Goal: Task Accomplishment & Management: Manage account settings

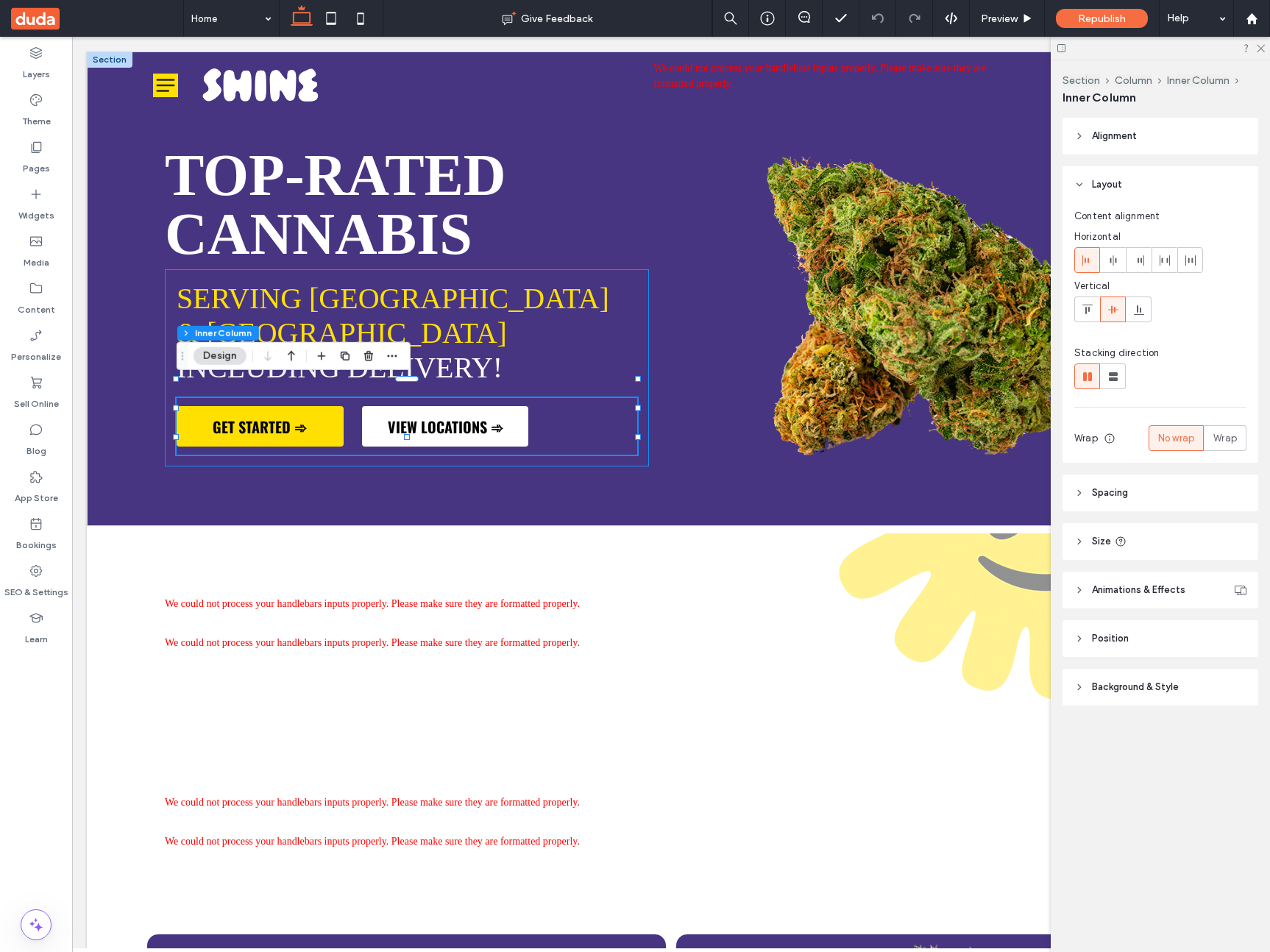
click at [295, 415] on span "GET STARTED ➾" at bounding box center [259, 426] width 94 height 22
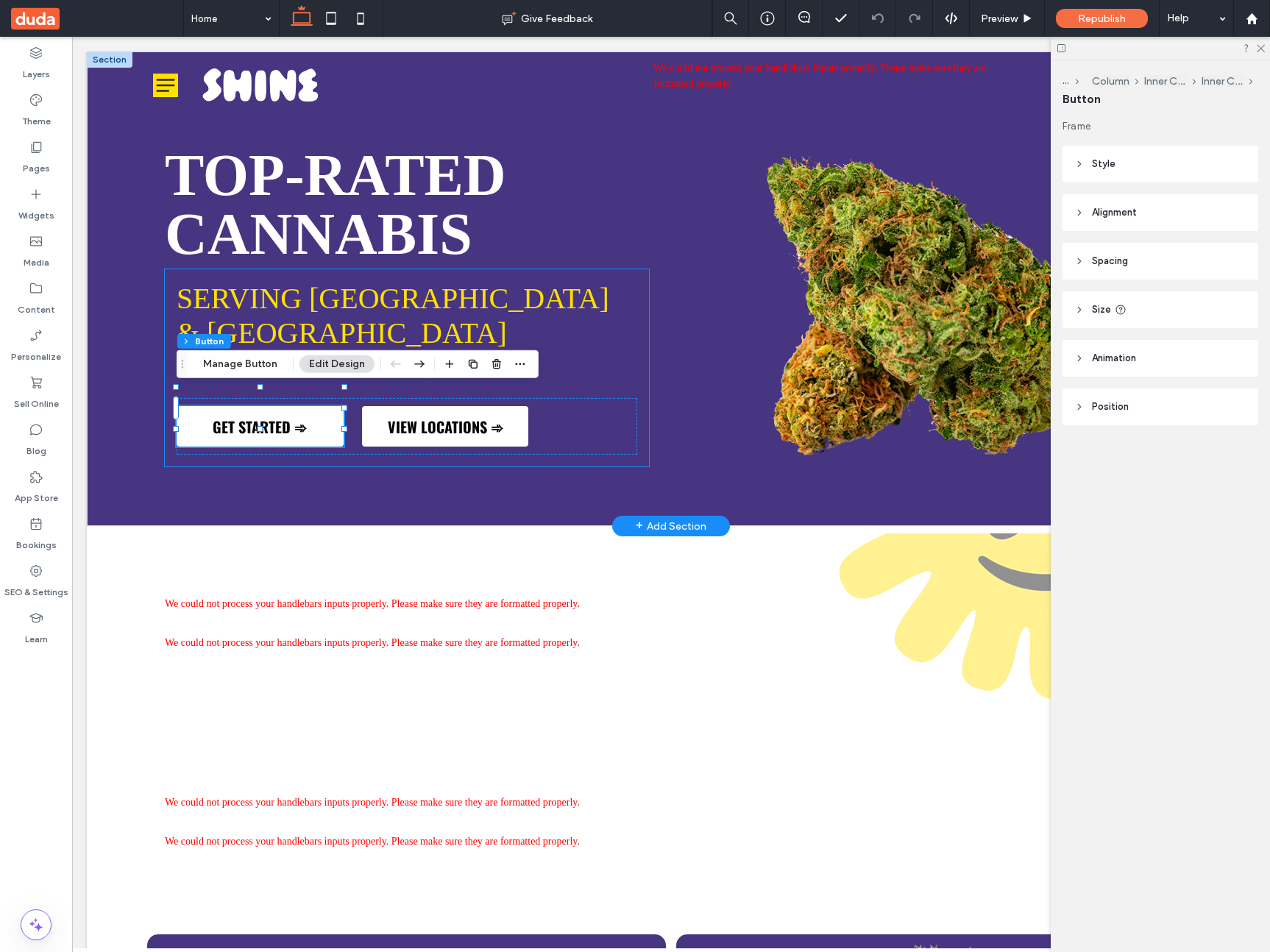
click at [300, 415] on span "GET STARTED ➾" at bounding box center [259, 426] width 94 height 22
click at [258, 371] on button "Manage Button" at bounding box center [240, 364] width 93 height 18
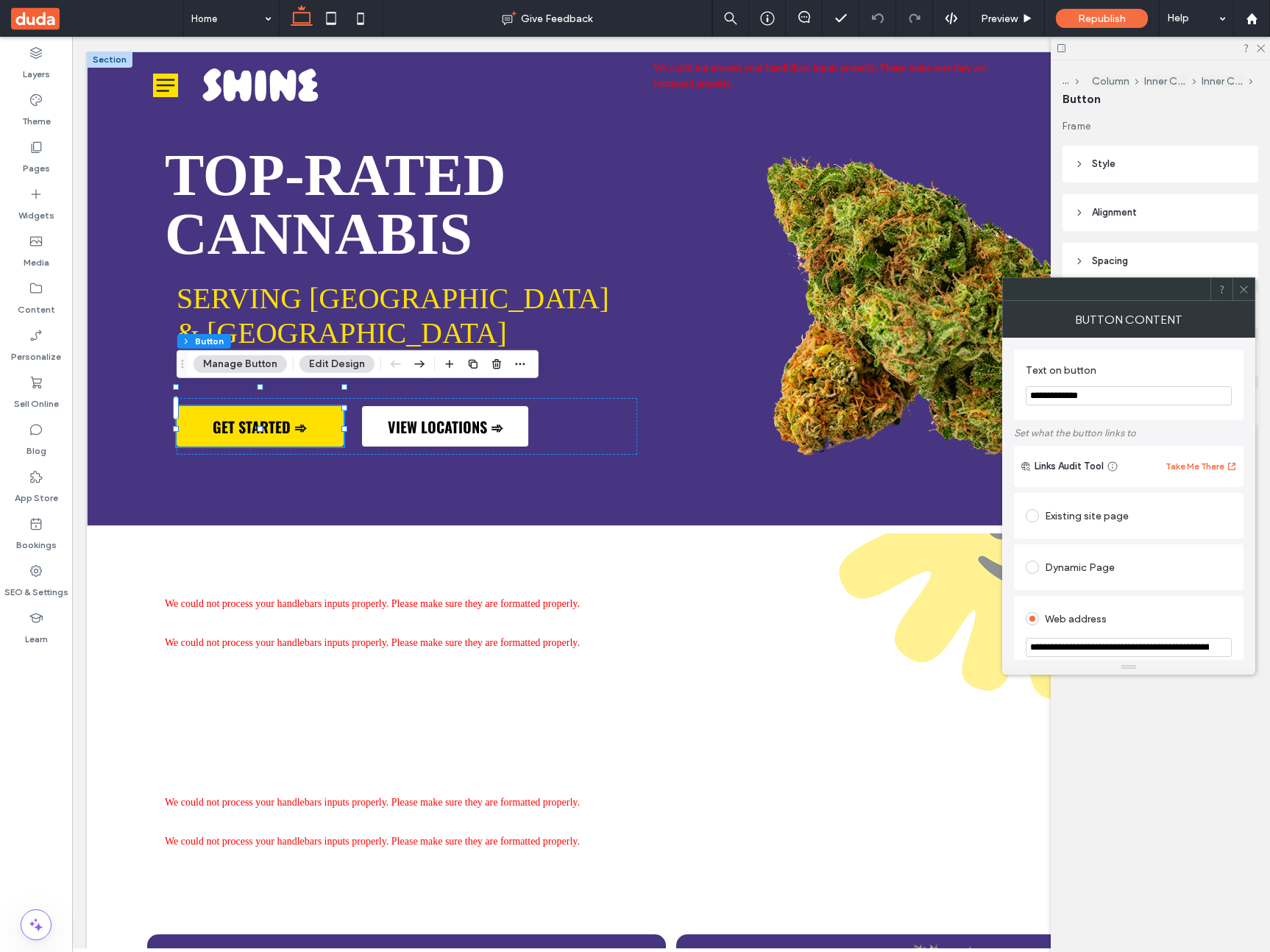
drag, startPoint x: 1139, startPoint y: 393, endPoint x: 1097, endPoint y: 394, distance: 42.0
click at [1097, 394] on input "**********" at bounding box center [1129, 395] width 206 height 19
click at [1109, 1] on div "Republish" at bounding box center [1101, 18] width 92 height 37
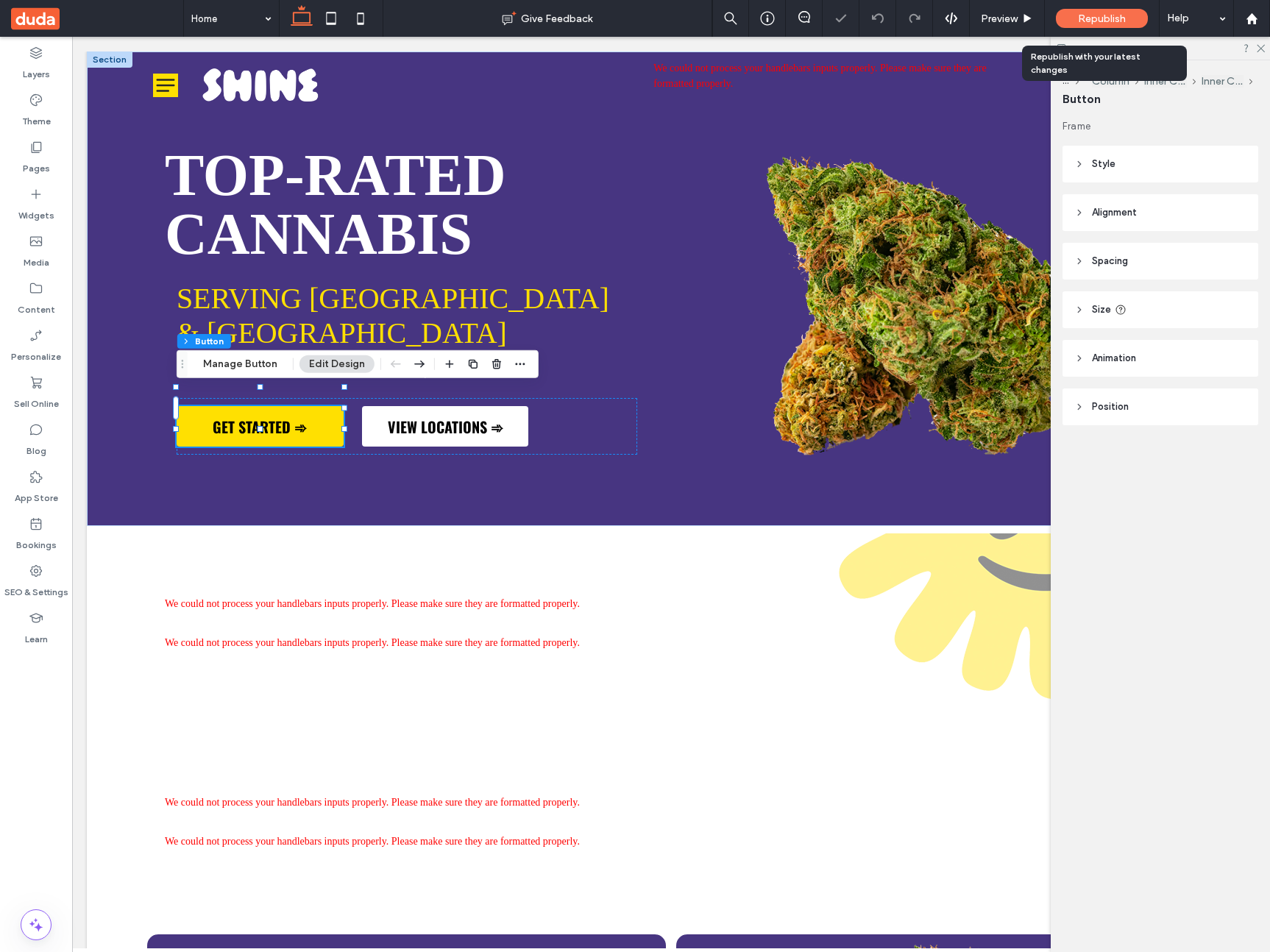
click at [1113, 18] on span "Republish" at bounding box center [1102, 19] width 47 height 13
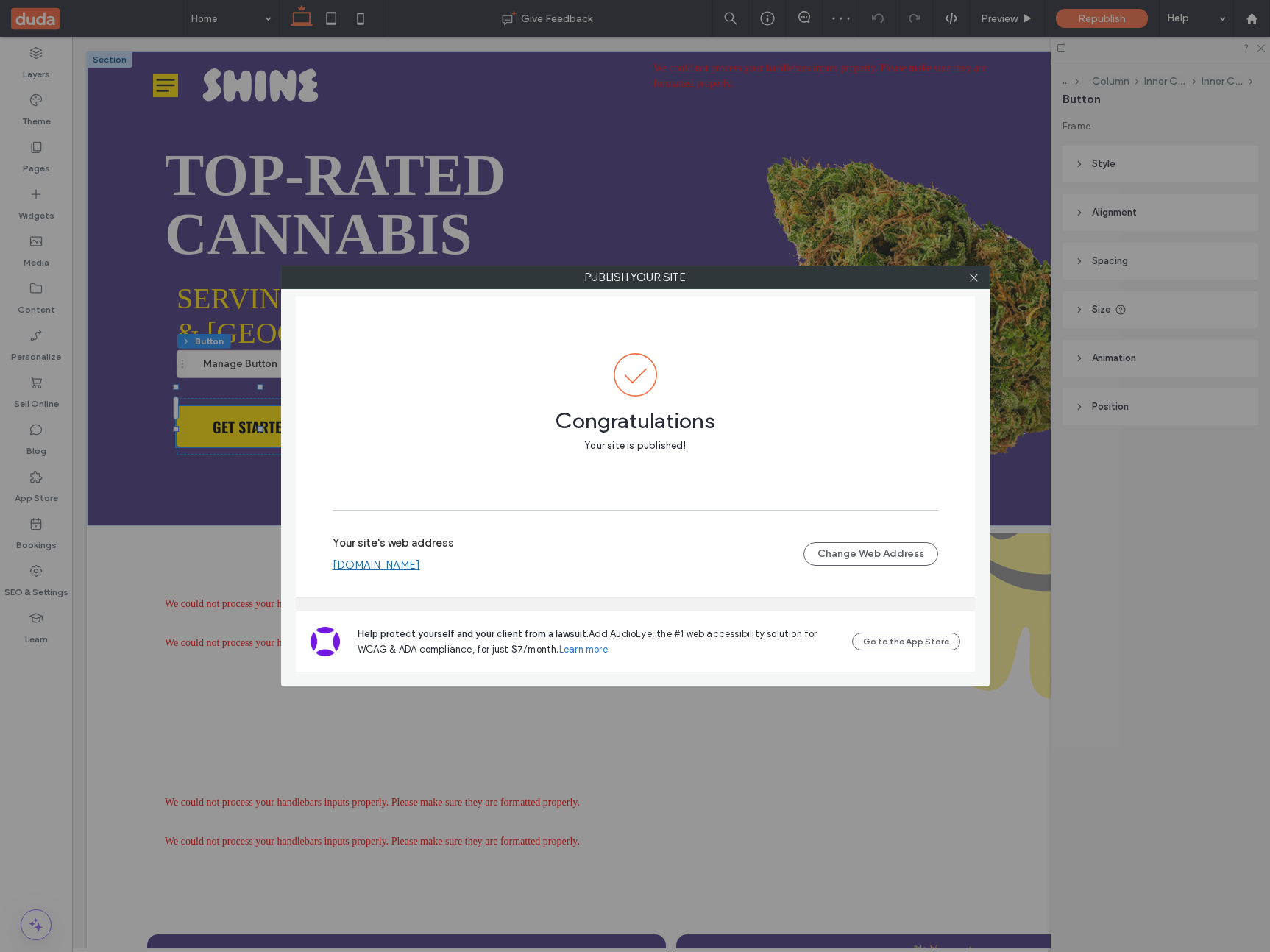
click at [512, 570] on div "Your site's web address a51b062d880b4915a725903501a2a47a.multiscreen.d1test.biz…" at bounding box center [635, 554] width 605 height 47
click at [513, 561] on div "Your site's web address a51b062d880b4915a725903501a2a47a.multiscreen.d1test.biz" at bounding box center [568, 563] width 471 height 36
click at [420, 571] on link "[DOMAIN_NAME]" at bounding box center [376, 573] width 88 height 13
drag, startPoint x: 970, startPoint y: 280, endPoint x: 883, endPoint y: 308, distance: 91.4
click at [970, 280] on use at bounding box center [972, 277] width 7 height 7
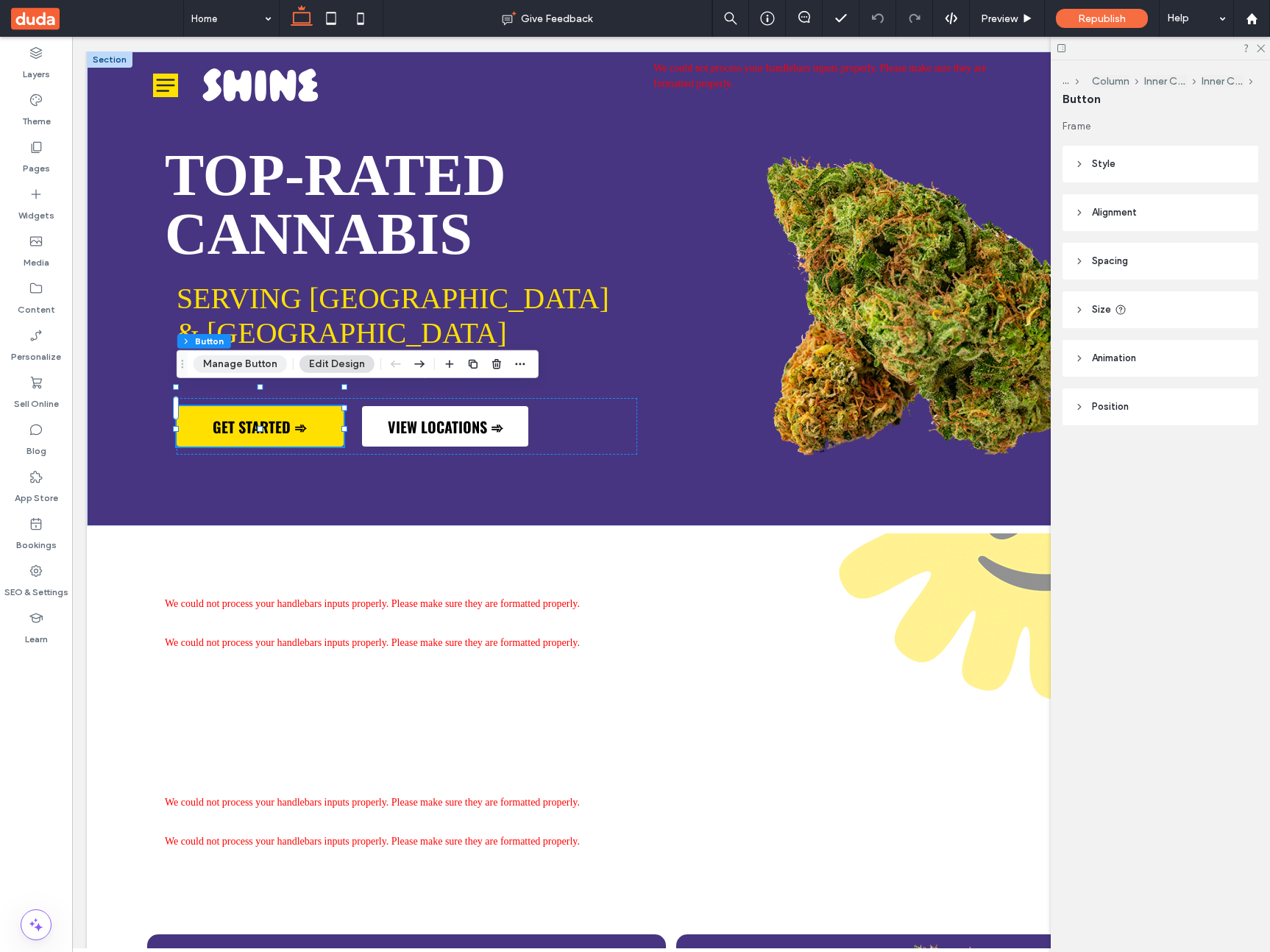
click at [217, 361] on button "Manage Button" at bounding box center [240, 364] width 93 height 18
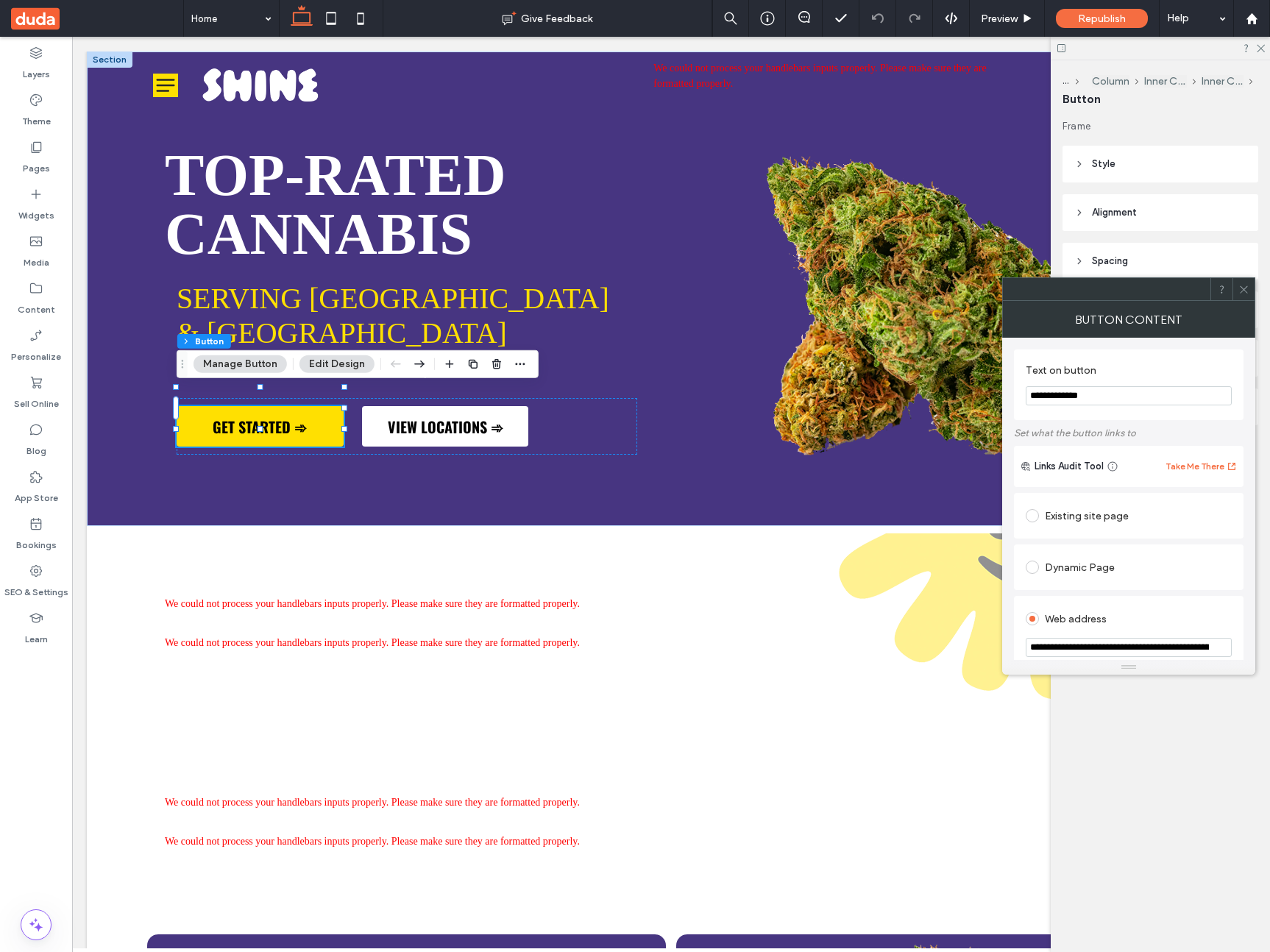
click at [1099, 392] on input "**********" at bounding box center [1129, 395] width 206 height 19
click at [1099, 396] on input "**********" at bounding box center [1129, 395] width 206 height 19
click at [1105, 397] on input "**********" at bounding box center [1129, 395] width 206 height 19
type input "**********"
click at [1242, 293] on icon at bounding box center [1243, 289] width 11 height 11
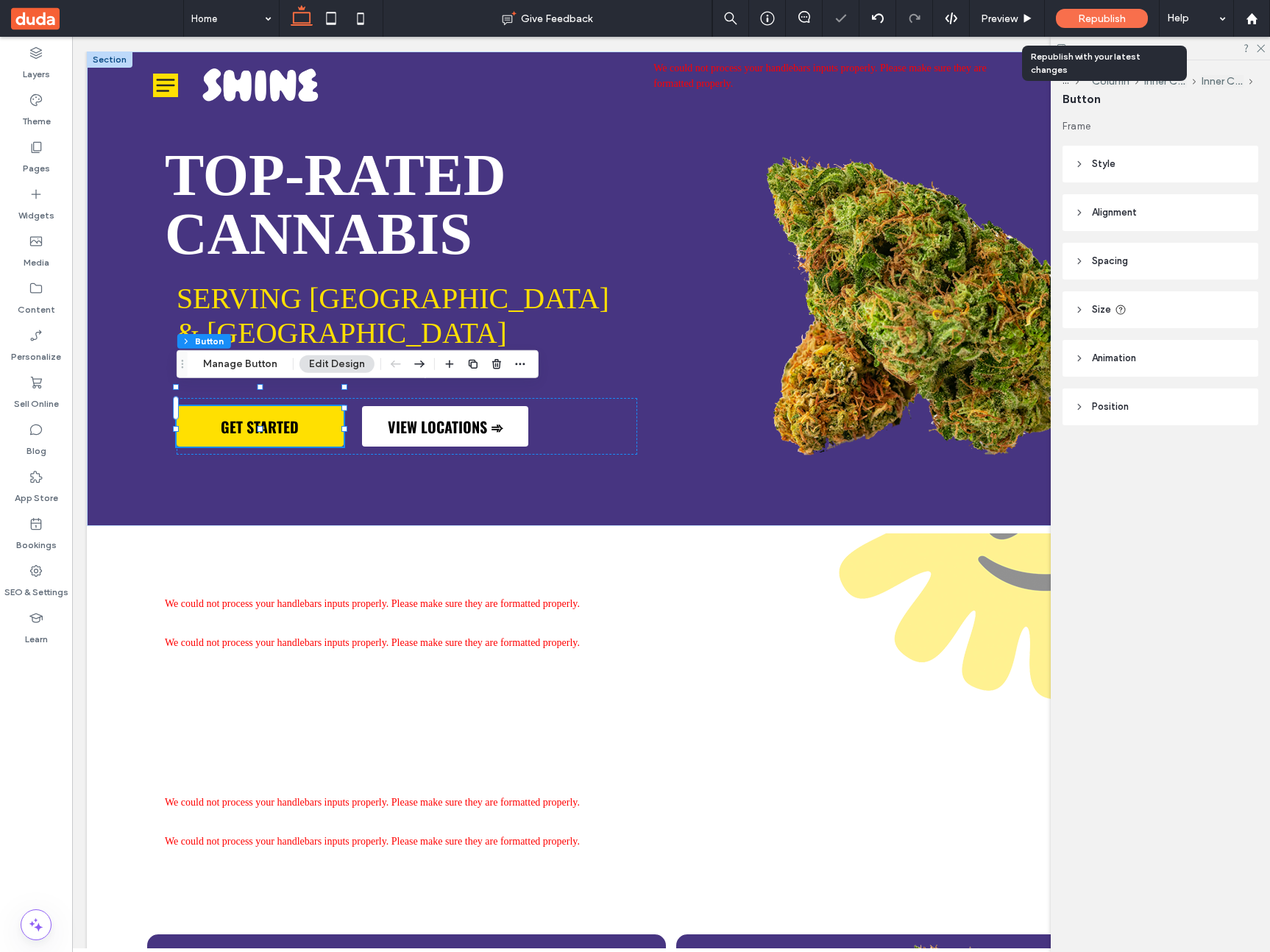
click at [1105, 19] on span "Republish" at bounding box center [1102, 19] width 47 height 13
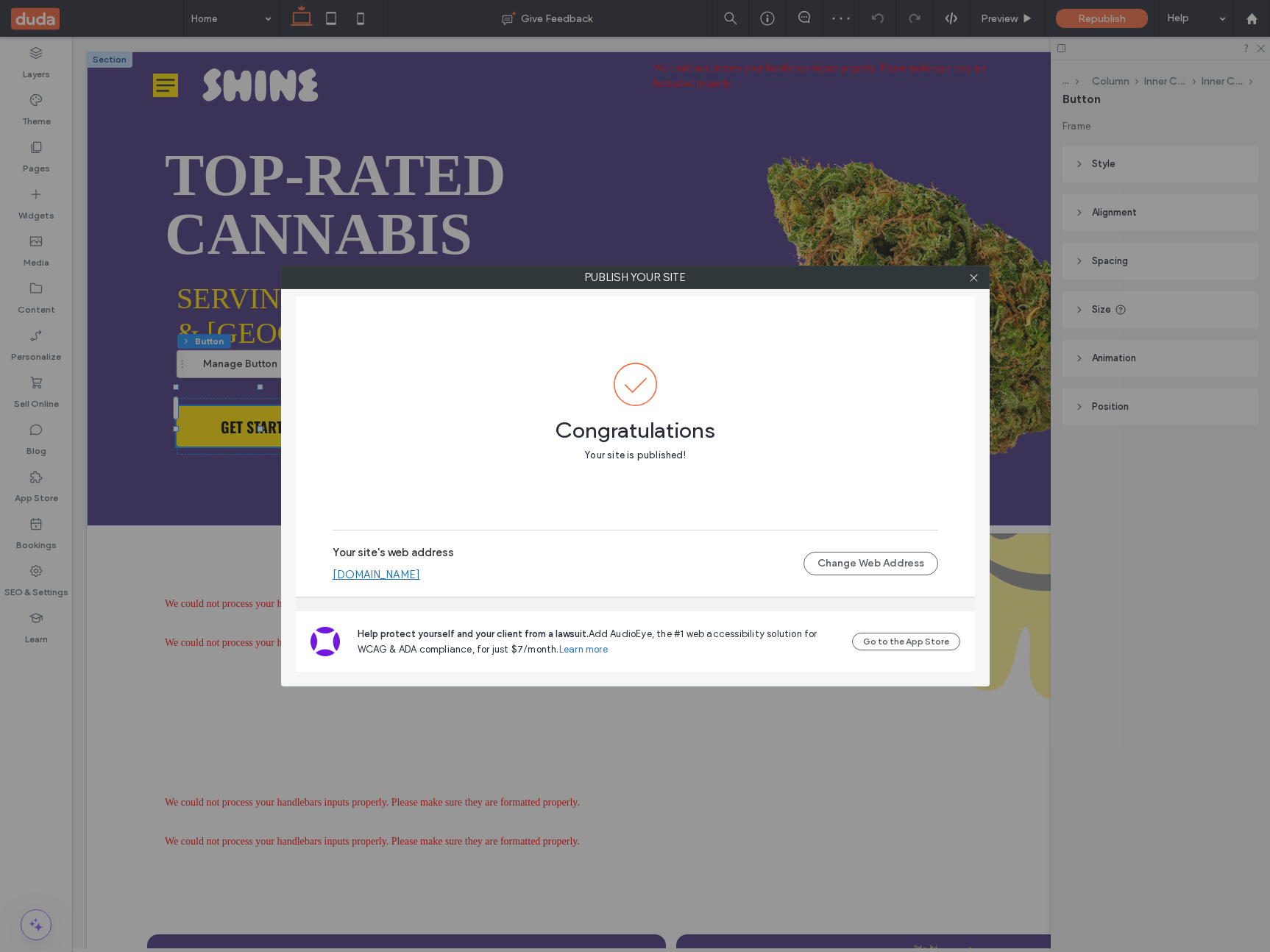
click at [420, 574] on link "[DOMAIN_NAME]" at bounding box center [376, 573] width 88 height 13
click at [971, 280] on icon at bounding box center [973, 277] width 11 height 11
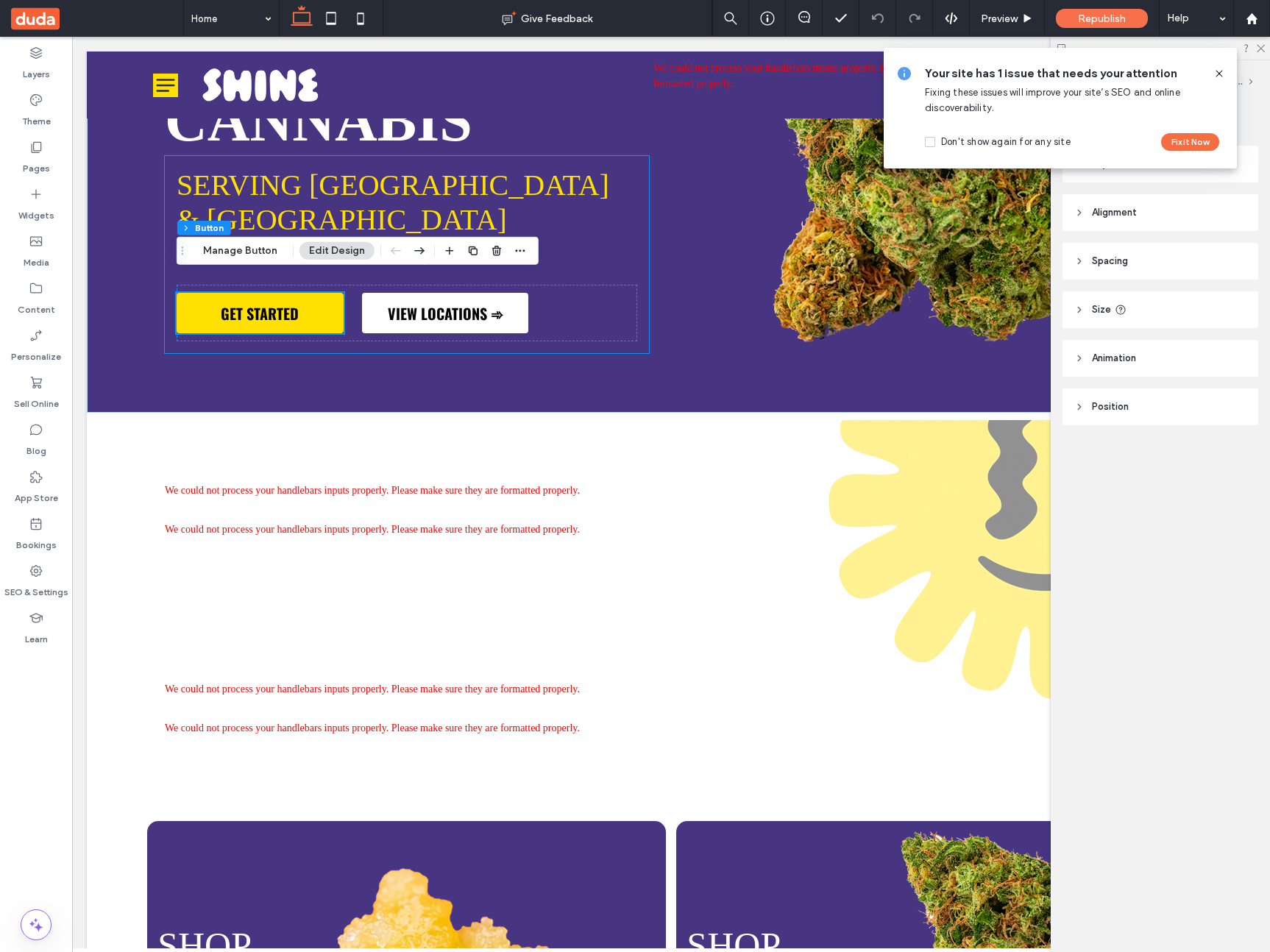
scroll to position [109, 0]
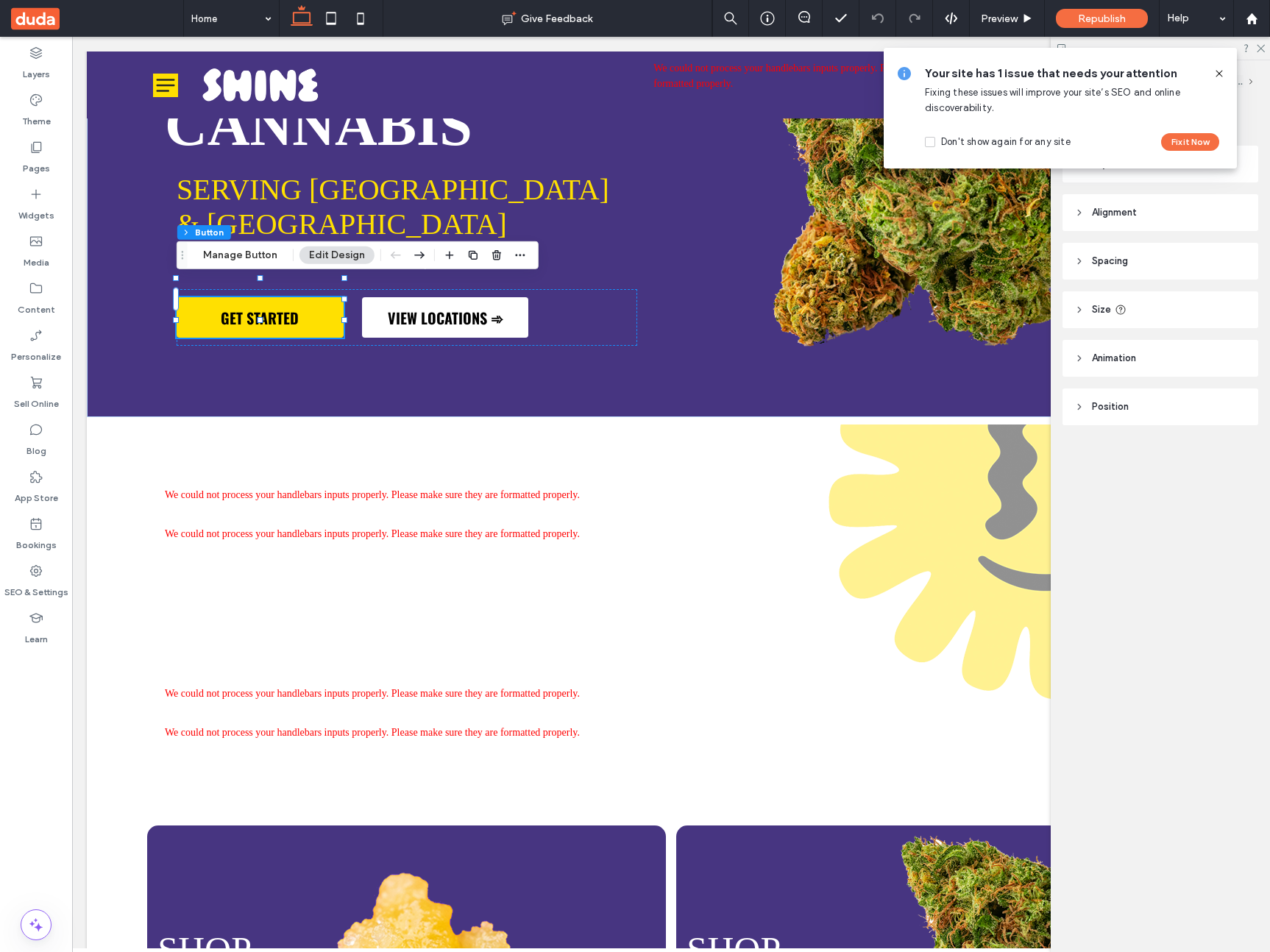
click at [1222, 70] on use at bounding box center [1219, 73] width 7 height 7
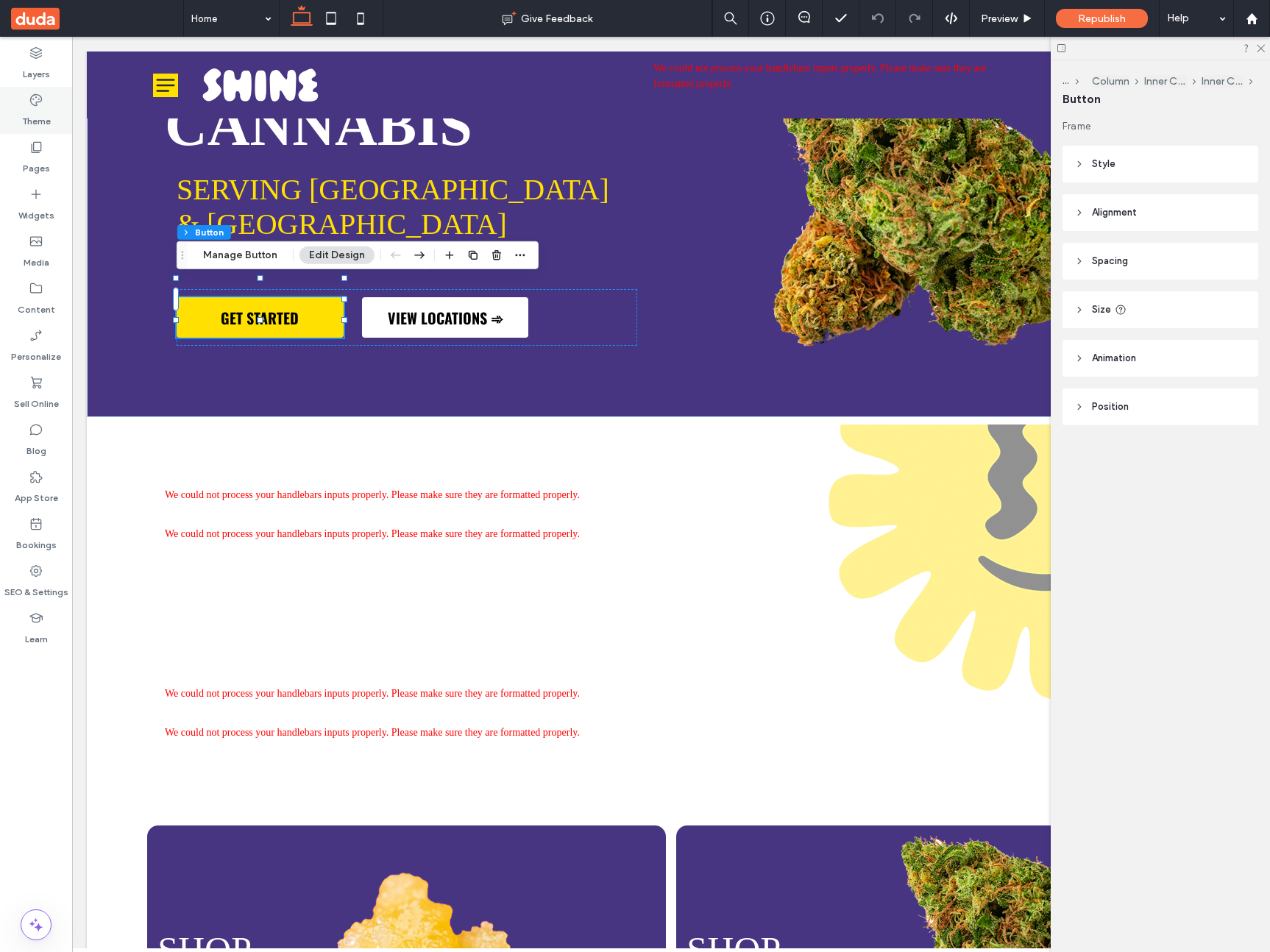
click at [47, 116] on label "Theme" at bounding box center [36, 118] width 29 height 21
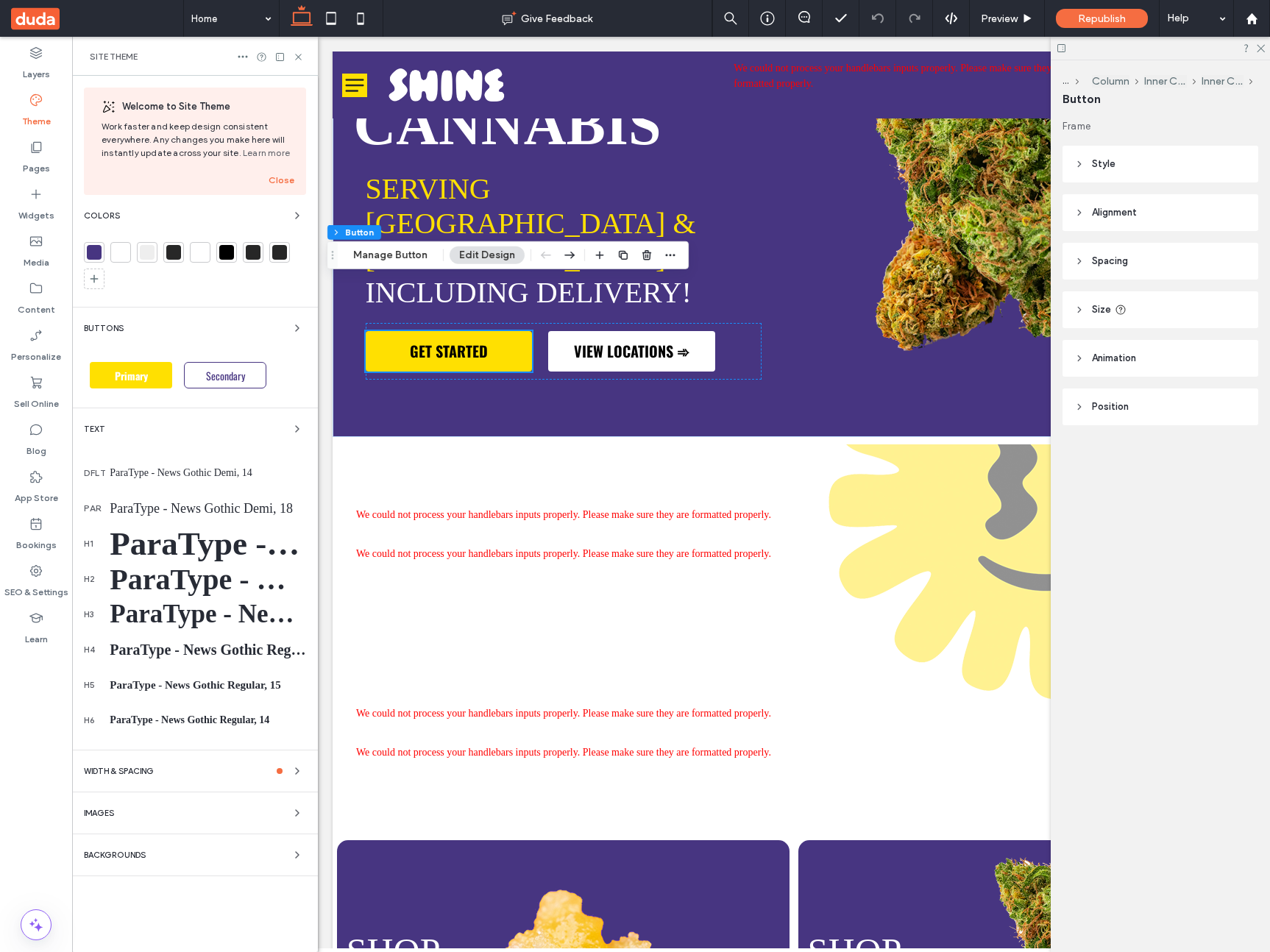
scroll to position [88, 0]
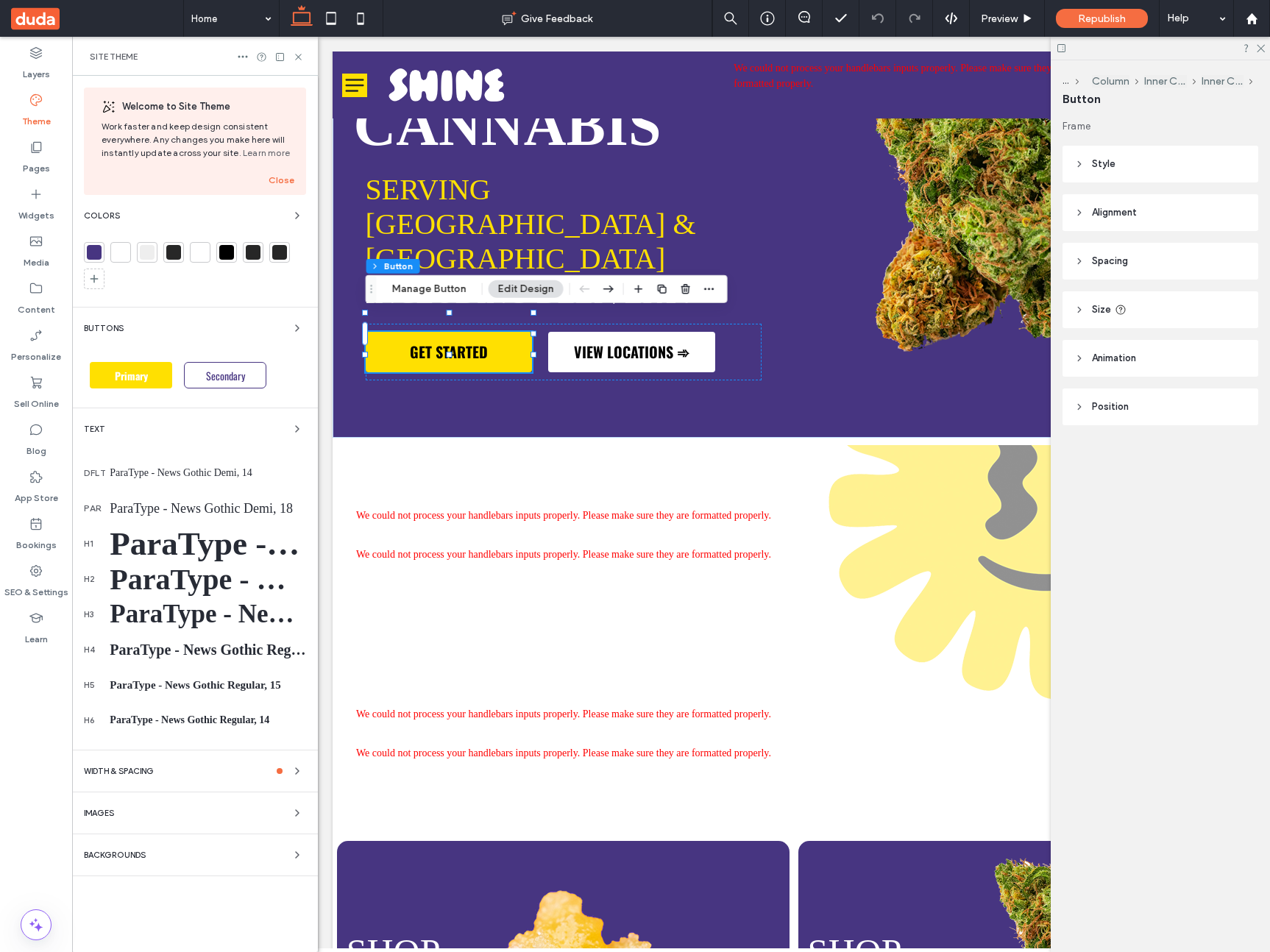
click at [197, 422] on div "Text" at bounding box center [195, 429] width 223 height 18
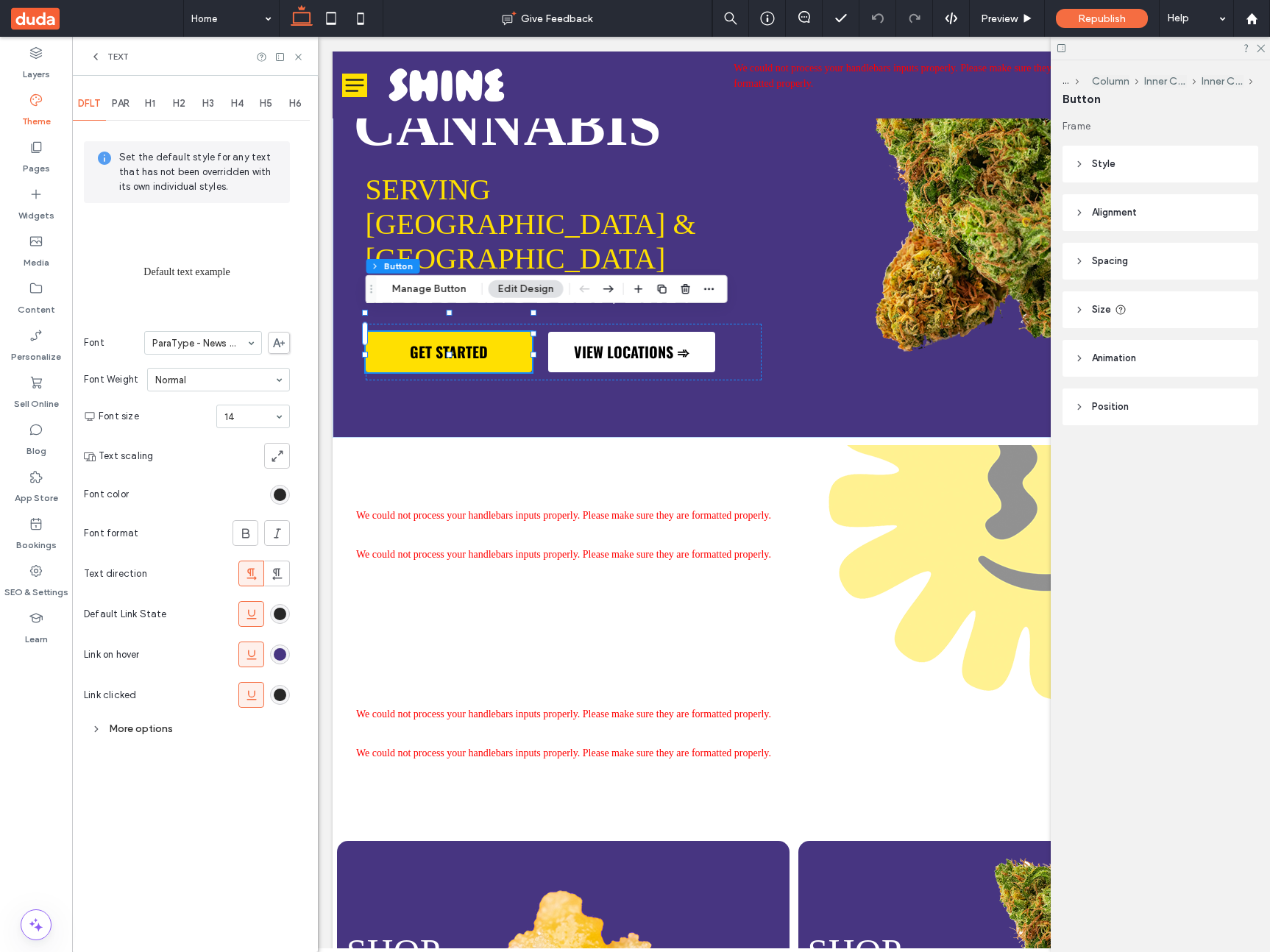
click at [151, 109] on span "H1" at bounding box center [150, 104] width 10 height 12
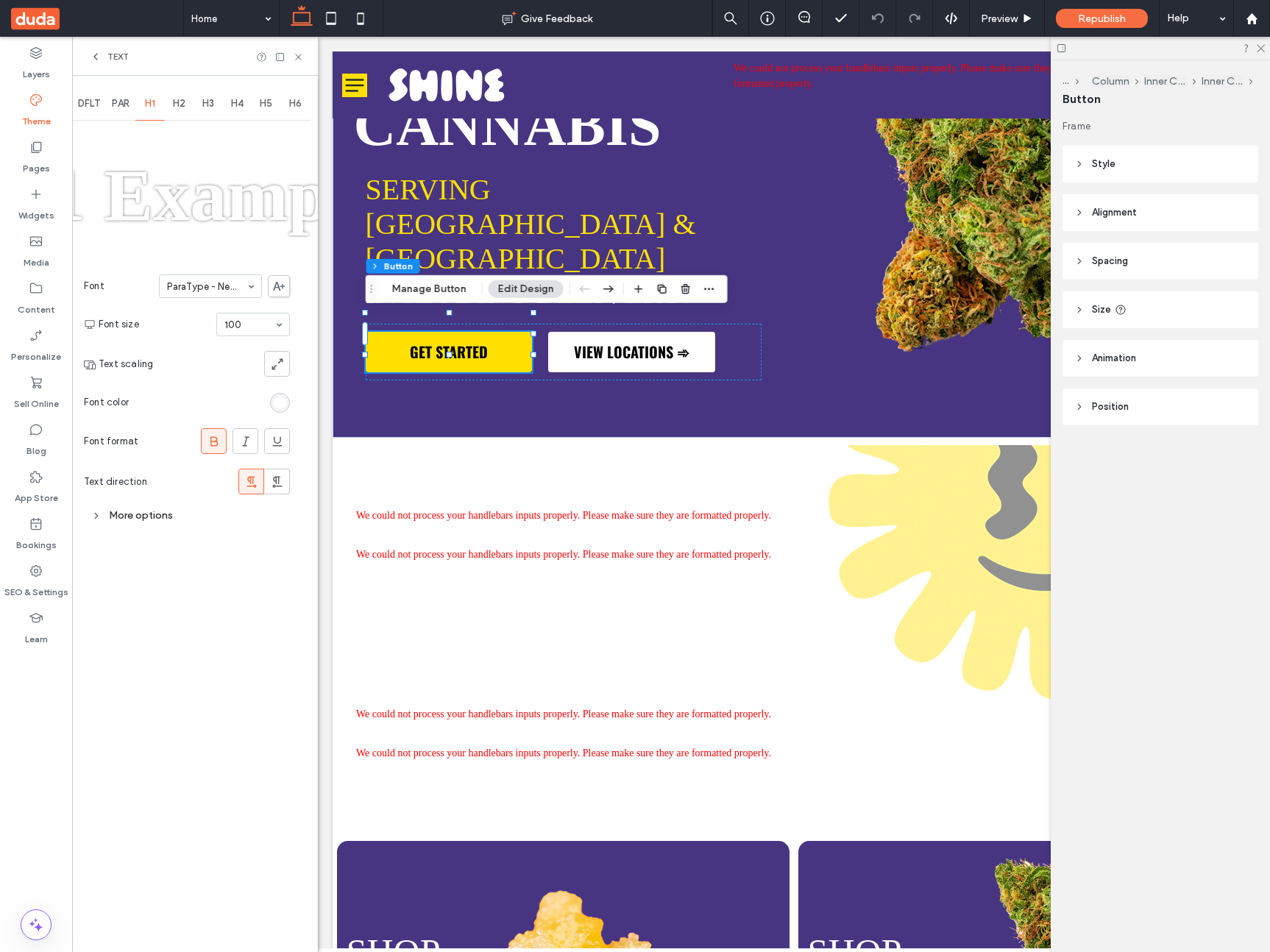
click at [99, 64] on div "Text" at bounding box center [195, 55] width 245 height 39
click at [96, 58] on use at bounding box center [95, 56] width 3 height 6
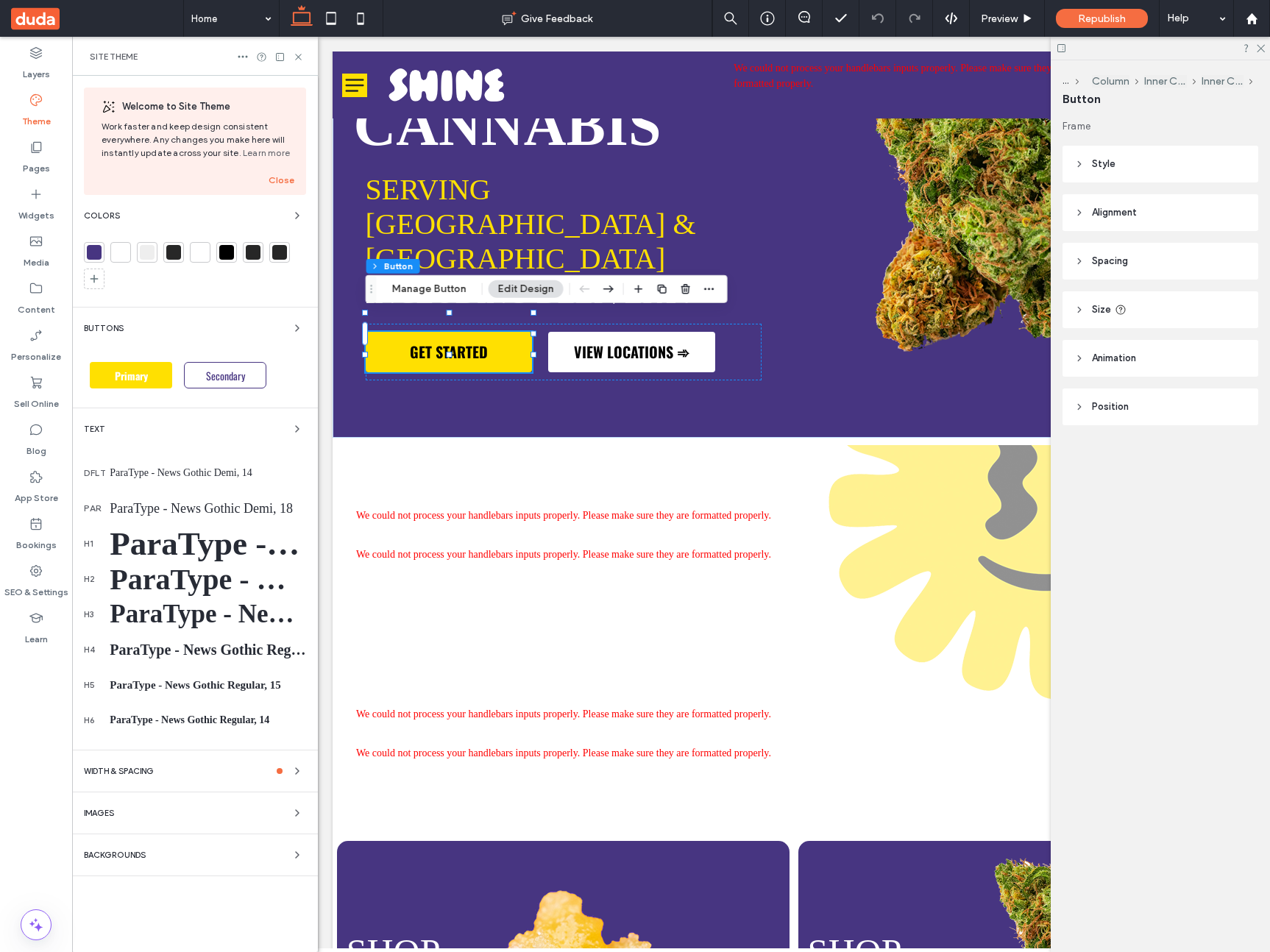
click at [260, 326] on div "Buttons" at bounding box center [195, 328] width 223 height 18
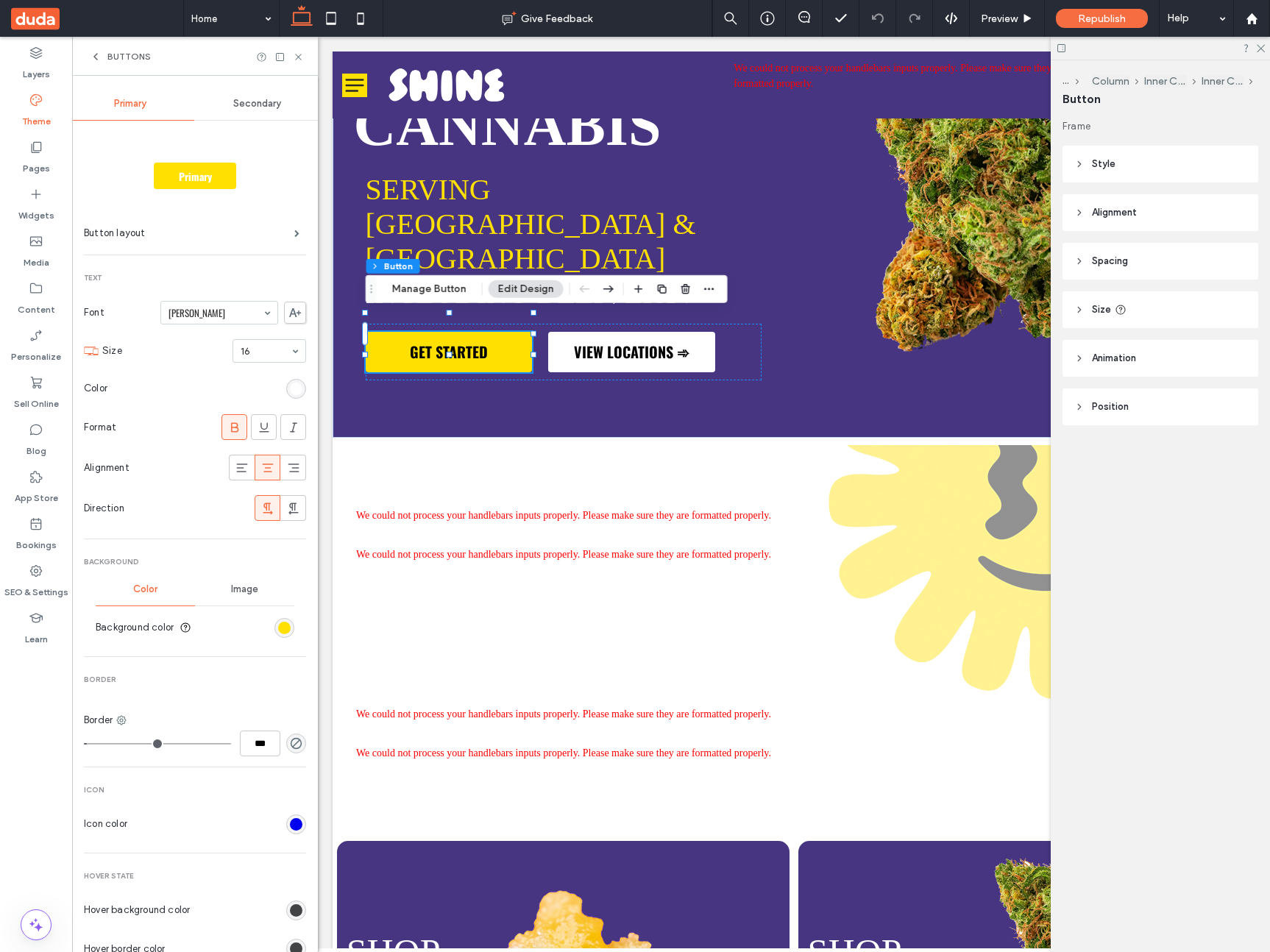
click at [290, 315] on icon at bounding box center [295, 312] width 12 height 9
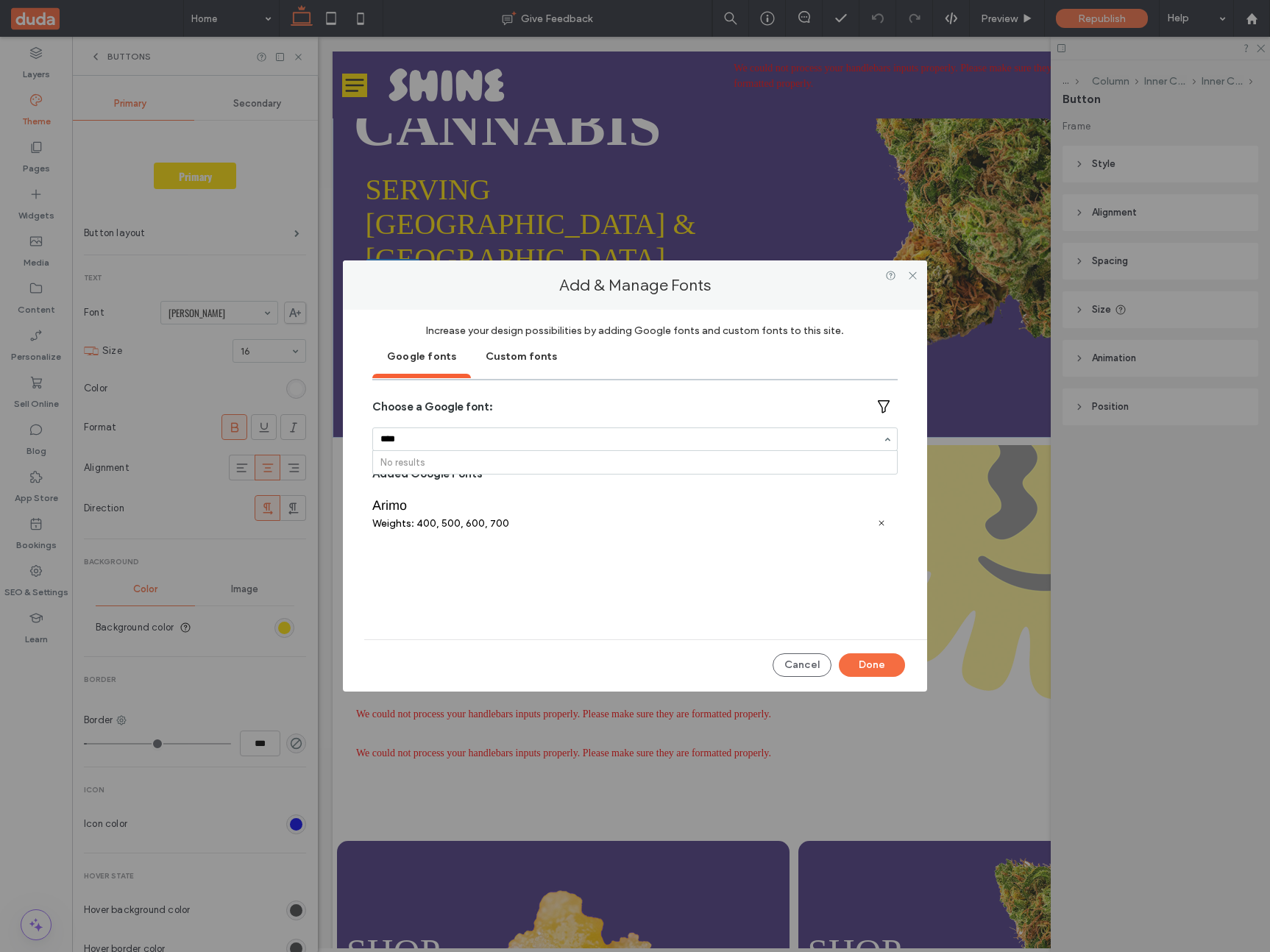
type input "****"
click at [523, 360] on div "Custom fonts" at bounding box center [521, 355] width 101 height 37
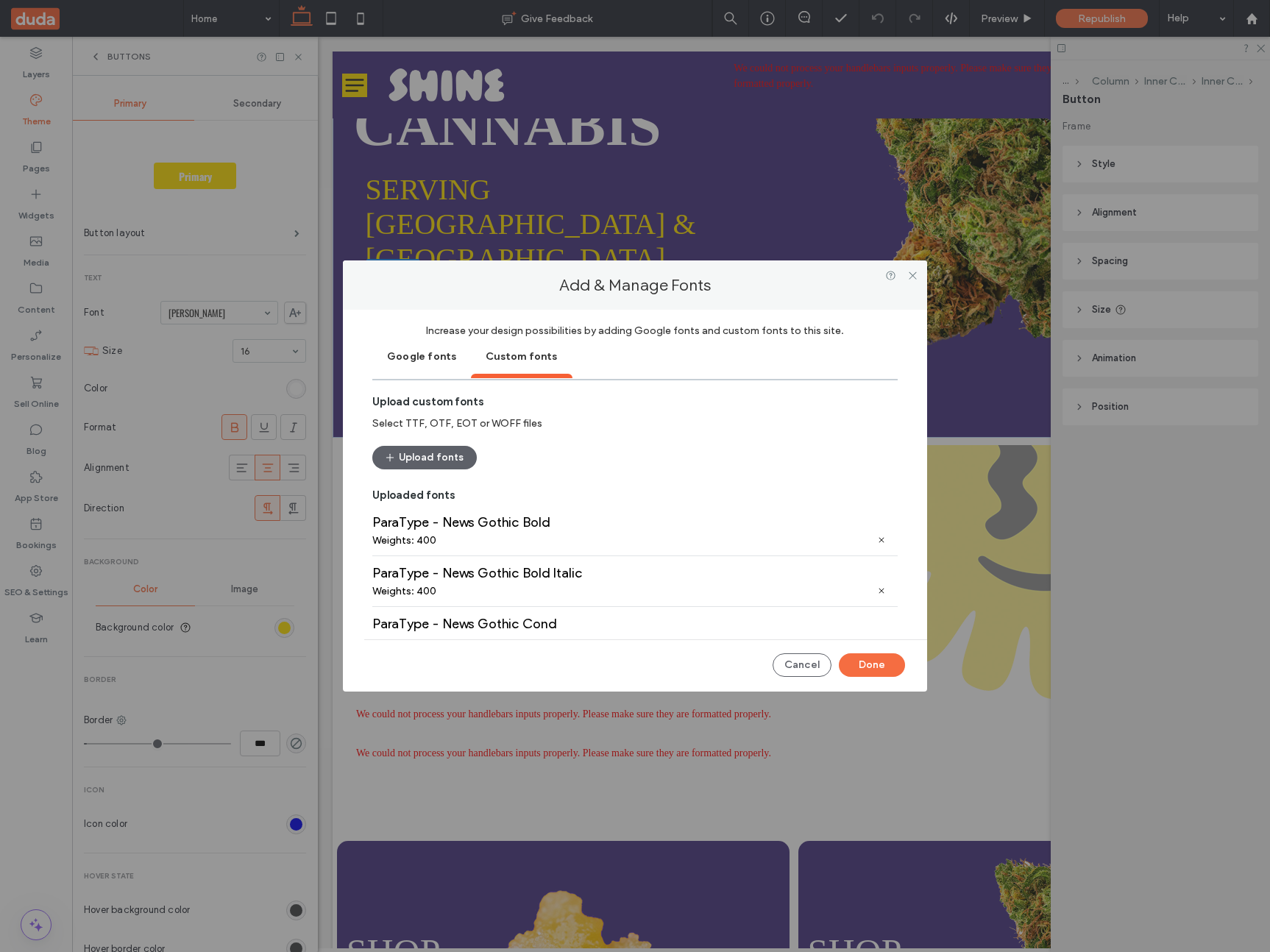
scroll to position [0, 0]
click at [877, 541] on icon at bounding box center [881, 543] width 9 height 9
click at [877, 590] on icon at bounding box center [881, 594] width 9 height 9
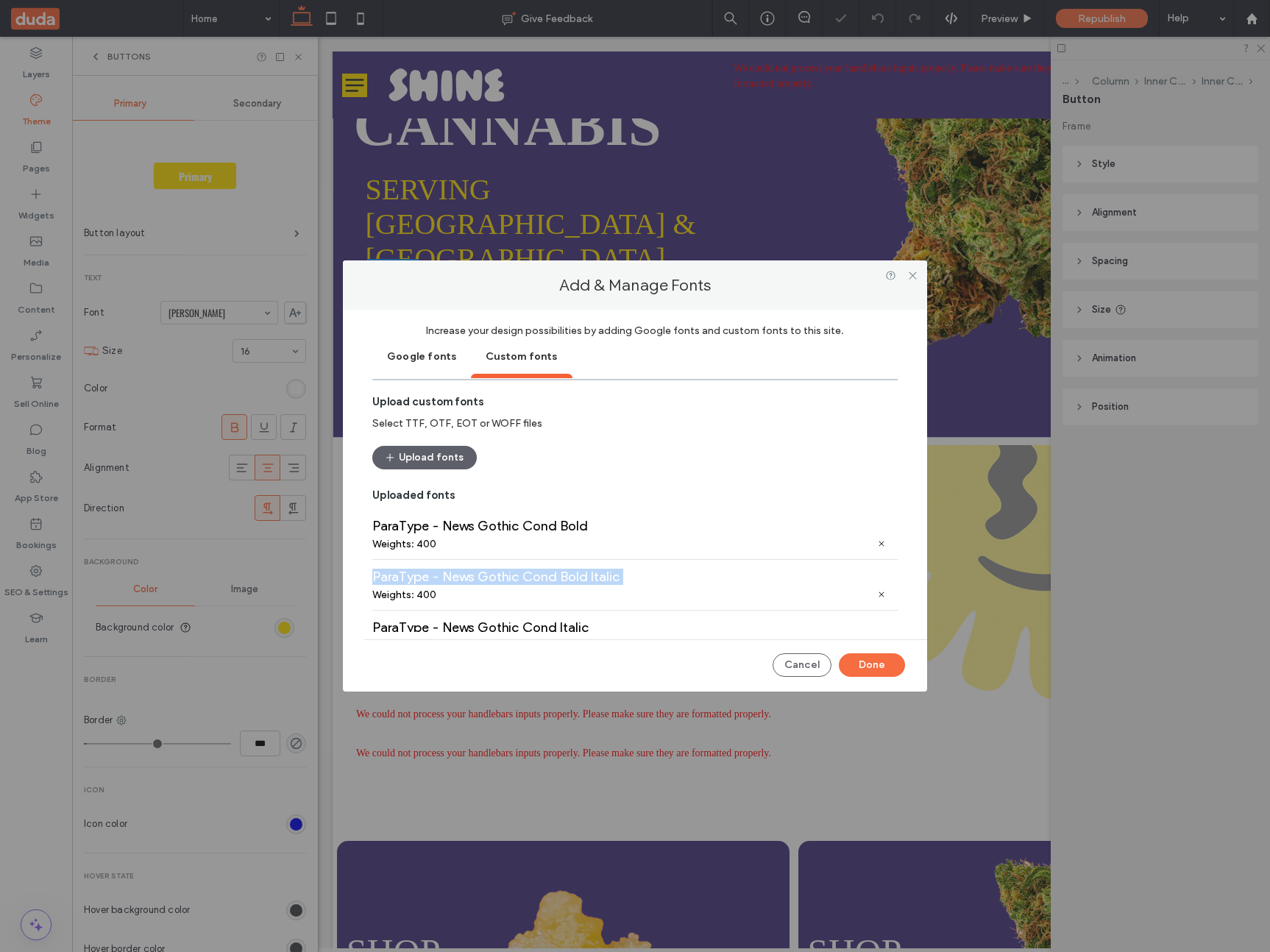
click at [877, 541] on icon at bounding box center [881, 543] width 9 height 9
click at [877, 590] on icon at bounding box center [881, 594] width 9 height 9
click at [877, 541] on icon at bounding box center [881, 543] width 9 height 9
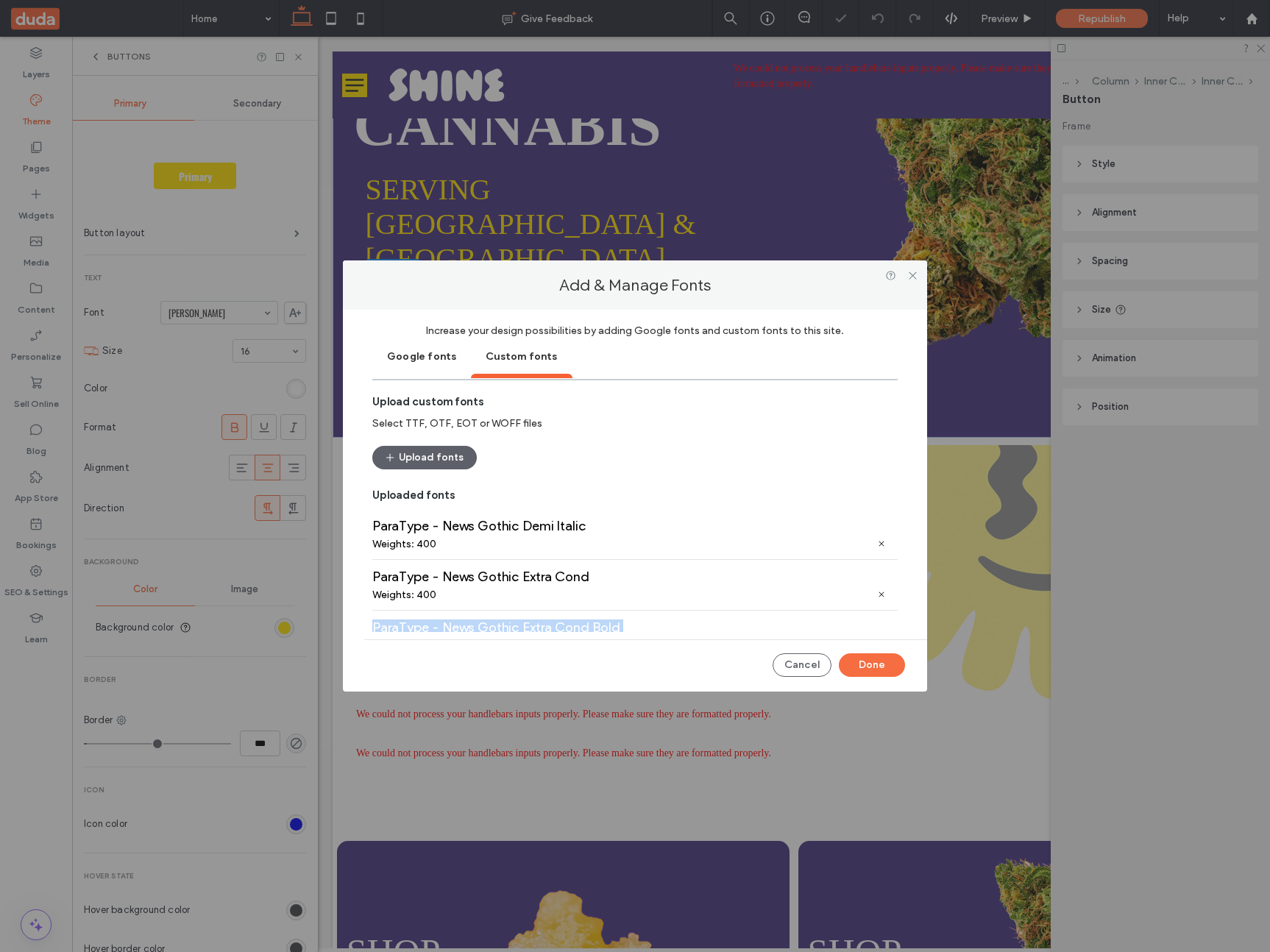
click at [877, 590] on icon at bounding box center [881, 594] width 9 height 9
click at [877, 541] on icon at bounding box center [881, 543] width 9 height 9
click at [877, 590] on icon at bounding box center [881, 594] width 9 height 9
click at [873, 540] on div "Weights: 400" at bounding box center [634, 544] width 525 height 13
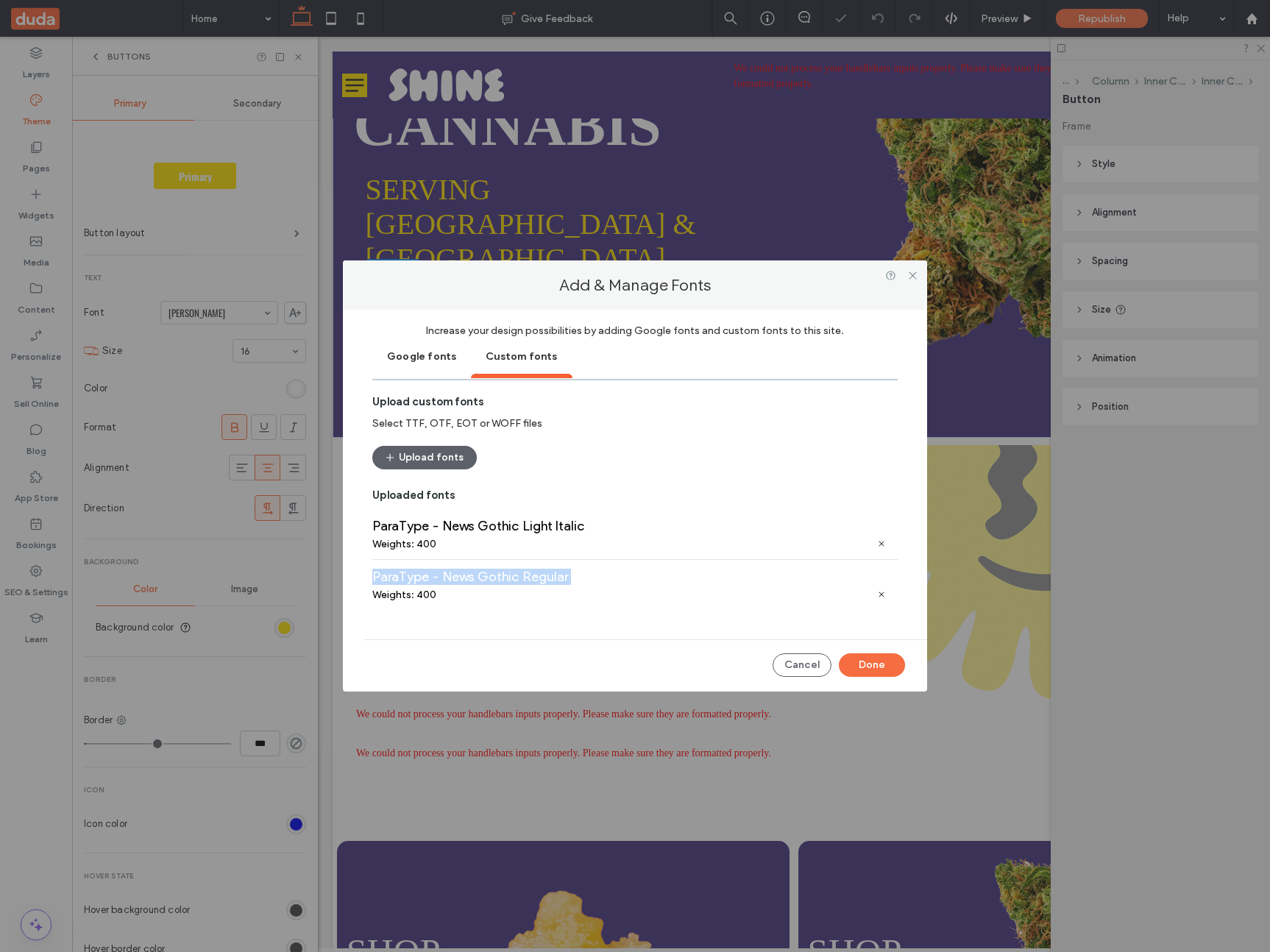
click at [873, 540] on div "Weights: 400" at bounding box center [634, 544] width 525 height 13
click at [880, 538] on div "Weights: 400" at bounding box center [634, 544] width 525 height 13
click at [880, 541] on icon at bounding box center [881, 543] width 9 height 9
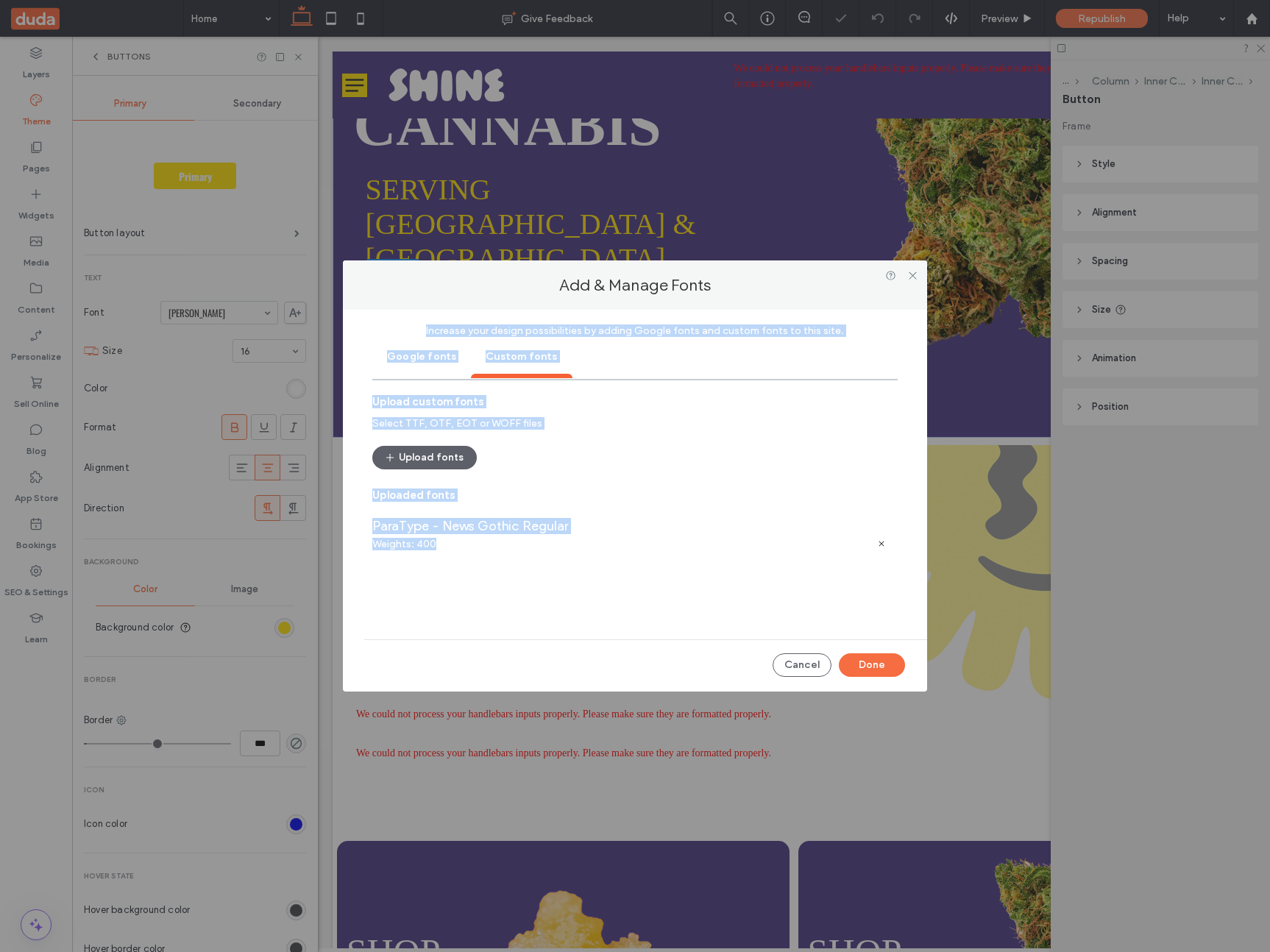
click at [880, 541] on icon at bounding box center [881, 543] width 9 height 9
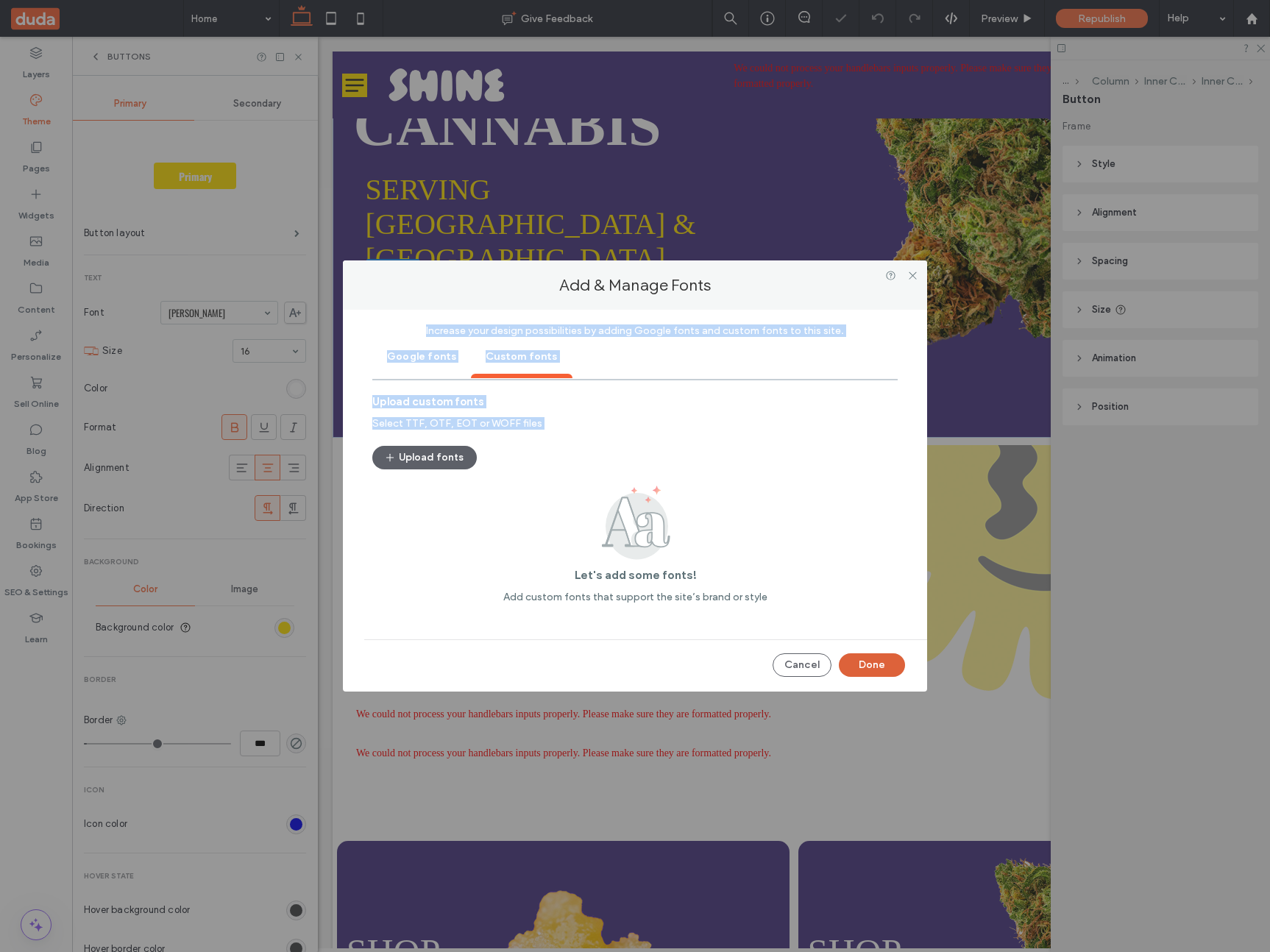
click at [874, 662] on button "Done" at bounding box center [871, 665] width 66 height 24
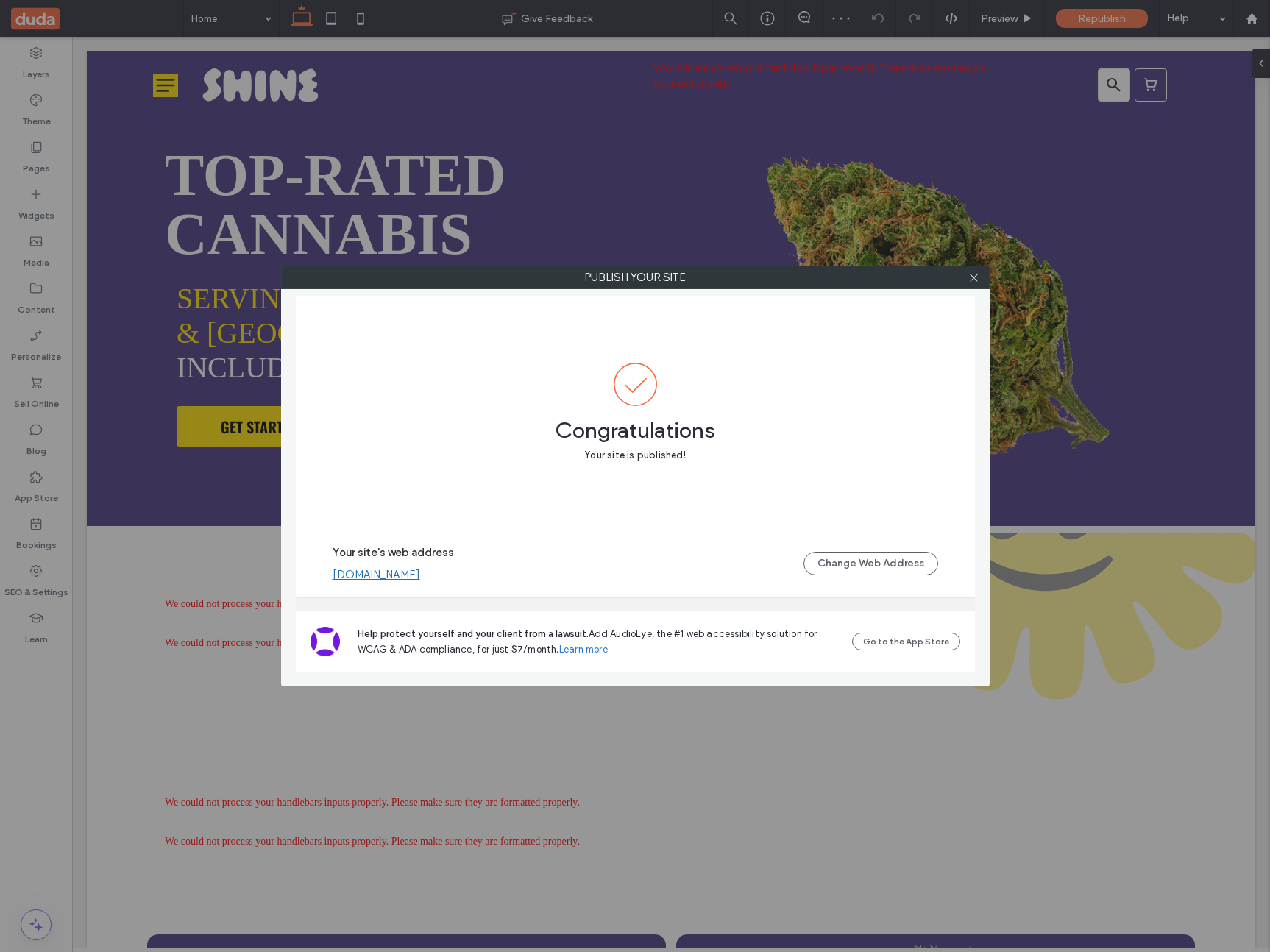
click at [420, 575] on link "a51b062d880b4915a725903501a2a47a.multiscreen.d1test.biz" at bounding box center [376, 573] width 88 height 13
click at [975, 273] on icon at bounding box center [973, 277] width 11 height 11
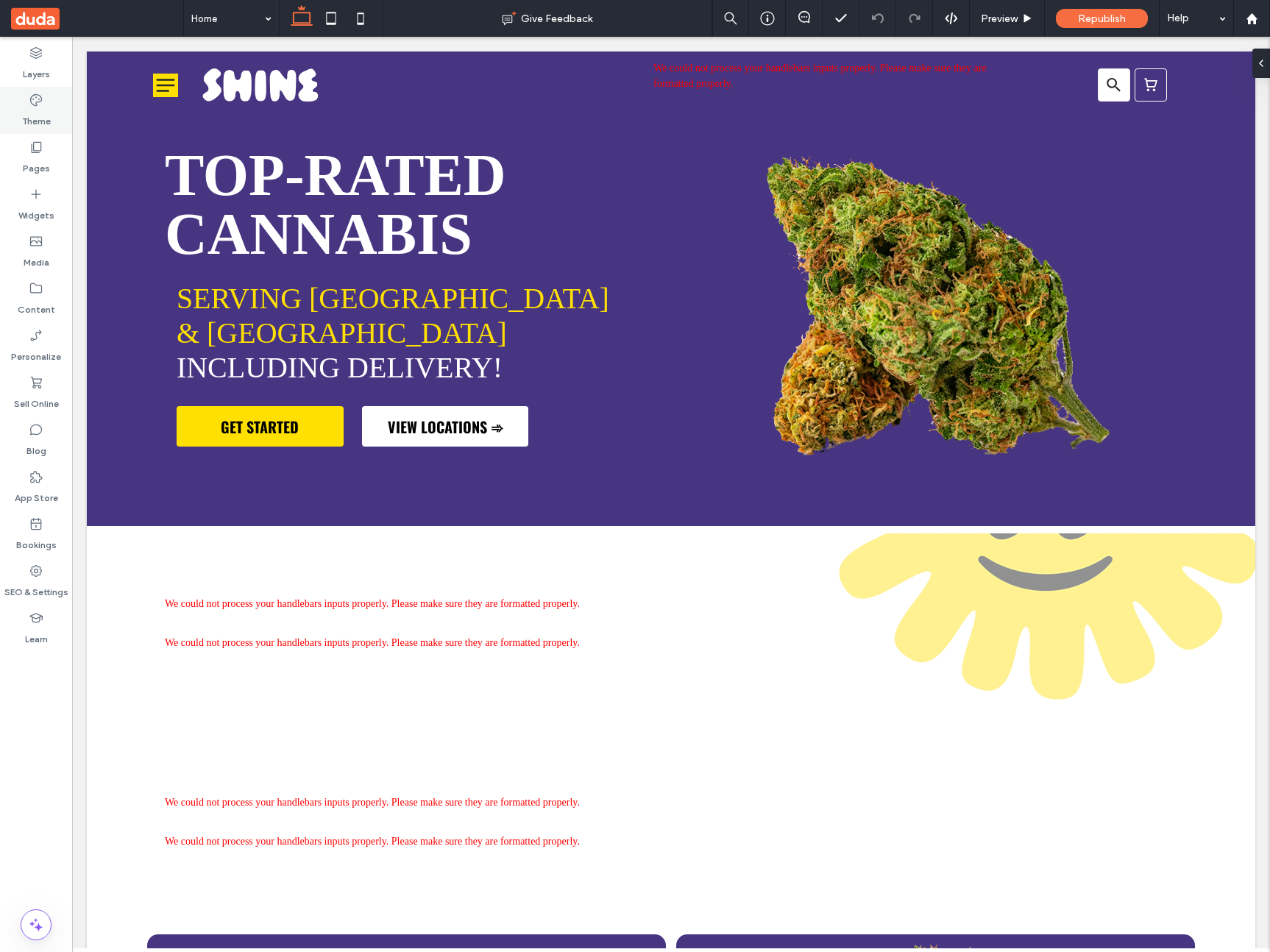
click at [42, 109] on label "Theme" at bounding box center [36, 118] width 29 height 21
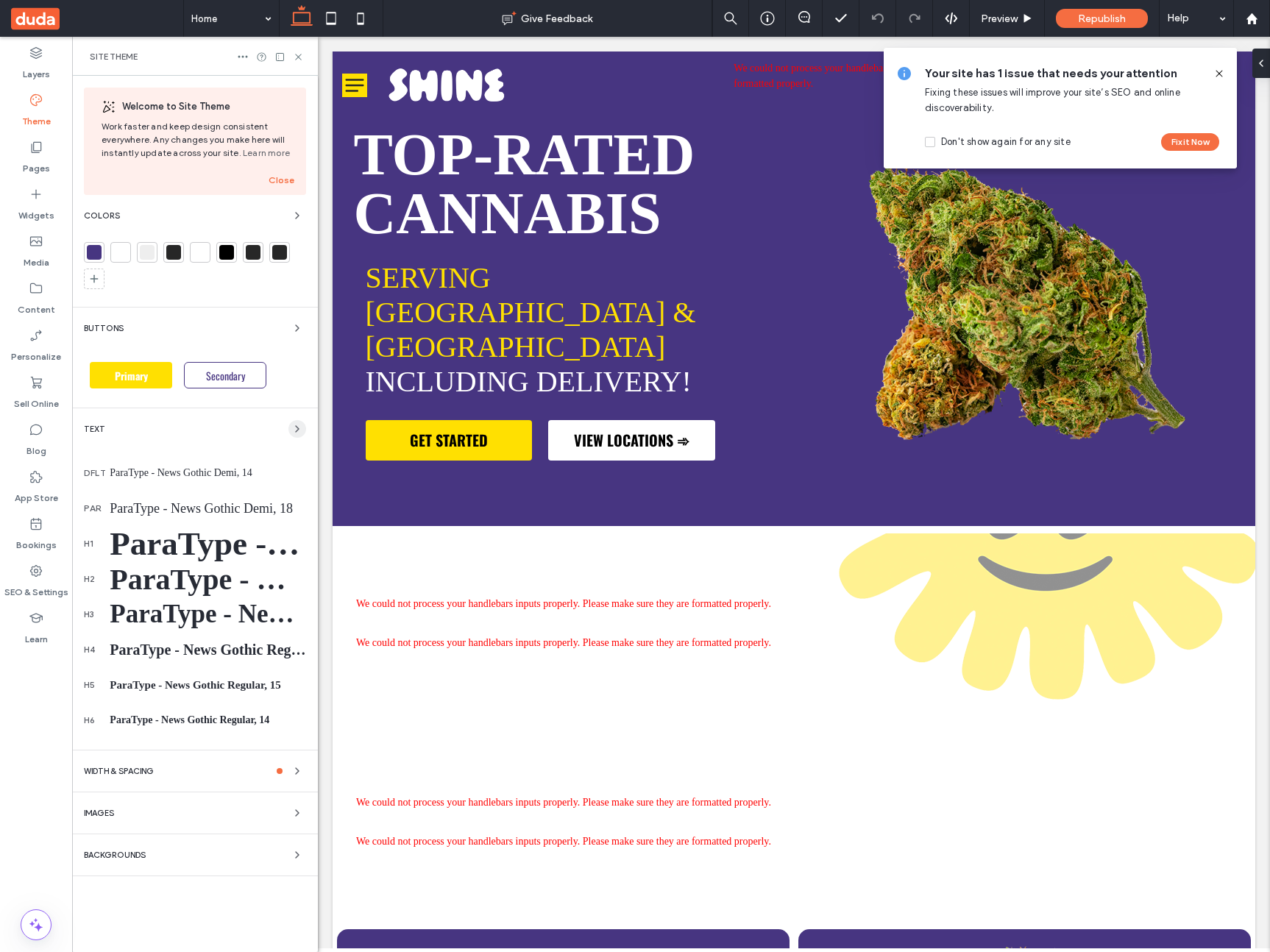
click at [293, 430] on icon "button" at bounding box center [298, 429] width 12 height 12
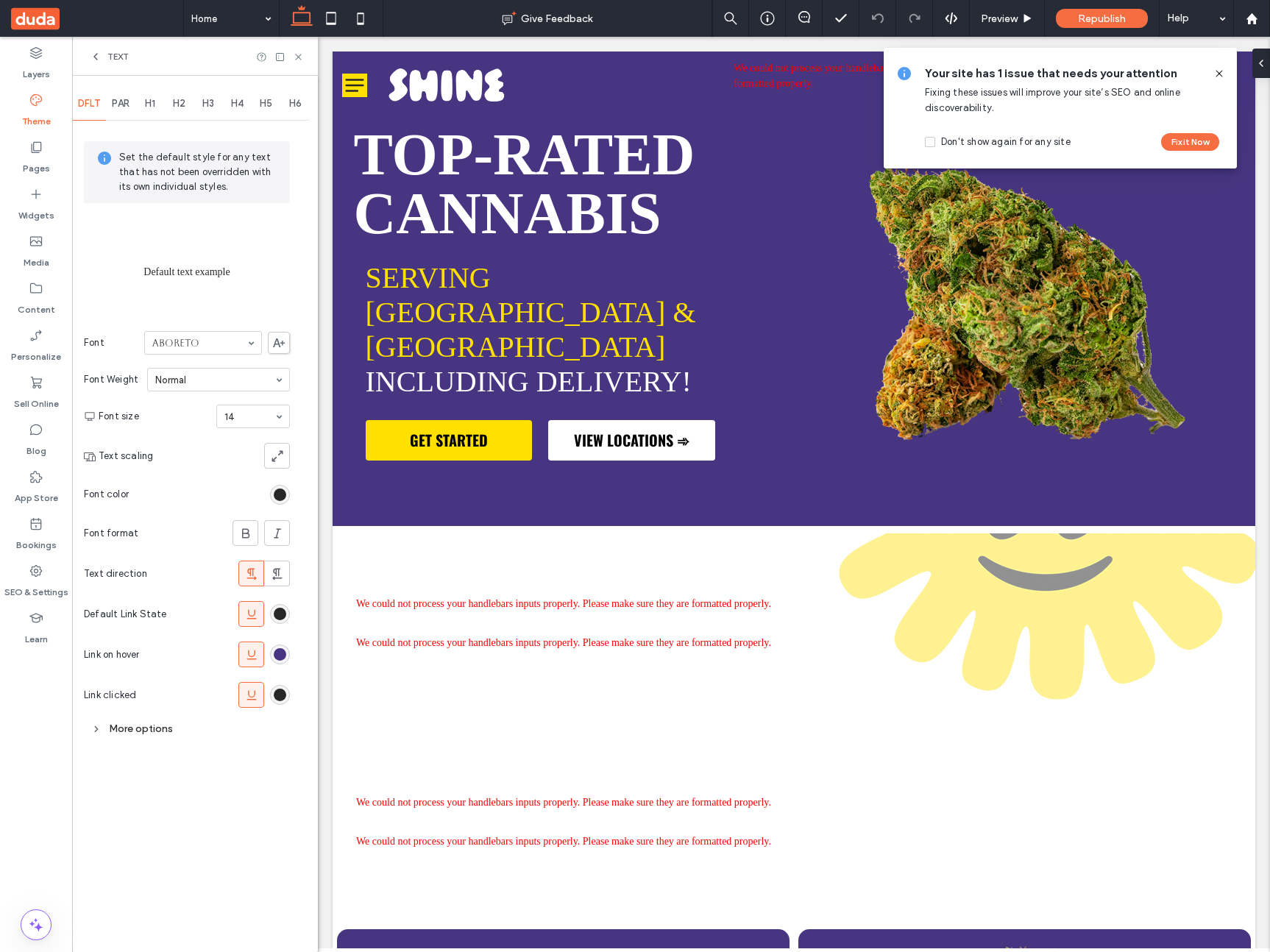
drag, startPoint x: 51, startPoint y: 76, endPoint x: 45, endPoint y: 110, distance: 34.5
click at [51, 76] on div "Layers" at bounding box center [36, 63] width 72 height 47
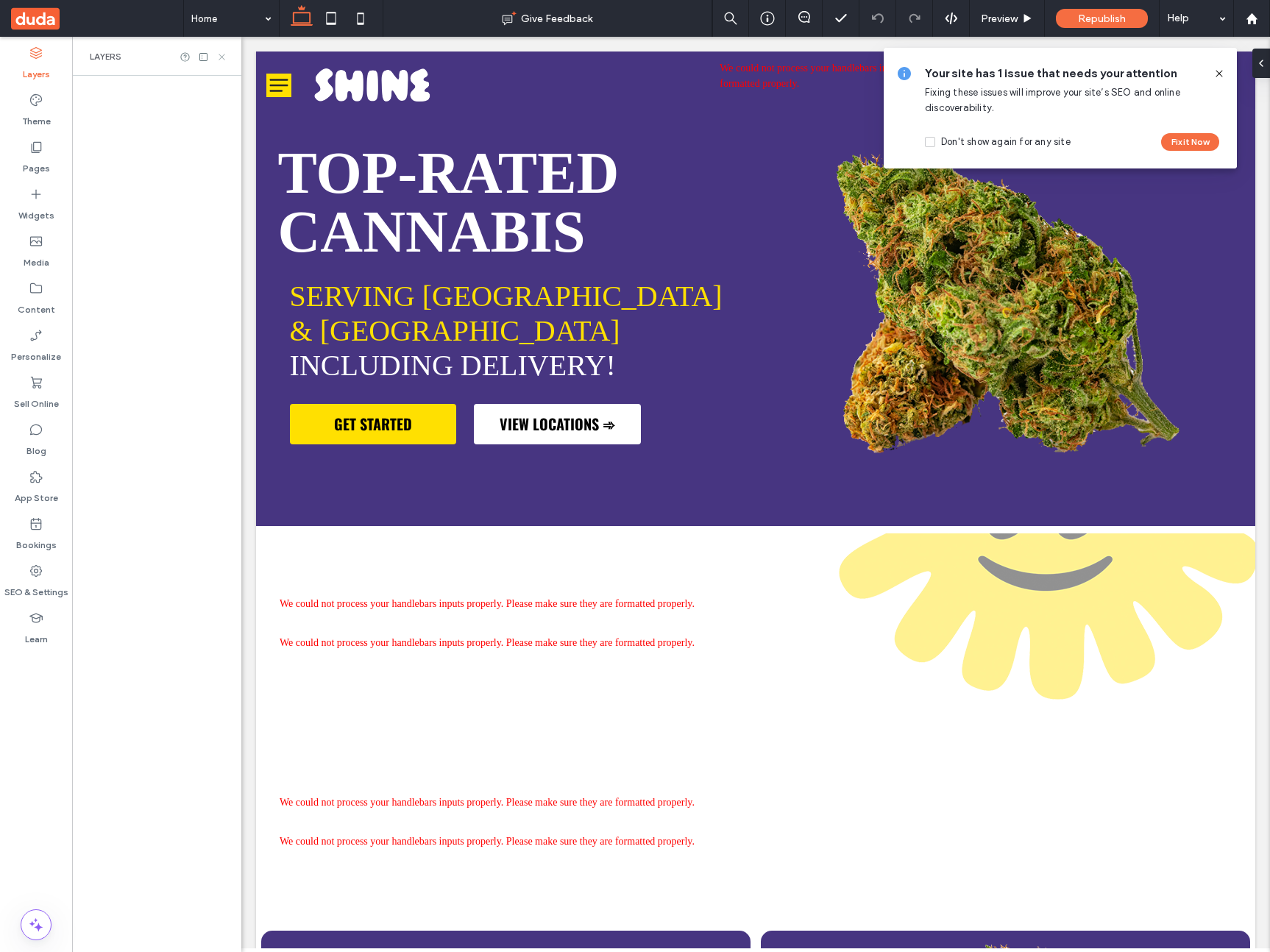
click at [45, 110] on label "Theme" at bounding box center [36, 118] width 29 height 21
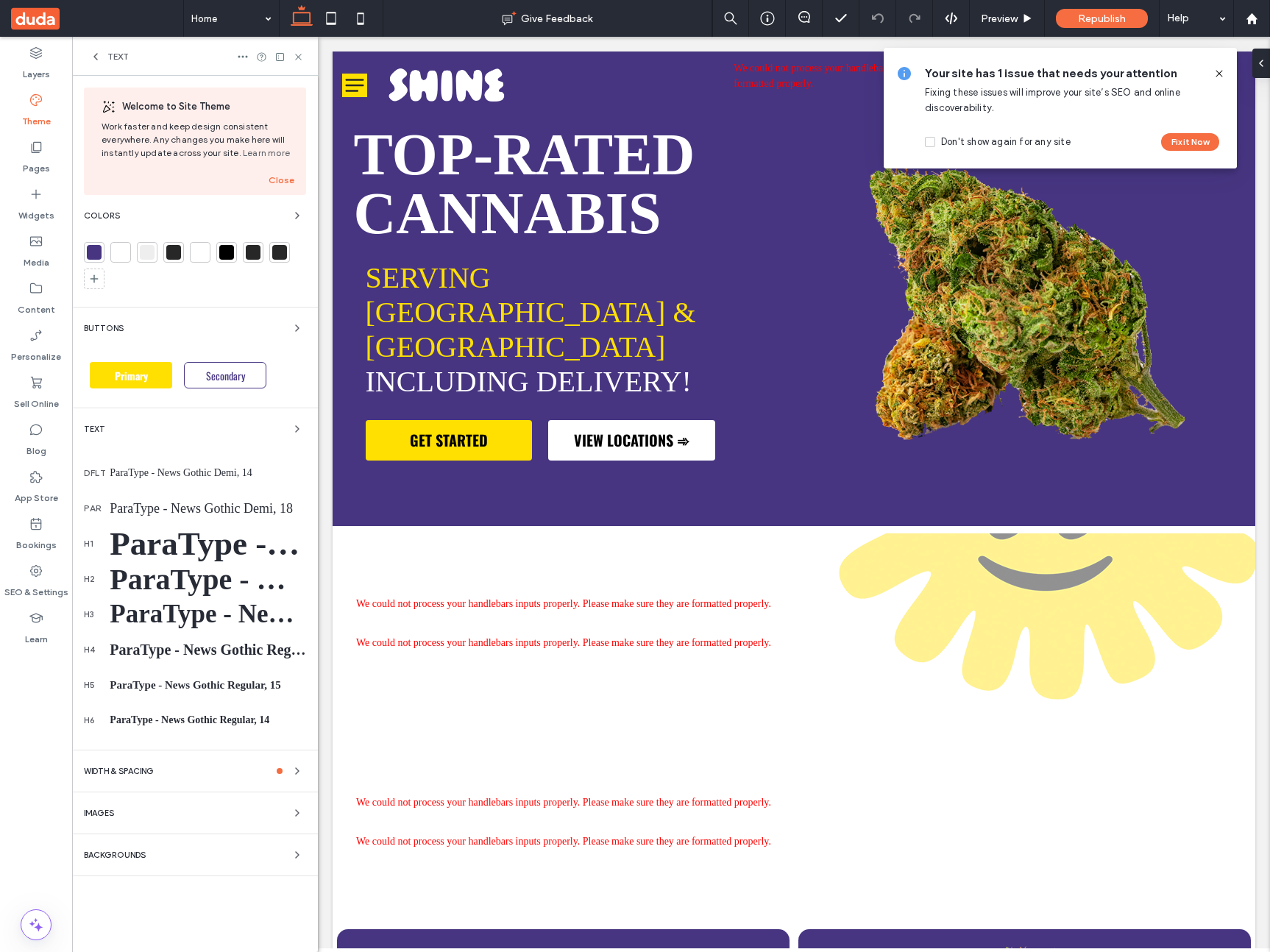
click at [218, 52] on icon at bounding box center [222, 56] width 11 height 11
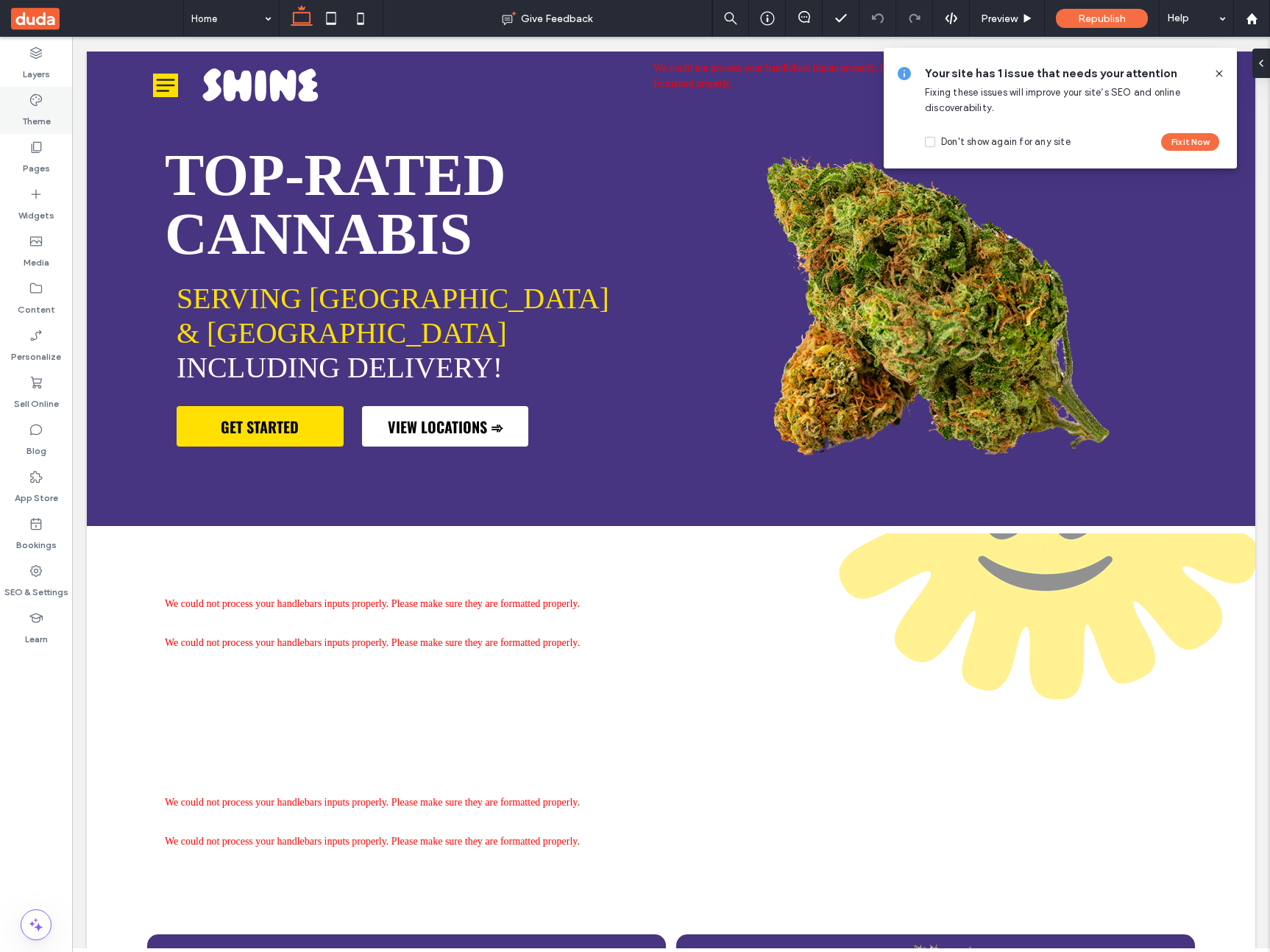
click at [42, 104] on icon at bounding box center [36, 100] width 15 height 15
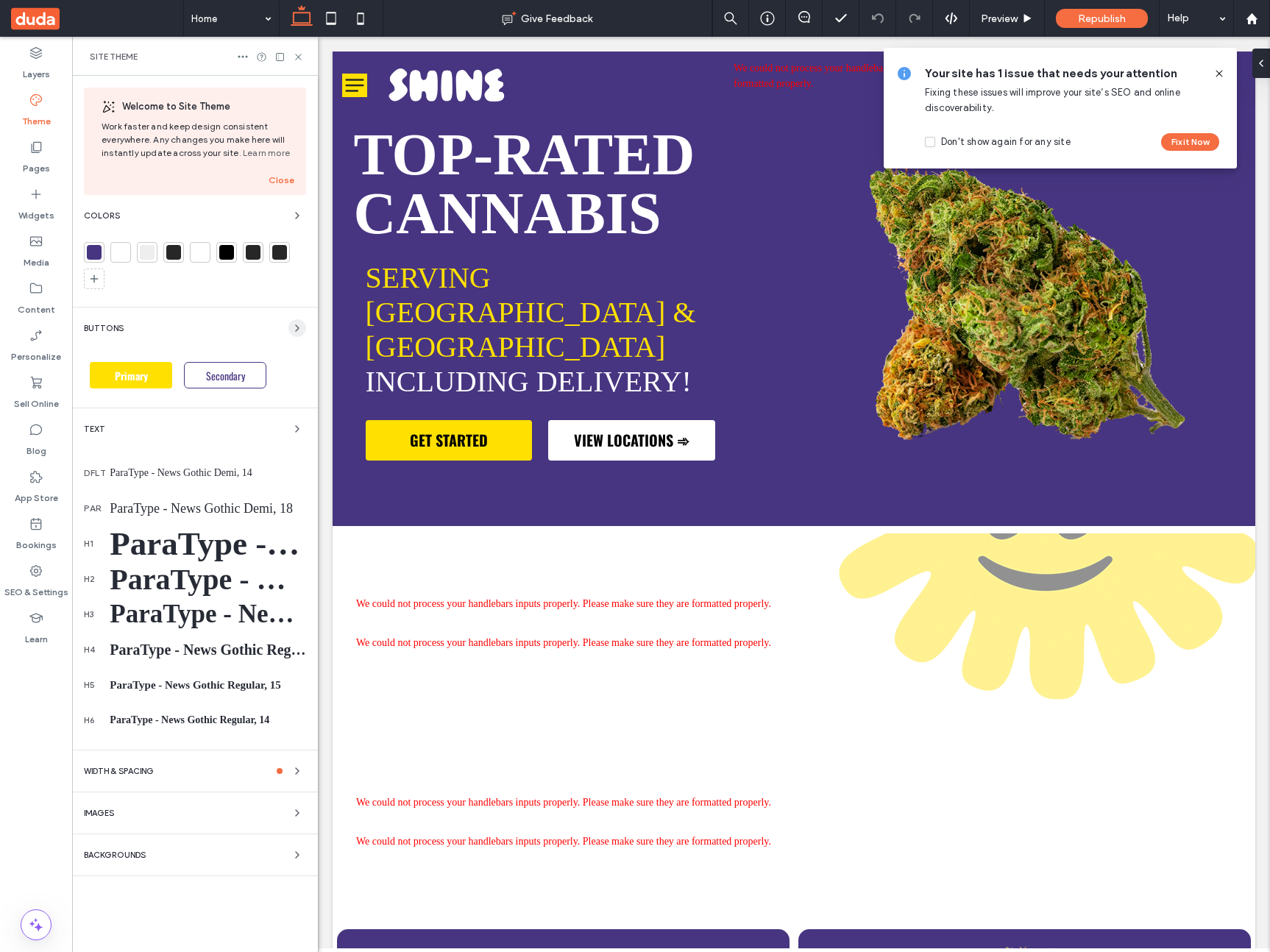
click at [293, 334] on span "button" at bounding box center [298, 328] width 18 height 18
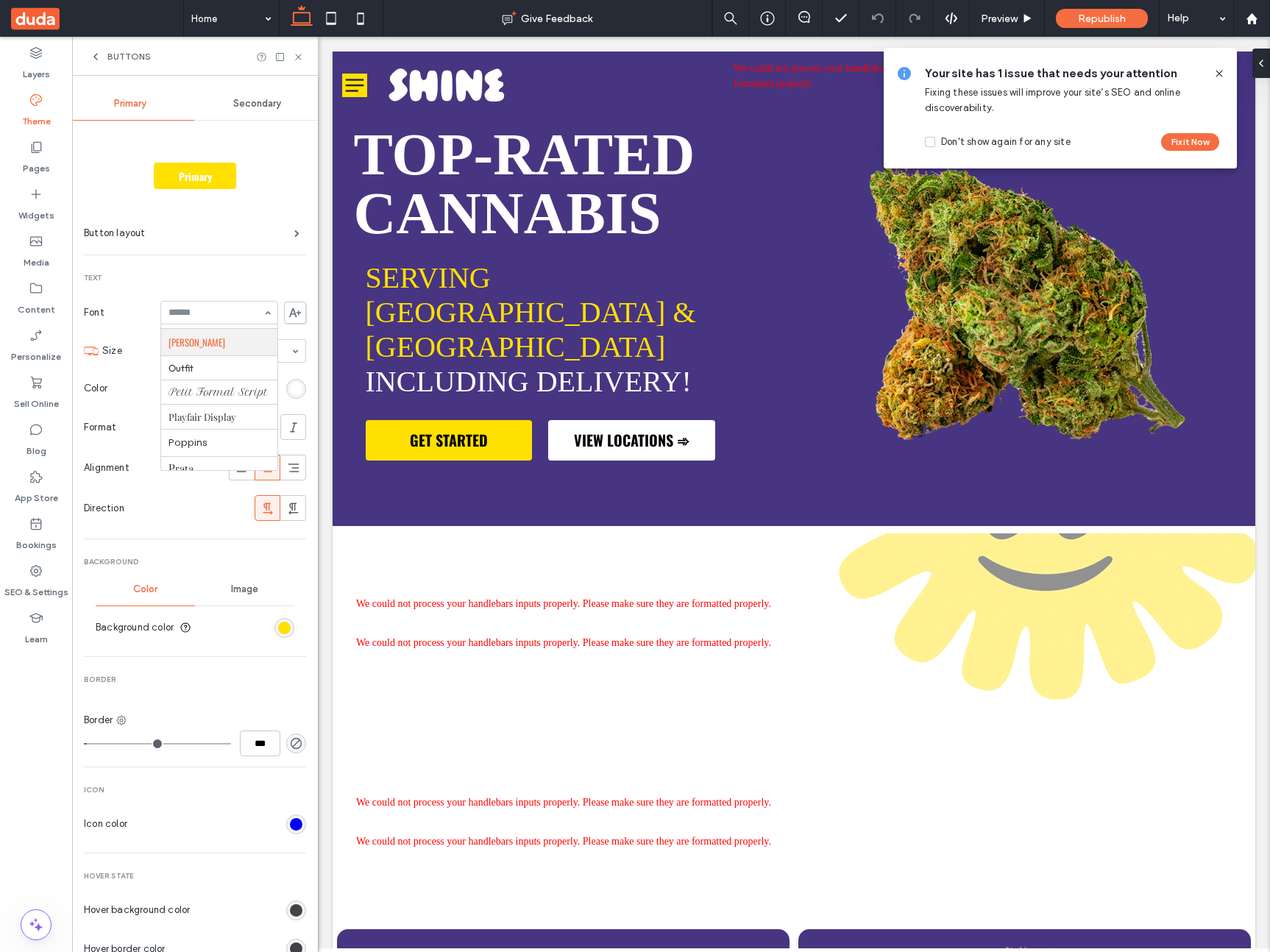
scroll to position [983, 0]
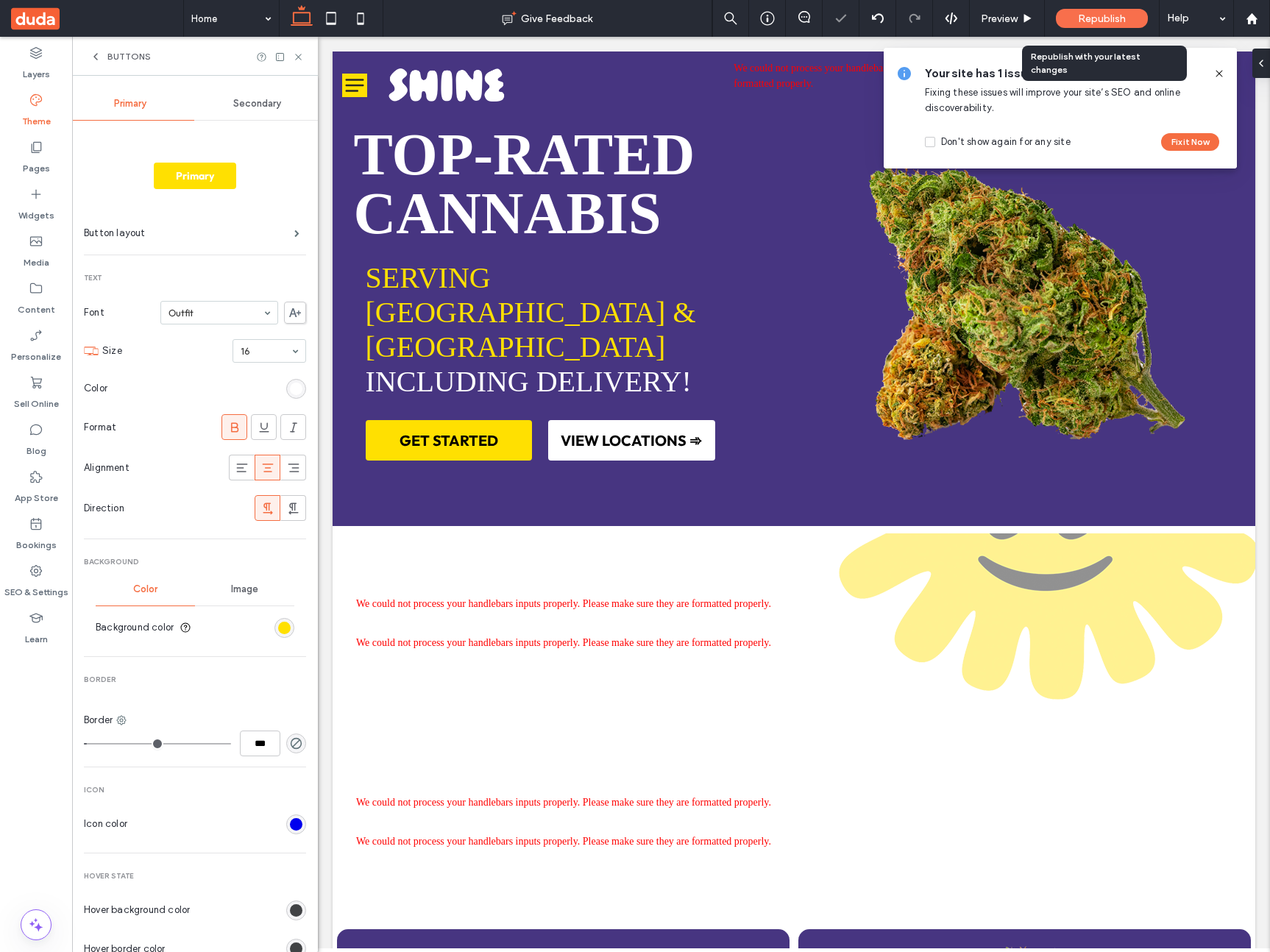
click at [1081, 27] on div "Republish" at bounding box center [1101, 18] width 92 height 19
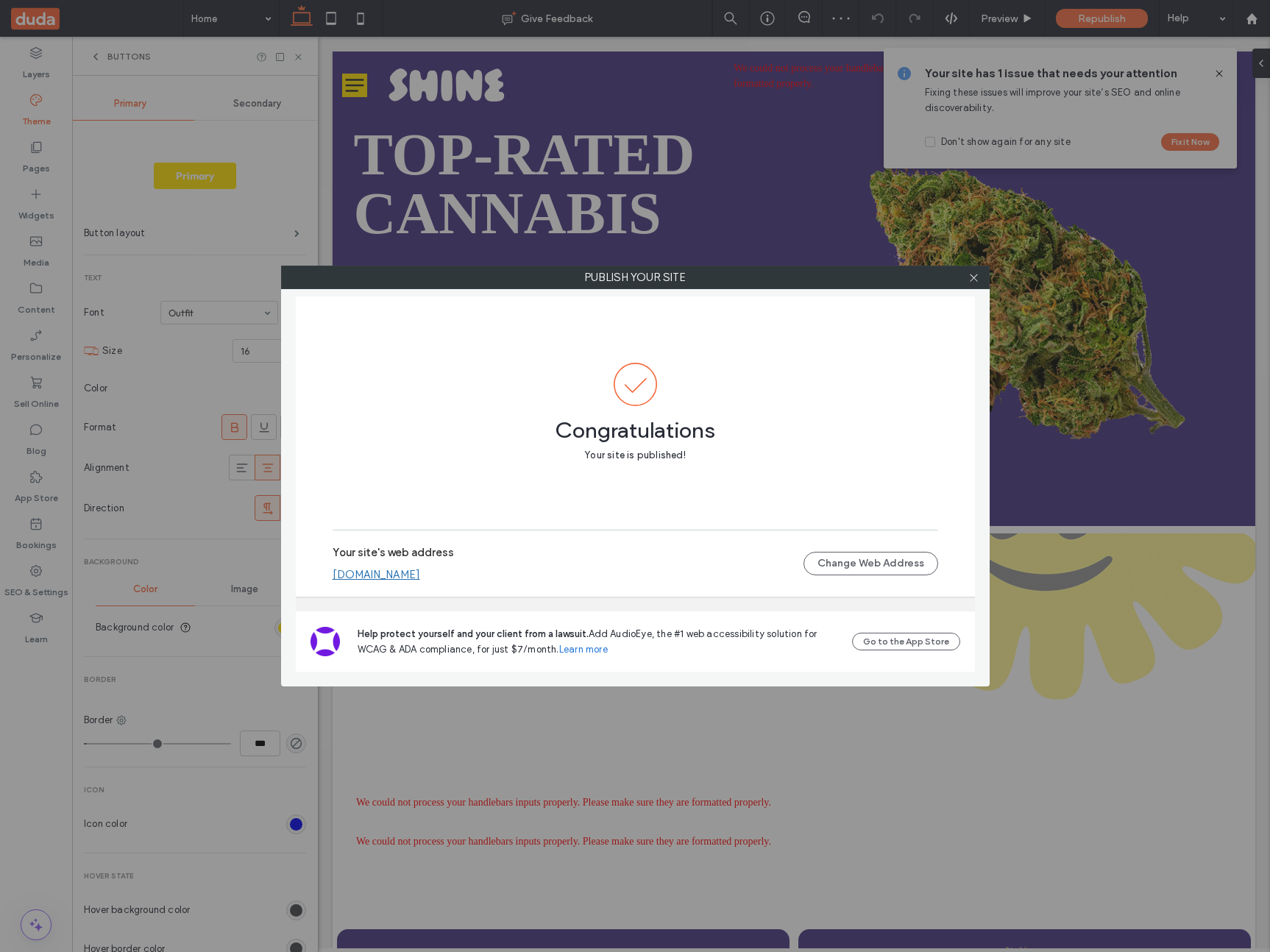
click at [420, 573] on link "[DOMAIN_NAME]" at bounding box center [376, 573] width 88 height 13
click at [975, 283] on icon at bounding box center [973, 277] width 11 height 11
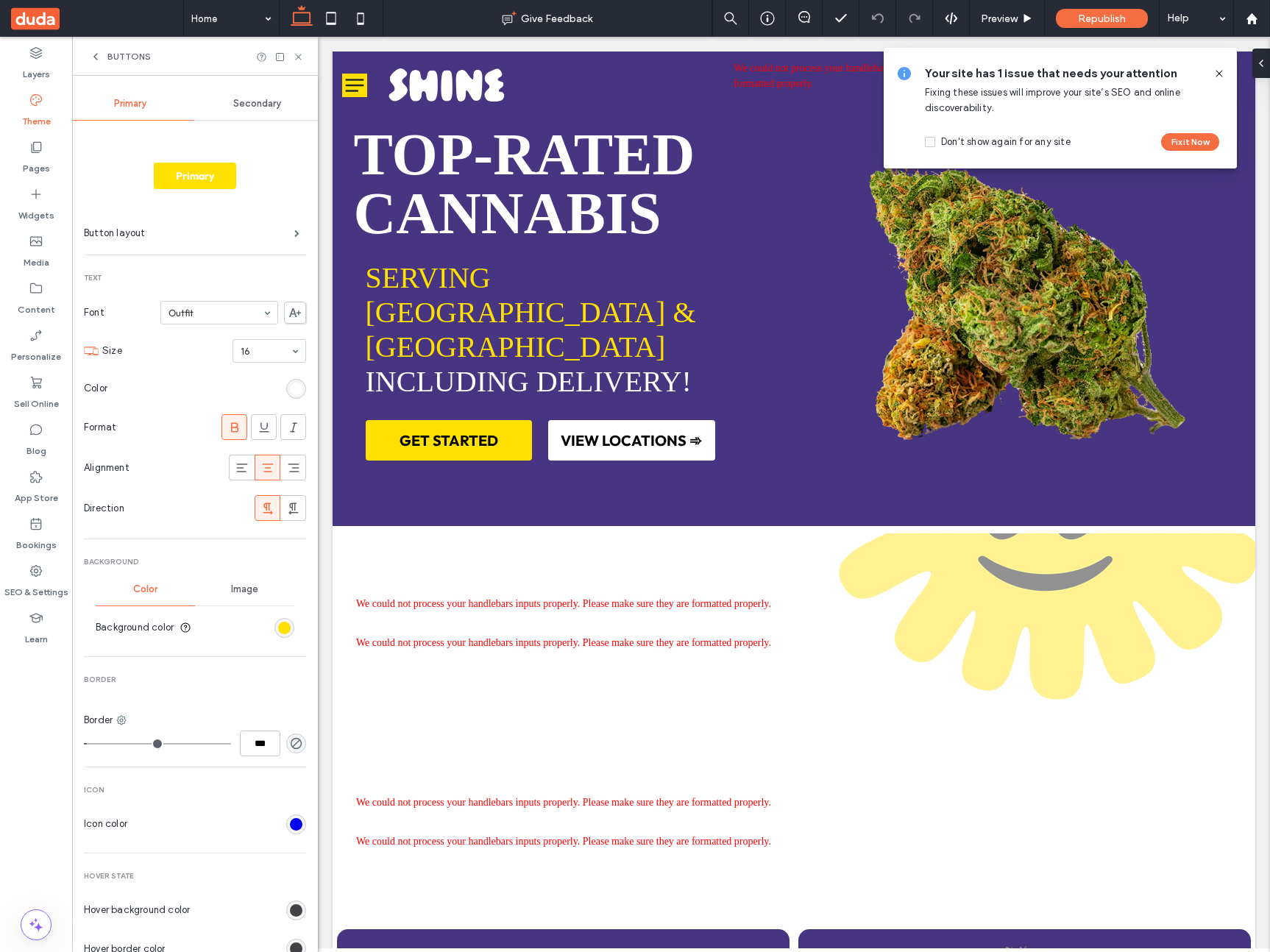
click at [1220, 70] on icon at bounding box center [1220, 73] width 12 height 12
click at [294, 53] on icon at bounding box center [298, 56] width 11 height 11
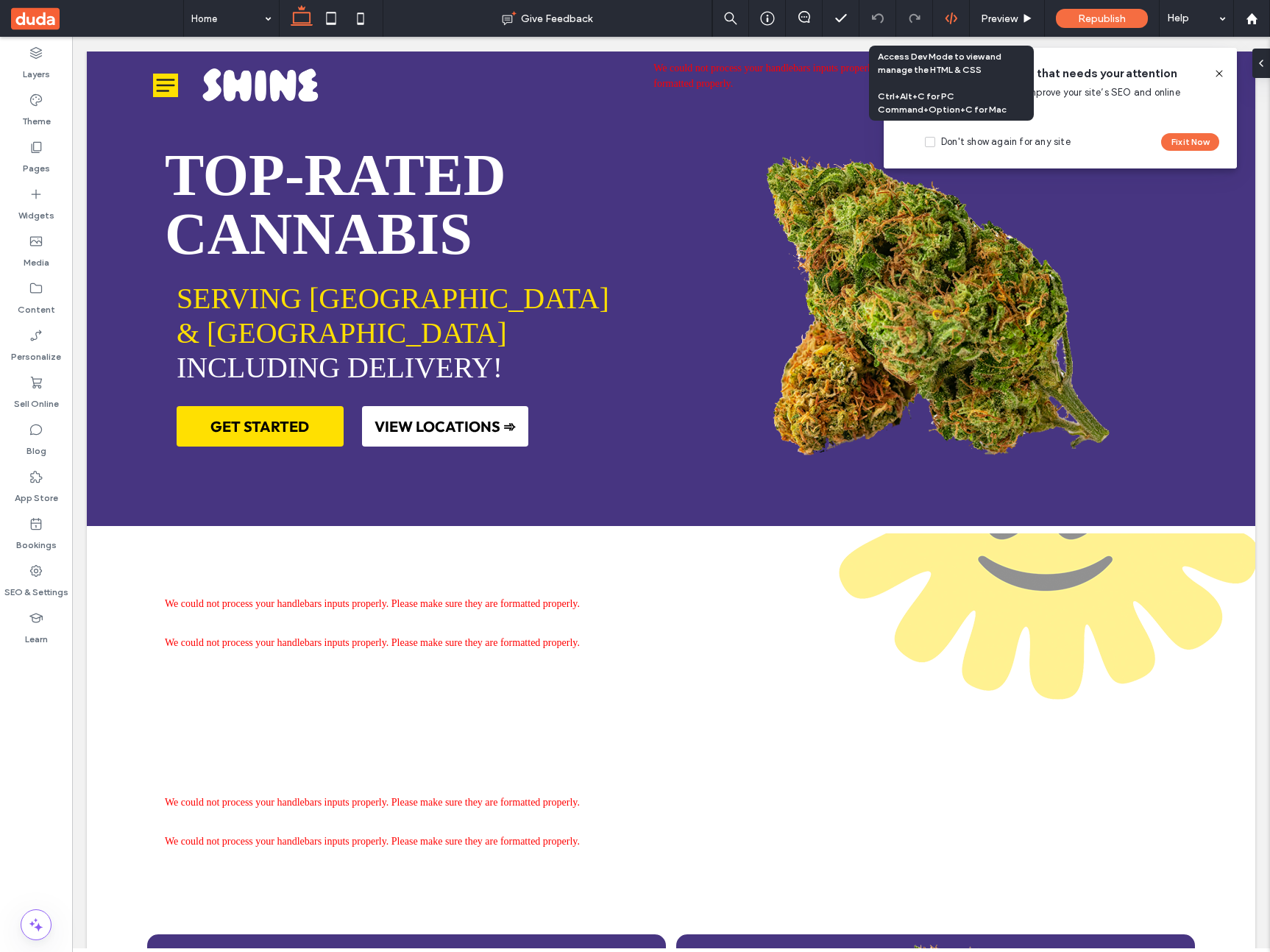
click at [945, 13] on icon at bounding box center [951, 18] width 13 height 13
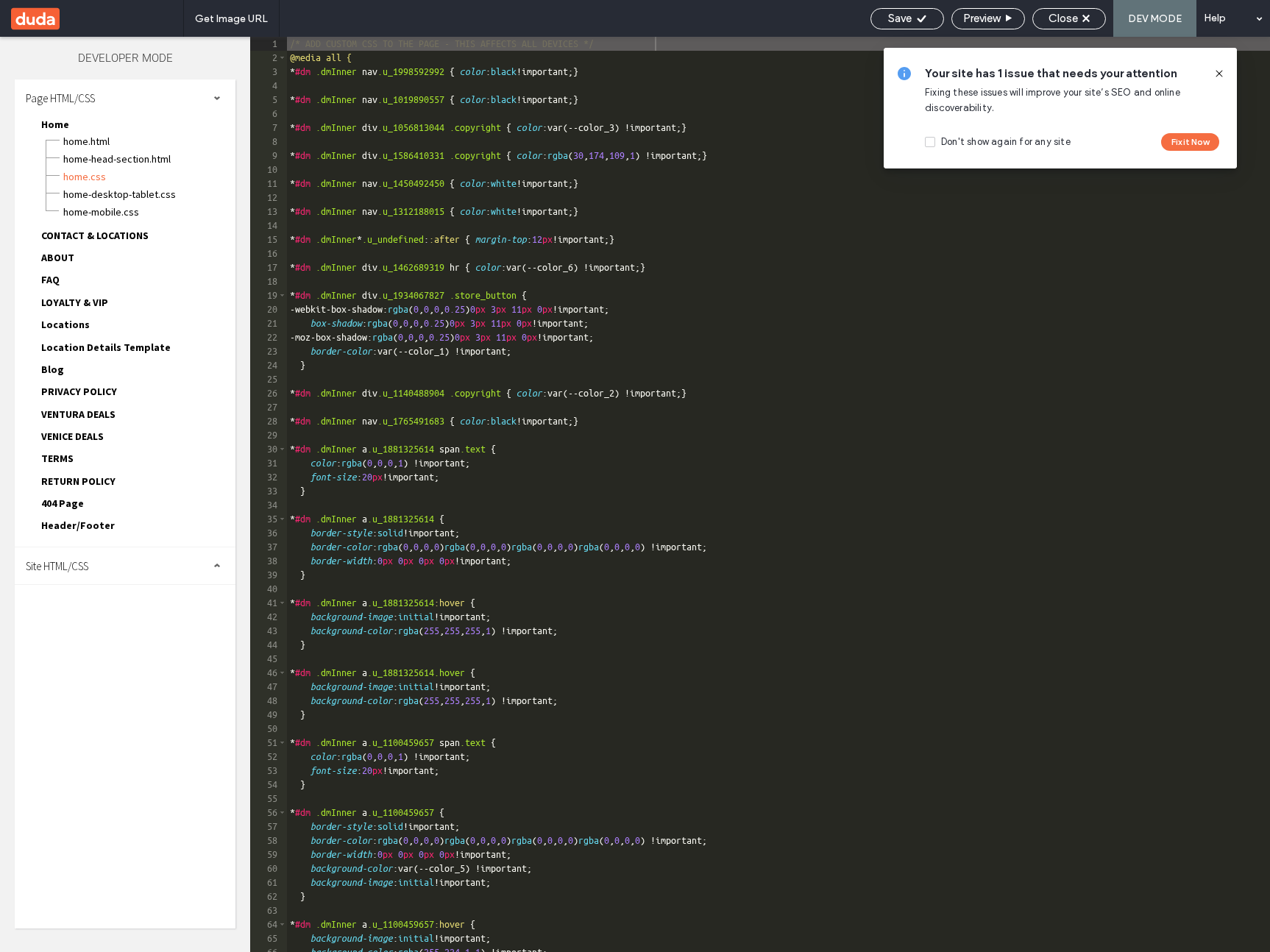
click at [133, 569] on div "Site HTML/CSS" at bounding box center [125, 564] width 221 height 37
click at [105, 630] on span "site.css" at bounding box center [151, 629] width 167 height 15
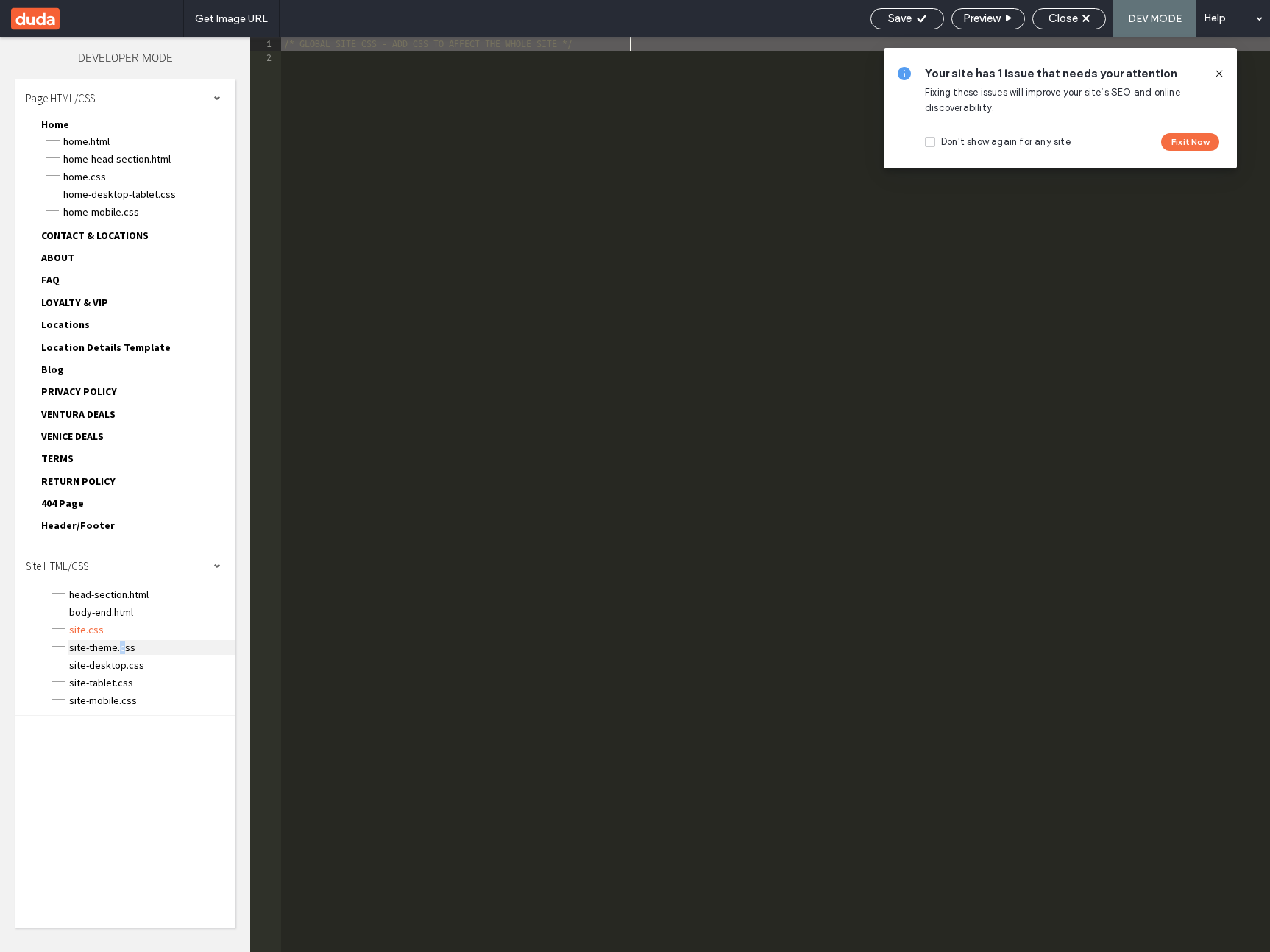
click at [120, 649] on span "site-theme.css" at bounding box center [151, 647] width 167 height 15
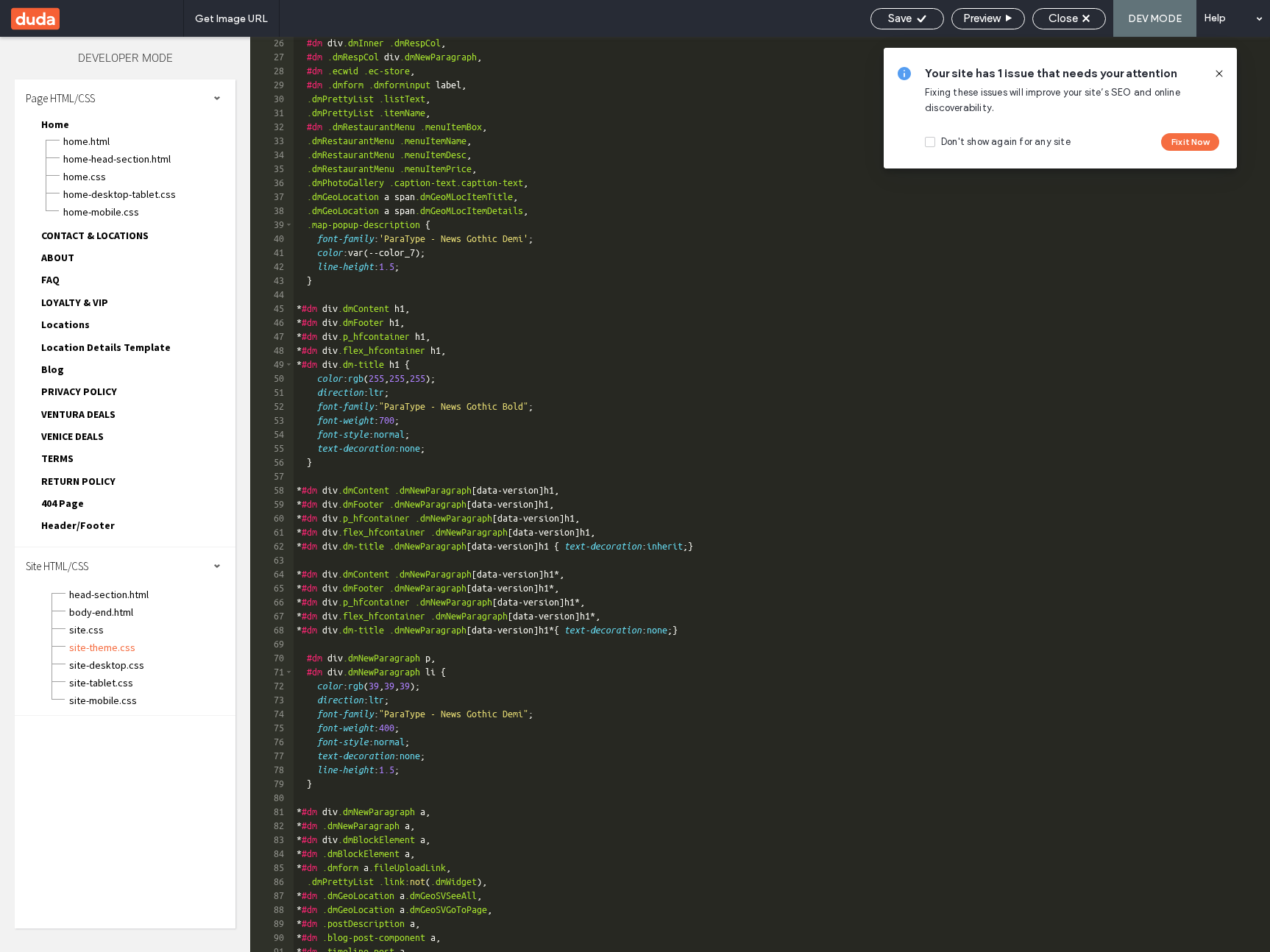
scroll to position [645, 0]
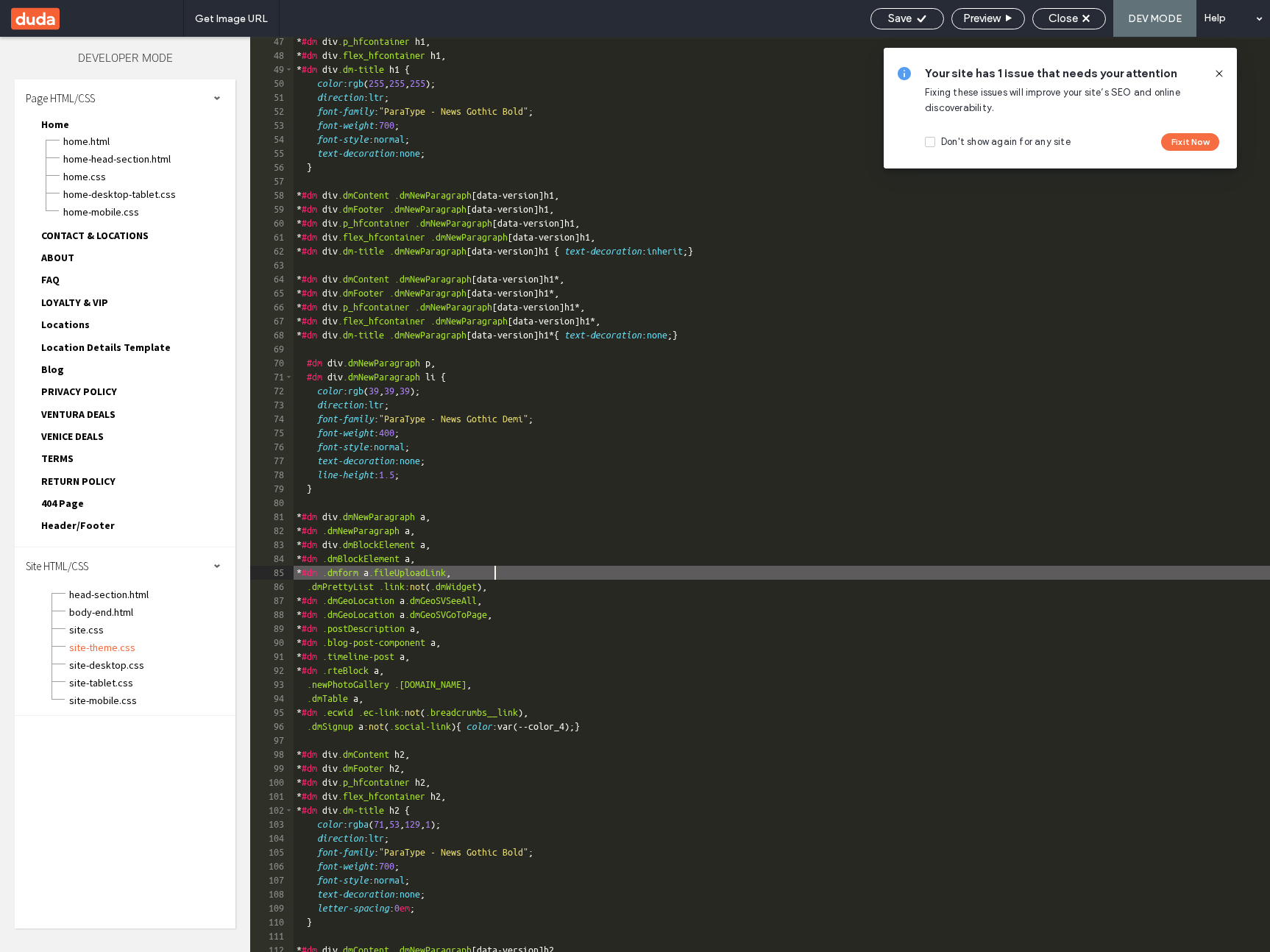
click at [503, 567] on div "* #dm div .p_hfcontainer h1 , * #dm div .flex_hfcontainer h1 , * #dm div .dm-ti…" at bounding box center [781, 506] width 976 height 943
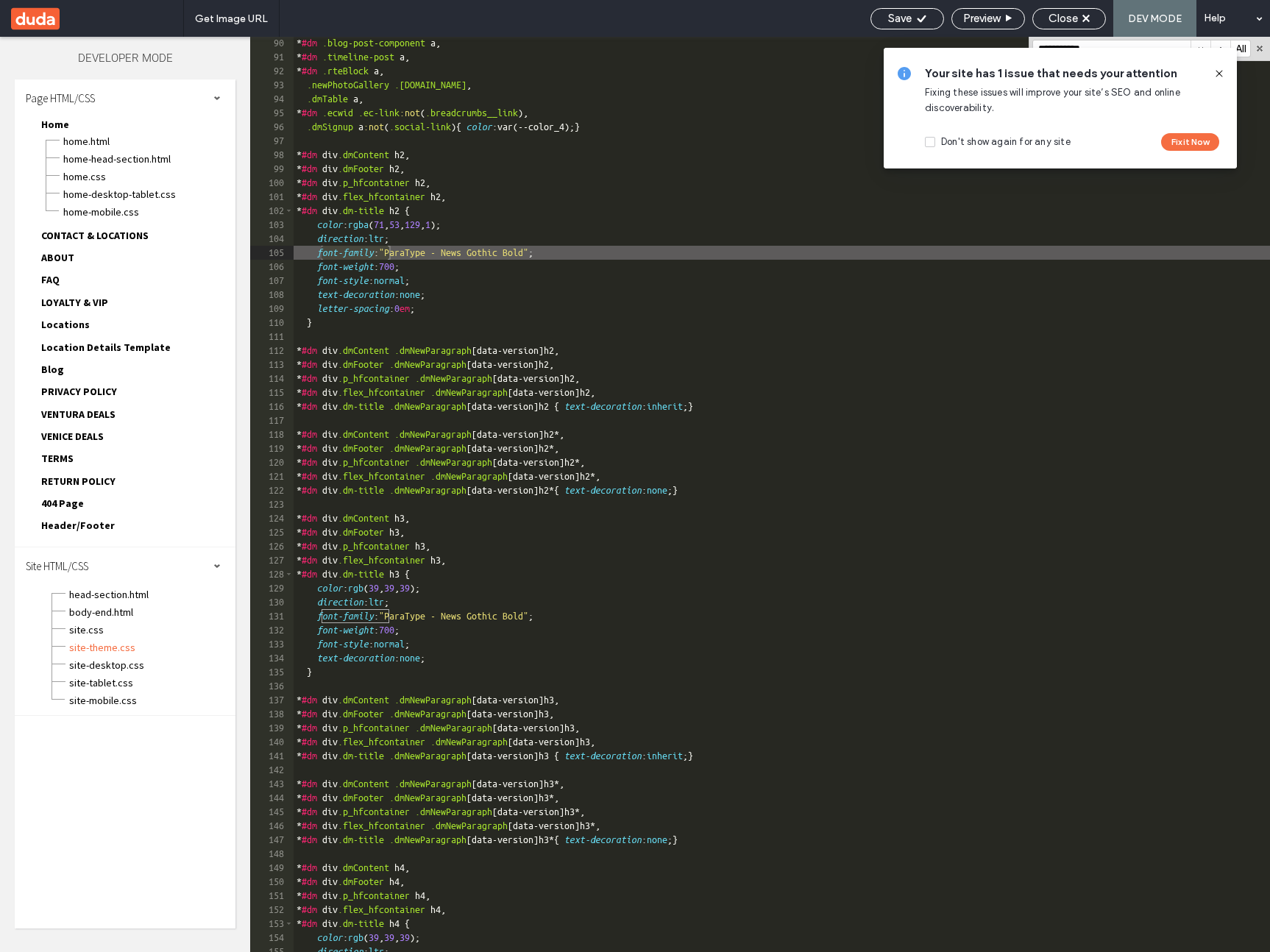
scroll to position [1245, 0]
click at [1220, 72] on use at bounding box center [1219, 73] width 7 height 7
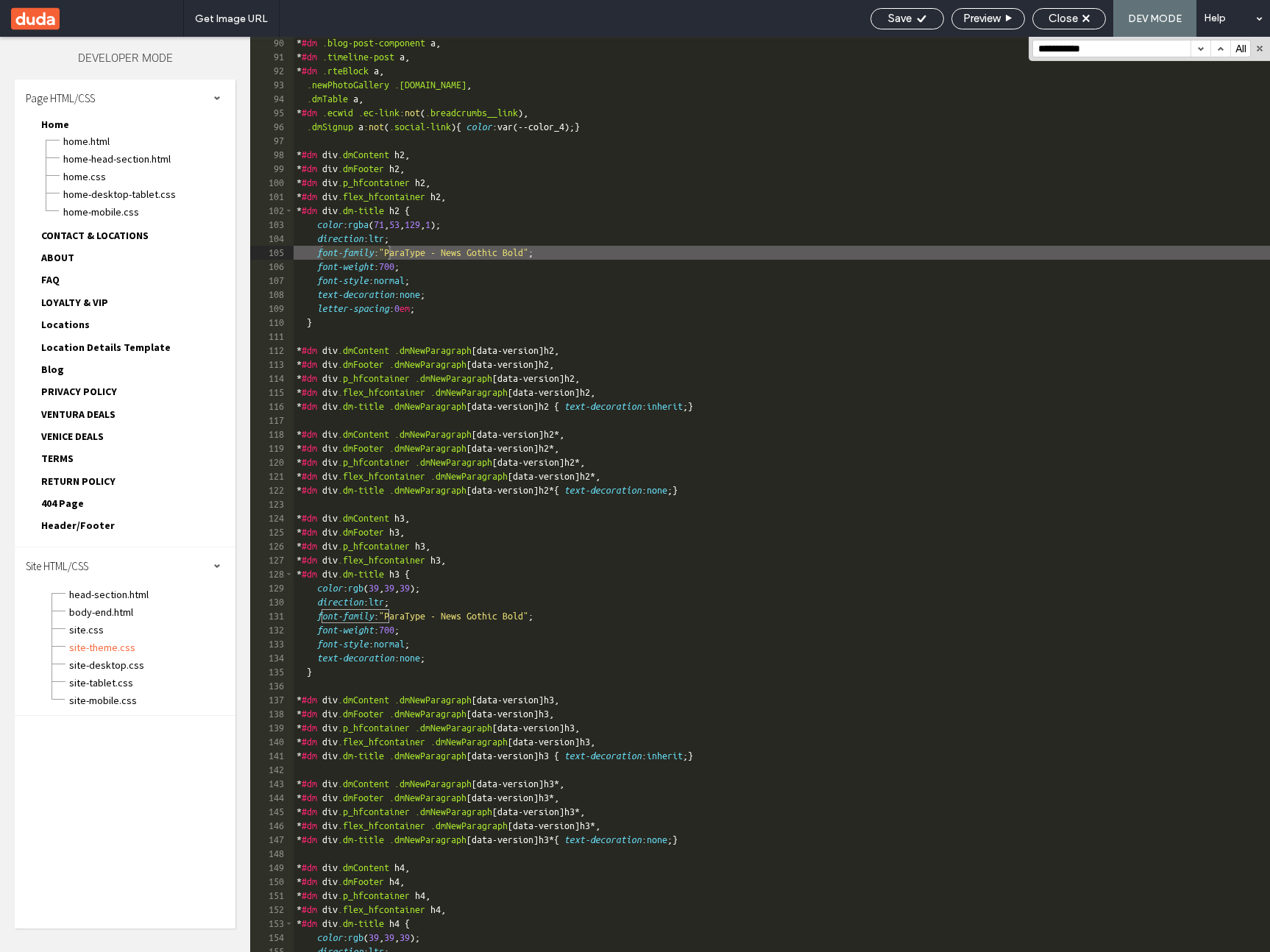
click at [1202, 51] on button "button" at bounding box center [1201, 48] width 20 height 16
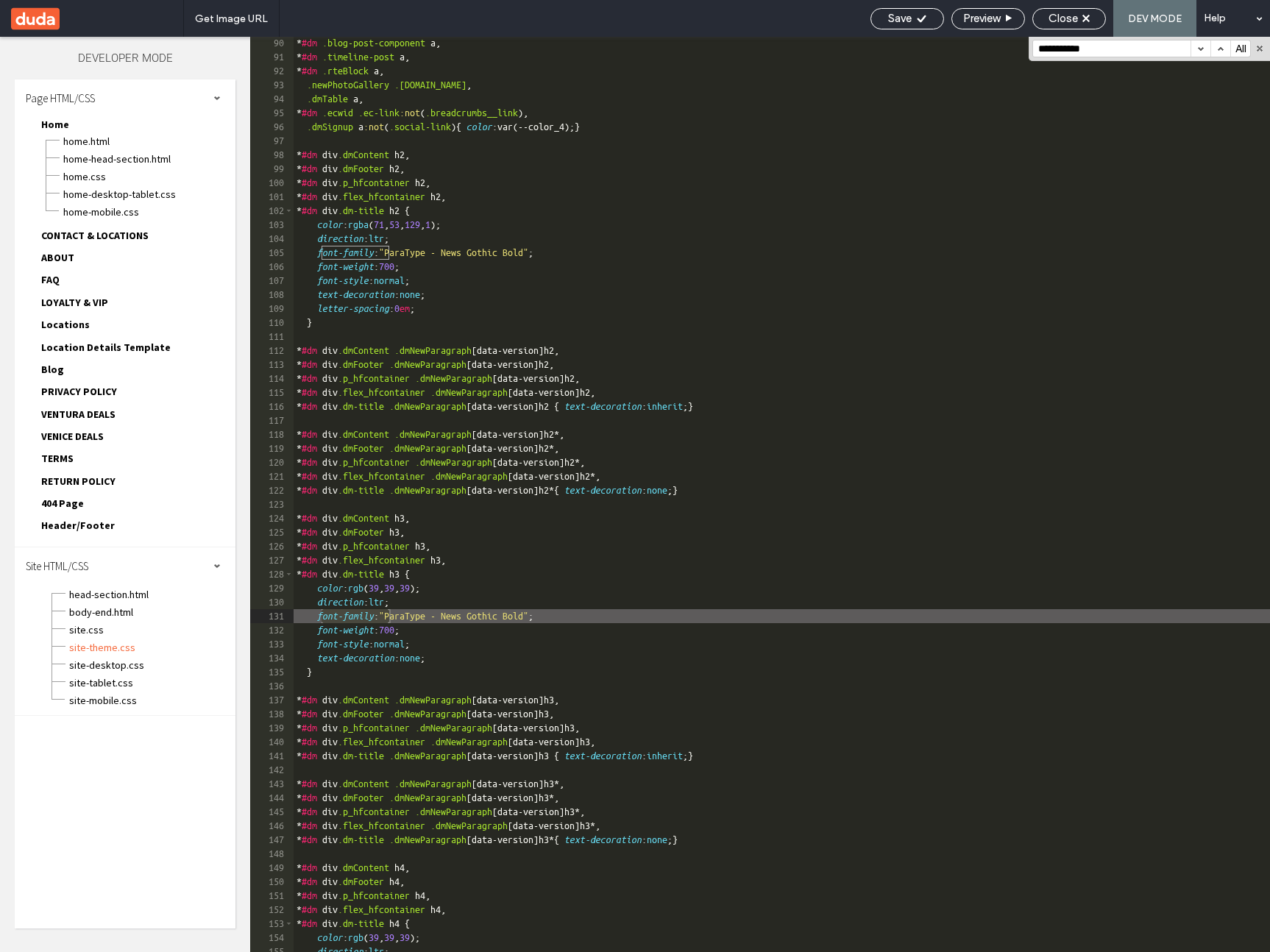
click at [1202, 51] on button "button" at bounding box center [1201, 48] width 20 height 16
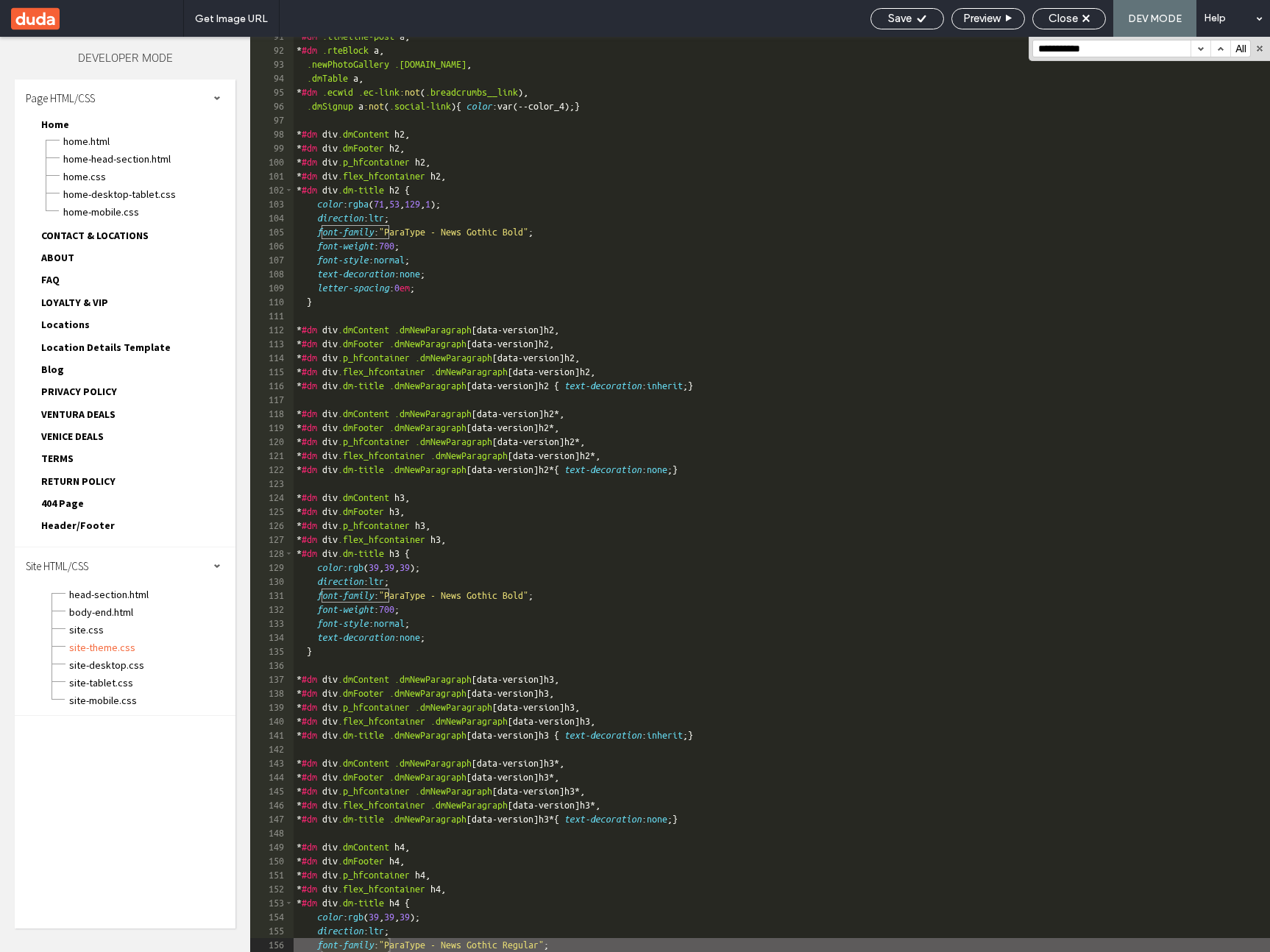
click at [1202, 51] on button "button" at bounding box center [1201, 48] width 20 height 16
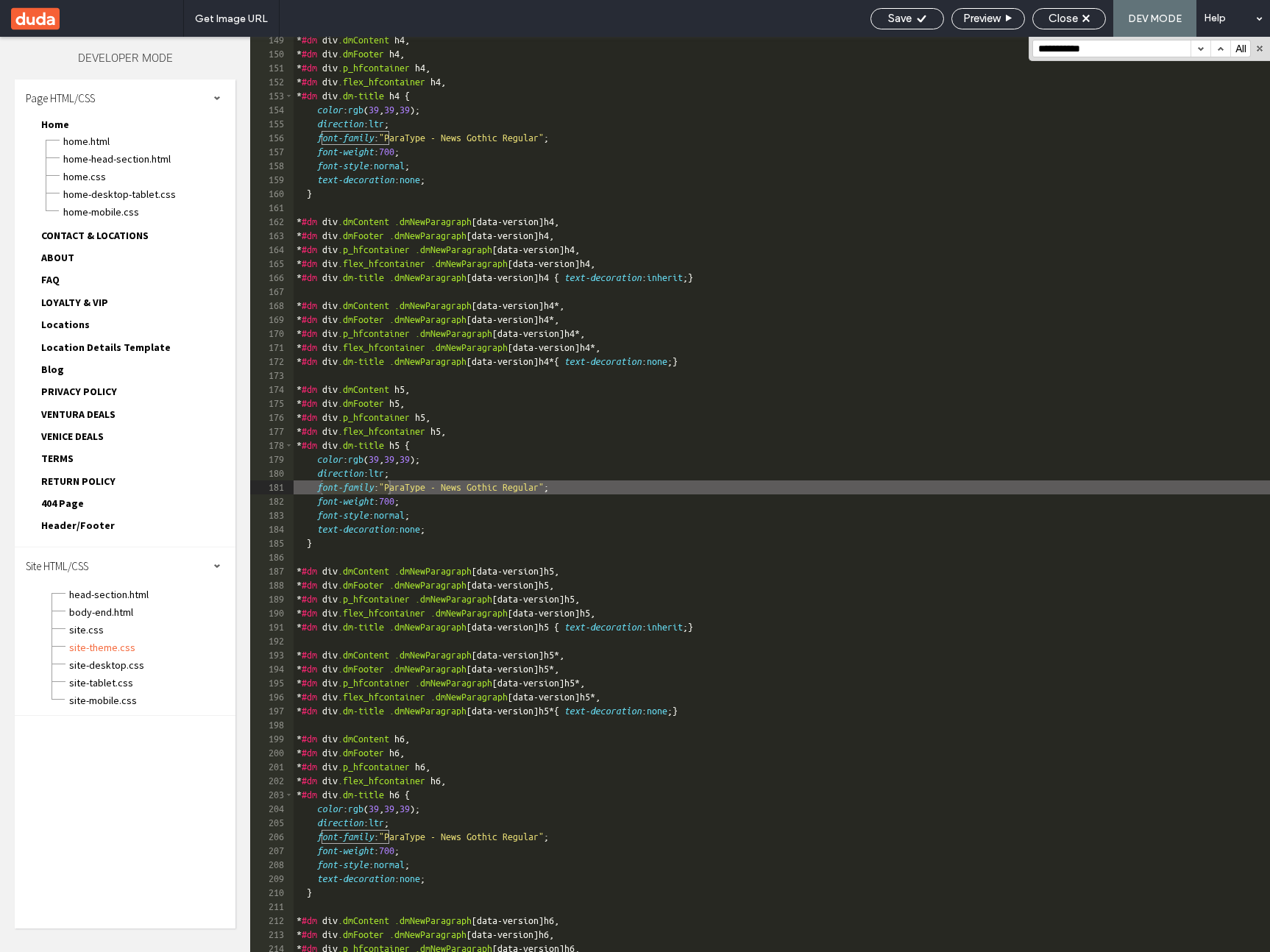
click at [1122, 53] on input "**********" at bounding box center [1111, 48] width 157 height 16
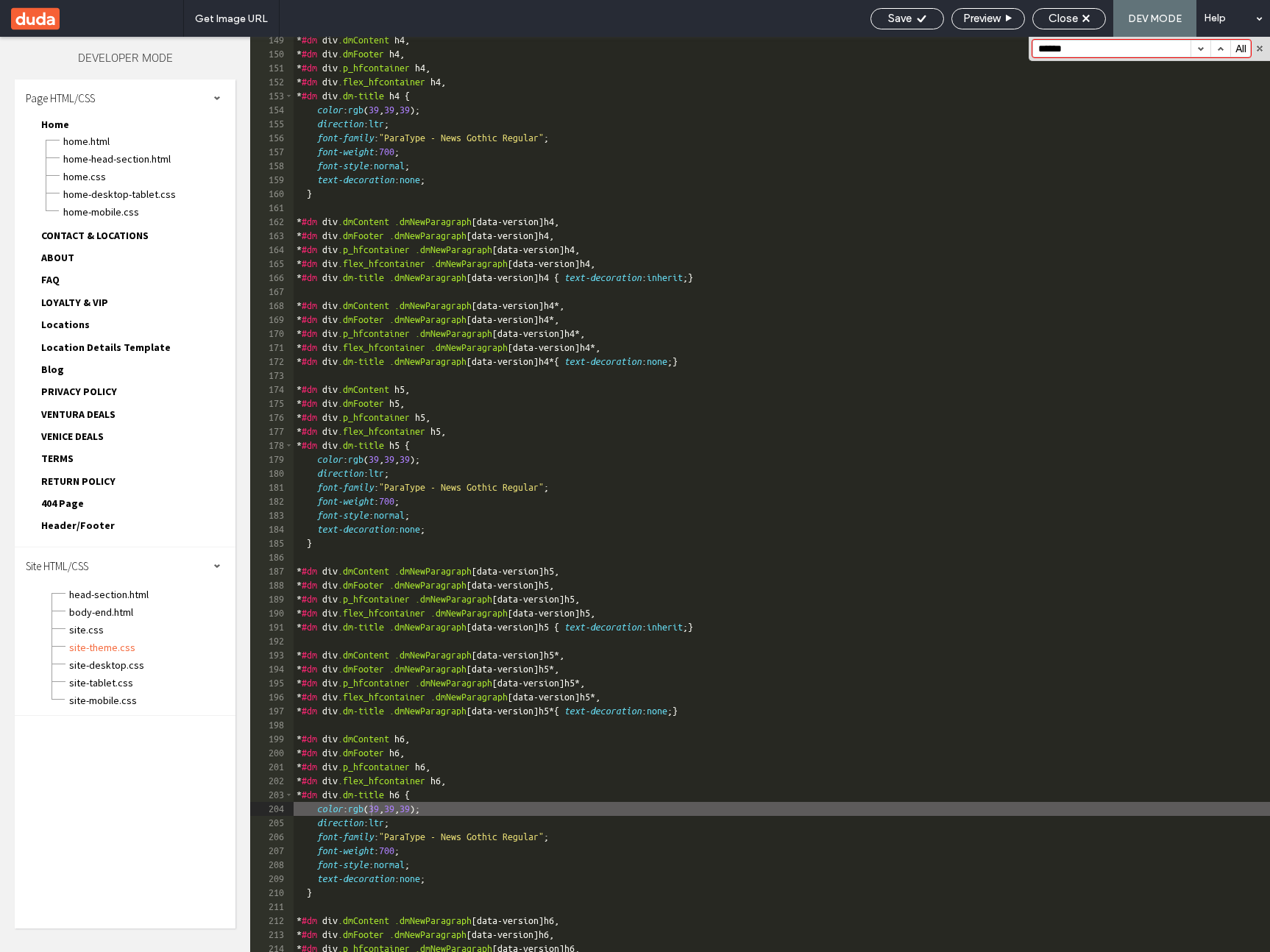
click at [1199, 47] on button "button" at bounding box center [1201, 48] width 20 height 16
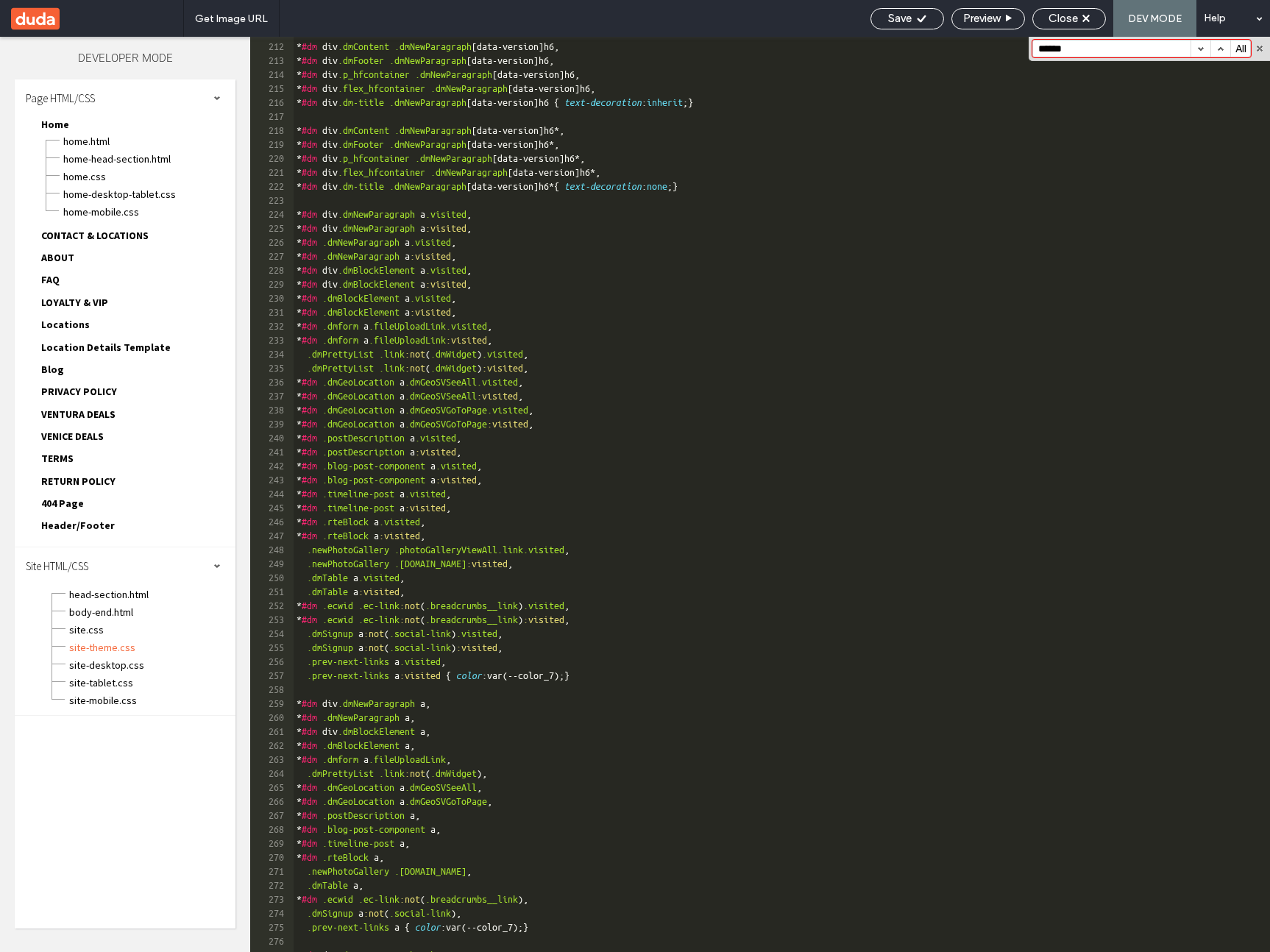
scroll to position [2946, 0]
click at [1110, 50] on input "******" at bounding box center [1111, 48] width 157 height 16
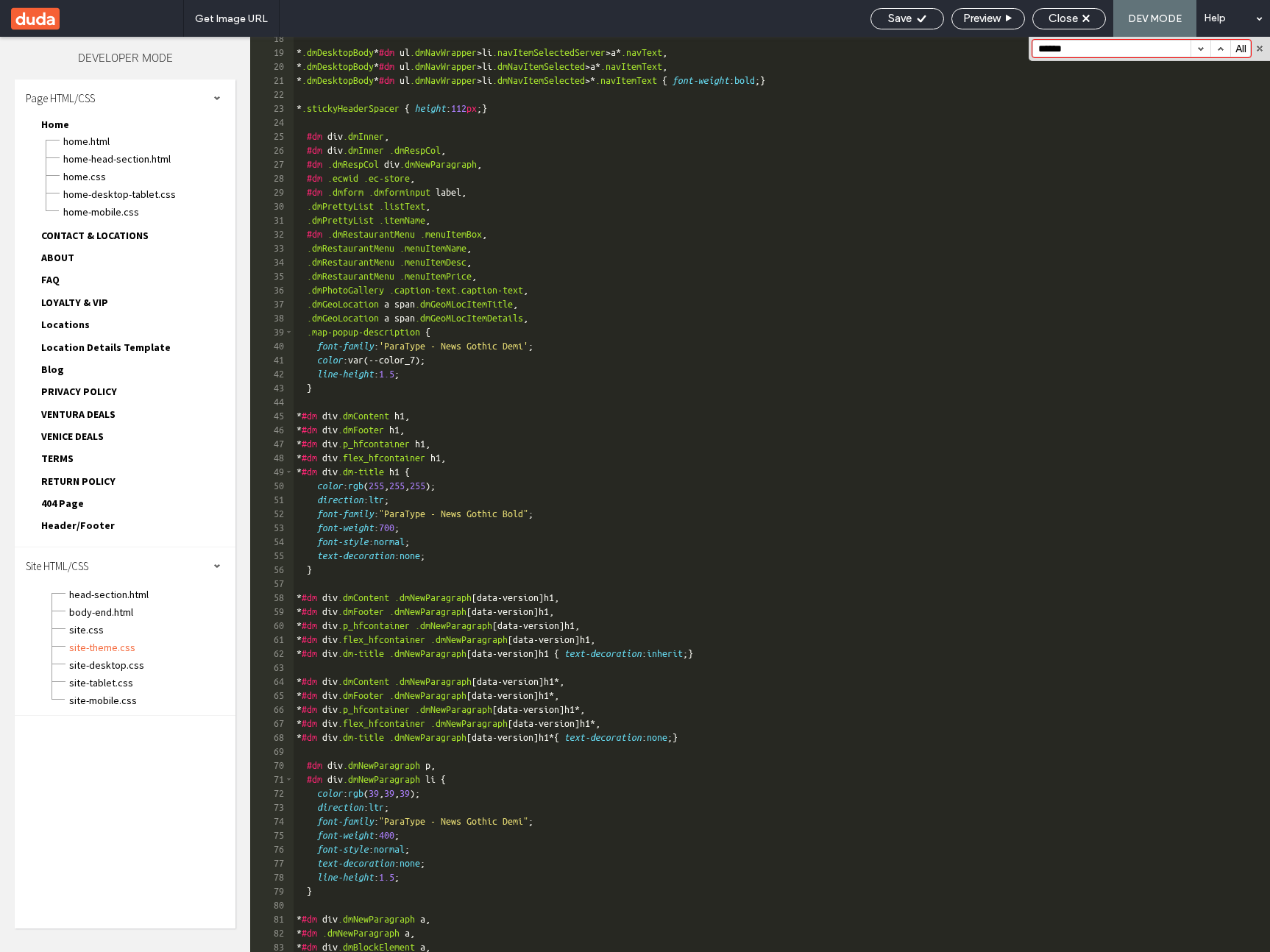
scroll to position [390, 0]
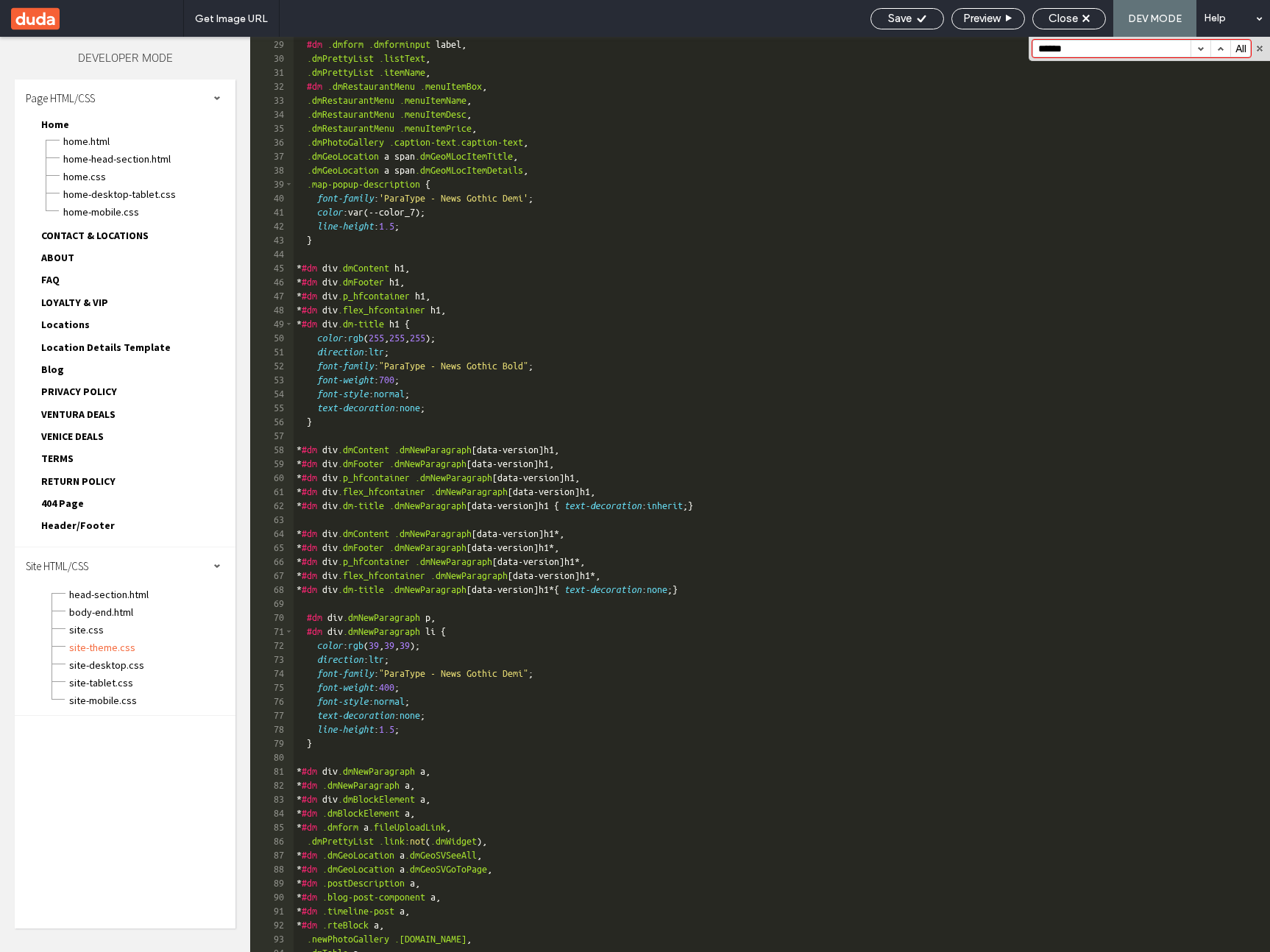
click at [1085, 50] on input "******" at bounding box center [1111, 48] width 157 height 16
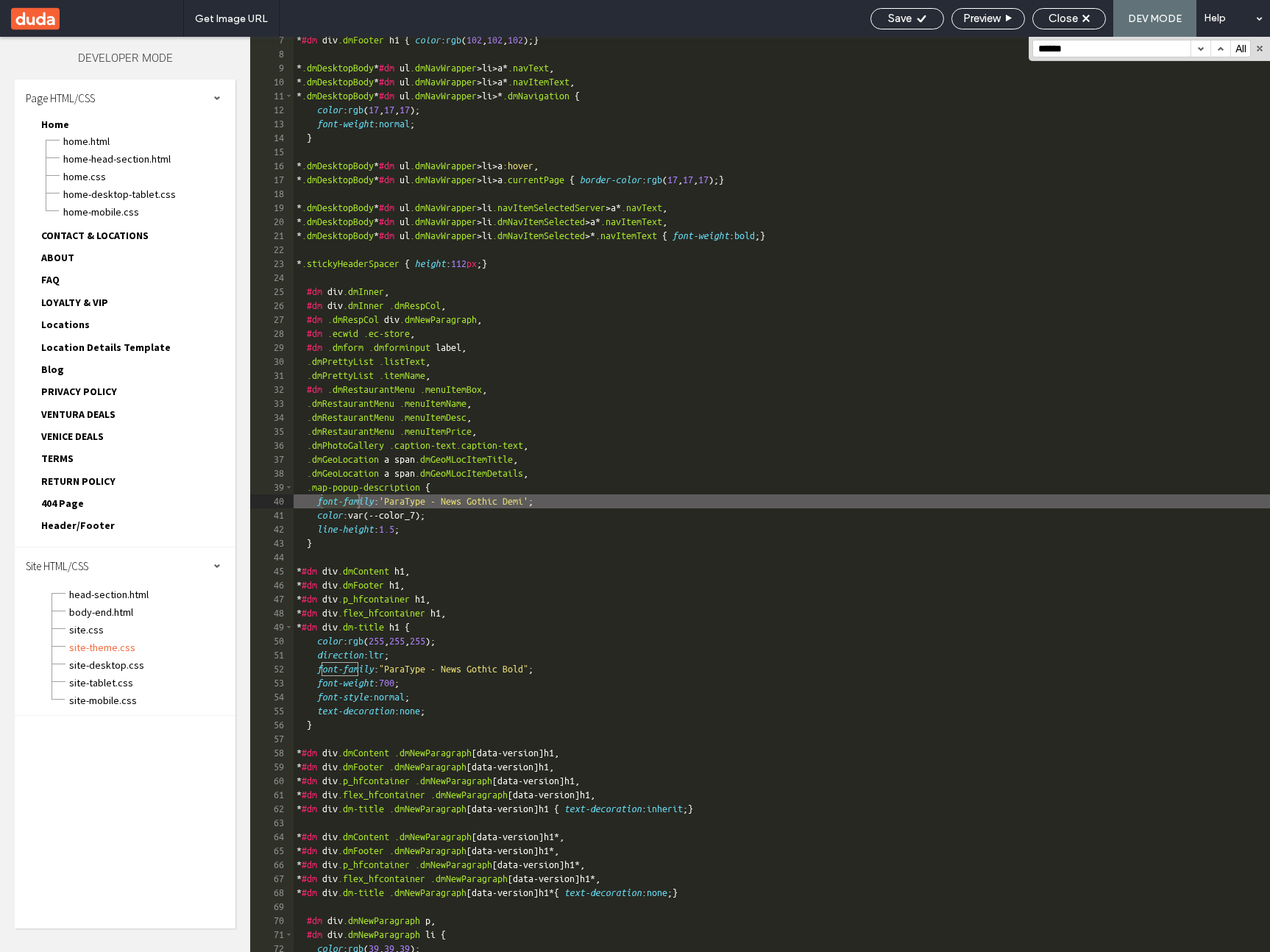
scroll to position [88, 0]
type input "**********"
click at [1205, 49] on button "button" at bounding box center [1201, 48] width 20 height 16
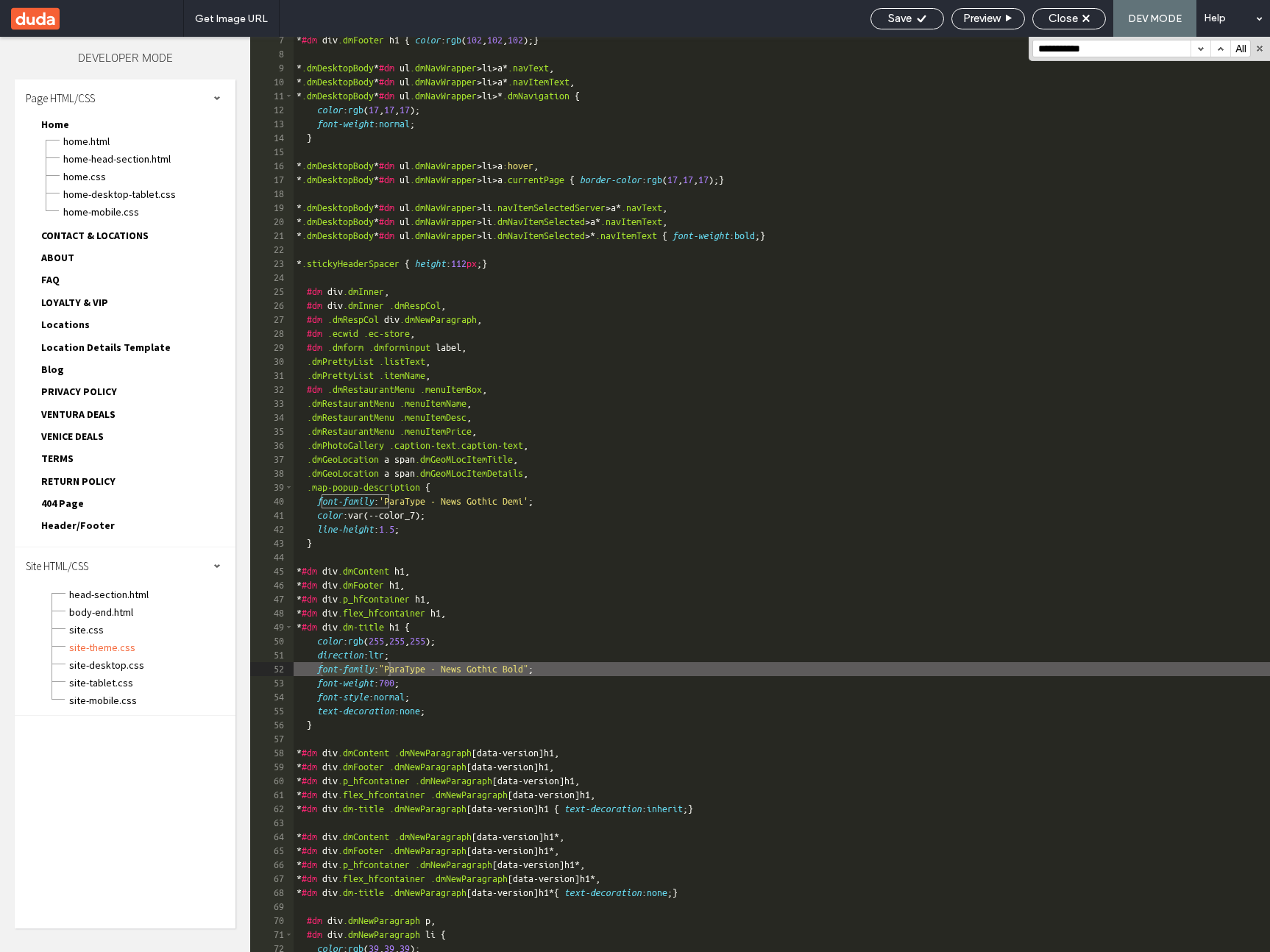
click at [1205, 49] on button "button" at bounding box center [1201, 48] width 20 height 16
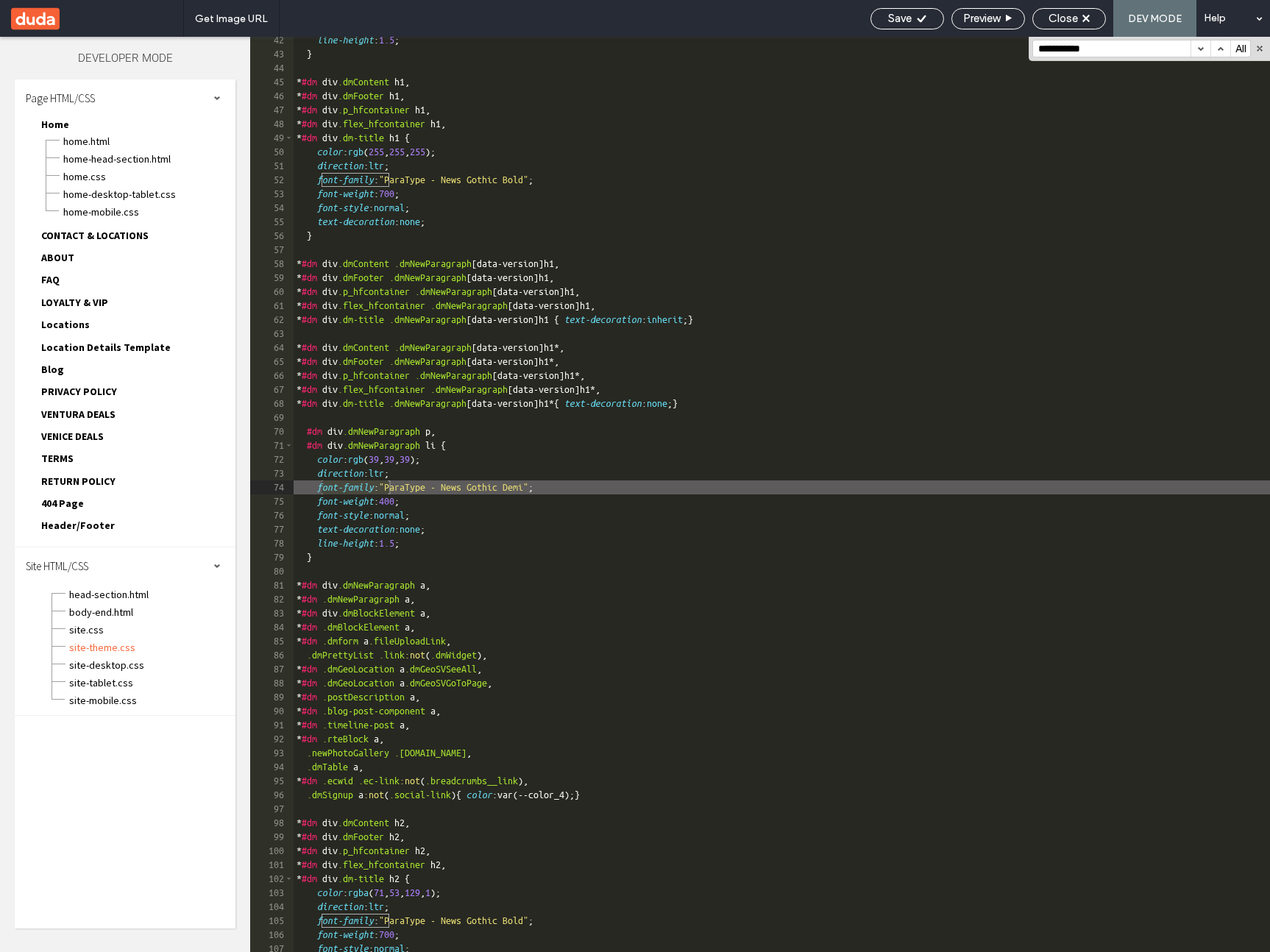
click at [1205, 49] on button "button" at bounding box center [1201, 48] width 20 height 16
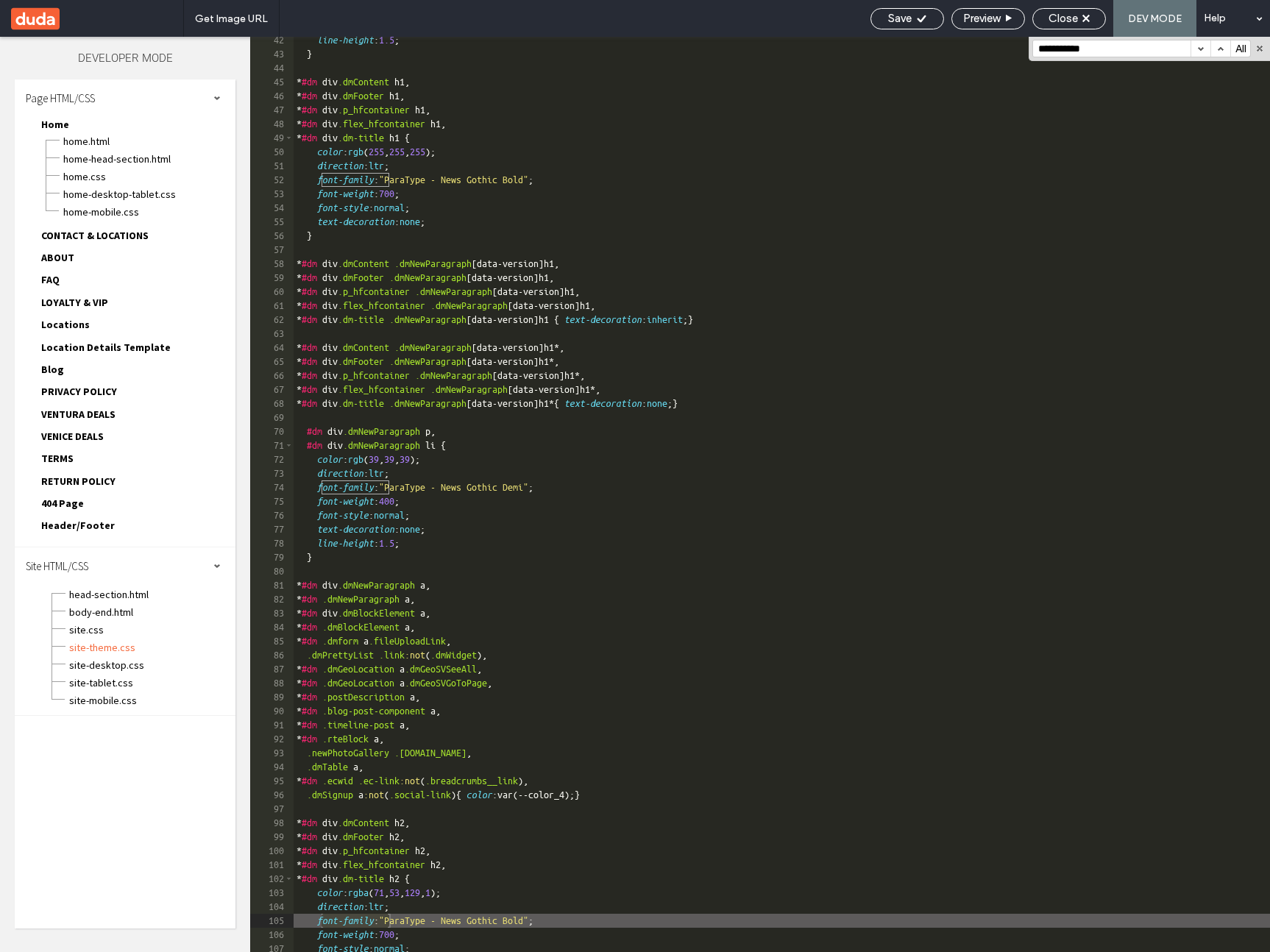
click at [1205, 49] on button "button" at bounding box center [1201, 48] width 20 height 16
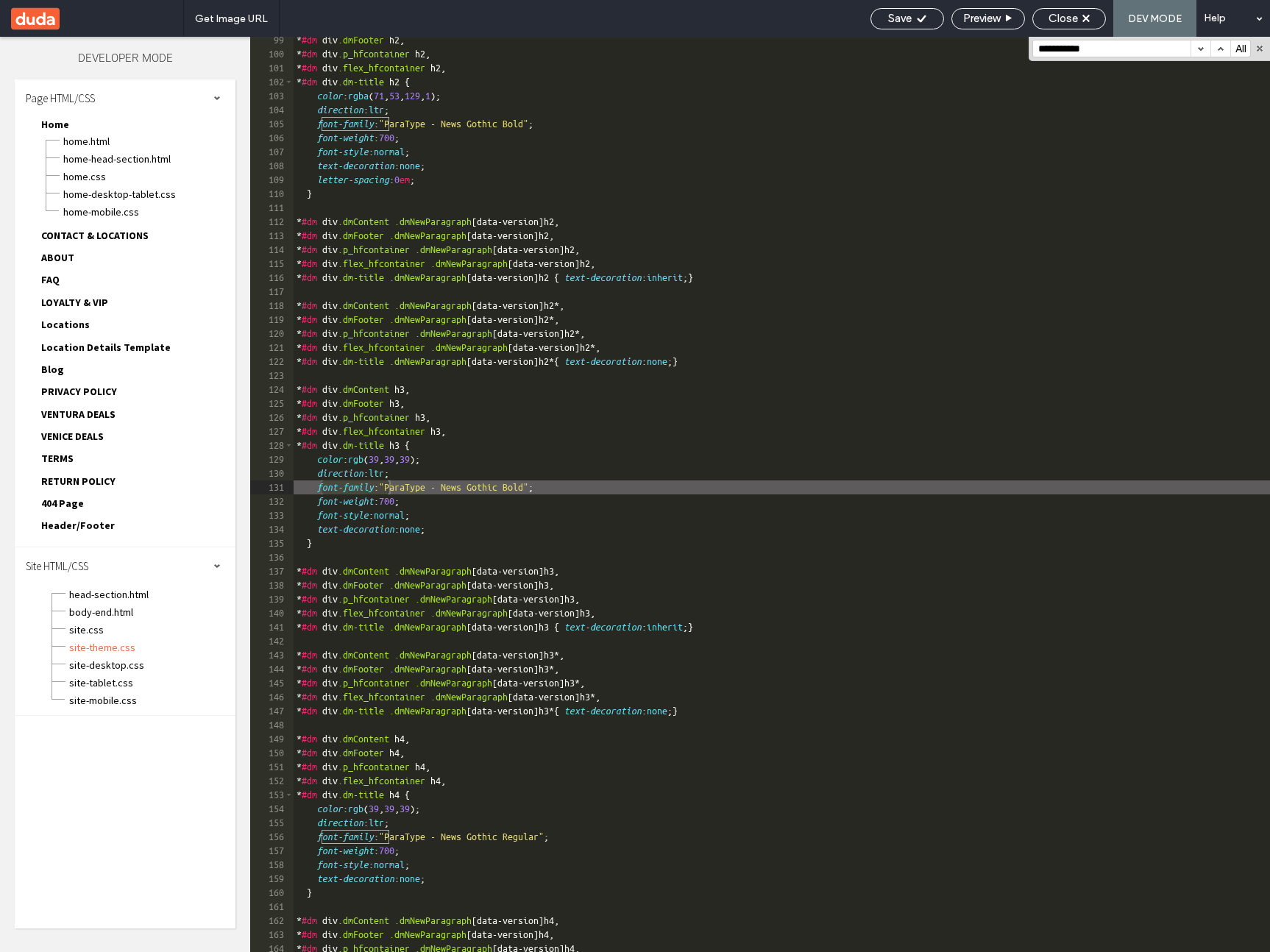
click at [1205, 49] on button "button" at bounding box center [1201, 48] width 20 height 16
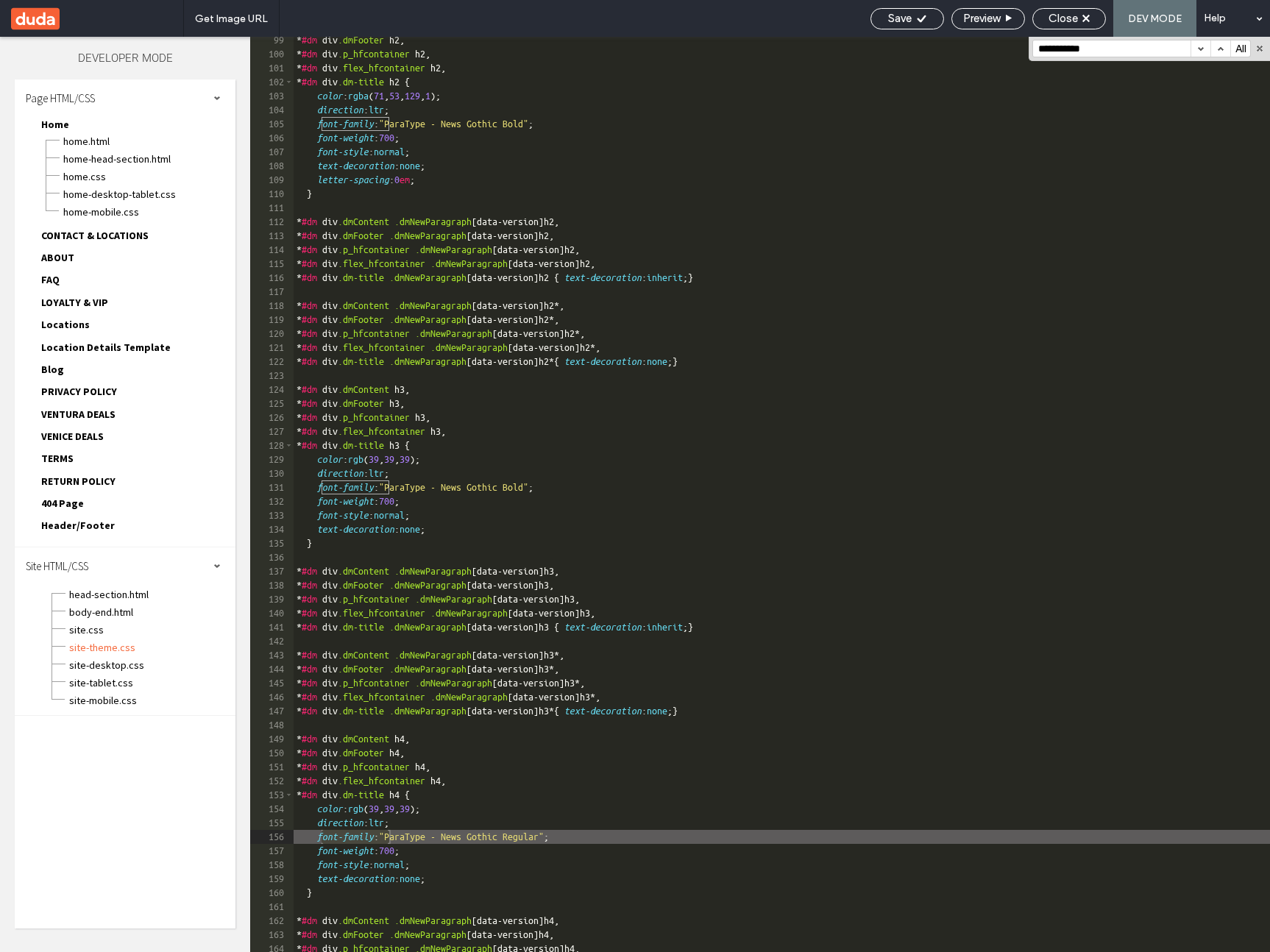
click at [1205, 49] on button "button" at bounding box center [1201, 48] width 20 height 16
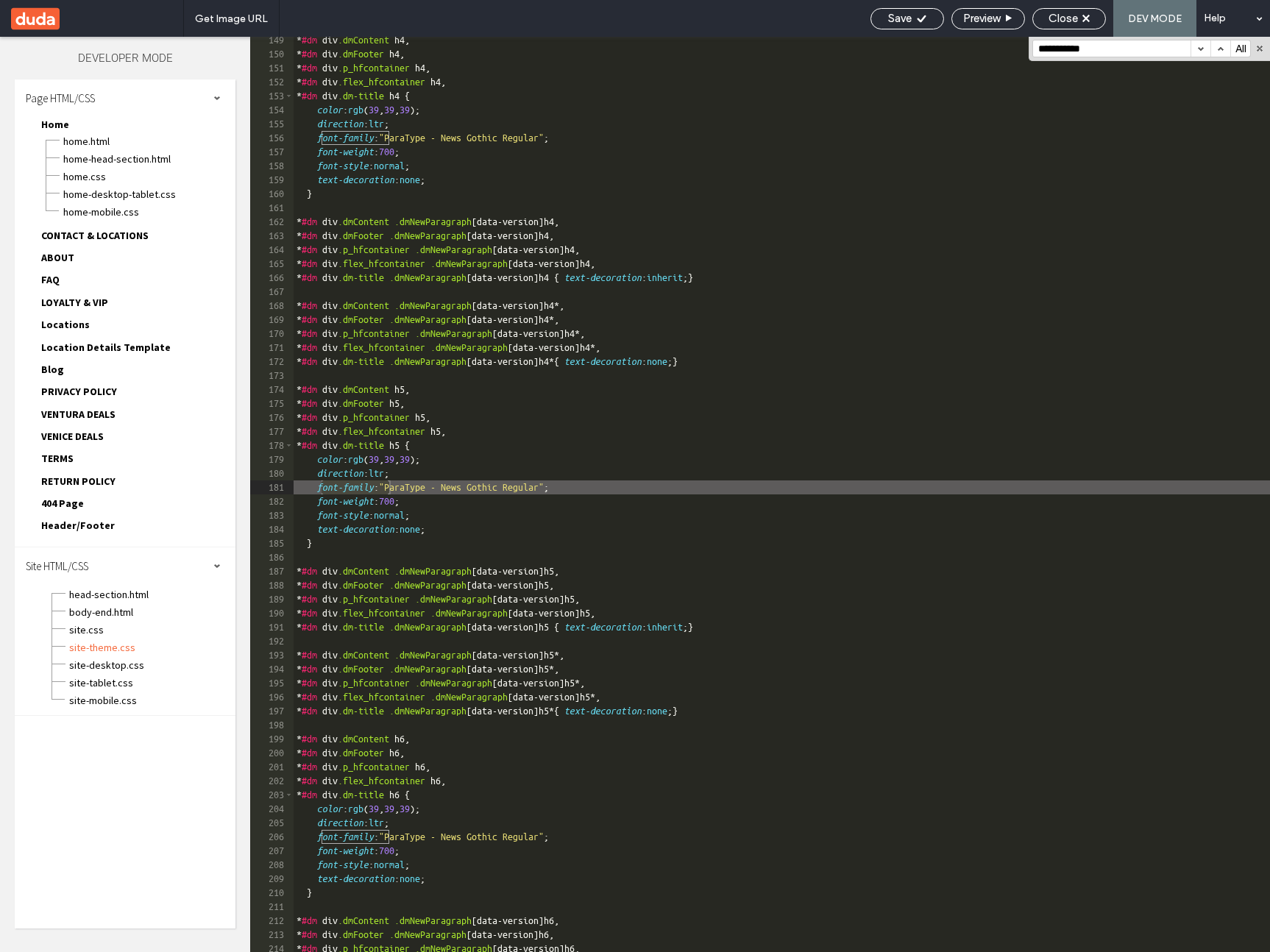
click at [1205, 49] on button "button" at bounding box center [1201, 48] width 20 height 16
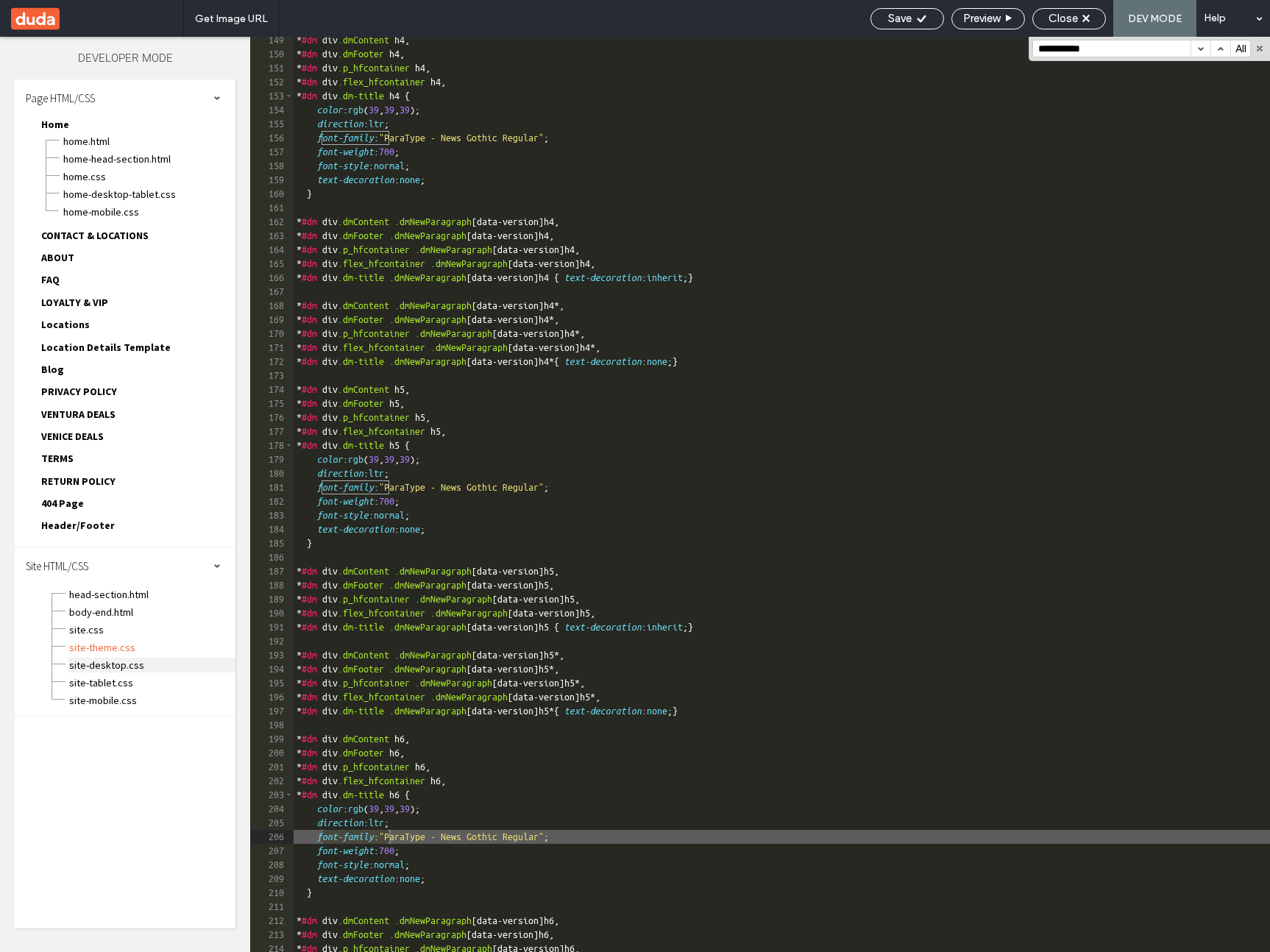
click at [110, 661] on span "site-desktop.css" at bounding box center [151, 664] width 167 height 15
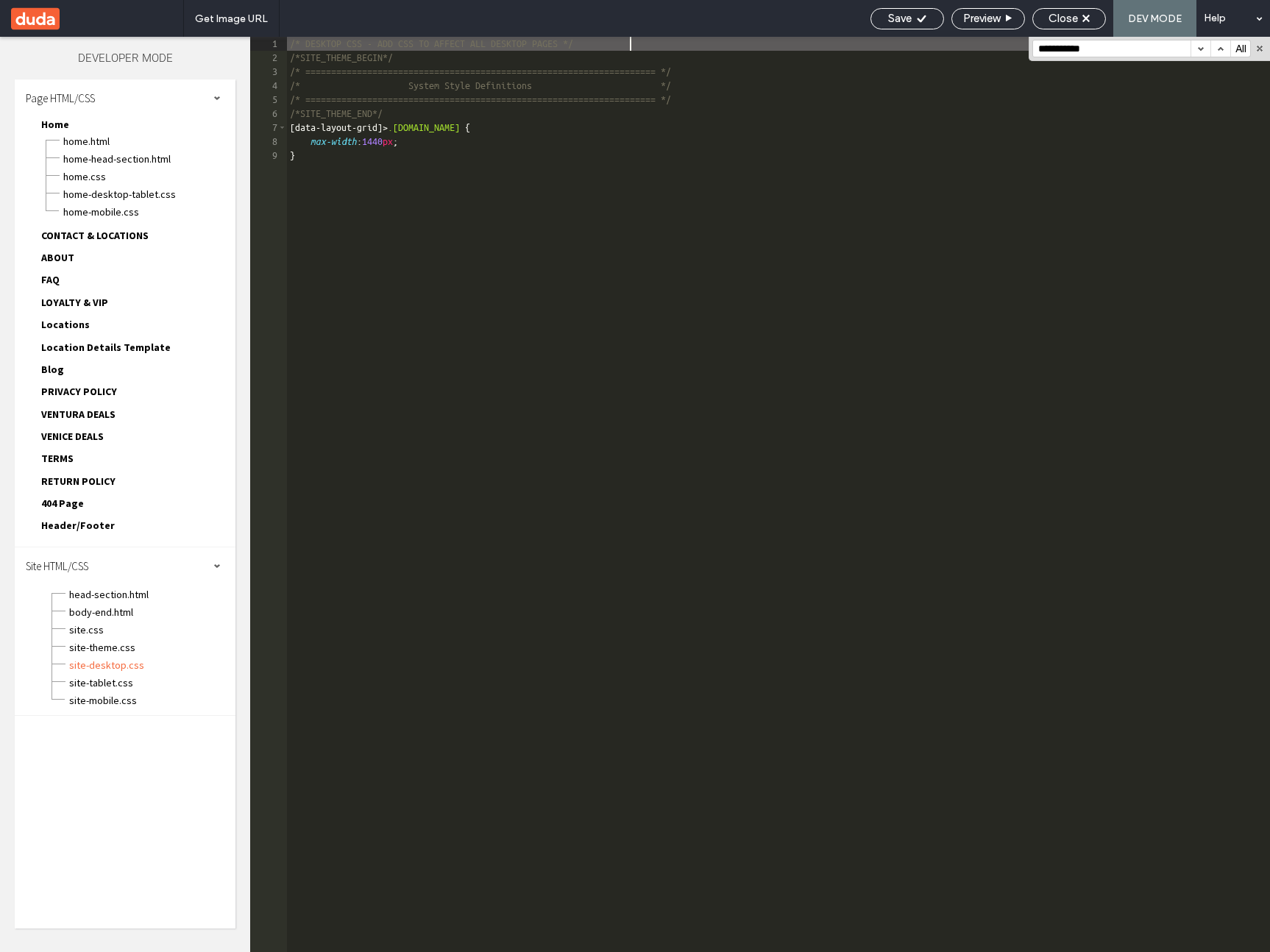
click at [95, 673] on div "site-tablet.css" at bounding box center [151, 681] width 167 height 18
click at [94, 683] on span "site-tablet.css" at bounding box center [151, 682] width 167 height 15
click at [93, 696] on span "site-mobile.css" at bounding box center [151, 700] width 167 height 15
click at [97, 662] on span "site-desktop.css" at bounding box center [151, 664] width 167 height 15
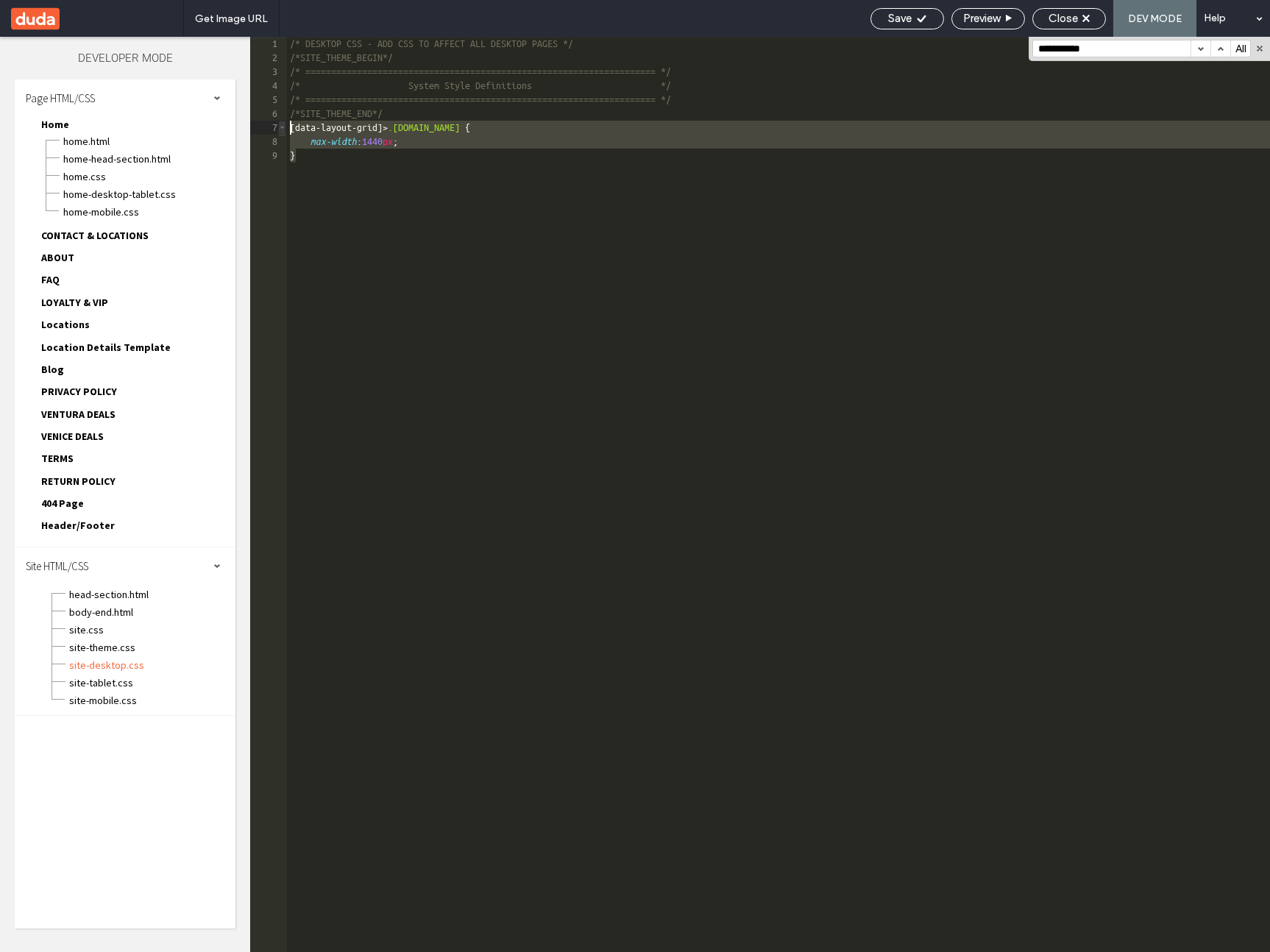
drag, startPoint x: 298, startPoint y: 159, endPoint x: 285, endPoint y: 130, distance: 31.8
click at [285, 130] on div "**********" at bounding box center [760, 493] width 1020 height 914
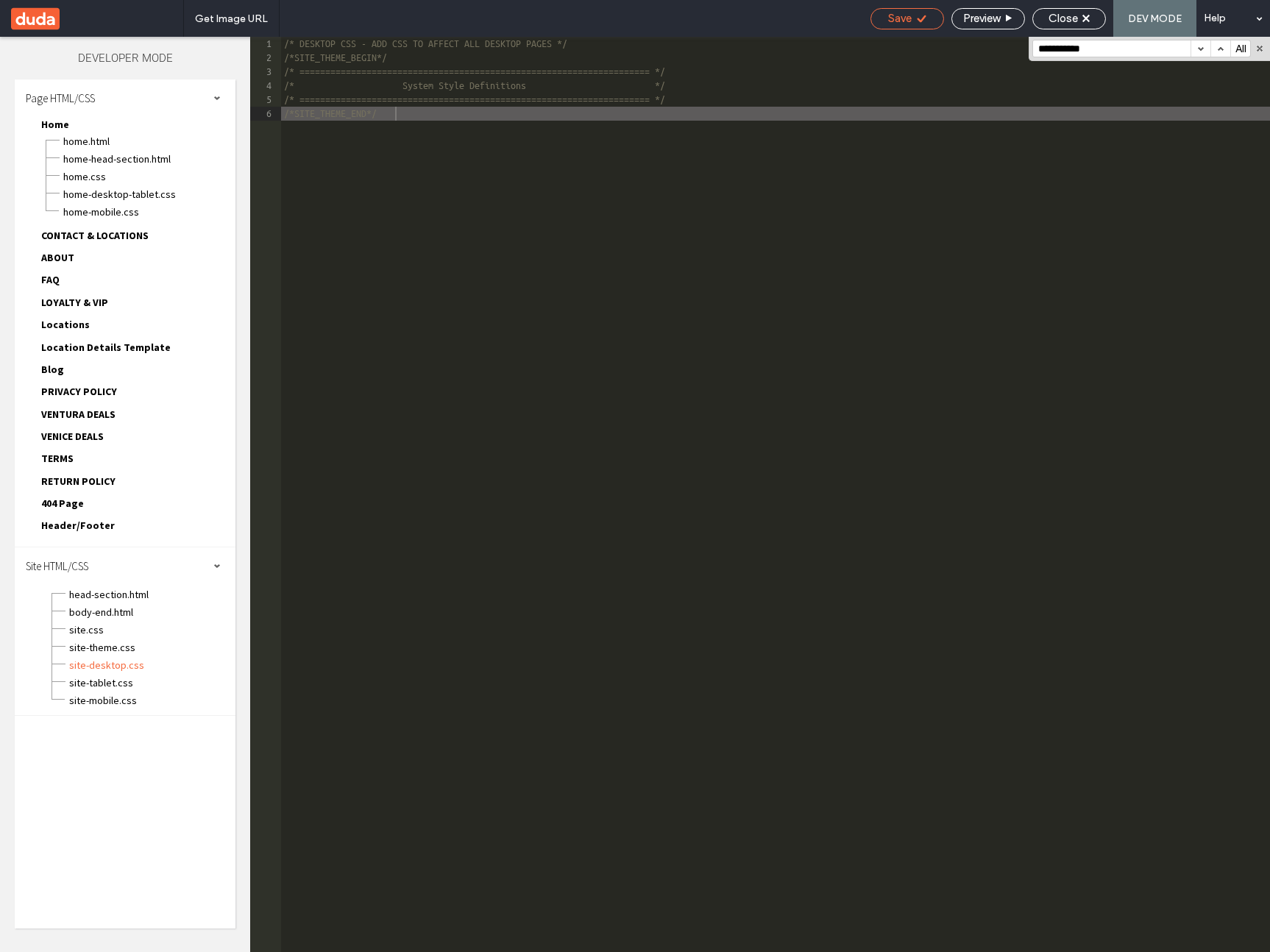
click at [903, 19] on span "Save" at bounding box center [900, 18] width 24 height 13
click at [89, 603] on div "body-end.html" at bounding box center [151, 610] width 167 height 18
click at [92, 592] on span "head-section.html" at bounding box center [151, 594] width 167 height 15
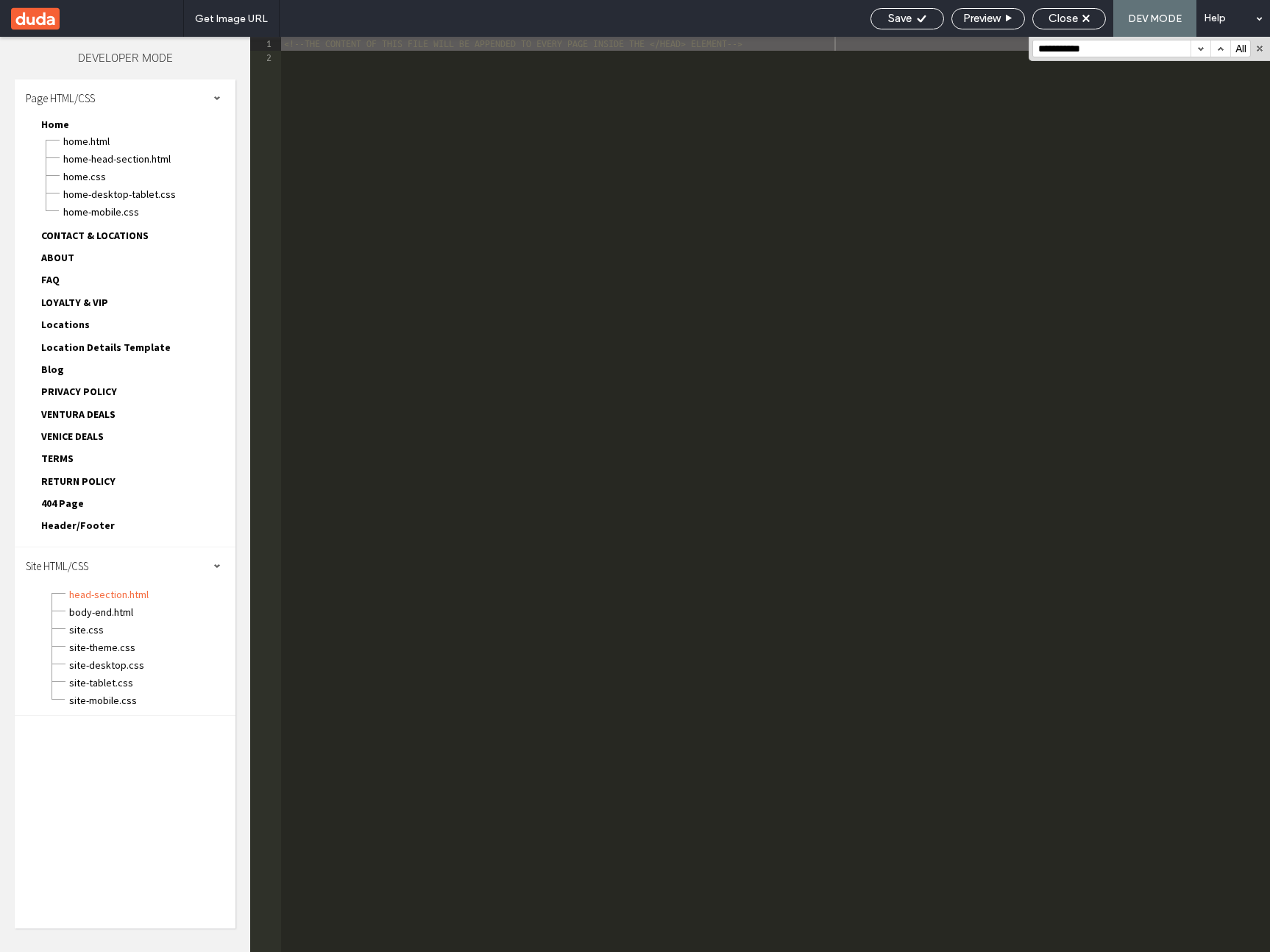
click at [102, 518] on span "Header/Footer" at bounding box center [72, 525] width 85 height 15
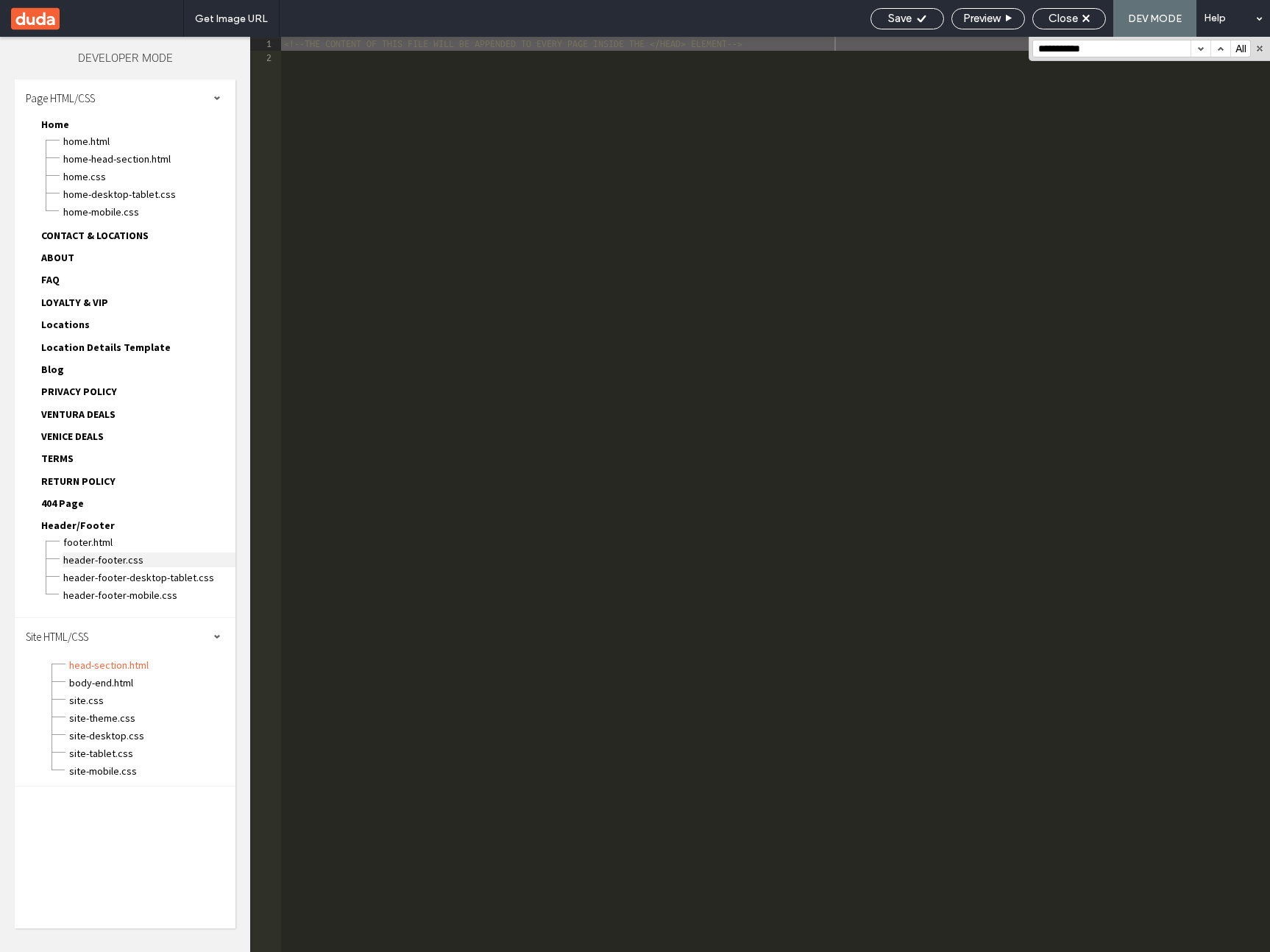
click at [102, 560] on span "header-footer.css" at bounding box center [148, 560] width 173 height 15
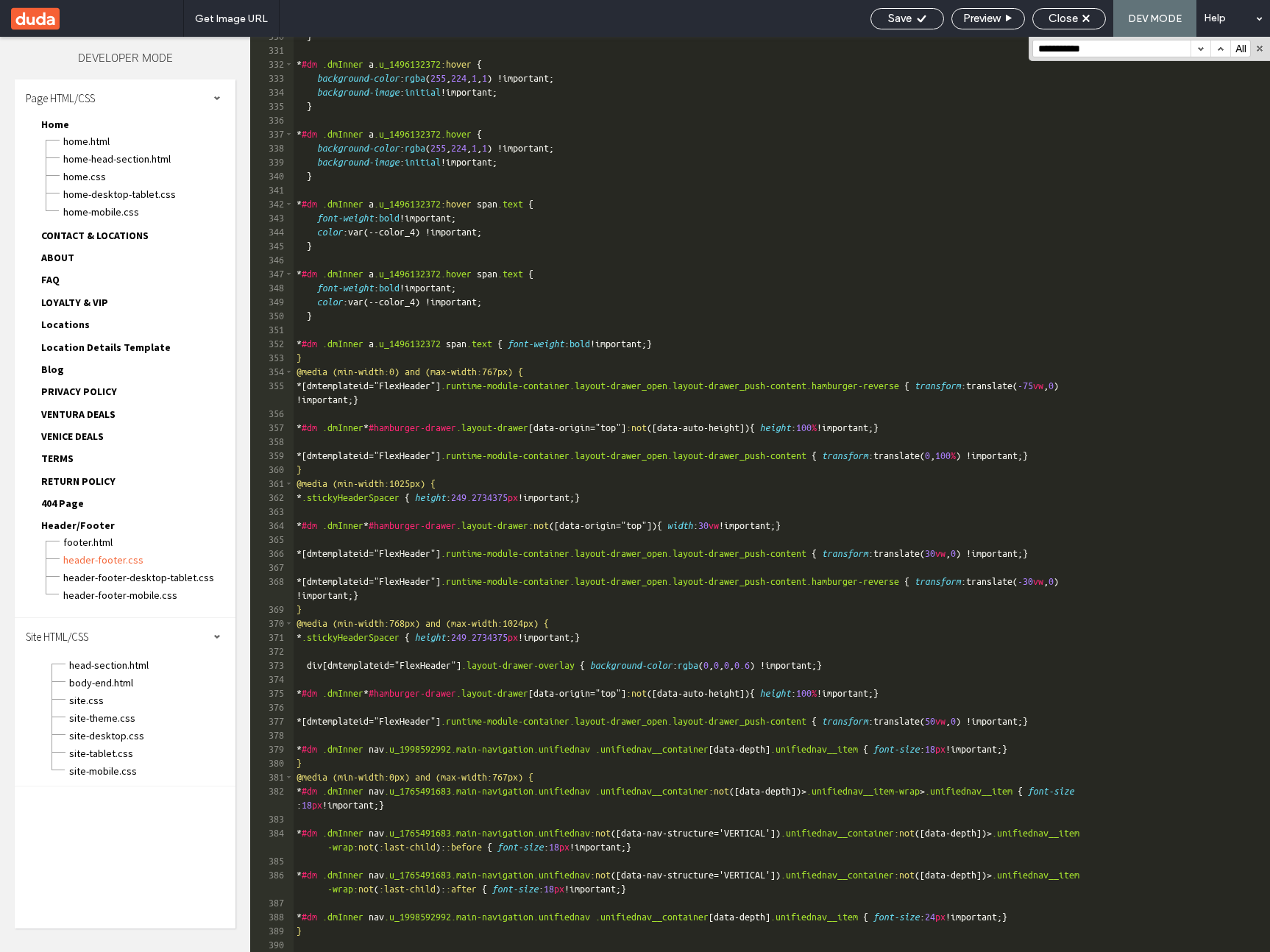
scroll to position [4758, 0]
click at [1047, 24] on div "Close" at bounding box center [1068, 18] width 72 height 13
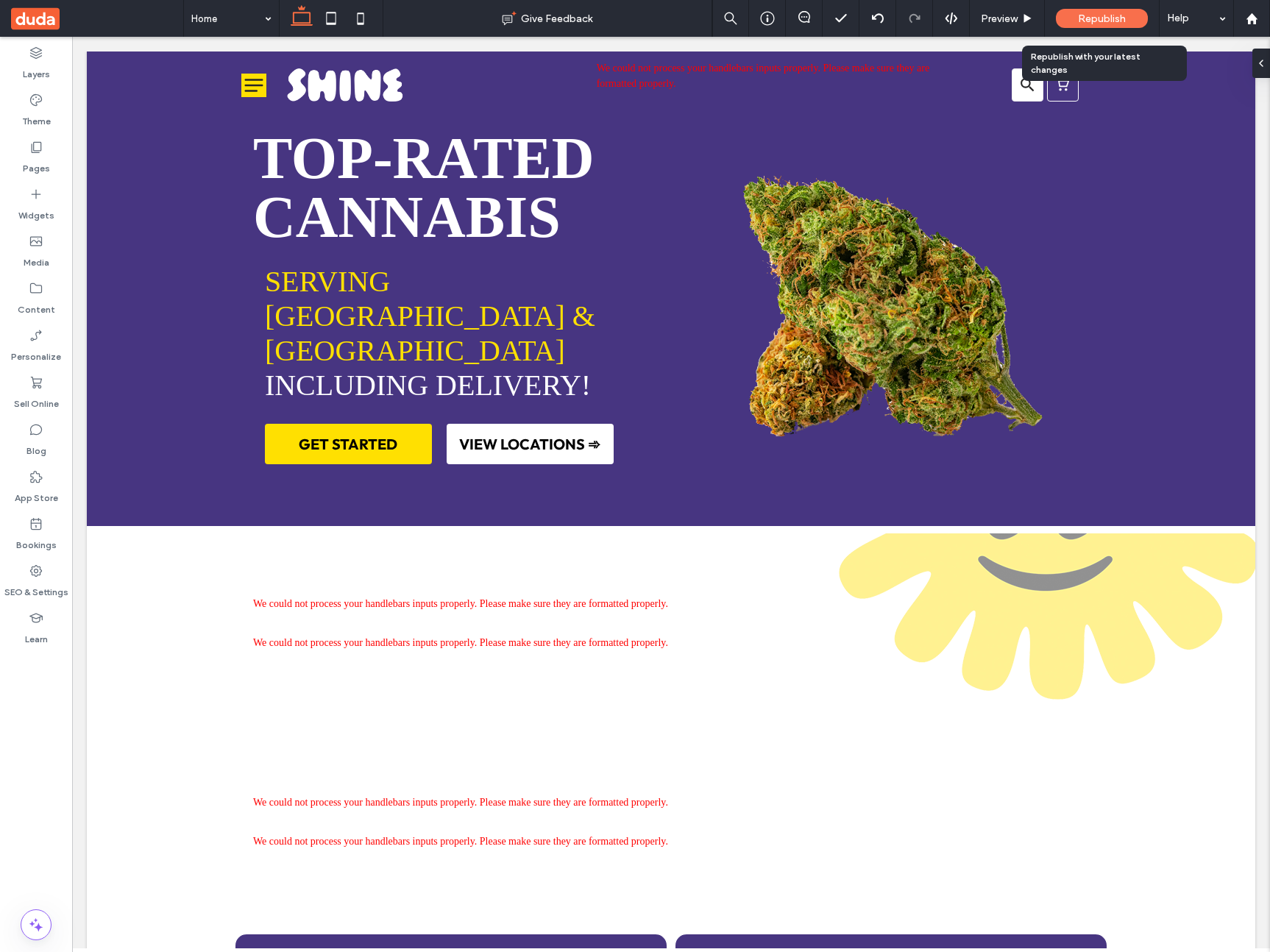
click at [1105, 13] on span "Republish" at bounding box center [1102, 19] width 47 height 13
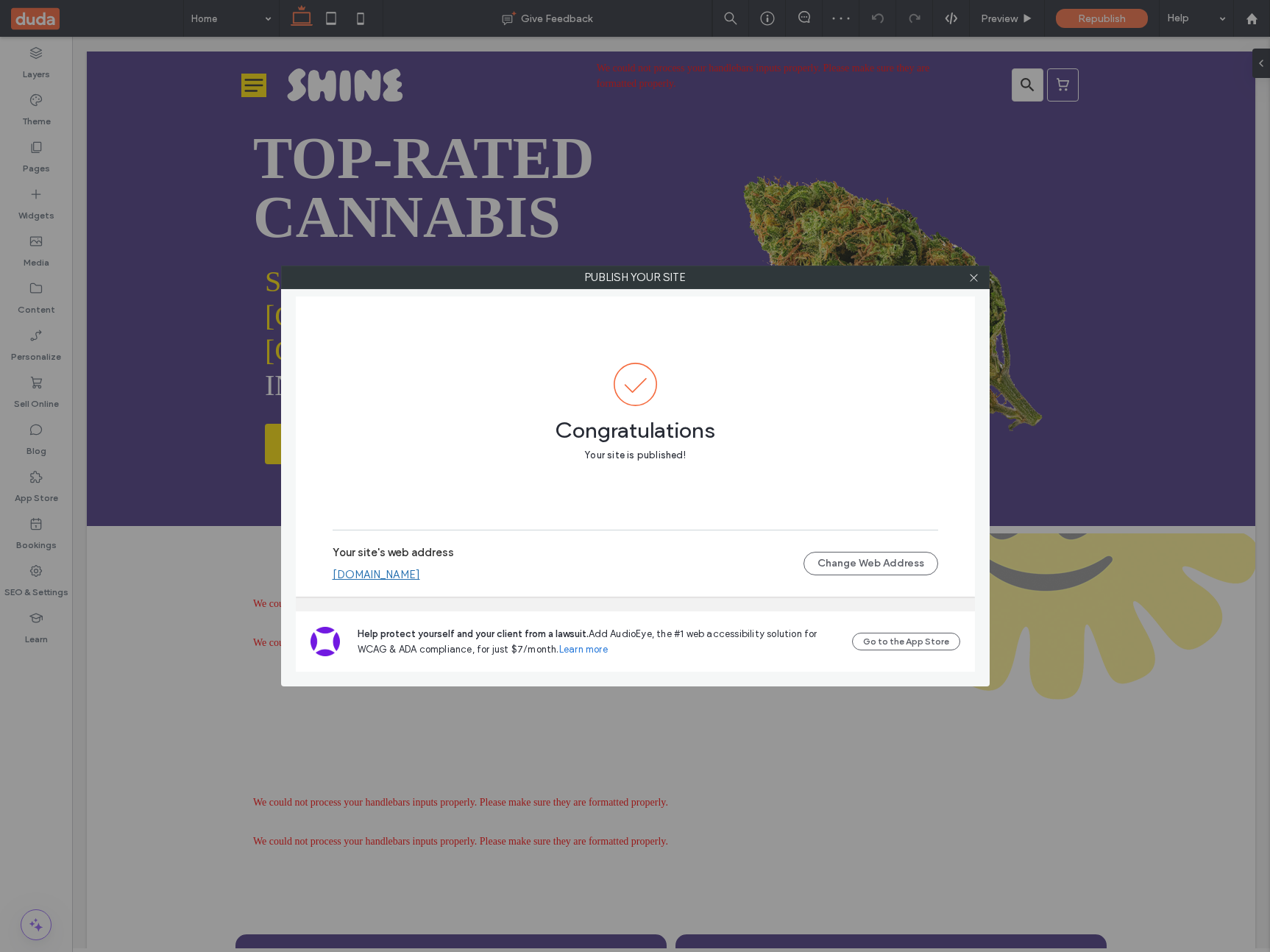
click at [411, 569] on link "a51b062d880b4915a725903501a2a47a.multiscreen.d1test.biz" at bounding box center [376, 573] width 88 height 13
click at [975, 277] on icon at bounding box center [973, 277] width 11 height 11
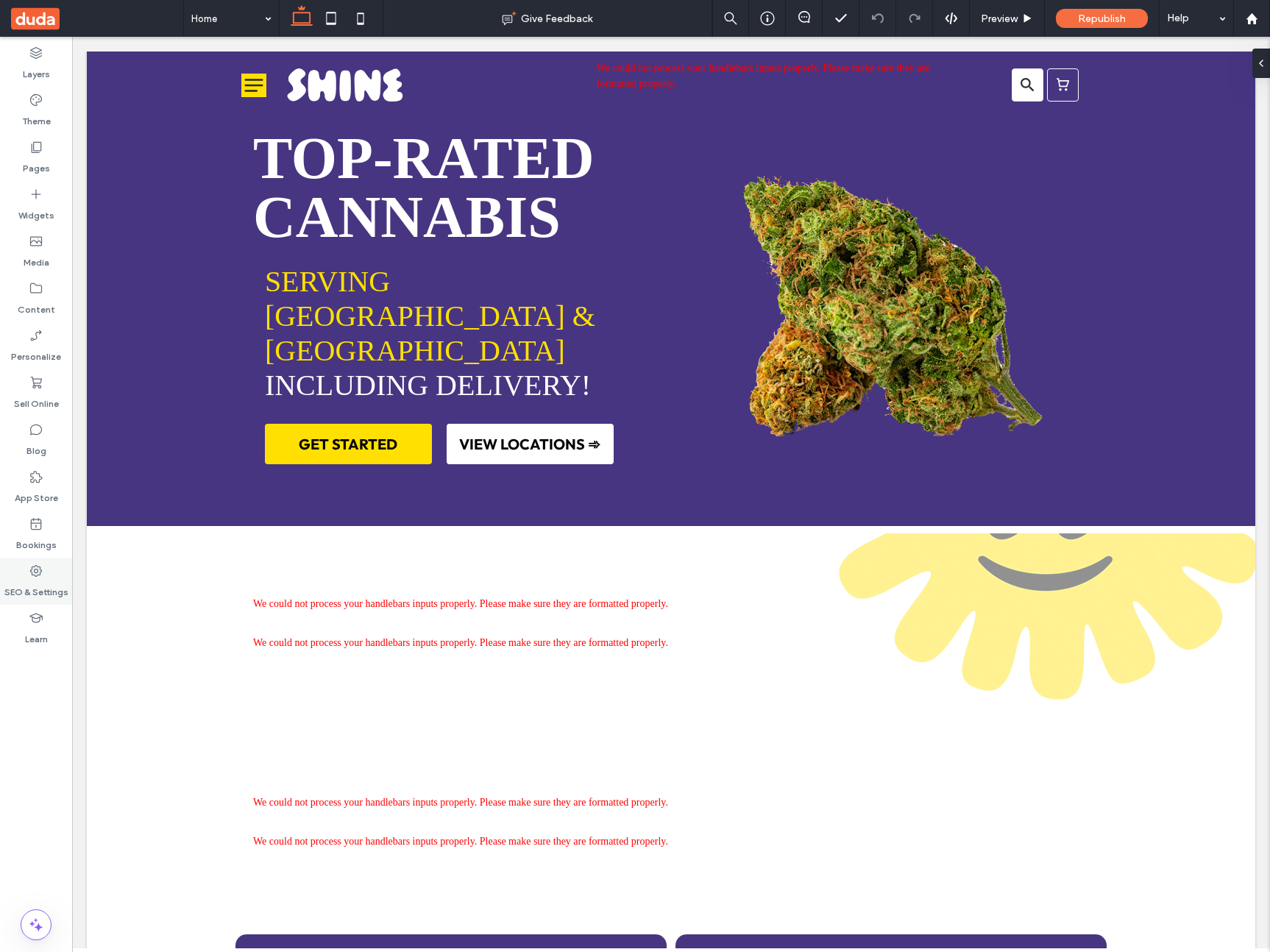
click at [50, 586] on label "SEO & Settings" at bounding box center [36, 588] width 64 height 21
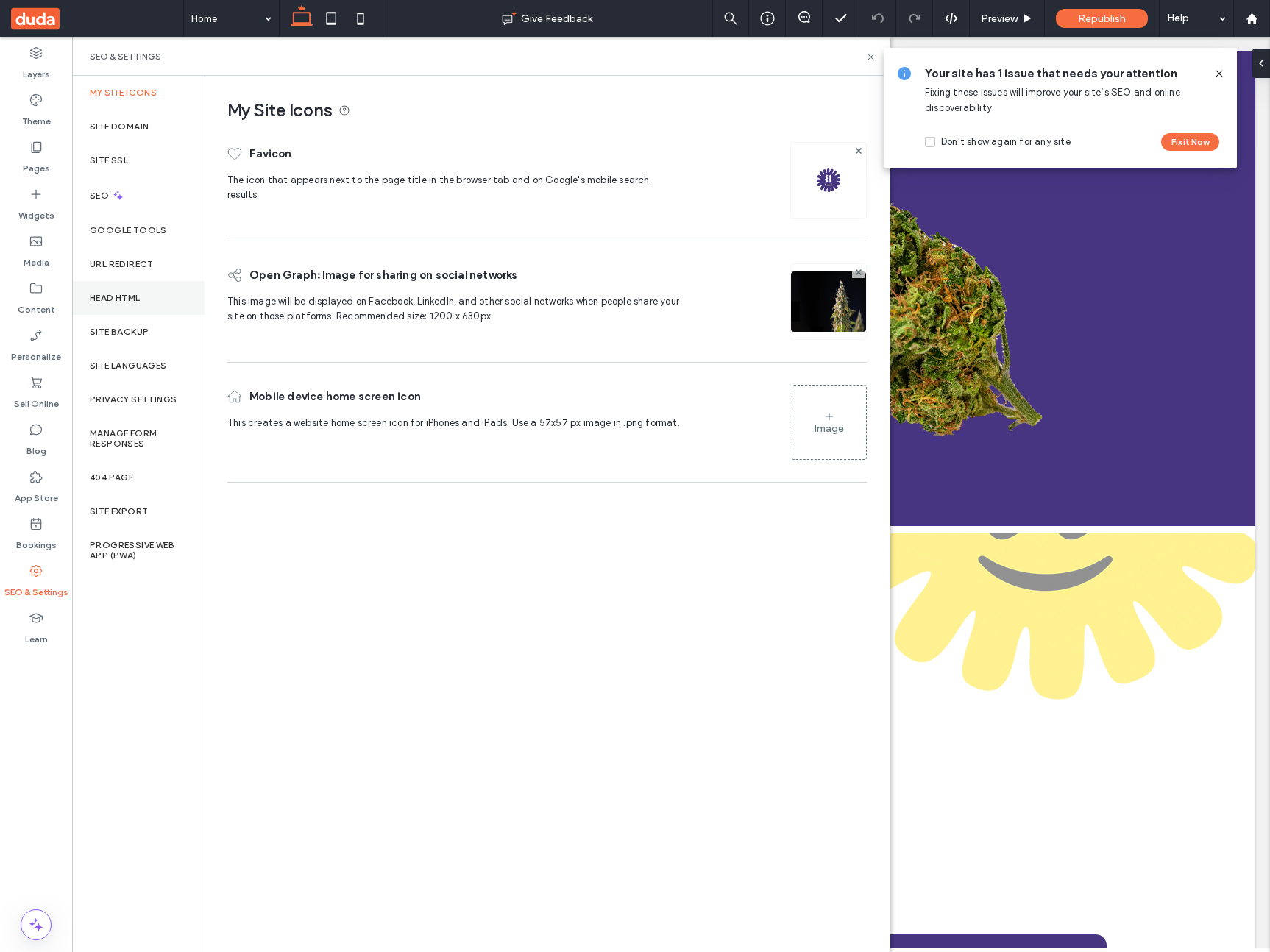
click at [137, 313] on div "Head HTML" at bounding box center [138, 298] width 133 height 34
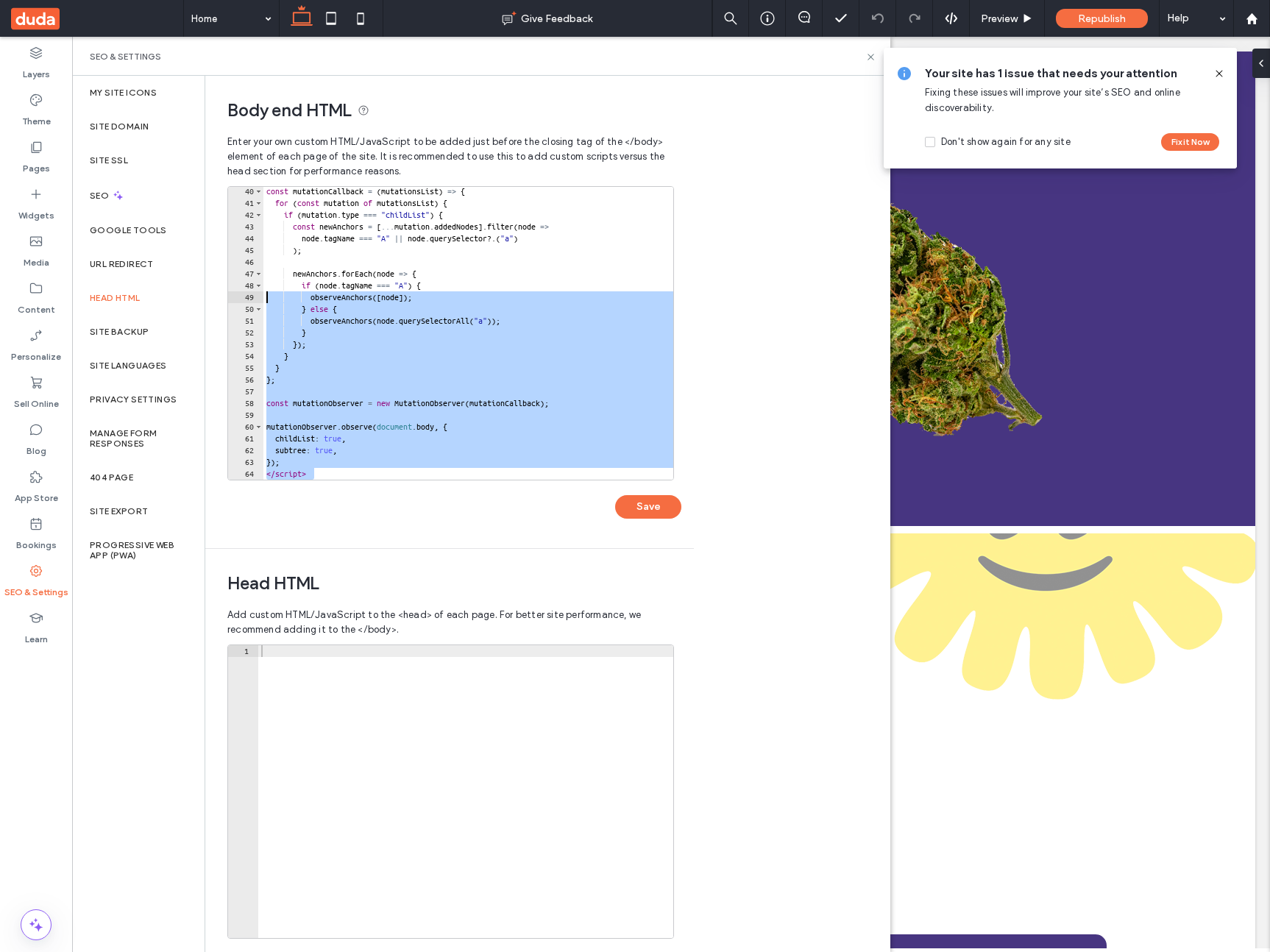
scroll to position [0, 0]
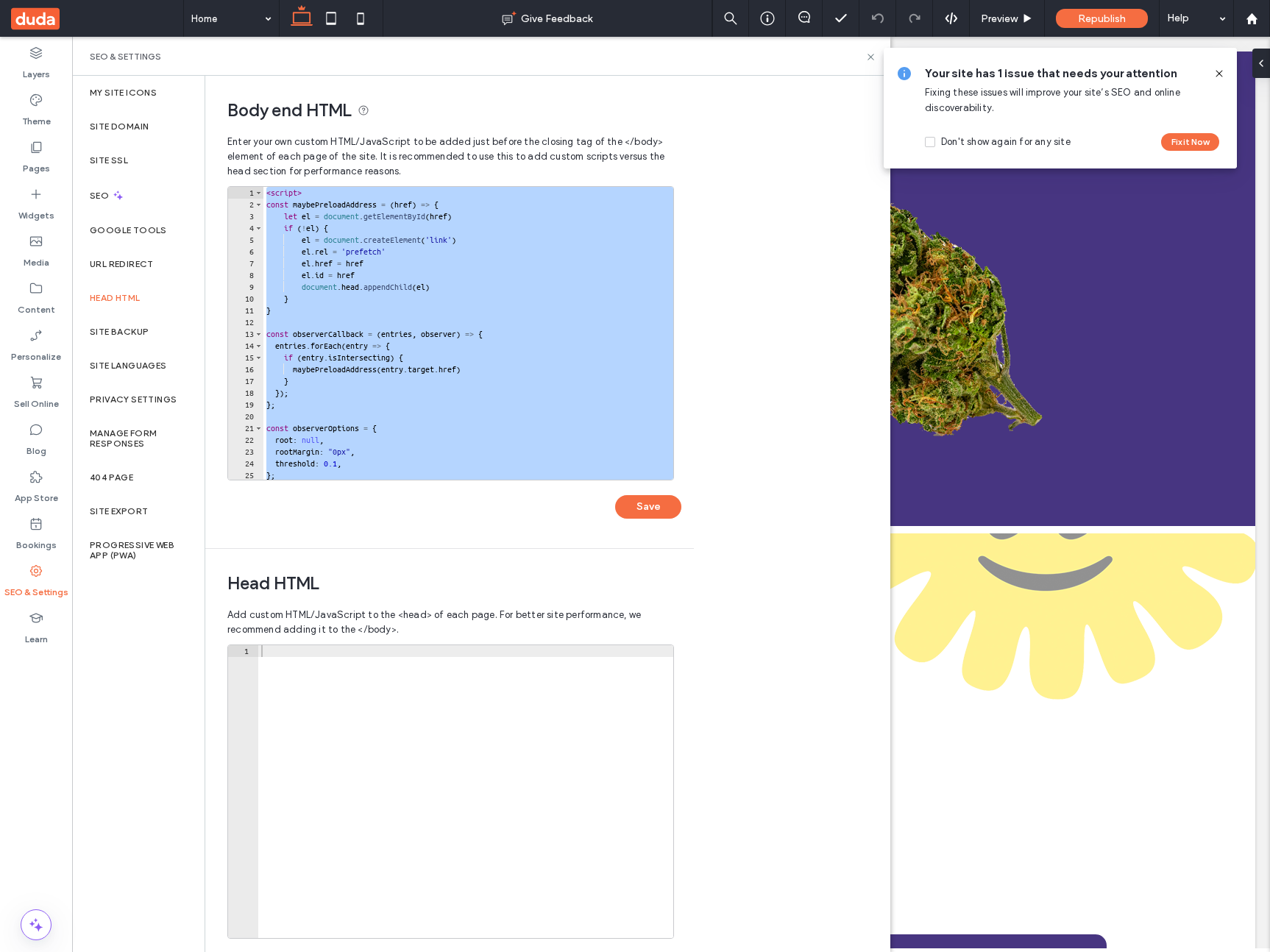
drag, startPoint x: 329, startPoint y: 461, endPoint x: 188, endPoint y: 50, distance: 434.5
click at [188, 50] on div "SEO & Settings My Site Icons Site Domain Site SSL SEO Google Tools URL Redirect…" at bounding box center [481, 493] width 818 height 914
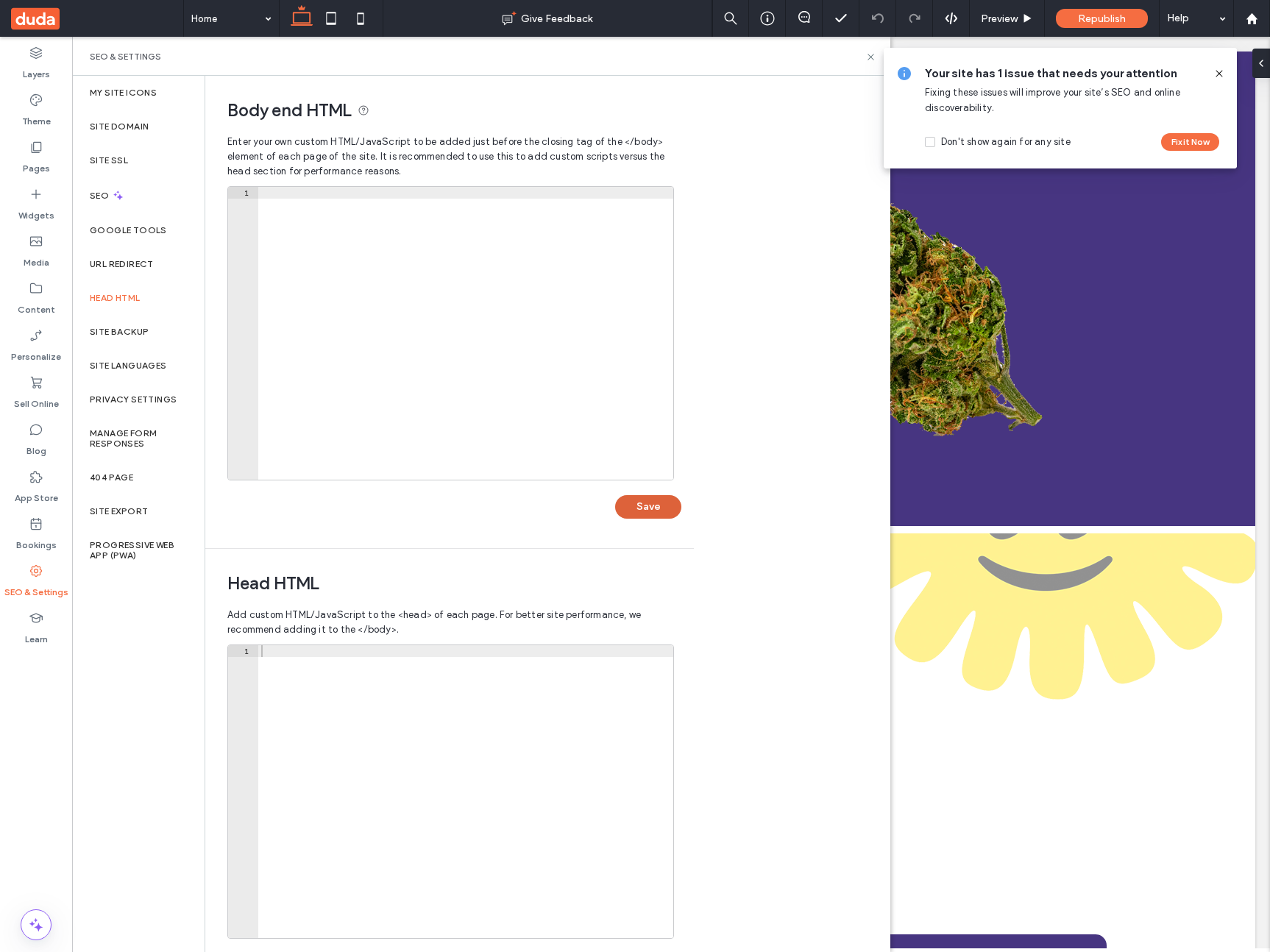
click at [657, 507] on button "Save" at bounding box center [648, 507] width 66 height 24
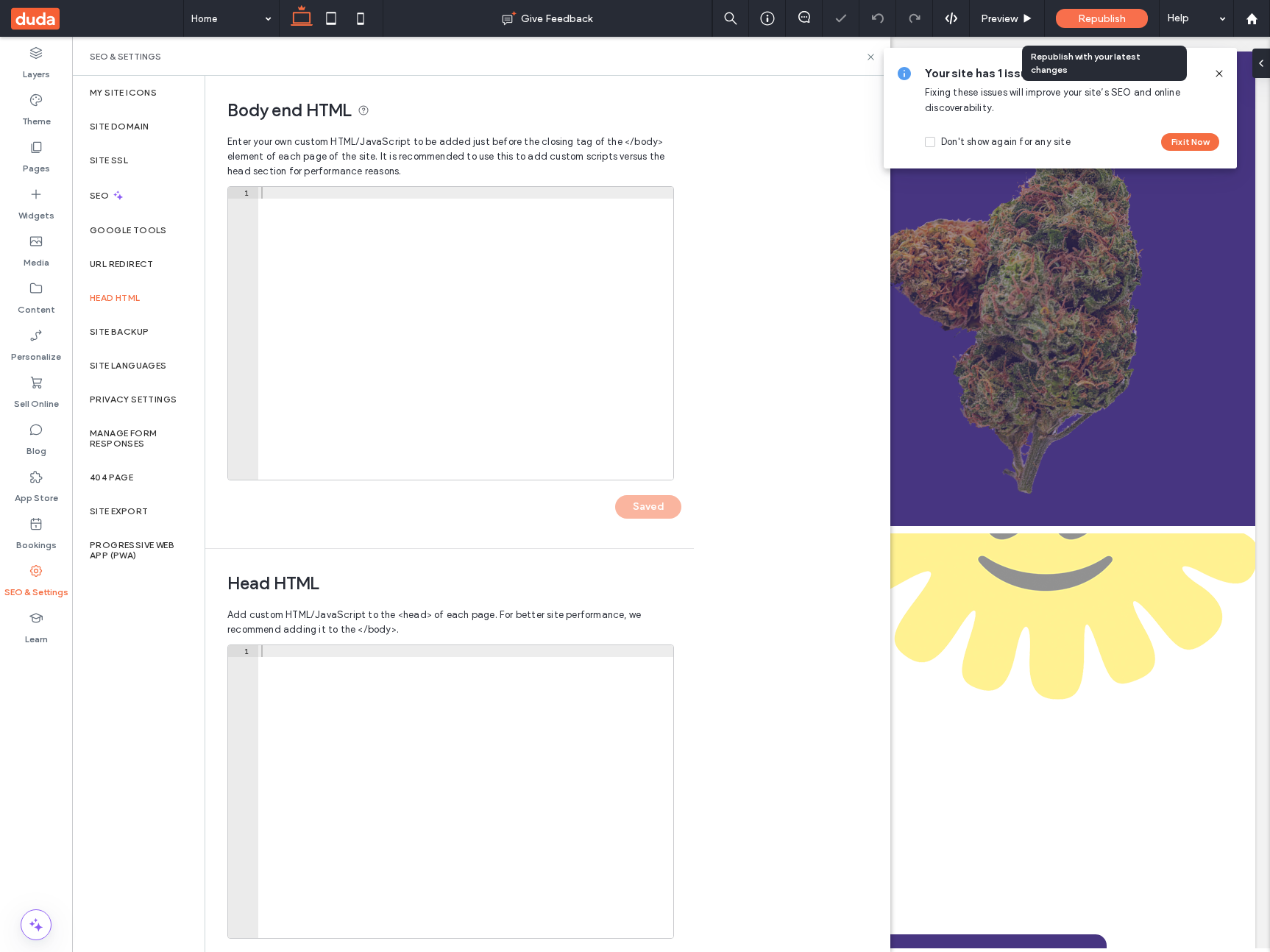
click at [1081, 22] on span "Republish" at bounding box center [1102, 19] width 47 height 13
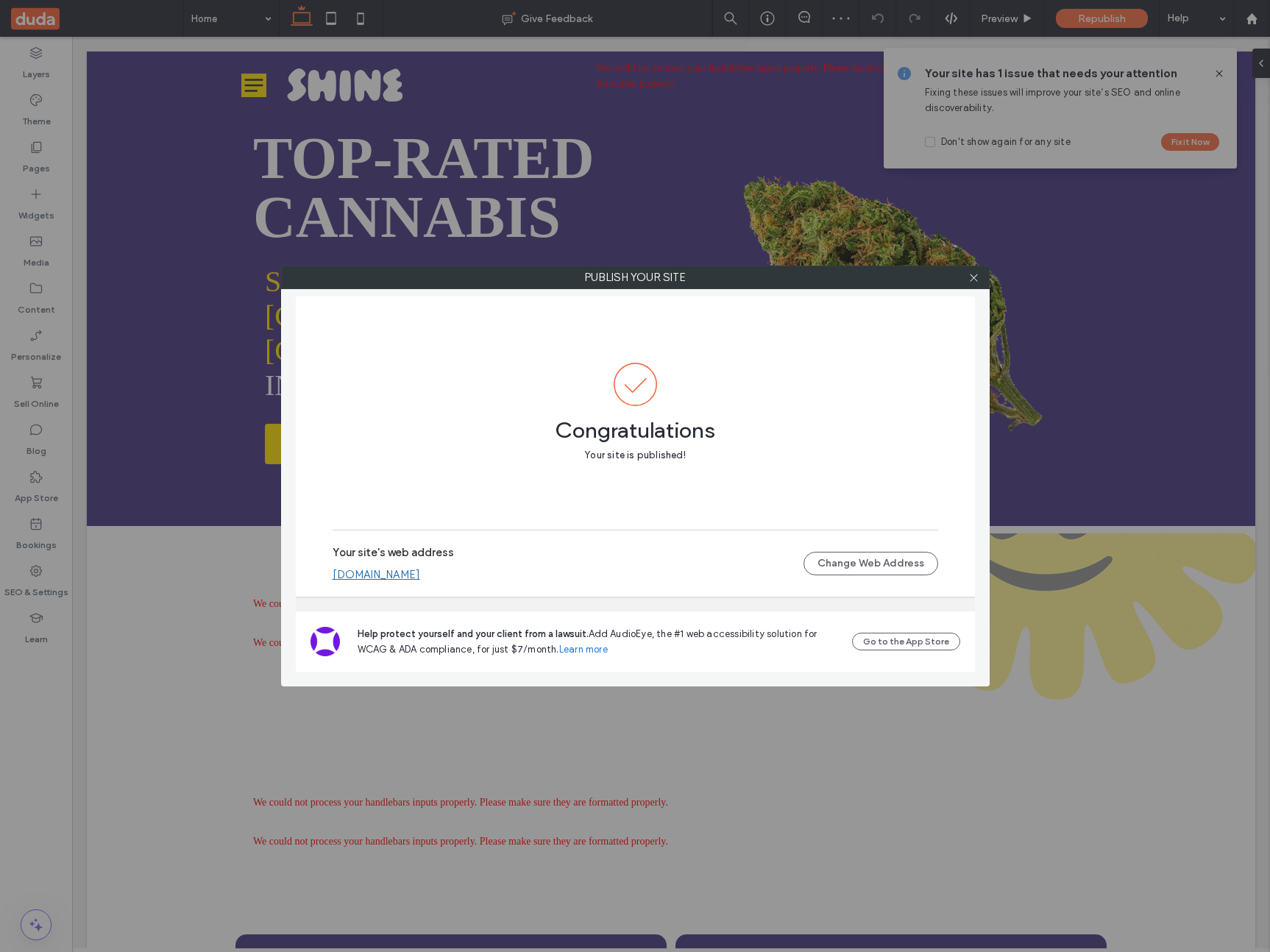
click at [420, 574] on link "a51b062d880b4915a725903501a2a47a.multiscreen.d1test.biz" at bounding box center [376, 573] width 88 height 13
click at [981, 280] on div at bounding box center [974, 277] width 22 height 22
drag, startPoint x: 972, startPoint y: 280, endPoint x: 829, endPoint y: 320, distance: 148.5
click at [972, 280] on icon at bounding box center [973, 277] width 11 height 11
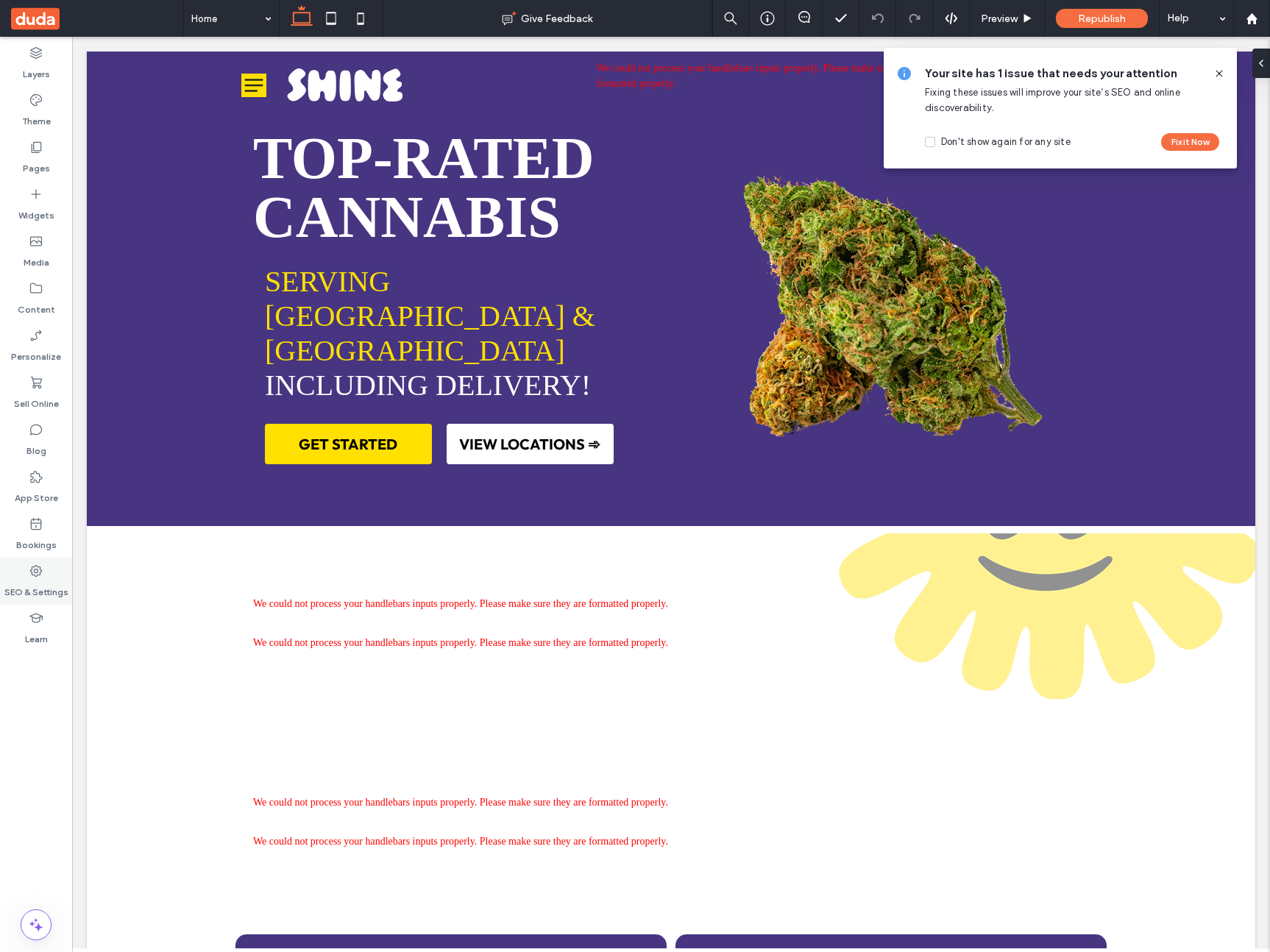
click at [47, 596] on label "SEO & Settings" at bounding box center [36, 588] width 64 height 21
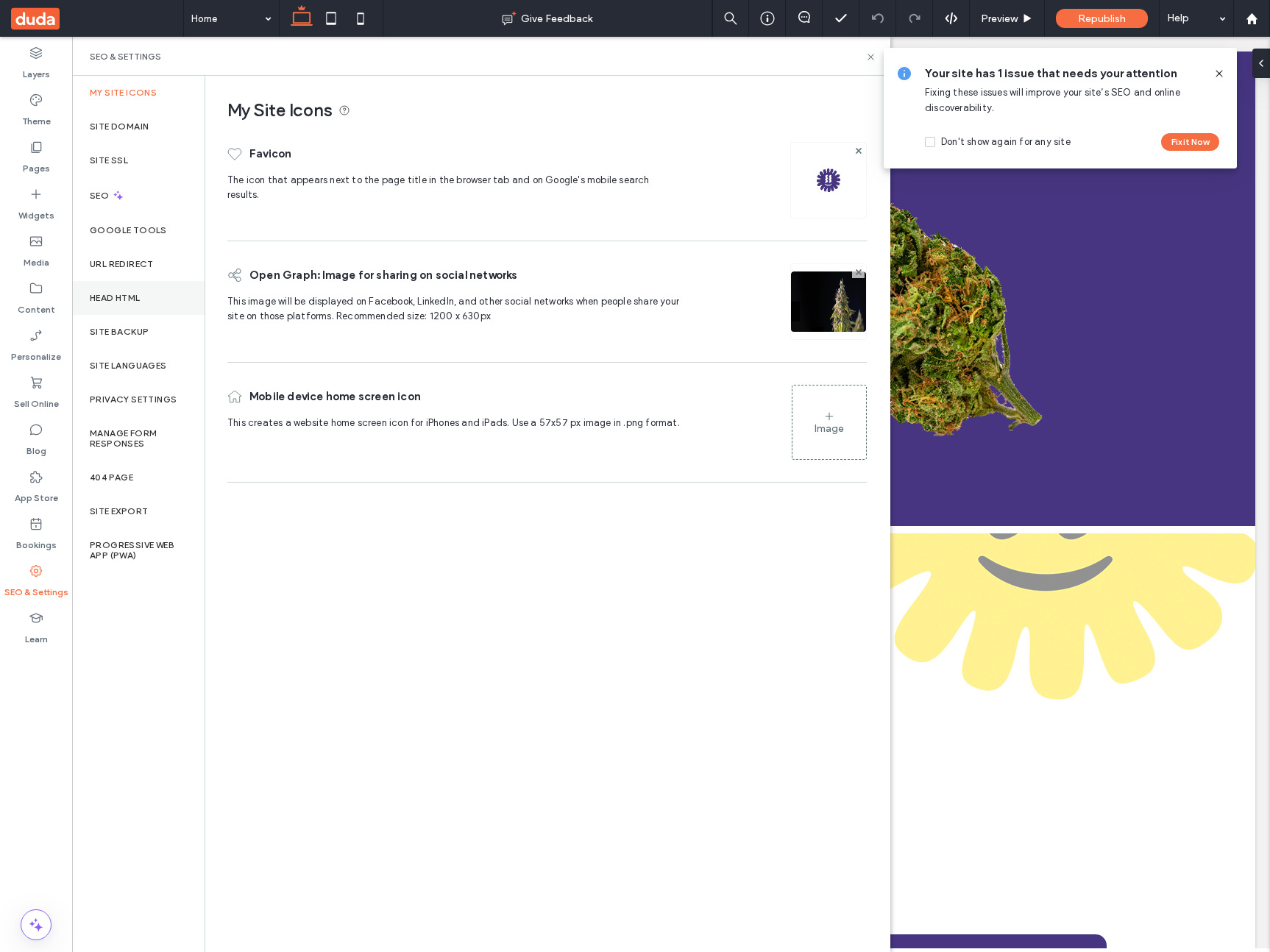
click at [148, 295] on div "Head HTML" at bounding box center [138, 298] width 133 height 34
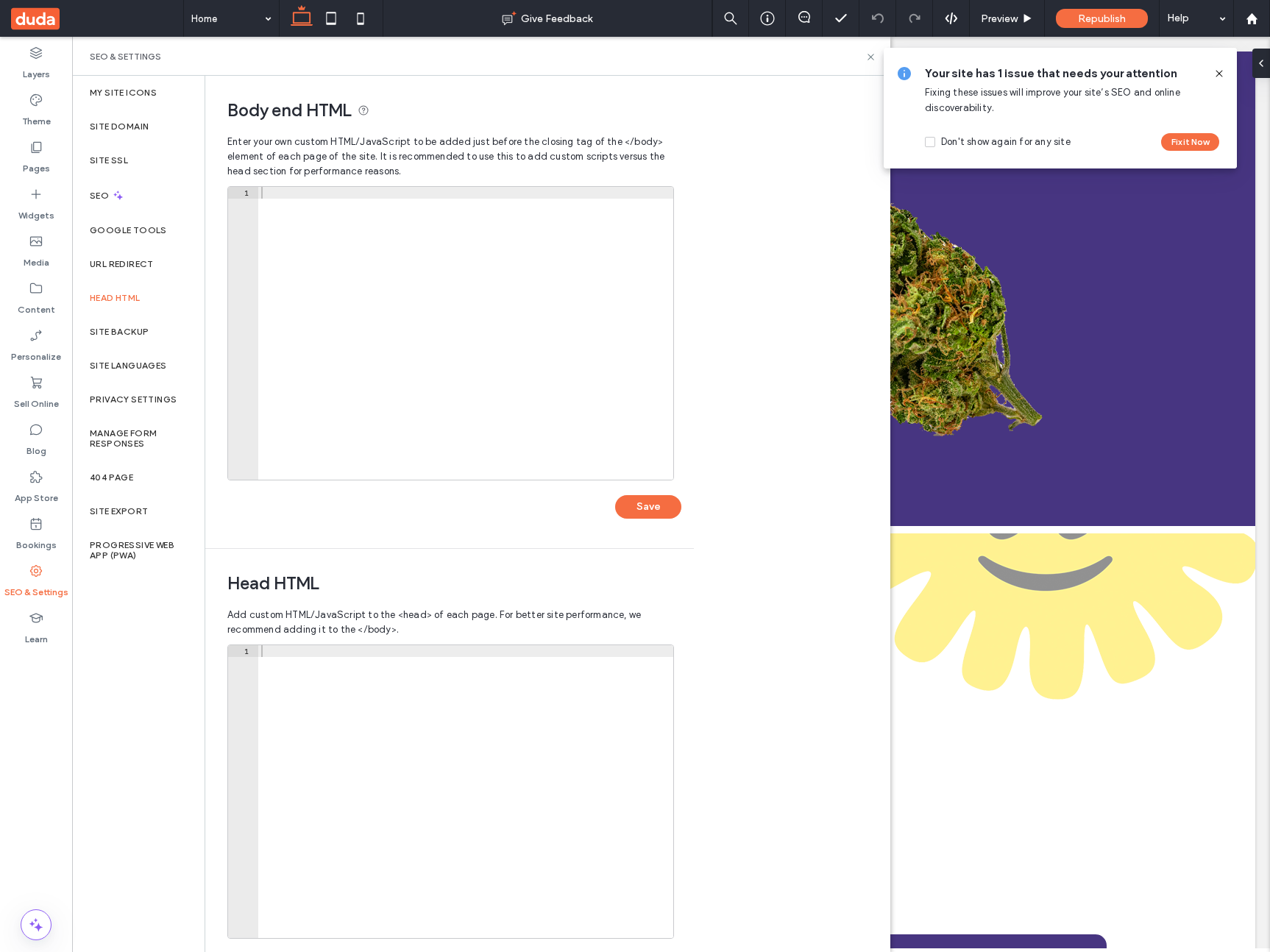
scroll to position [1, 0]
drag, startPoint x: 268, startPoint y: 628, endPoint x: 242, endPoint y: 604, distance: 35.4
click at [241, 607] on div "Add custom HTML/JavaScript to the <head> of each page. For better site performa…" at bounding box center [449, 803] width 444 height 406
drag, startPoint x: 874, startPoint y: 59, endPoint x: 791, endPoint y: 2, distance: 100.7
click at [874, 60] on icon at bounding box center [870, 56] width 11 height 11
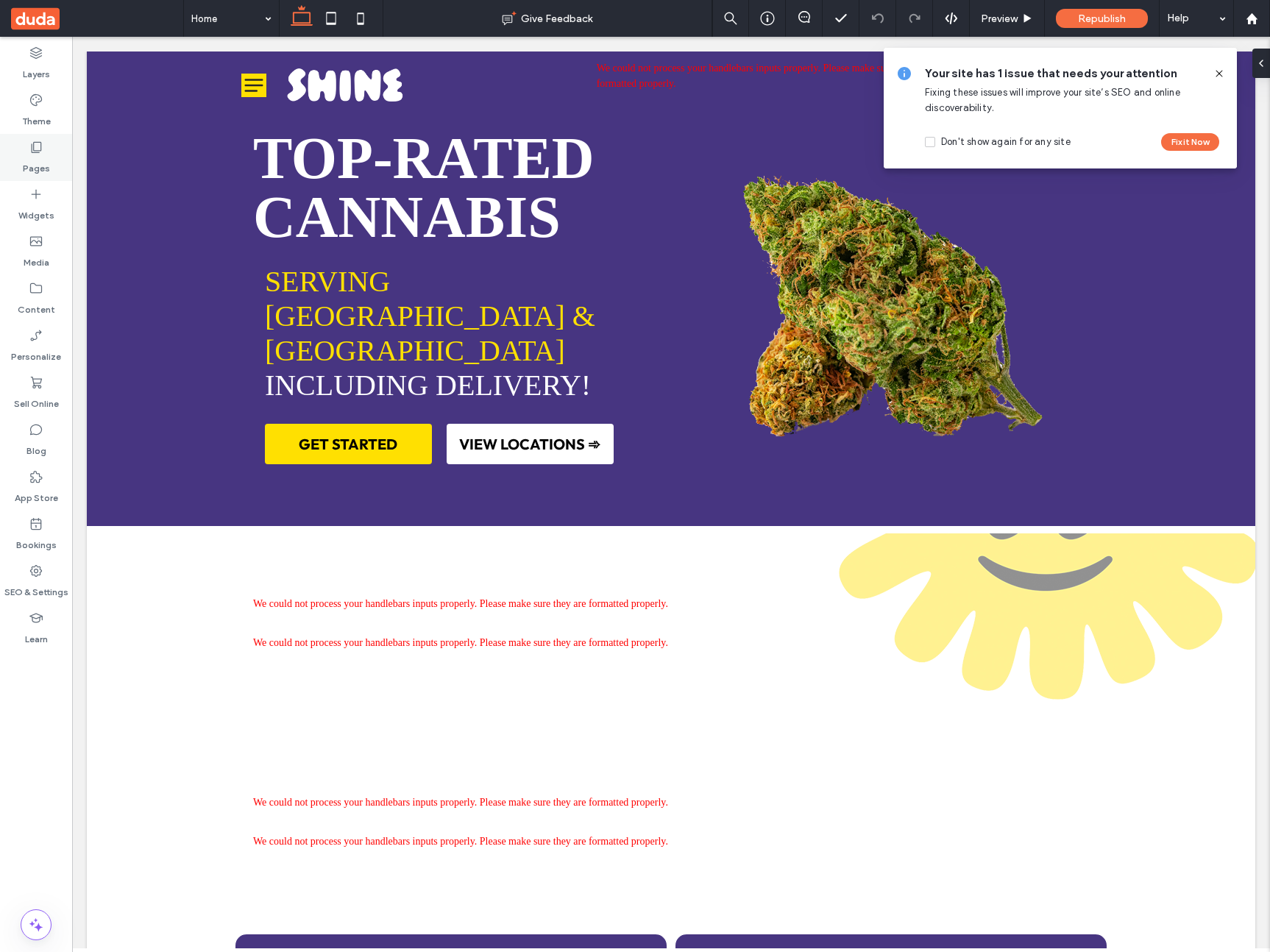
click at [39, 164] on label "Pages" at bounding box center [37, 164] width 28 height 21
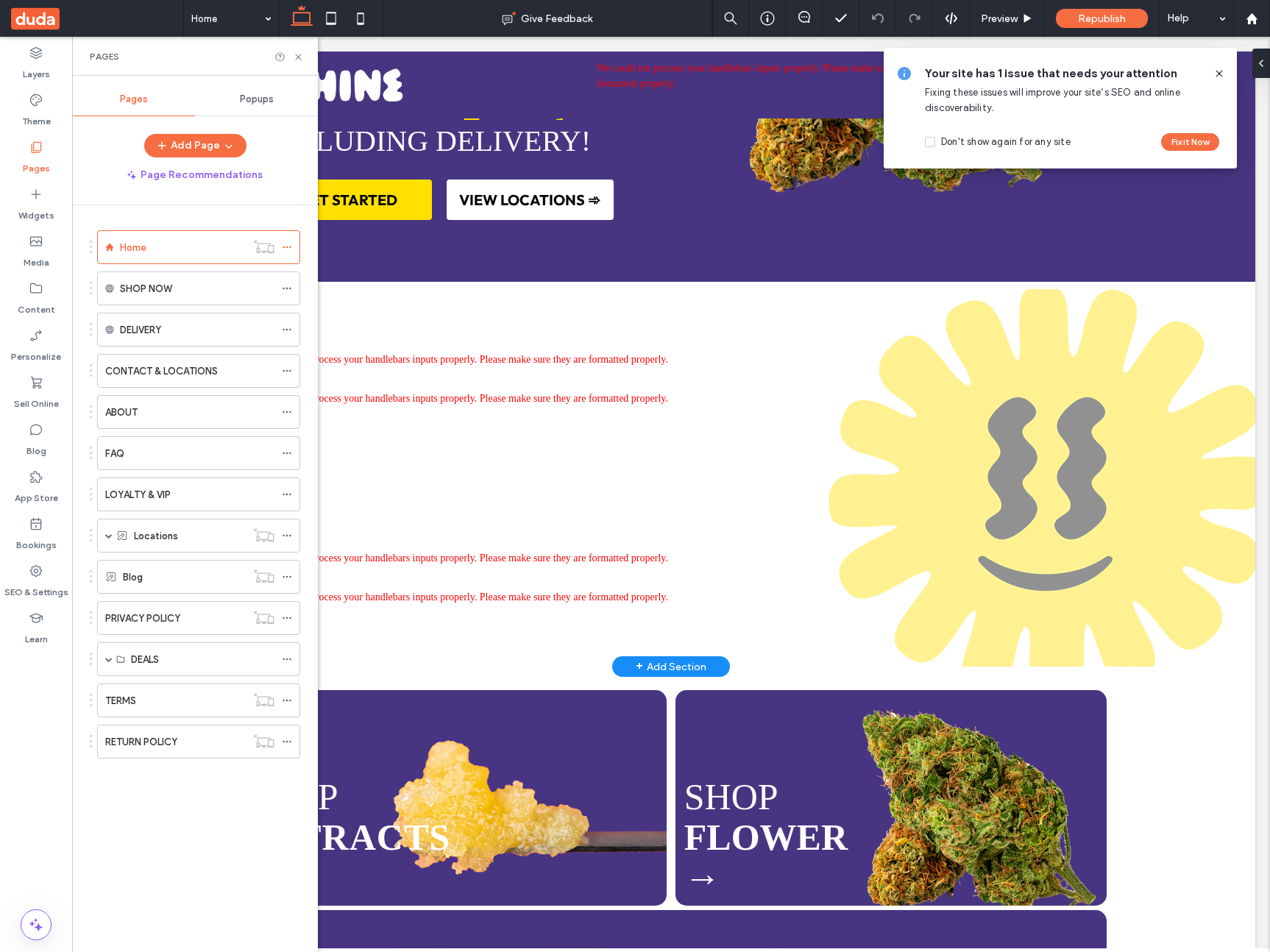
scroll to position [156, 0]
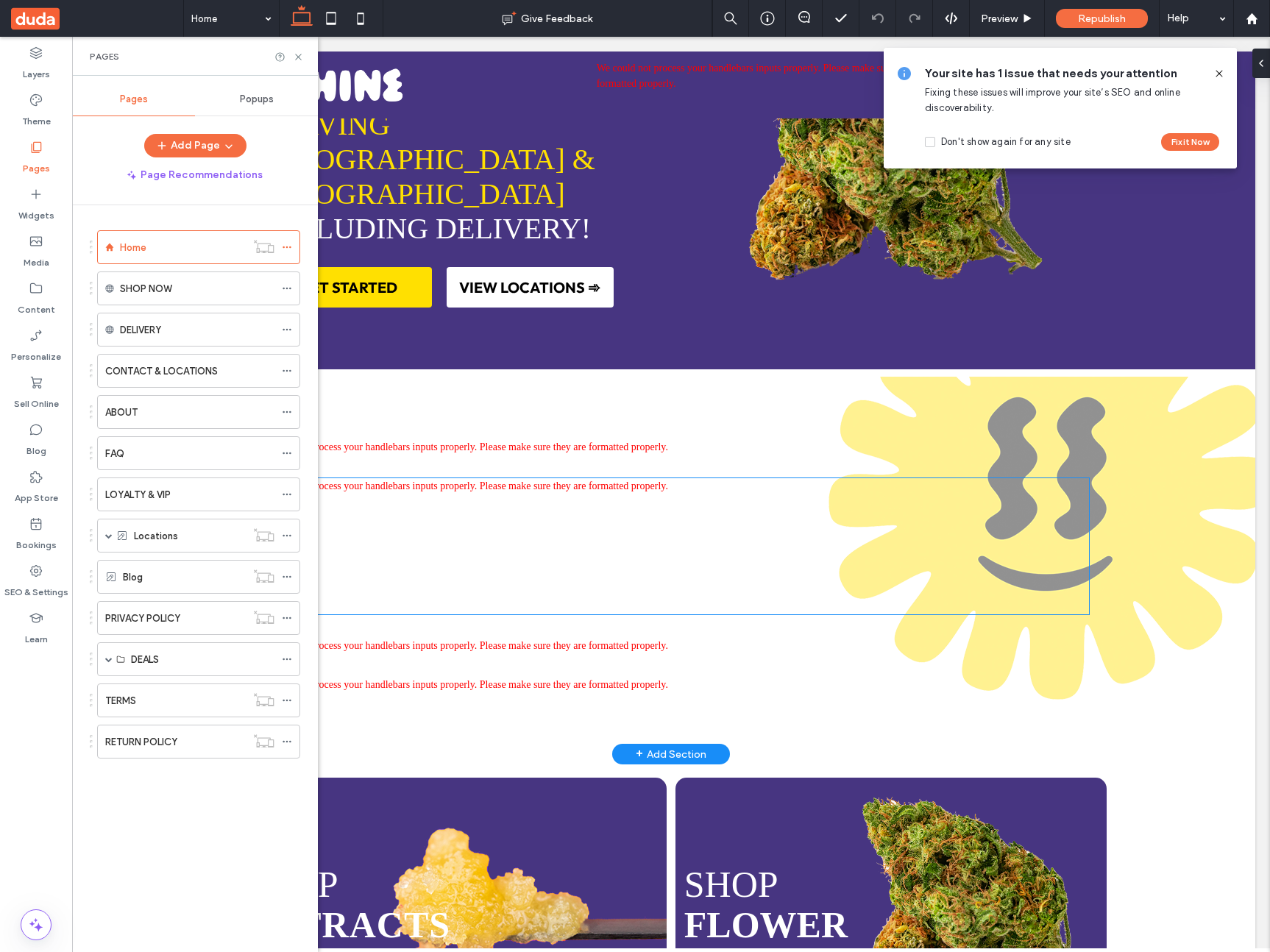
click at [597, 485] on span "We could not process your handlebars inputs properly. Please make sure they are…" at bounding box center [461, 485] width 415 height 11
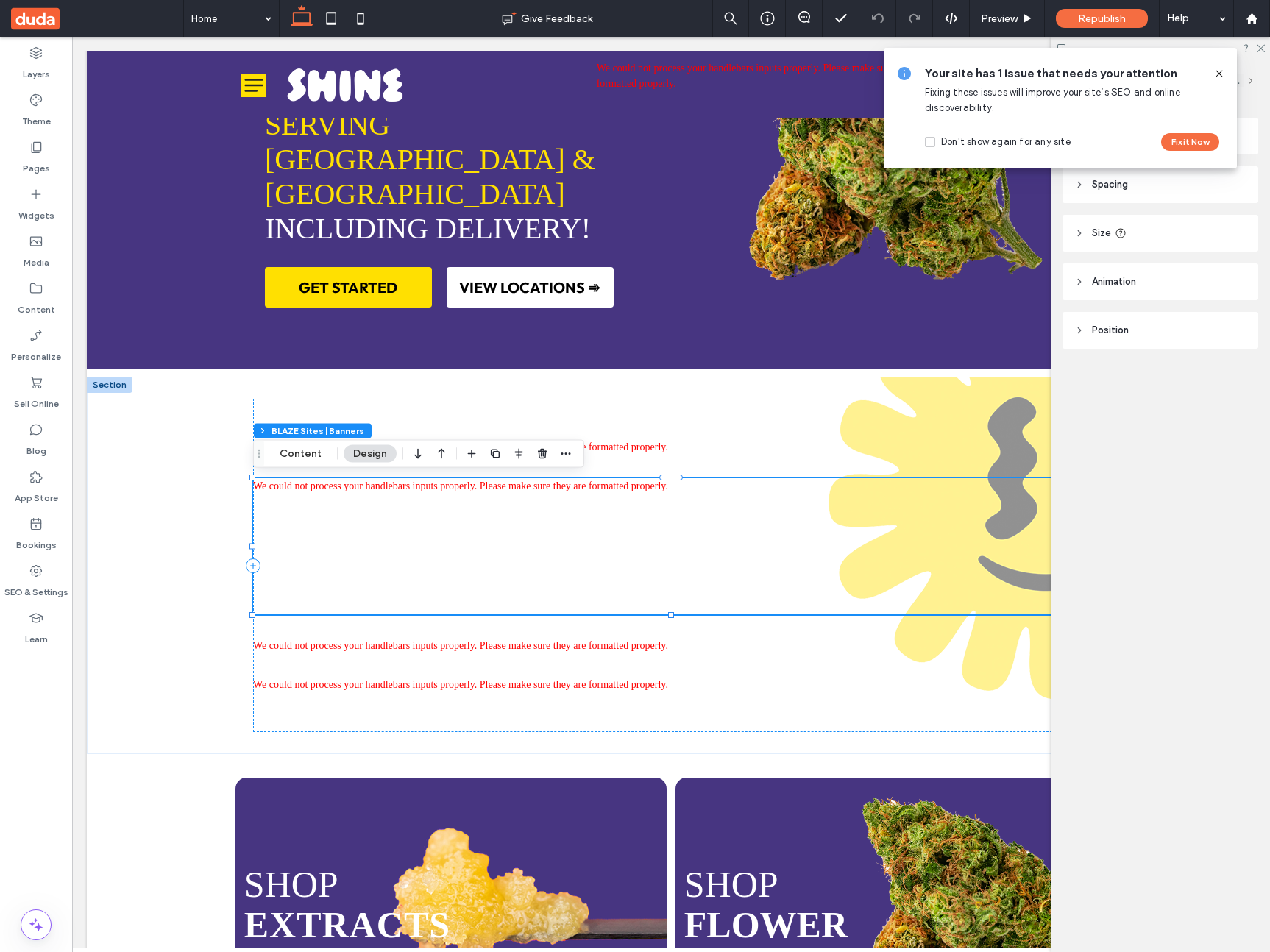
click at [543, 467] on div at bounding box center [542, 454] width 18 height 27
click at [542, 455] on icon "button" at bounding box center [542, 454] width 12 height 12
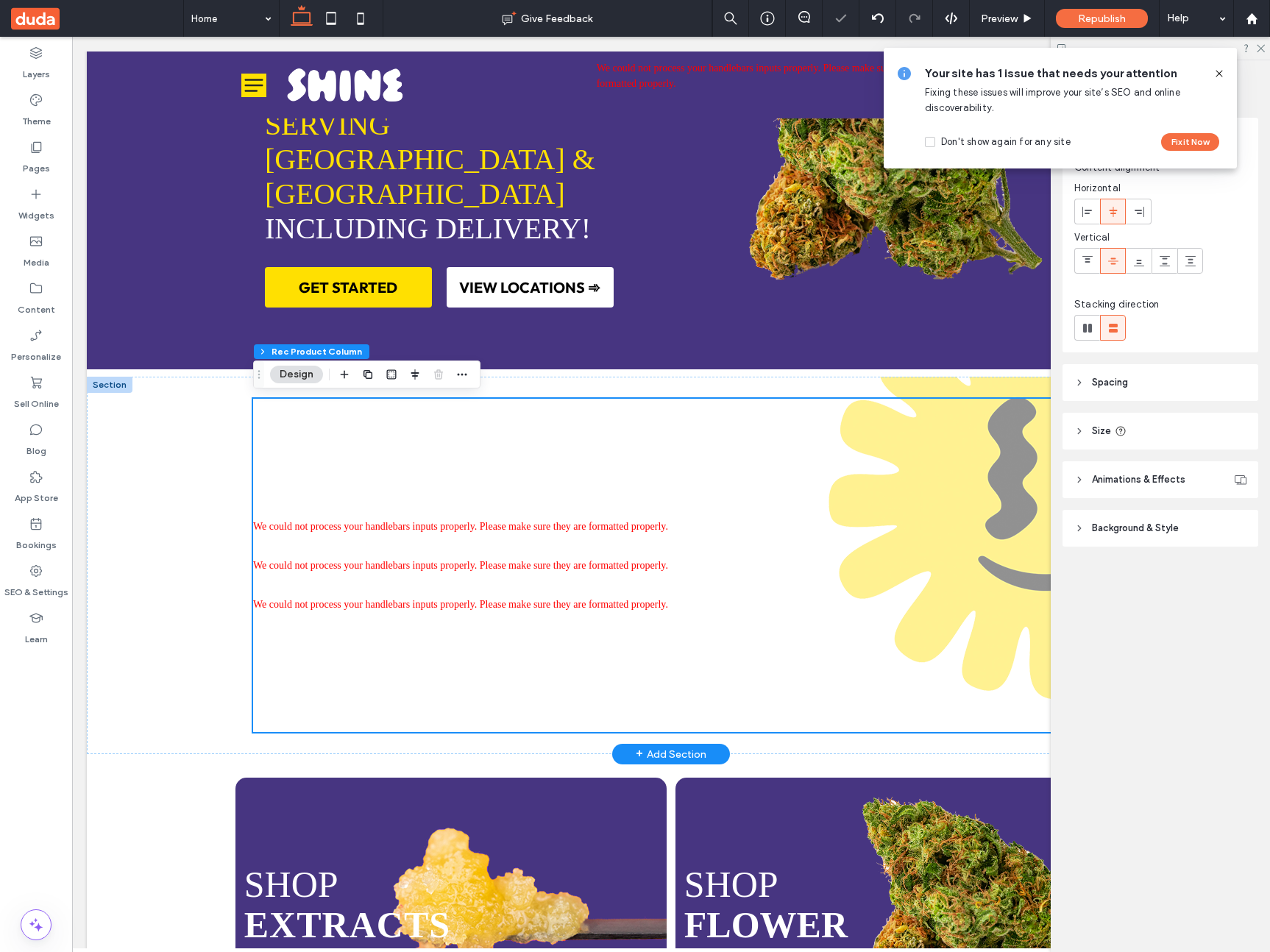
click at [102, 381] on div at bounding box center [110, 385] width 45 height 16
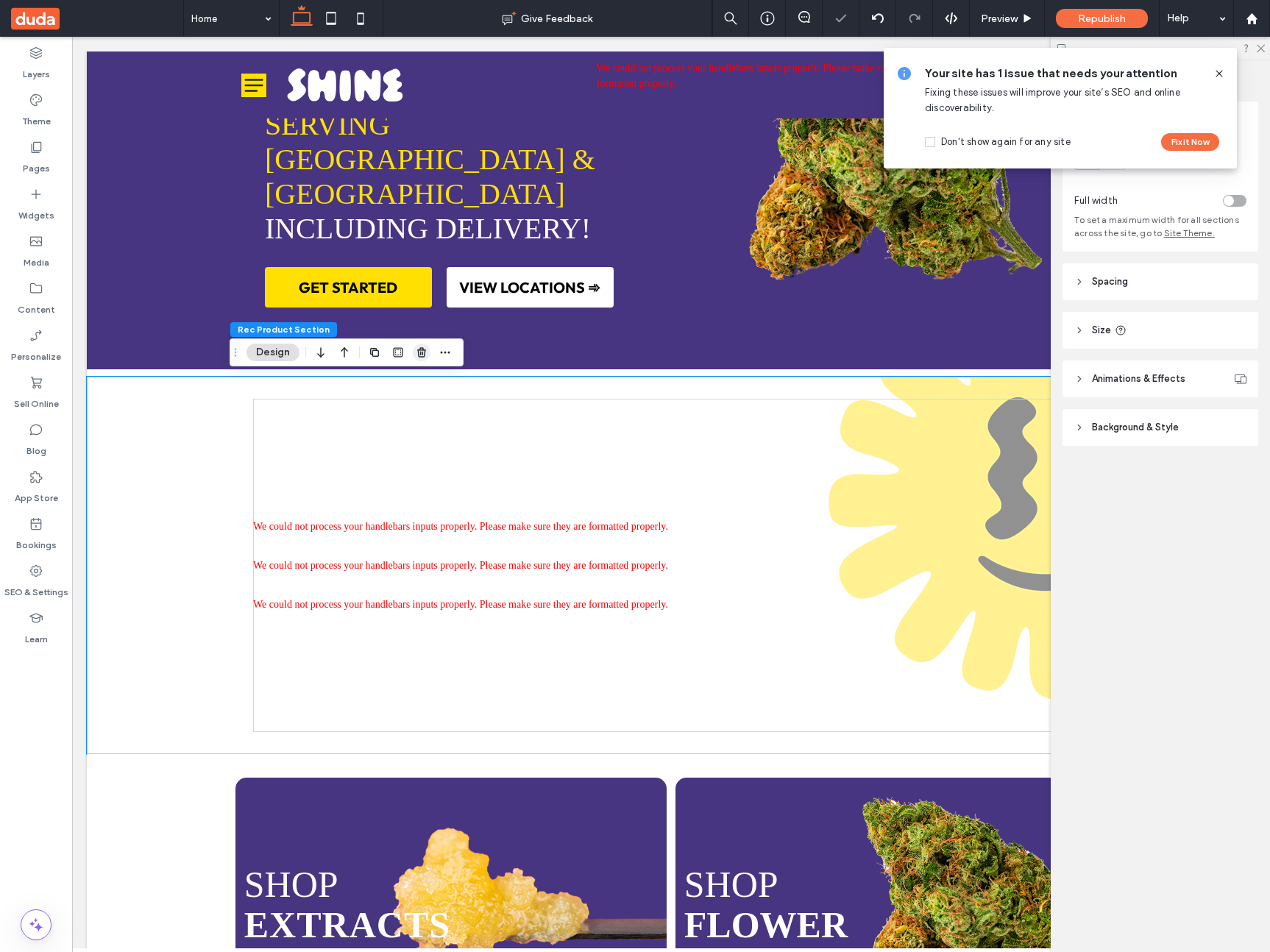
click at [427, 355] on span "button" at bounding box center [421, 352] width 18 height 18
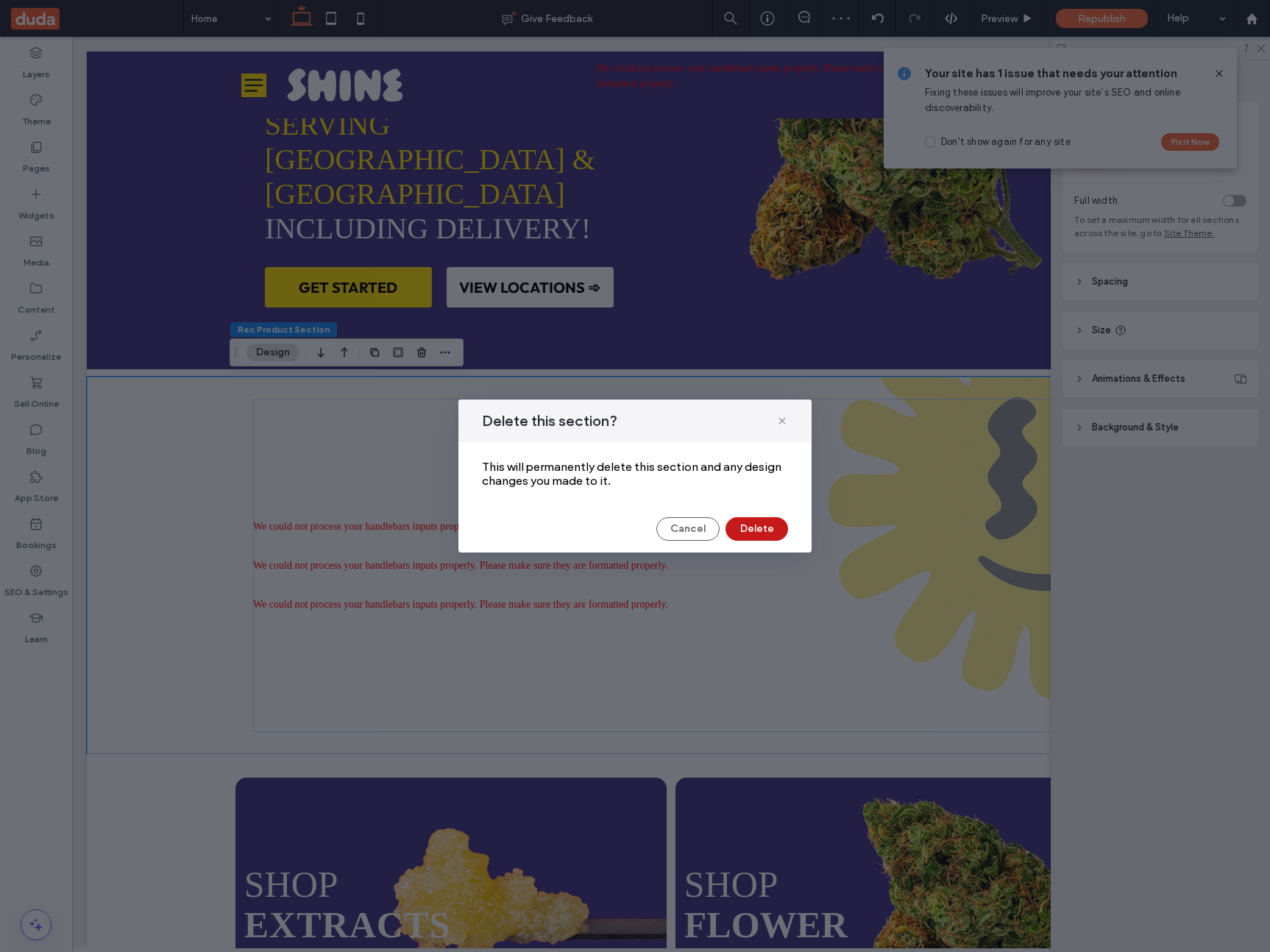
click at [757, 534] on button "Delete" at bounding box center [756, 529] width 62 height 24
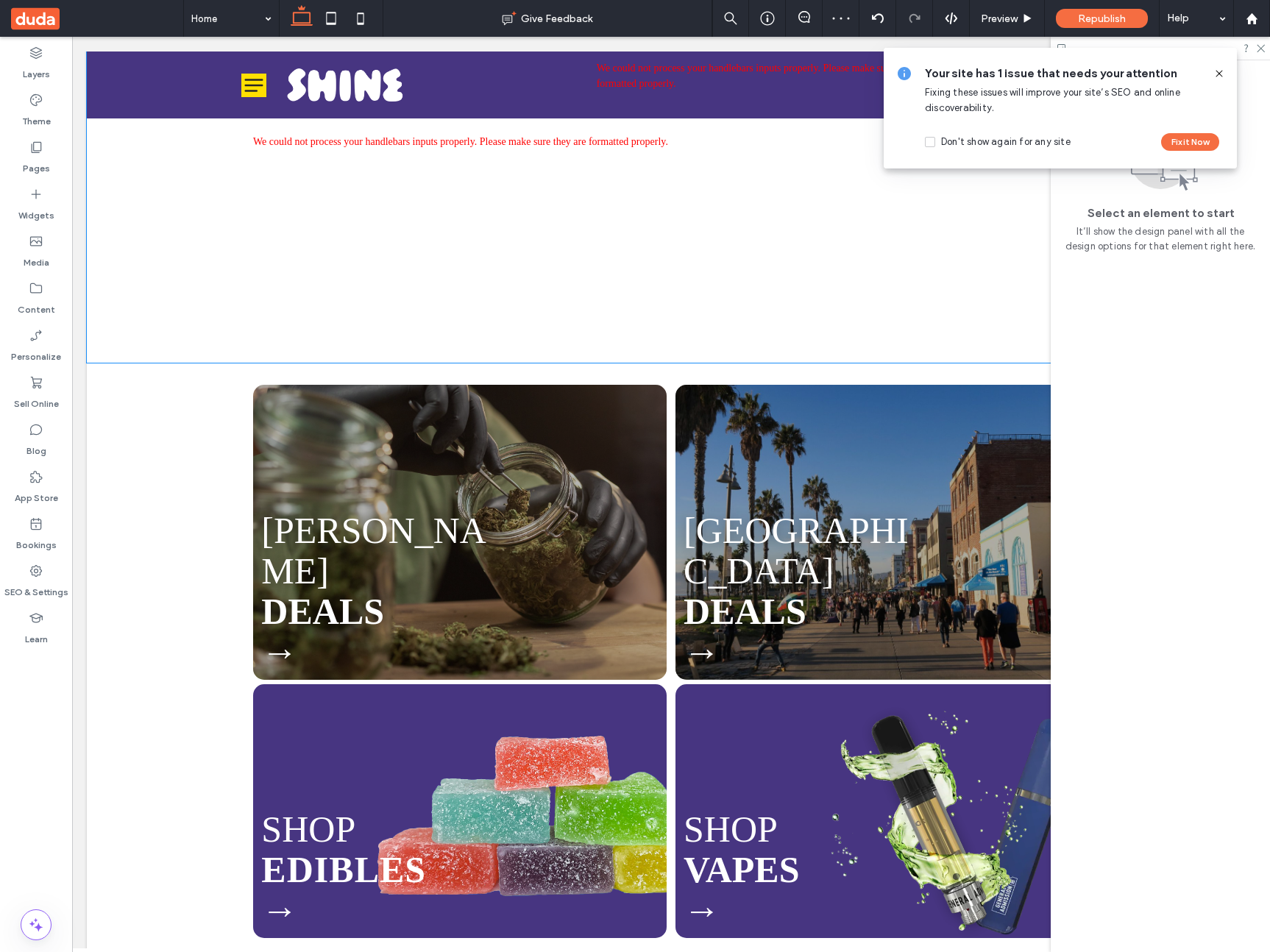
scroll to position [730, 0]
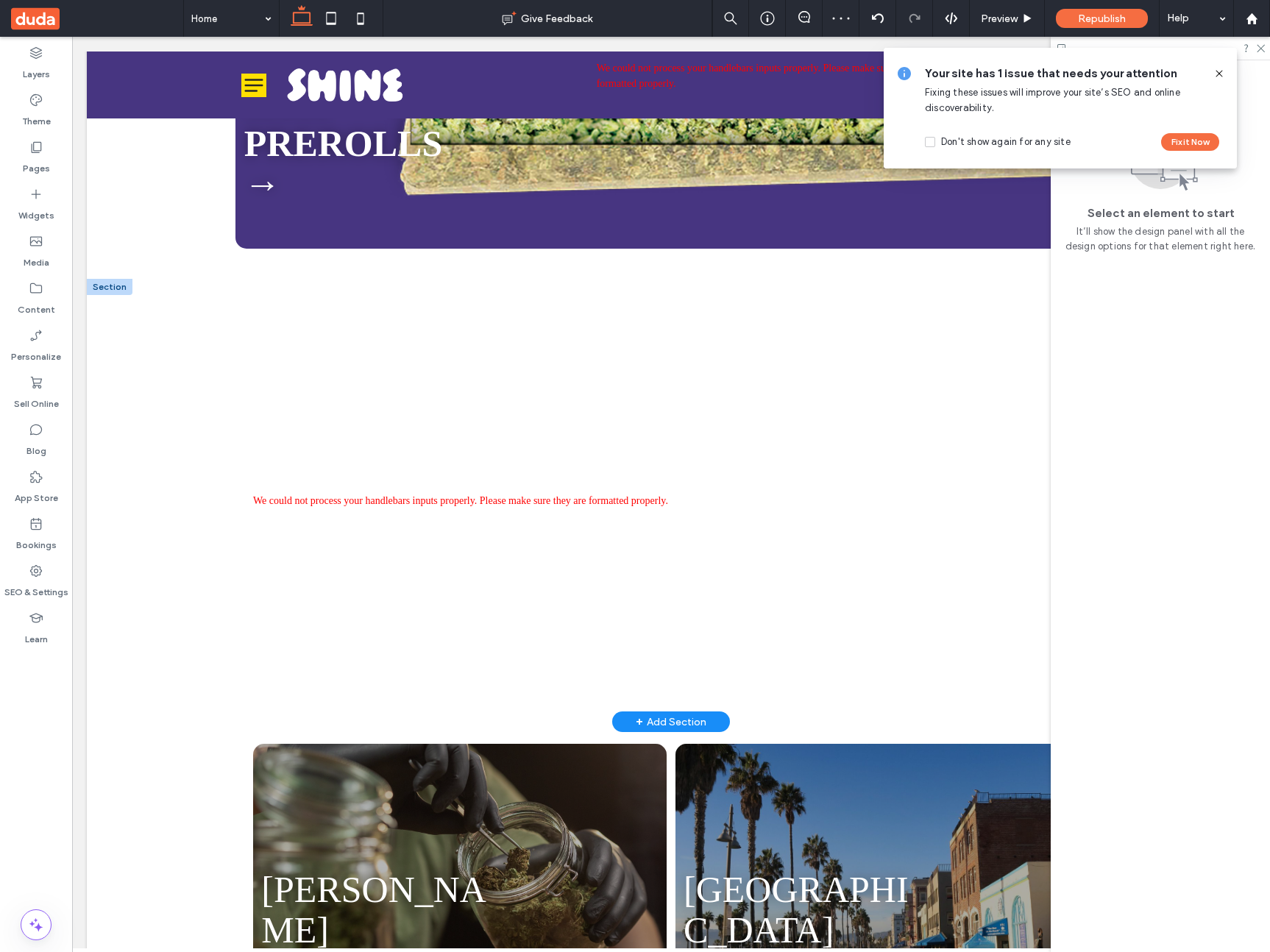
drag, startPoint x: 104, startPoint y: 286, endPoint x: 112, endPoint y: 287, distance: 8.1
click at [104, 286] on div at bounding box center [110, 287] width 45 height 16
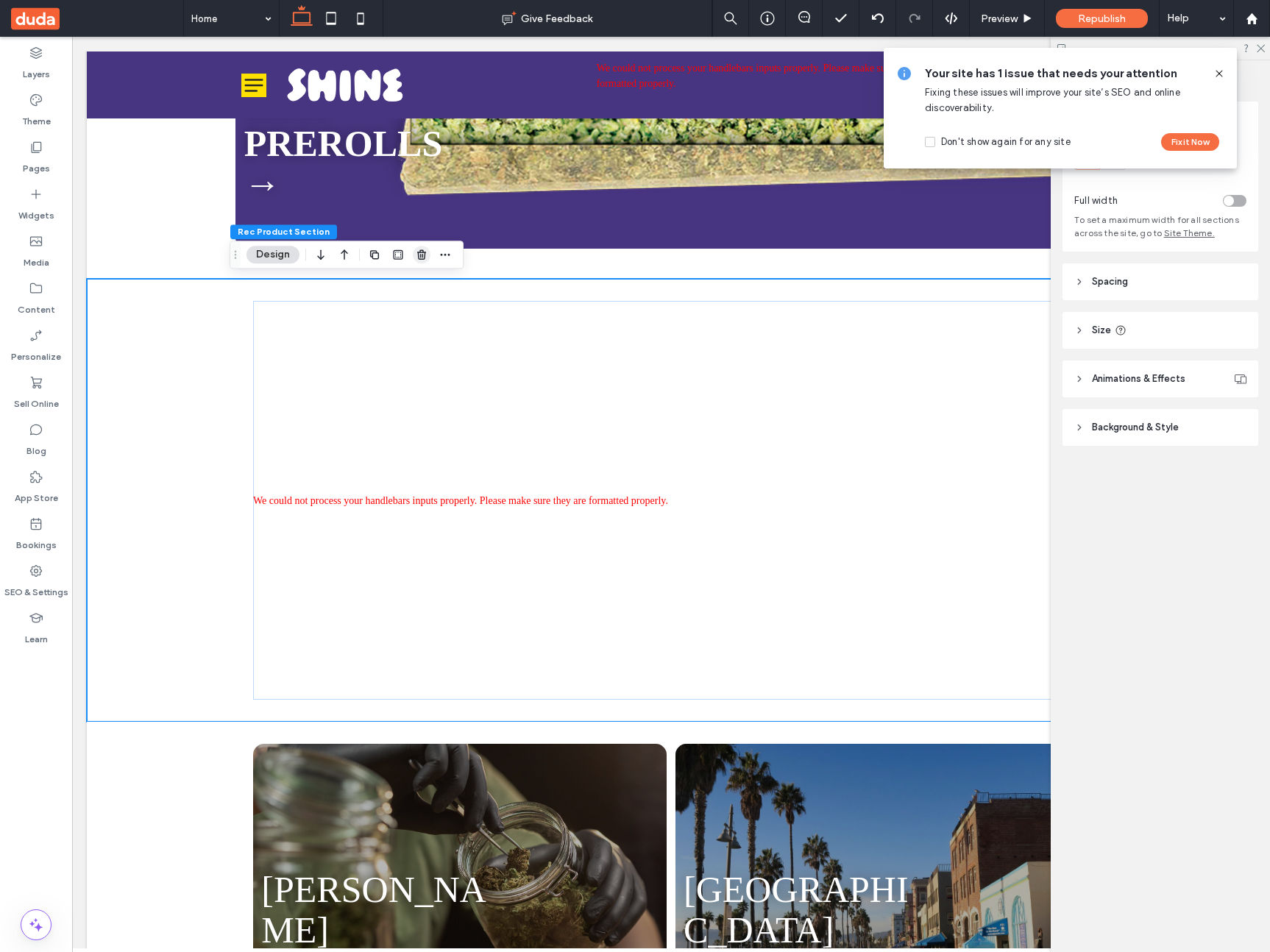
click at [425, 251] on icon "button" at bounding box center [421, 254] width 12 height 12
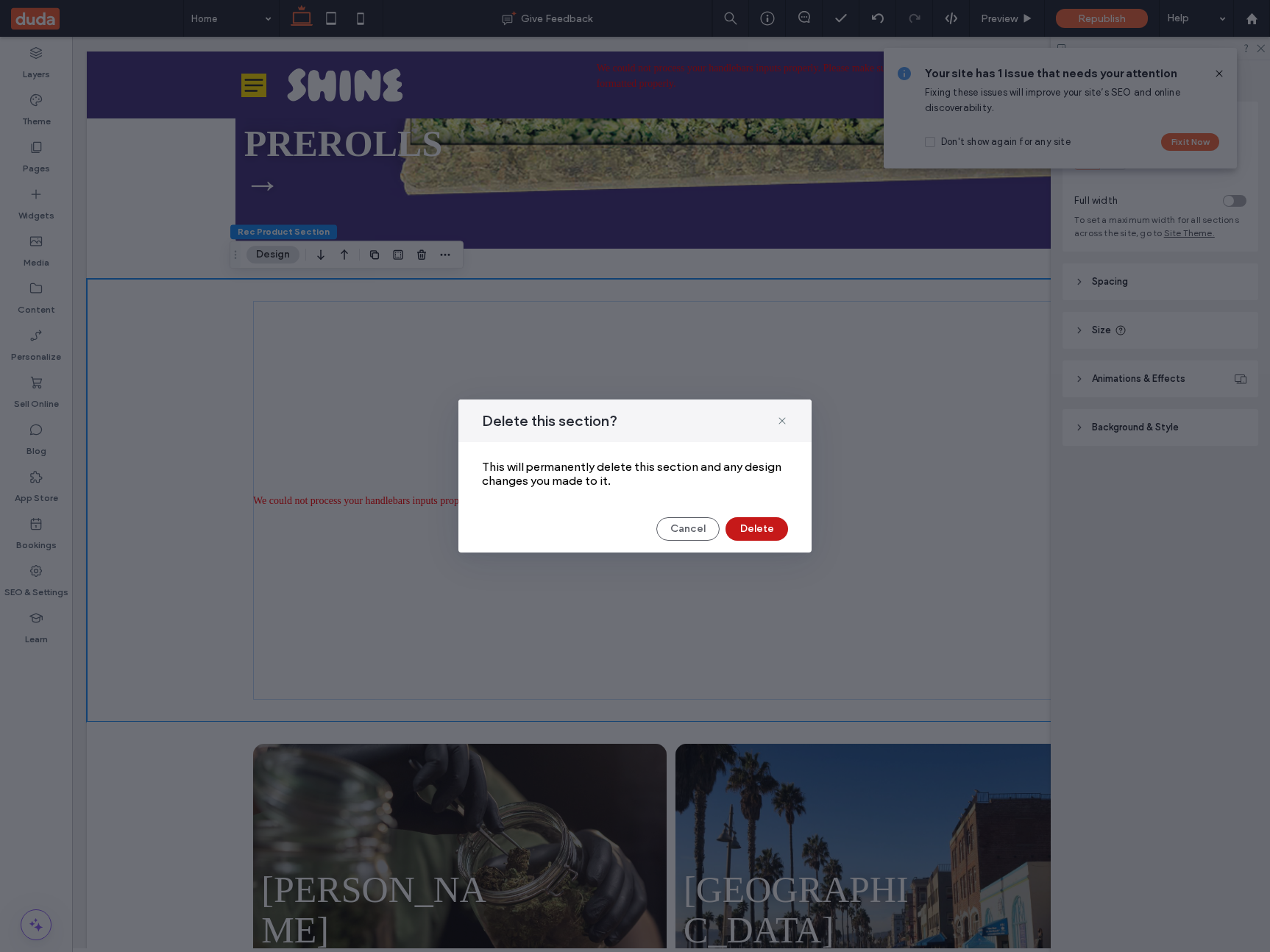
click at [754, 523] on button "Delete" at bounding box center [756, 529] width 62 height 24
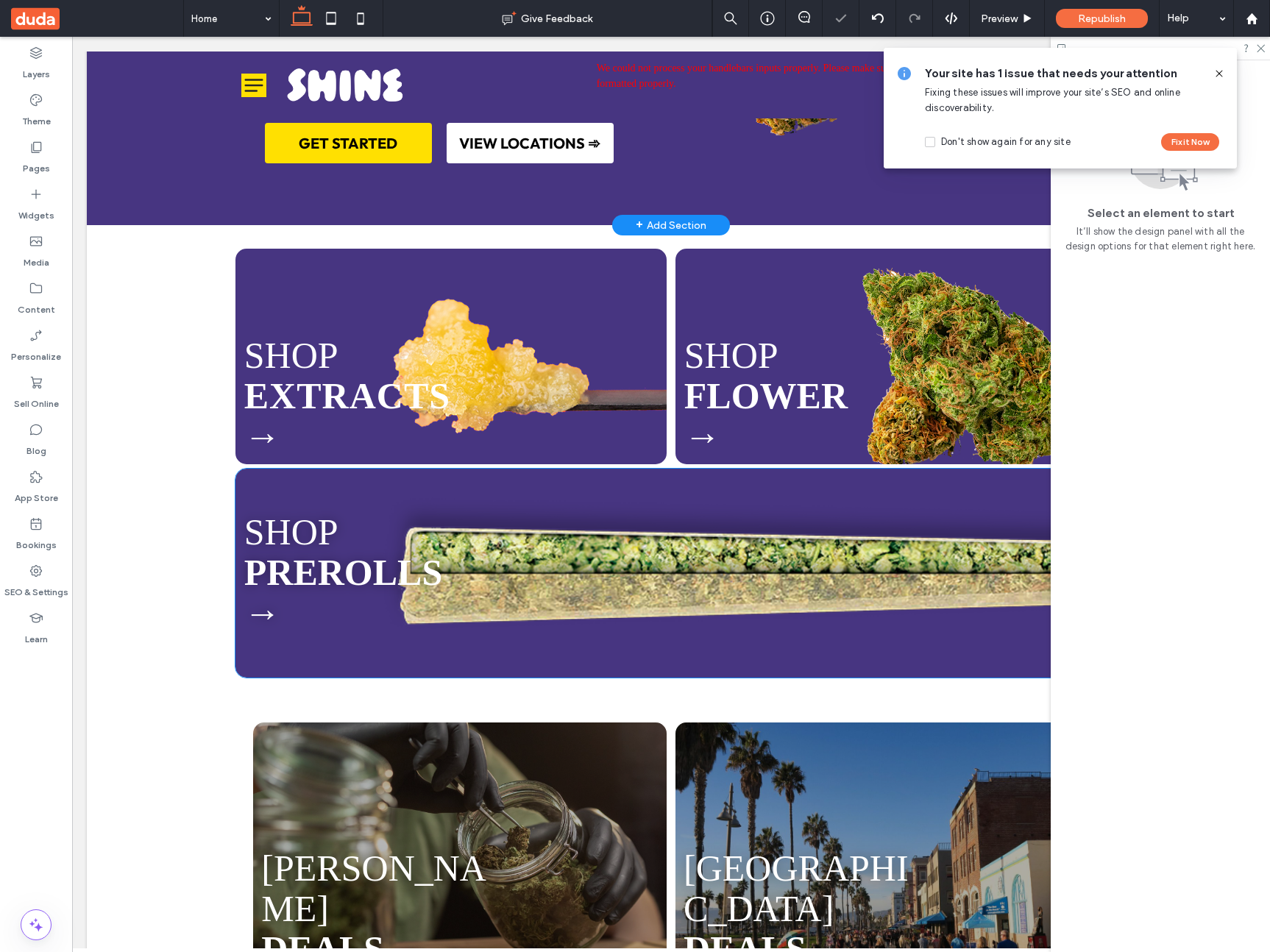
scroll to position [0, 0]
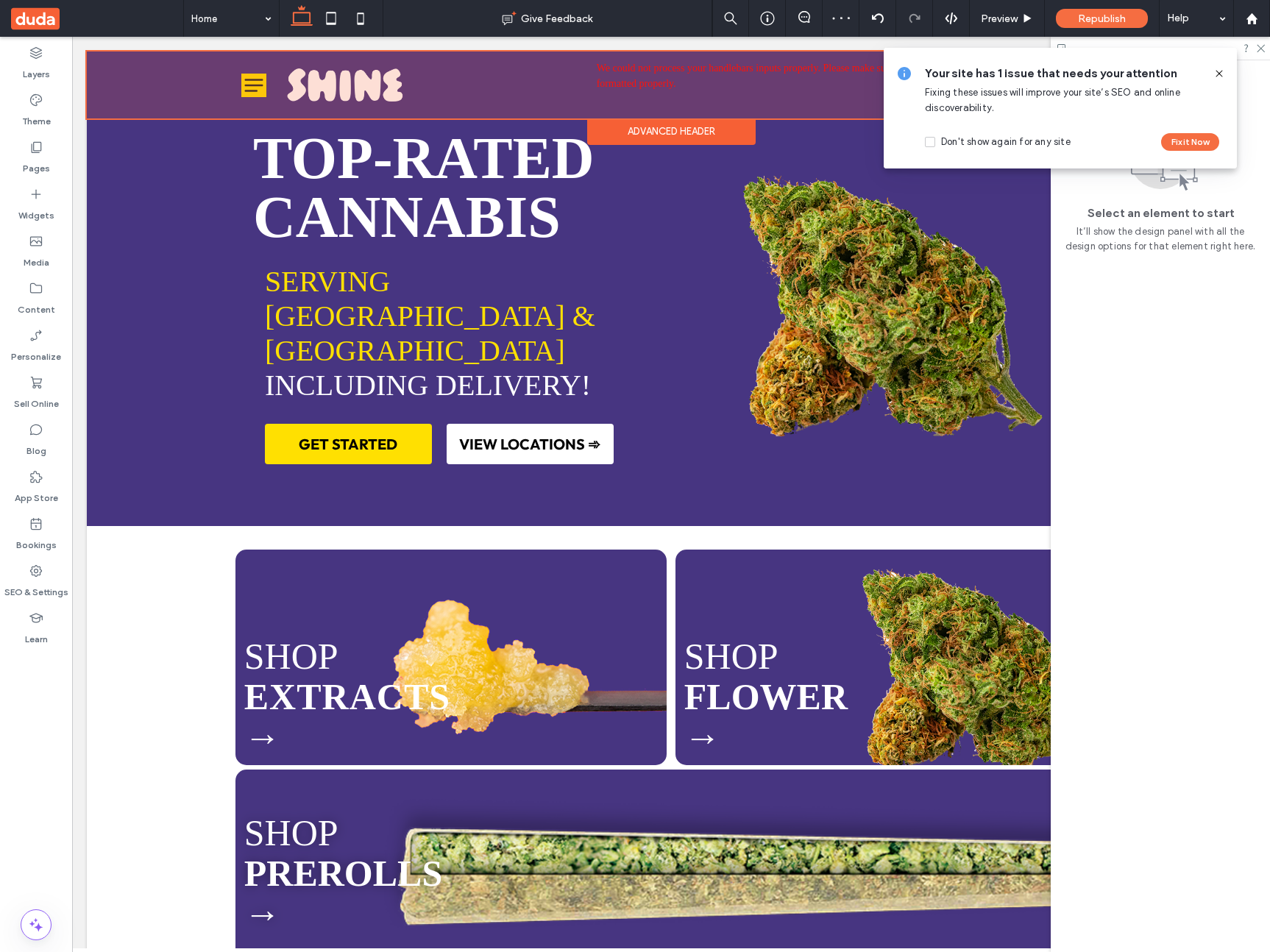
click at [624, 72] on div at bounding box center [671, 85] width 1168 height 67
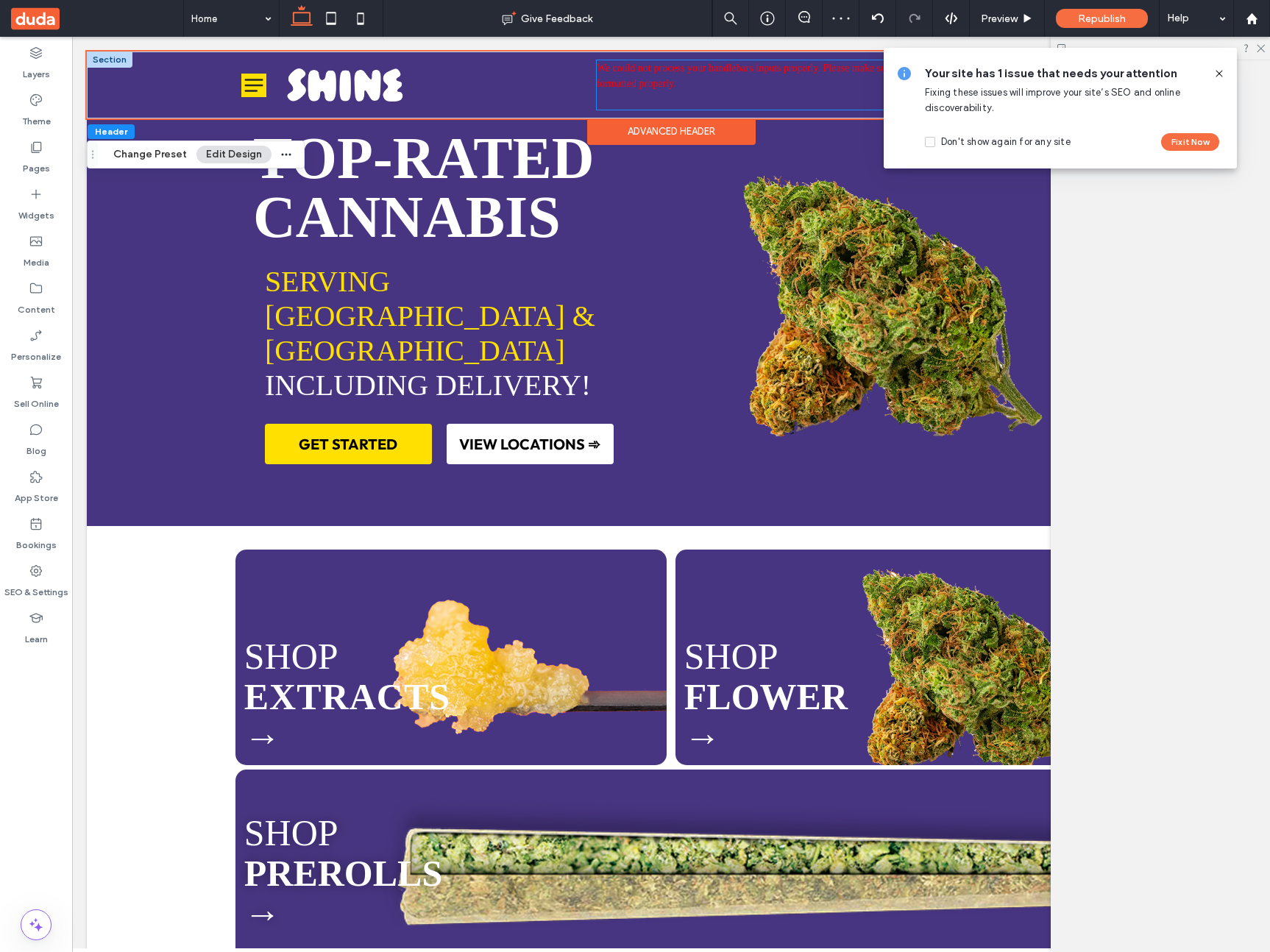
click at [629, 72] on span "We could not process your handlebars inputs properly. Please make sure they are…" at bounding box center [763, 75] width 332 height 27
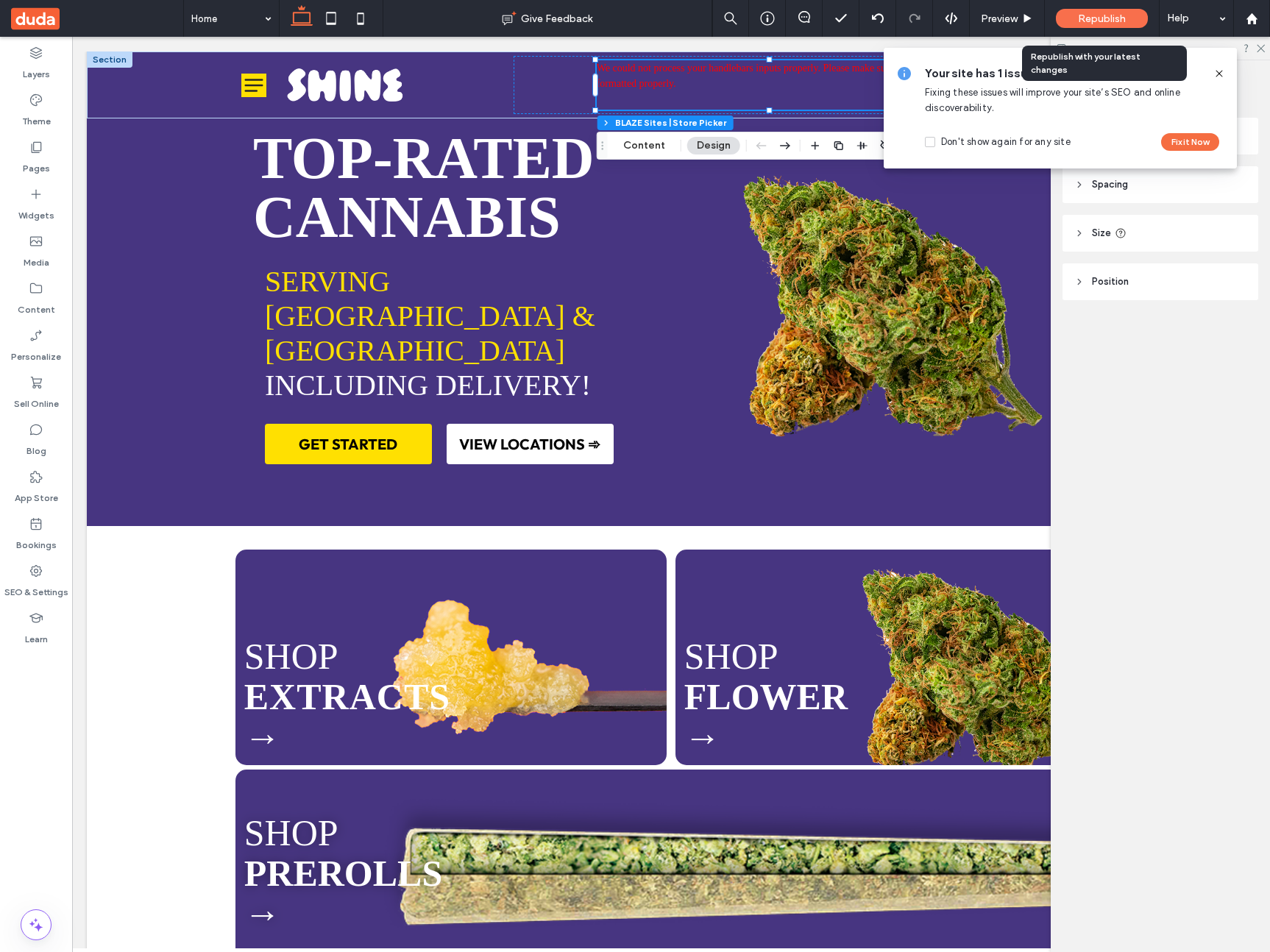
click at [1078, 19] on span "Republish" at bounding box center [1102, 19] width 47 height 13
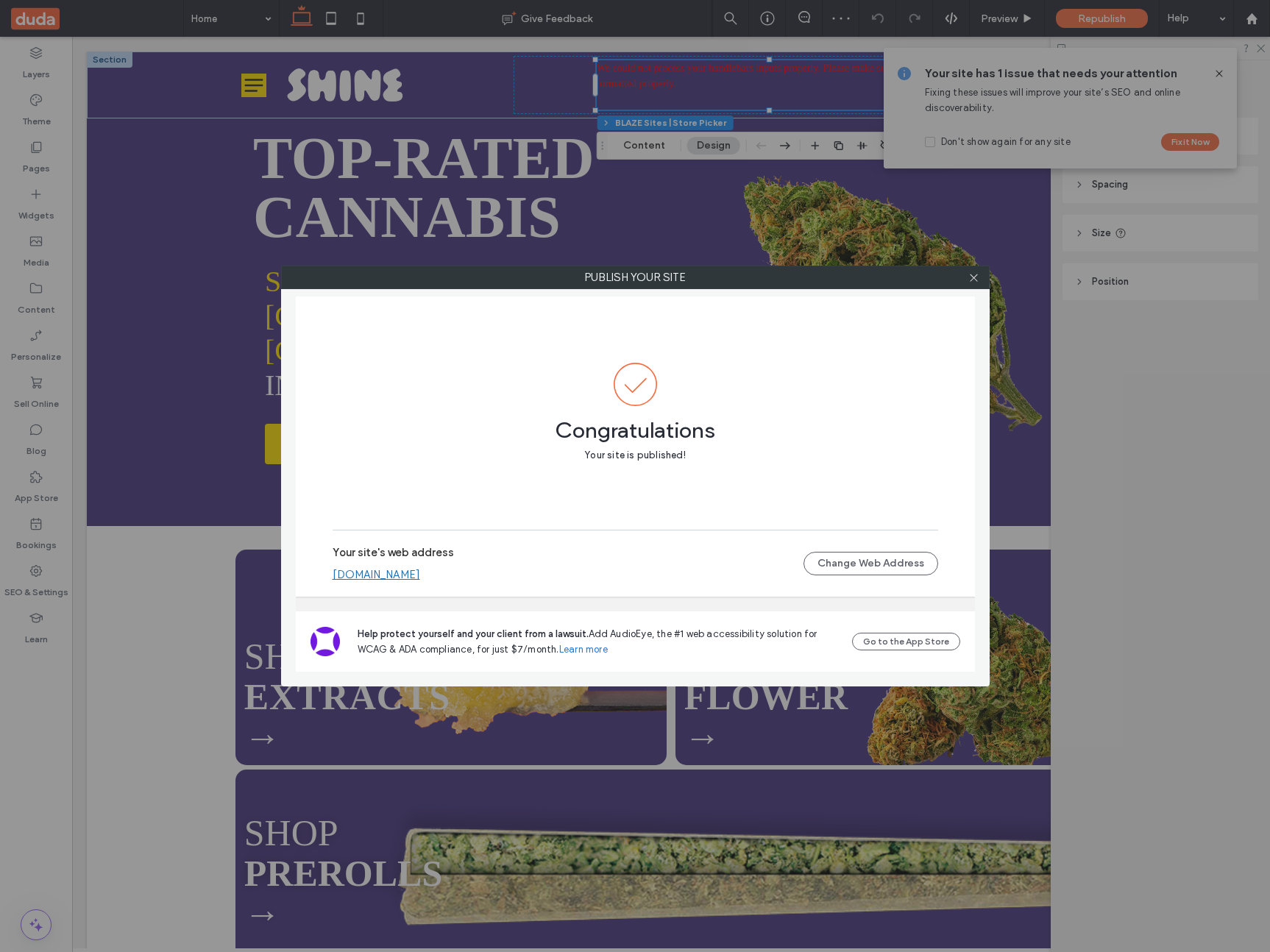
click at [420, 575] on link "a51b062d880b4915a725903501a2a47a.multiscreen.d1test.biz" at bounding box center [376, 573] width 88 height 13
drag, startPoint x: 975, startPoint y: 279, endPoint x: 1000, endPoint y: 236, distance: 49.7
click at [975, 279] on use at bounding box center [972, 277] width 7 height 7
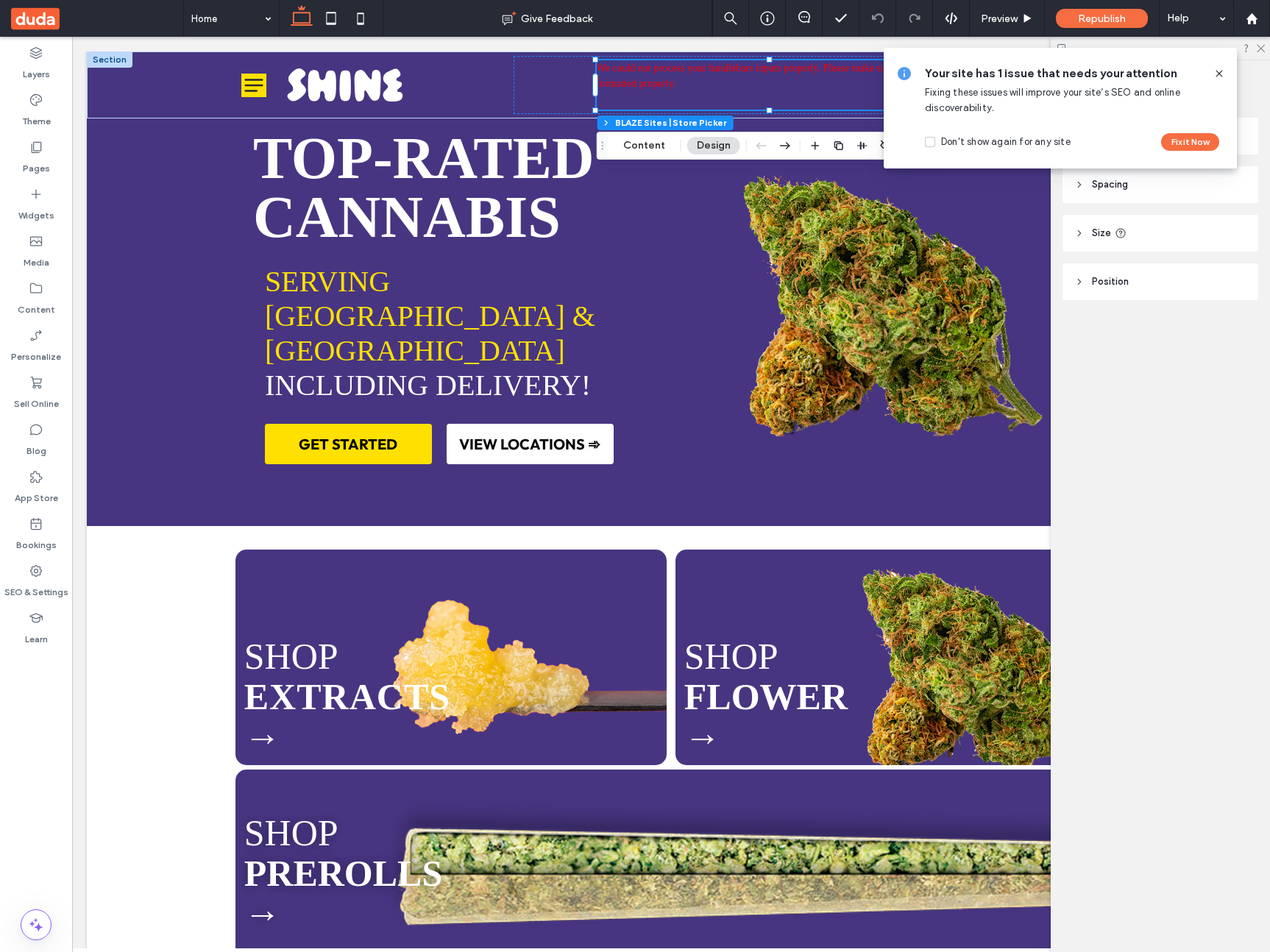
drag, startPoint x: 1223, startPoint y: 67, endPoint x: 1196, endPoint y: 67, distance: 27.0
click at [1223, 67] on icon at bounding box center [1220, 73] width 12 height 12
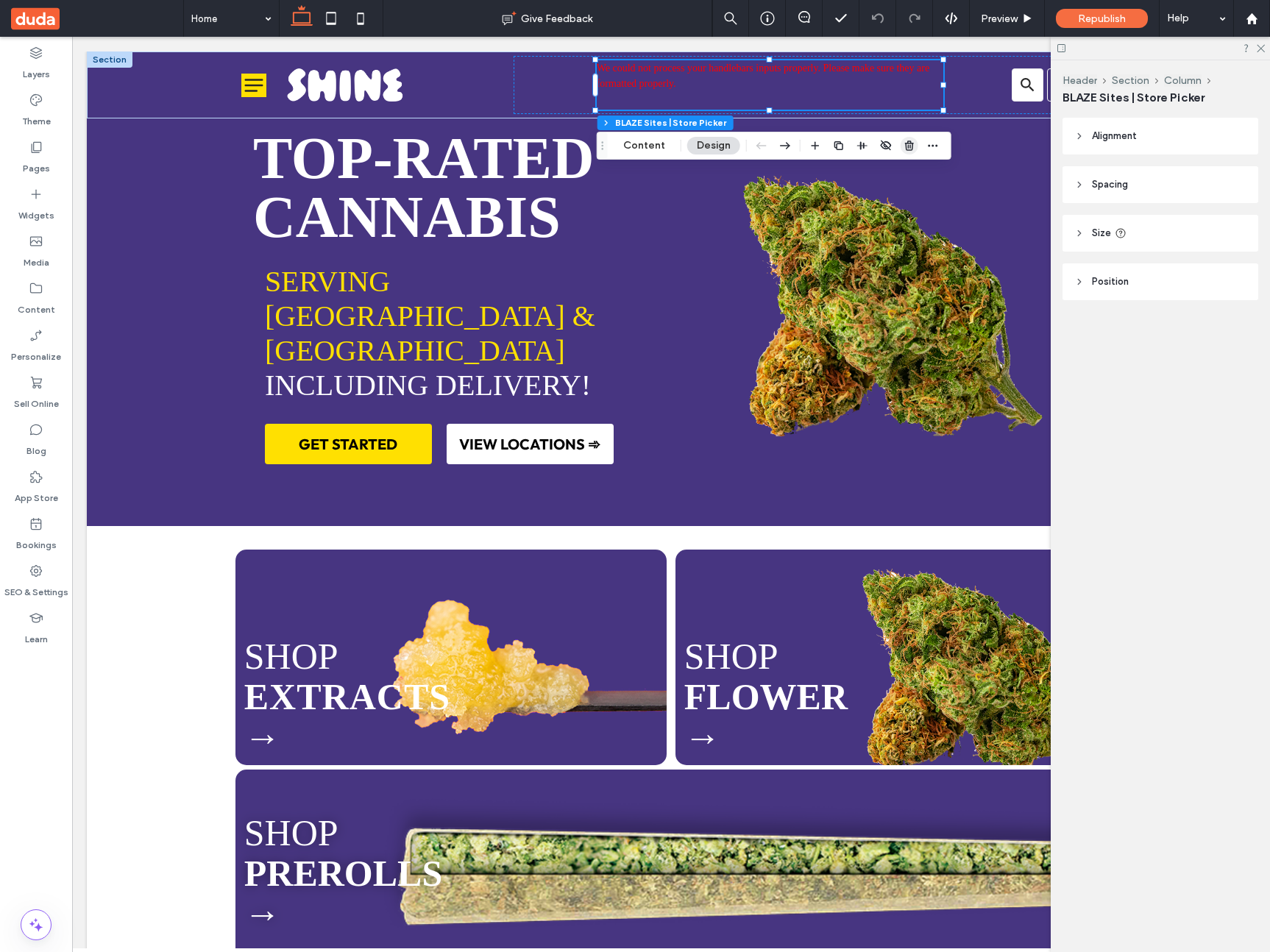
click at [900, 142] on span "button" at bounding box center [909, 145] width 18 height 18
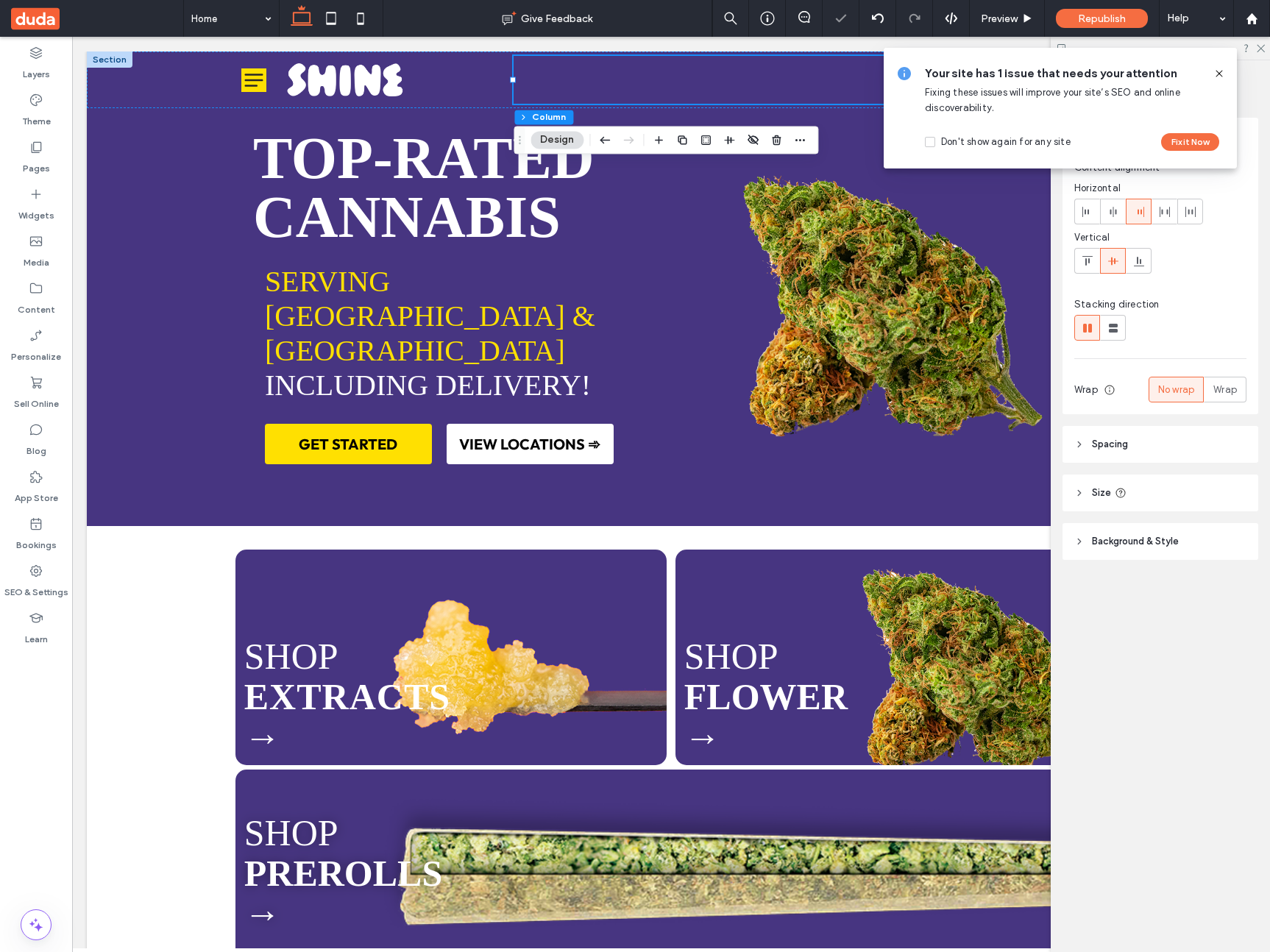
drag, startPoint x: 1223, startPoint y: 72, endPoint x: 1113, endPoint y: 74, distance: 110.0
click at [1222, 72] on icon at bounding box center [1220, 73] width 12 height 12
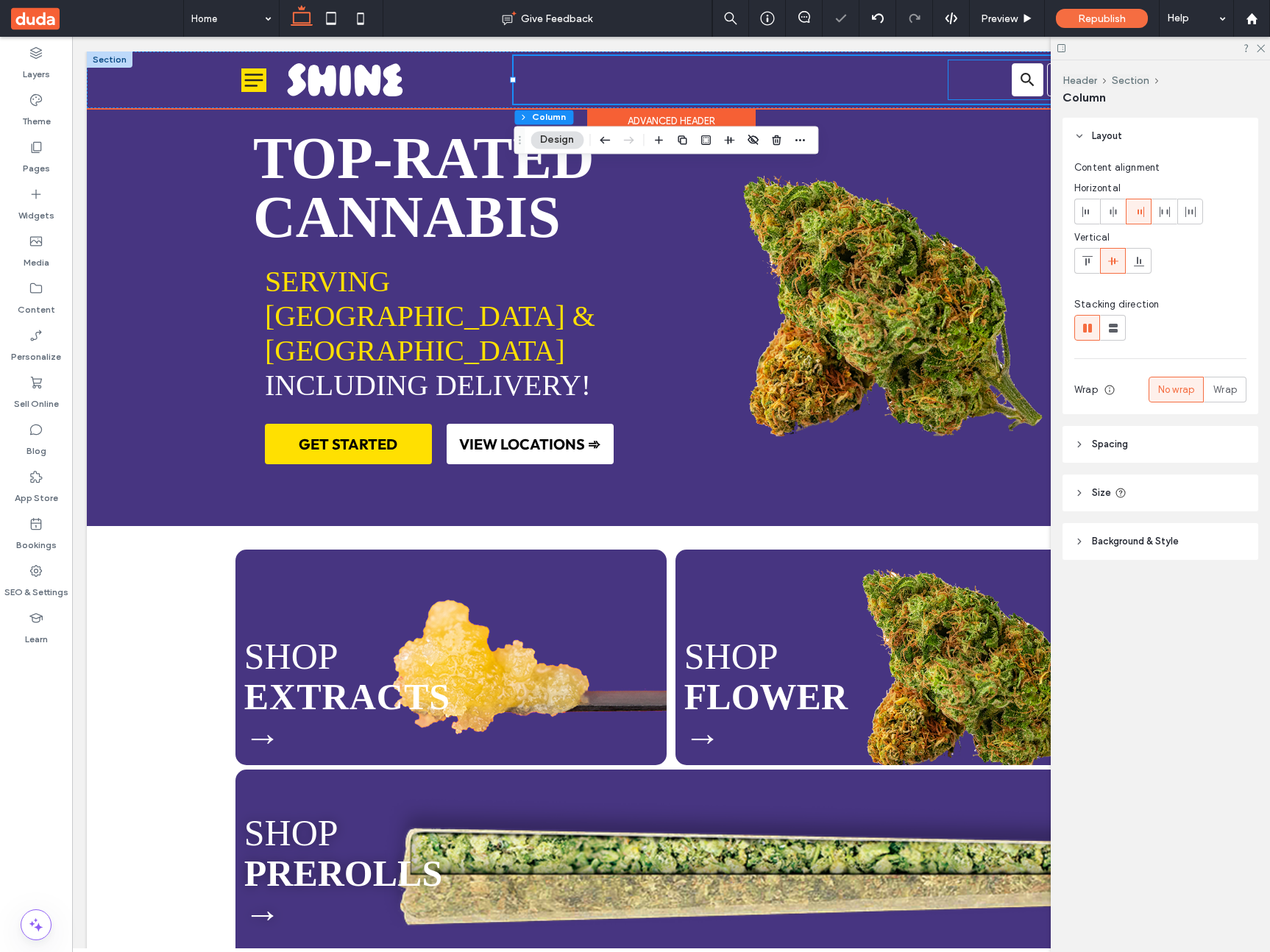
click at [968, 78] on div at bounding box center [1018, 79] width 139 height 39
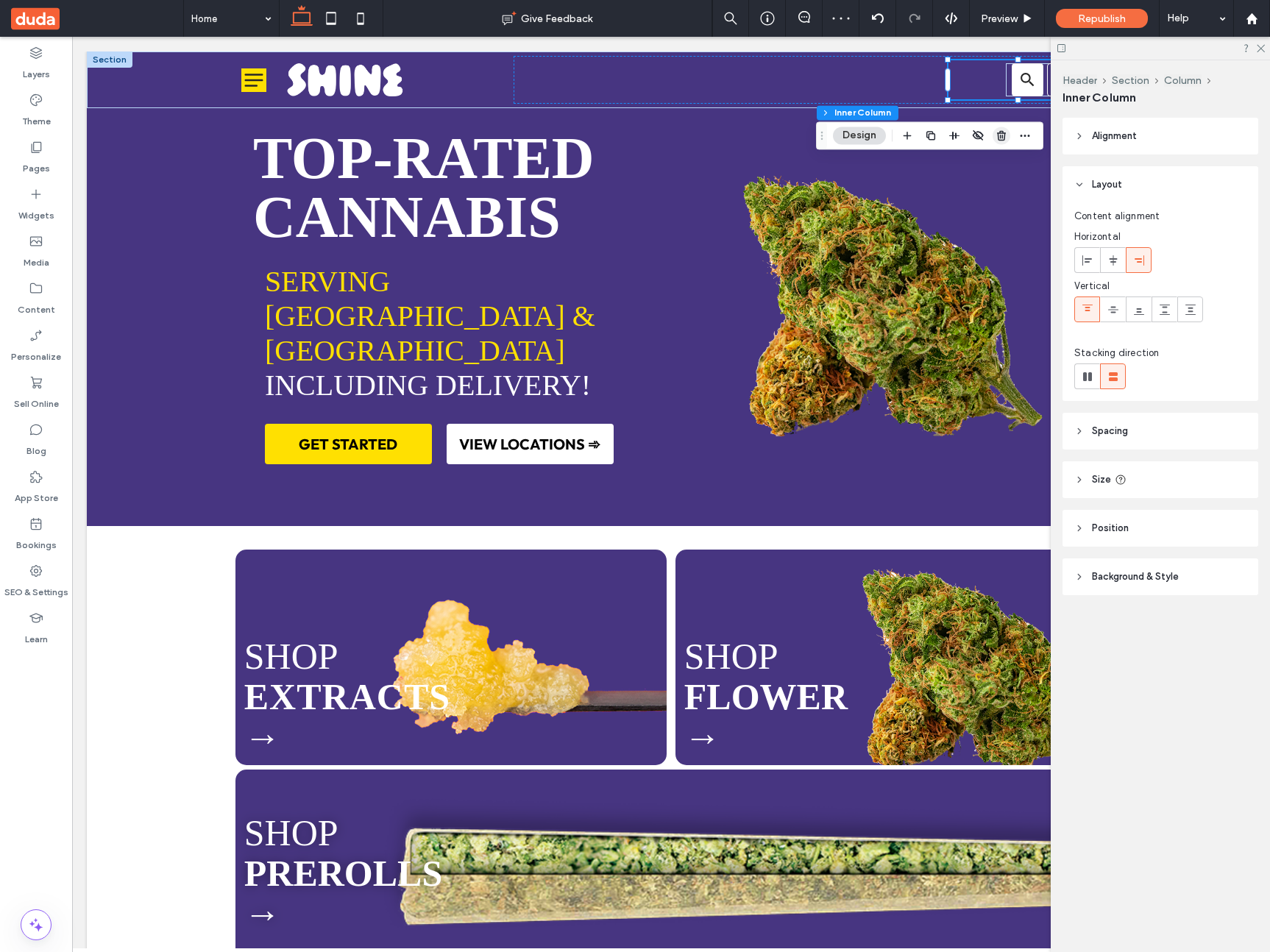
click at [999, 137] on icon "button" at bounding box center [1001, 135] width 12 height 12
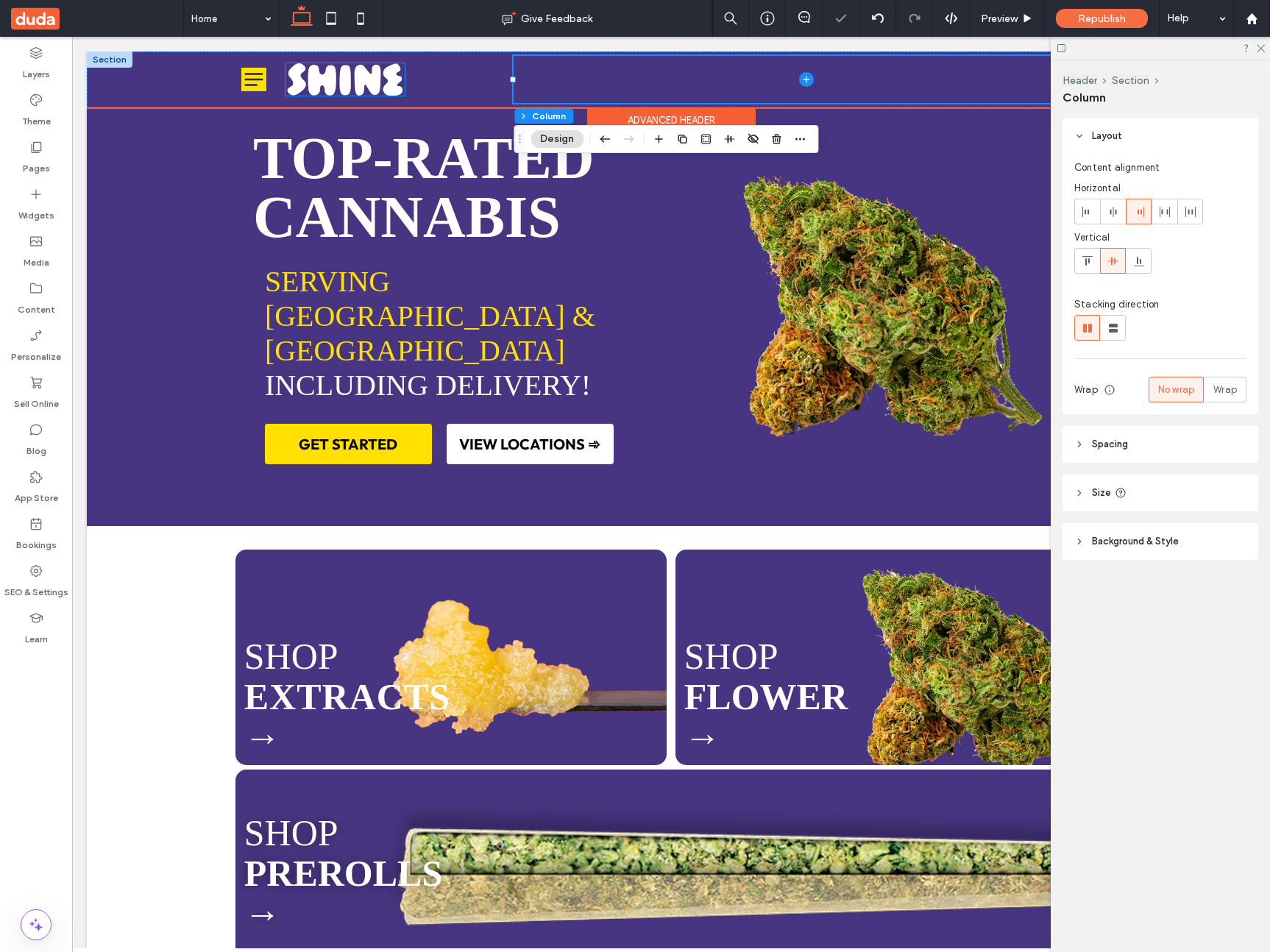
click at [356, 83] on img at bounding box center [345, 79] width 120 height 33
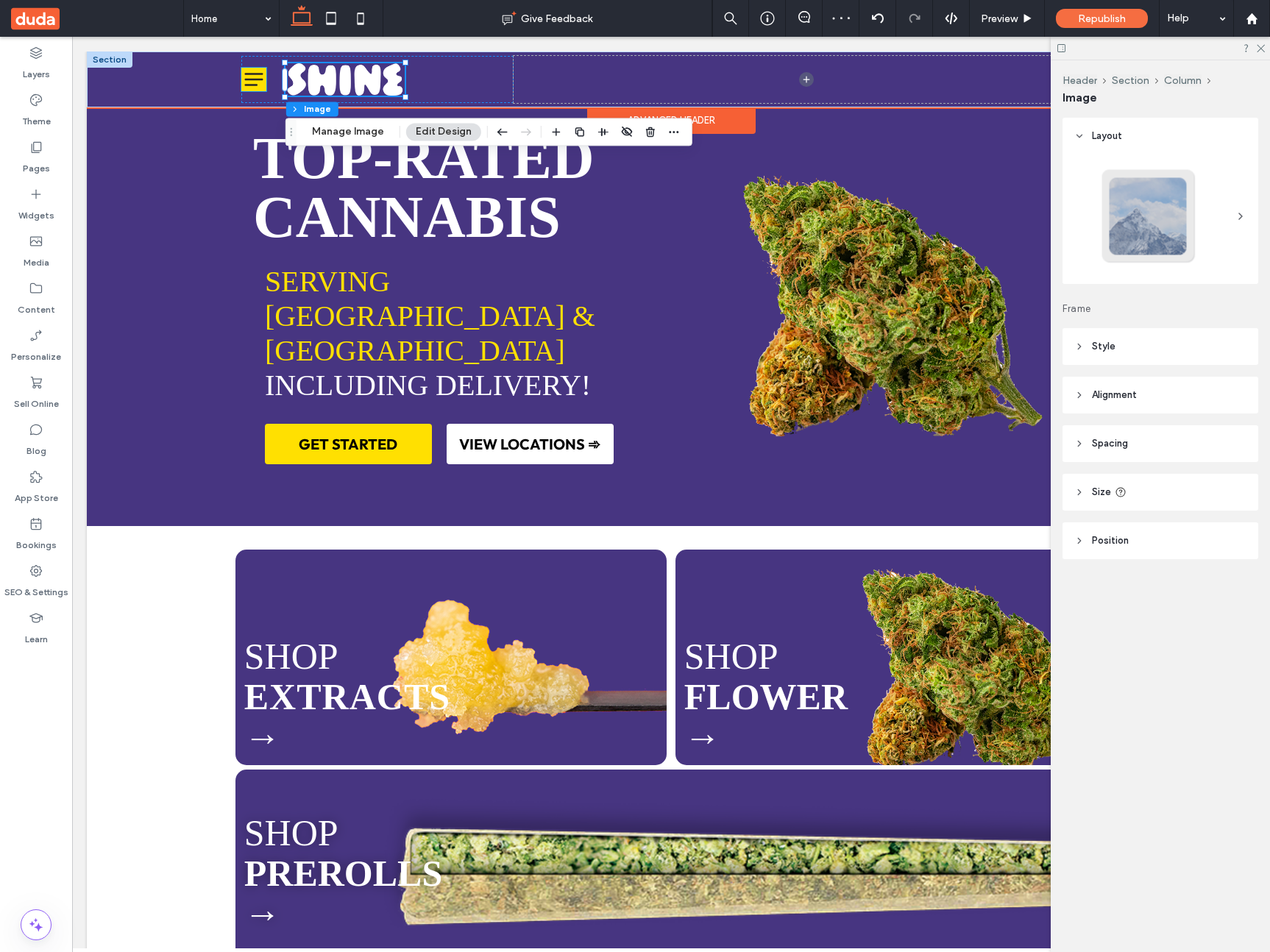
click at [255, 81] on icon at bounding box center [253, 79] width 22 height 24
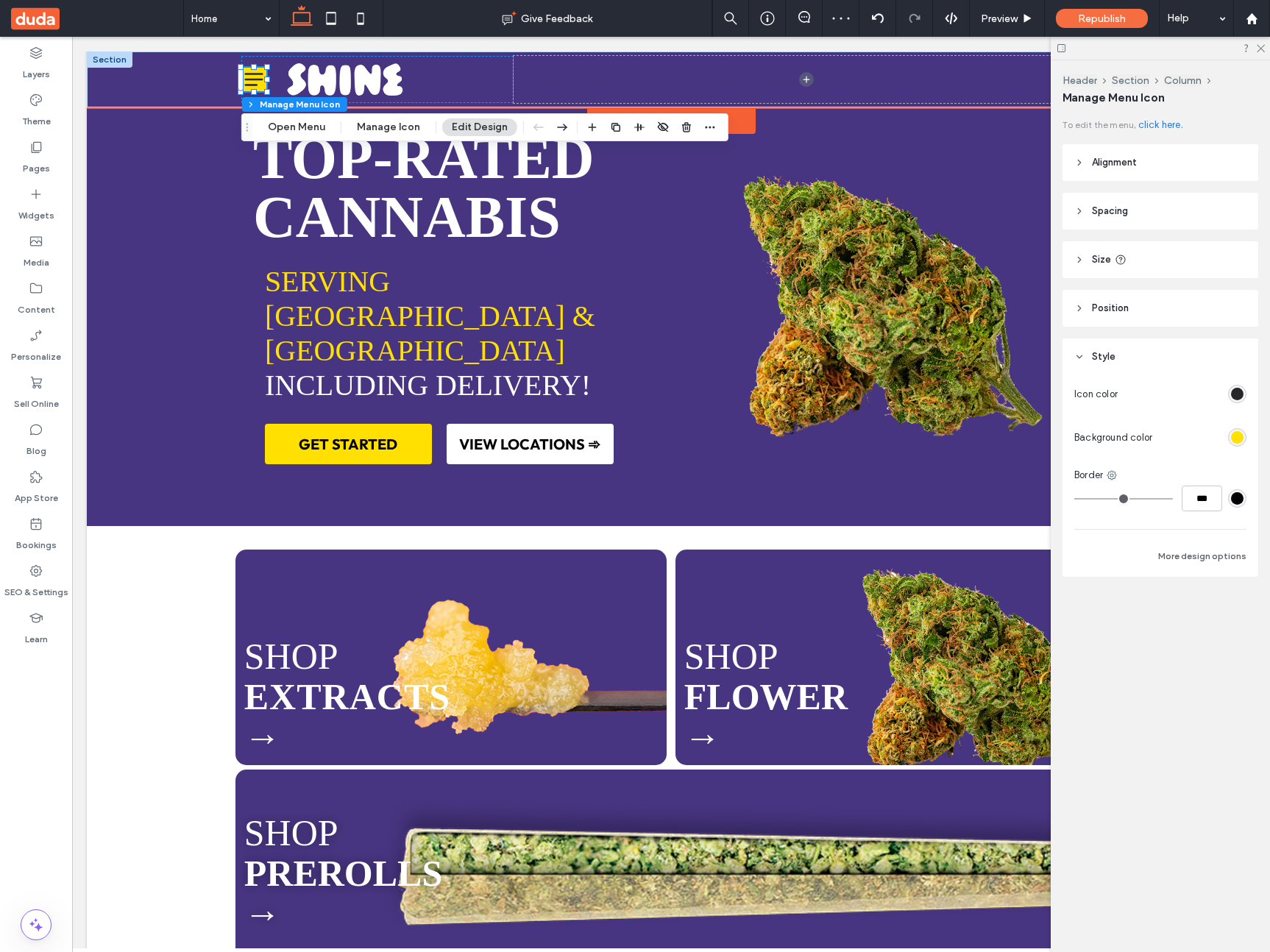
click at [255, 80] on icon at bounding box center [253, 79] width 22 height 24
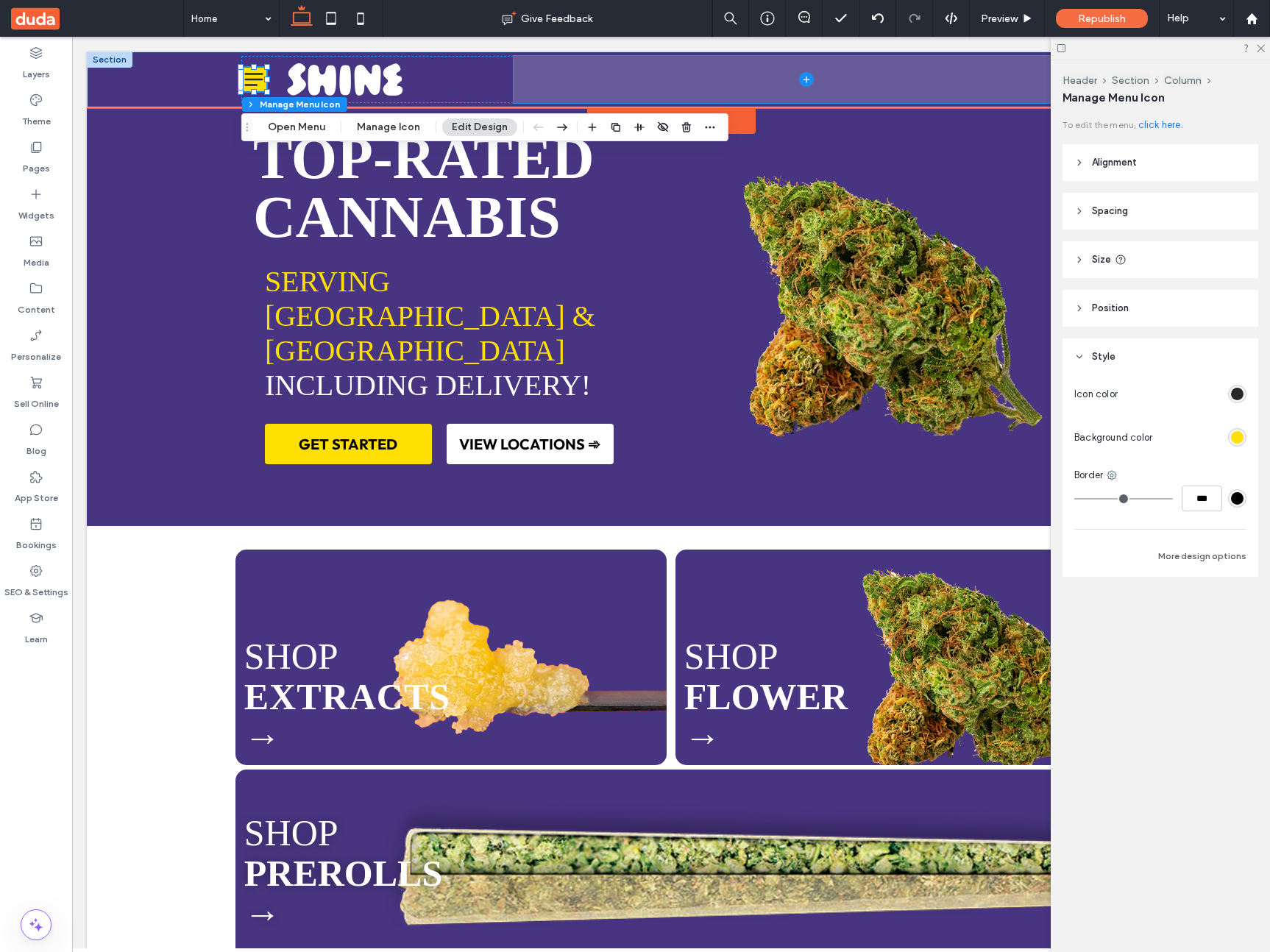
click at [608, 76] on span at bounding box center [806, 80] width 586 height 47
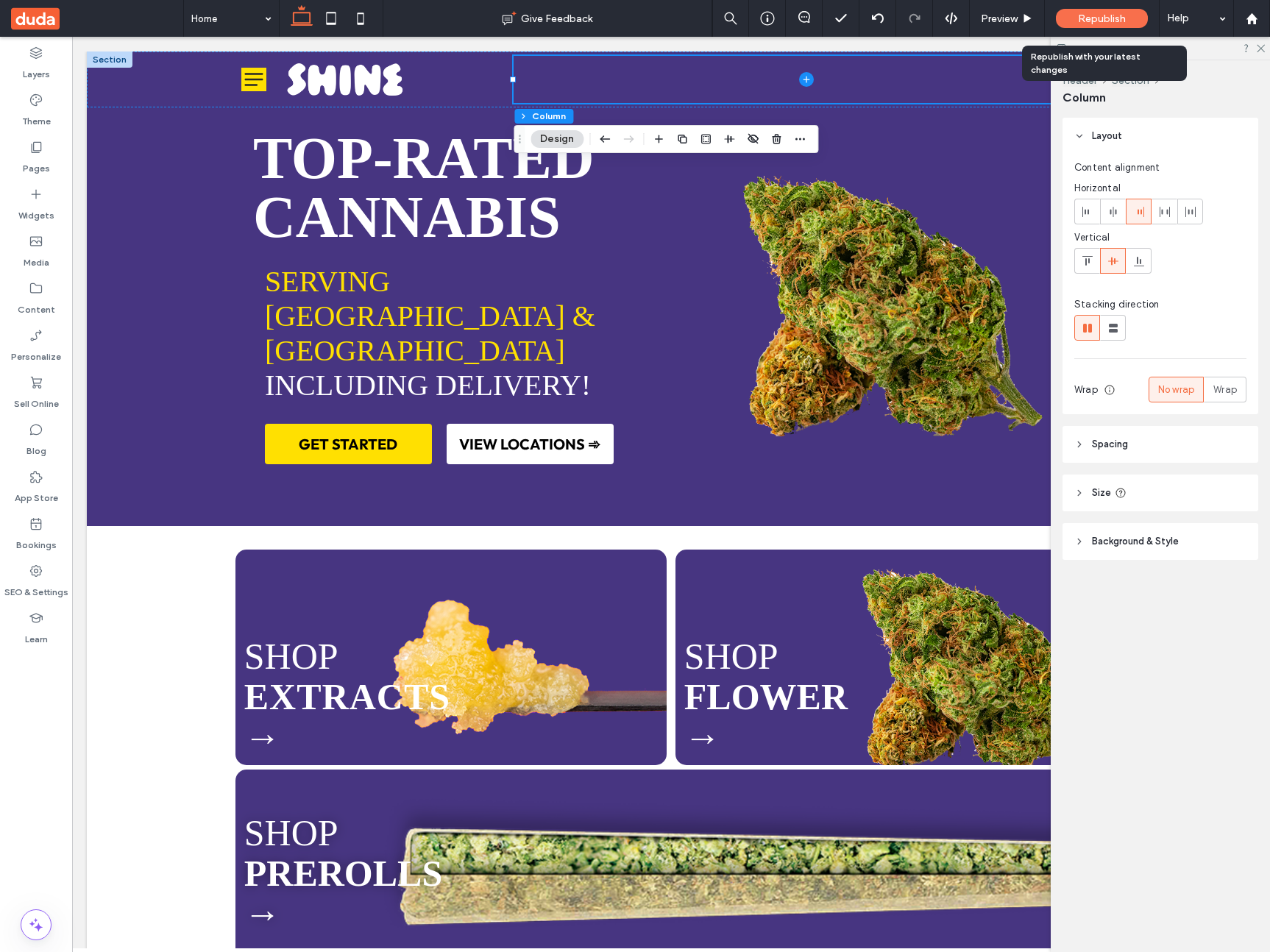
click at [1131, 12] on div "Republish" at bounding box center [1101, 18] width 92 height 19
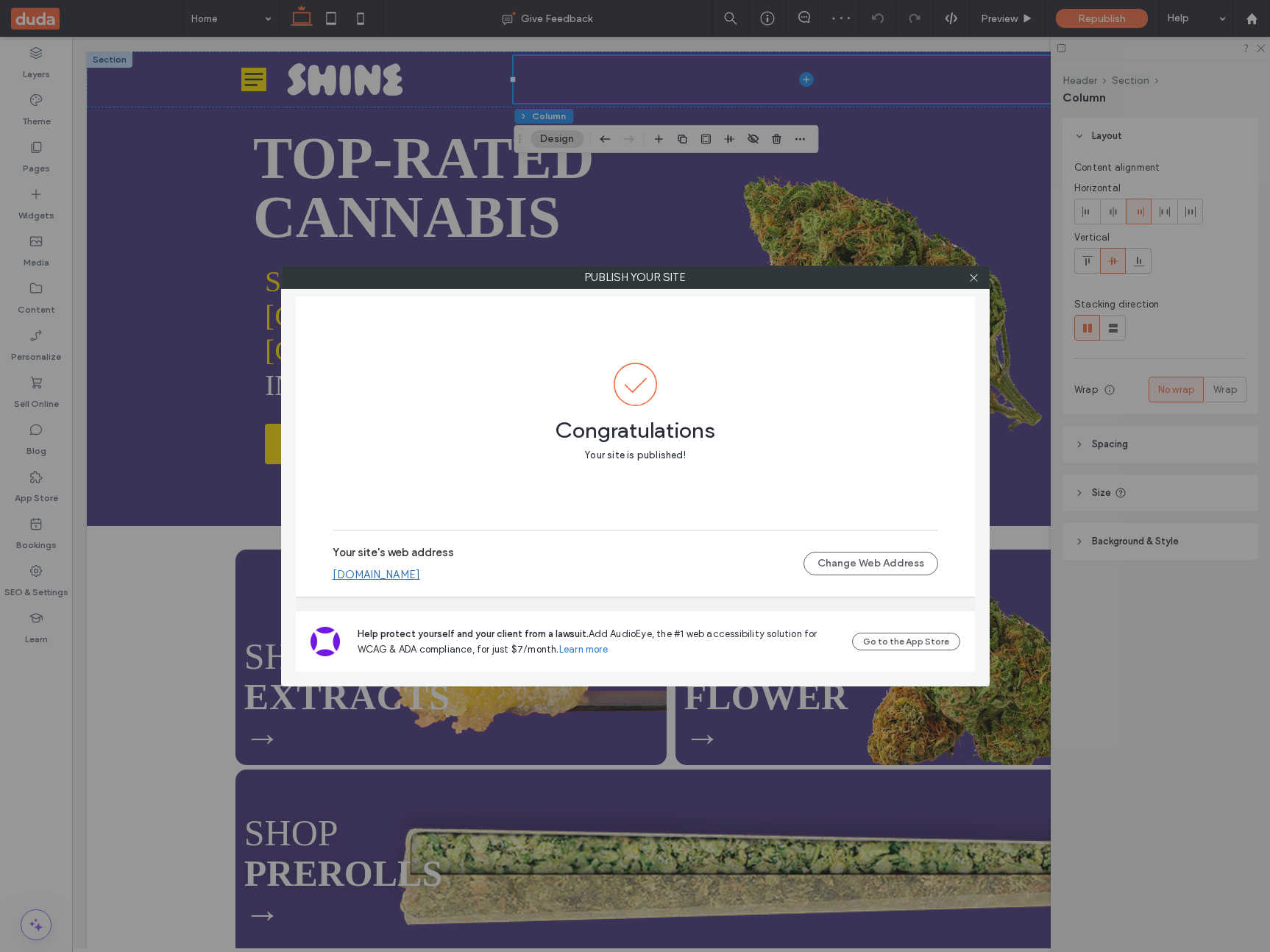
click at [494, 562] on div "Your site's web address a51b062d880b4915a725903501a2a47a.multiscreen.d1test.biz" at bounding box center [568, 563] width 471 height 36
click at [420, 569] on link "[DOMAIN_NAME]" at bounding box center [376, 573] width 88 height 13
click at [972, 277] on icon at bounding box center [973, 277] width 11 height 11
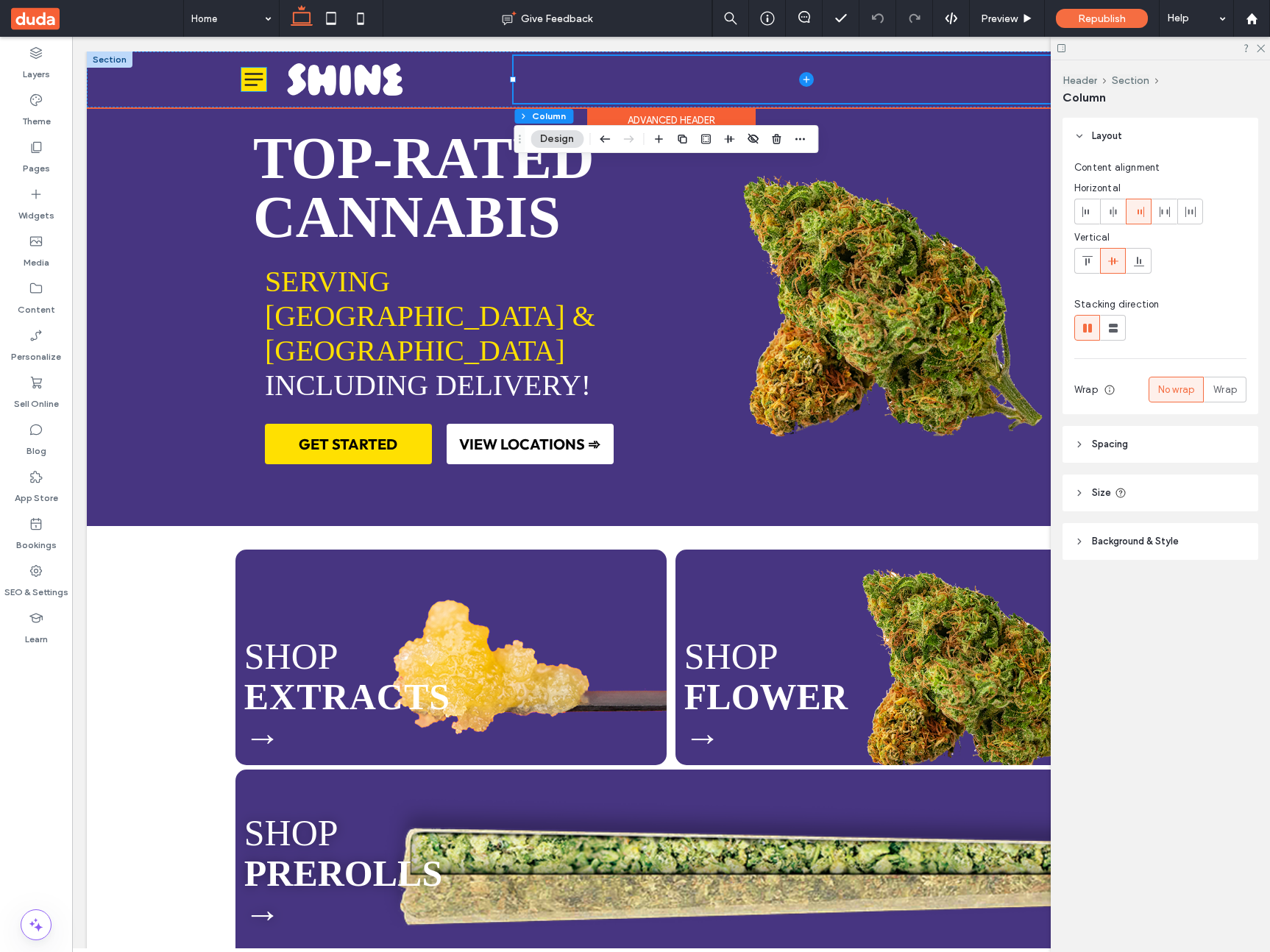
click at [257, 74] on icon at bounding box center [253, 79] width 19 height 13
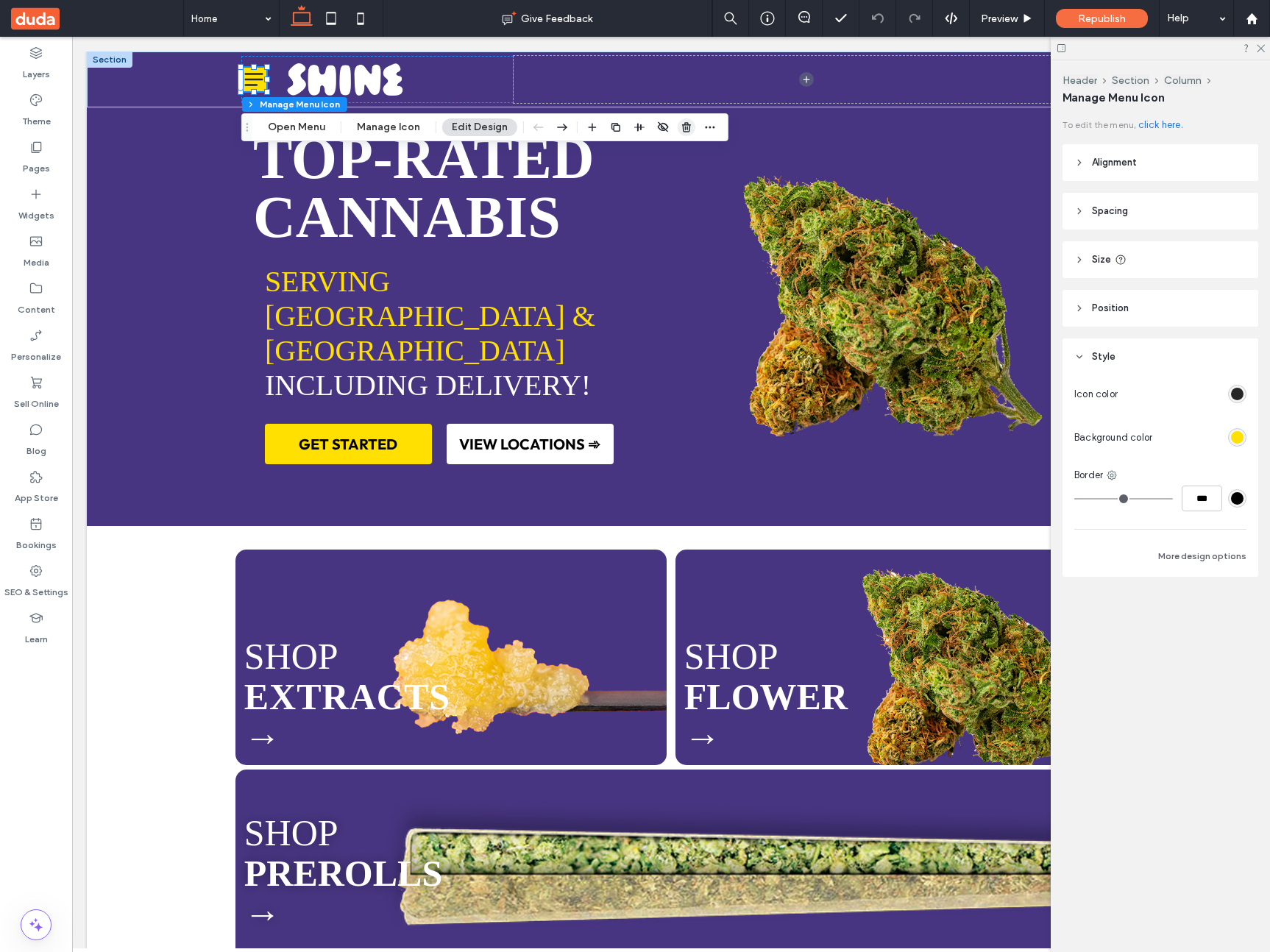
click at [680, 128] on icon "button" at bounding box center [686, 128] width 12 height 12
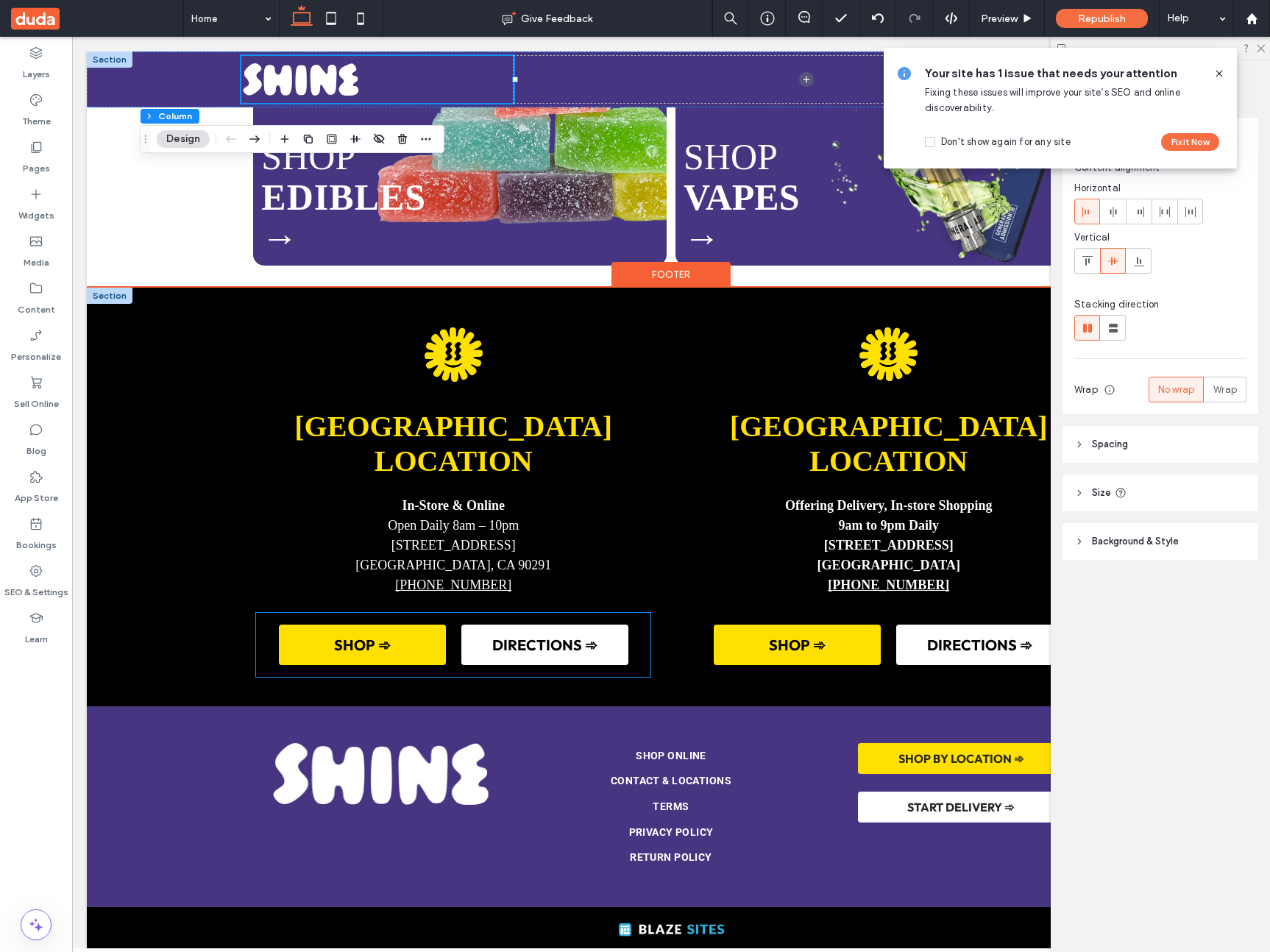
scroll to position [0, 150]
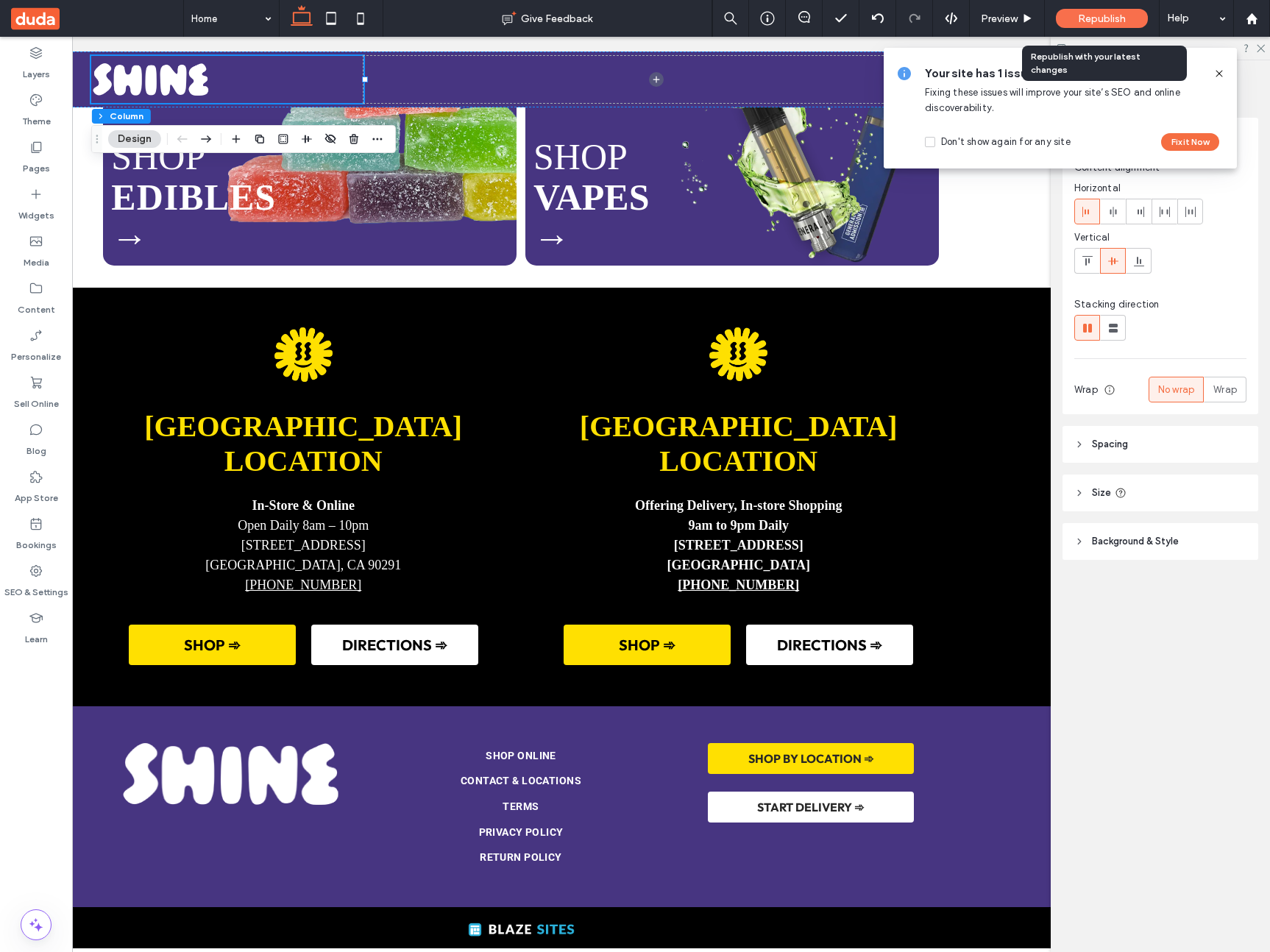
click at [1104, 28] on div "Republish" at bounding box center [1101, 18] width 92 height 37
click at [1102, 22] on span "Republish" at bounding box center [1102, 19] width 47 height 13
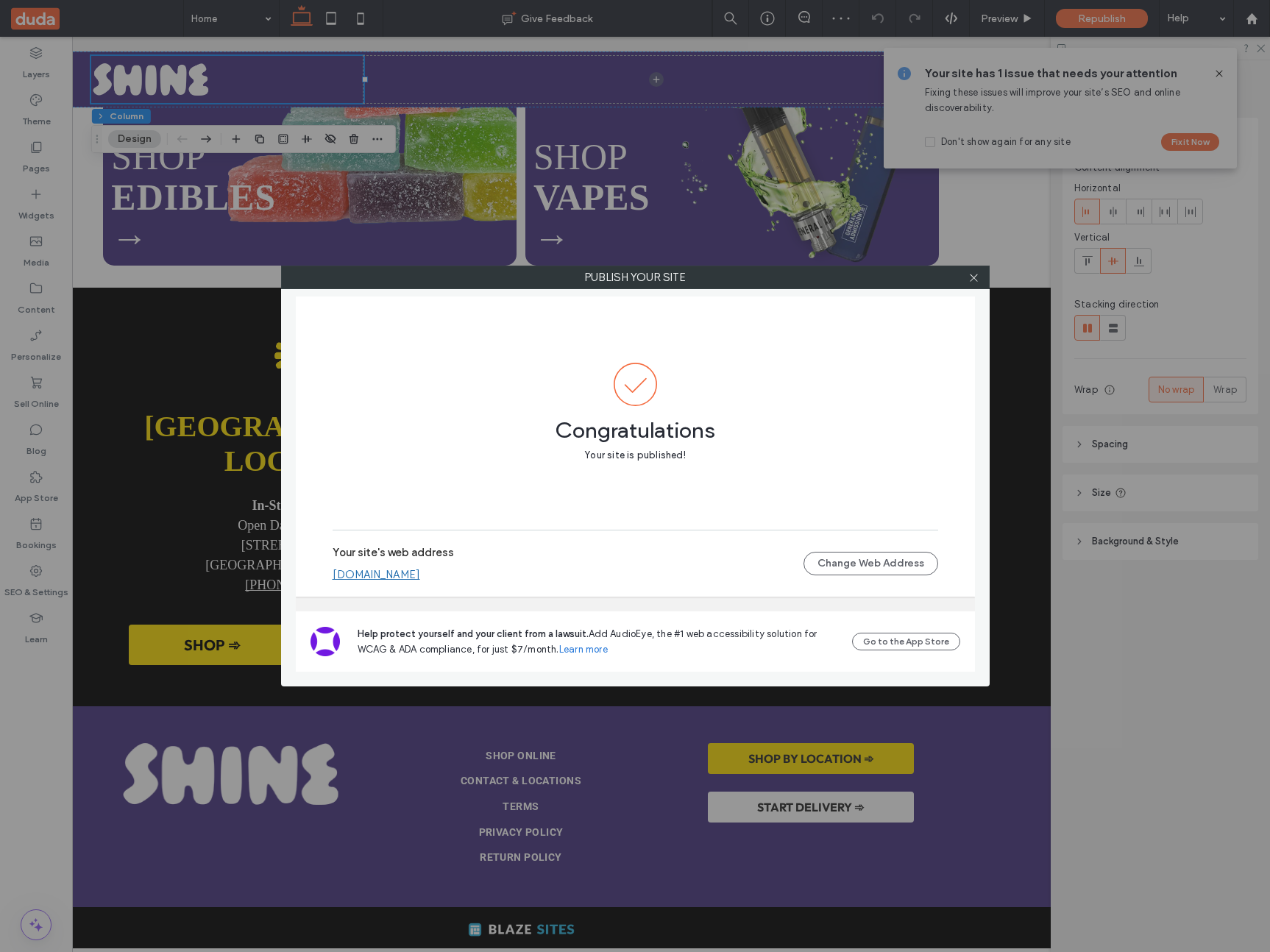
click at [420, 569] on link "a51b062d880b4915a725903501a2a47a.multiscreen.d1test.biz" at bounding box center [376, 573] width 88 height 13
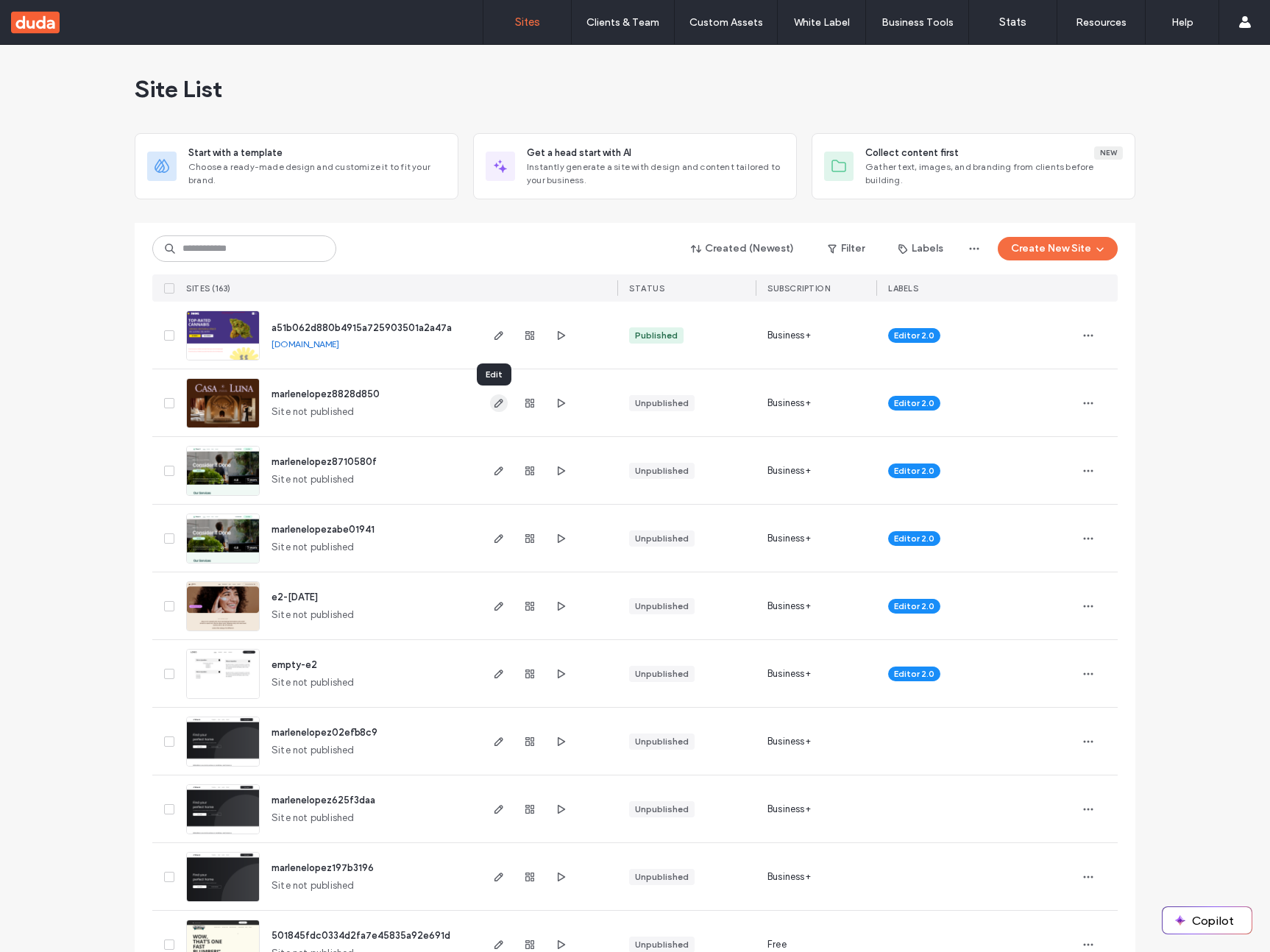
click at [498, 404] on icon "button" at bounding box center [499, 403] width 12 height 12
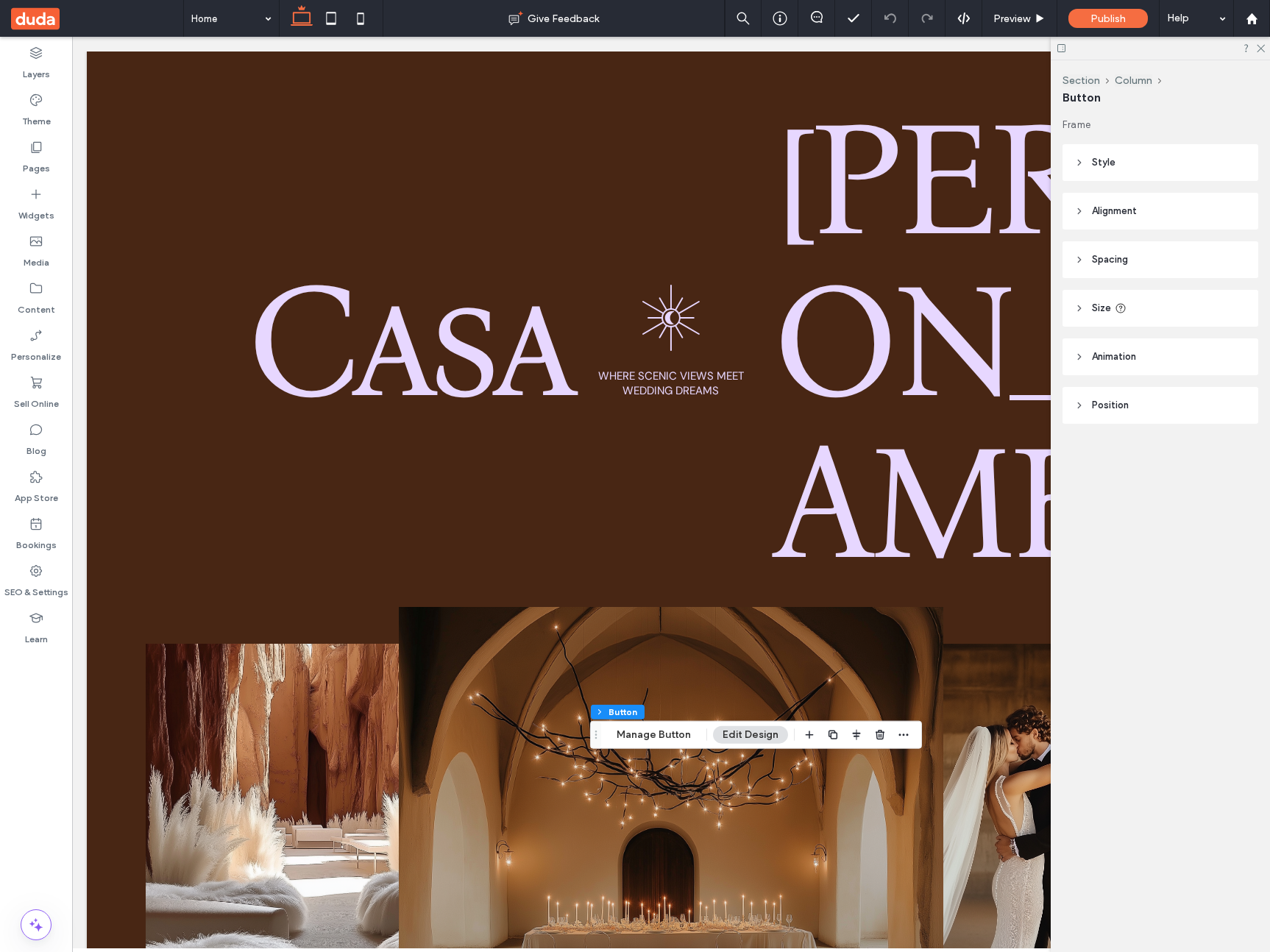
click at [1108, 401] on span "Position" at bounding box center [1110, 404] width 37 height 15
click at [1092, 164] on span "Style" at bounding box center [1104, 162] width 24 height 15
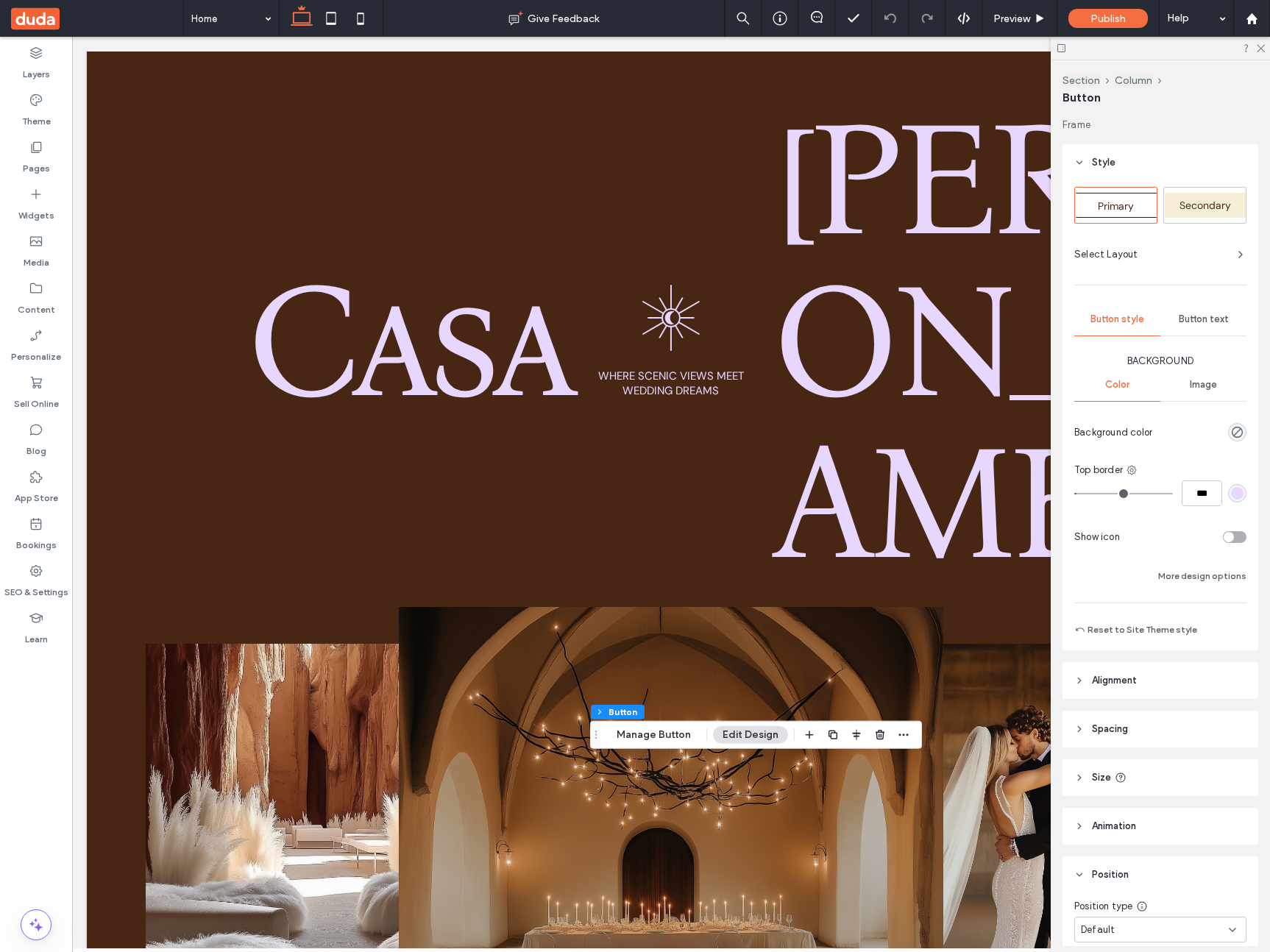
click at [1195, 319] on span "Button text" at bounding box center [1204, 319] width 50 height 12
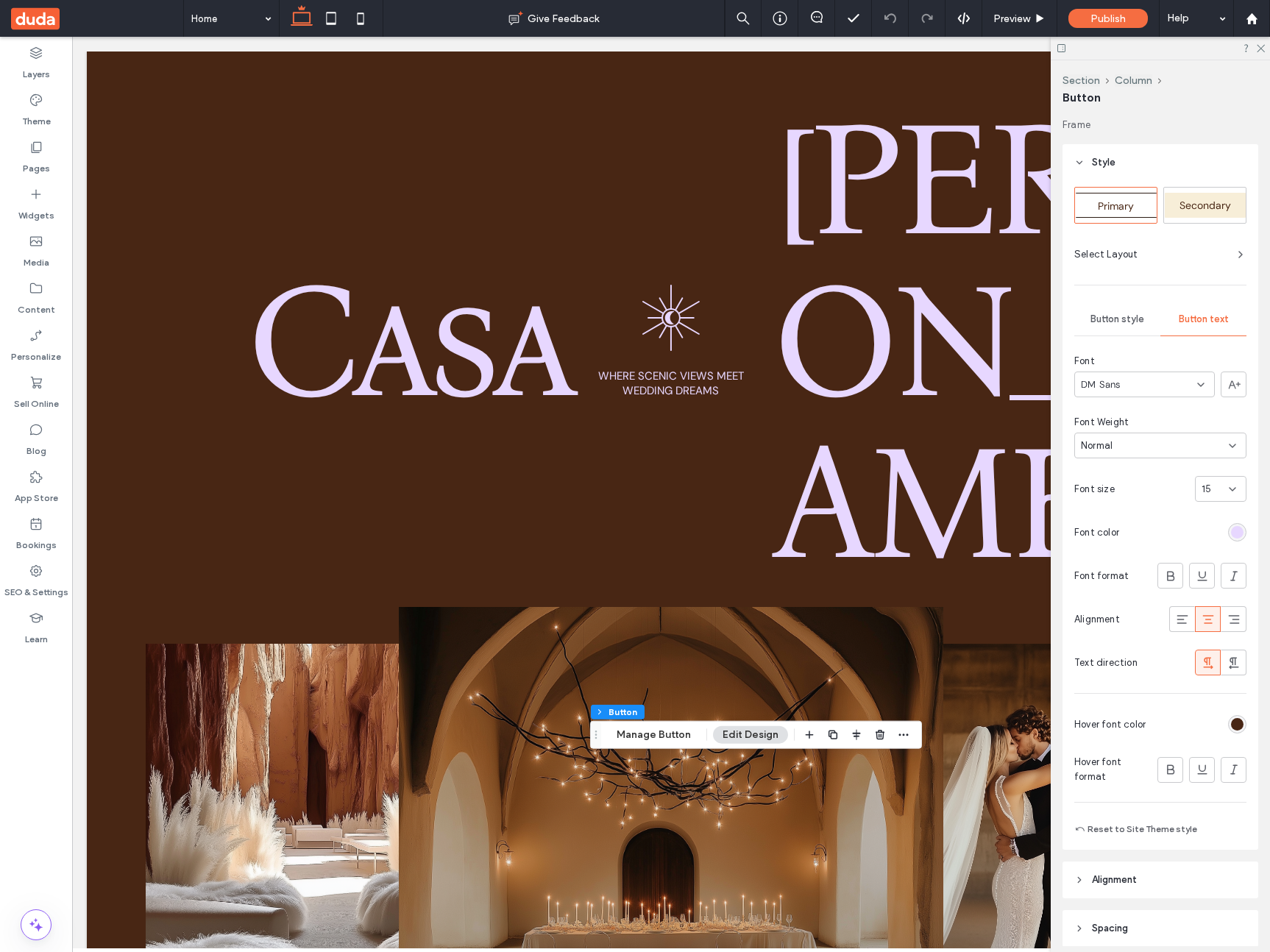
click at [1162, 381] on div "DM Sans" at bounding box center [1144, 385] width 140 height 26
click at [1126, 501] on span "Dancing Script" at bounding box center [1108, 506] width 53 height 15
click at [1132, 28] on div "Publish" at bounding box center [1108, 18] width 79 height 37
click at [1130, 22] on div "Publish" at bounding box center [1108, 18] width 79 height 19
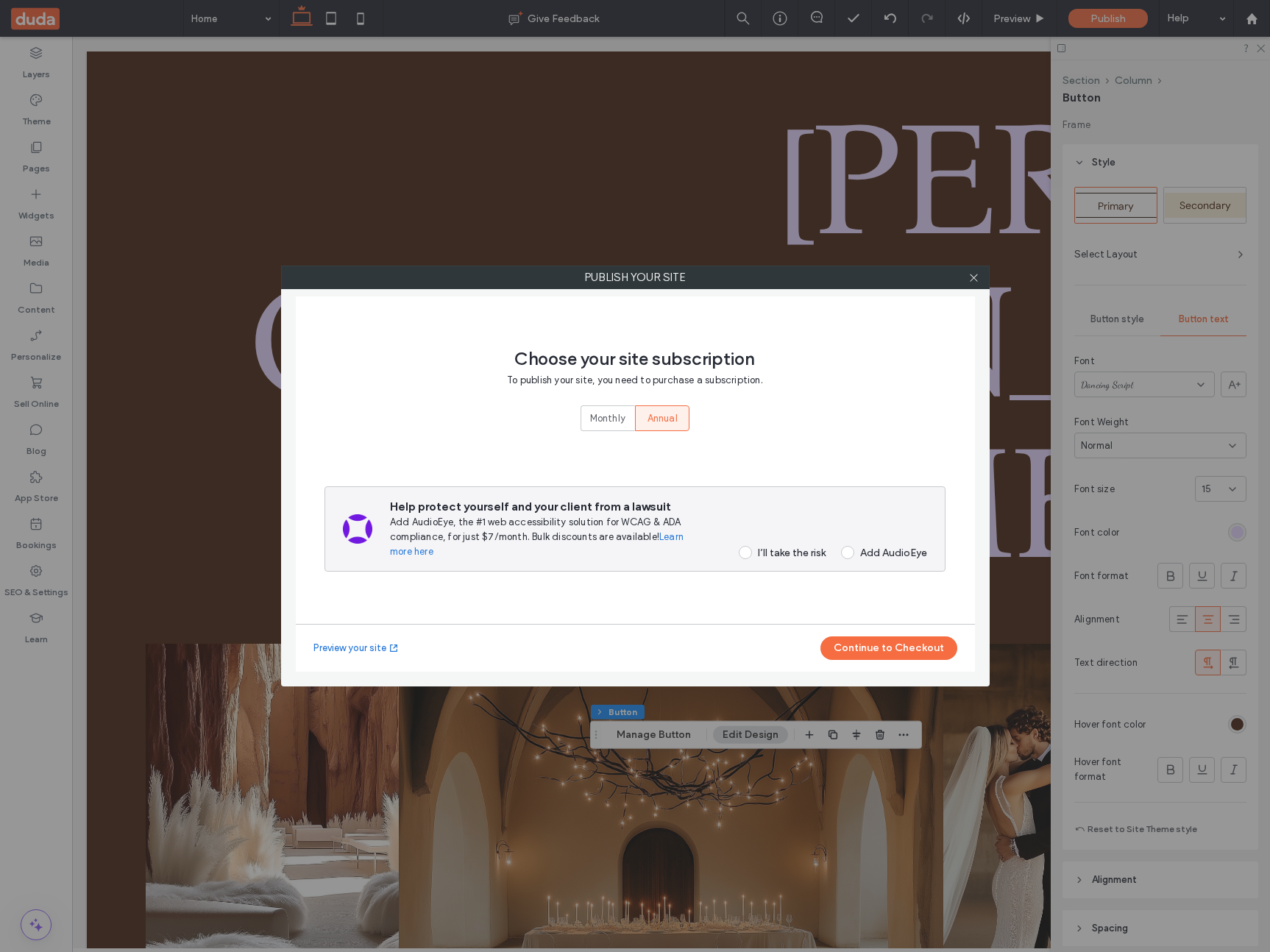
click at [789, 547] on div "I’ll take the risk" at bounding box center [791, 553] width 67 height 13
drag, startPoint x: 902, startPoint y: 666, endPoint x: 896, endPoint y: 652, distance: 15.2
click at [902, 666] on div "Preview your site Continue to Checkout" at bounding box center [635, 648] width 680 height 47
click at [897, 652] on button "Continue to Checkout" at bounding box center [888, 648] width 136 height 24
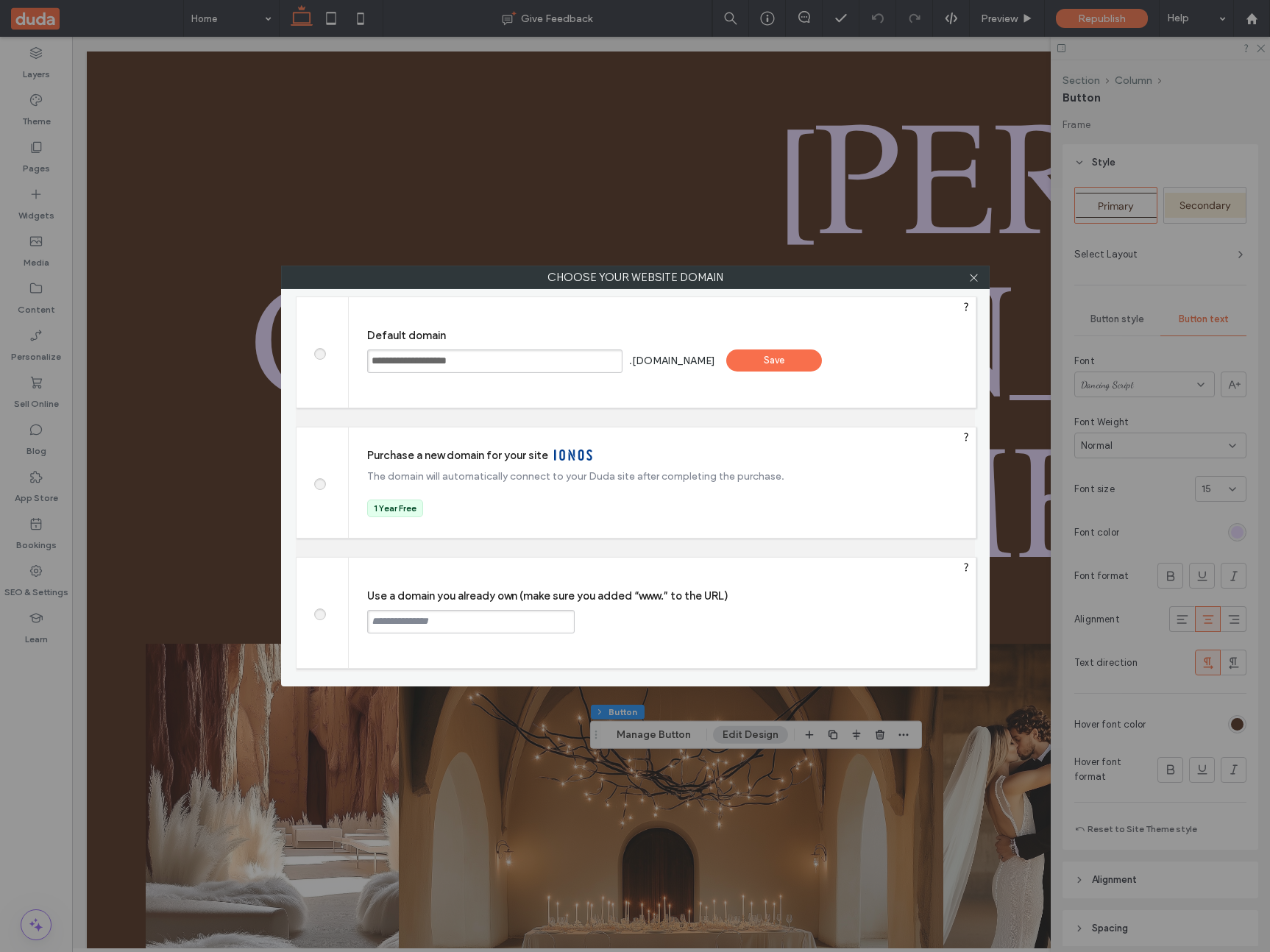
click at [822, 358] on div "Save" at bounding box center [773, 360] width 96 height 22
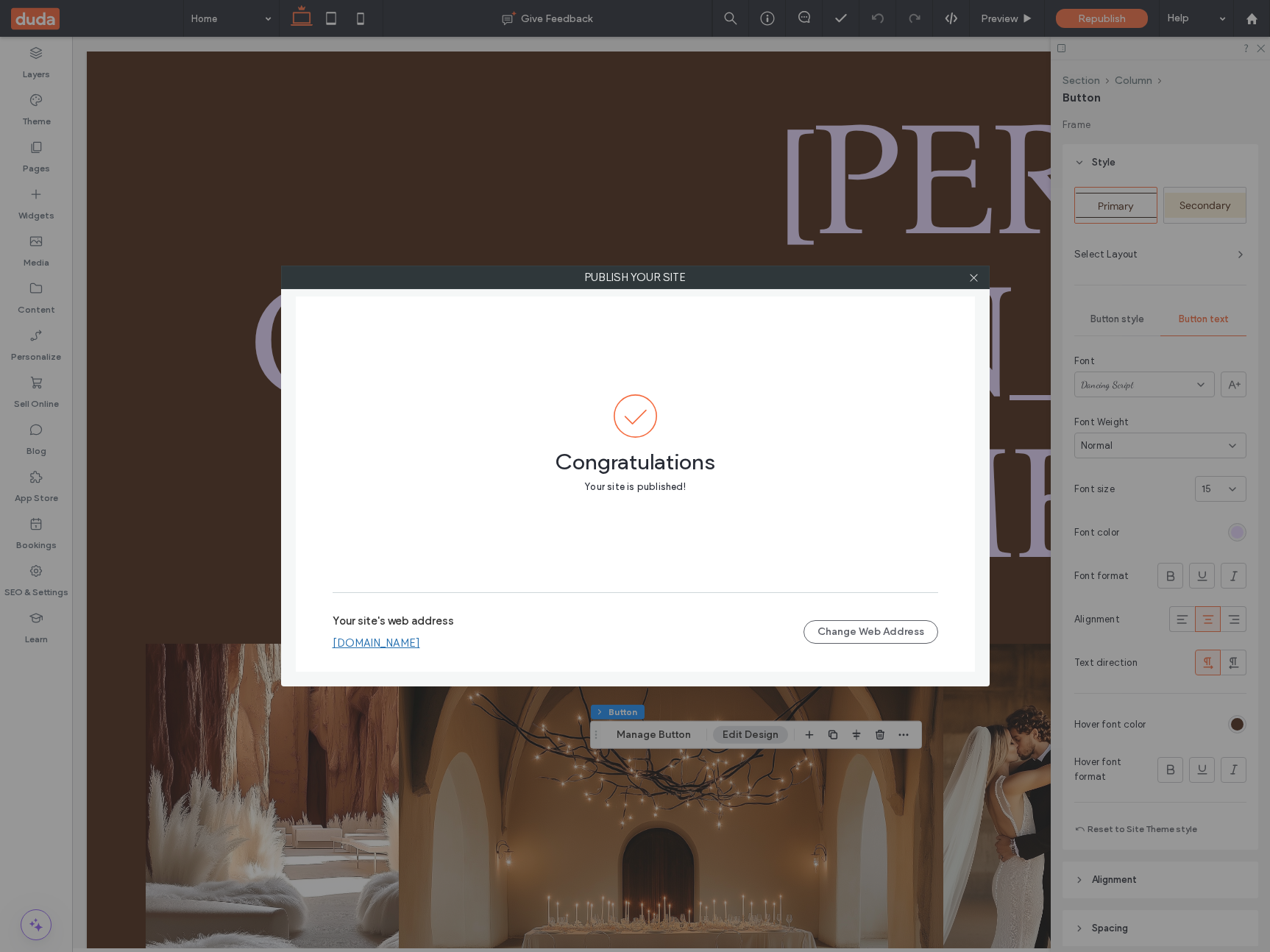
drag, startPoint x: 516, startPoint y: 633, endPoint x: 513, endPoint y: 640, distance: 7.6
click at [515, 633] on div "Your site's web address marlenelopez8828d850.multiscreen.d1test.biz" at bounding box center [568, 632] width 471 height 36
click at [420, 640] on link "marlenelopez8828d850.multiscreen.d1test.biz" at bounding box center [376, 642] width 88 height 13
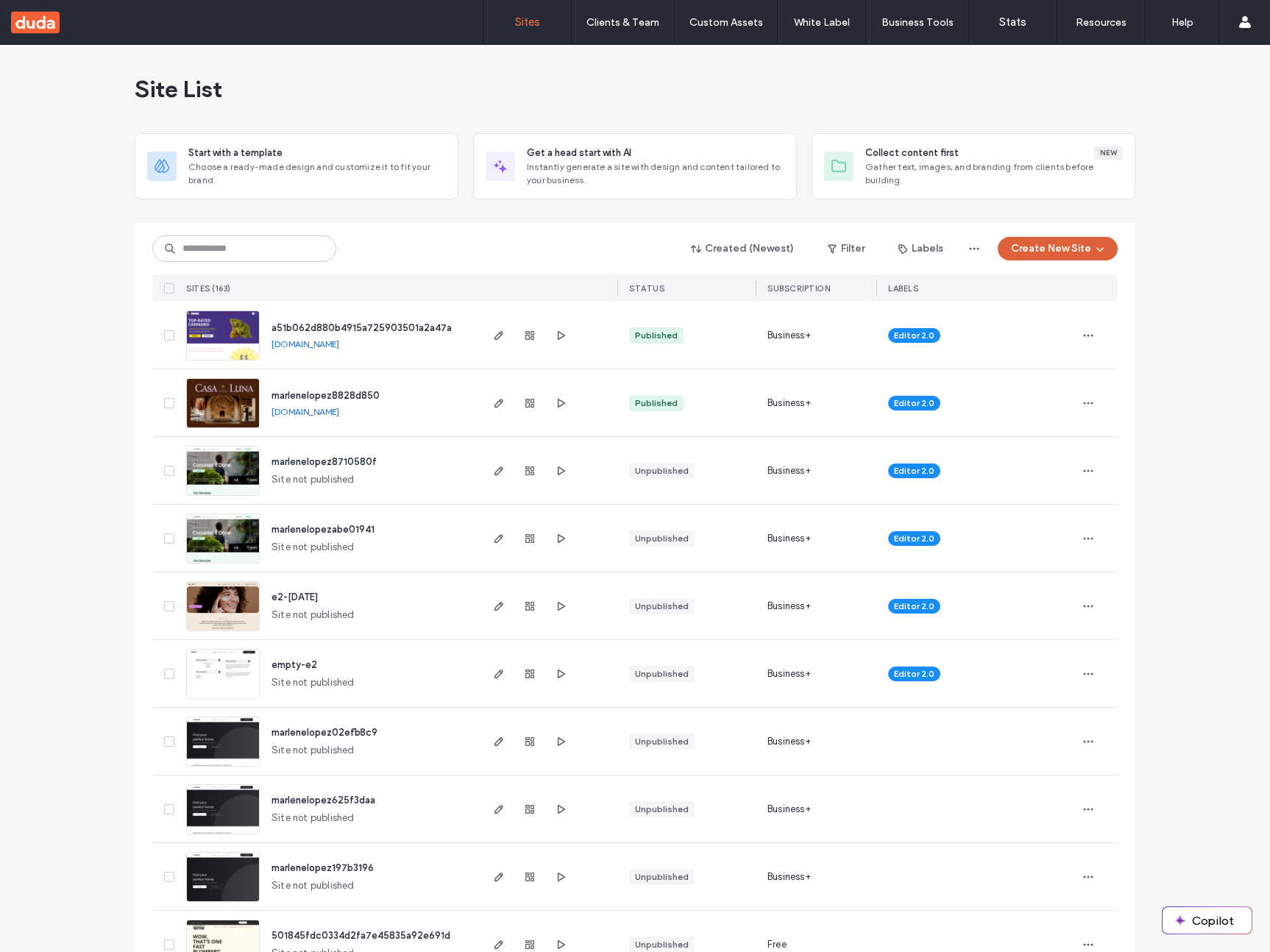
click at [1016, 257] on button "Create New Site" at bounding box center [1057, 249] width 120 height 24
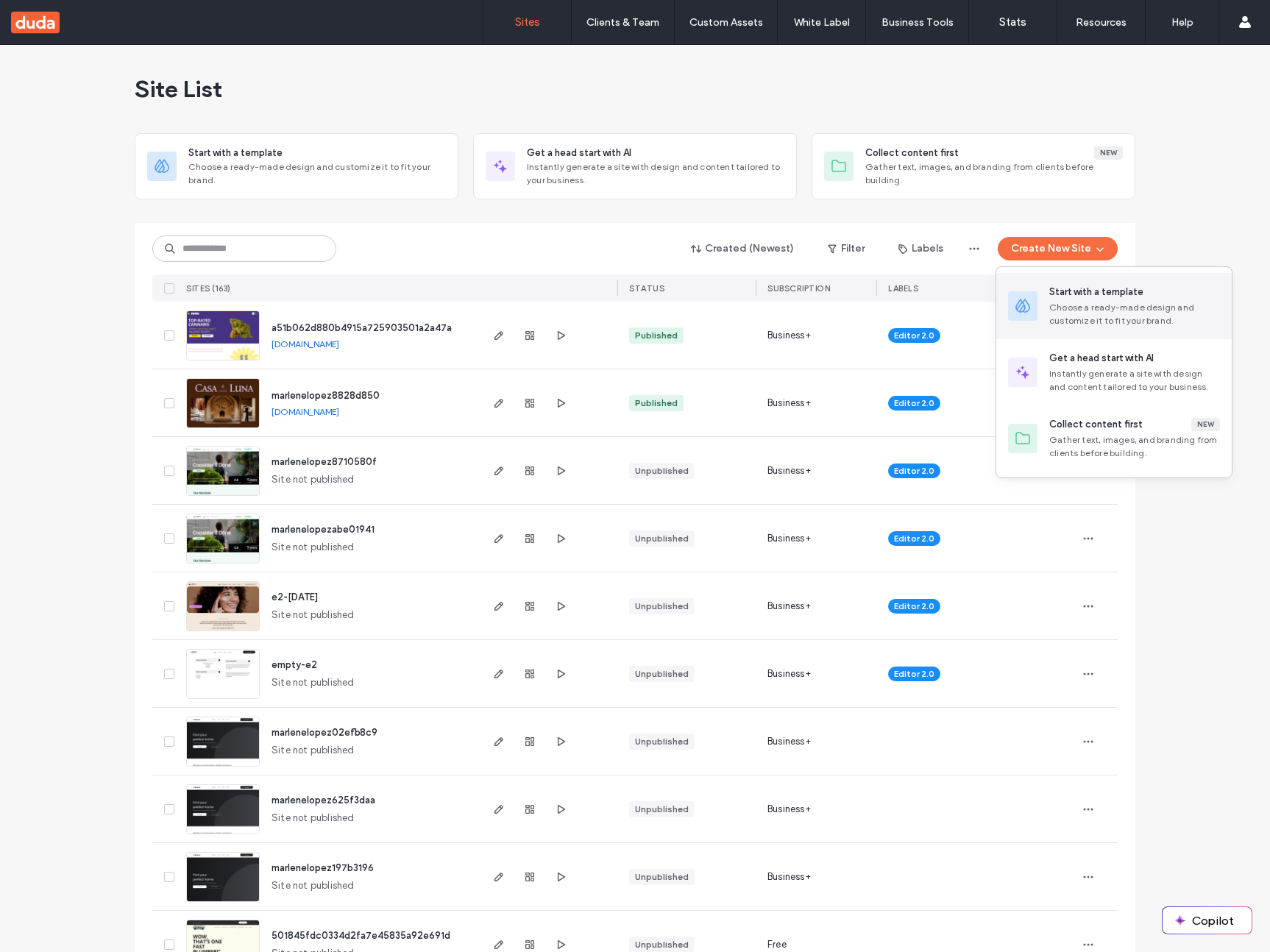
click at [1055, 317] on div "Choose a ready-made design and customize it to fit your brand." at bounding box center [1134, 313] width 171 height 27
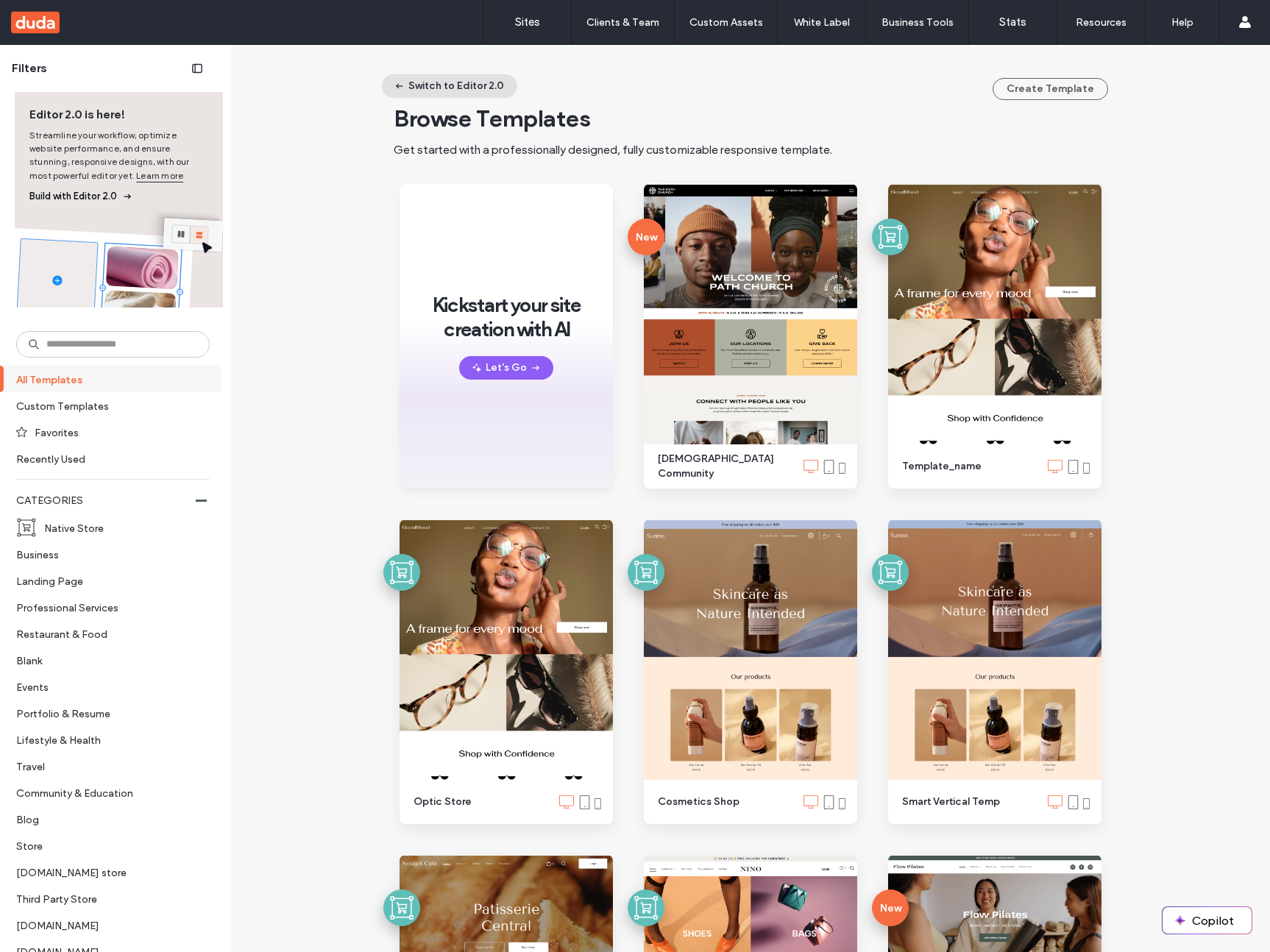
click at [421, 81] on button "Switch to Editor 2.0" at bounding box center [449, 86] width 136 height 24
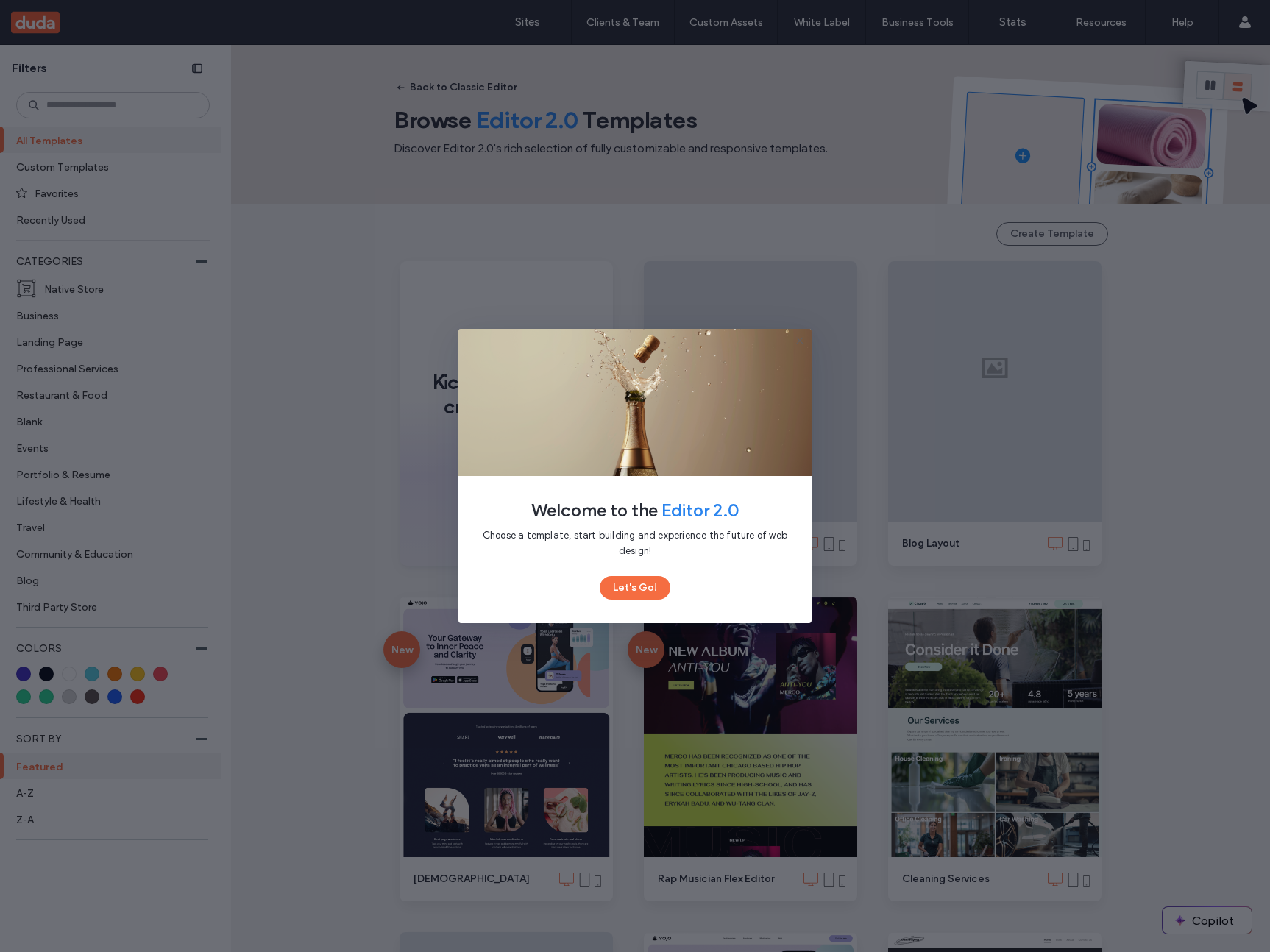
click at [622, 584] on button "Let's Go!" at bounding box center [634, 587] width 70 height 24
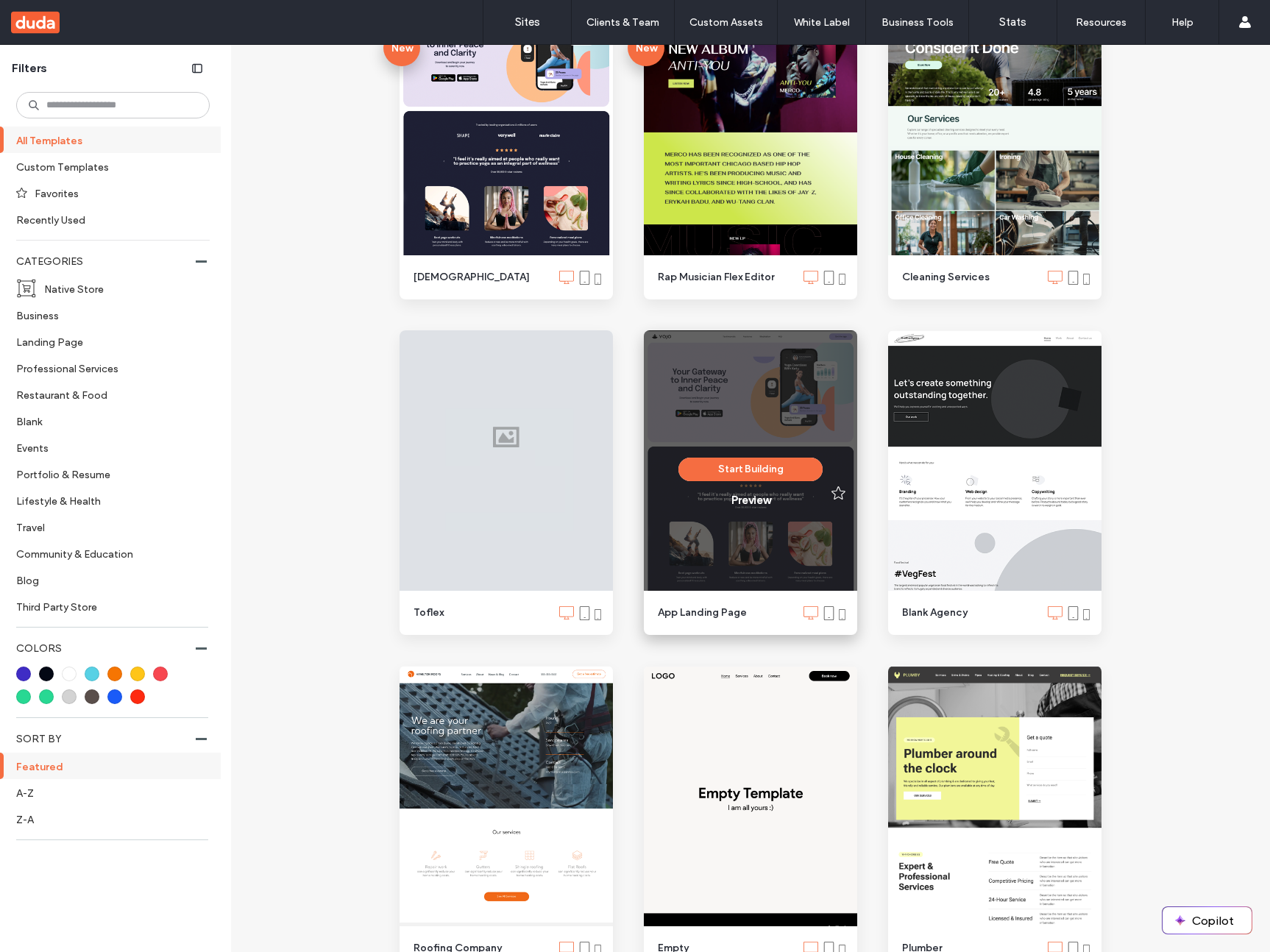
scroll to position [788, 0]
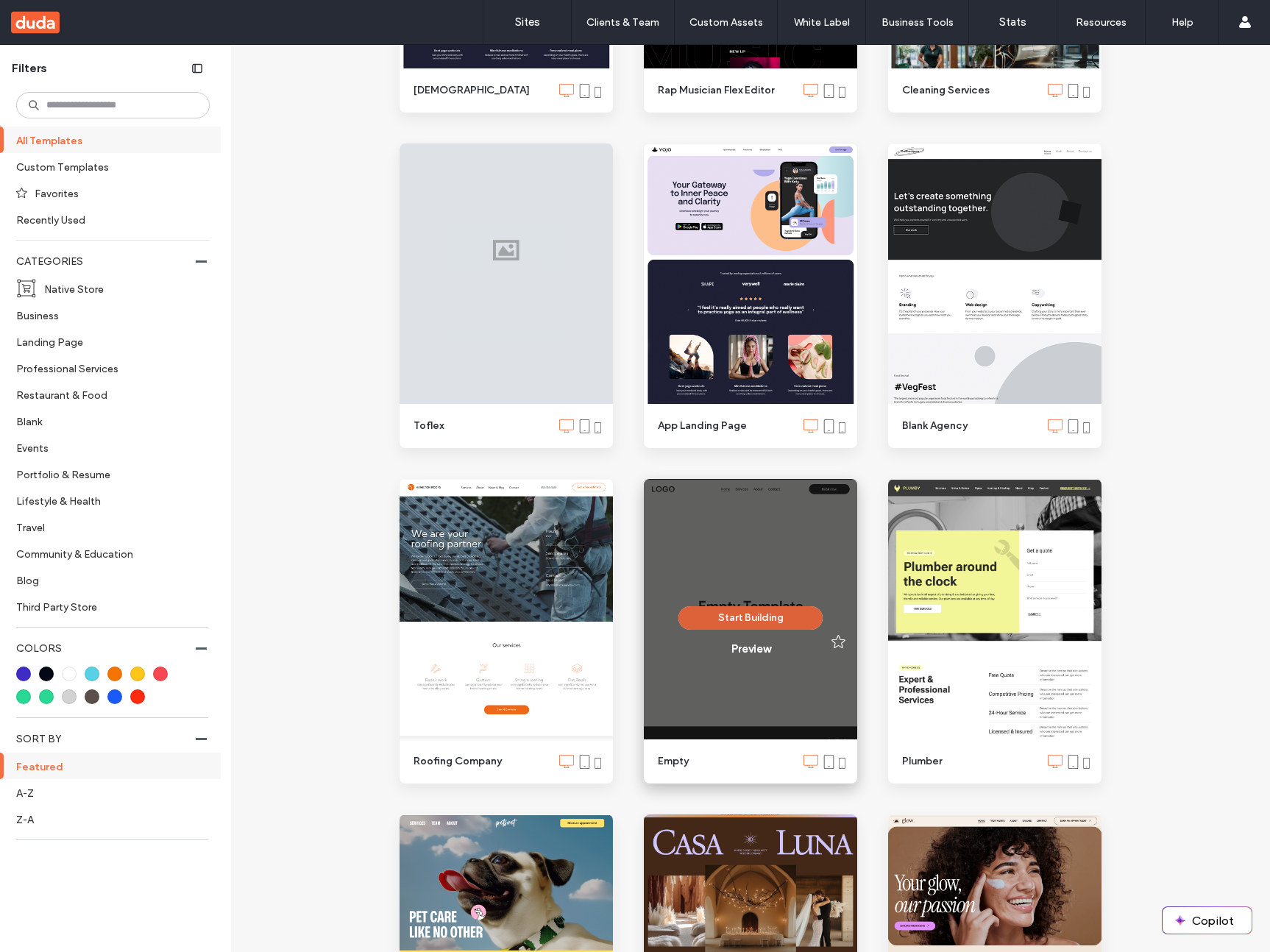
click at [732, 616] on button "Start Building" at bounding box center [751, 618] width 144 height 24
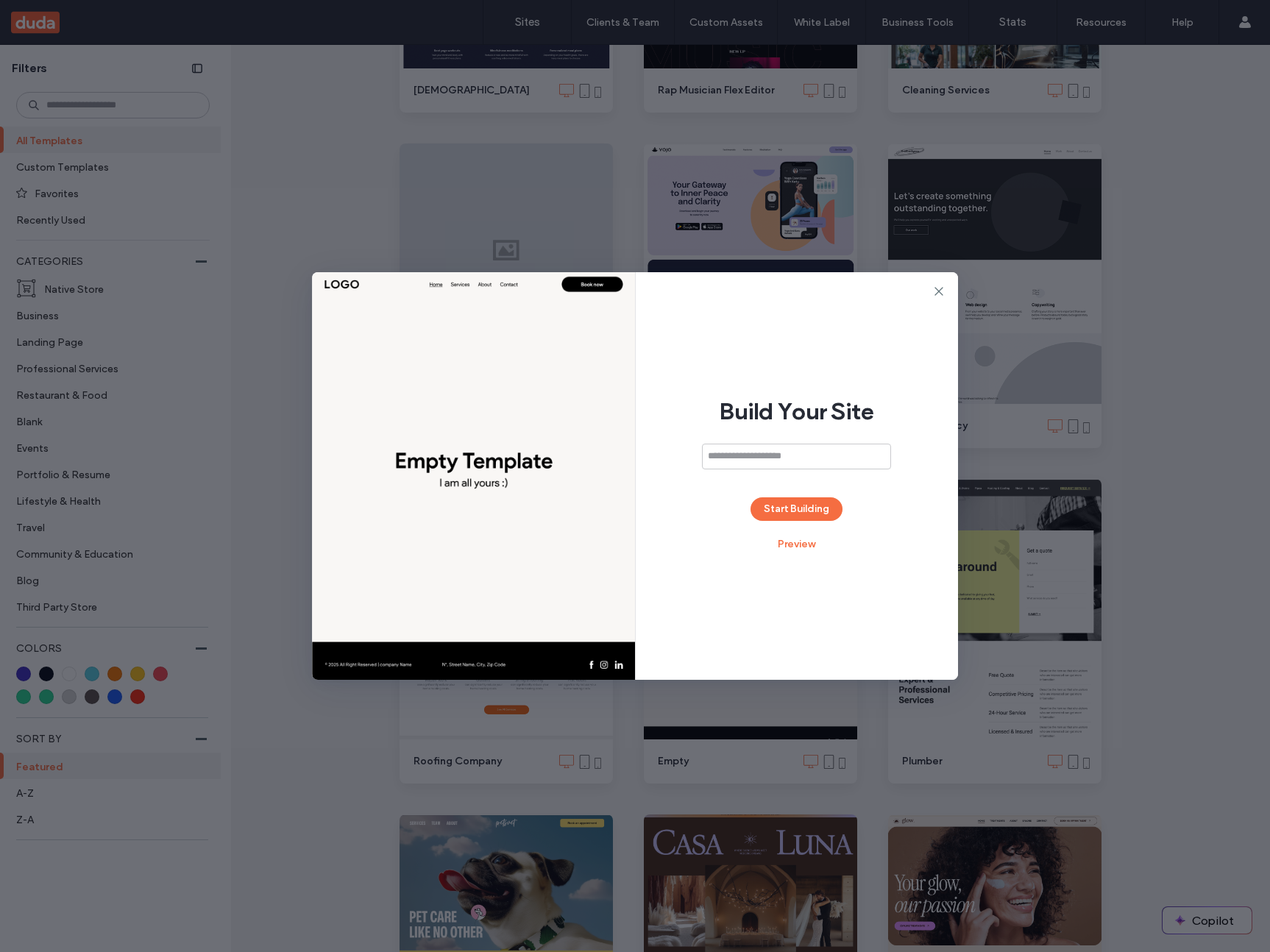
click at [760, 458] on input at bounding box center [796, 457] width 189 height 26
type input "**********"
click at [818, 510] on button "Start Building" at bounding box center [796, 509] width 92 height 24
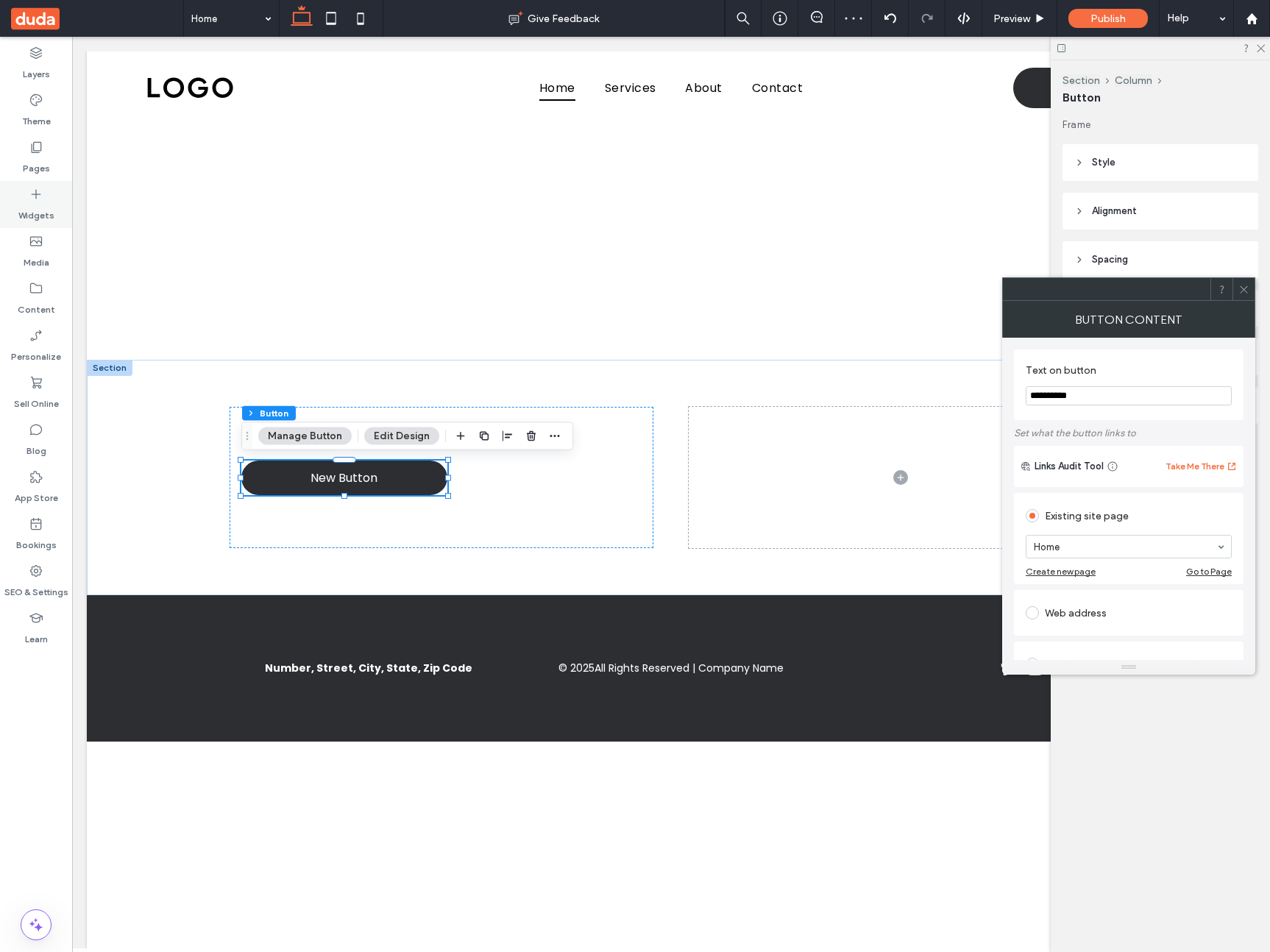
click at [36, 196] on icon at bounding box center [36, 194] width 15 height 15
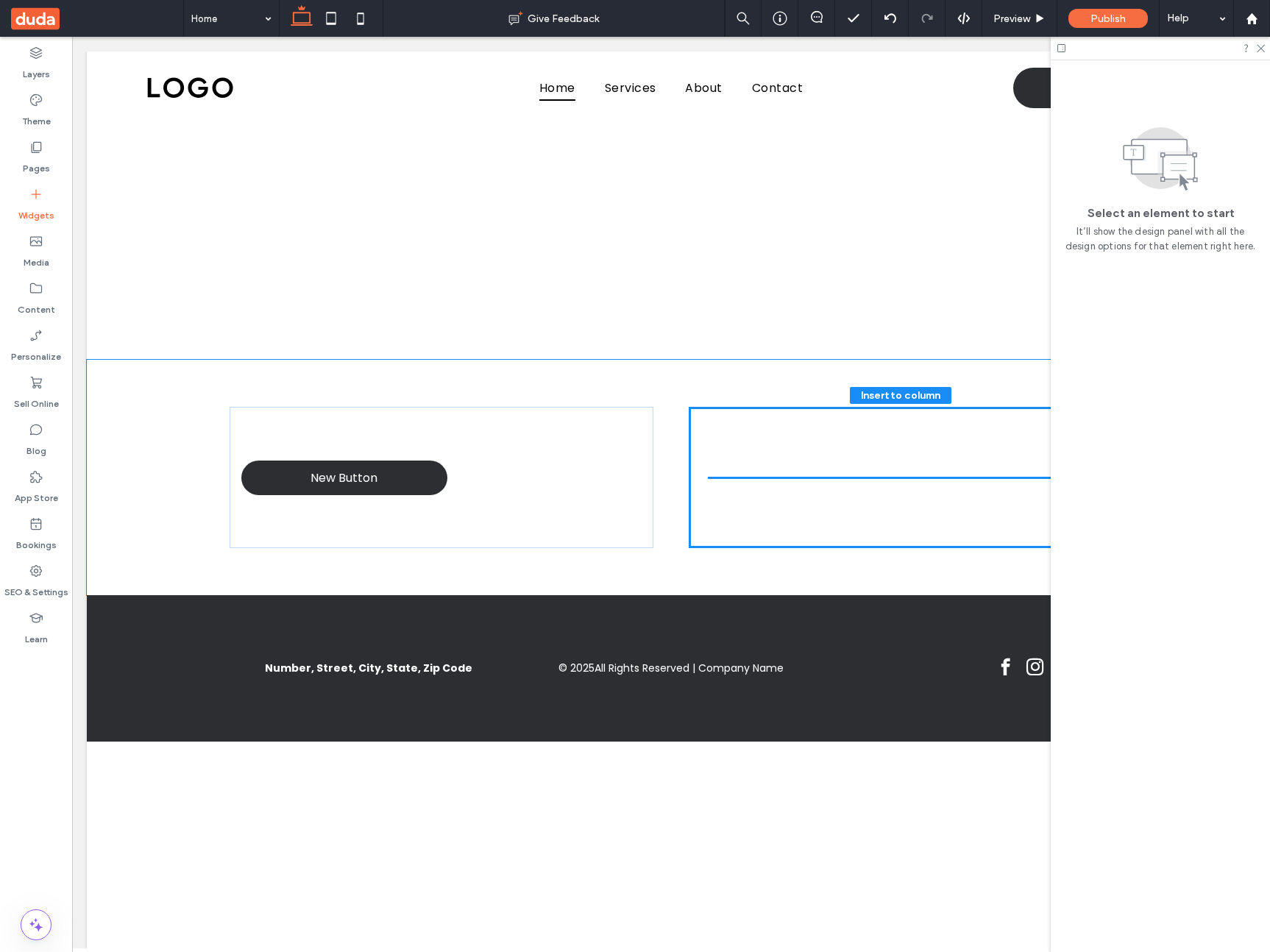
drag, startPoint x: 191, startPoint y: 479, endPoint x: 208, endPoint y: 478, distance: 17.0
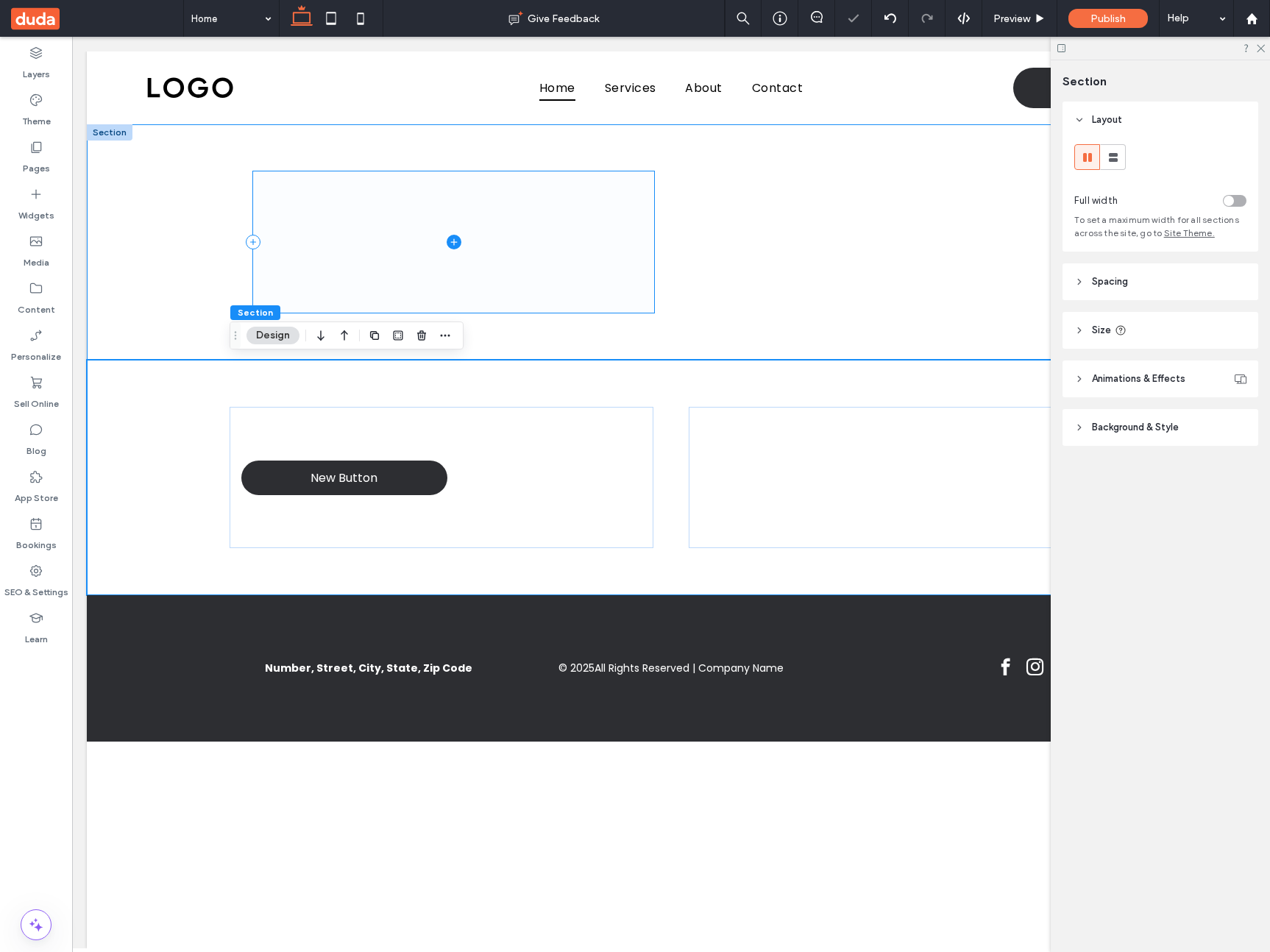
drag, startPoint x: 302, startPoint y: 252, endPoint x: 211, endPoint y: 227, distance: 94.4
click at [301, 252] on span at bounding box center [454, 242] width 402 height 142
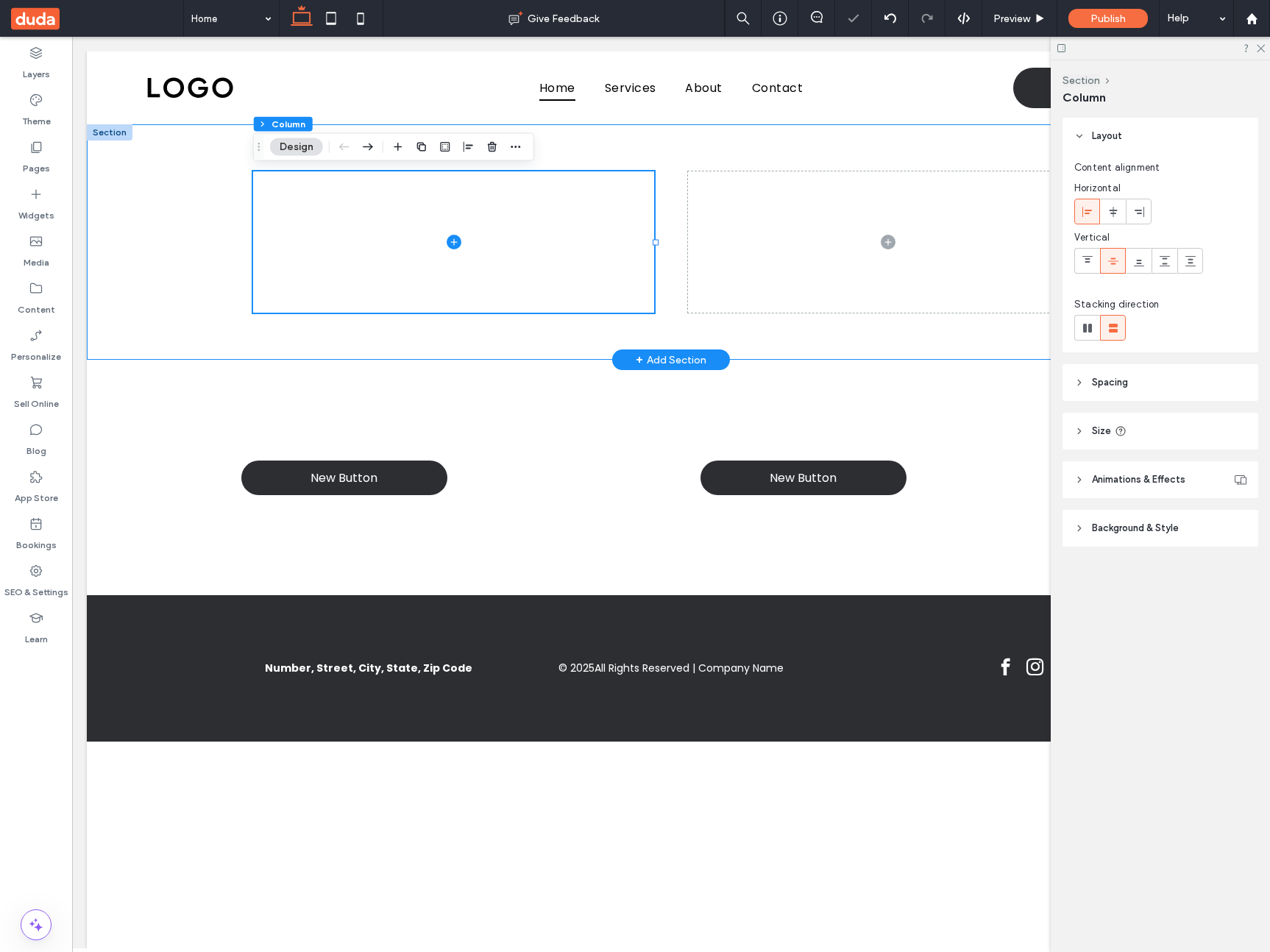
click at [122, 144] on div at bounding box center [671, 242] width 1168 height 235
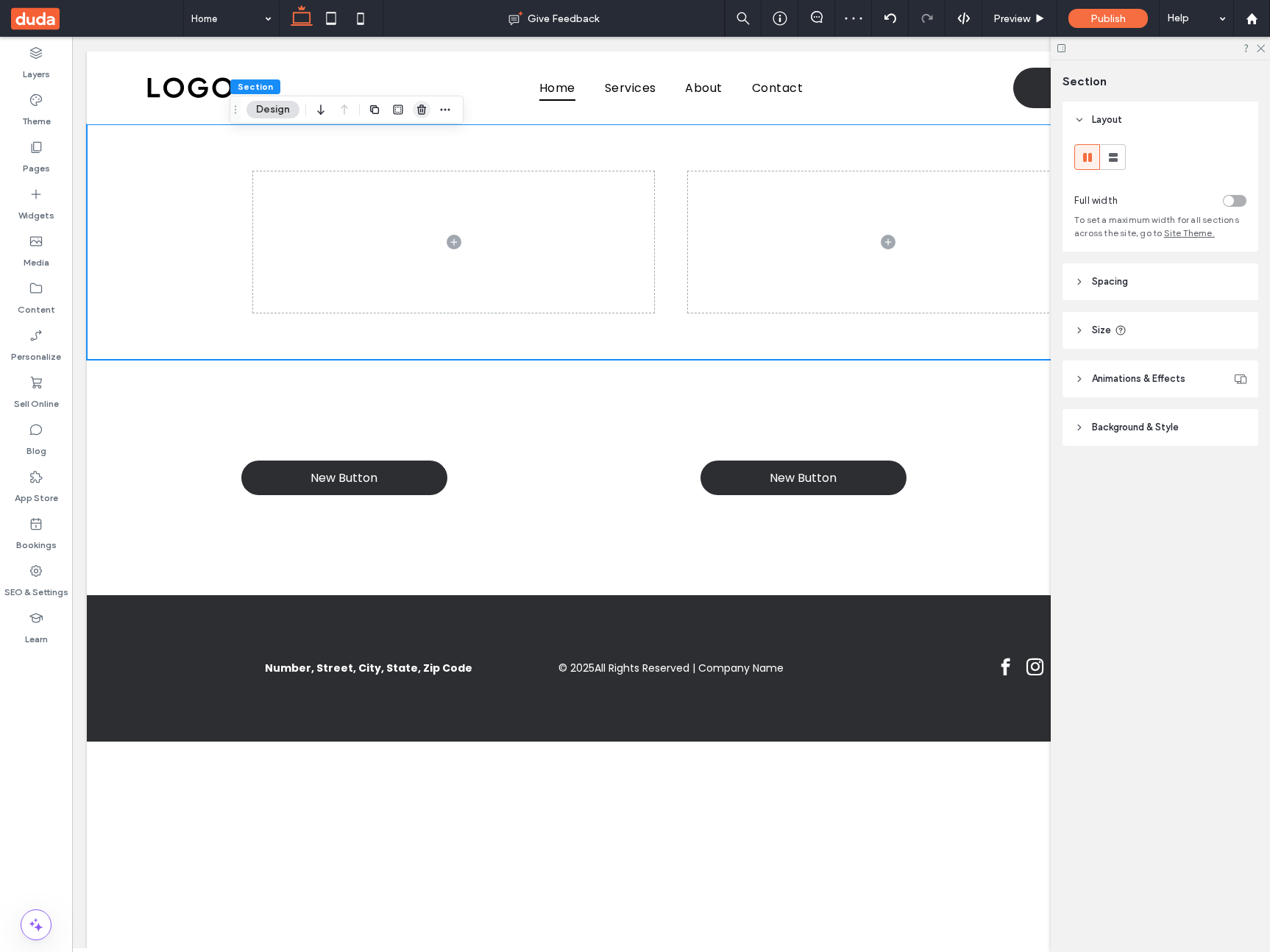
click at [418, 111] on use "button" at bounding box center [421, 110] width 9 height 10
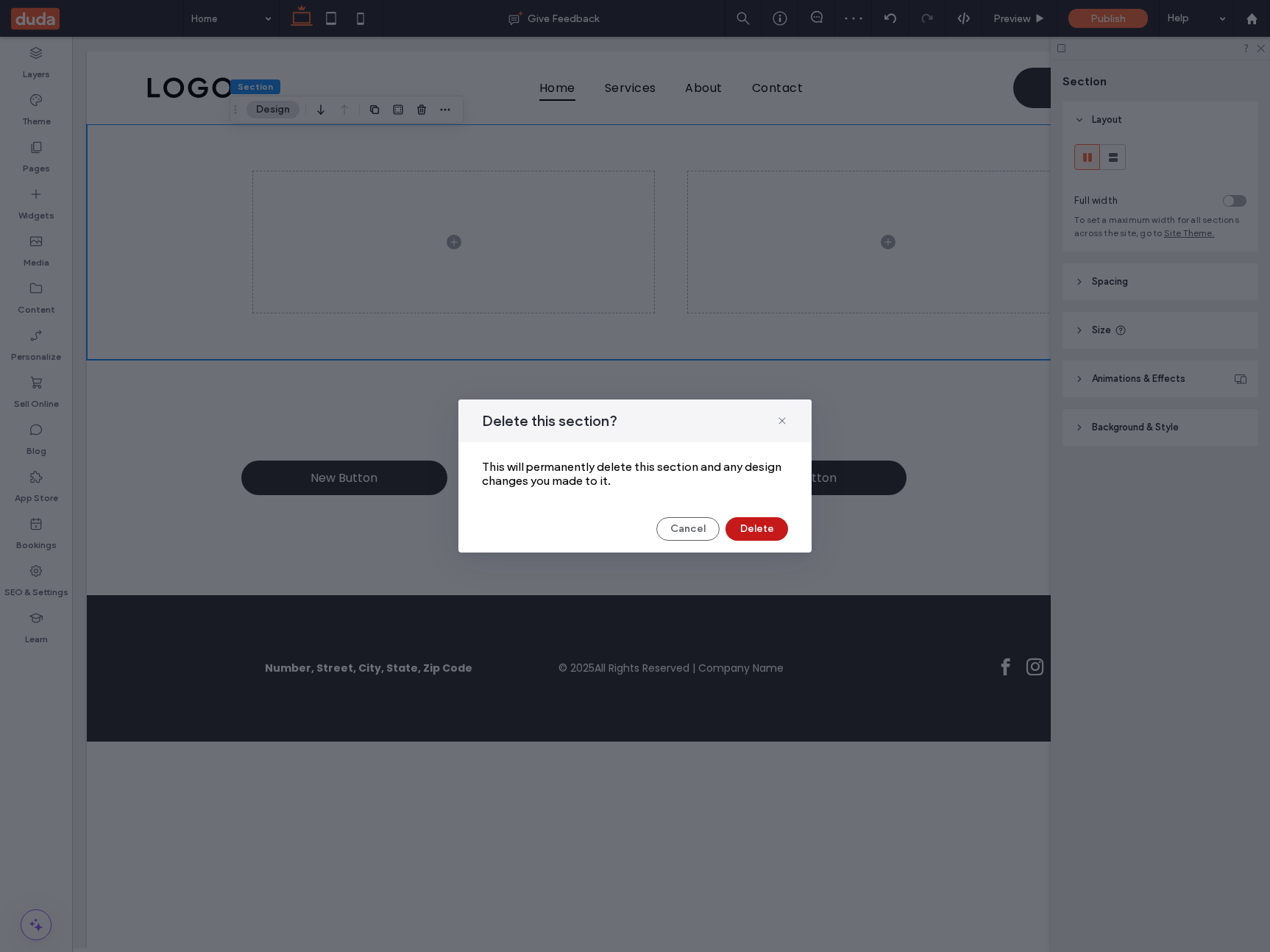
click at [777, 530] on button "Delete" at bounding box center [756, 529] width 62 height 24
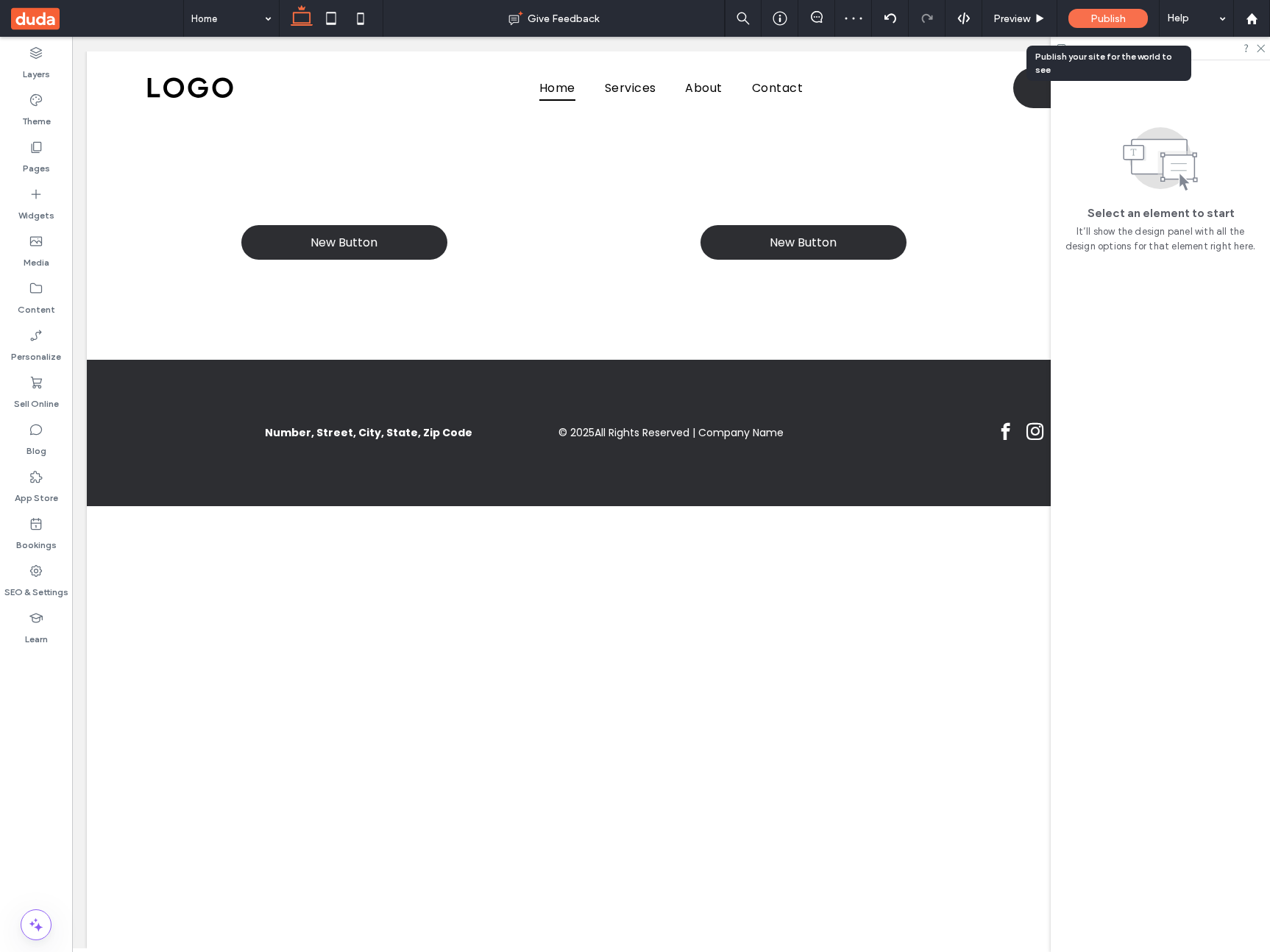
click at [1129, 18] on div "Publish" at bounding box center [1108, 18] width 79 height 19
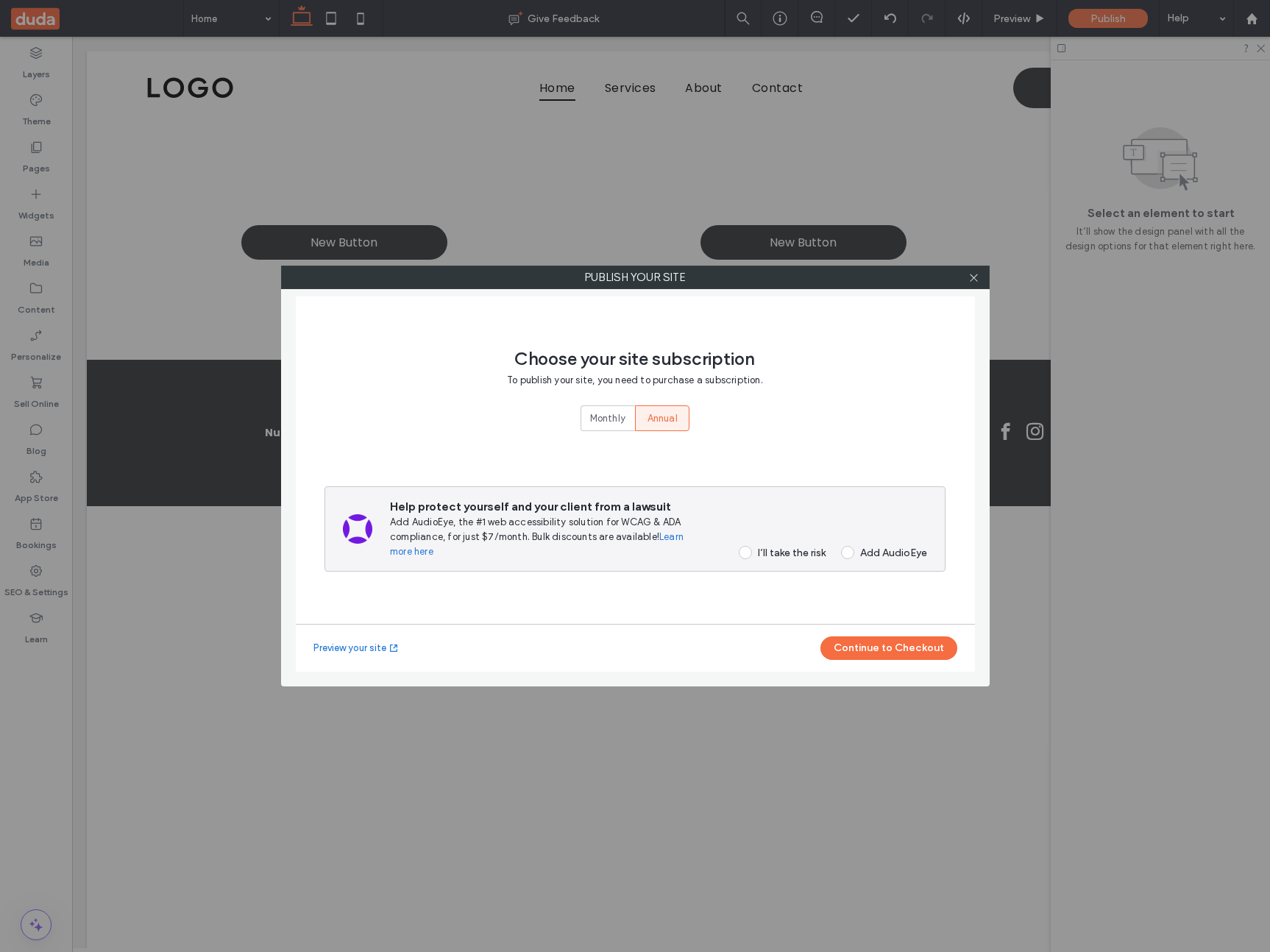
click at [794, 554] on div "I’ll take the risk" at bounding box center [791, 553] width 67 height 13
click at [866, 643] on button "Continue to Checkout" at bounding box center [888, 648] width 136 height 24
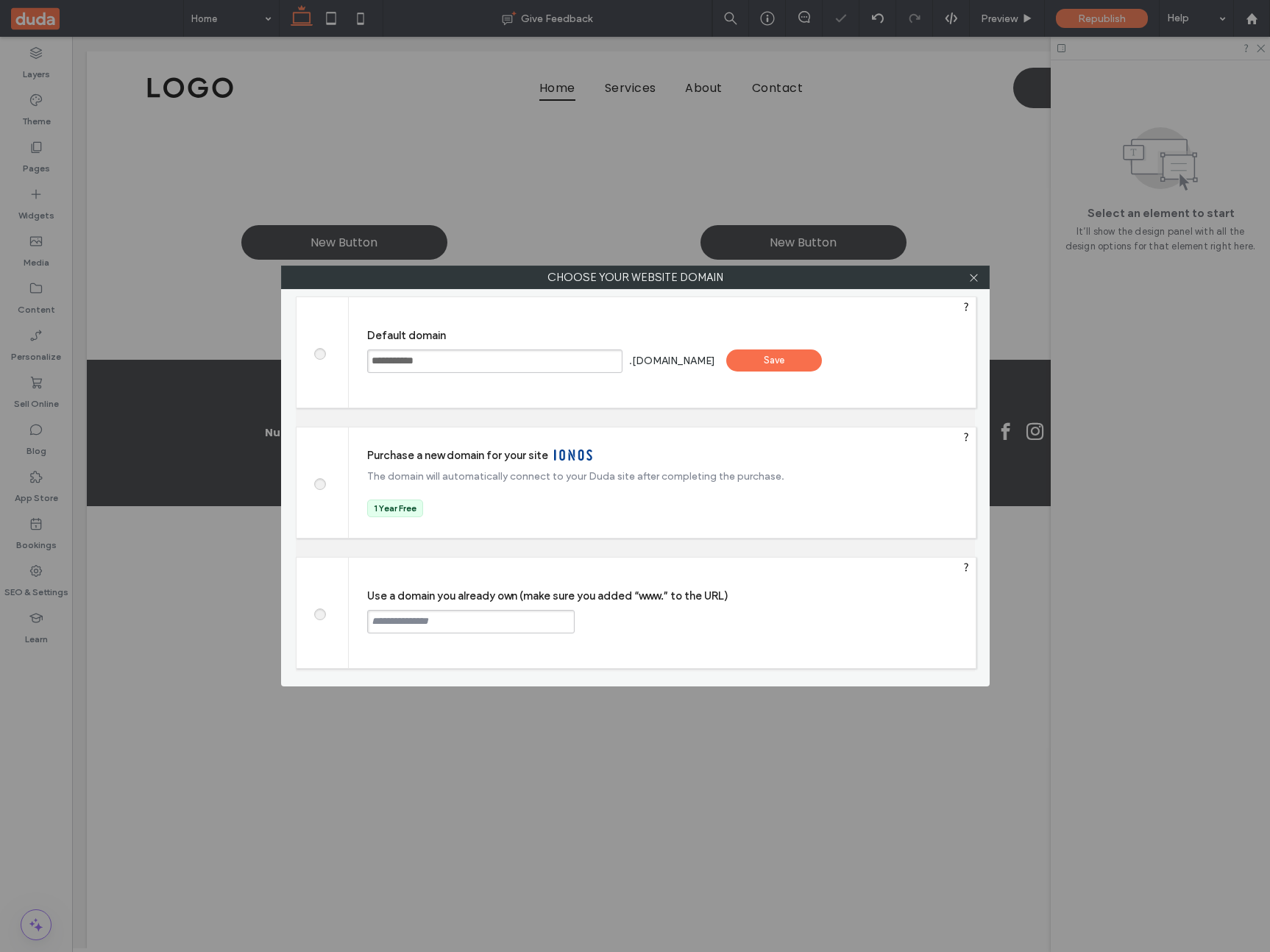
click at [767, 358] on div "Save" at bounding box center [773, 360] width 96 height 22
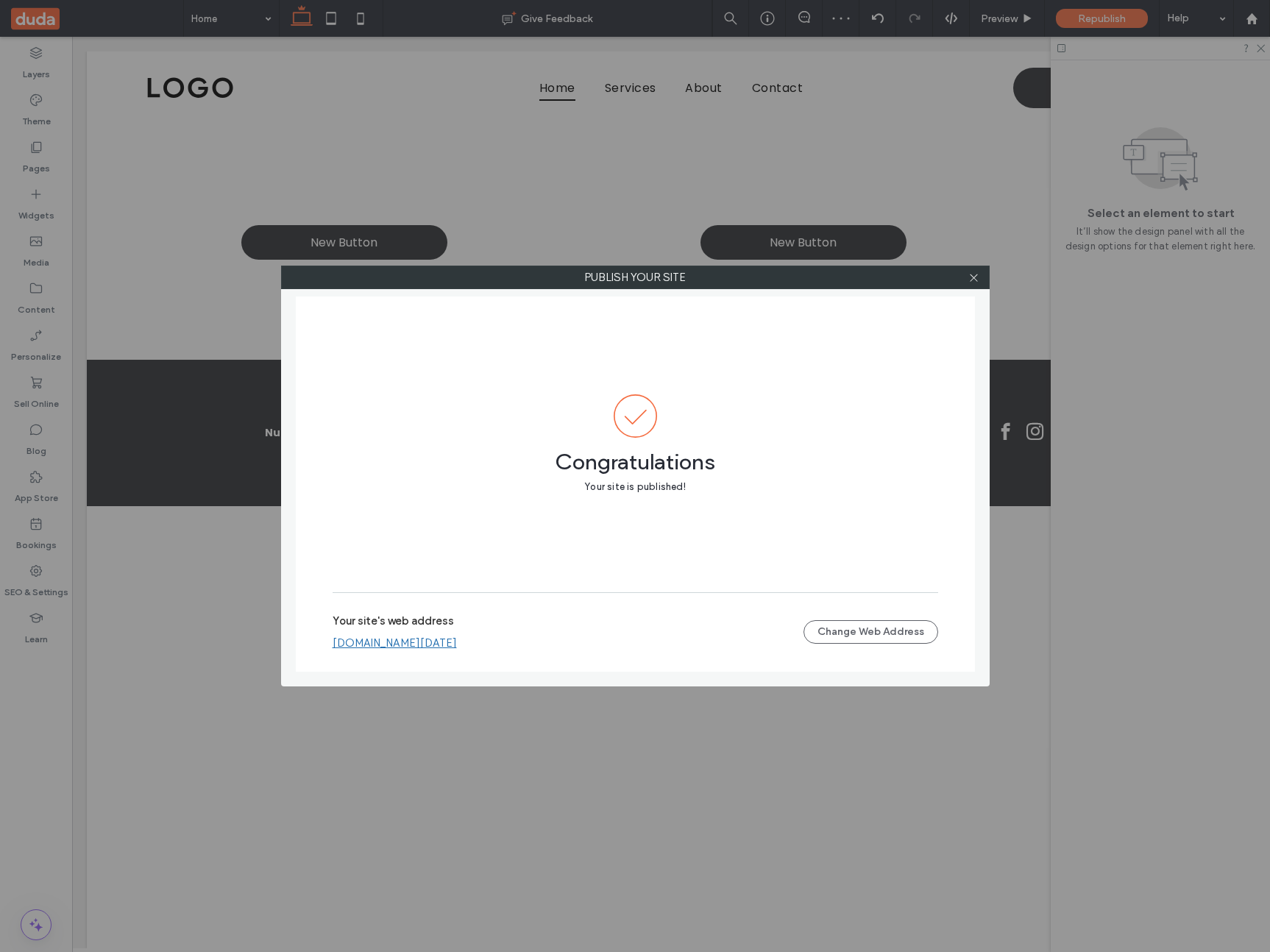
click at [441, 638] on link "[DOMAIN_NAME][DATE]" at bounding box center [395, 642] width 125 height 13
click at [975, 276] on icon at bounding box center [973, 277] width 11 height 11
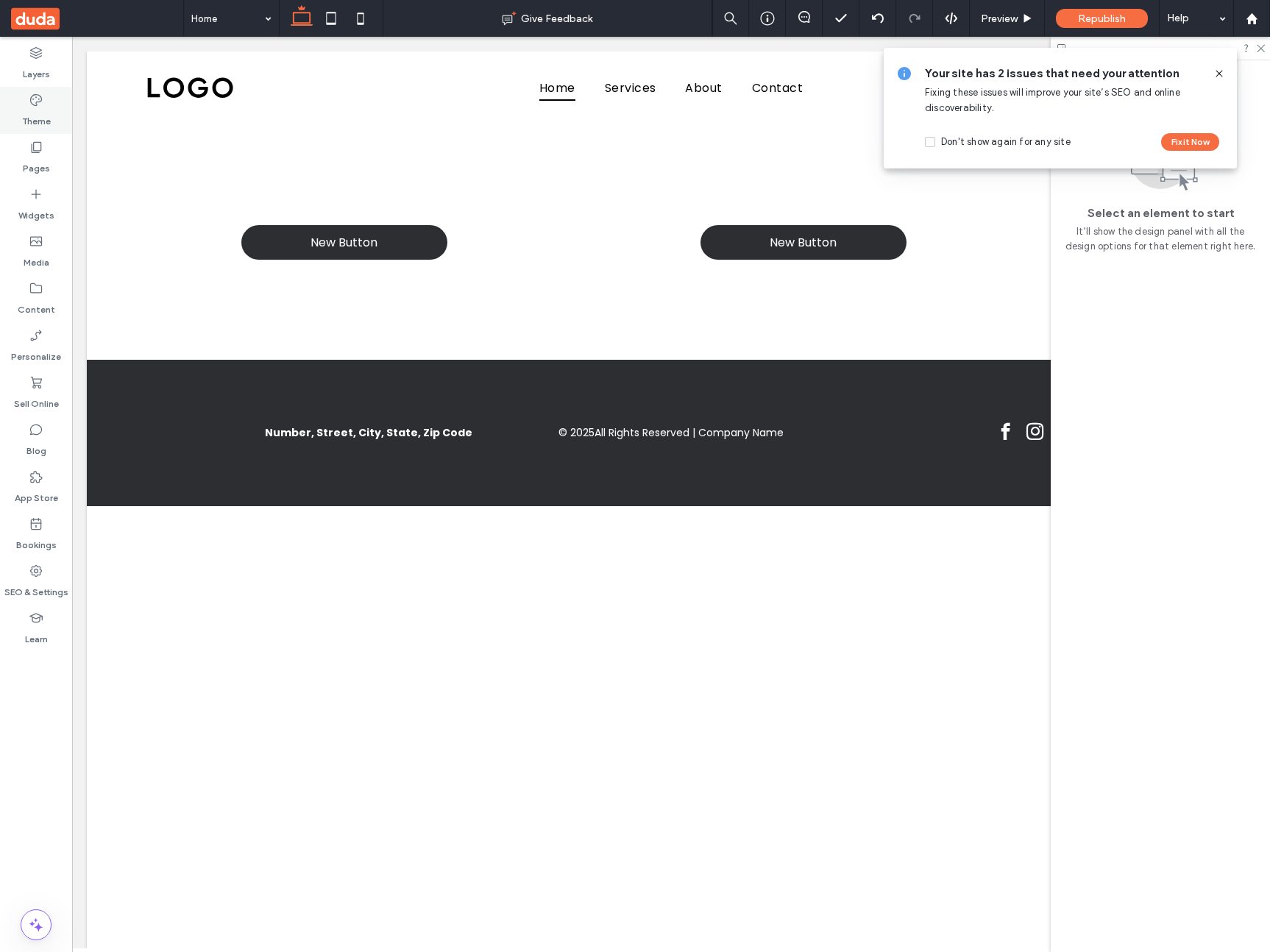
click at [33, 102] on icon at bounding box center [36, 100] width 15 height 15
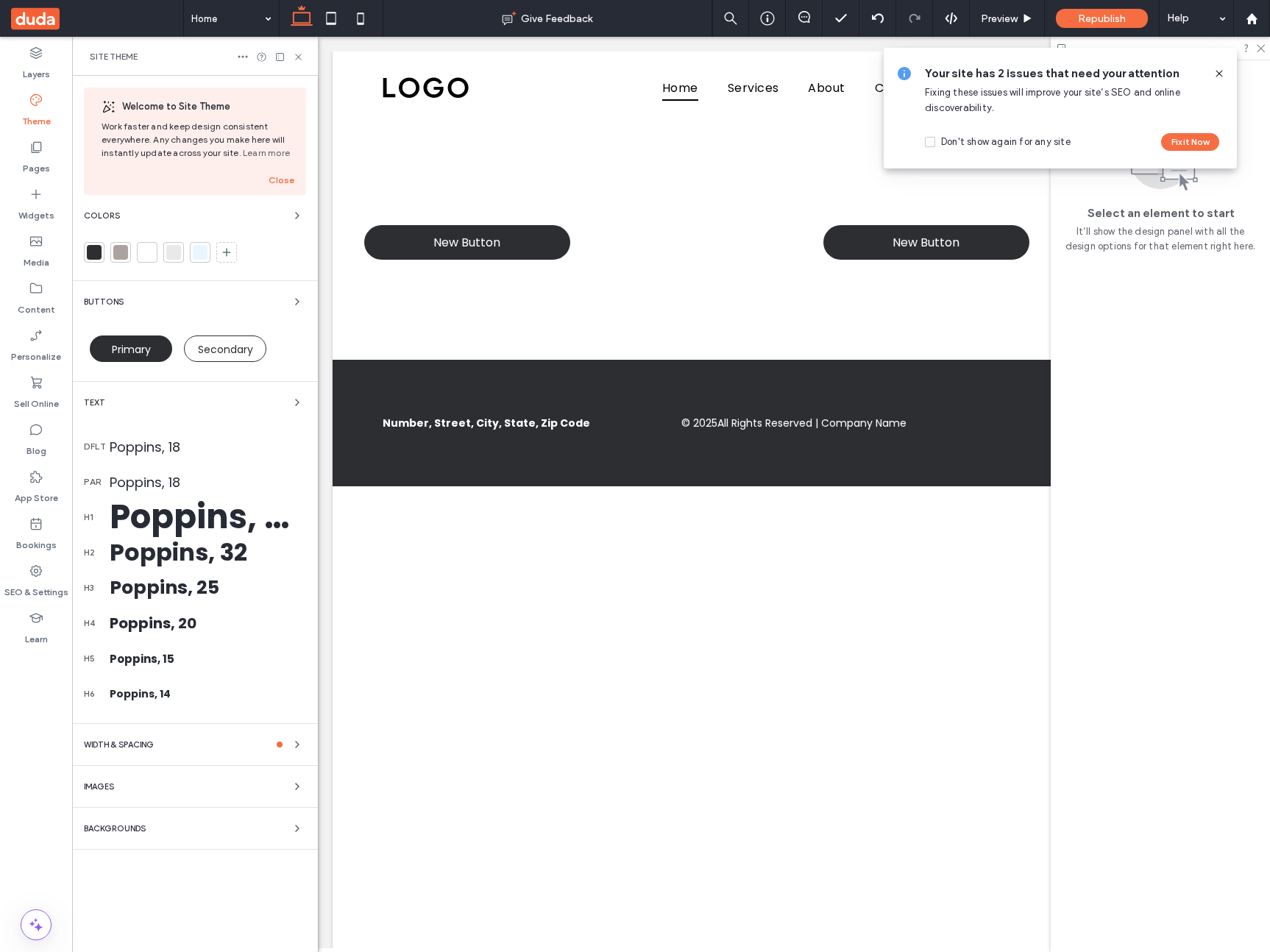
click at [159, 405] on div "Text" at bounding box center [195, 402] width 223 height 18
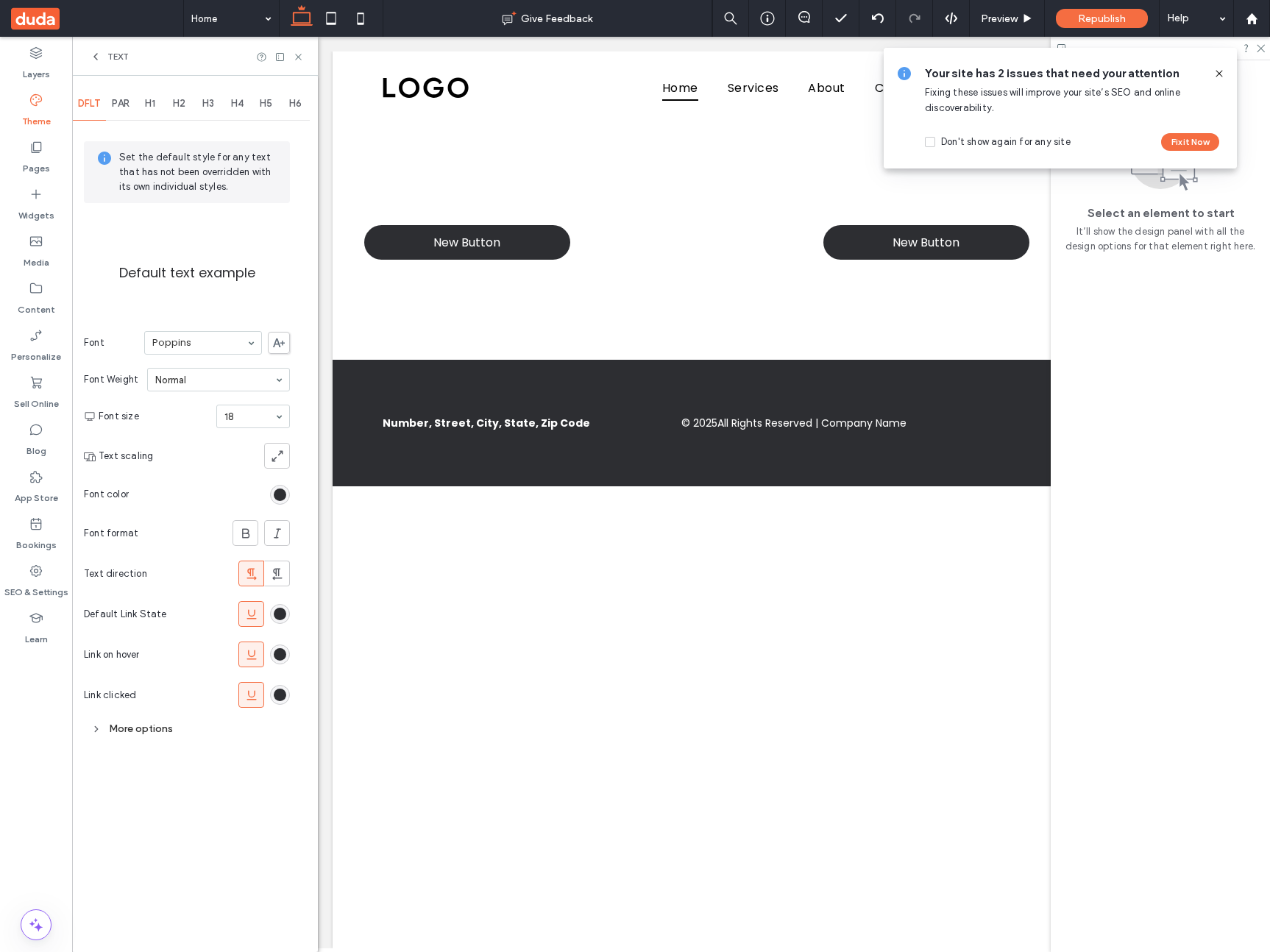
drag, startPoint x: 93, startPoint y: 50, endPoint x: 107, endPoint y: 154, distance: 104.9
click at [93, 50] on icon at bounding box center [96, 56] width 12 height 12
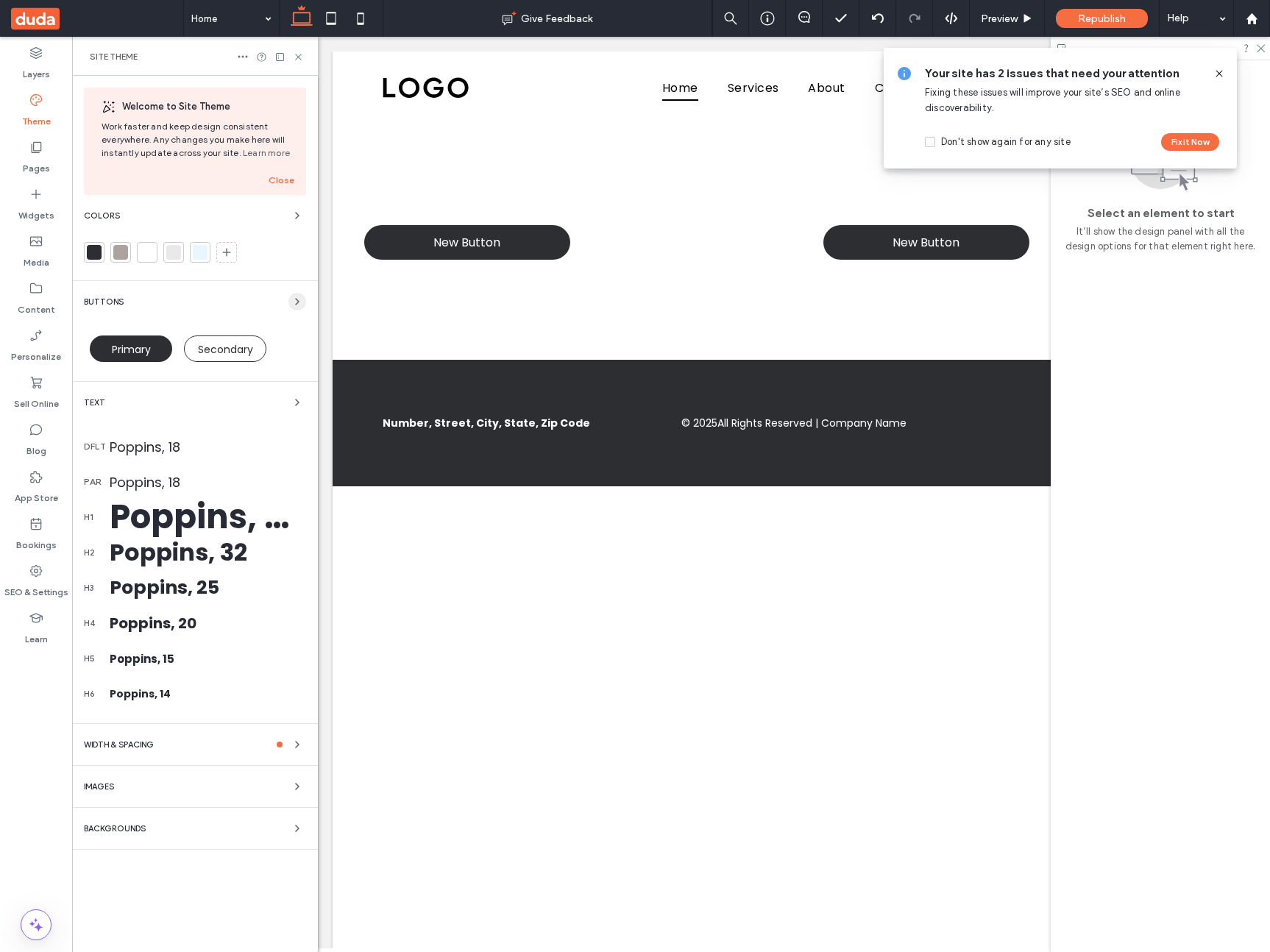
click at [296, 299] on use "button" at bounding box center [297, 302] width 3 height 6
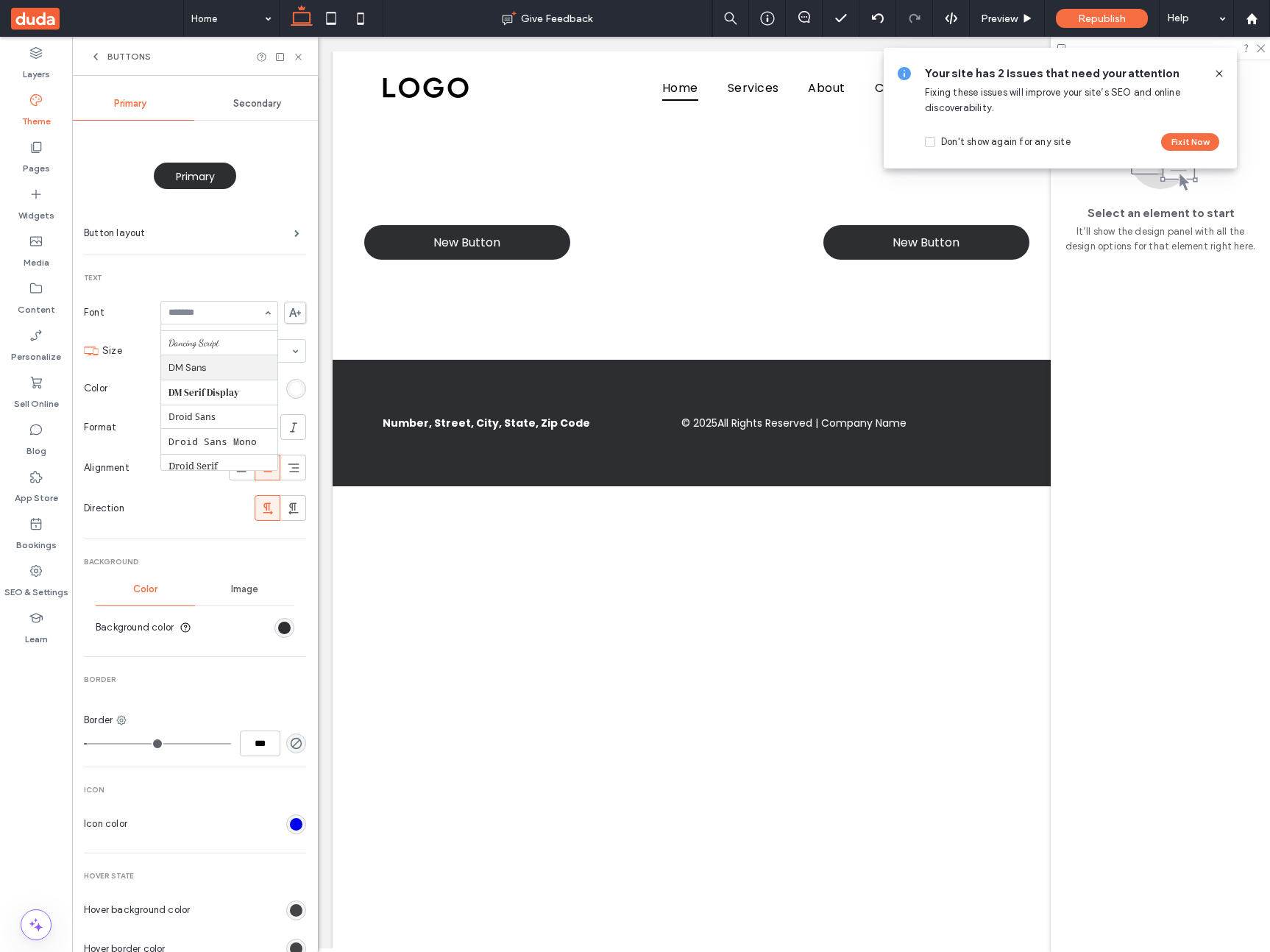
scroll to position [264, 0]
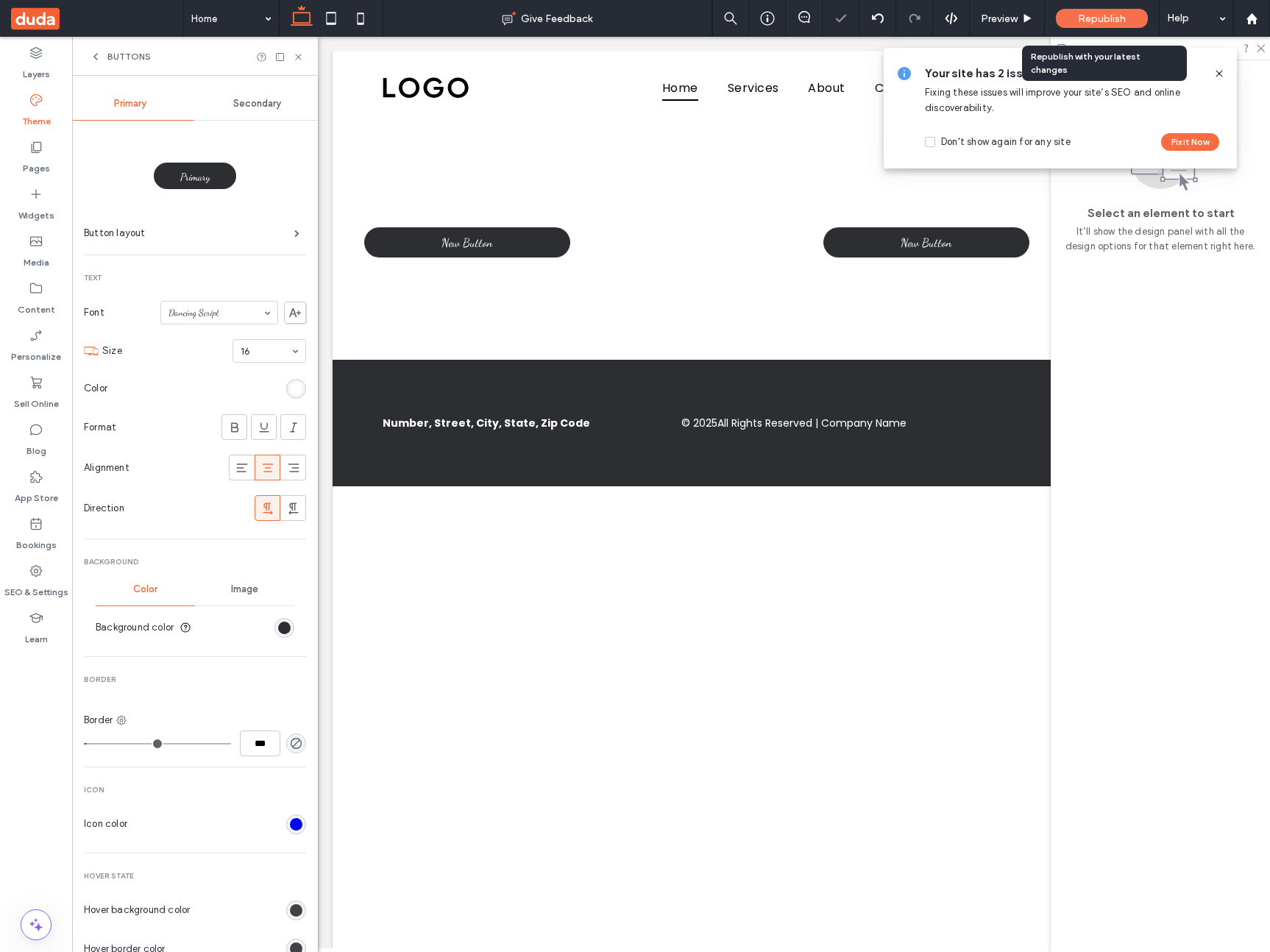
click at [1108, 16] on span "Republish" at bounding box center [1102, 19] width 47 height 13
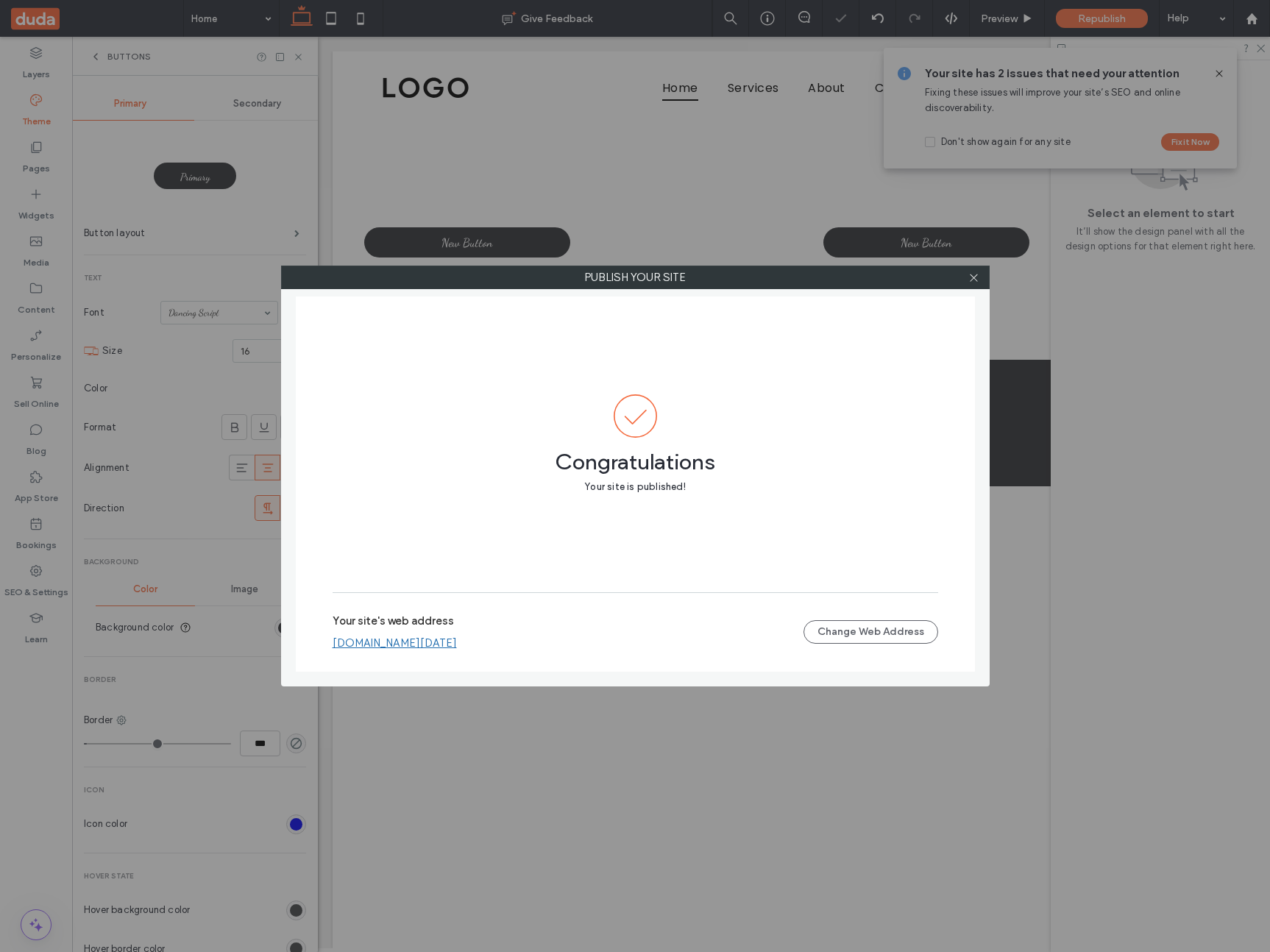
click at [417, 636] on link "[DOMAIN_NAME][DATE]" at bounding box center [395, 642] width 125 height 13
click at [972, 277] on icon at bounding box center [973, 277] width 11 height 11
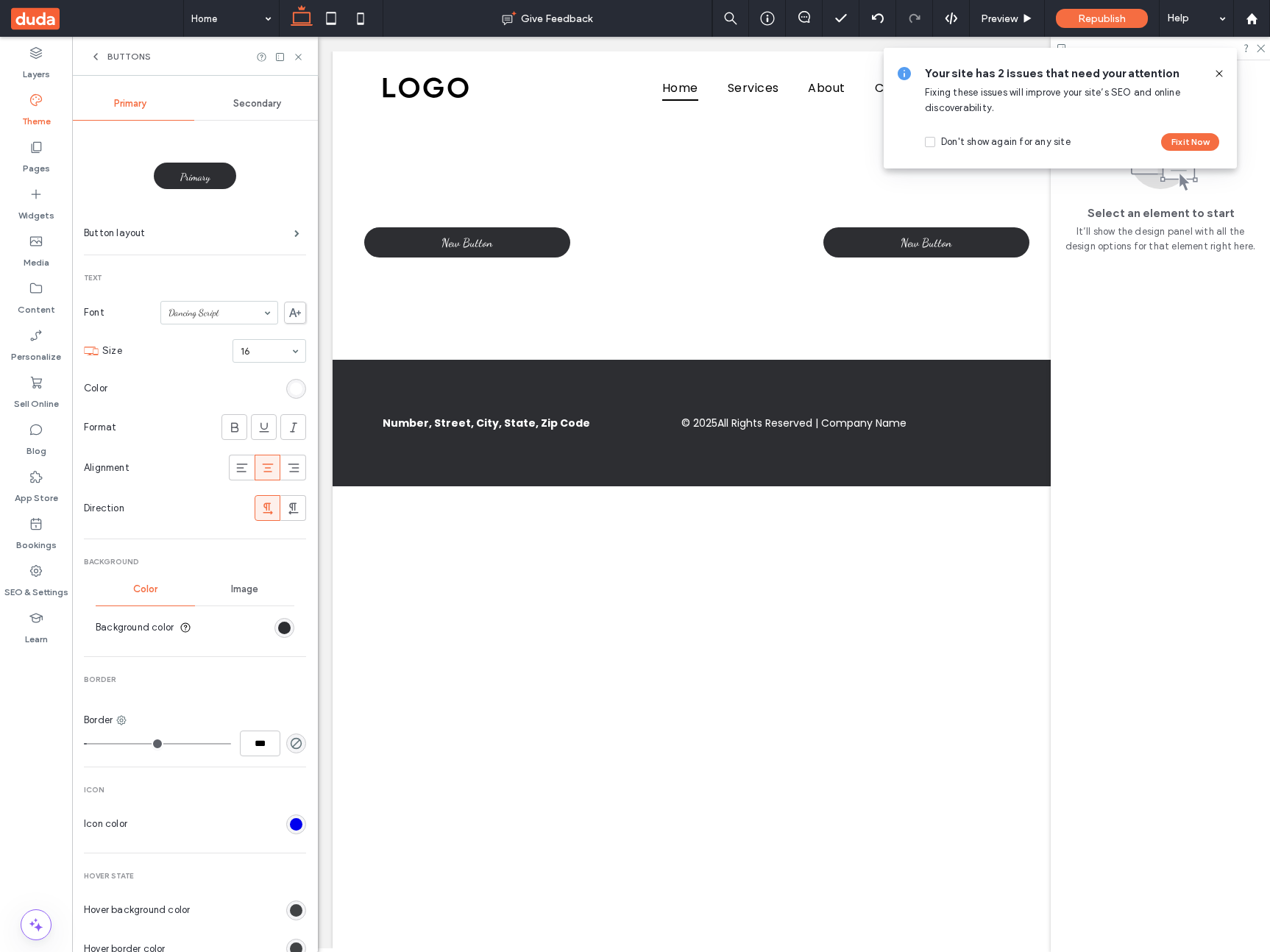
click at [1214, 69] on icon at bounding box center [1220, 73] width 12 height 12
click at [31, 587] on label "SEO & Settings" at bounding box center [36, 588] width 64 height 21
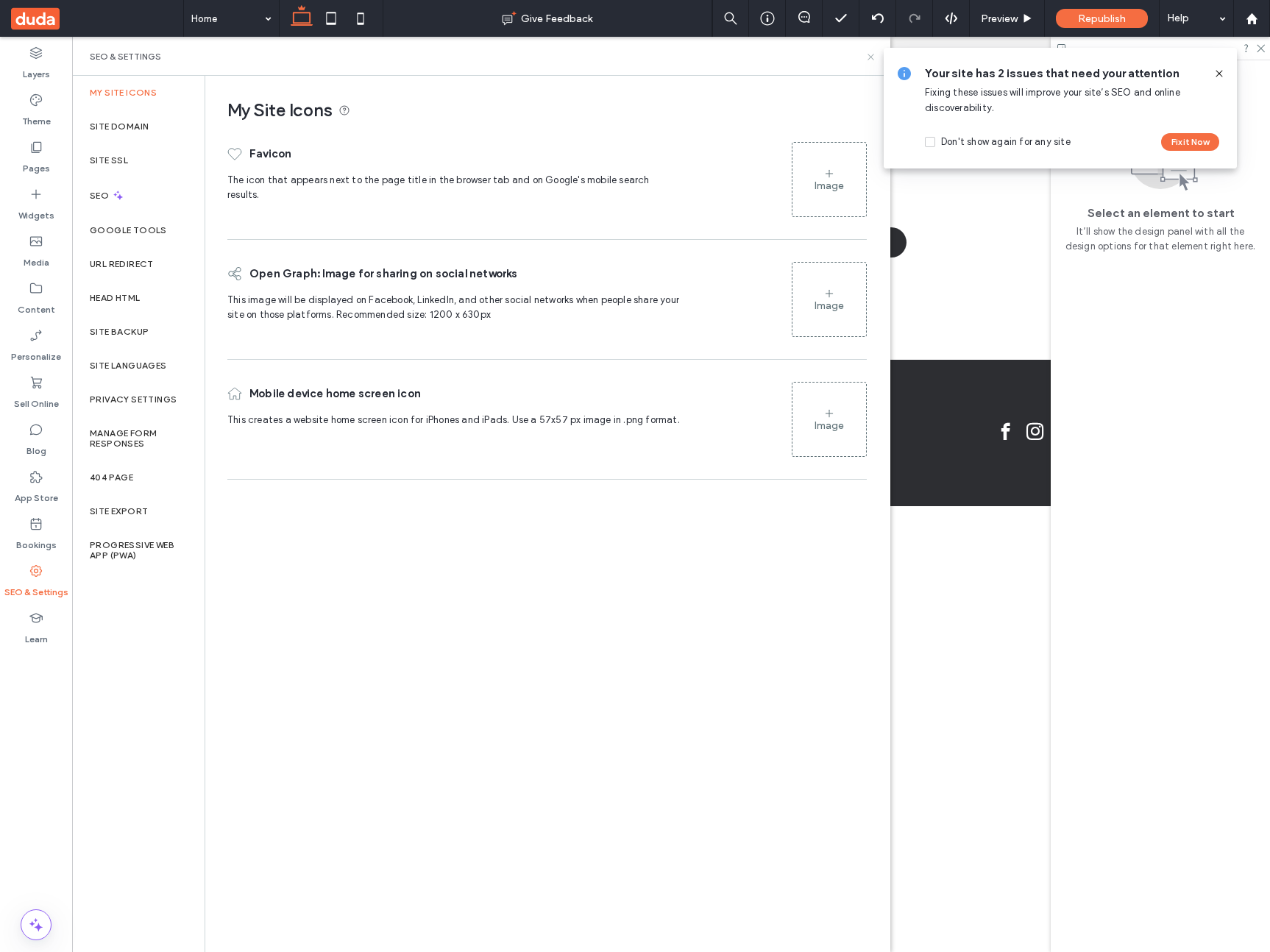
click at [871, 53] on icon at bounding box center [870, 56] width 11 height 11
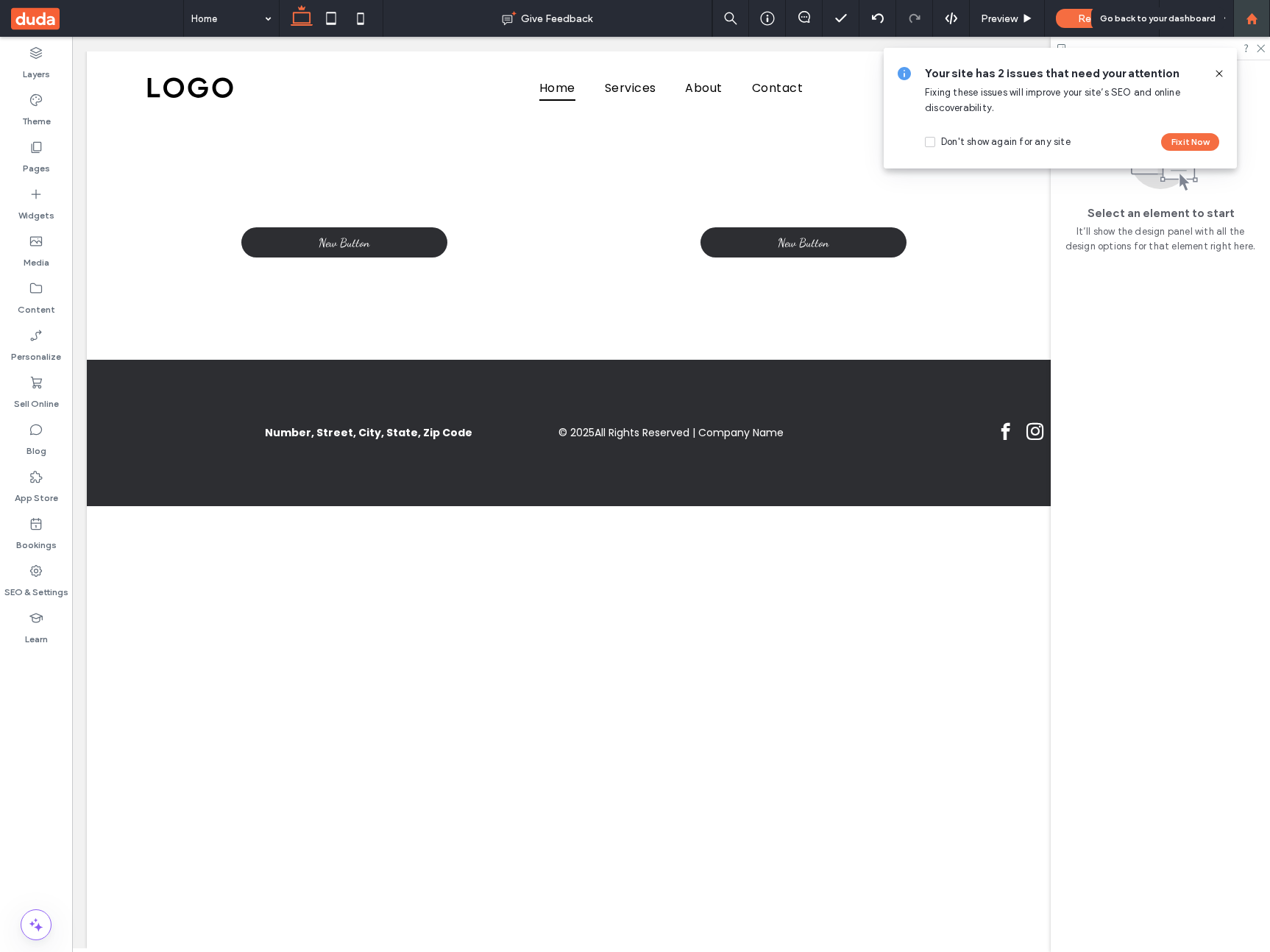
click at [1246, 19] on use at bounding box center [1250, 18] width 11 height 11
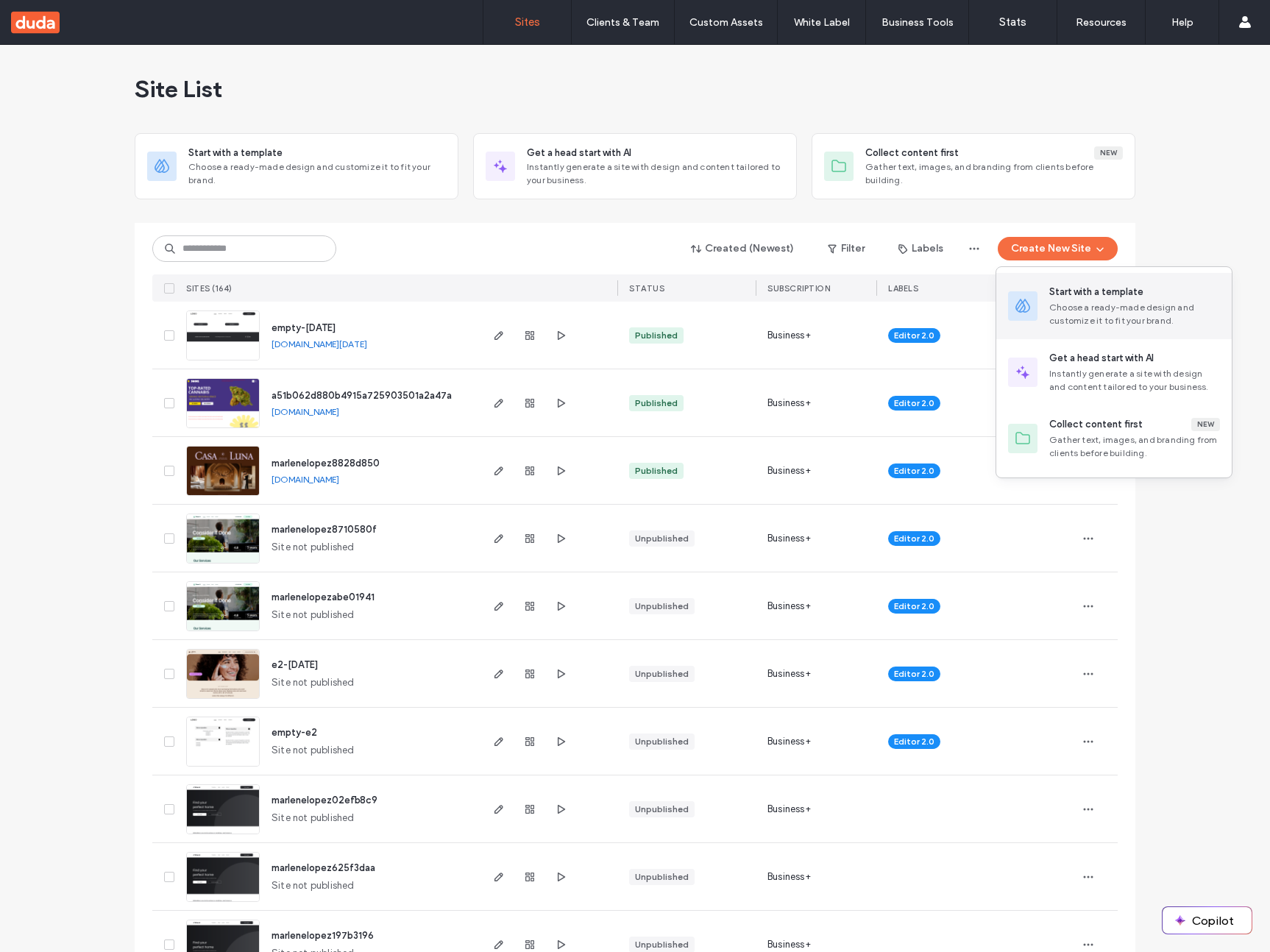
click at [1122, 292] on div "Start with a template" at bounding box center [1096, 292] width 94 height 15
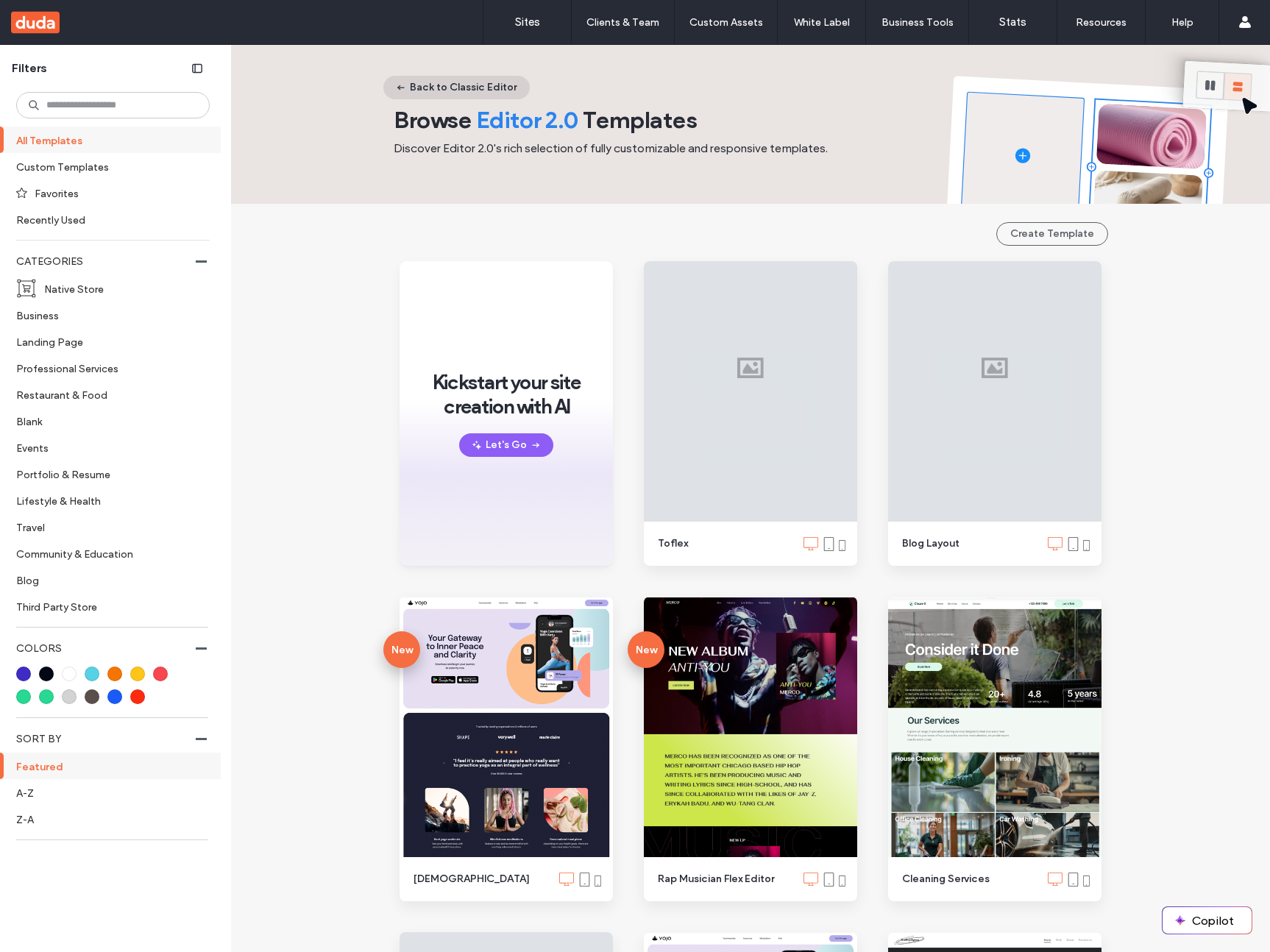
click at [452, 85] on button "Back to Classic Editor" at bounding box center [457, 88] width 146 height 24
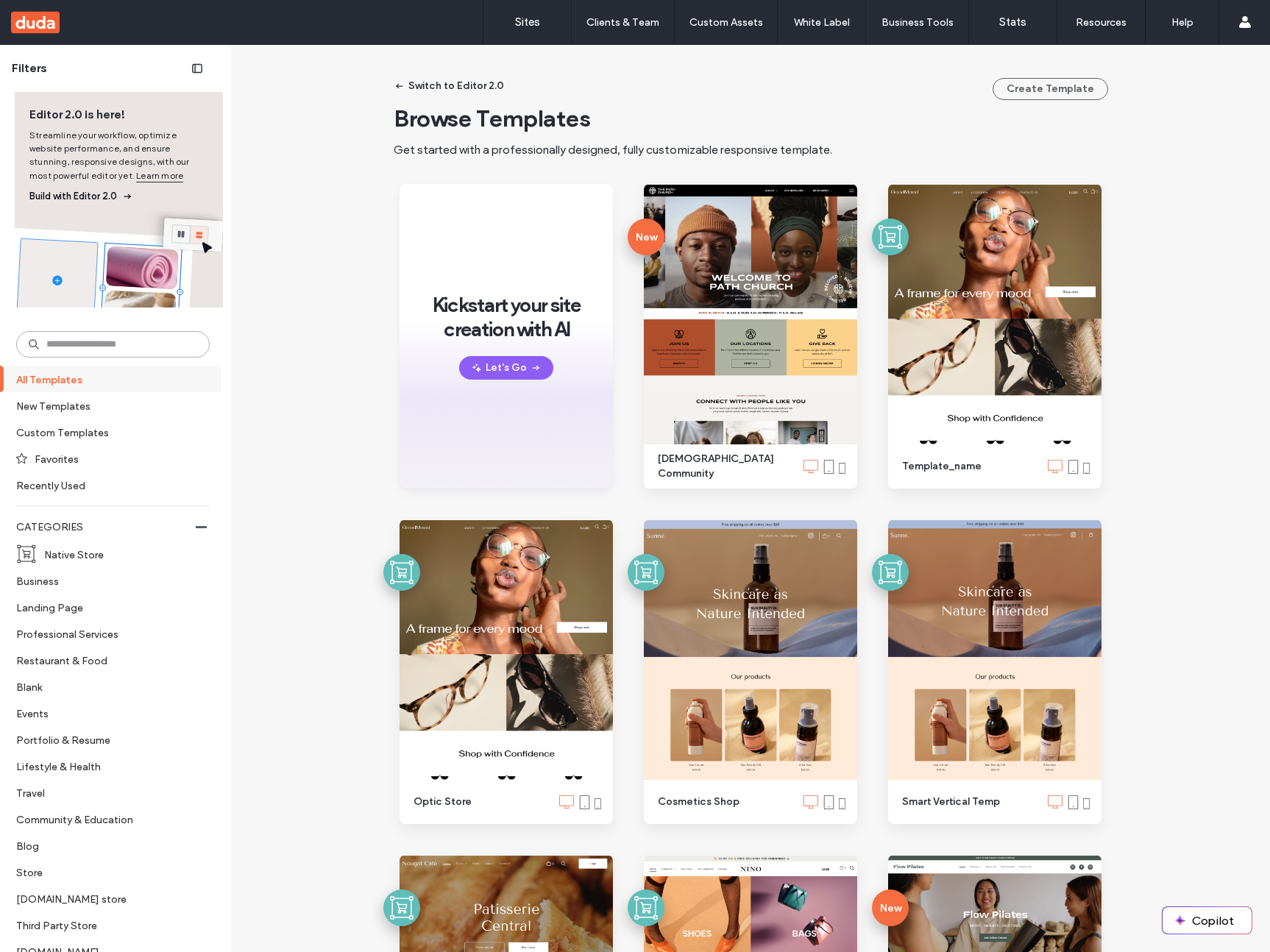
click at [145, 344] on input at bounding box center [113, 344] width 194 height 27
click at [43, 688] on label "Blank" at bounding box center [106, 686] width 181 height 26
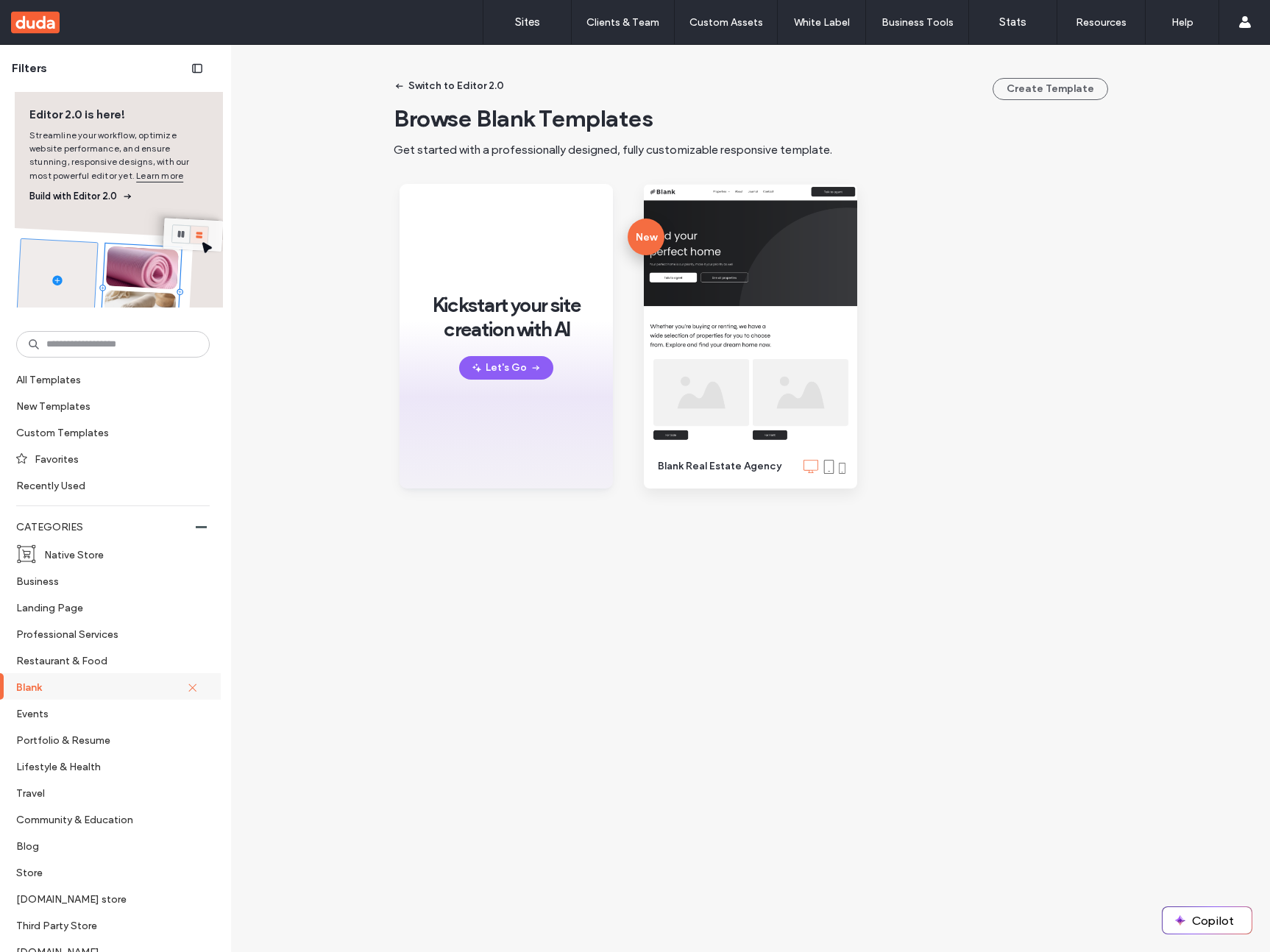
scroll to position [4, 0]
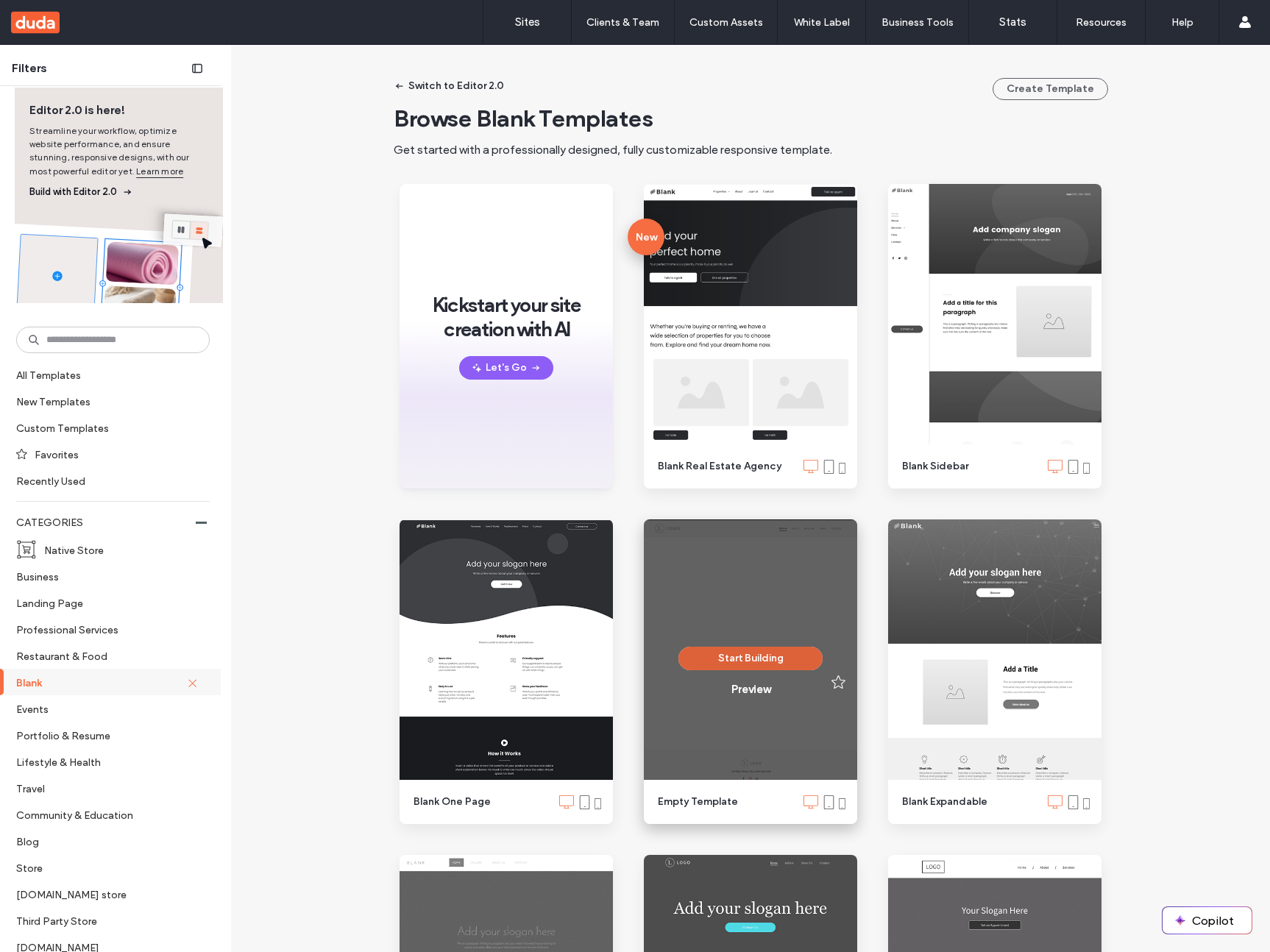
click at [744, 659] on button "Start Building" at bounding box center [751, 658] width 144 height 24
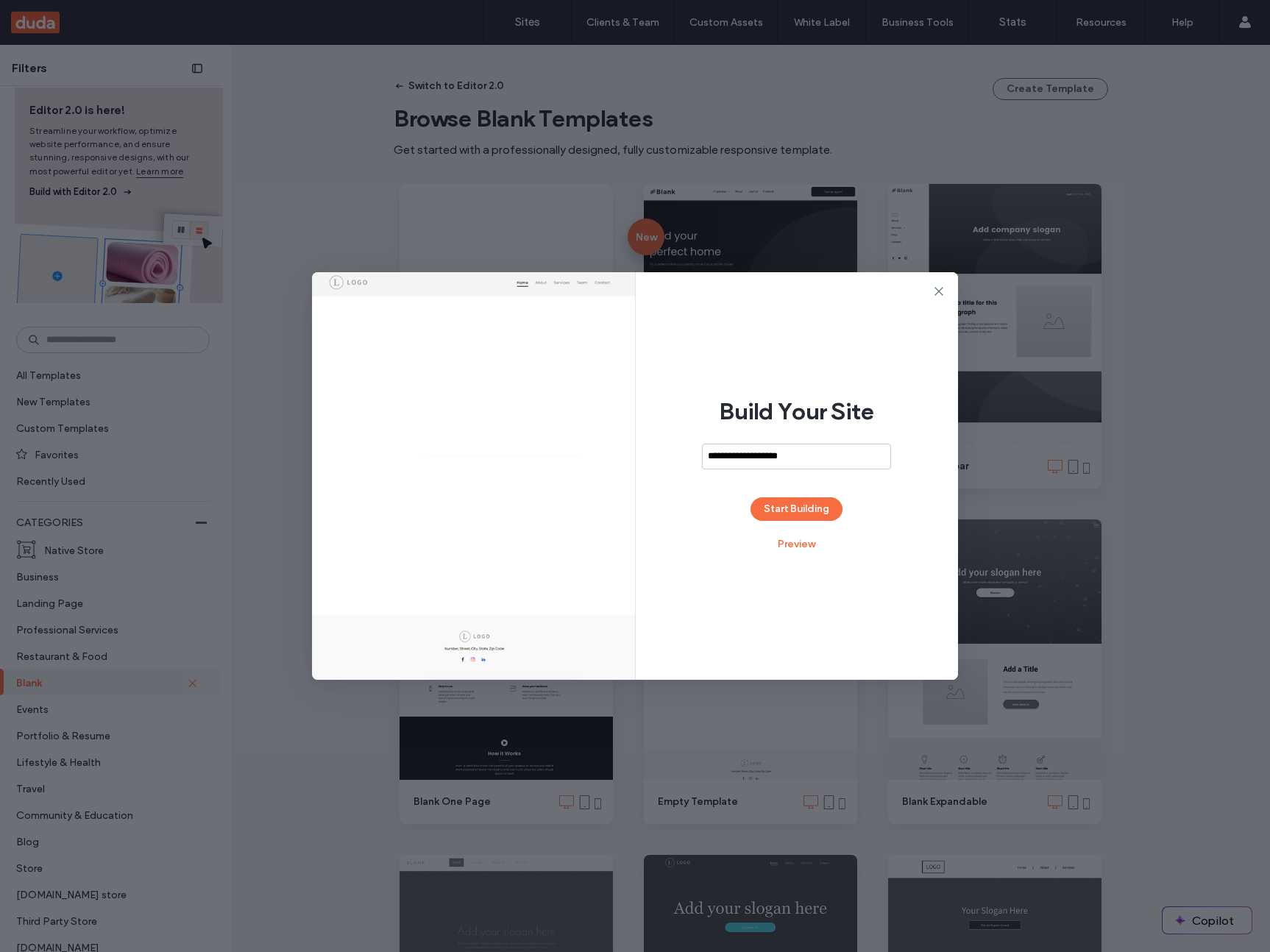
type input "**********"
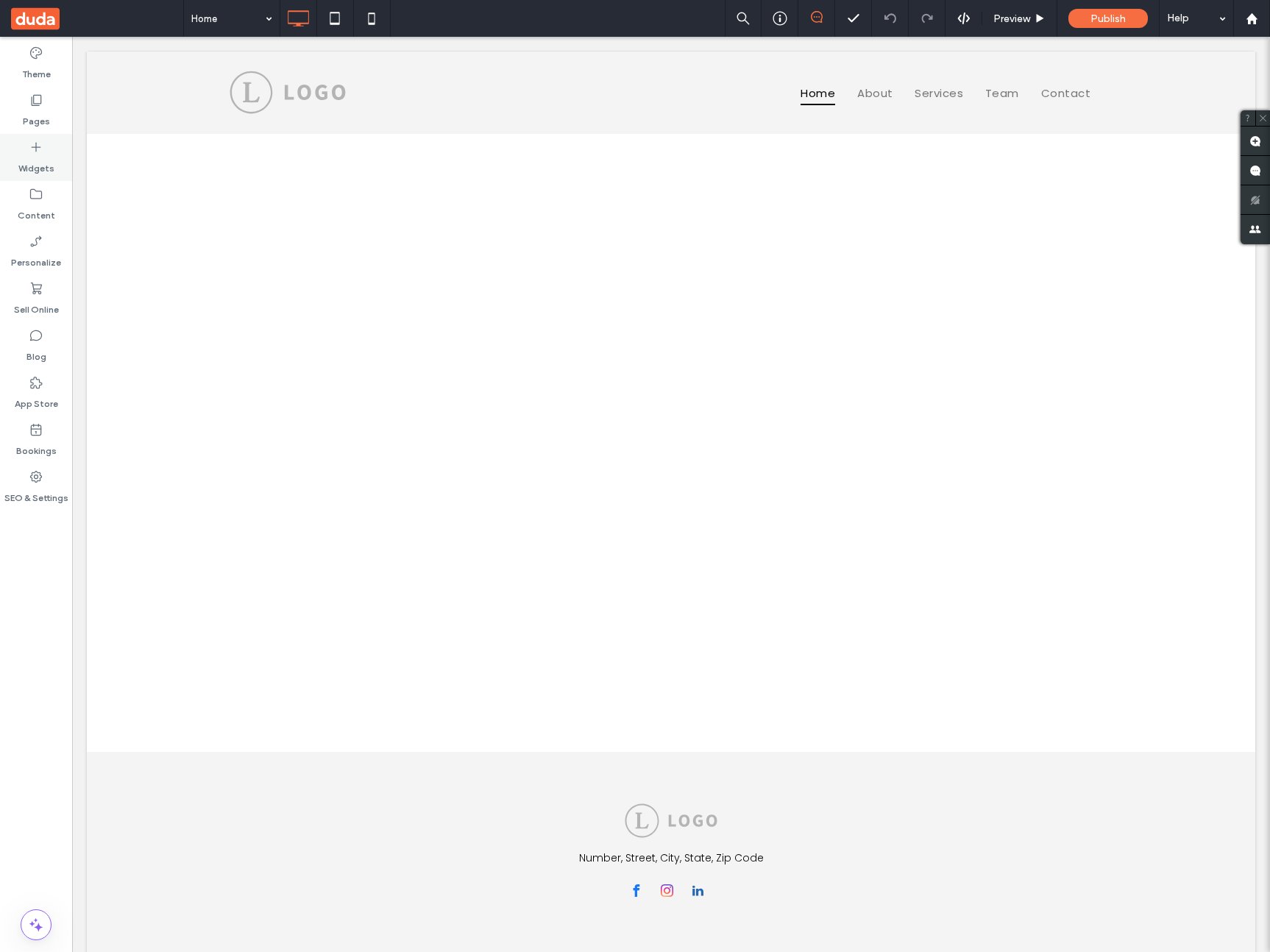
click at [44, 153] on div "Widgets" at bounding box center [36, 157] width 72 height 47
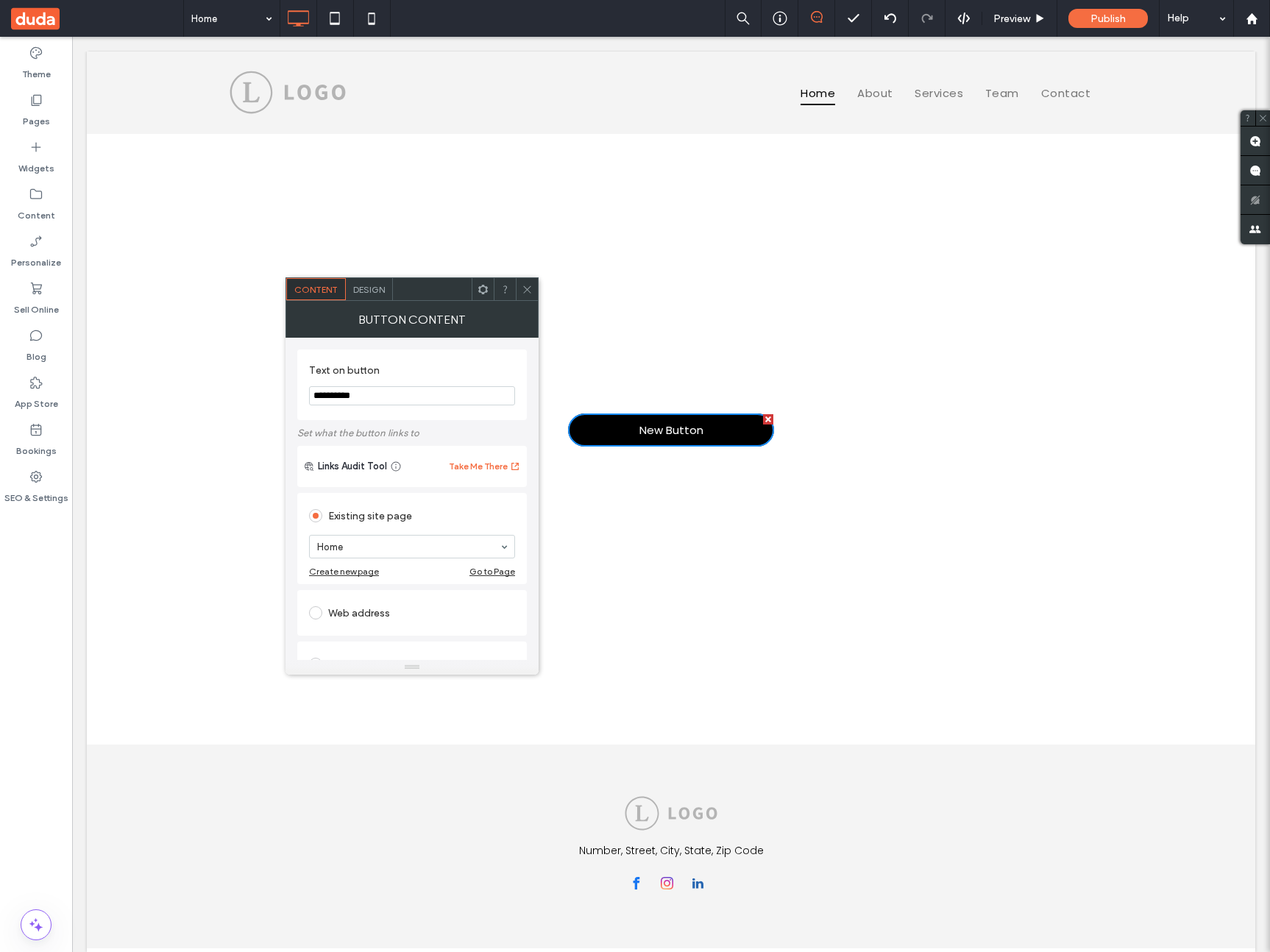
click at [643, 435] on span "New Button" at bounding box center [671, 430] width 64 height 32
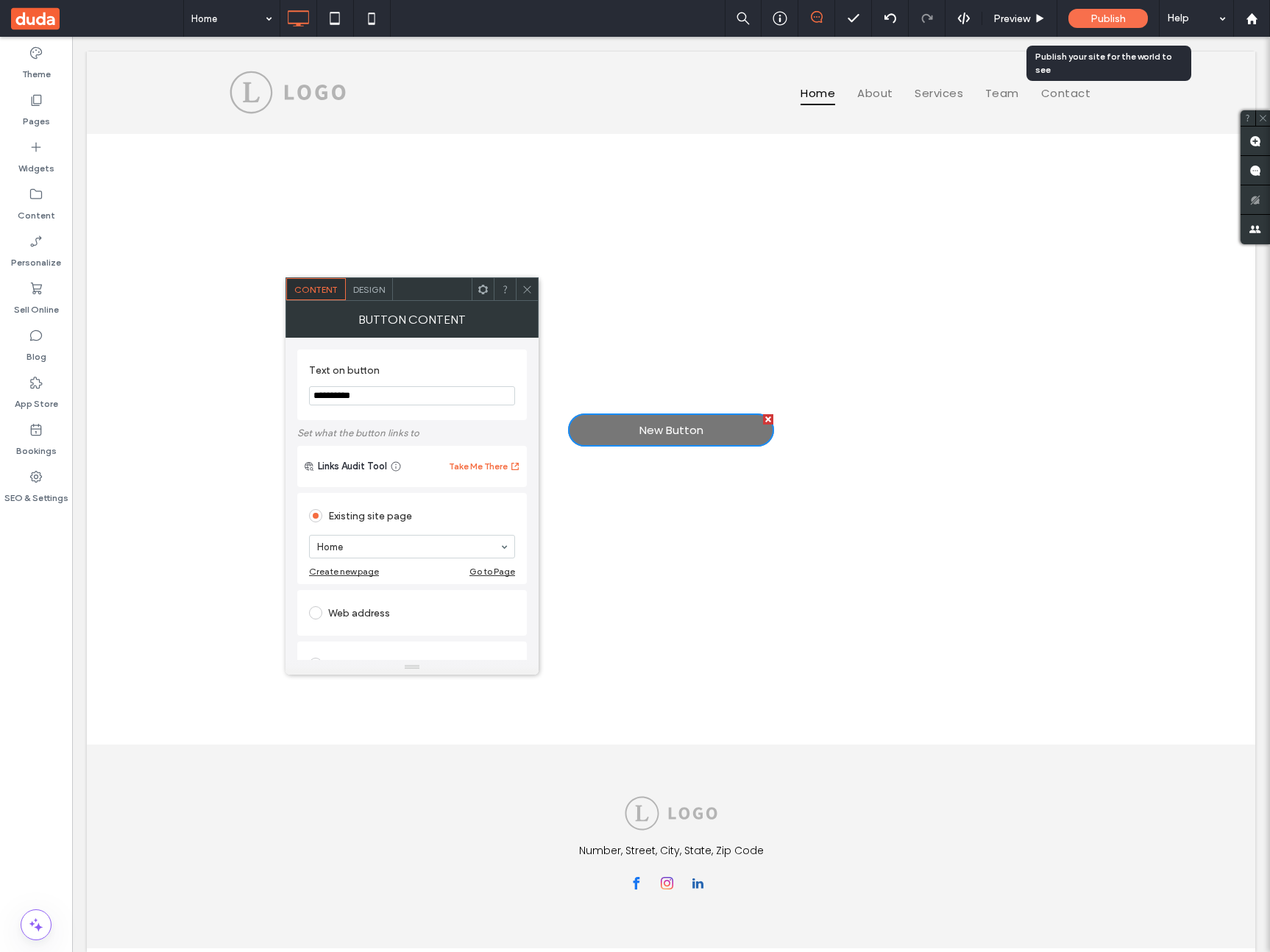
click at [1105, 24] on span "Publish" at bounding box center [1108, 19] width 36 height 13
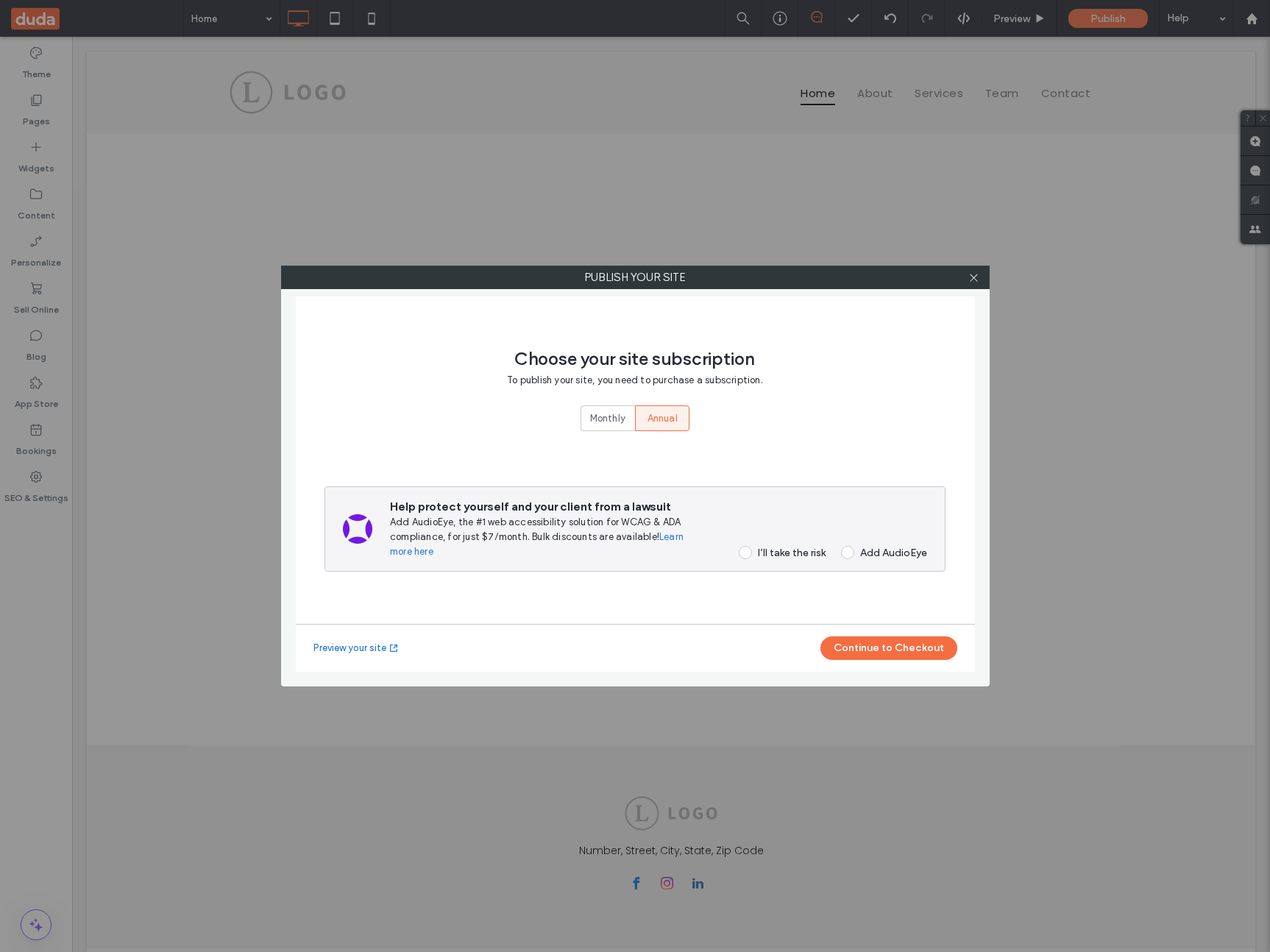
click at [797, 549] on div "I’ll take the risk" at bounding box center [791, 553] width 67 height 13
click at [862, 644] on button "Continue to Checkout" at bounding box center [888, 648] width 136 height 24
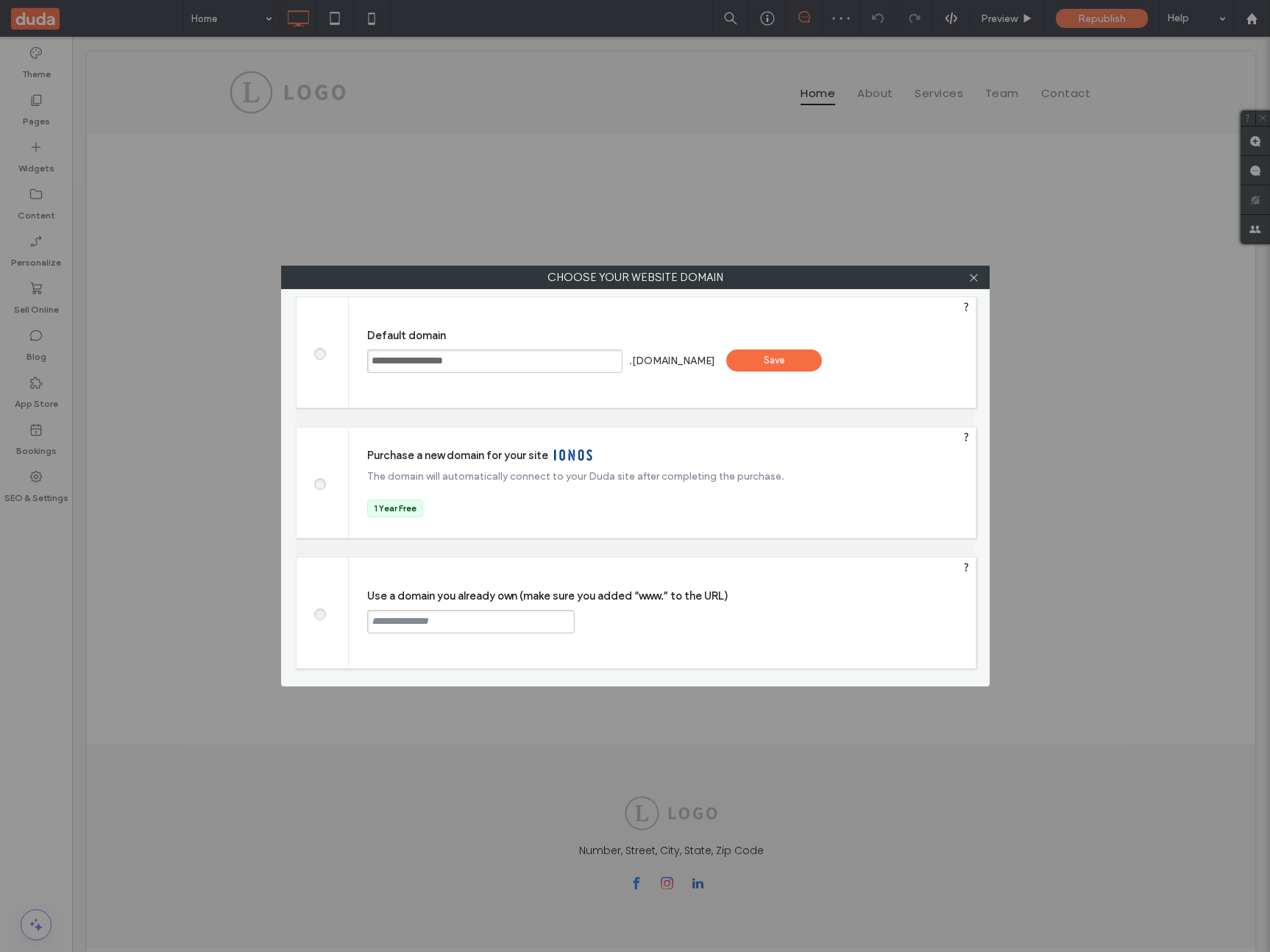
click at [849, 370] on div "**********" at bounding box center [663, 353] width 627 height 111
click at [822, 366] on div "Save" at bounding box center [773, 360] width 96 height 22
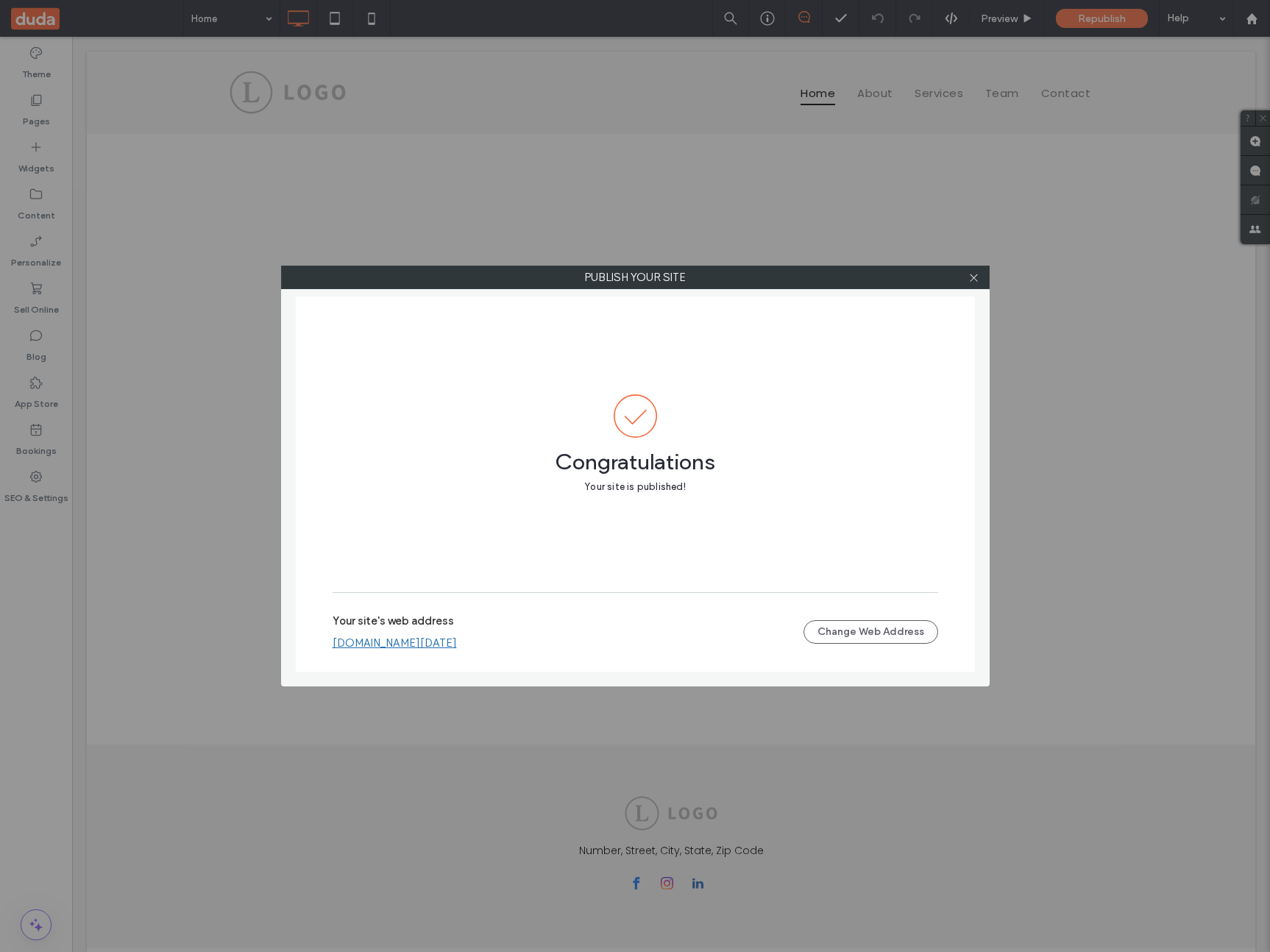
click at [444, 644] on link "empty-classic-aug15.multiscreen.d1test.biz" at bounding box center [395, 642] width 125 height 13
click at [966, 281] on div at bounding box center [974, 277] width 22 height 22
click at [968, 278] on icon at bounding box center [973, 277] width 11 height 11
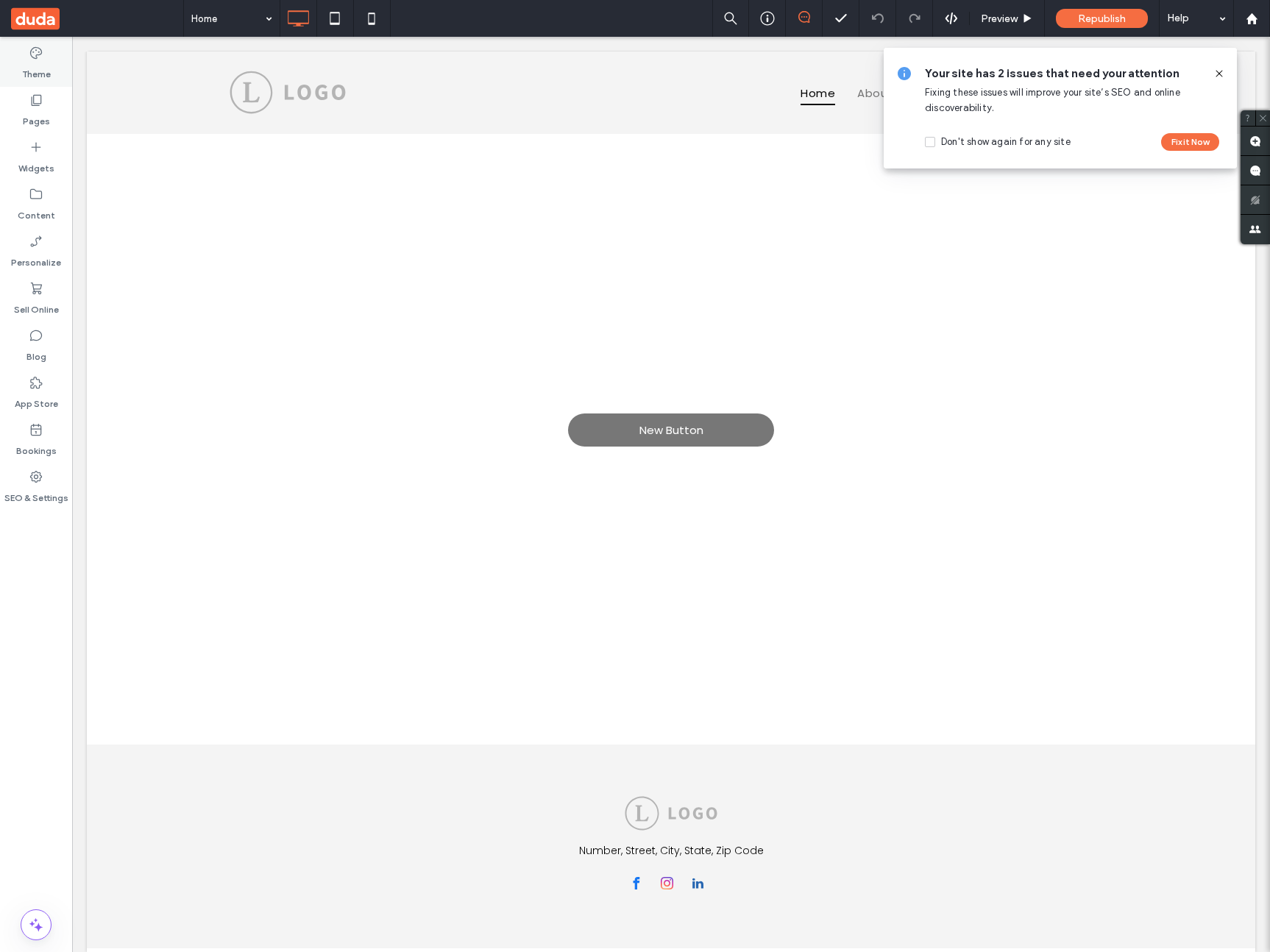
click at [41, 66] on label "Theme" at bounding box center [36, 70] width 29 height 21
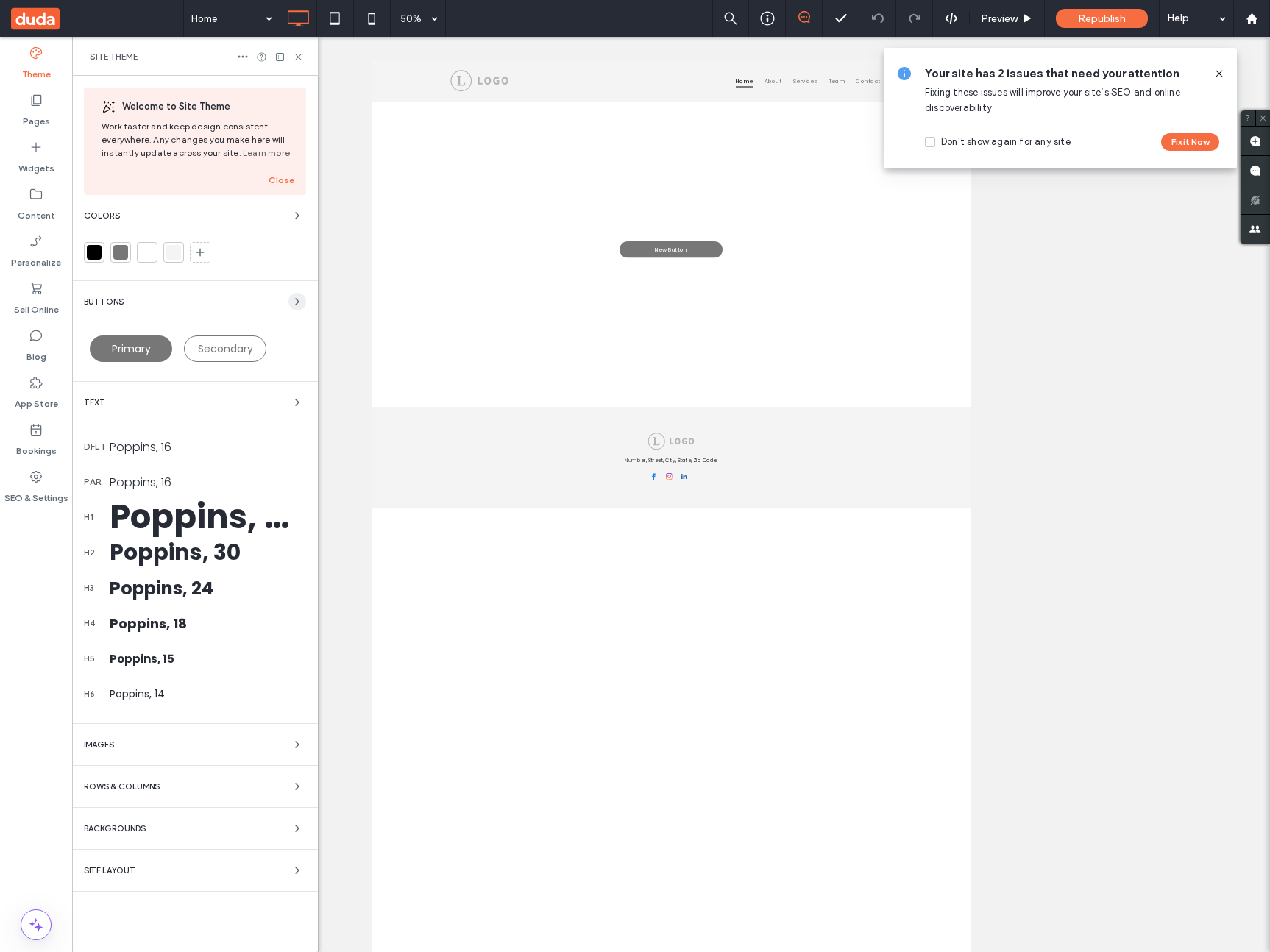
click at [286, 297] on div "Buttons" at bounding box center [195, 302] width 223 height 18
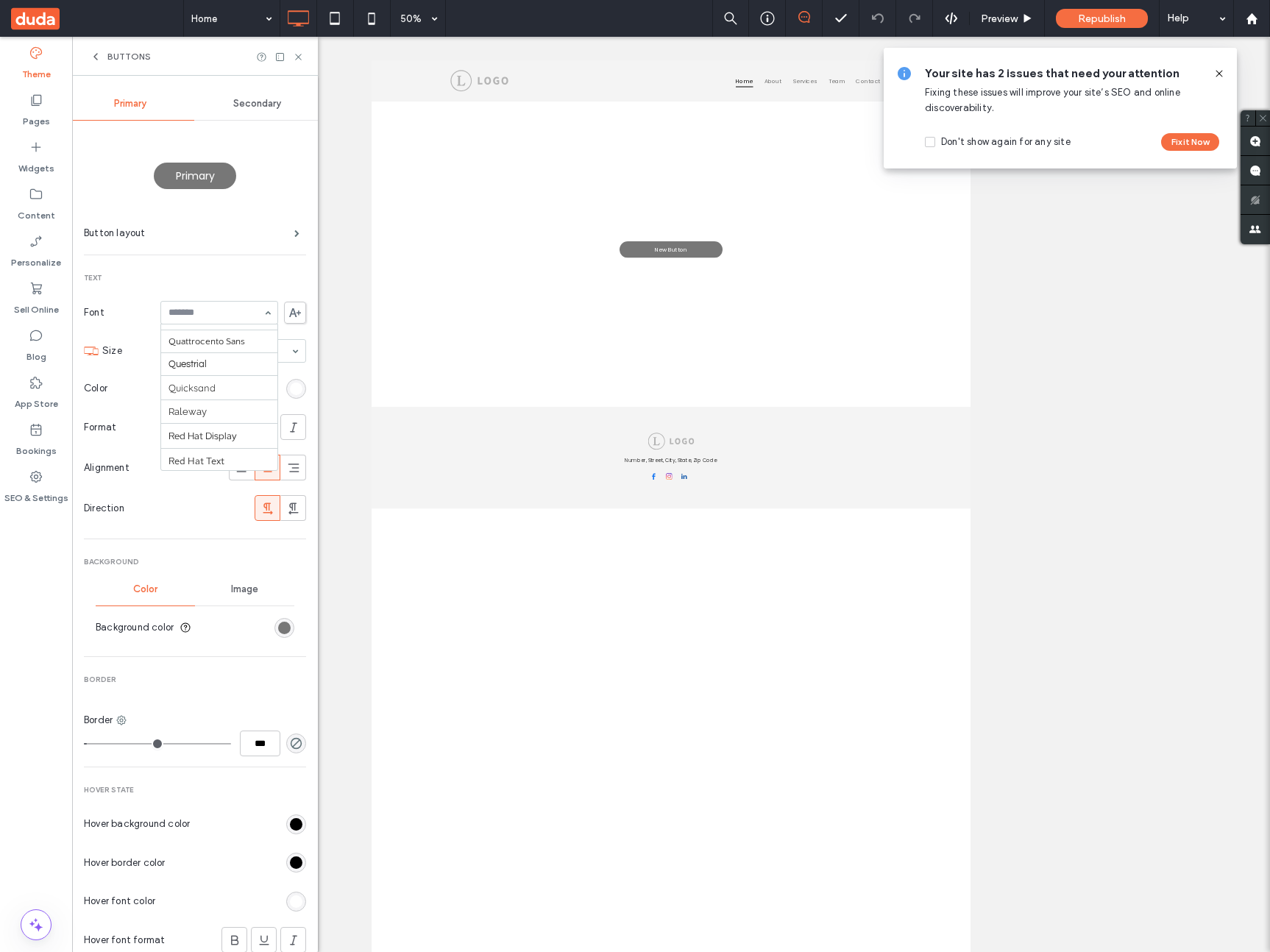
scroll to position [1301, 0]
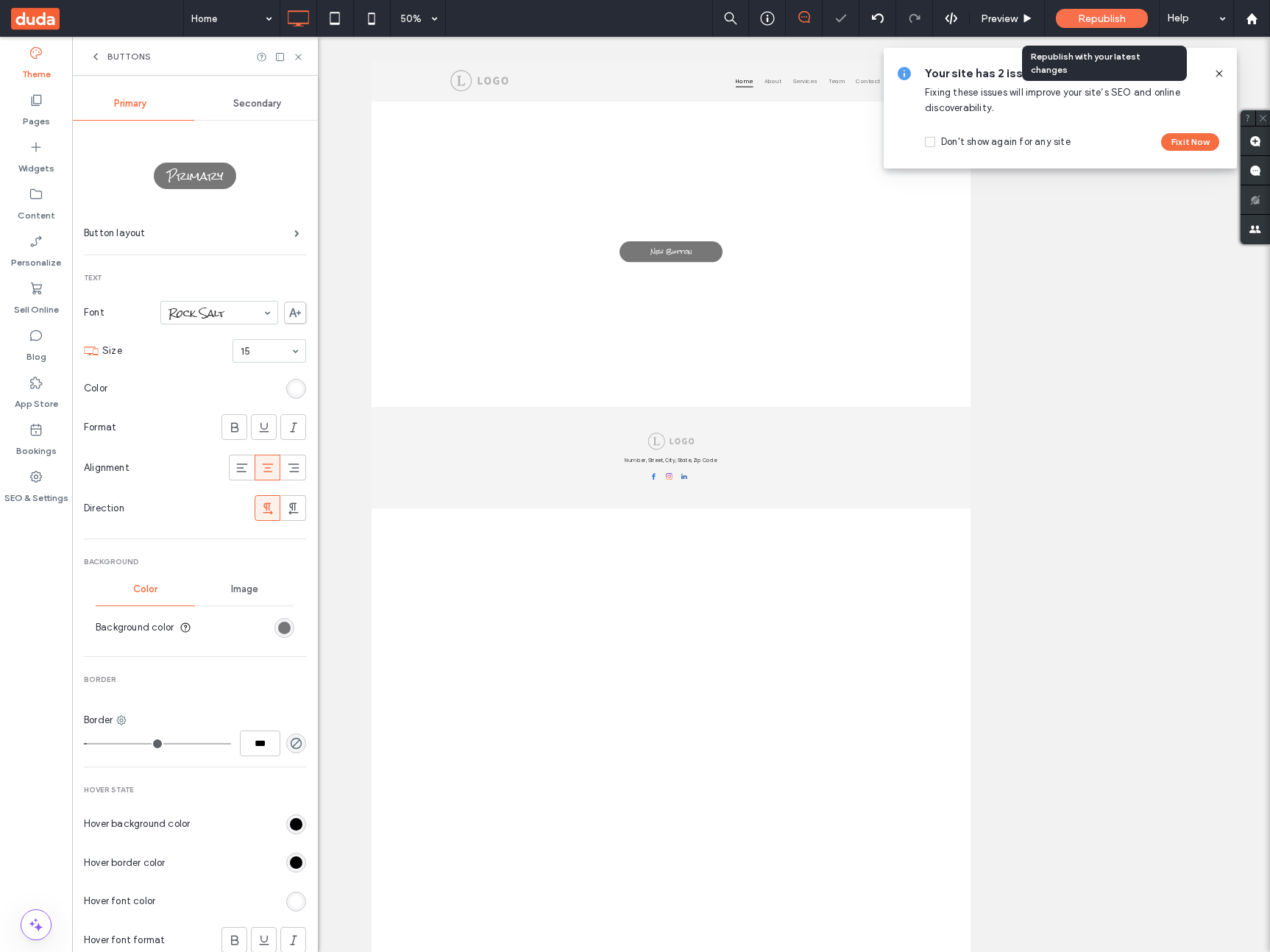
click at [1095, 16] on span "Republish" at bounding box center [1102, 19] width 47 height 13
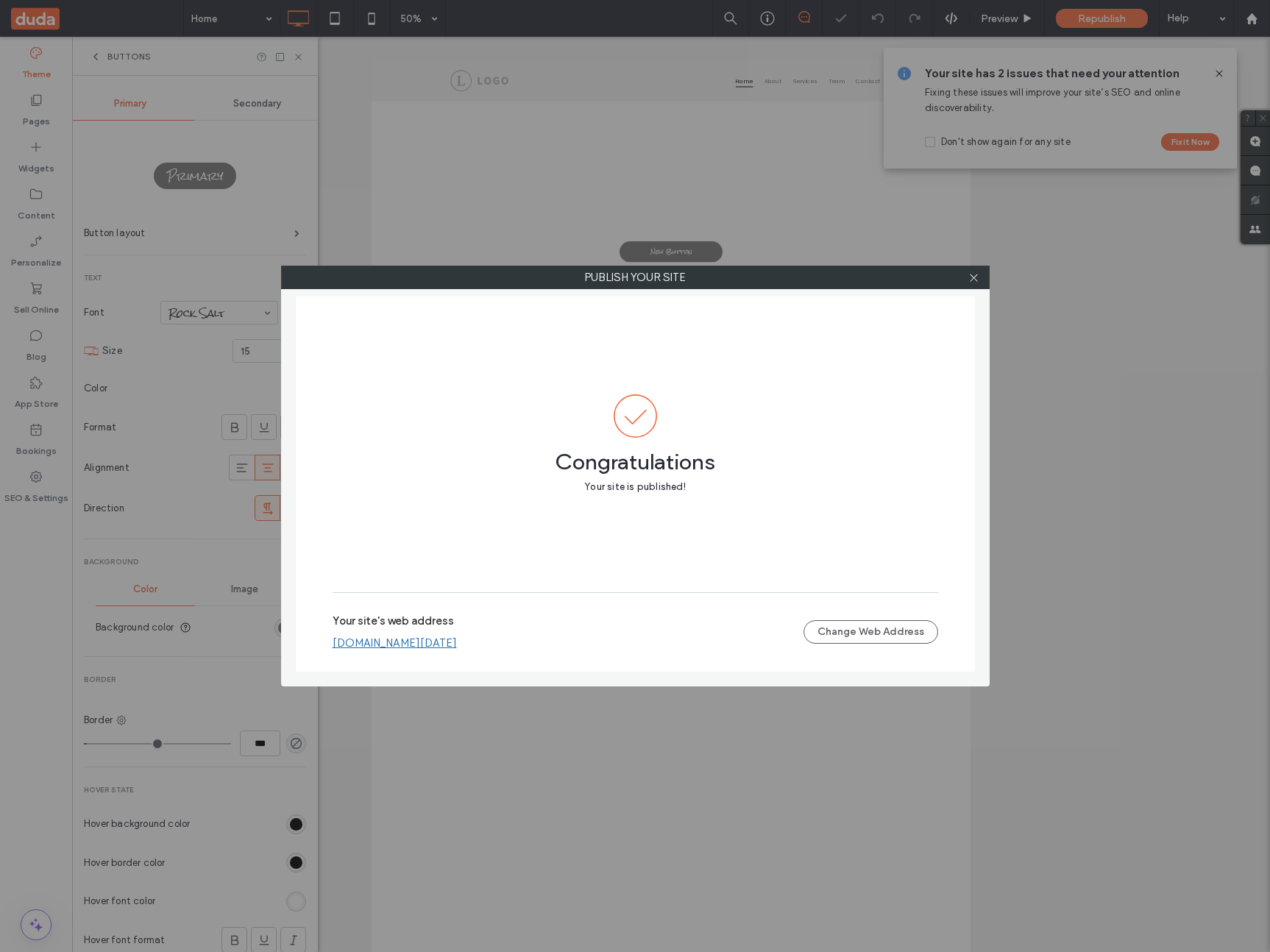
click at [457, 642] on link "[DOMAIN_NAME][DATE]" at bounding box center [395, 642] width 125 height 13
click at [968, 273] on icon at bounding box center [973, 277] width 11 height 11
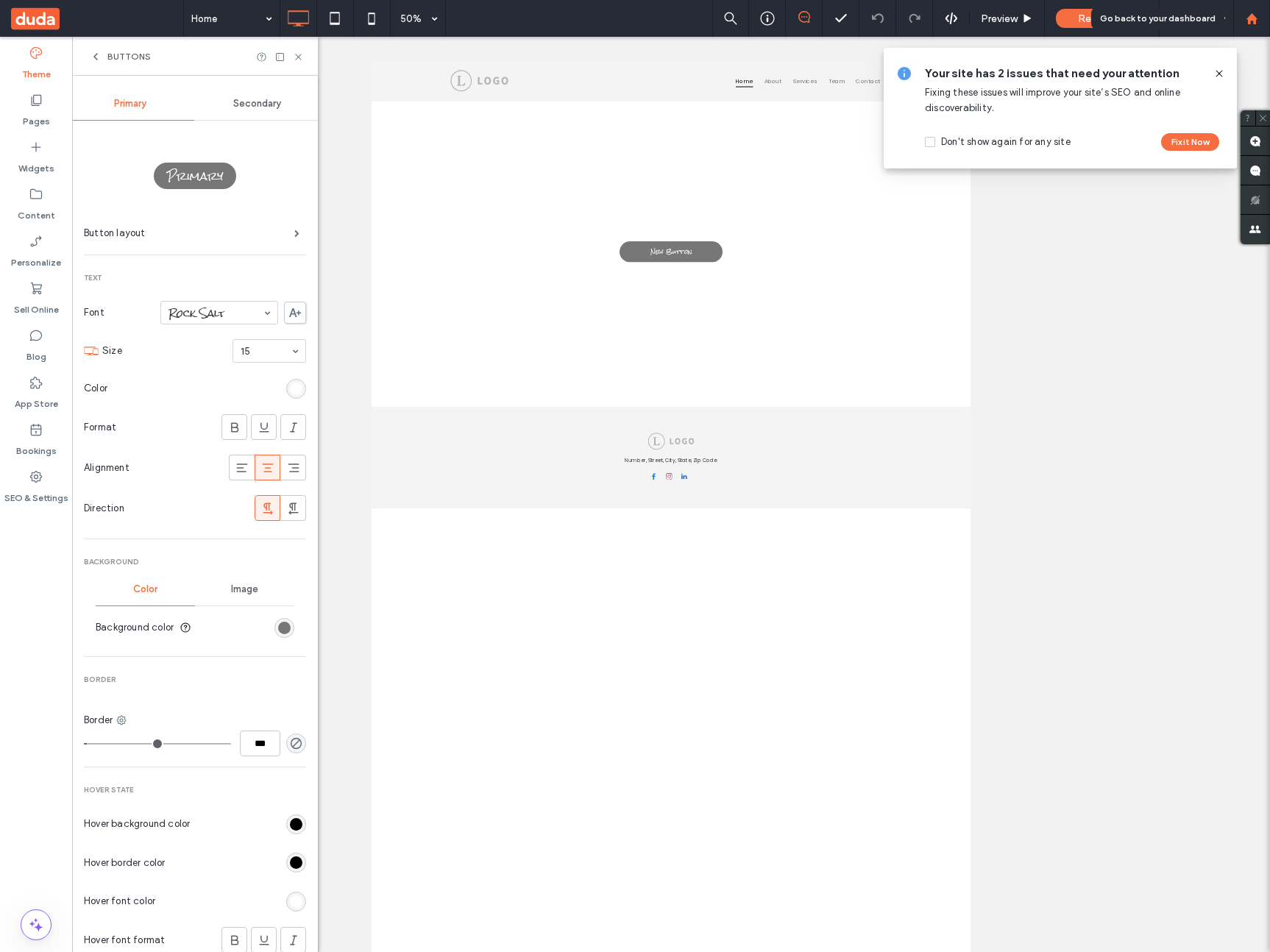
click at [1251, 25] on div at bounding box center [1251, 18] width 37 height 37
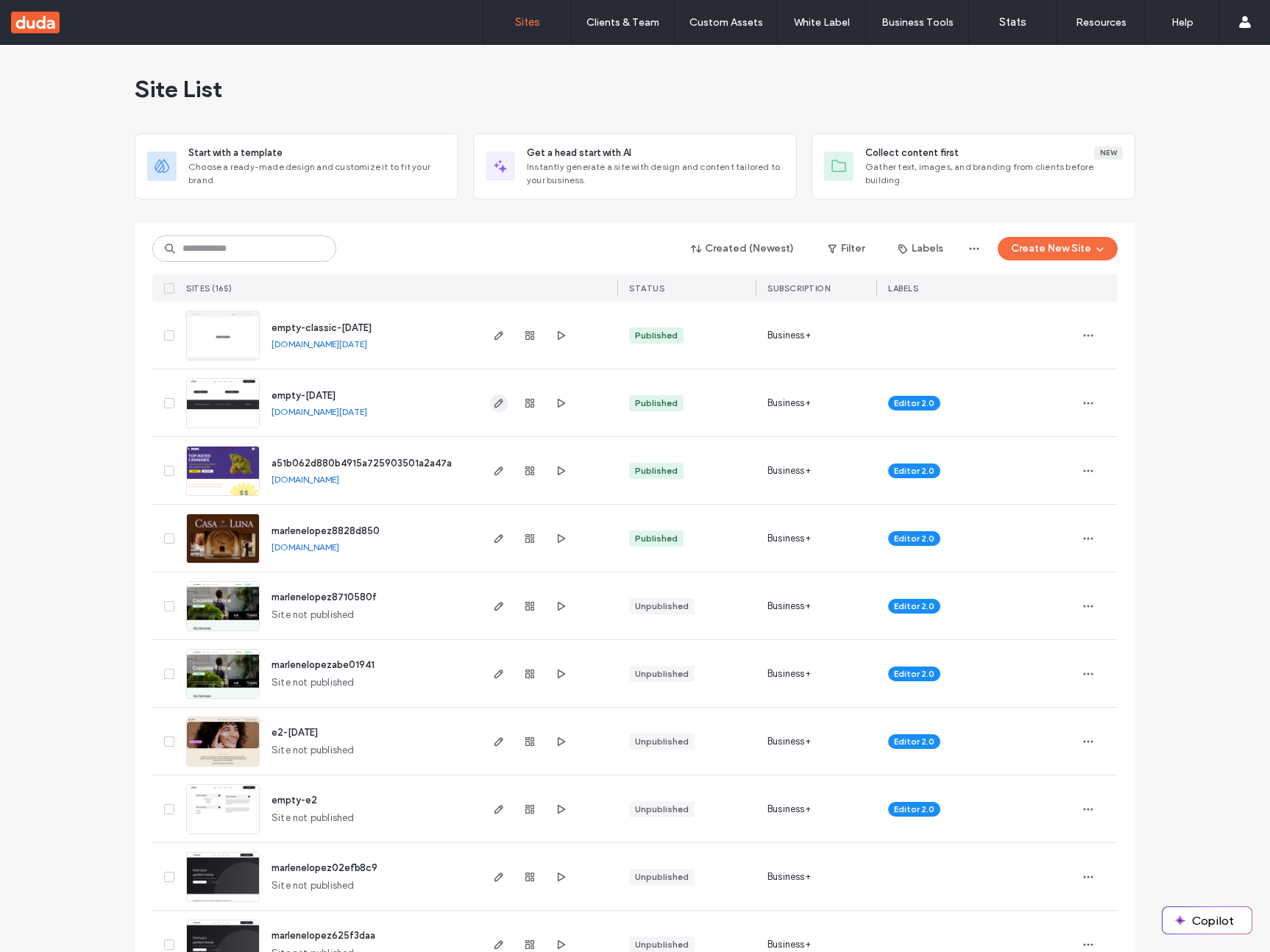
click at [493, 401] on icon "button" at bounding box center [499, 403] width 12 height 12
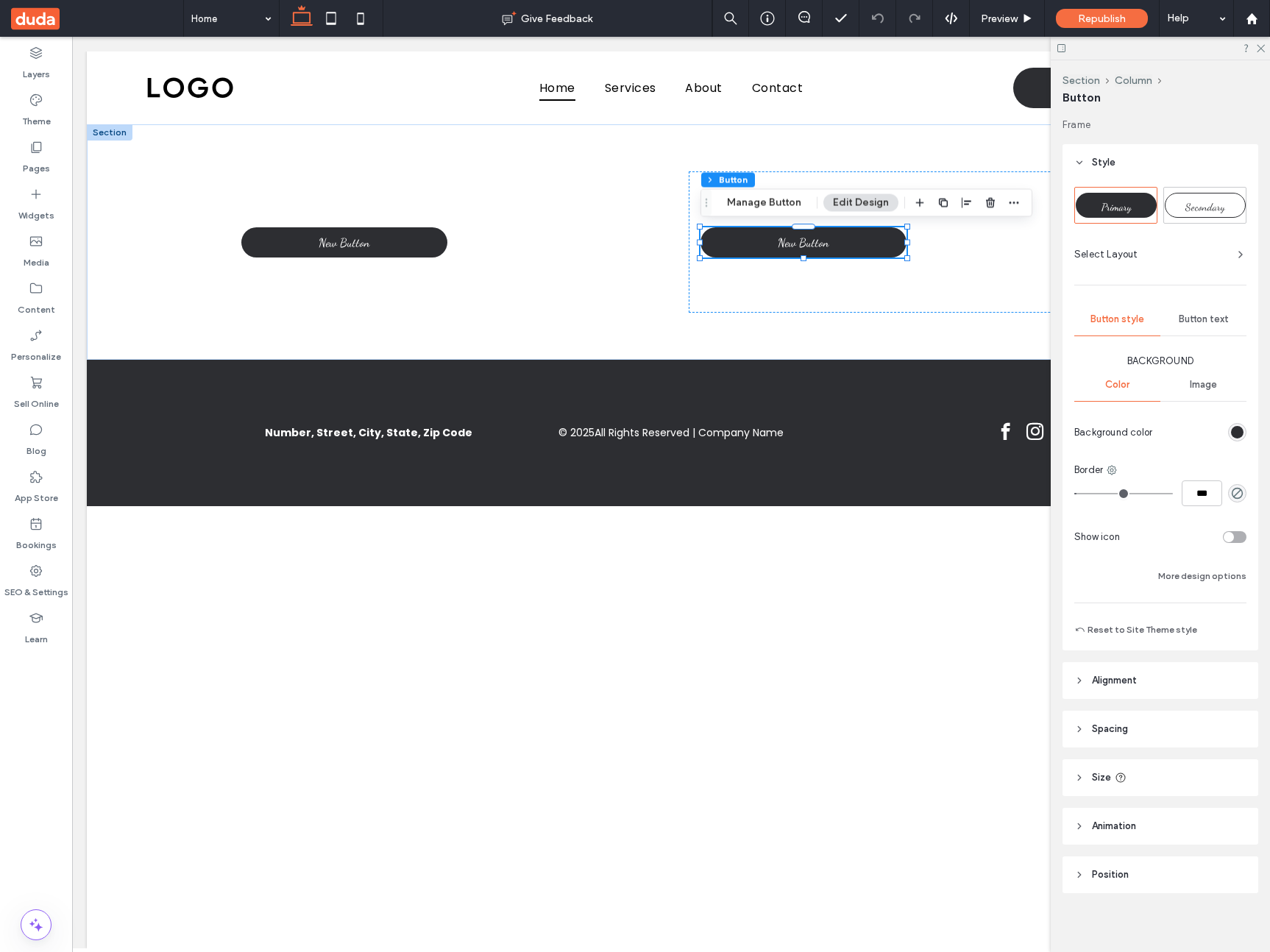
click at [1209, 317] on span "Button text" at bounding box center [1204, 319] width 50 height 12
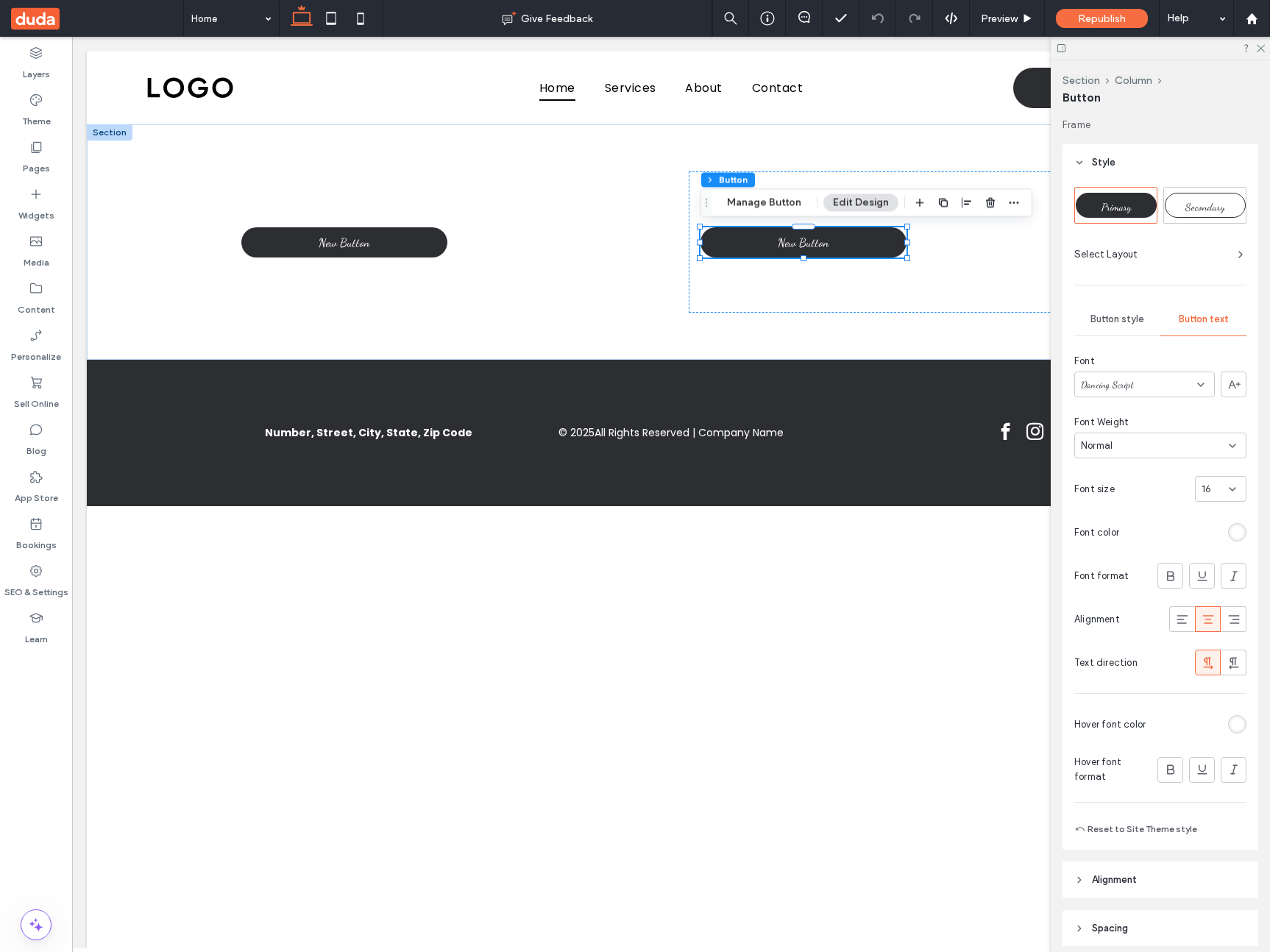
click at [1160, 391] on div "Dancing Script" at bounding box center [1144, 385] width 140 height 26
click at [1119, 435] on span "Poppins" at bounding box center [1100, 429] width 39 height 15
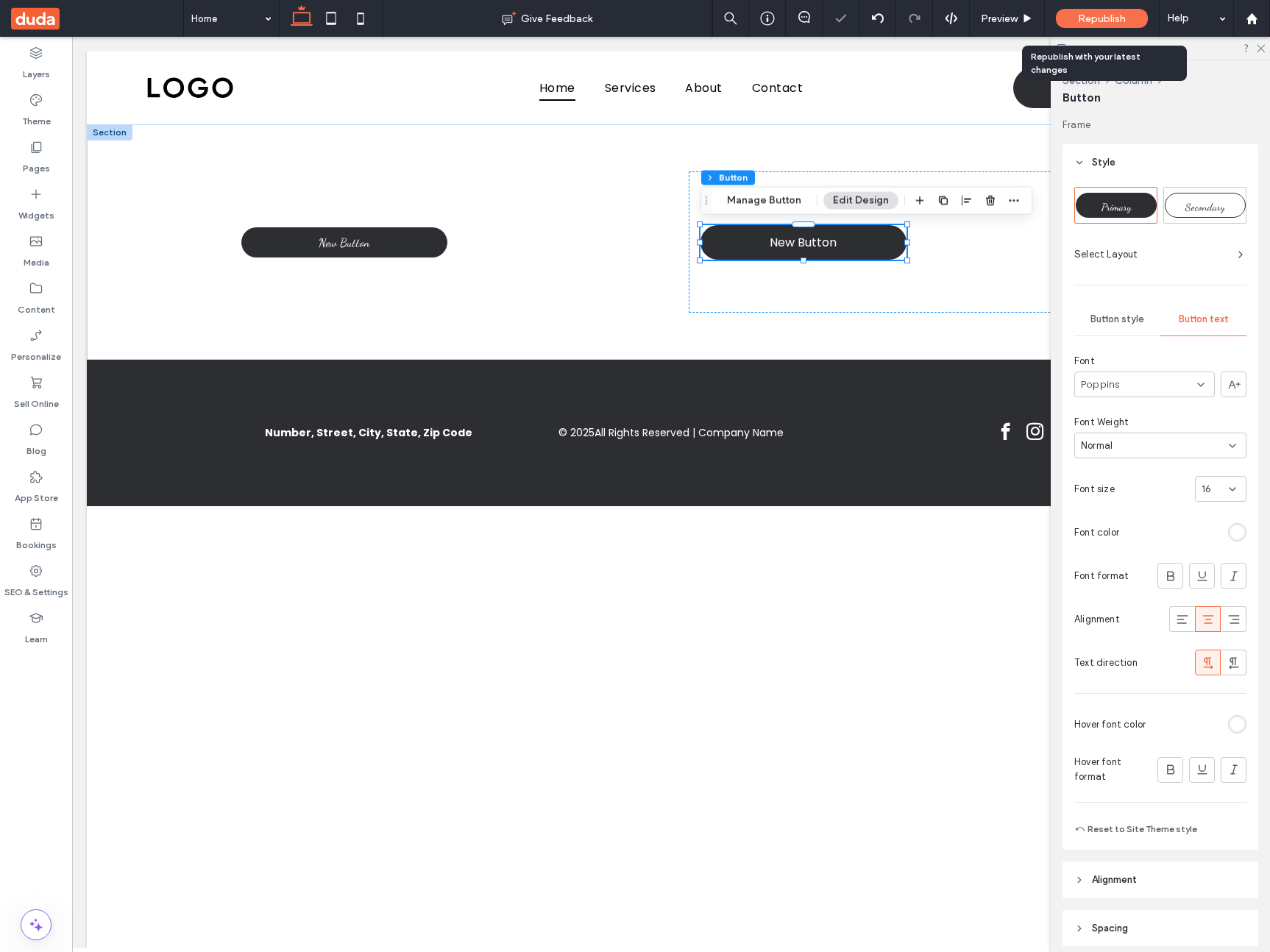
click at [1087, 18] on span "Republish" at bounding box center [1102, 19] width 47 height 13
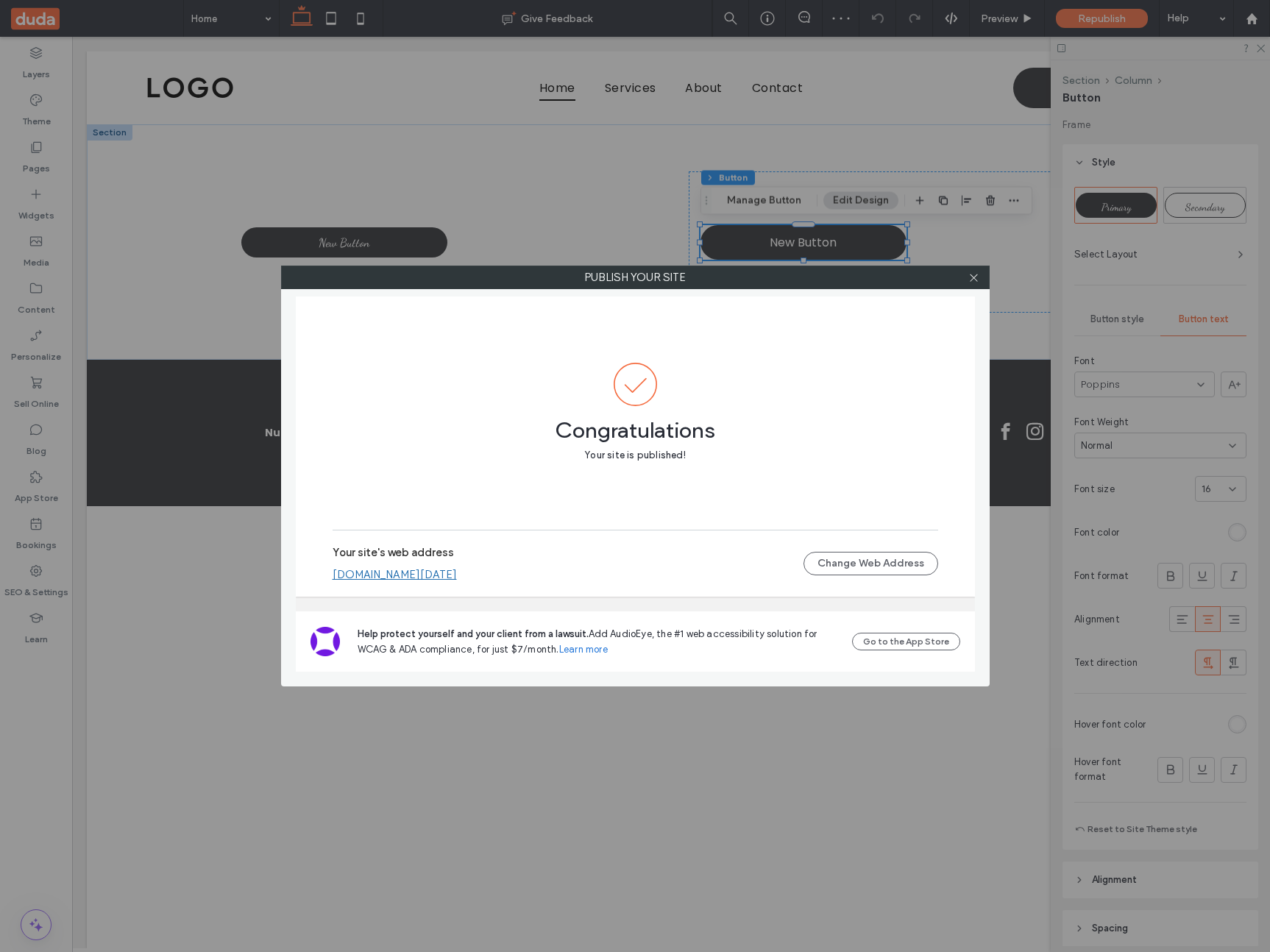
click at [413, 570] on link "[DOMAIN_NAME][DATE]" at bounding box center [395, 573] width 125 height 13
click at [976, 279] on icon at bounding box center [973, 277] width 11 height 11
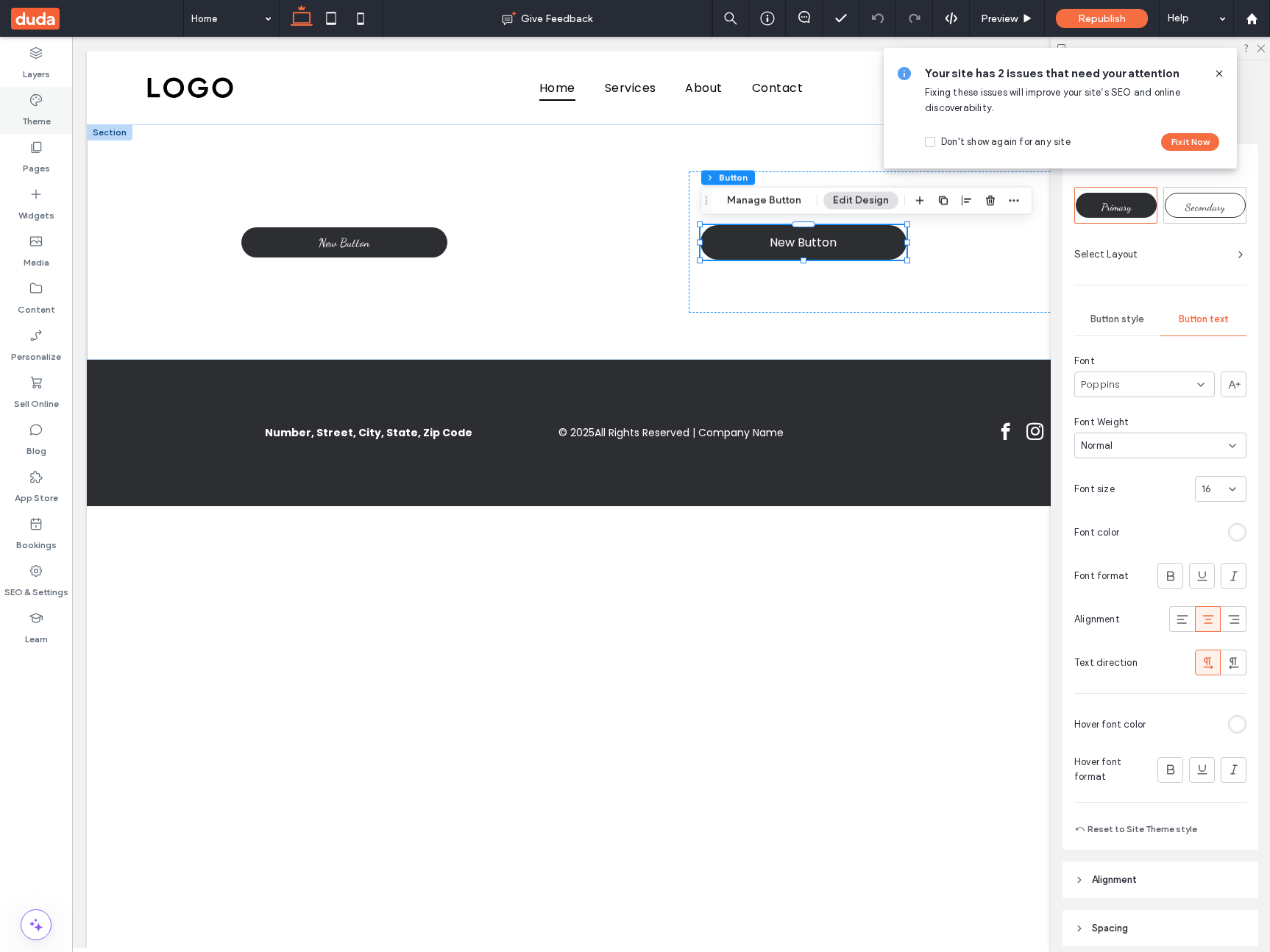
click at [36, 108] on label "Theme" at bounding box center [36, 118] width 29 height 21
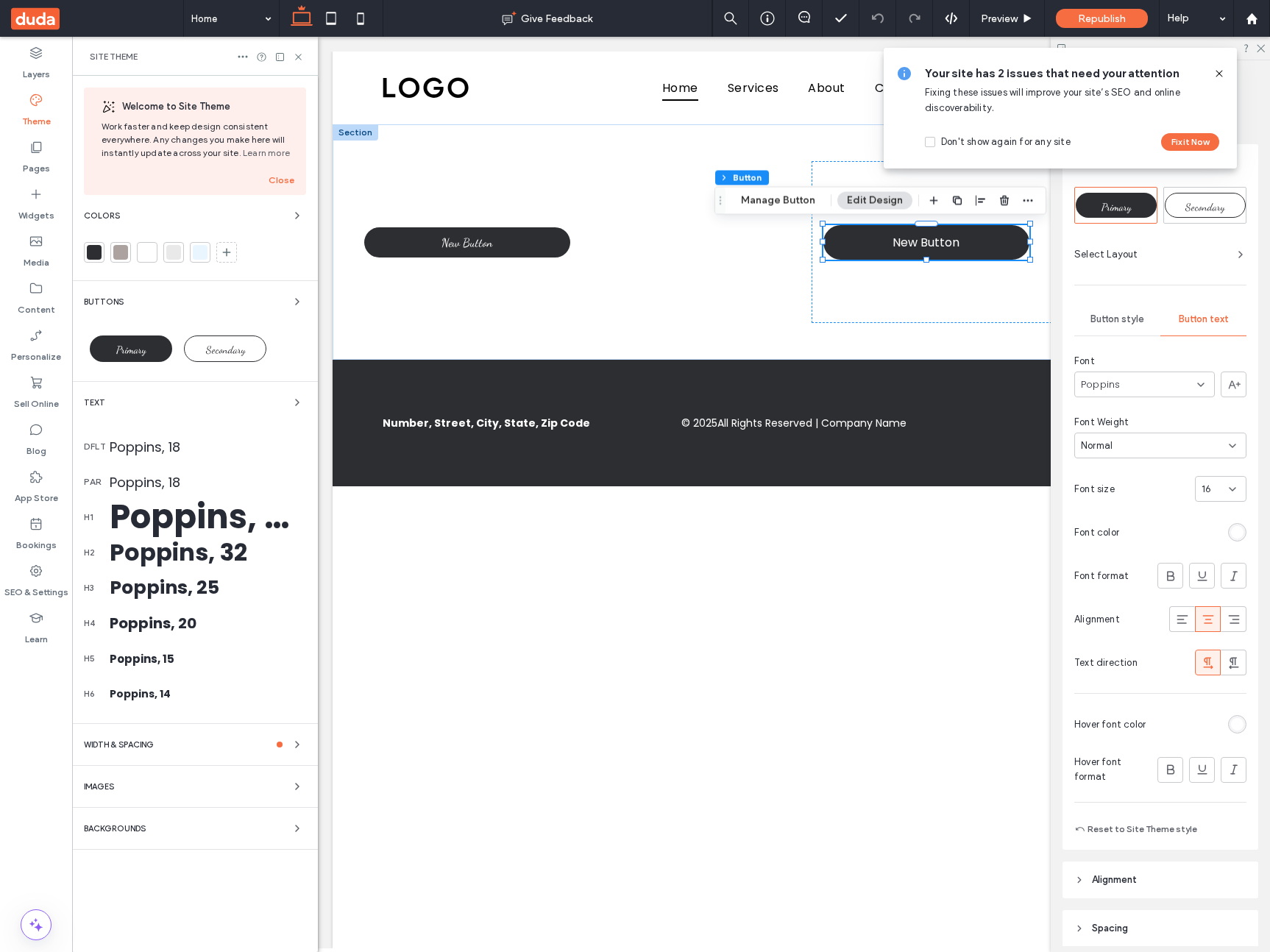
click at [283, 295] on div "Buttons" at bounding box center [195, 302] width 223 height 18
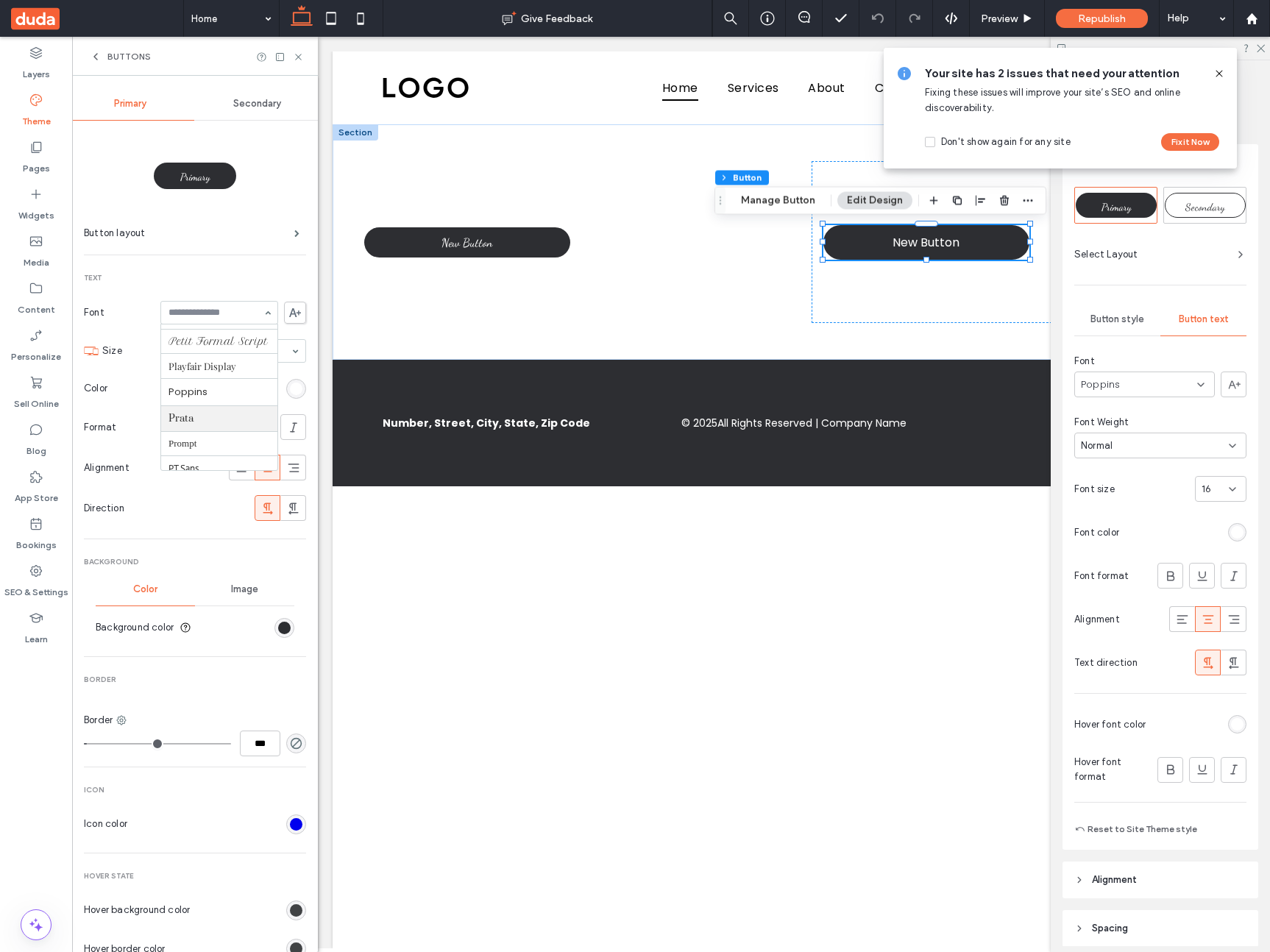
scroll to position [990, 0]
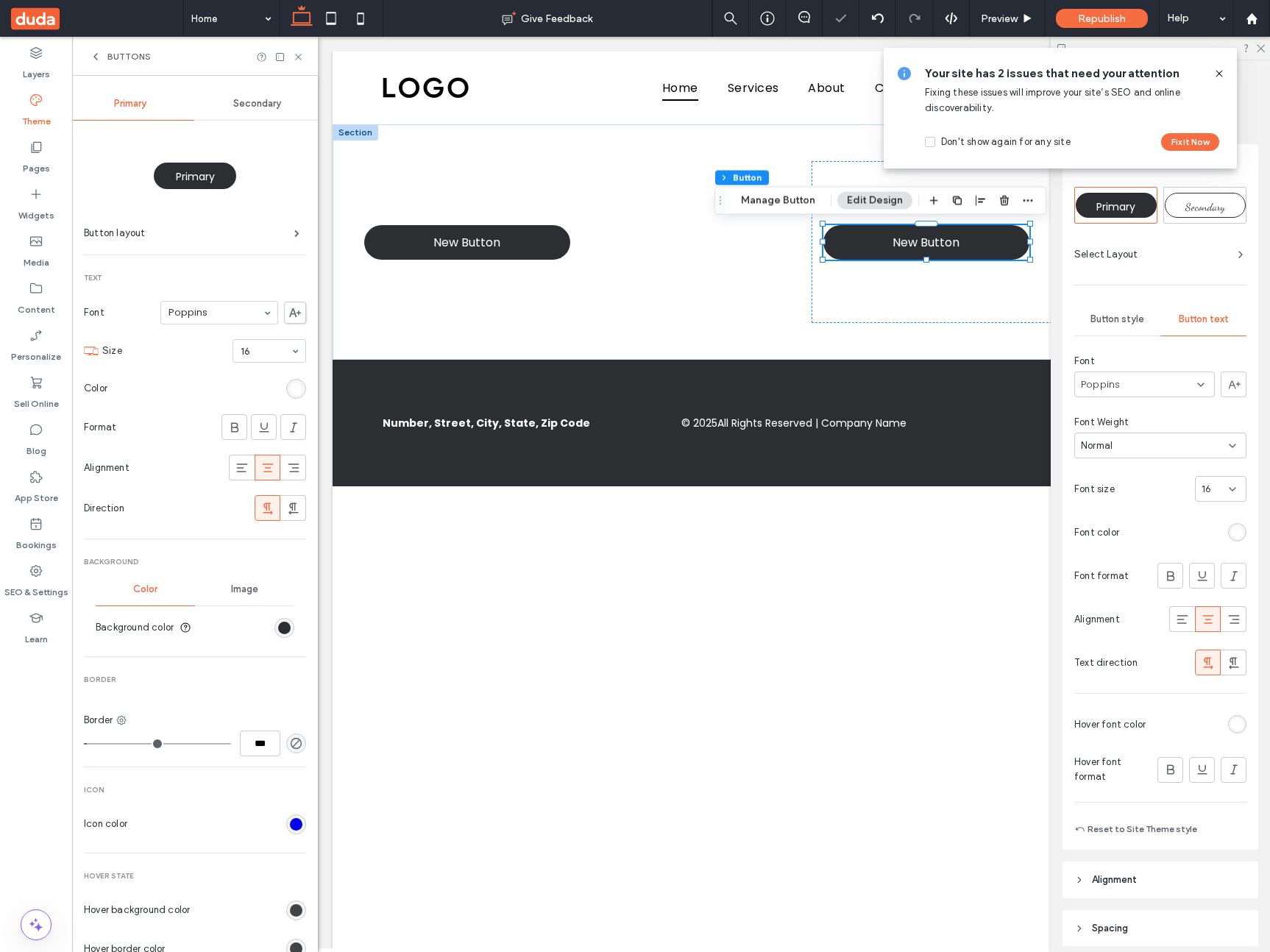
click at [261, 103] on span "Secondary" at bounding box center [257, 104] width 47 height 12
click at [1080, 19] on span "Republish" at bounding box center [1102, 19] width 47 height 13
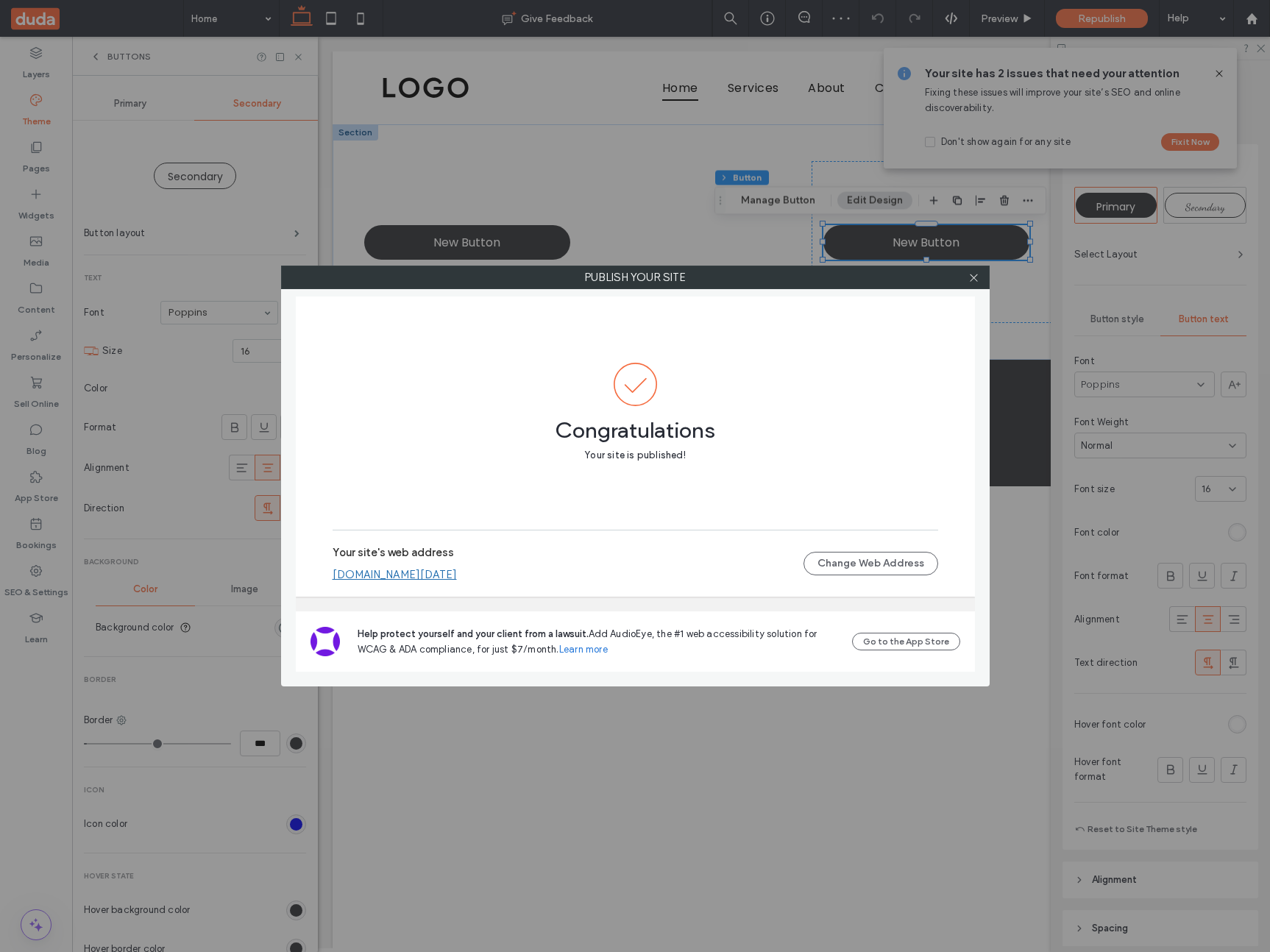
click at [457, 578] on link "[DOMAIN_NAME][DATE]" at bounding box center [395, 573] width 125 height 13
click at [976, 275] on icon at bounding box center [973, 277] width 11 height 11
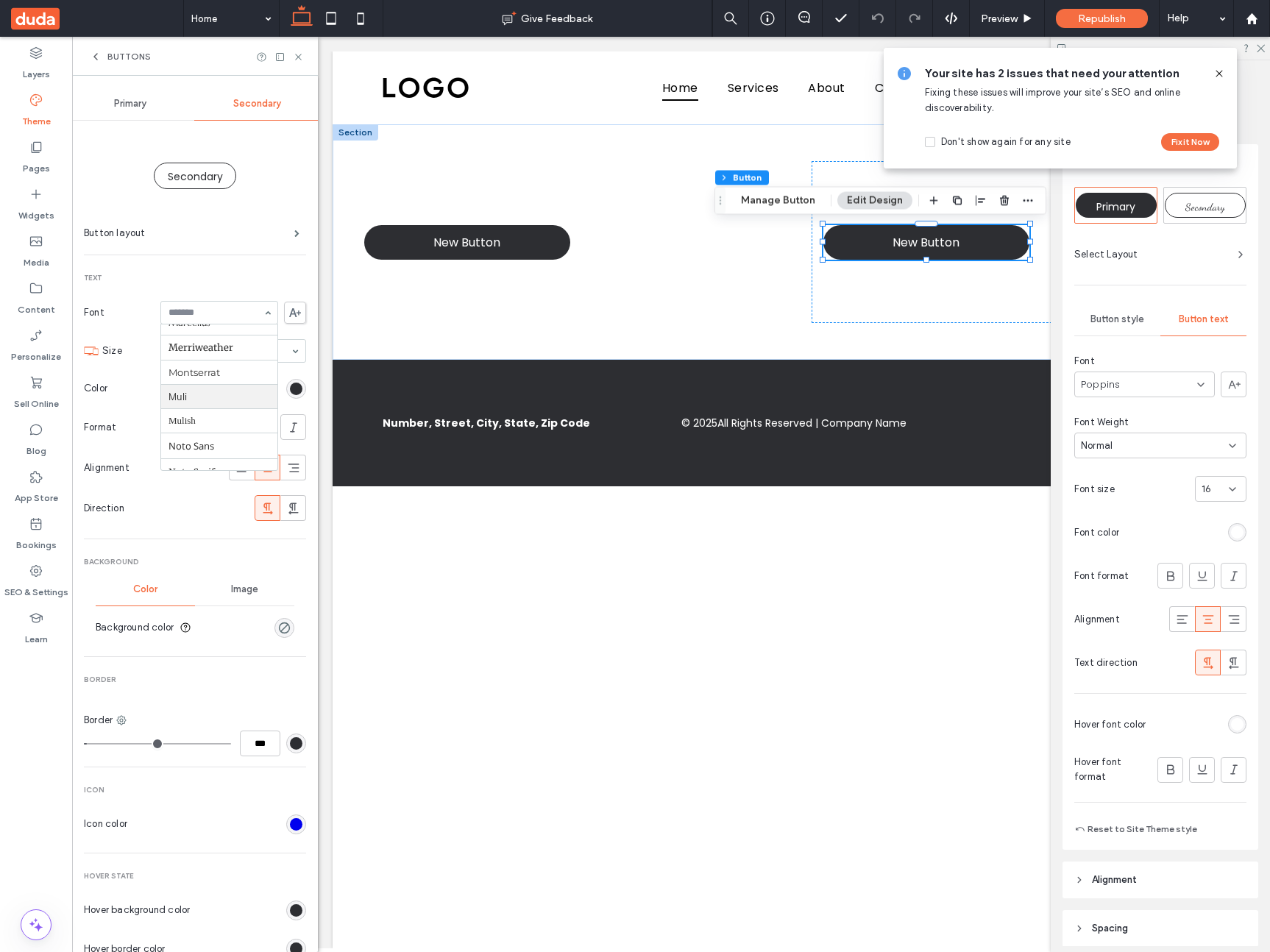
scroll to position [722, 0]
click at [238, 312] on input at bounding box center [215, 312] width 94 height 10
click at [108, 96] on div "Primary" at bounding box center [131, 104] width 128 height 33
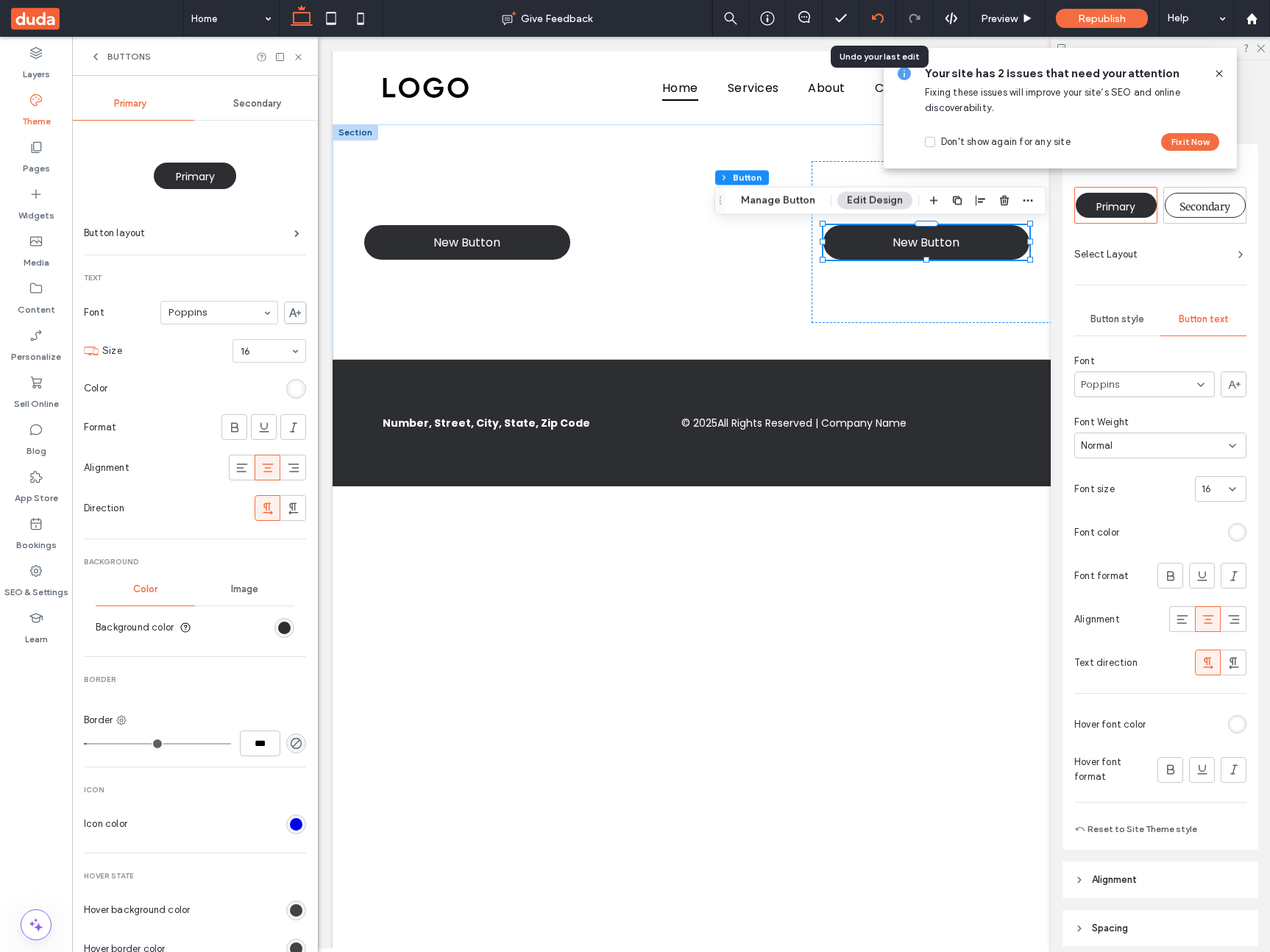
click at [888, 20] on div at bounding box center [877, 19] width 36 height 12
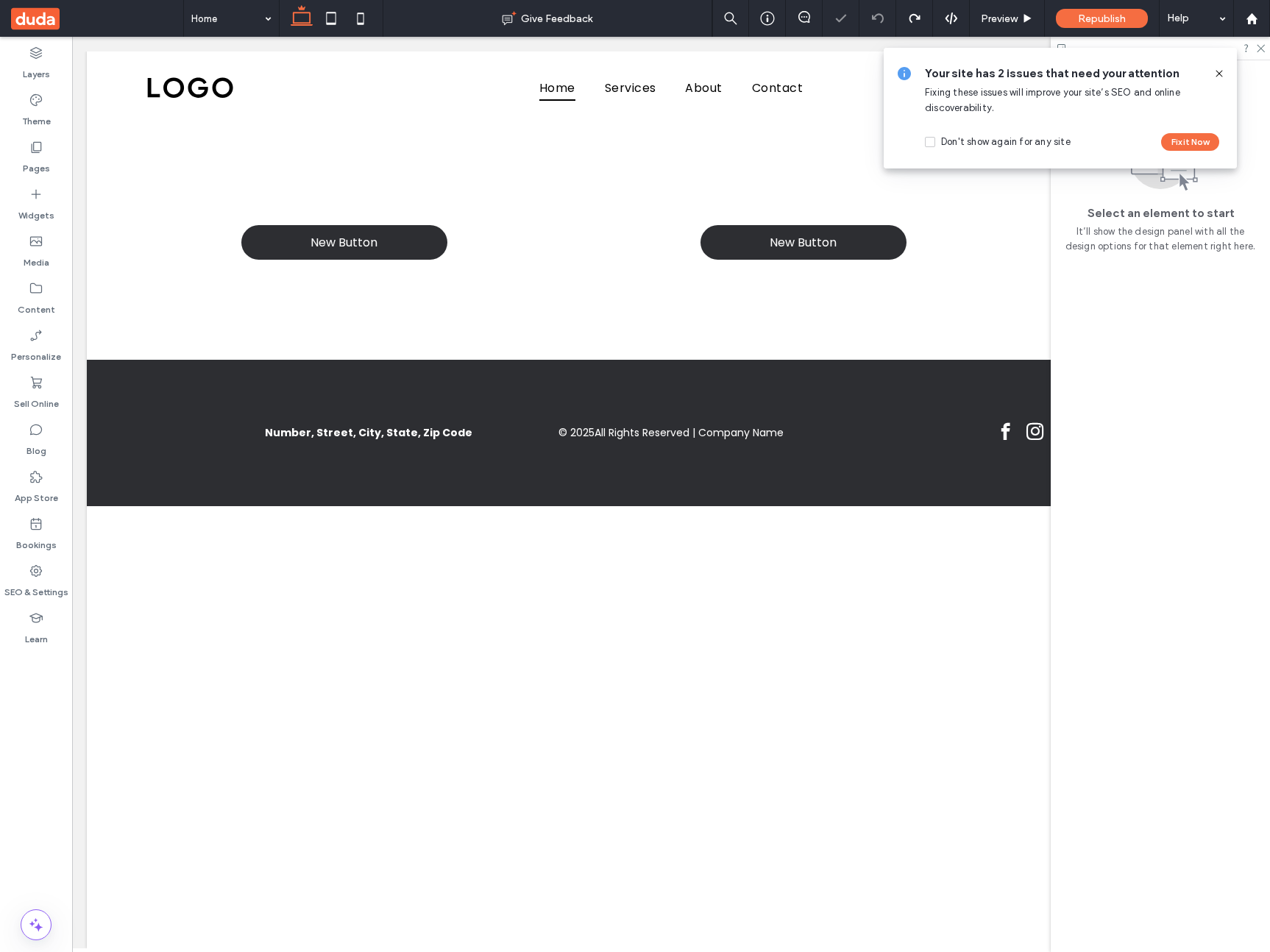
click at [283, 96] on div "Home Services About Contact Contact us" at bounding box center [671, 88] width 1168 height 73
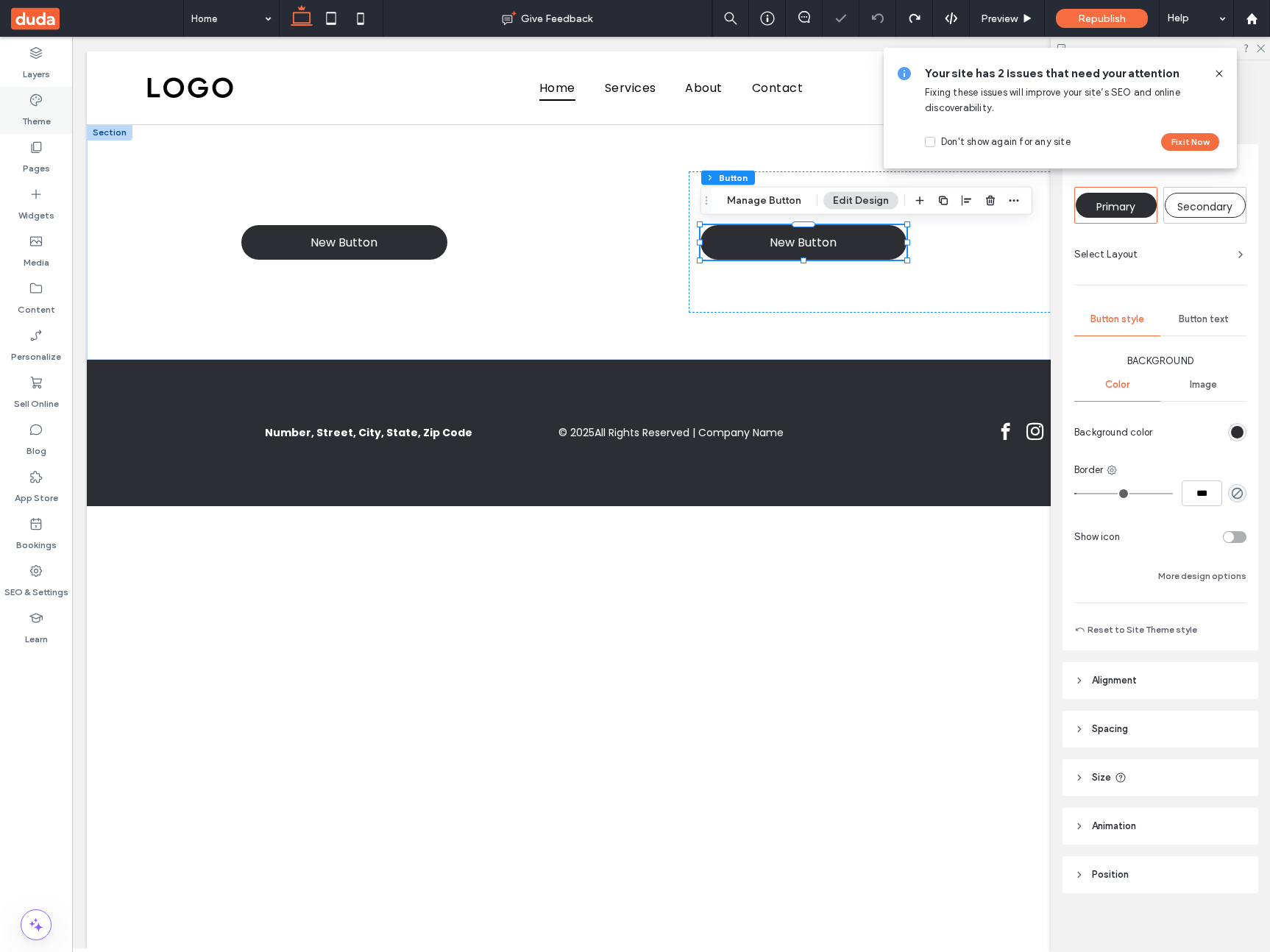
click at [29, 102] on icon at bounding box center [36, 100] width 15 height 15
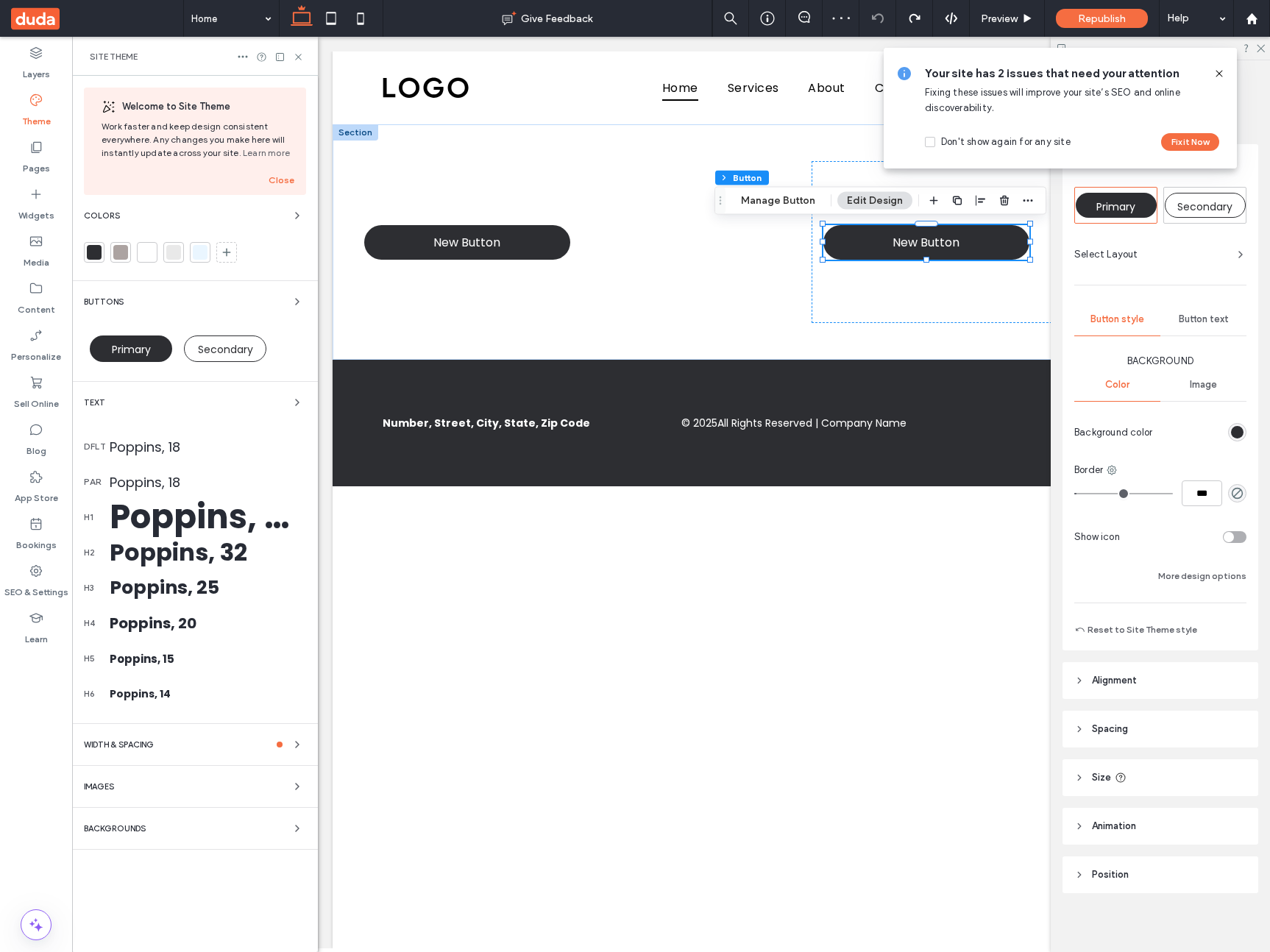
click at [262, 296] on div "Buttons" at bounding box center [195, 302] width 223 height 18
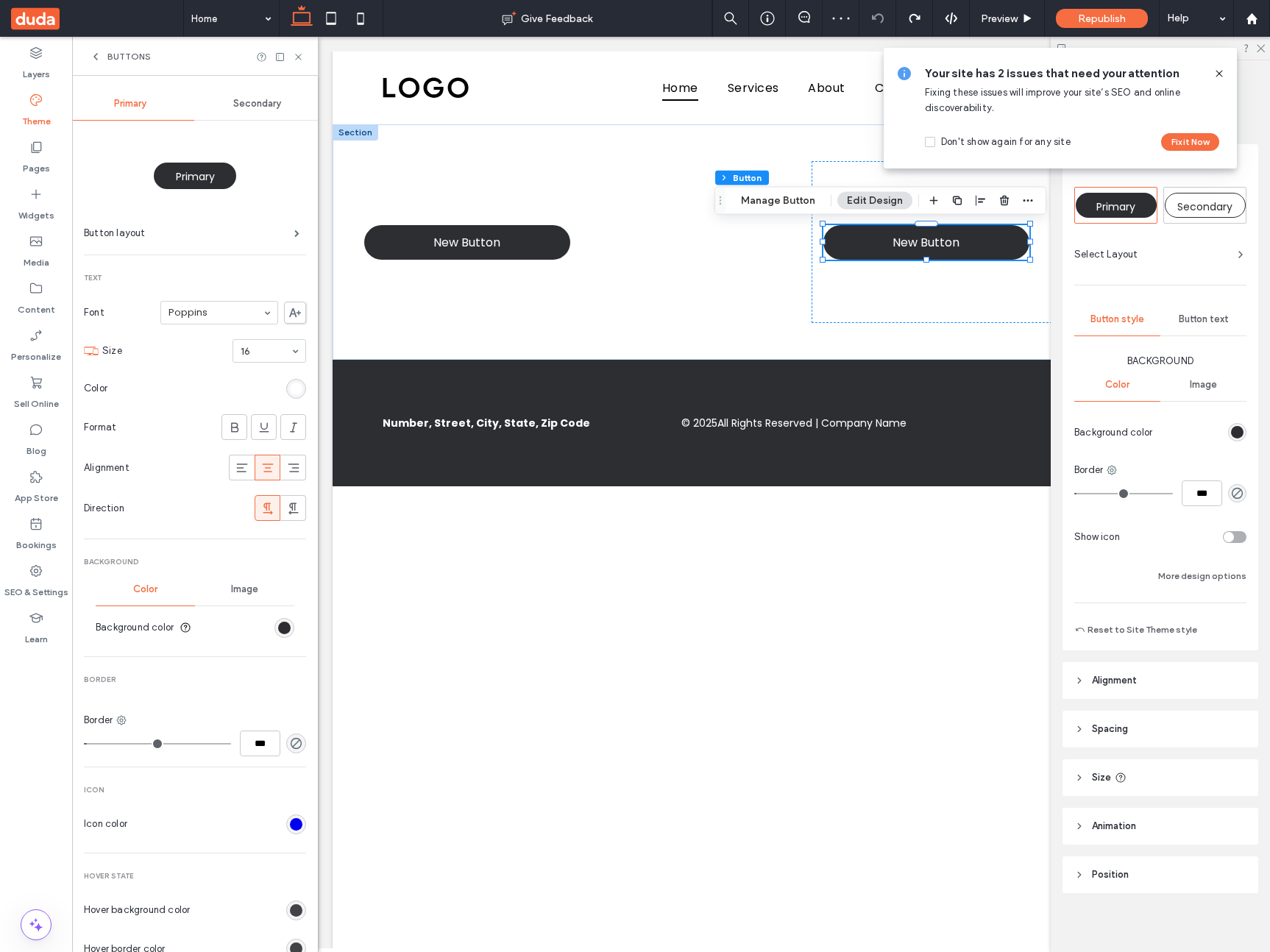
click at [224, 105] on div "Secondary" at bounding box center [257, 104] width 128 height 33
drag, startPoint x: 158, startPoint y: 101, endPoint x: 159, endPoint y: 113, distance: 12.0
click at [158, 100] on div "Primary" at bounding box center [131, 104] width 128 height 33
drag, startPoint x: 180, startPoint y: 303, endPoint x: 179, endPoint y: 318, distance: 15.0
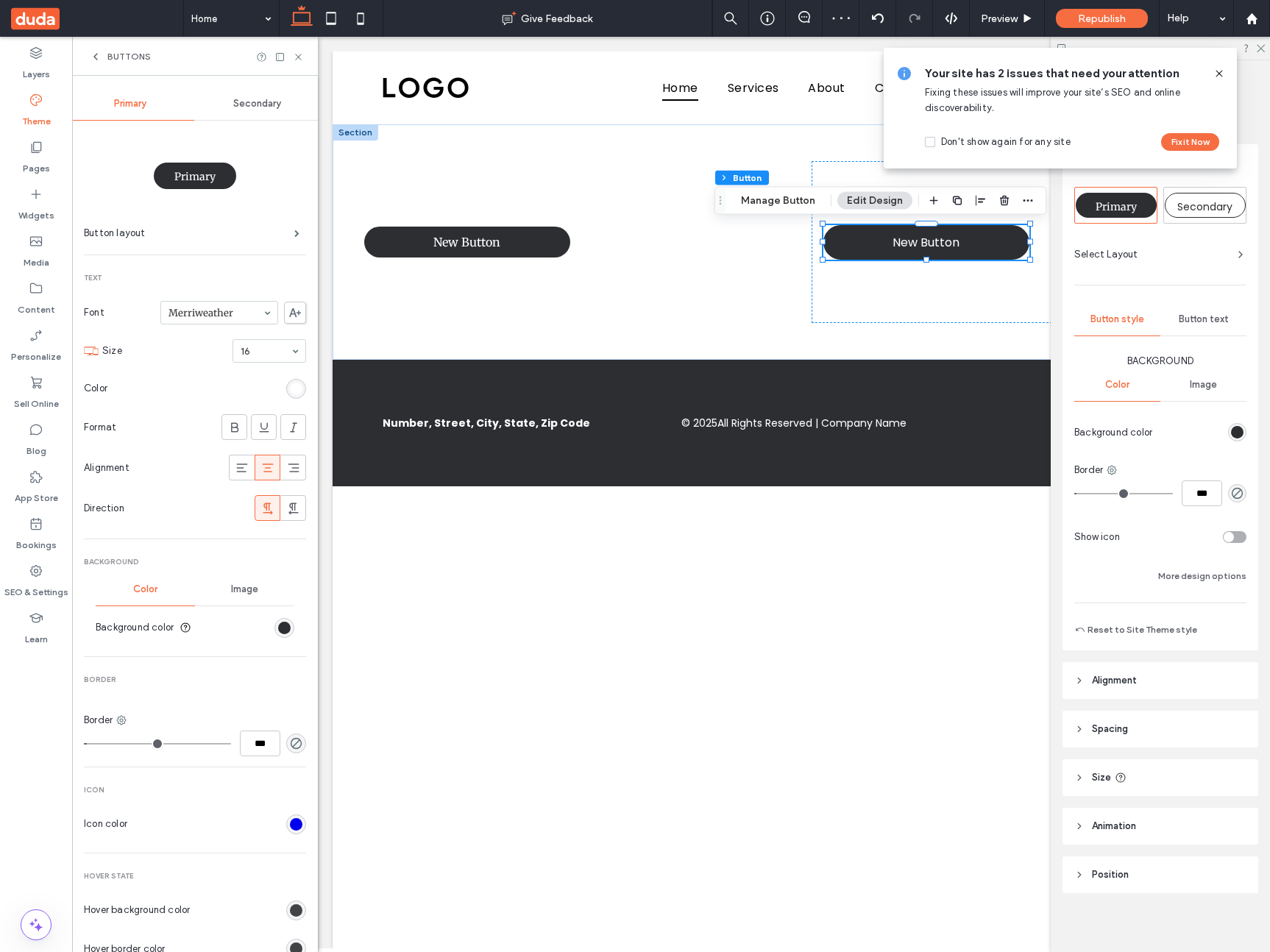
drag, startPoint x: 1223, startPoint y: 73, endPoint x: 1157, endPoint y: 90, distance: 68.2
click at [1223, 73] on icon at bounding box center [1220, 73] width 12 height 12
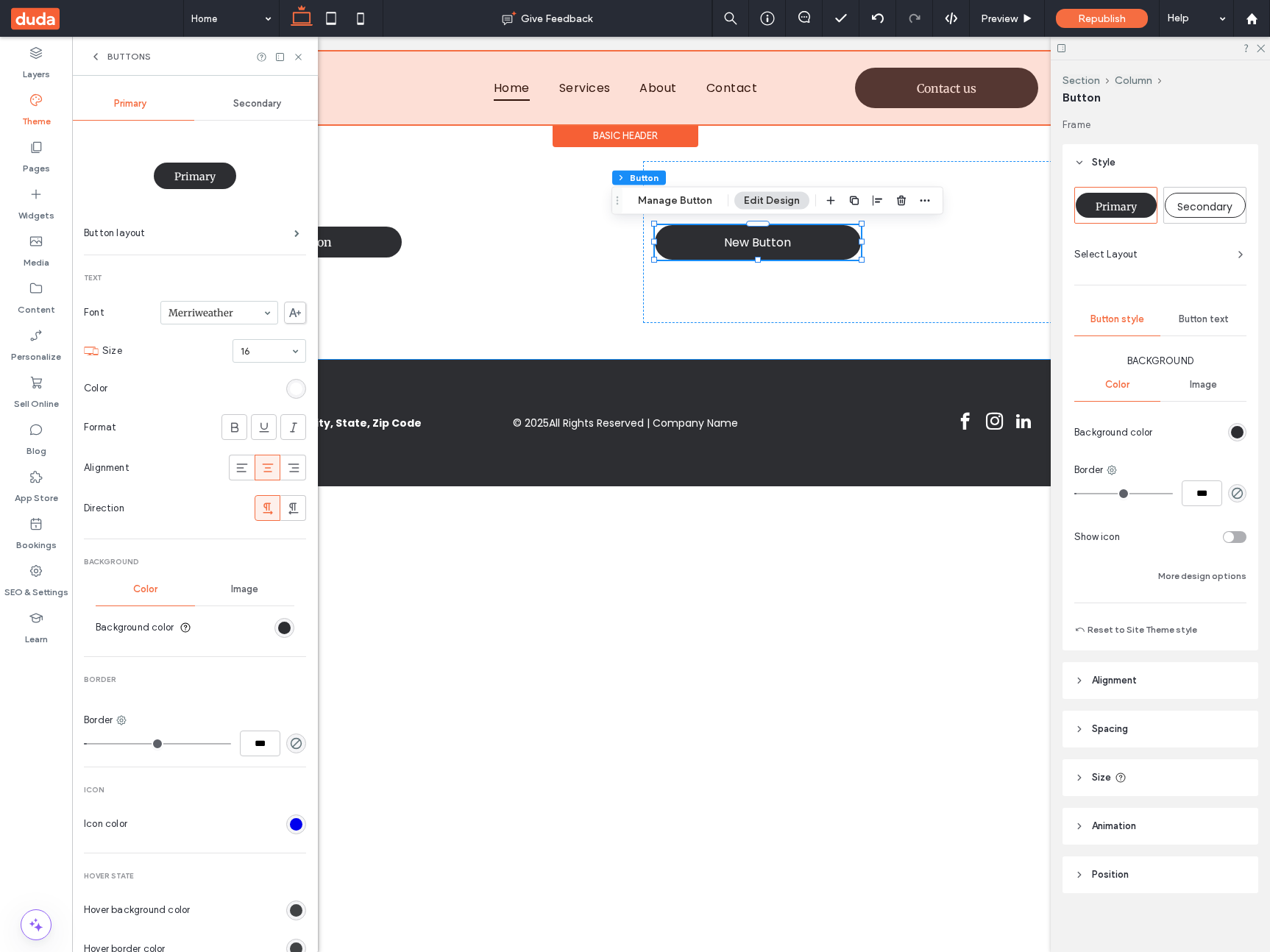
scroll to position [0, 220]
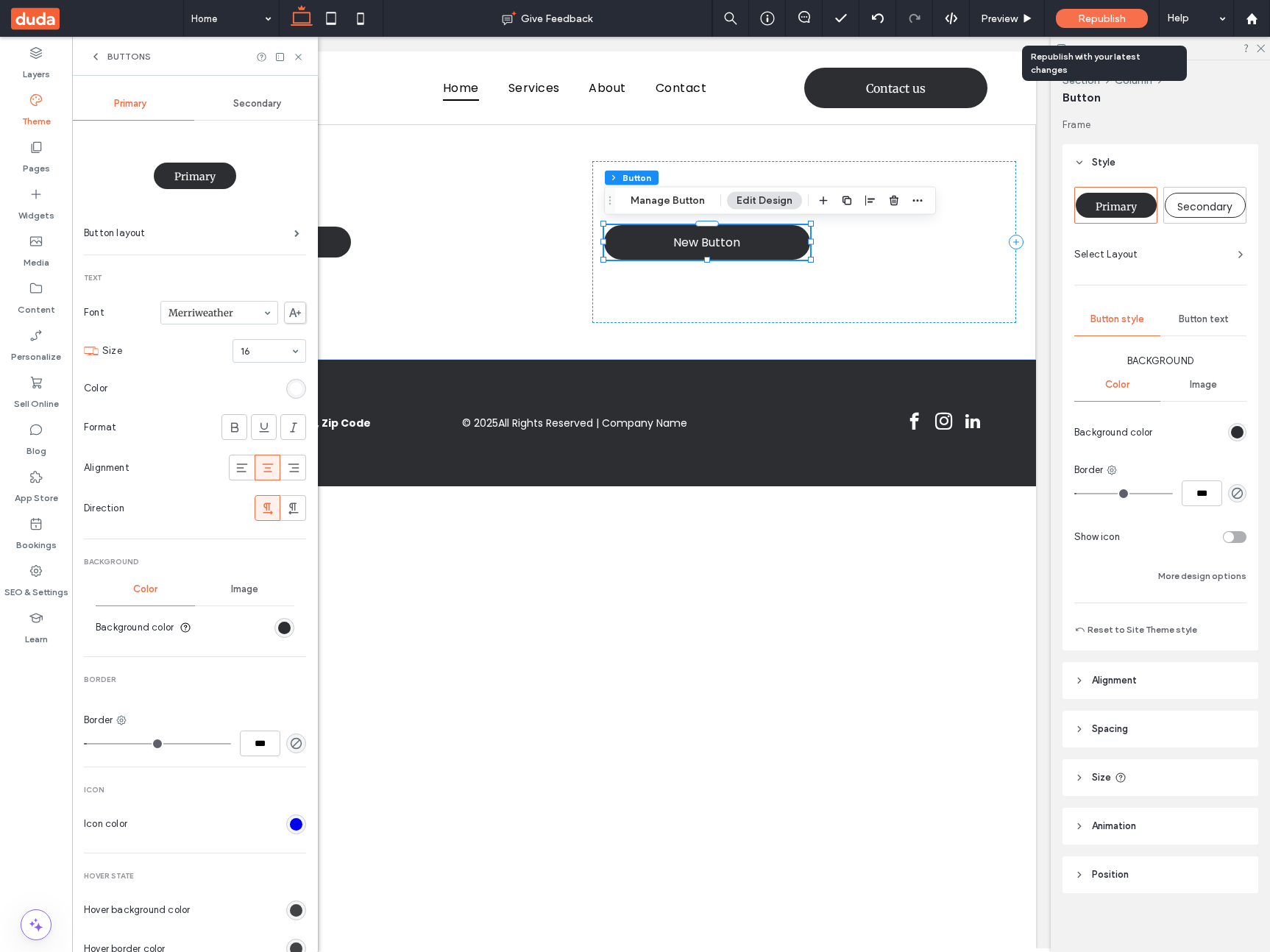
click at [1116, 6] on div "Republish" at bounding box center [1101, 18] width 92 height 37
click at [1113, 16] on span "Republish" at bounding box center [1102, 19] width 47 height 13
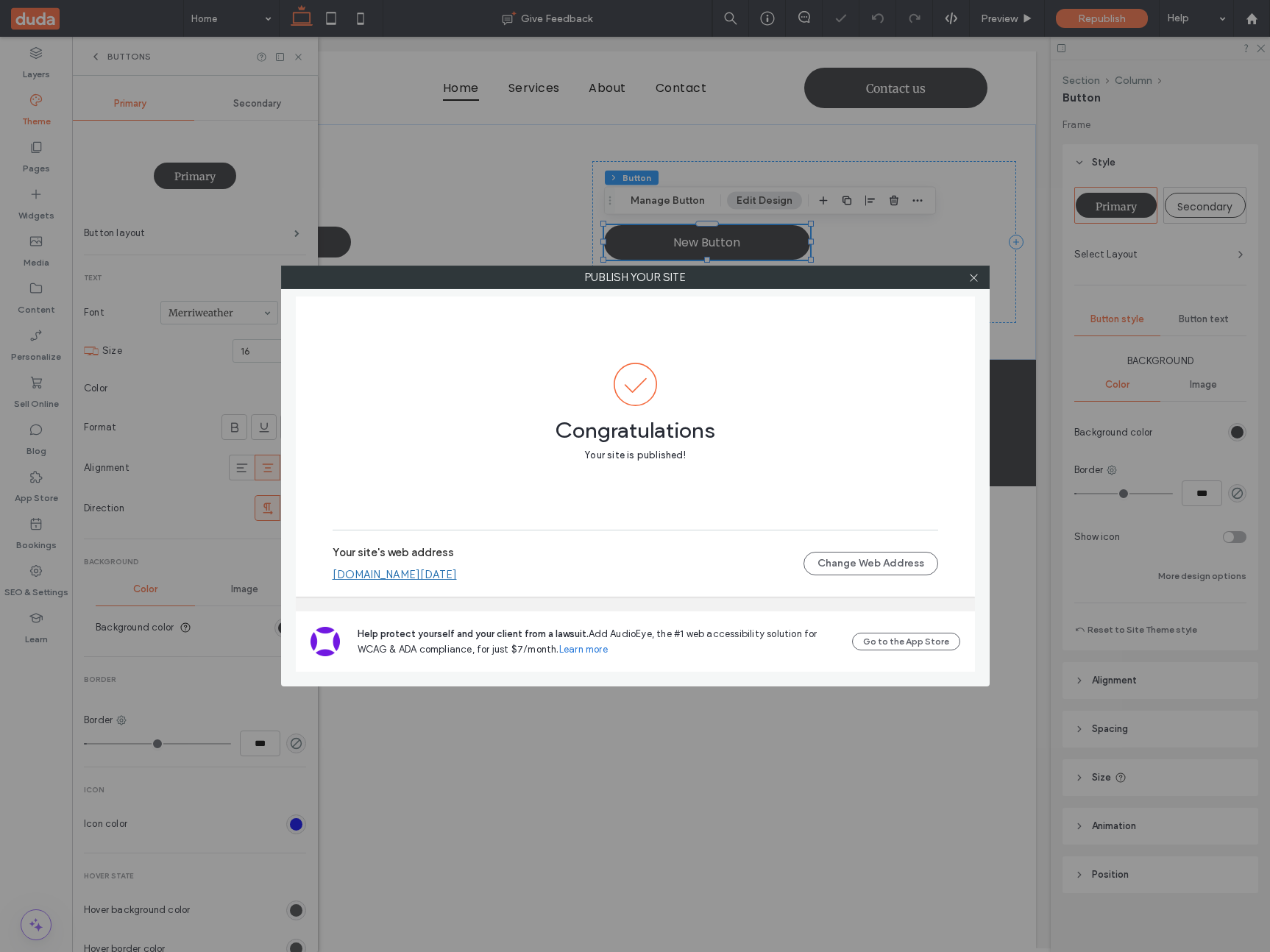
click at [457, 579] on link "[DOMAIN_NAME][DATE]" at bounding box center [395, 573] width 125 height 13
click at [298, 49] on div "Publish your site Congratulations Your site is published! Your site's web addre…" at bounding box center [635, 476] width 1270 height 952
click at [298, 53] on div "Publish your site Congratulations Your site is published! Your site's web addre…" at bounding box center [635, 476] width 1270 height 952
click at [298, 59] on div "Publish your site Congratulations Your site is published! Your site's web addre…" at bounding box center [635, 476] width 1270 height 952
drag, startPoint x: 970, startPoint y: 275, endPoint x: 858, endPoint y: 247, distance: 115.4
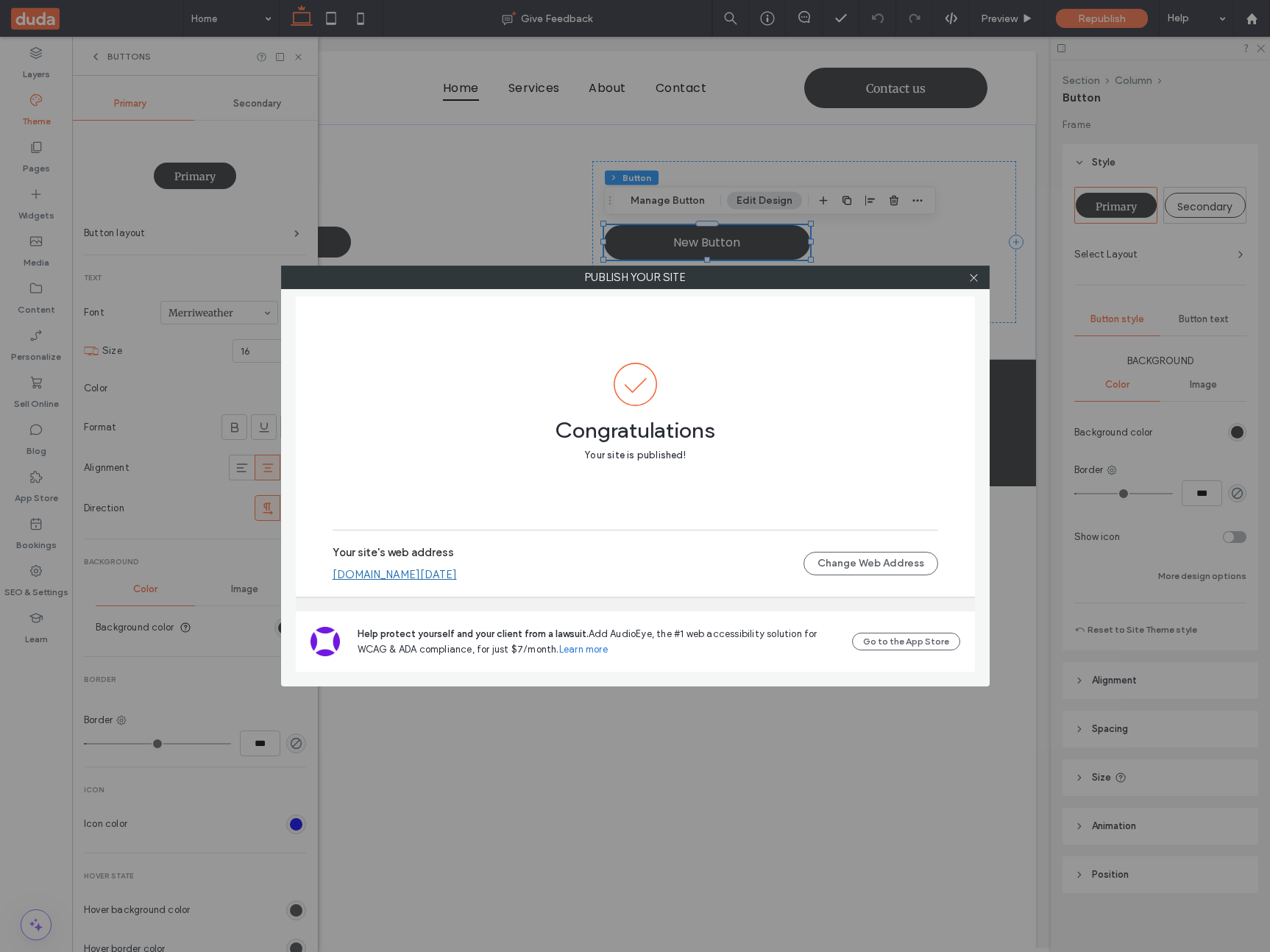
click at [970, 275] on icon at bounding box center [973, 277] width 11 height 11
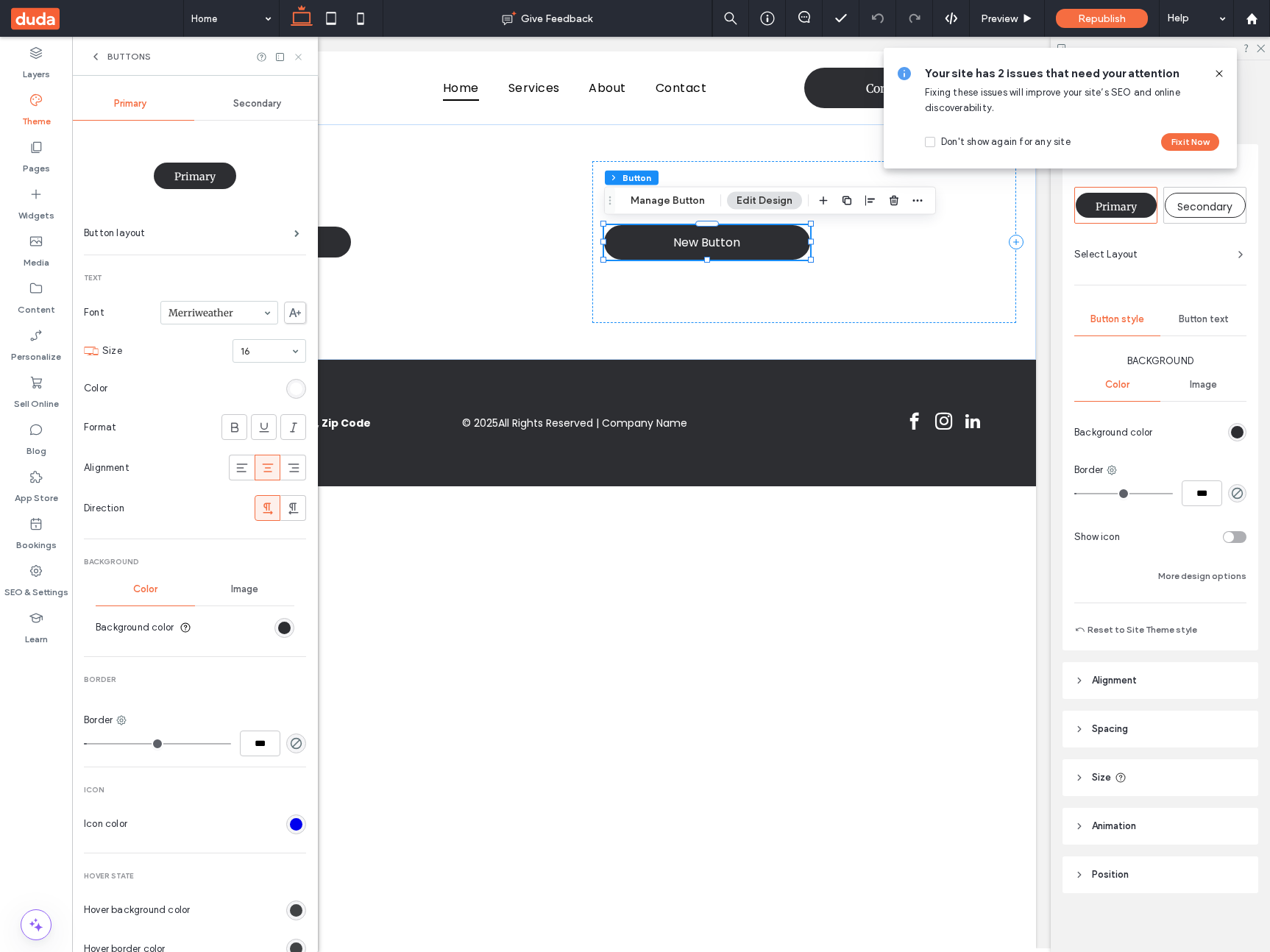
click at [298, 53] on icon at bounding box center [298, 56] width 11 height 11
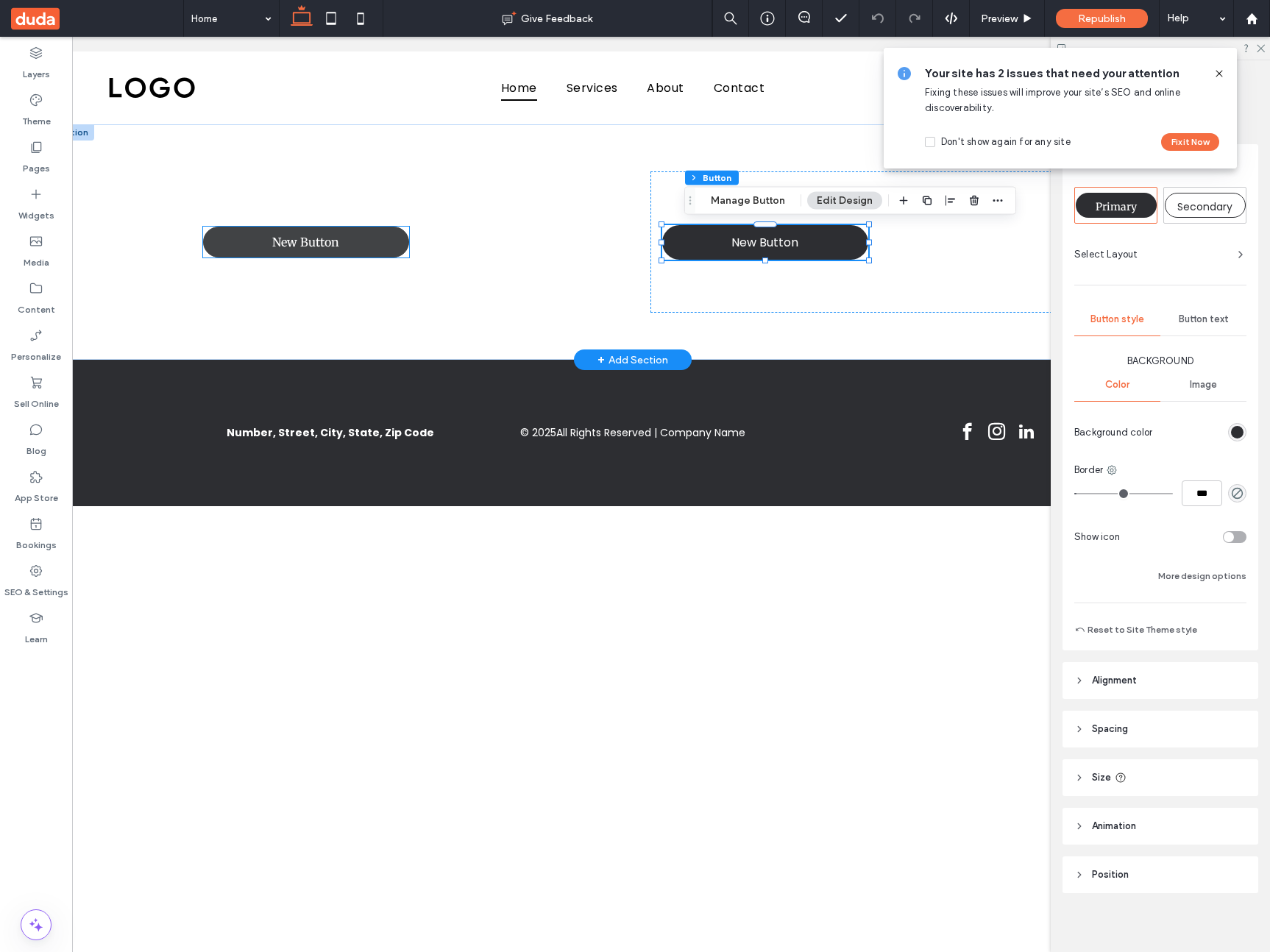
scroll to position [0, 16]
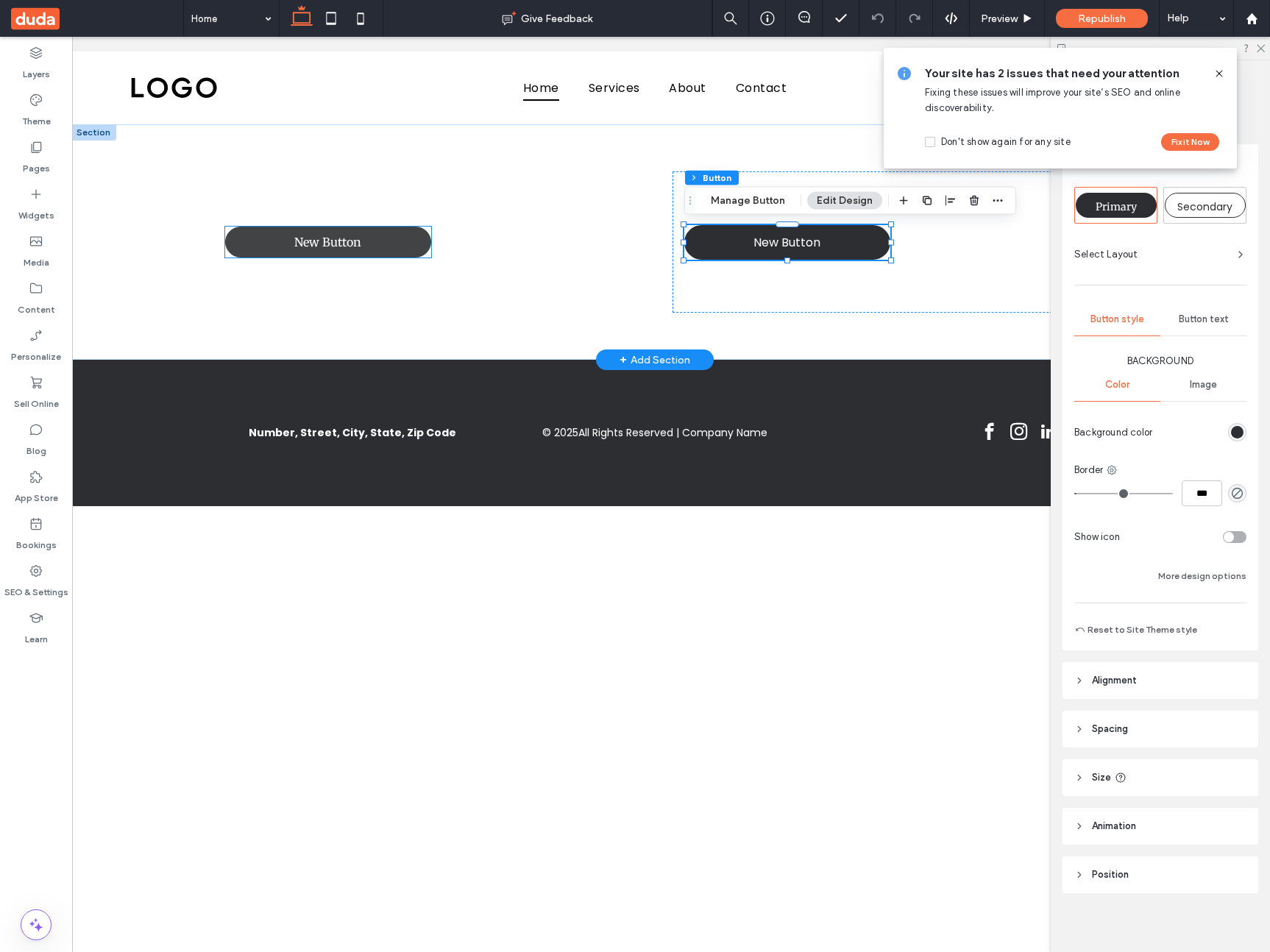
click at [287, 244] on link "New Button" at bounding box center [328, 241] width 206 height 31
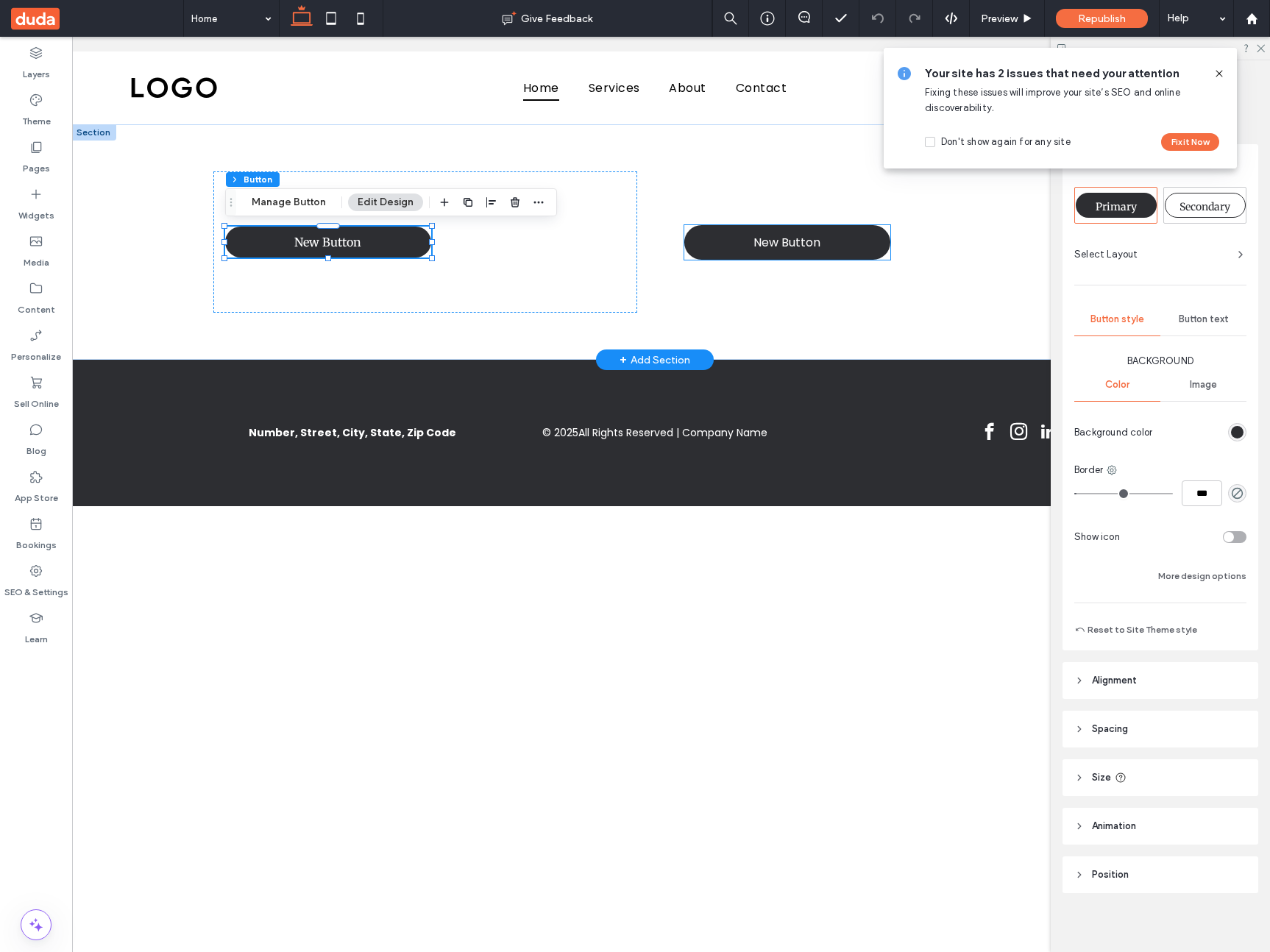
click at [848, 240] on link "New Button" at bounding box center [787, 242] width 206 height 35
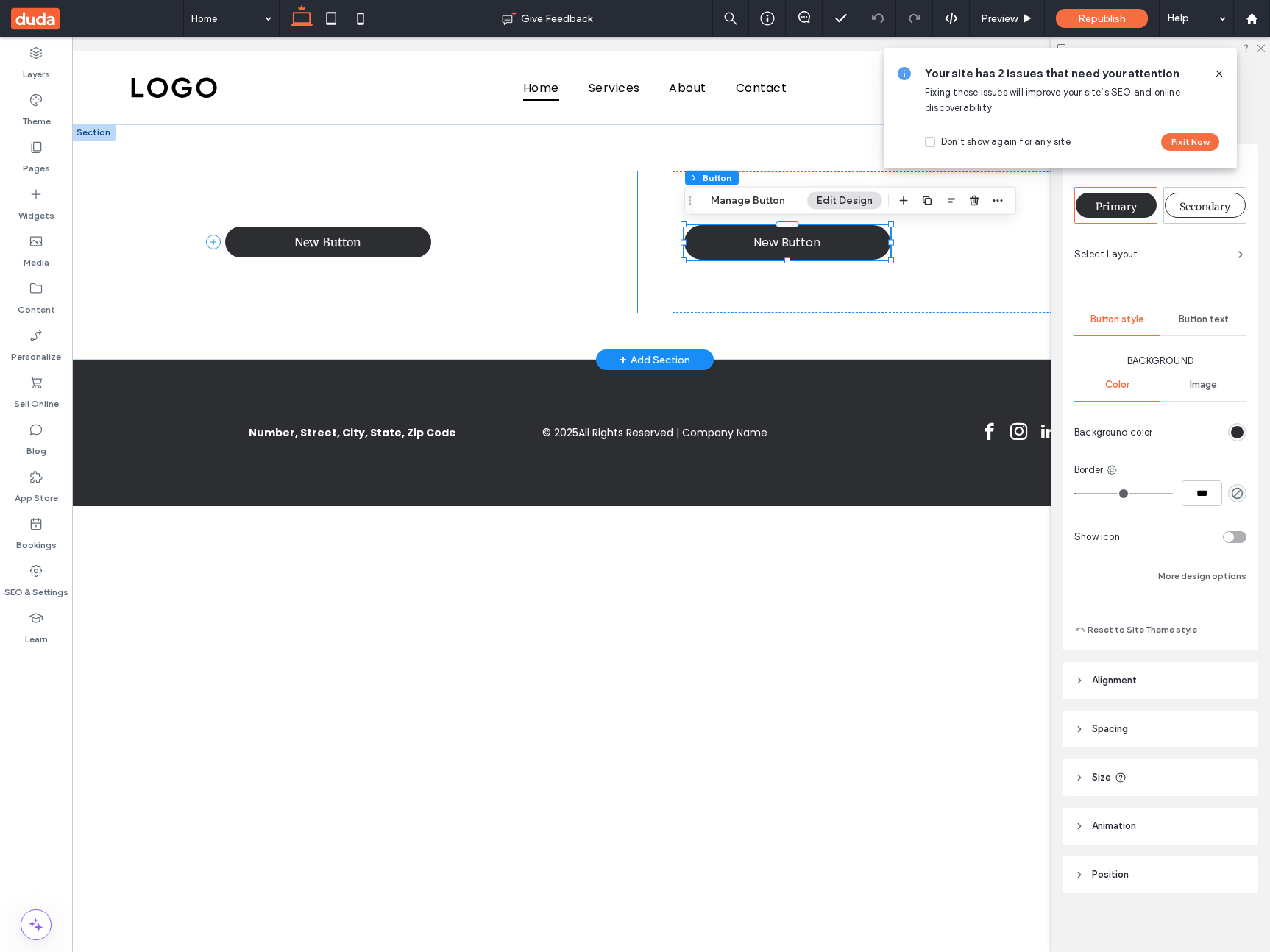
click at [301, 314] on div "New Button New Button" at bounding box center [655, 242] width 883 height 235
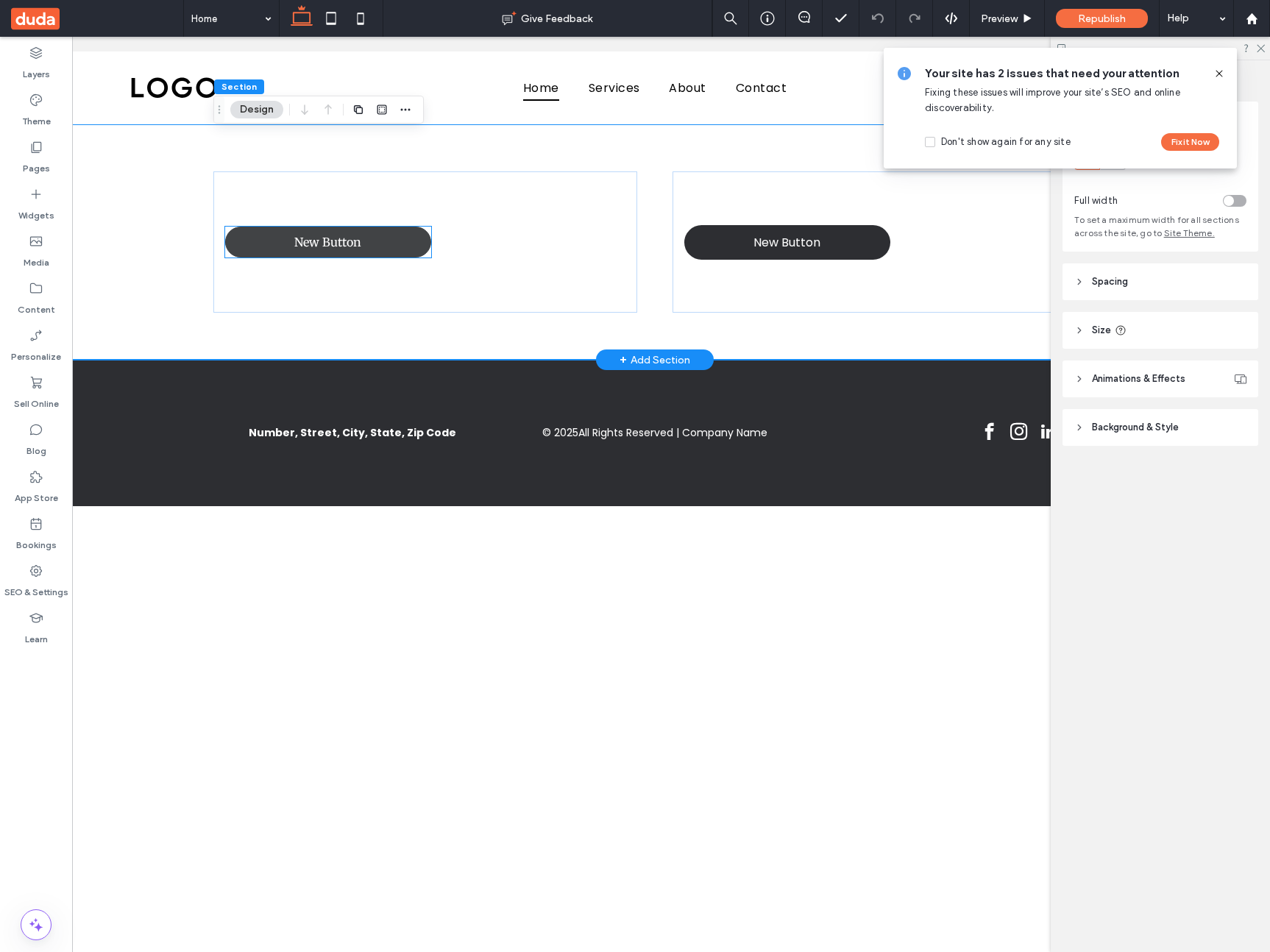
click at [312, 248] on span "New Button" at bounding box center [328, 242] width 67 height 30
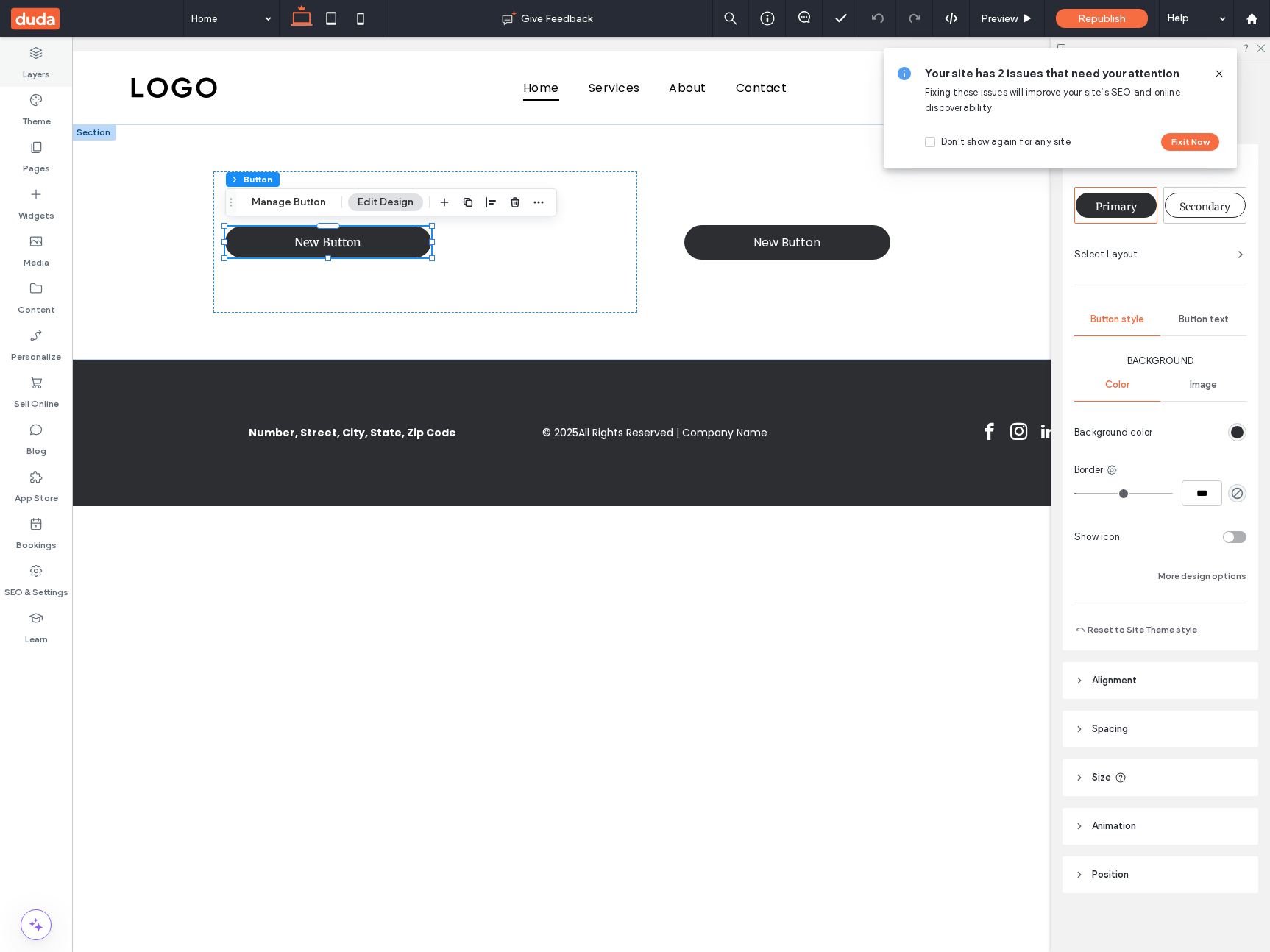
click at [44, 64] on label "Layers" at bounding box center [37, 70] width 28 height 21
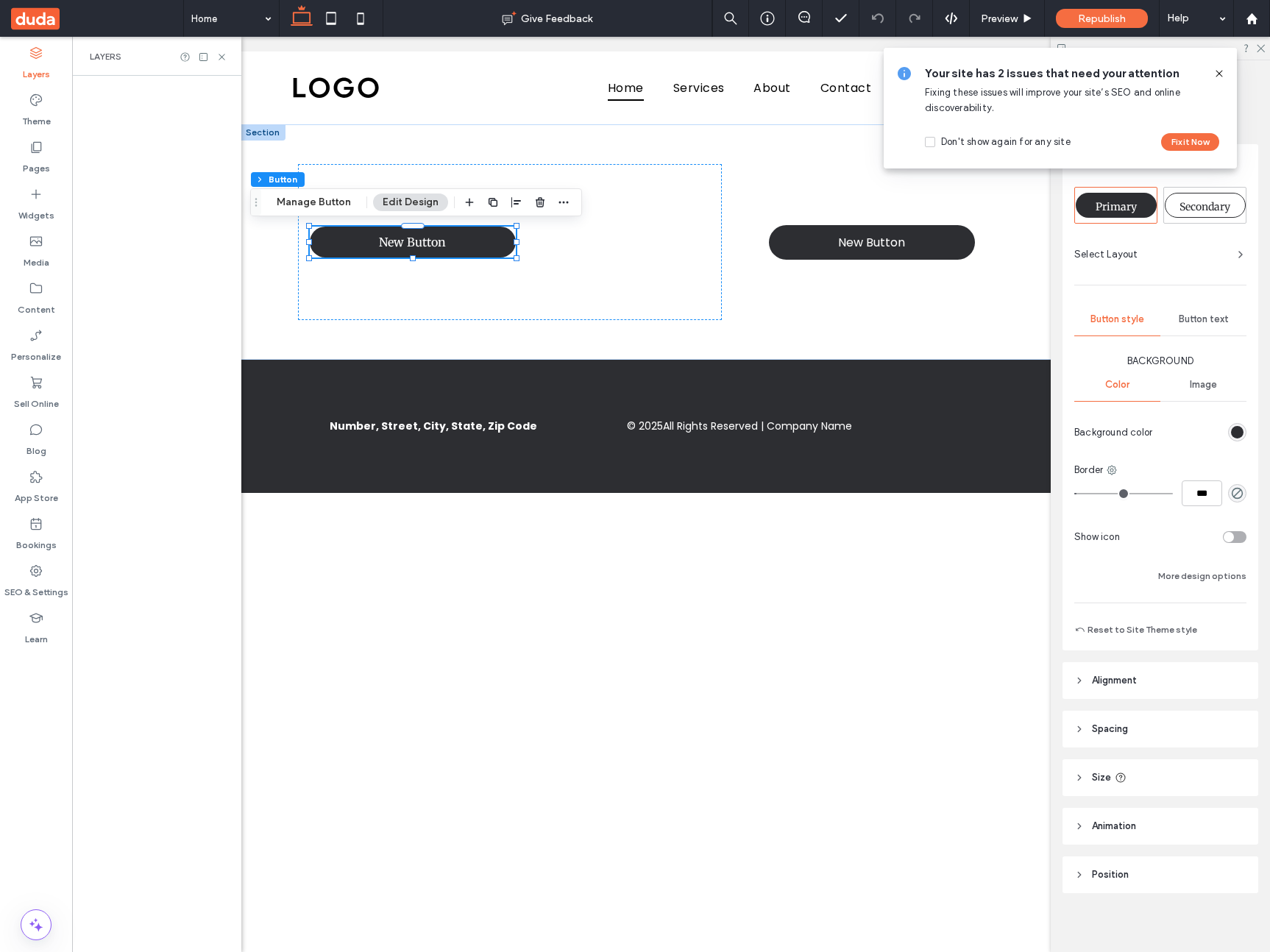
scroll to position [0, 0]
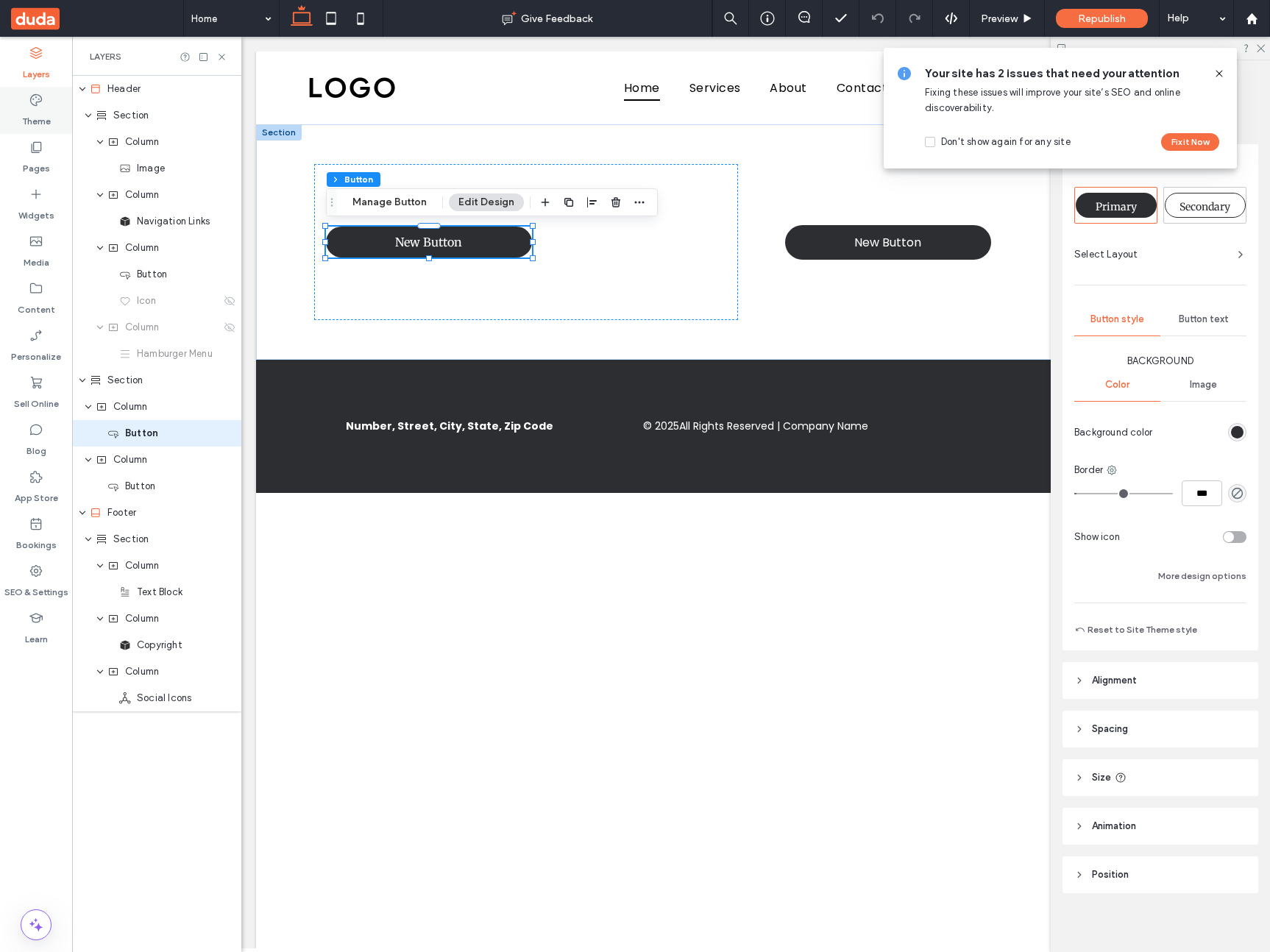
click at [60, 130] on div "Theme" at bounding box center [36, 111] width 72 height 47
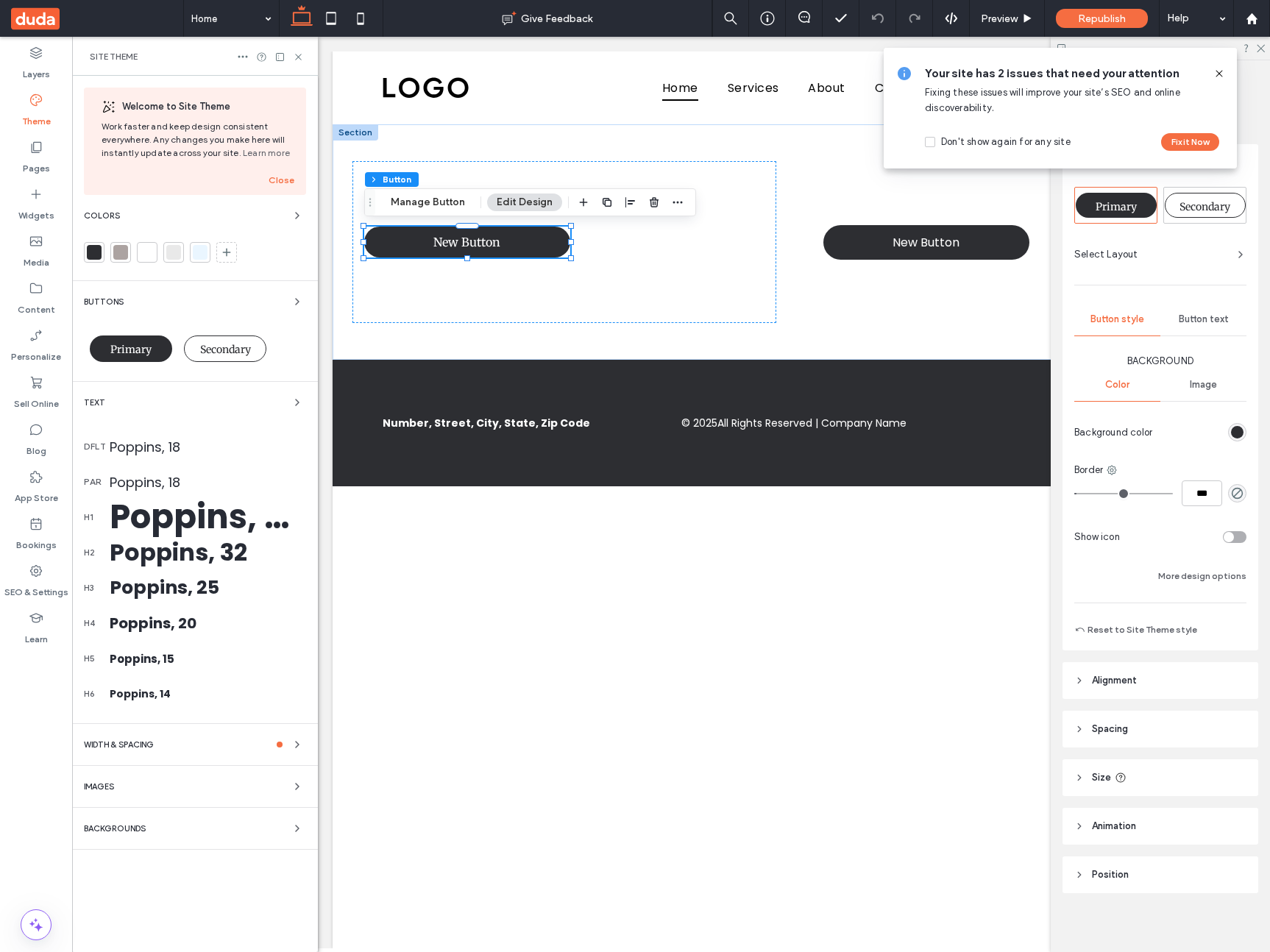
click at [36, 104] on icon at bounding box center [36, 100] width 15 height 15
click at [159, 302] on div "Buttons" at bounding box center [195, 302] width 223 height 18
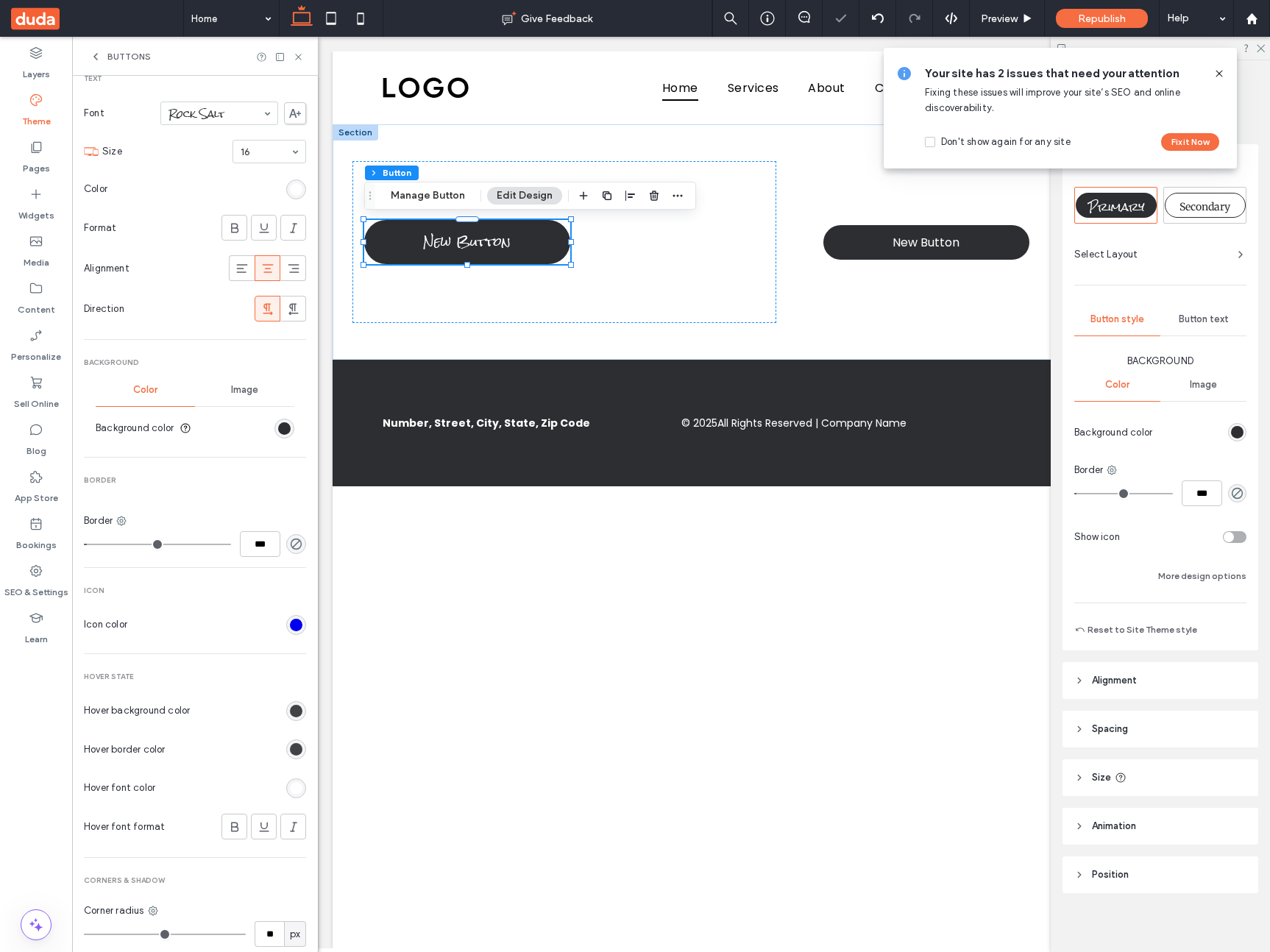
scroll to position [202, 0]
click at [1222, 70] on icon at bounding box center [1220, 73] width 12 height 12
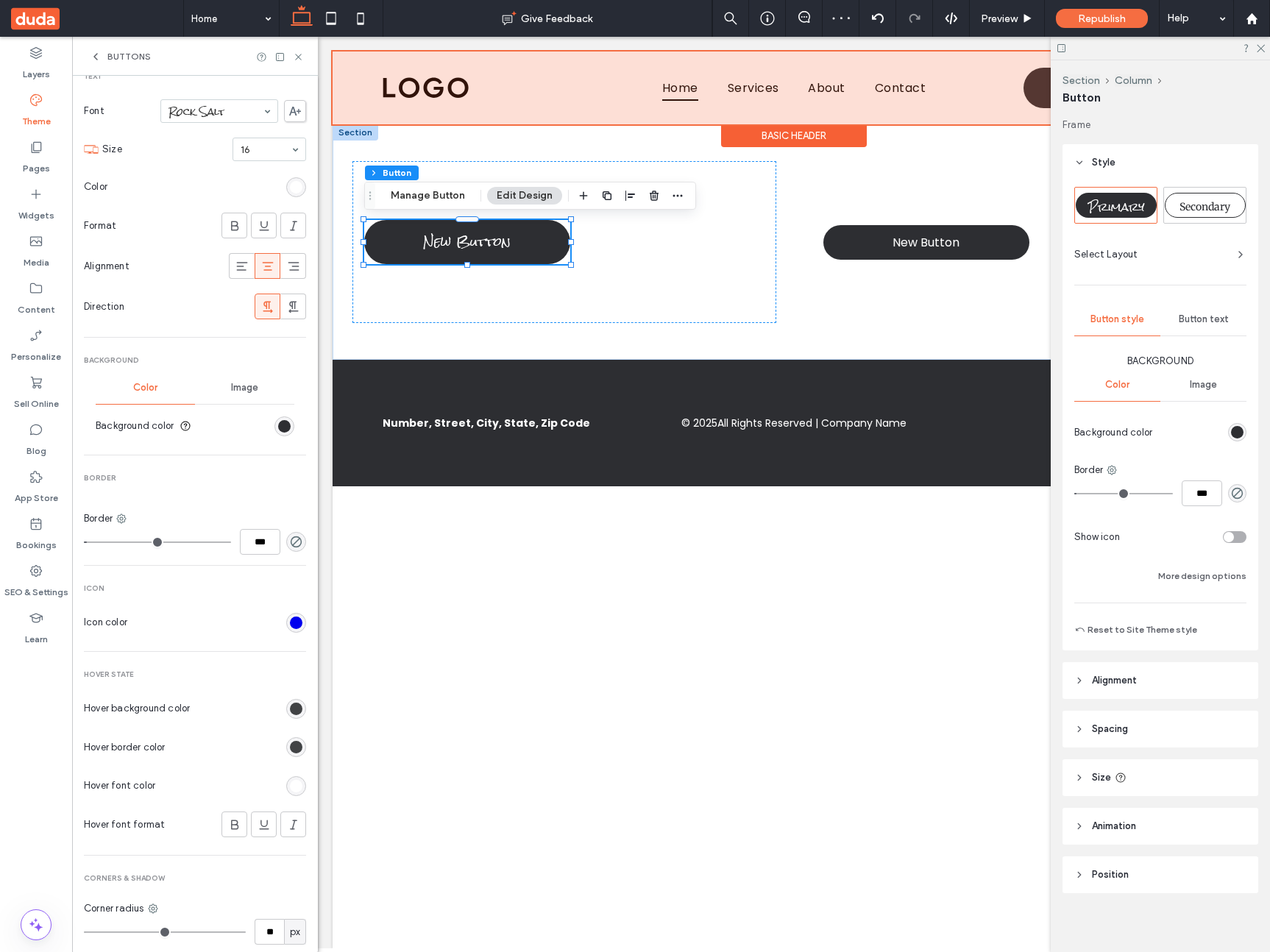
scroll to position [0, 220]
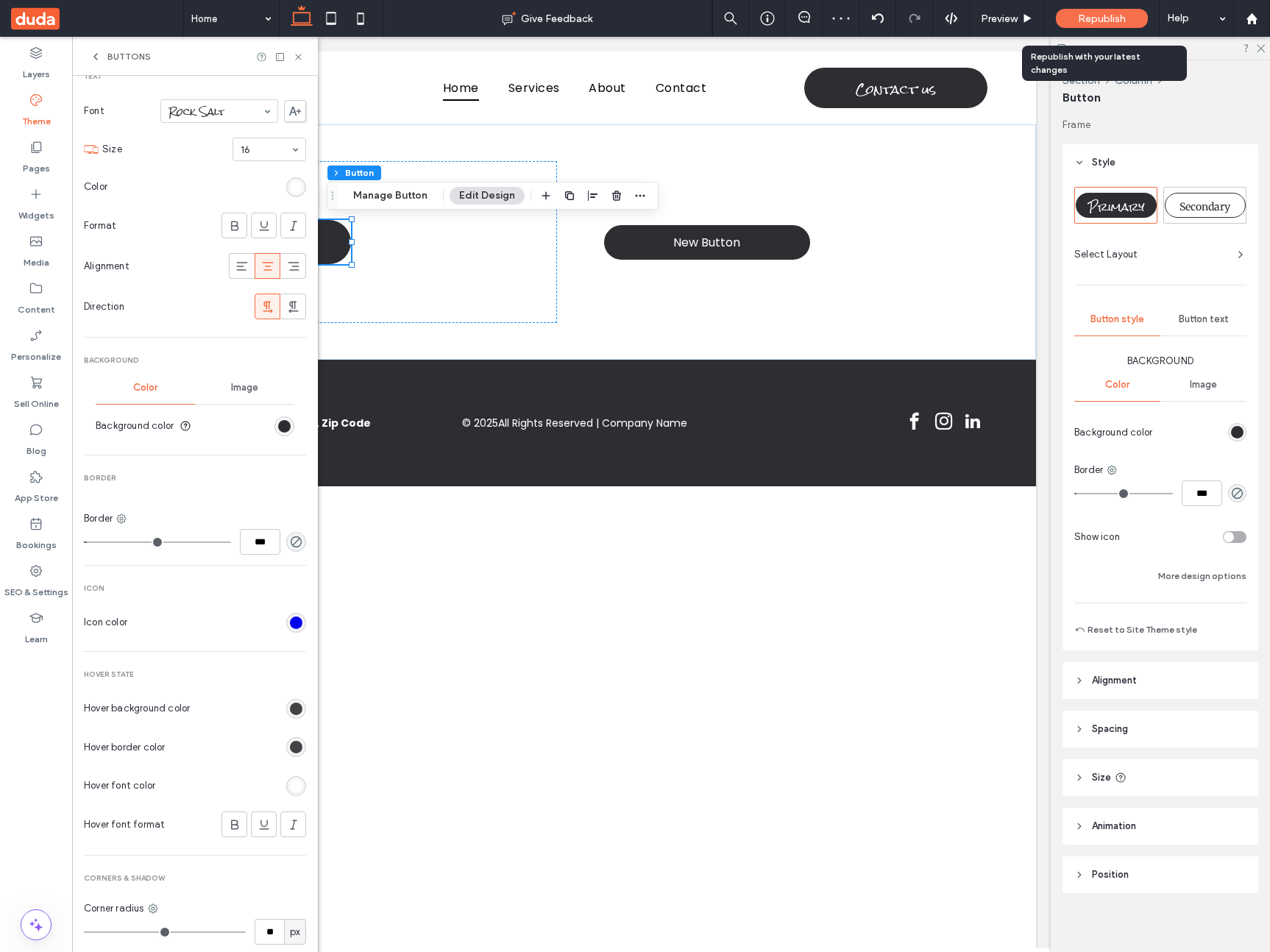
click at [1127, 20] on div "Republish" at bounding box center [1101, 18] width 92 height 19
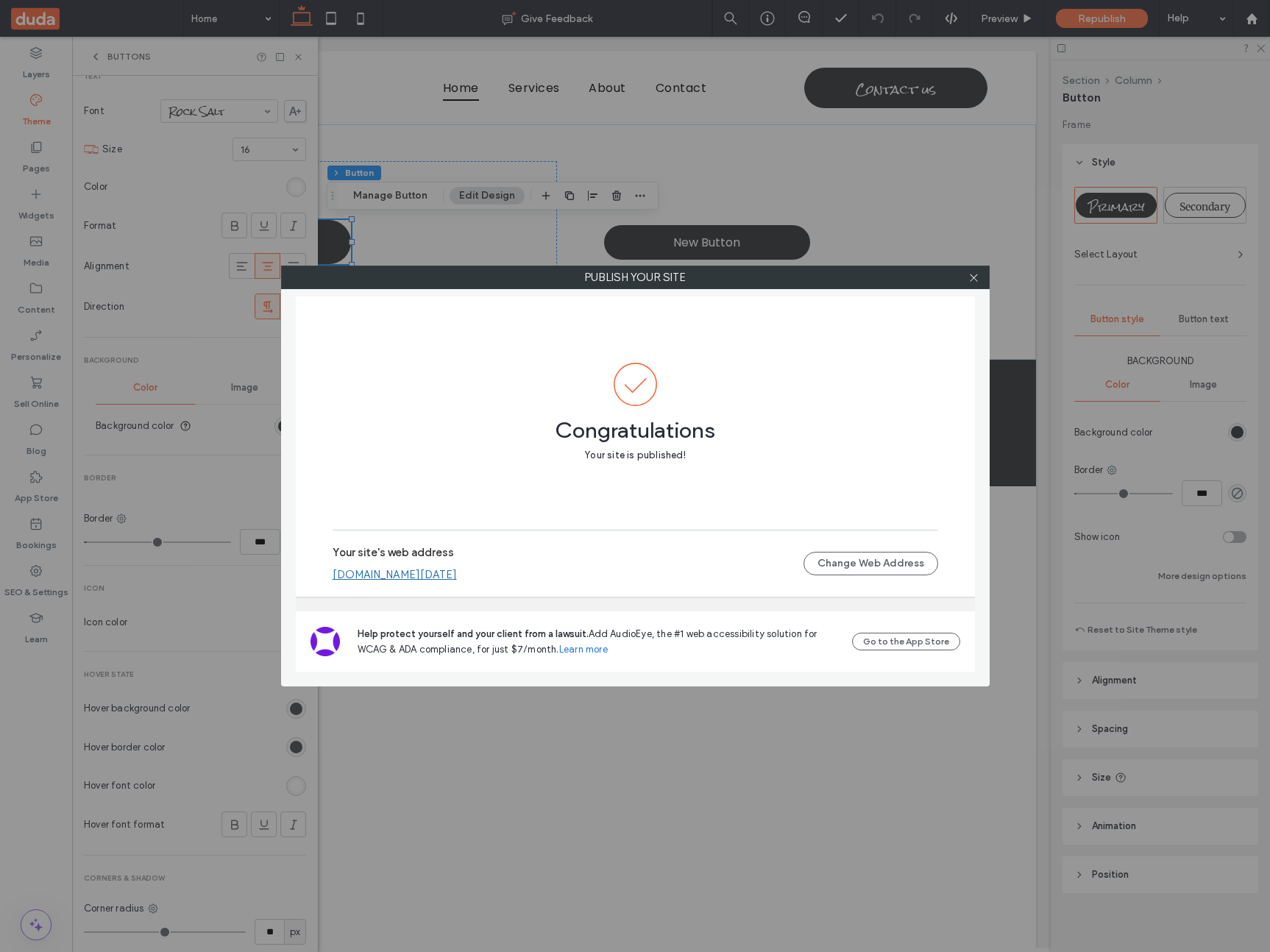
click at [457, 577] on link "[DOMAIN_NAME][DATE]" at bounding box center [395, 573] width 125 height 13
click at [966, 281] on div at bounding box center [974, 277] width 22 height 22
drag, startPoint x: 970, startPoint y: 279, endPoint x: 733, endPoint y: 274, distance: 237.1
click at [970, 279] on icon at bounding box center [973, 277] width 11 height 11
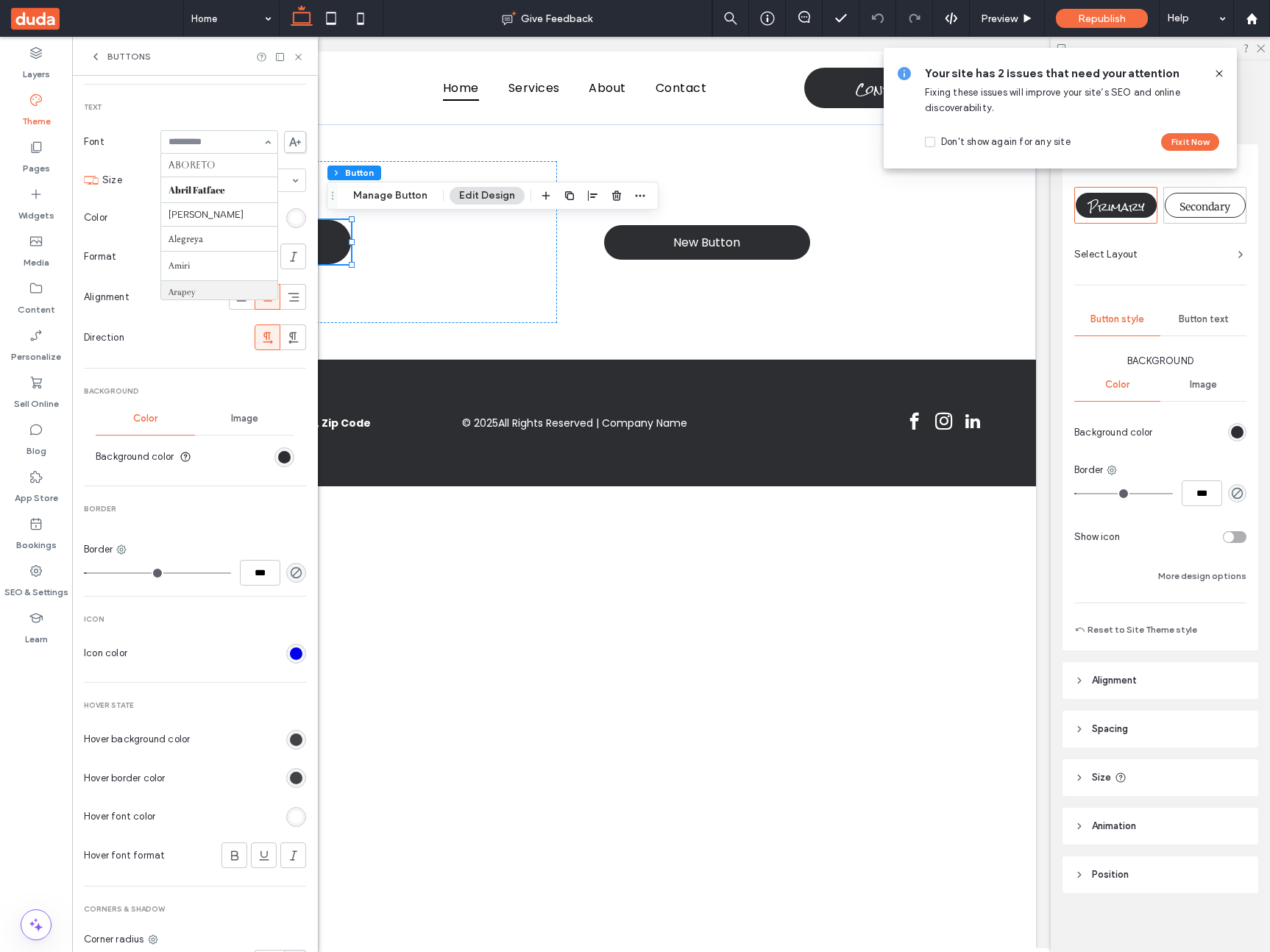
scroll to position [2, 0]
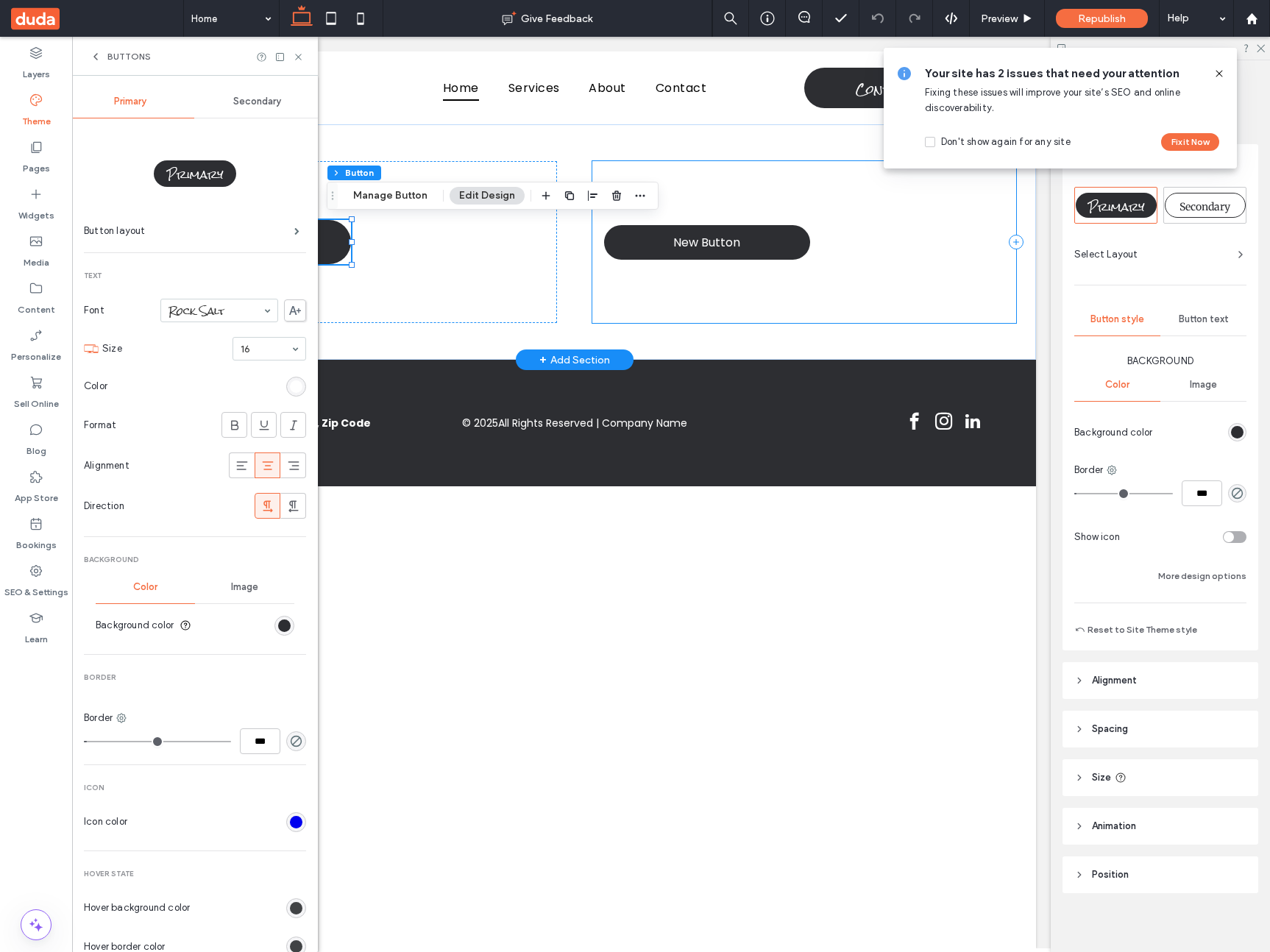
click at [741, 268] on div "New Button" at bounding box center [804, 242] width 423 height 162
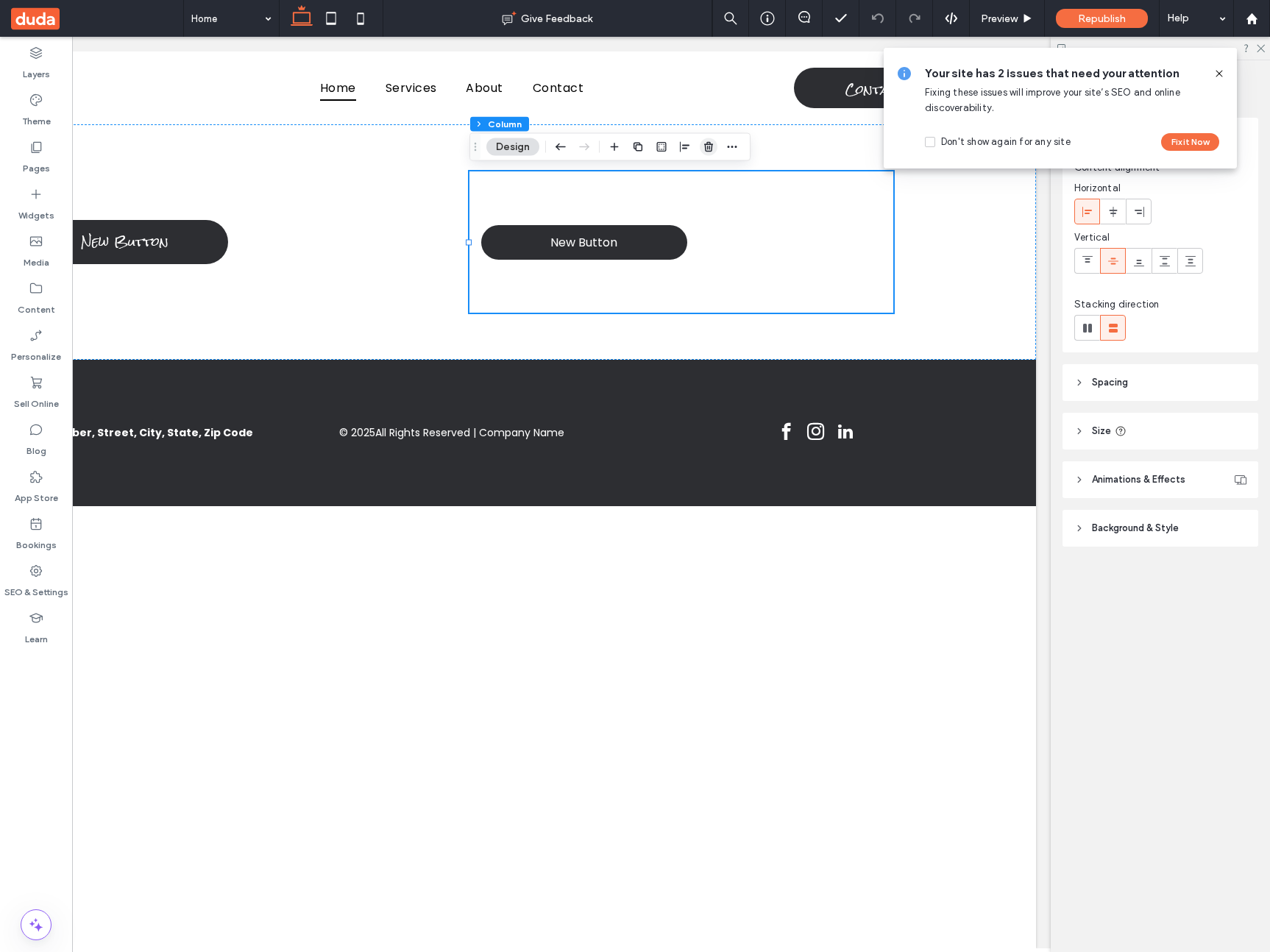
click at [702, 146] on icon "button" at bounding box center [708, 147] width 12 height 12
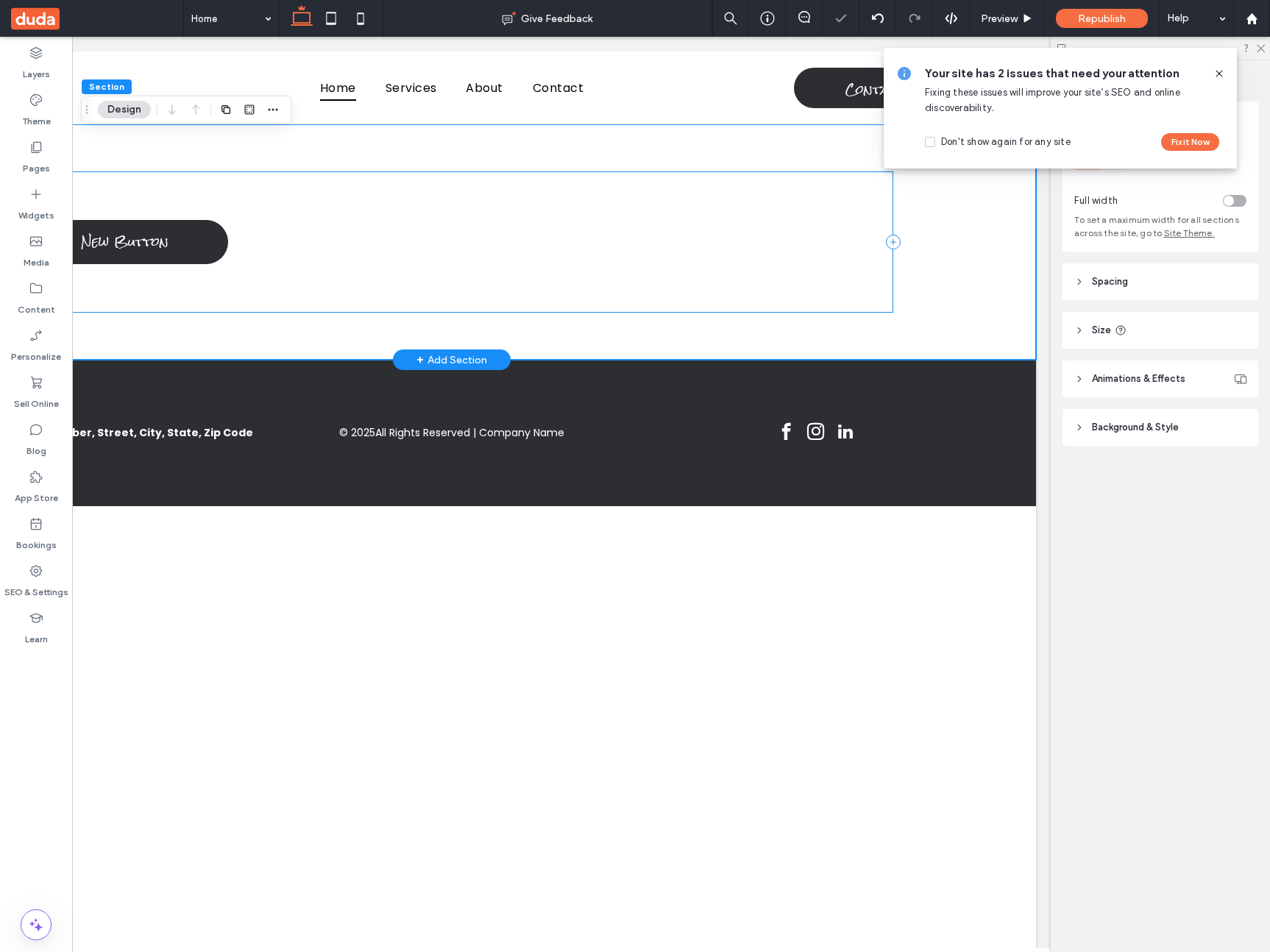
click at [530, 224] on div "New Button" at bounding box center [451, 242] width 883 height 142
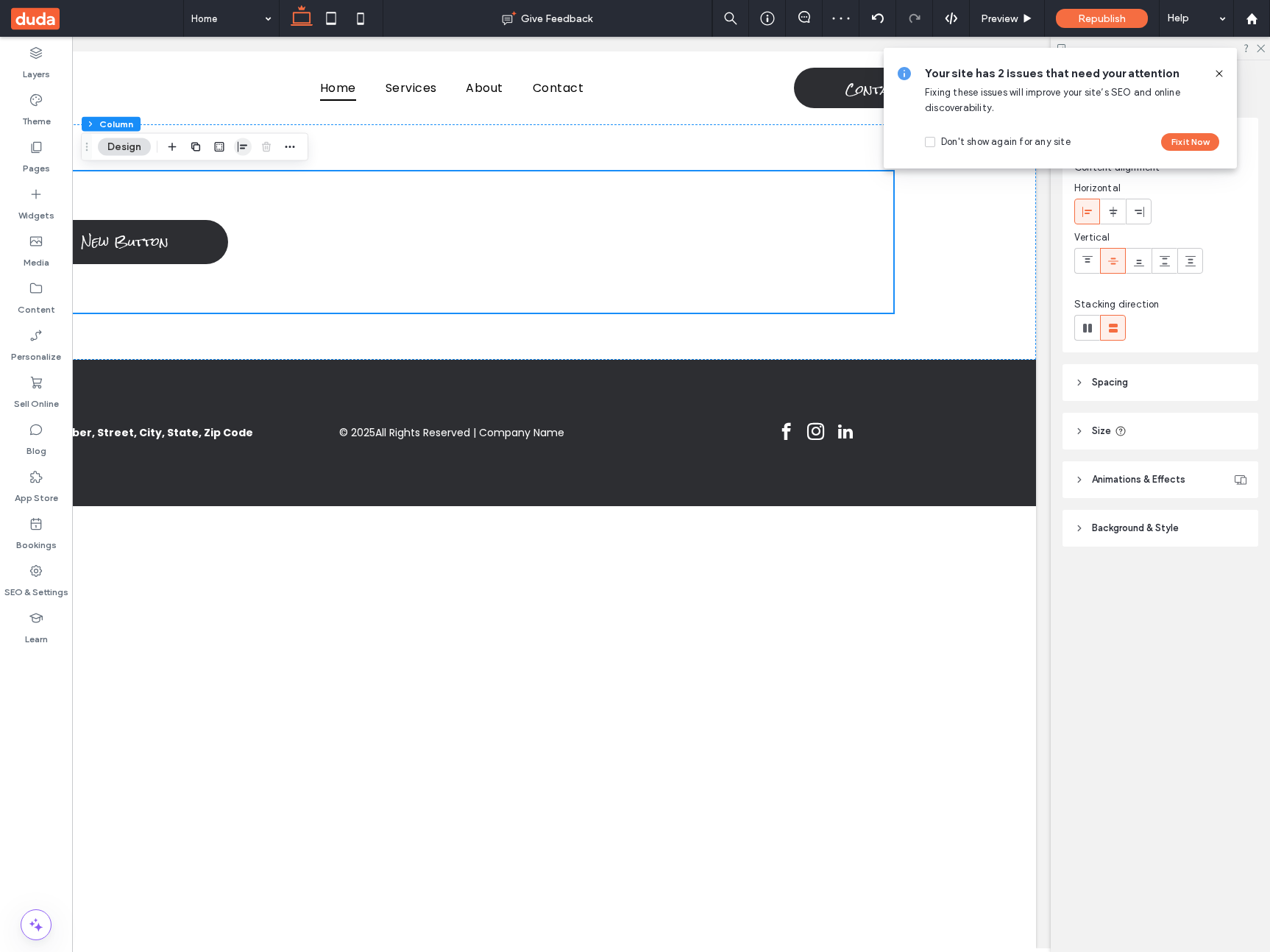
click at [238, 143] on icon "button" at bounding box center [243, 147] width 12 height 12
click at [245, 177] on icon "center" at bounding box center [243, 176] width 12 height 12
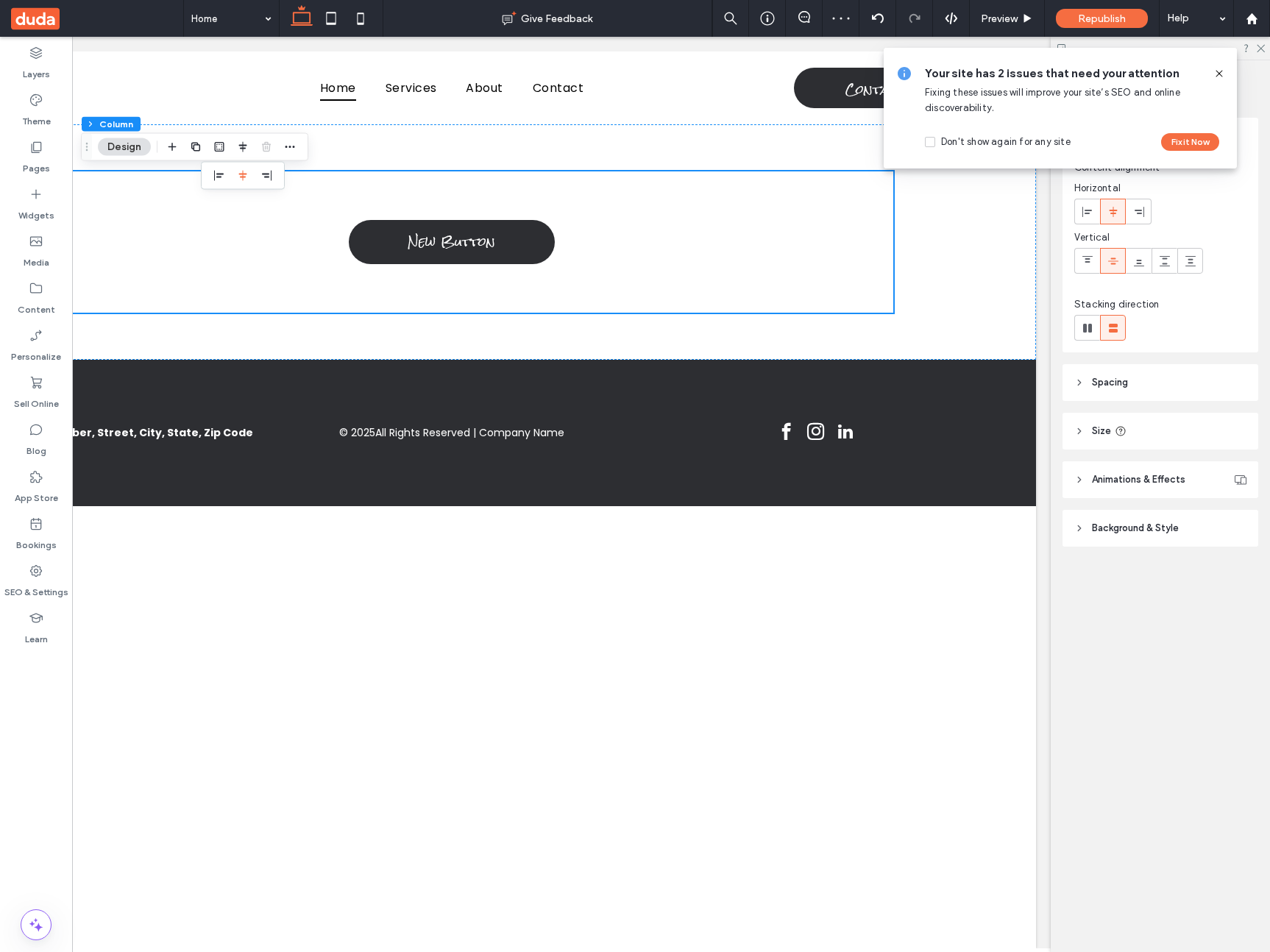
click at [1214, 70] on icon at bounding box center [1220, 73] width 12 height 12
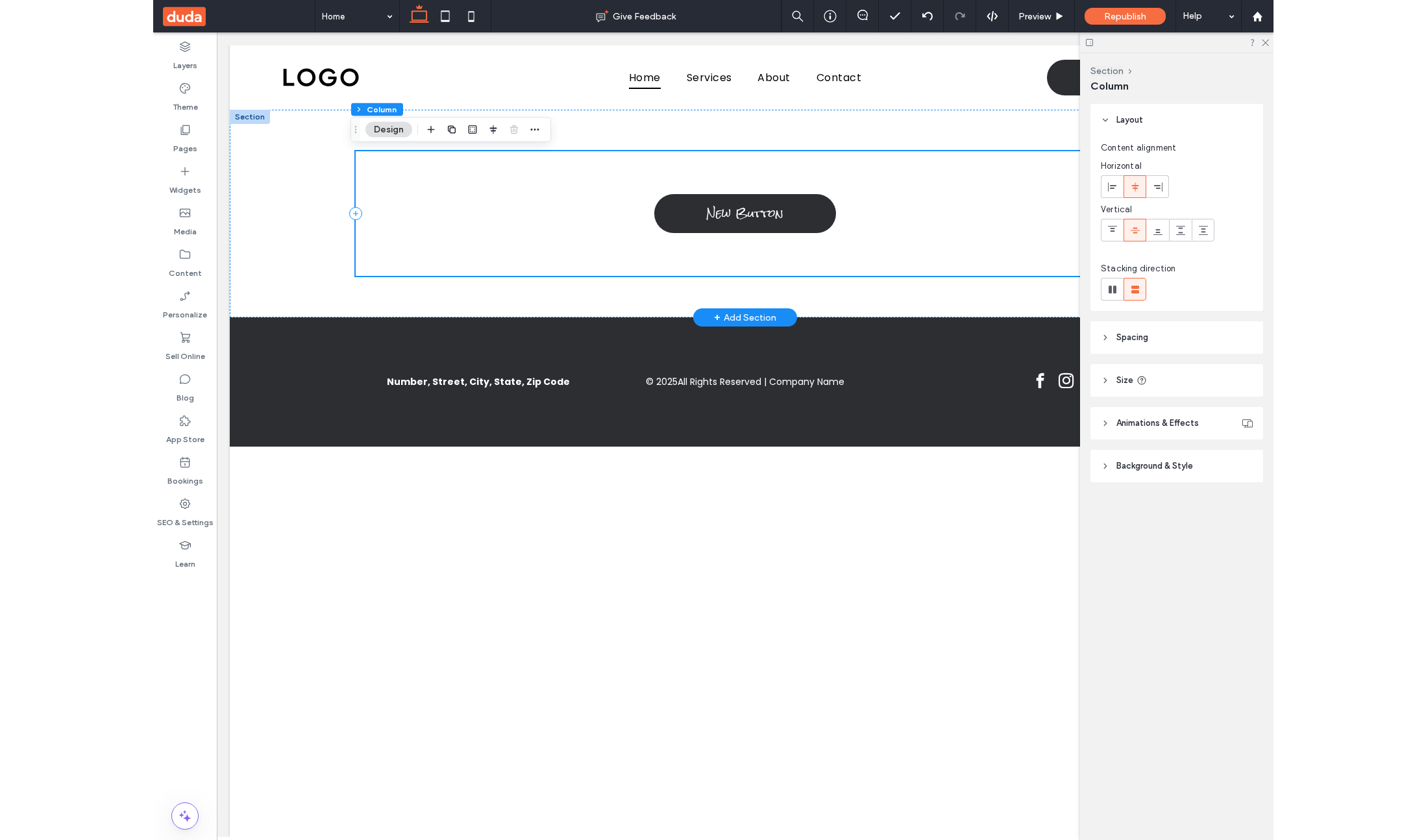
scroll to position [0, 5]
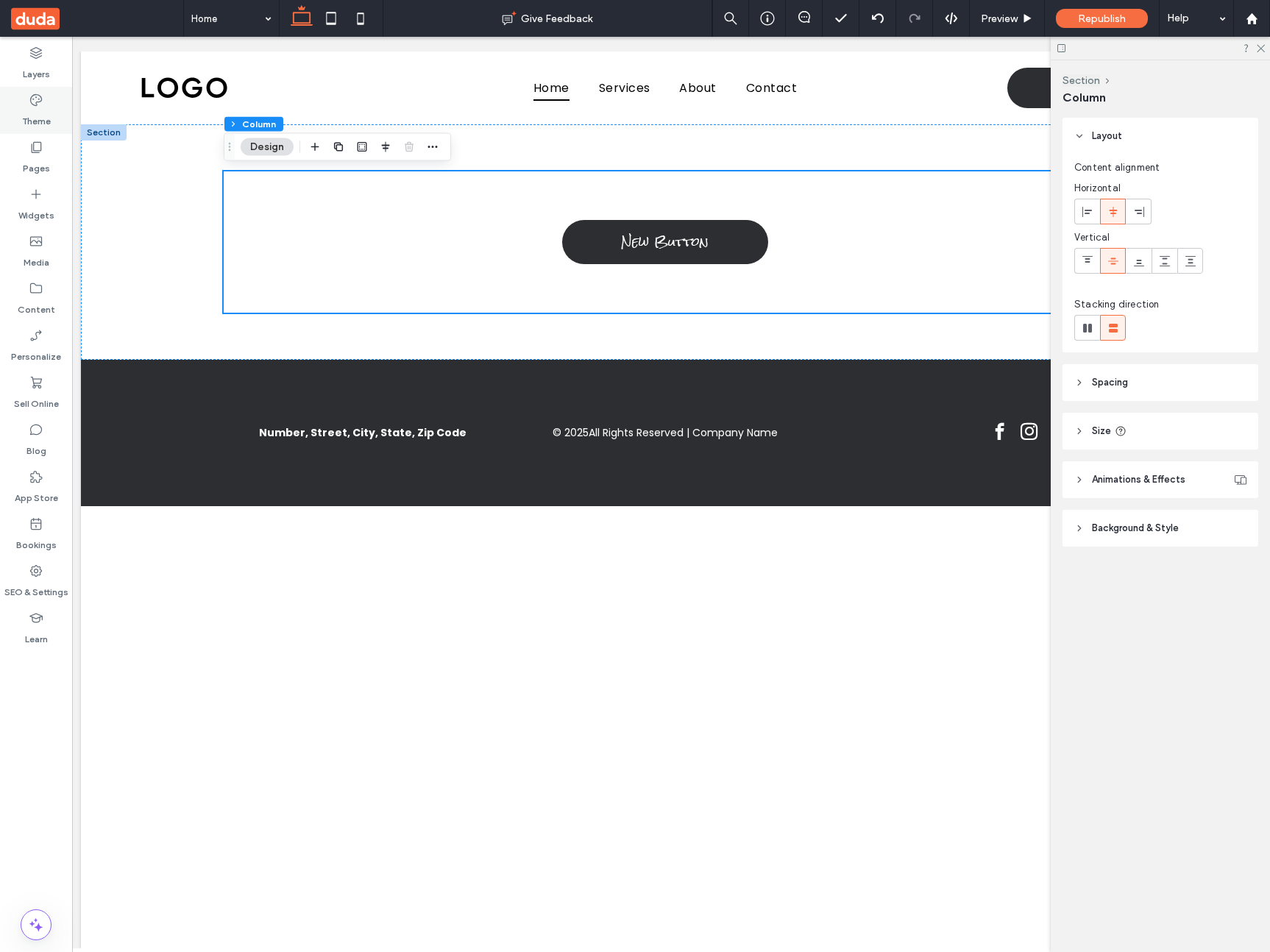
click at [36, 117] on label "Theme" at bounding box center [36, 118] width 29 height 21
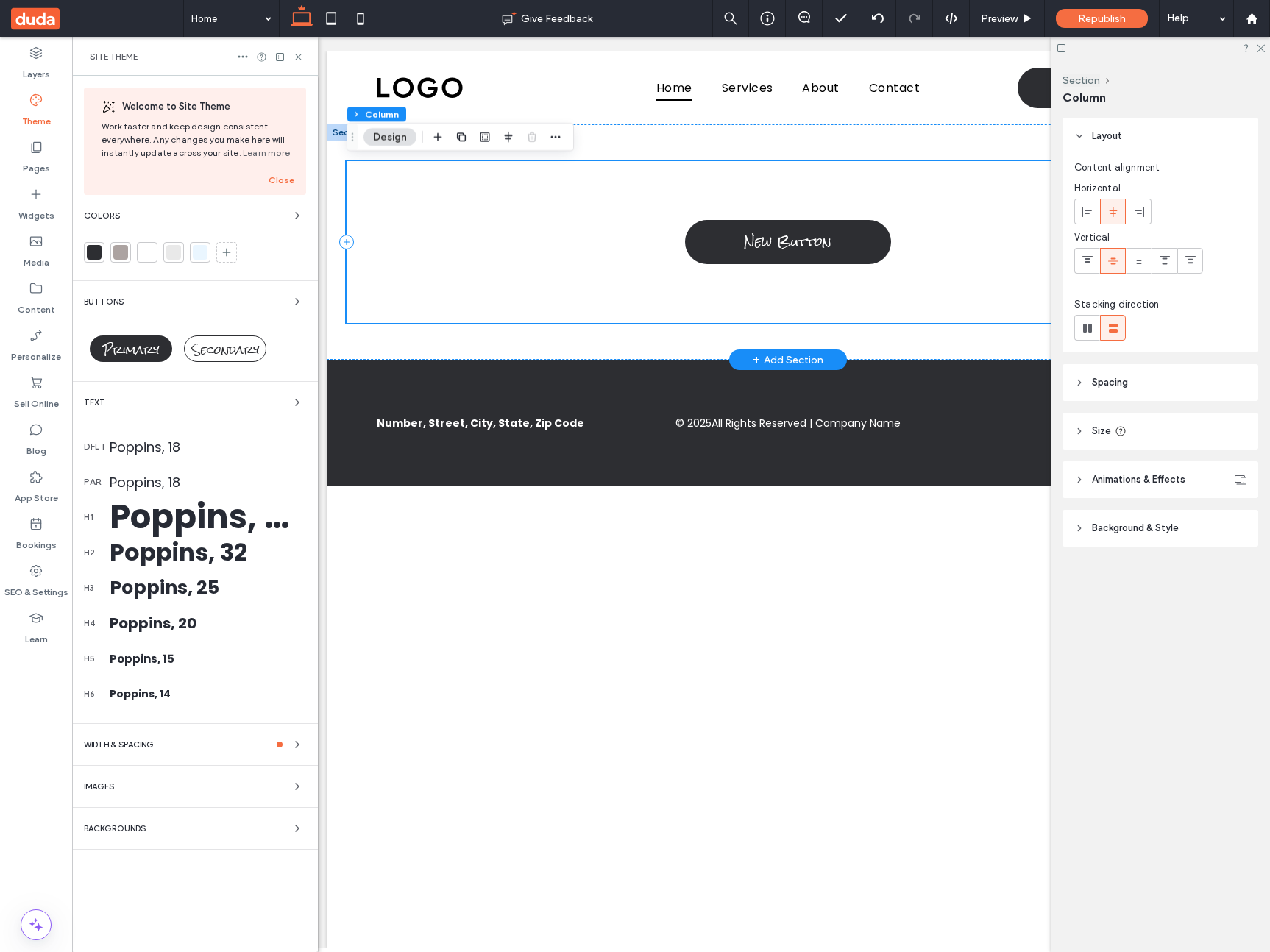
click at [593, 224] on div "New Button" at bounding box center [787, 242] width 883 height 162
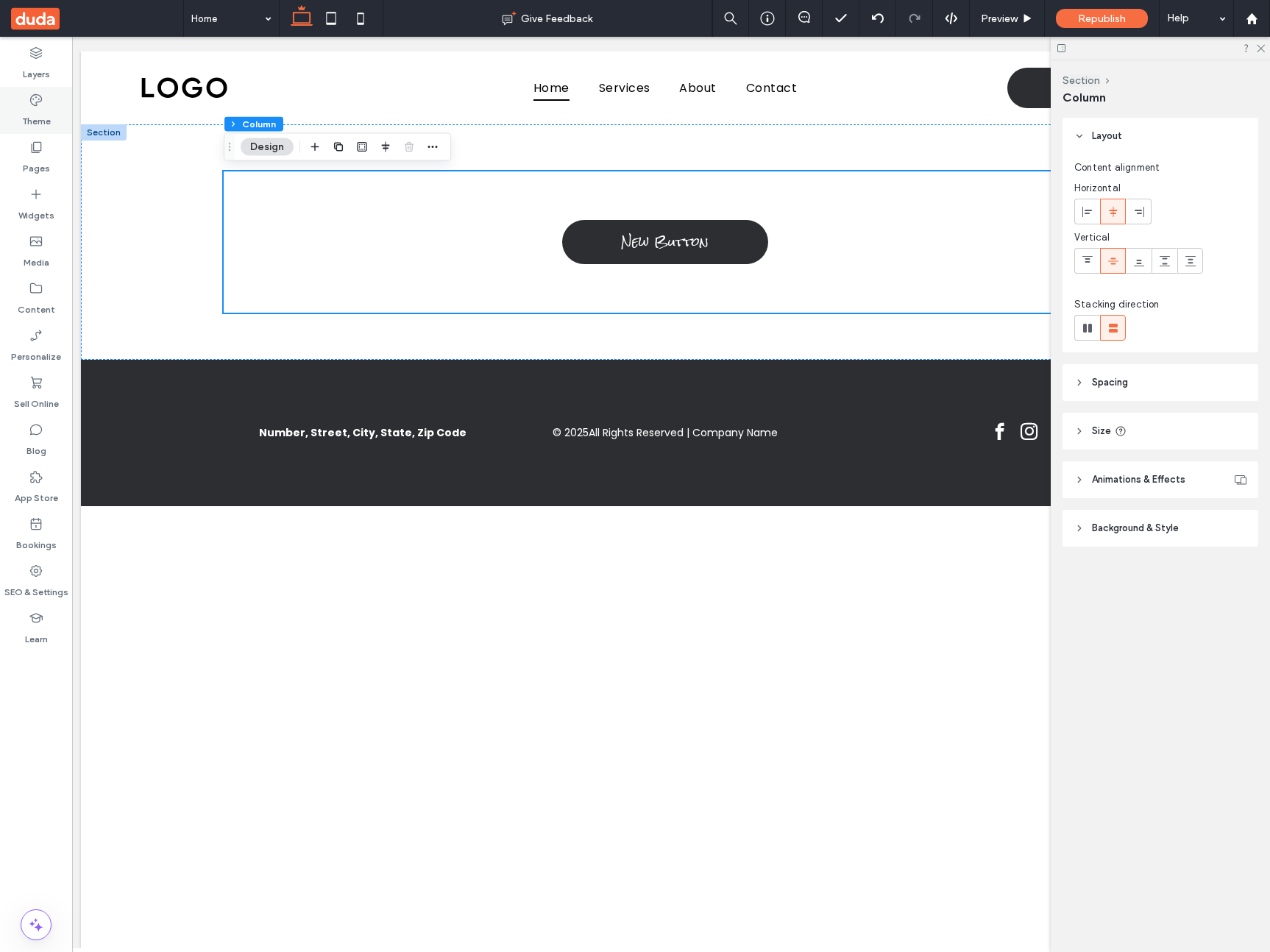
click at [42, 117] on label "Theme" at bounding box center [36, 118] width 29 height 21
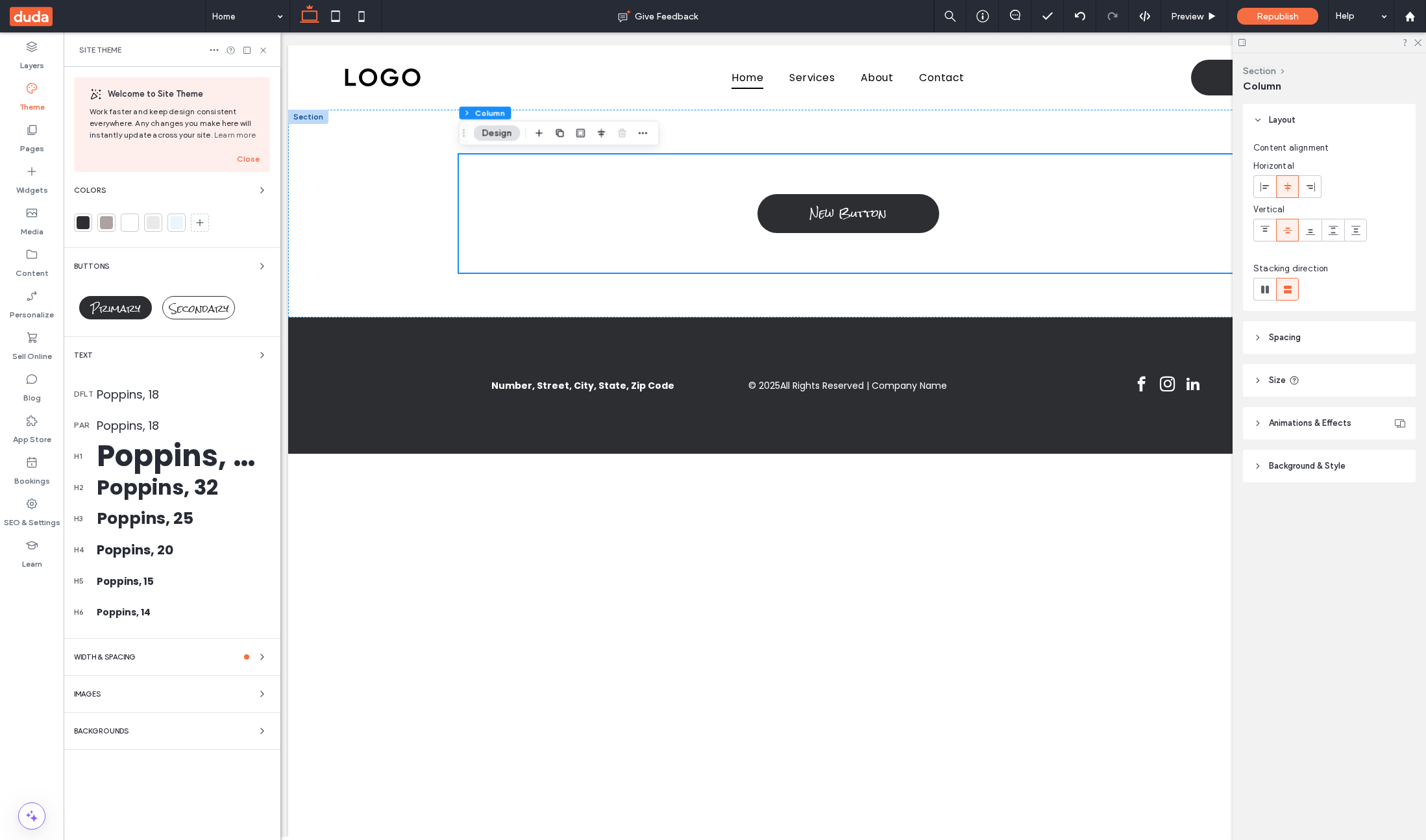
click at [151, 355] on div "Text" at bounding box center [172, 355] width 196 height 16
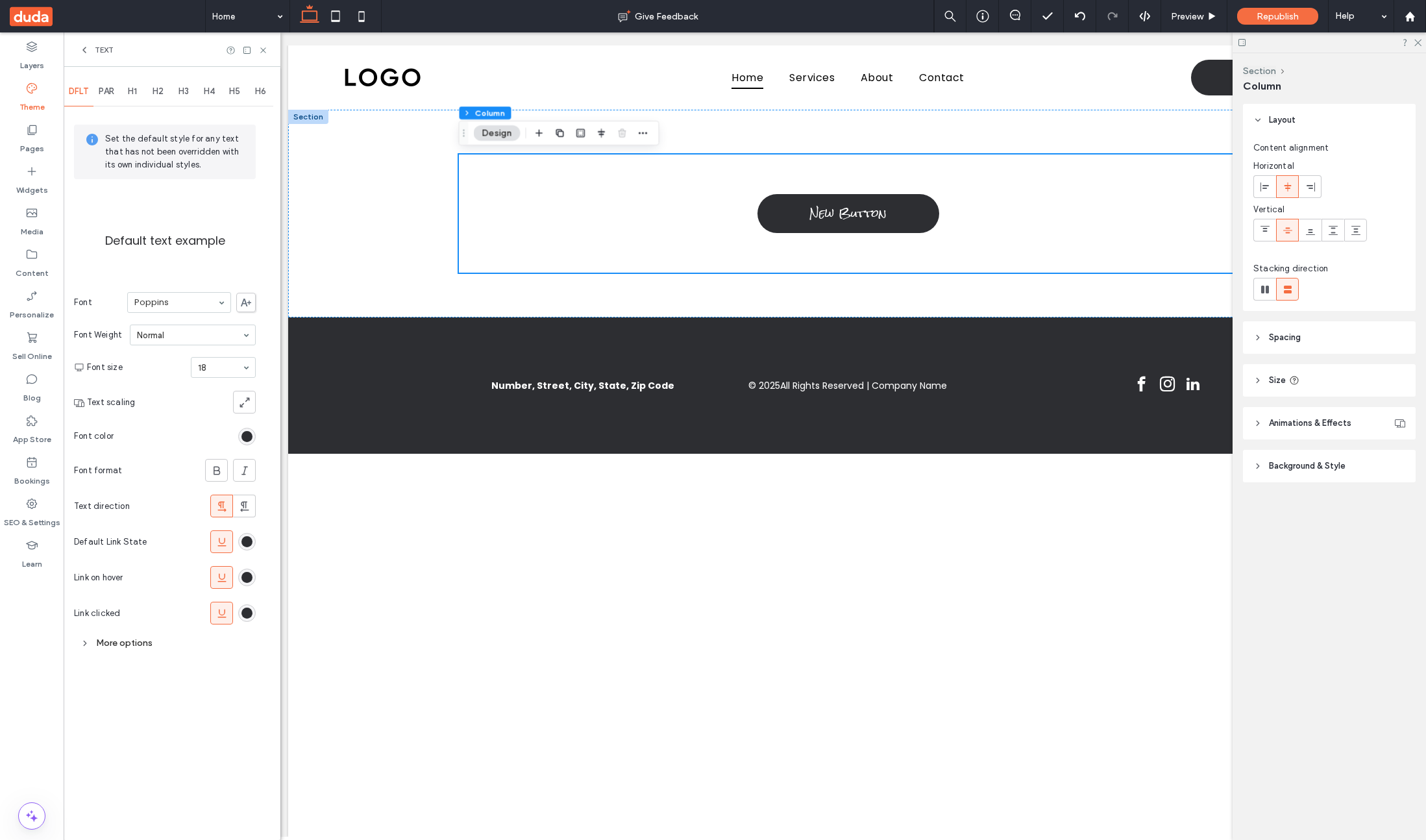
click at [85, 44] on icon at bounding box center [85, 50] width 10 height 10
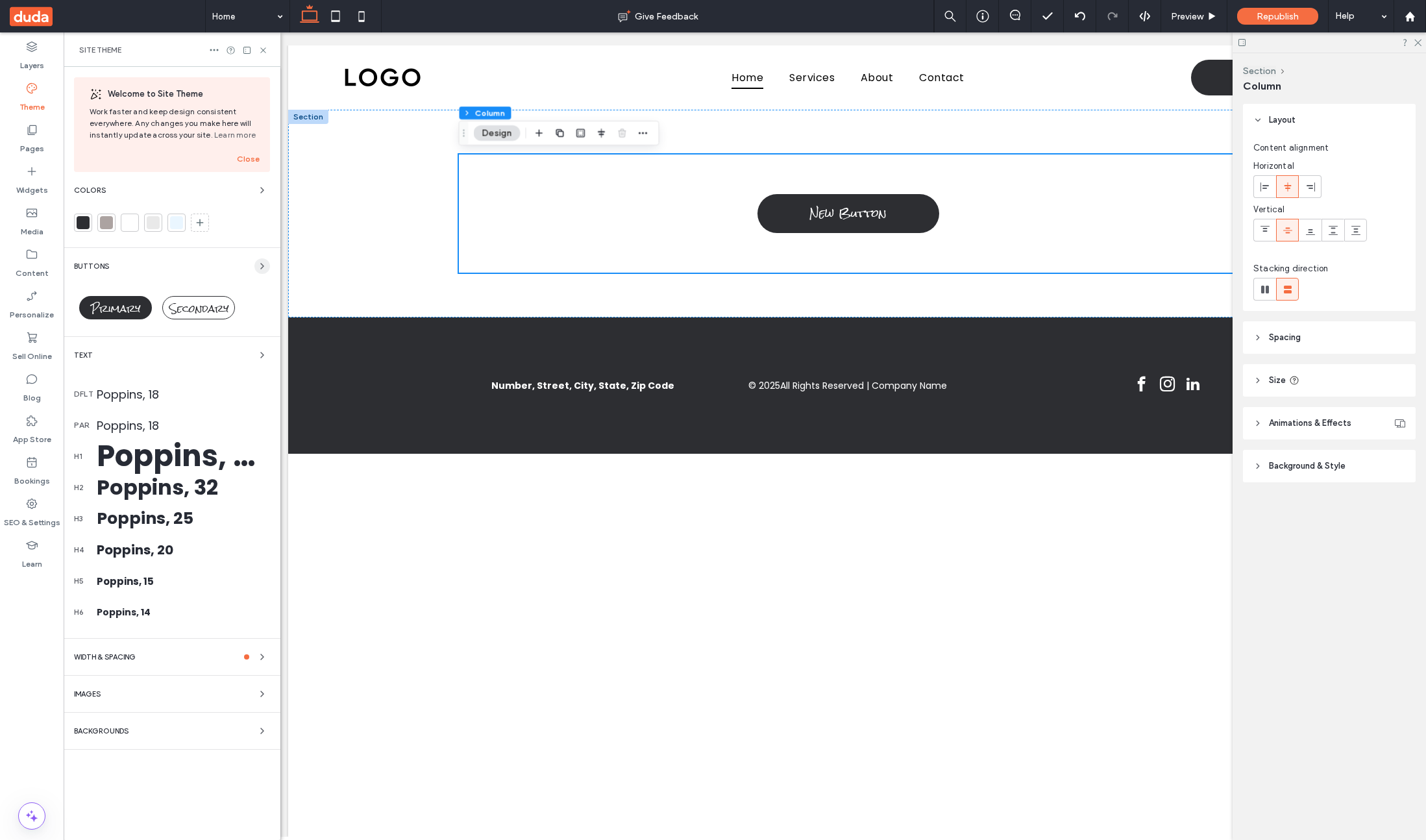
click at [256, 264] on span "button" at bounding box center [263, 266] width 16 height 16
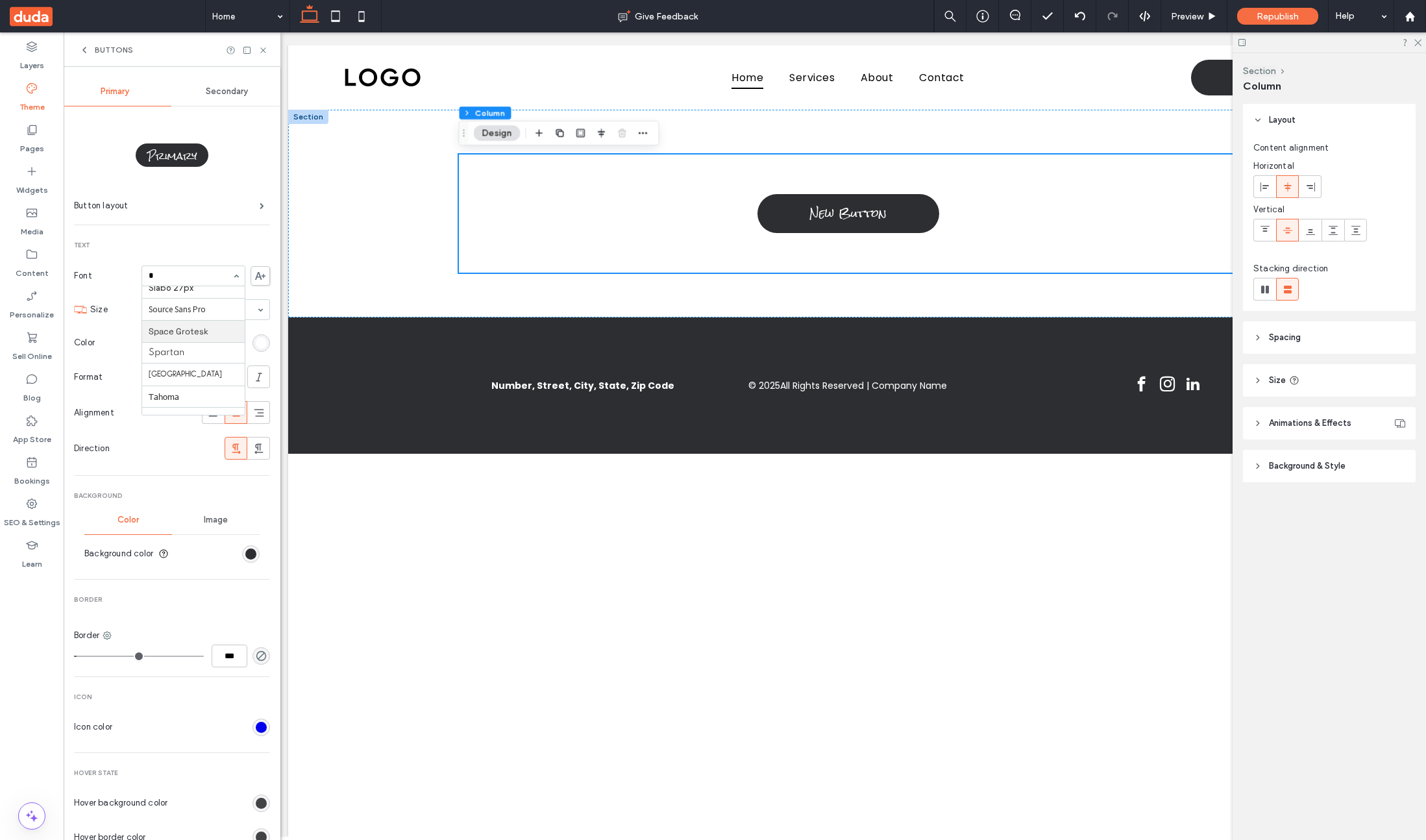
scroll to position [734, 0]
type input "**"
drag, startPoint x: 197, startPoint y: 323, endPoint x: 188, endPoint y: 324, distance: 9.1
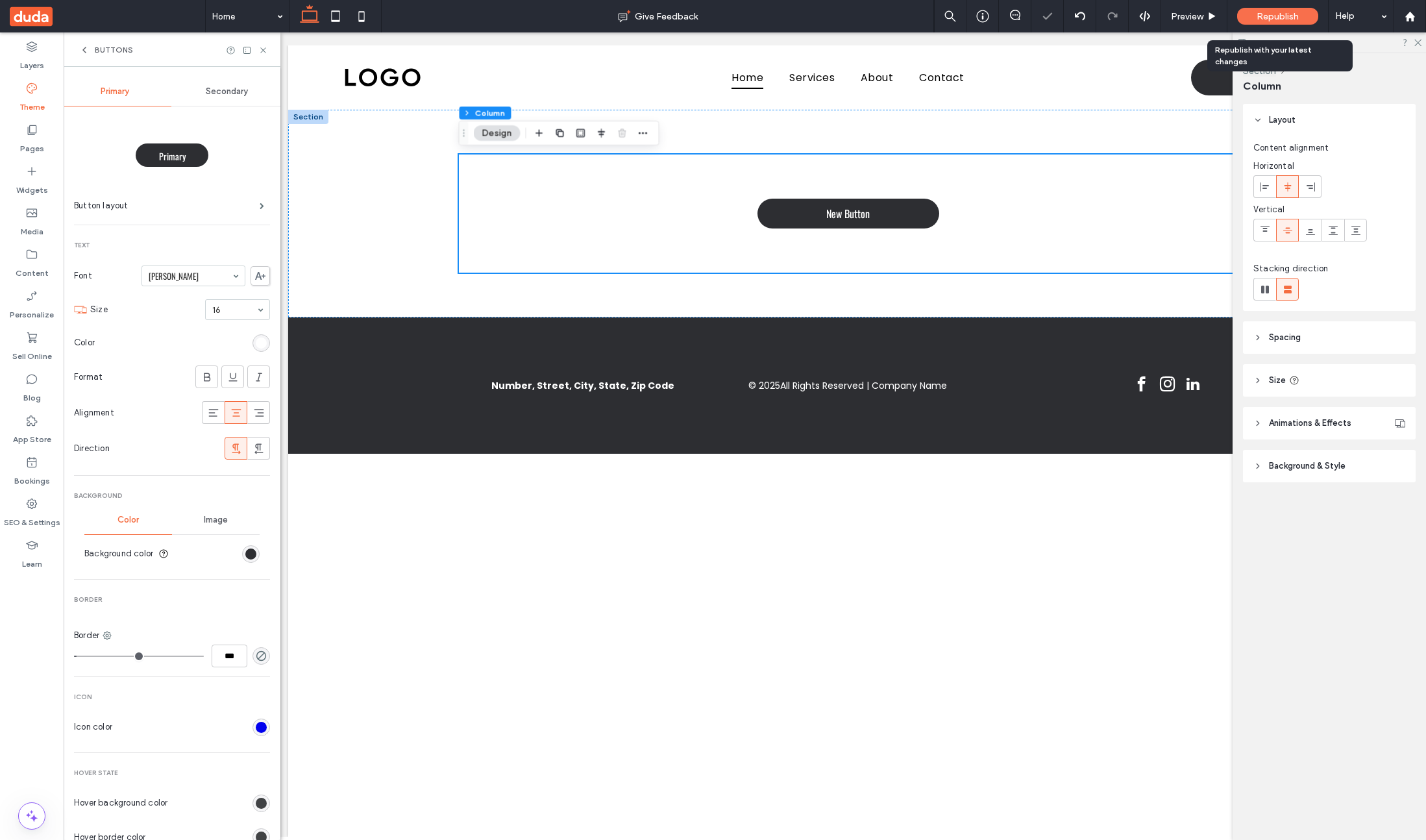
click at [1120, 18] on span "Republish" at bounding box center [1278, 17] width 42 height 11
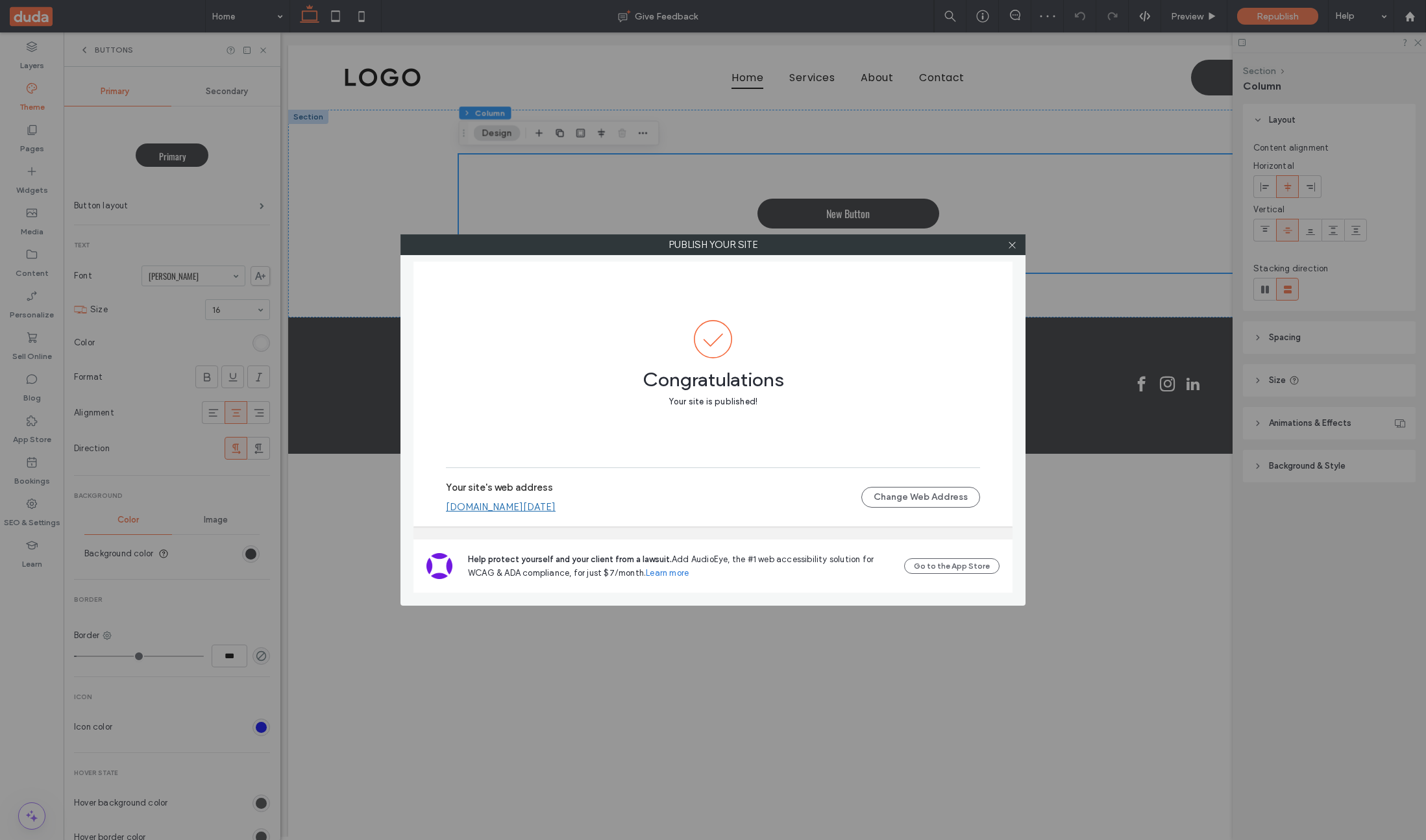
click at [556, 505] on link "[DOMAIN_NAME][DATE]" at bounding box center [501, 506] width 110 height 11
click at [1011, 247] on icon at bounding box center [1011, 244] width 10 height 10
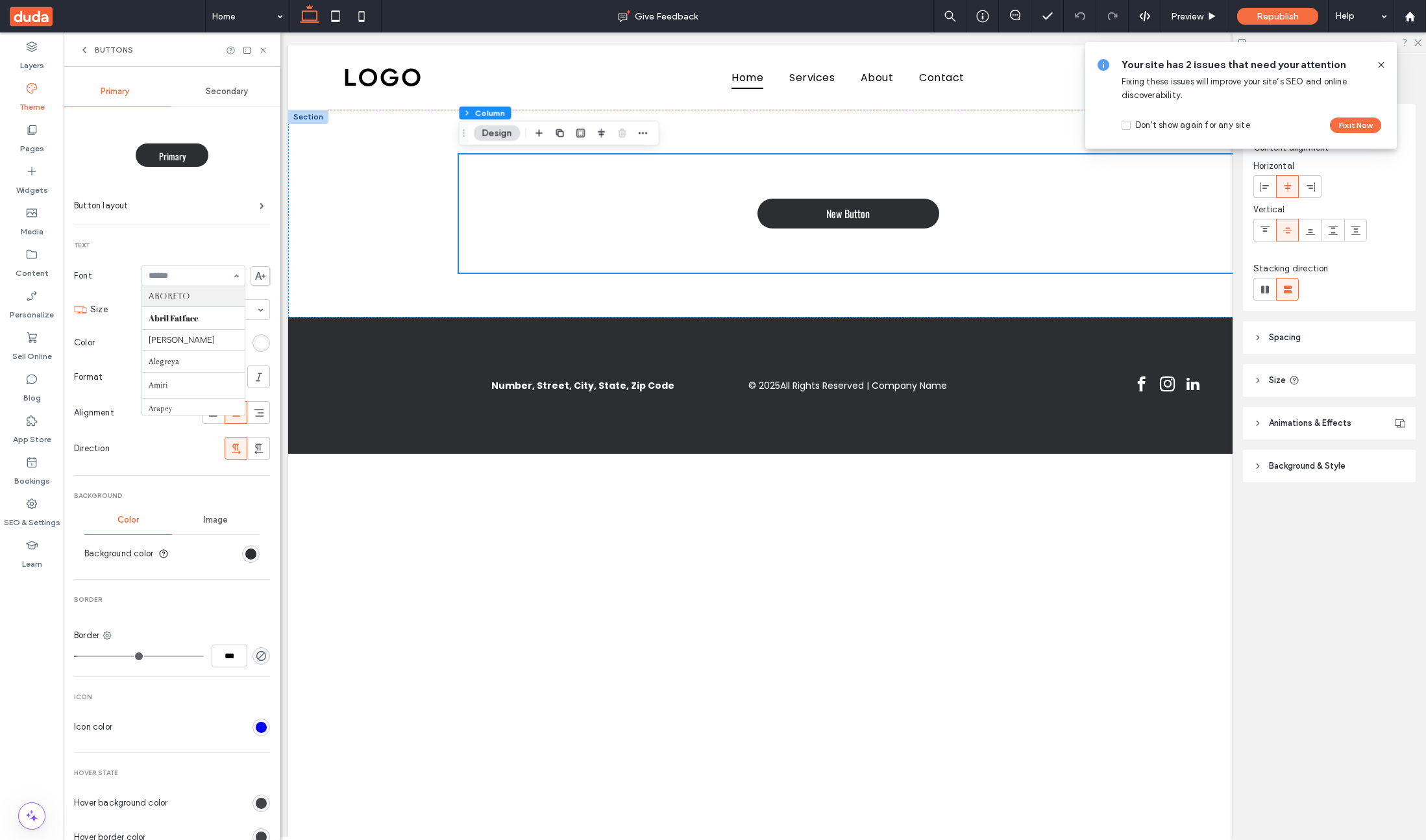
drag, startPoint x: 194, startPoint y: 296, endPoint x: 191, endPoint y: 355, distance: 59.1
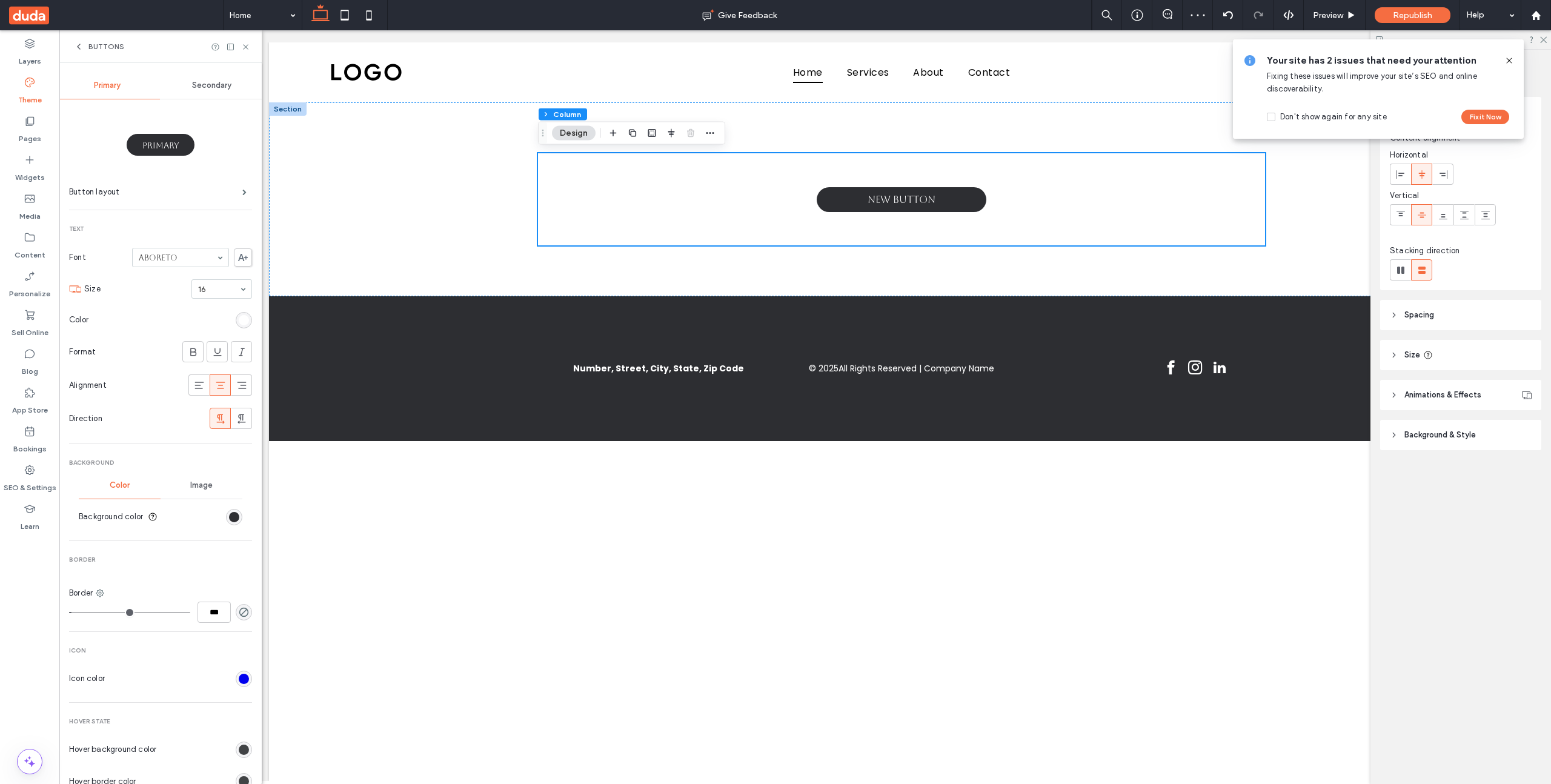
click at [1045, 59] on icon at bounding box center [1509, 60] width 10 height 10
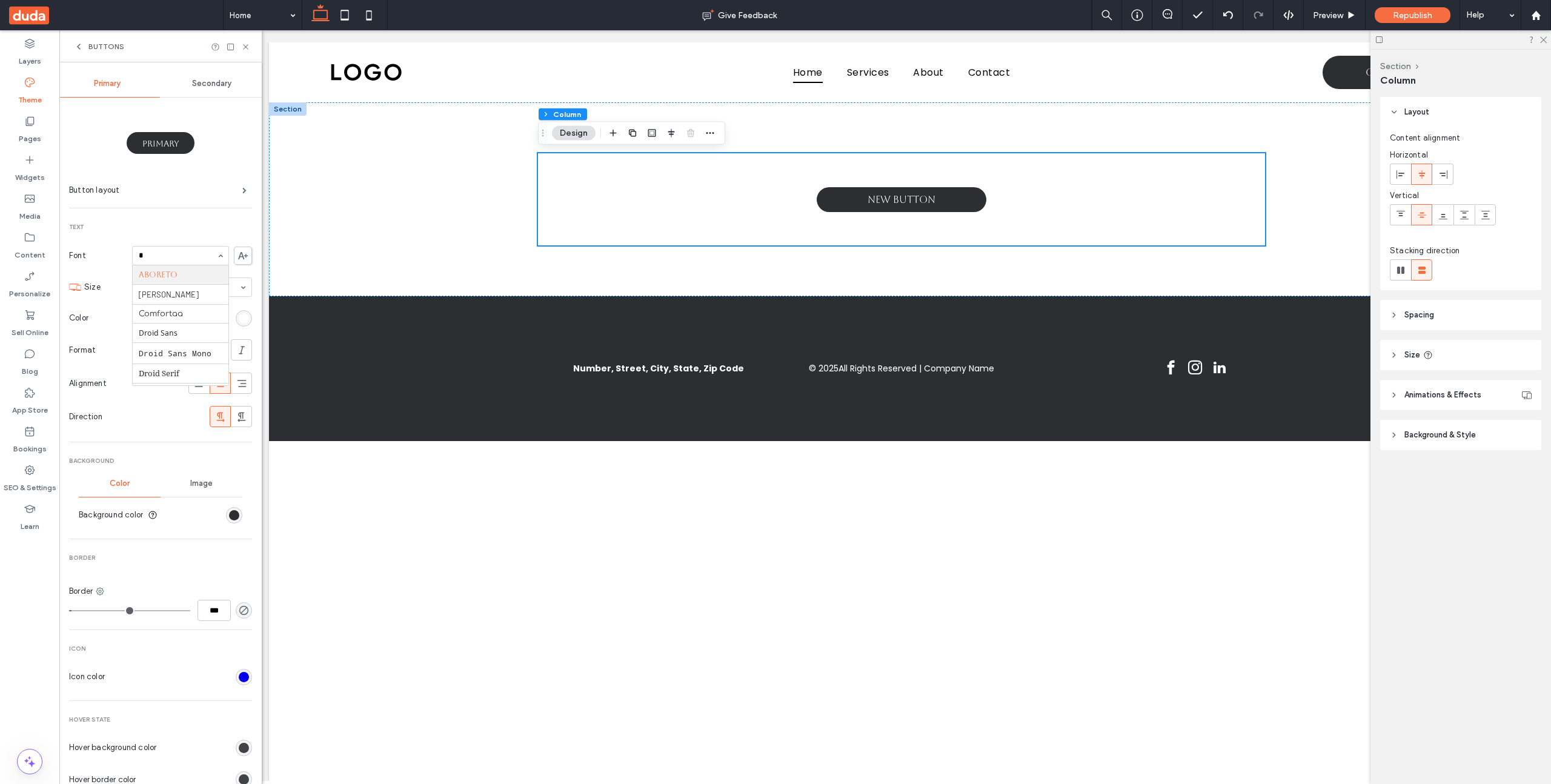
type input "**"
click at [1045, 39] on icon at bounding box center [1543, 39] width 8 height 8
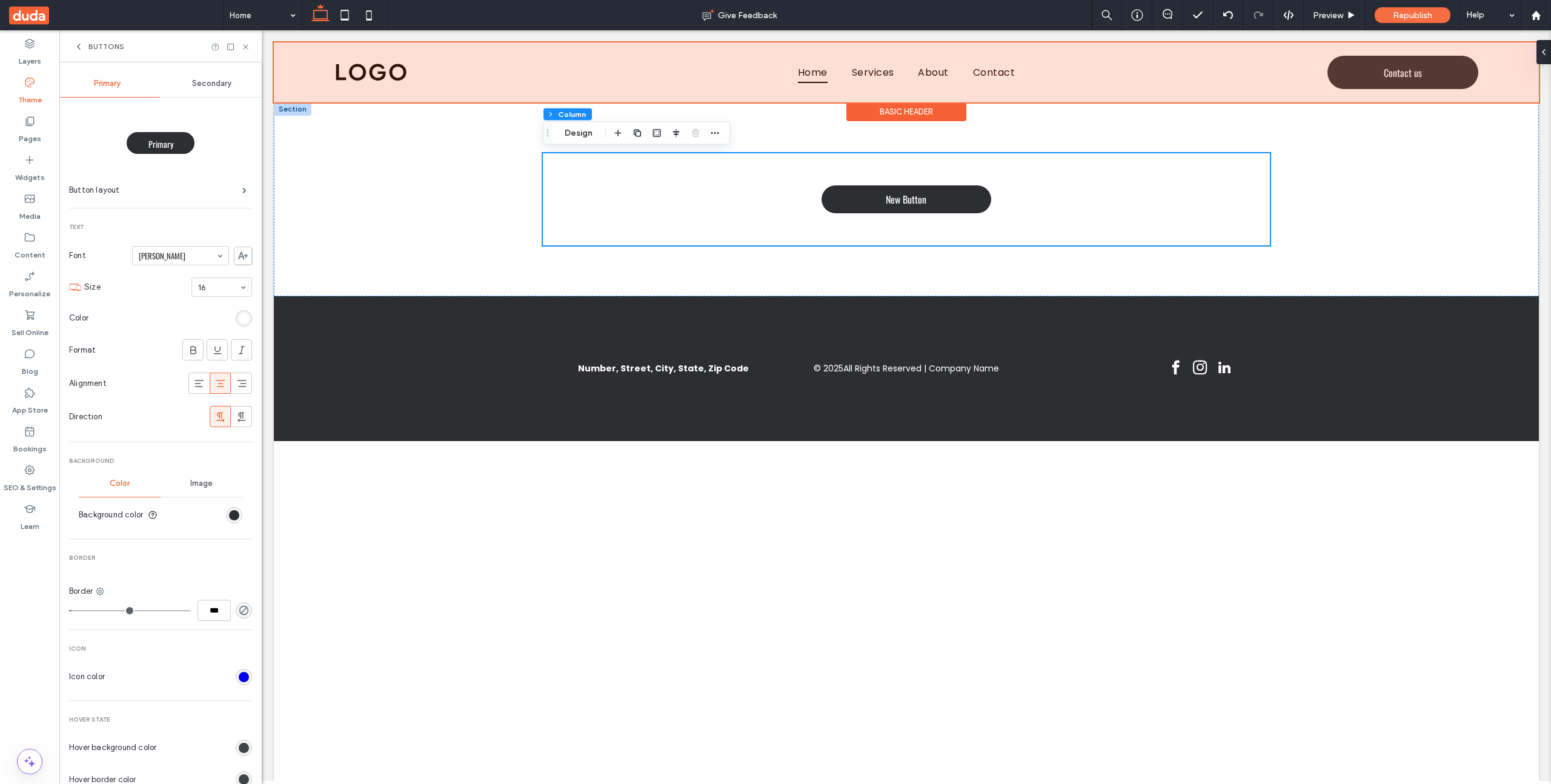
scroll to position [0, 0]
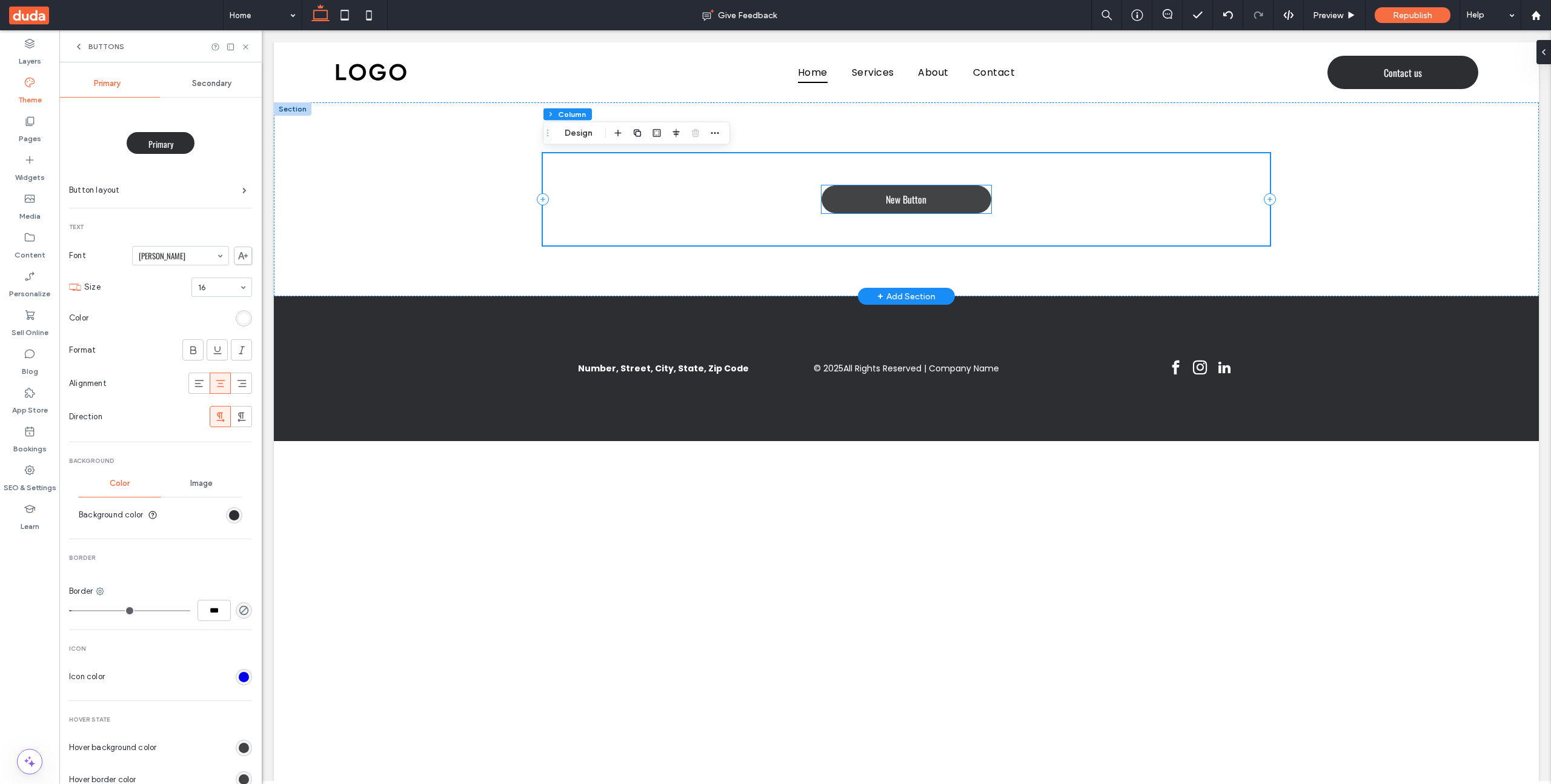
click at [877, 199] on link "New Button" at bounding box center [907, 199] width 169 height 28
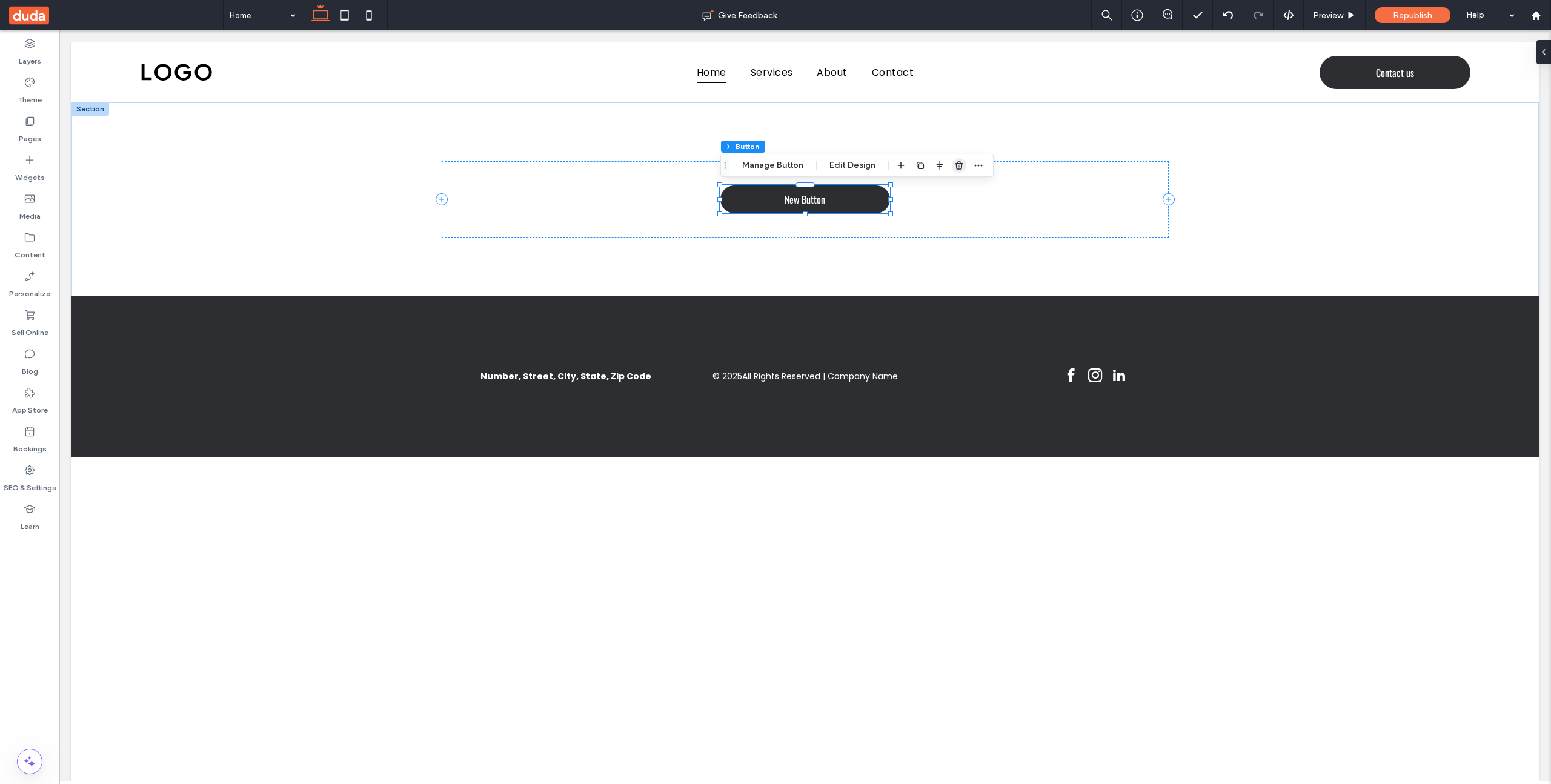
click at [955, 164] on icon "button" at bounding box center [960, 165] width 10 height 10
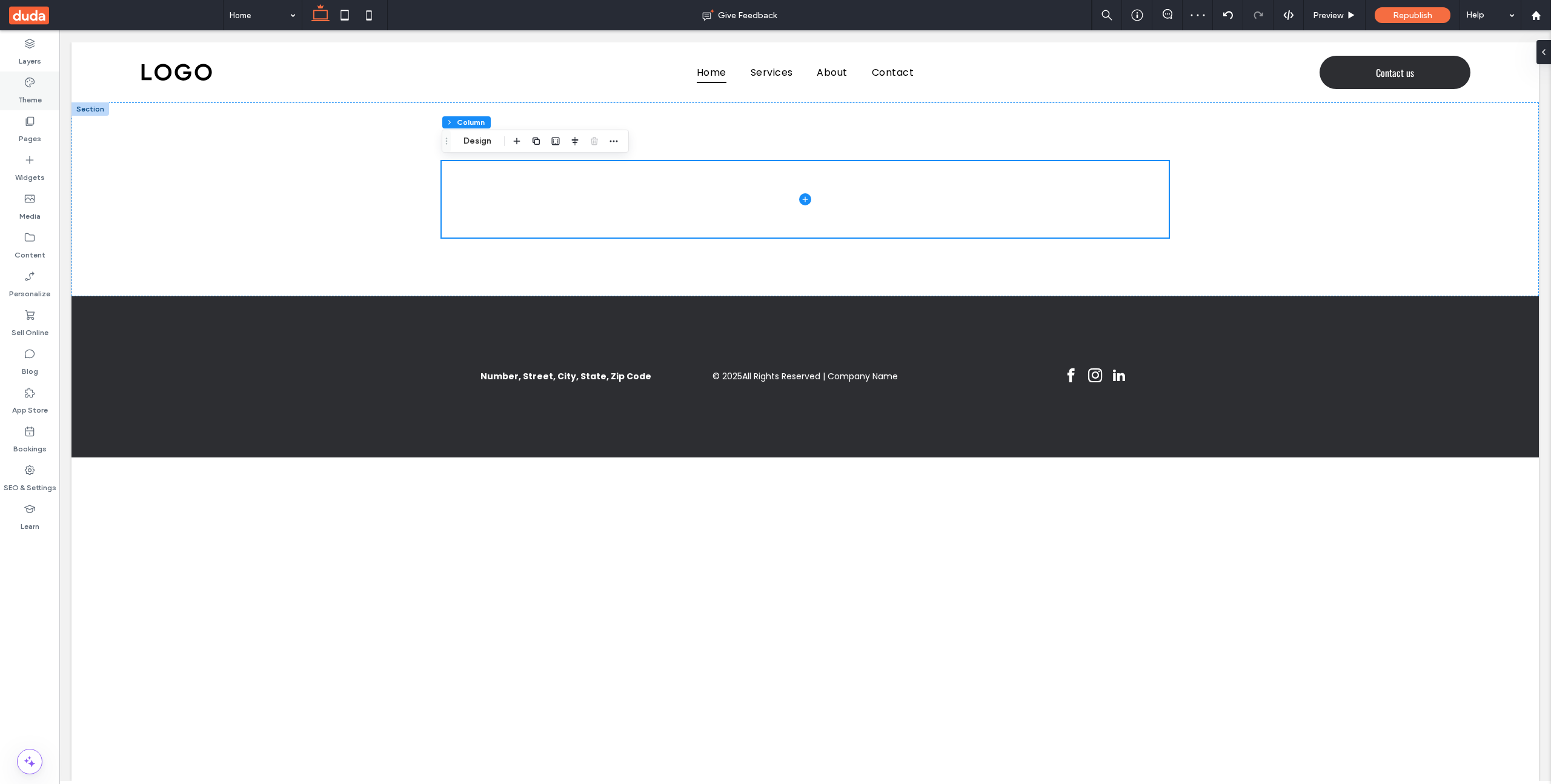
click at [36, 94] on label "Theme" at bounding box center [29, 97] width 24 height 17
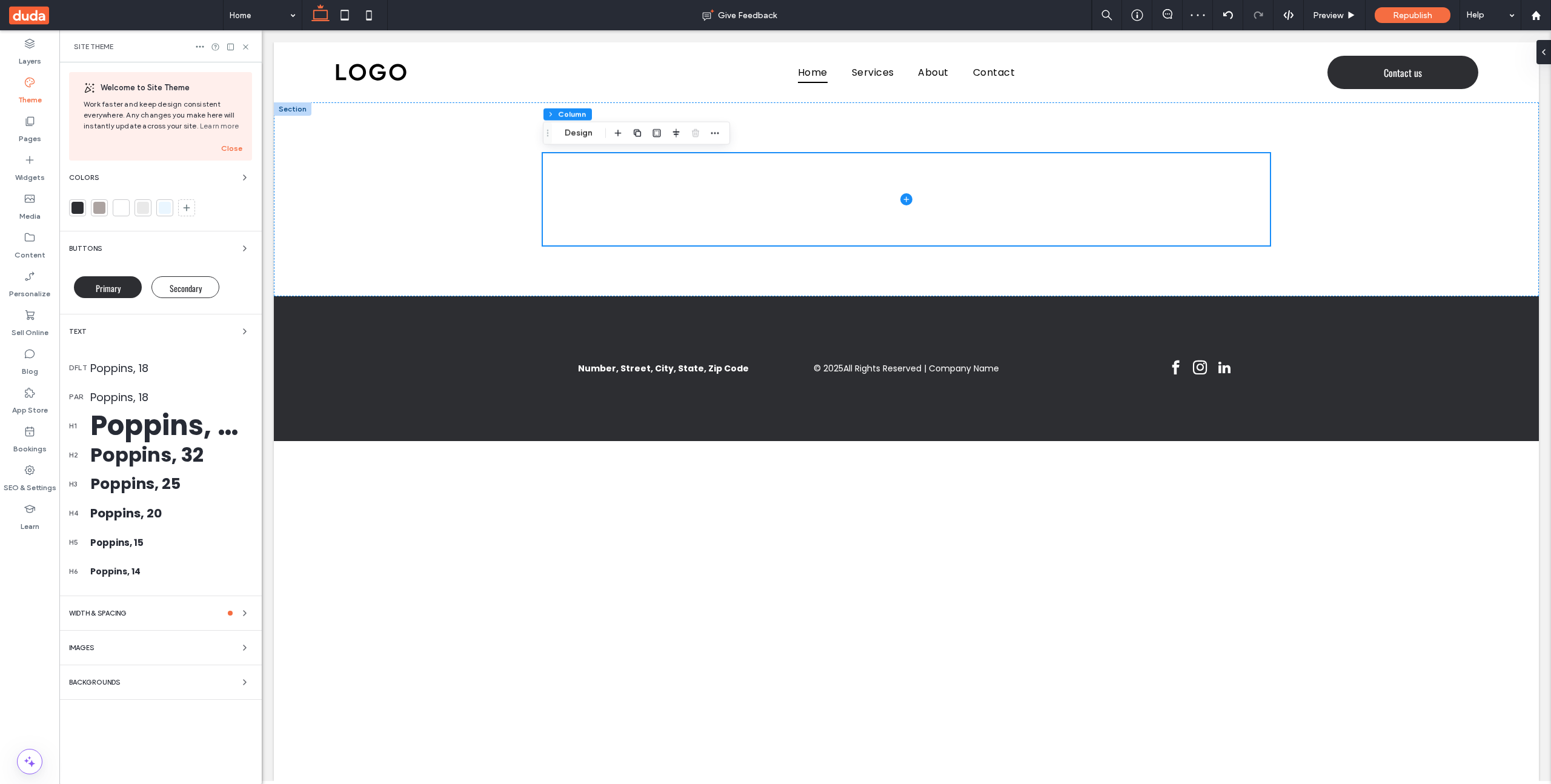
click at [183, 250] on div "Buttons" at bounding box center [160, 248] width 183 height 15
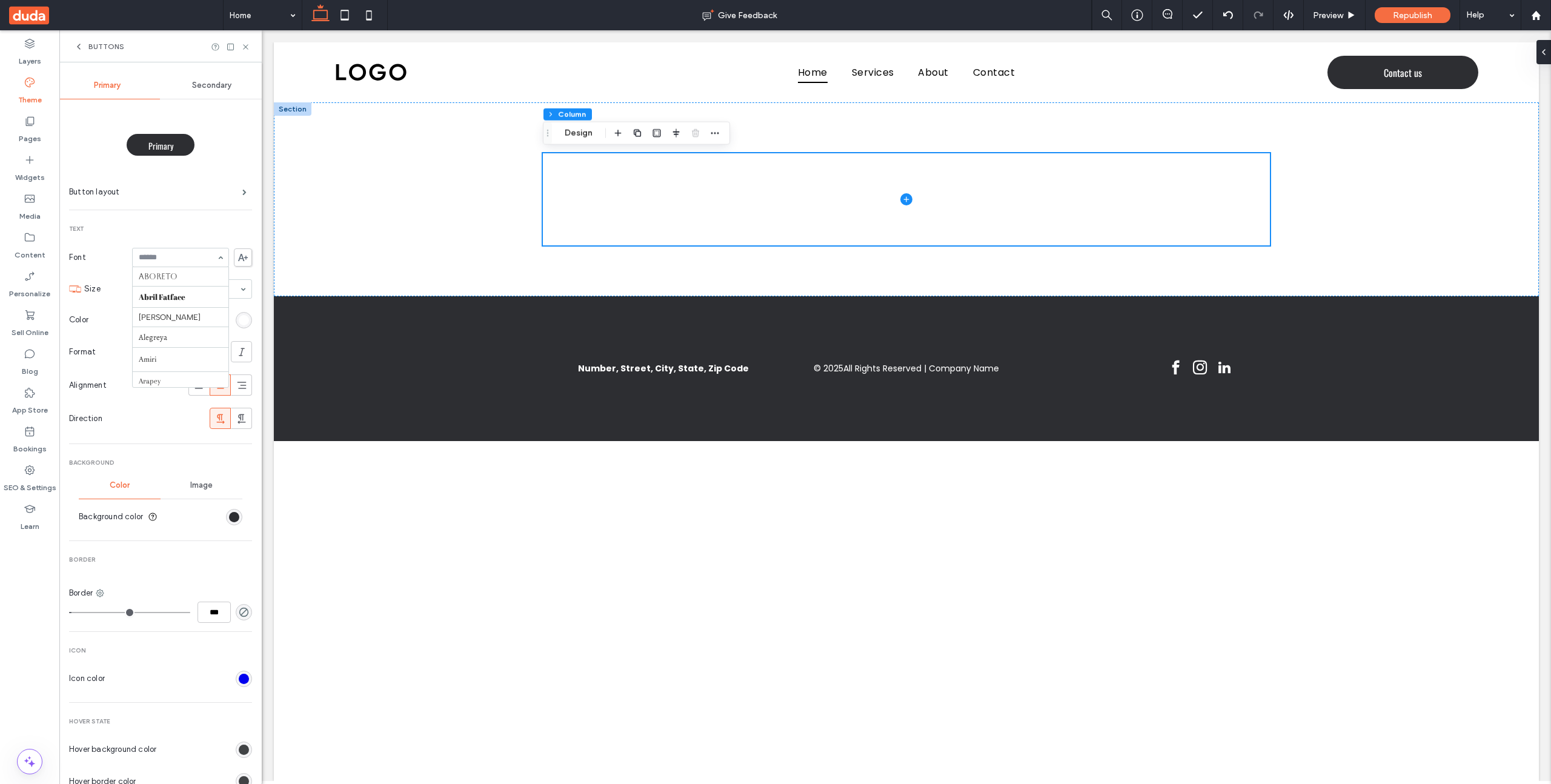
scroll to position [790, 0]
click at [243, 46] on icon at bounding box center [245, 46] width 9 height 9
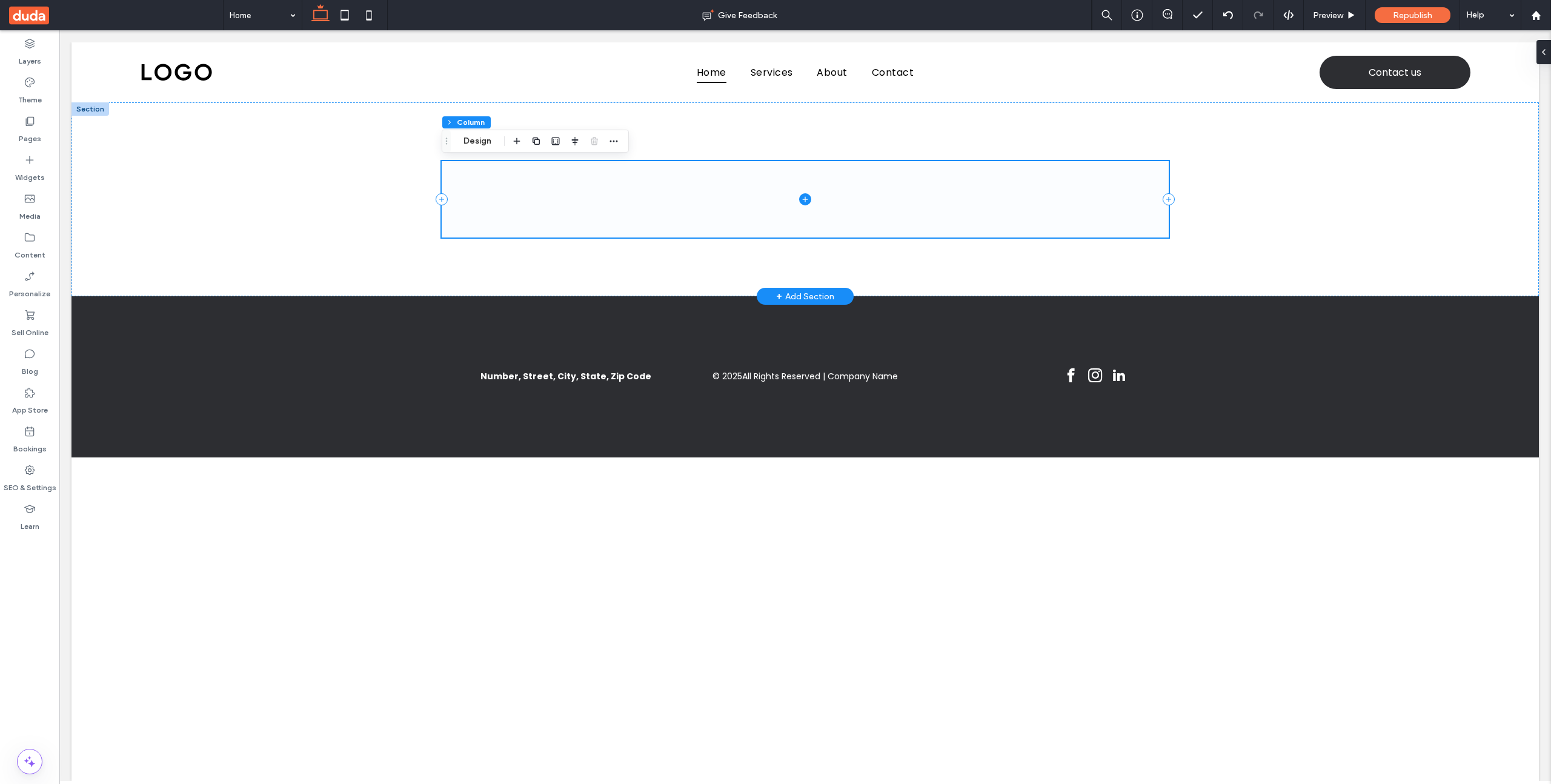
click at [806, 199] on icon at bounding box center [805, 199] width 12 height 12
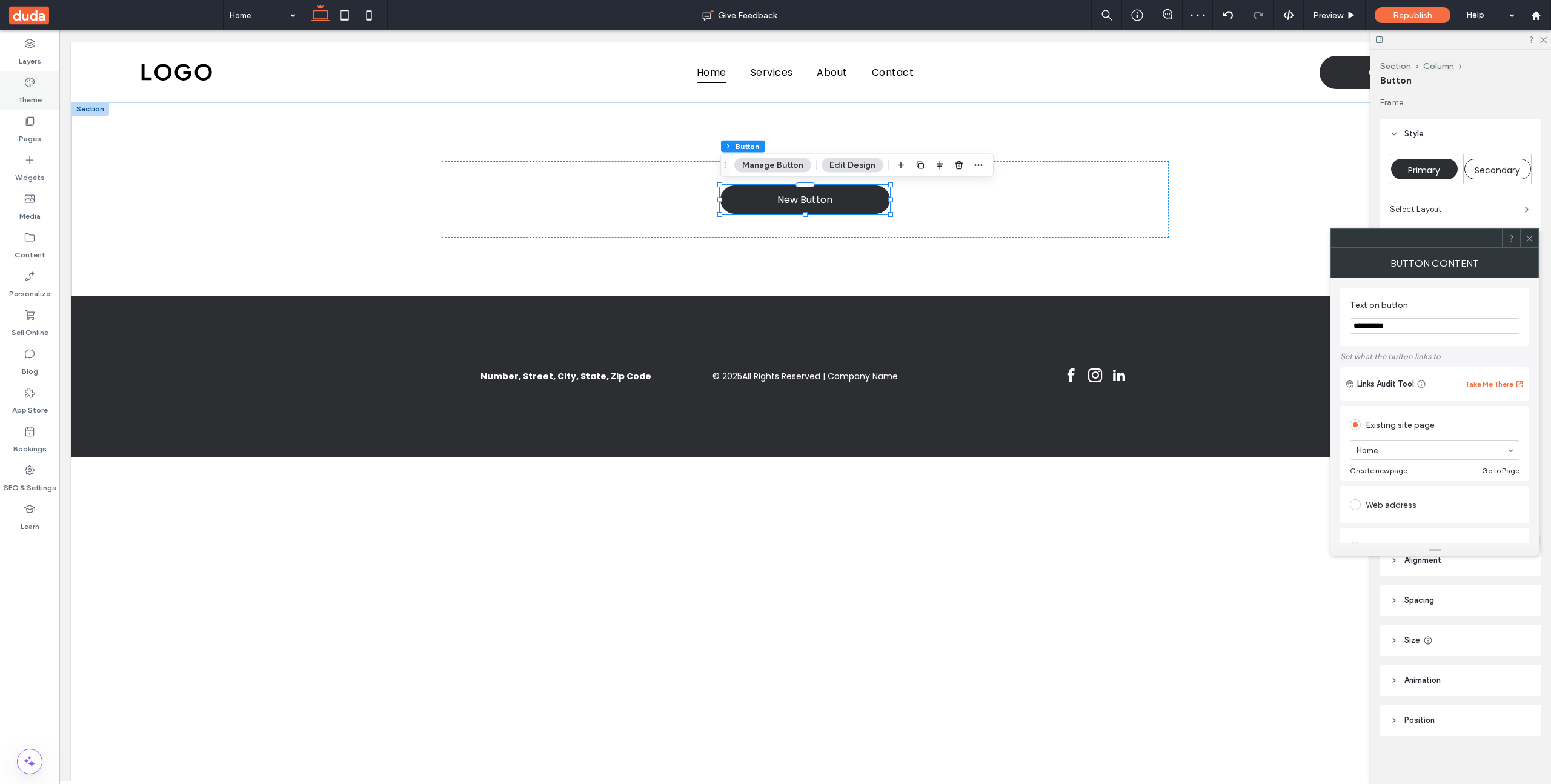
click at [39, 86] on div "Theme" at bounding box center [29, 91] width 59 height 39
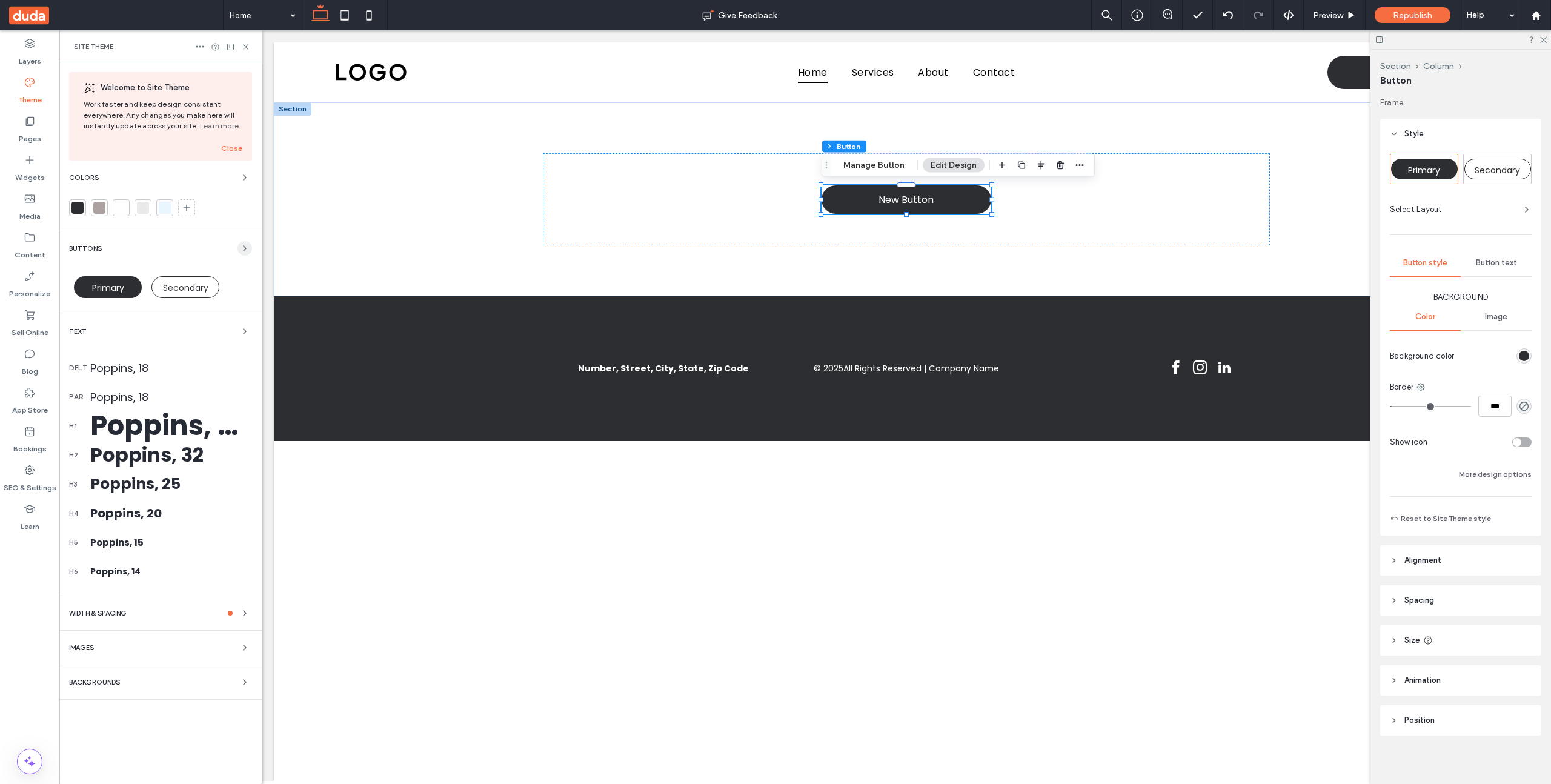
click at [243, 248] on icon "button" at bounding box center [245, 248] width 10 height 10
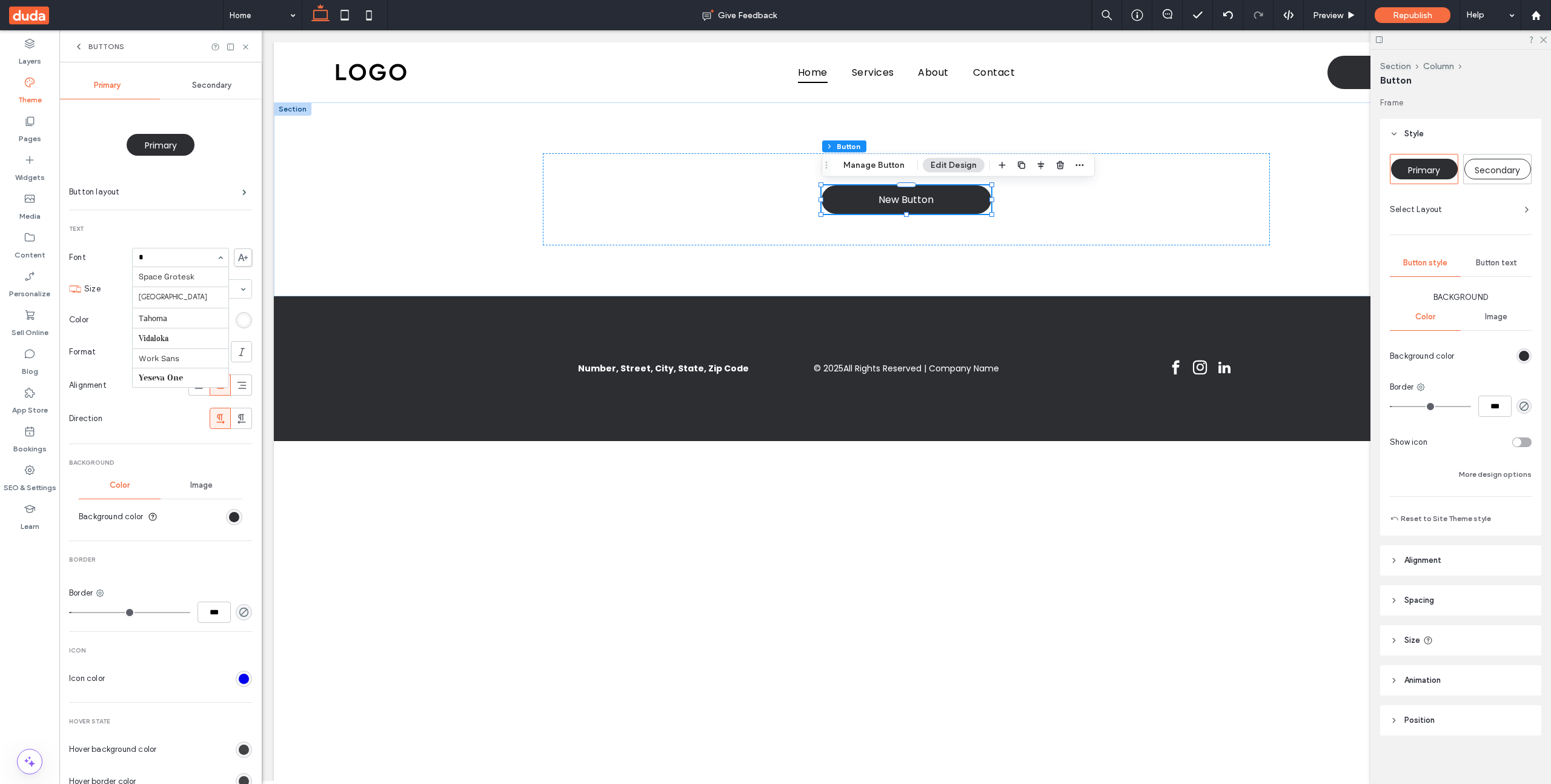
scroll to position [685, 0]
type input "**"
click at [245, 53] on div "Buttons" at bounding box center [160, 46] width 202 height 32
click at [244, 47] on use at bounding box center [245, 46] width 5 height 5
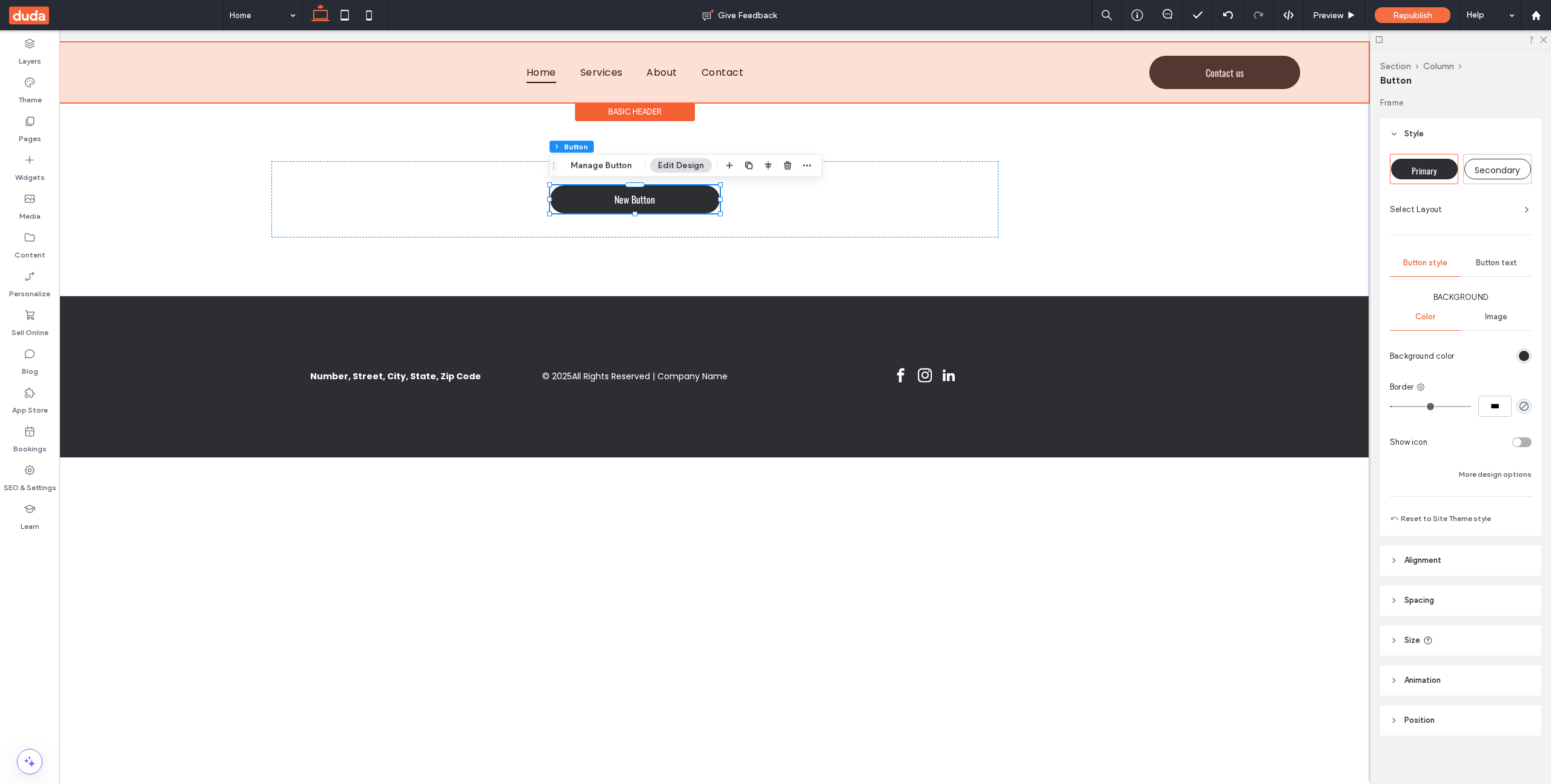
scroll to position [0, 172]
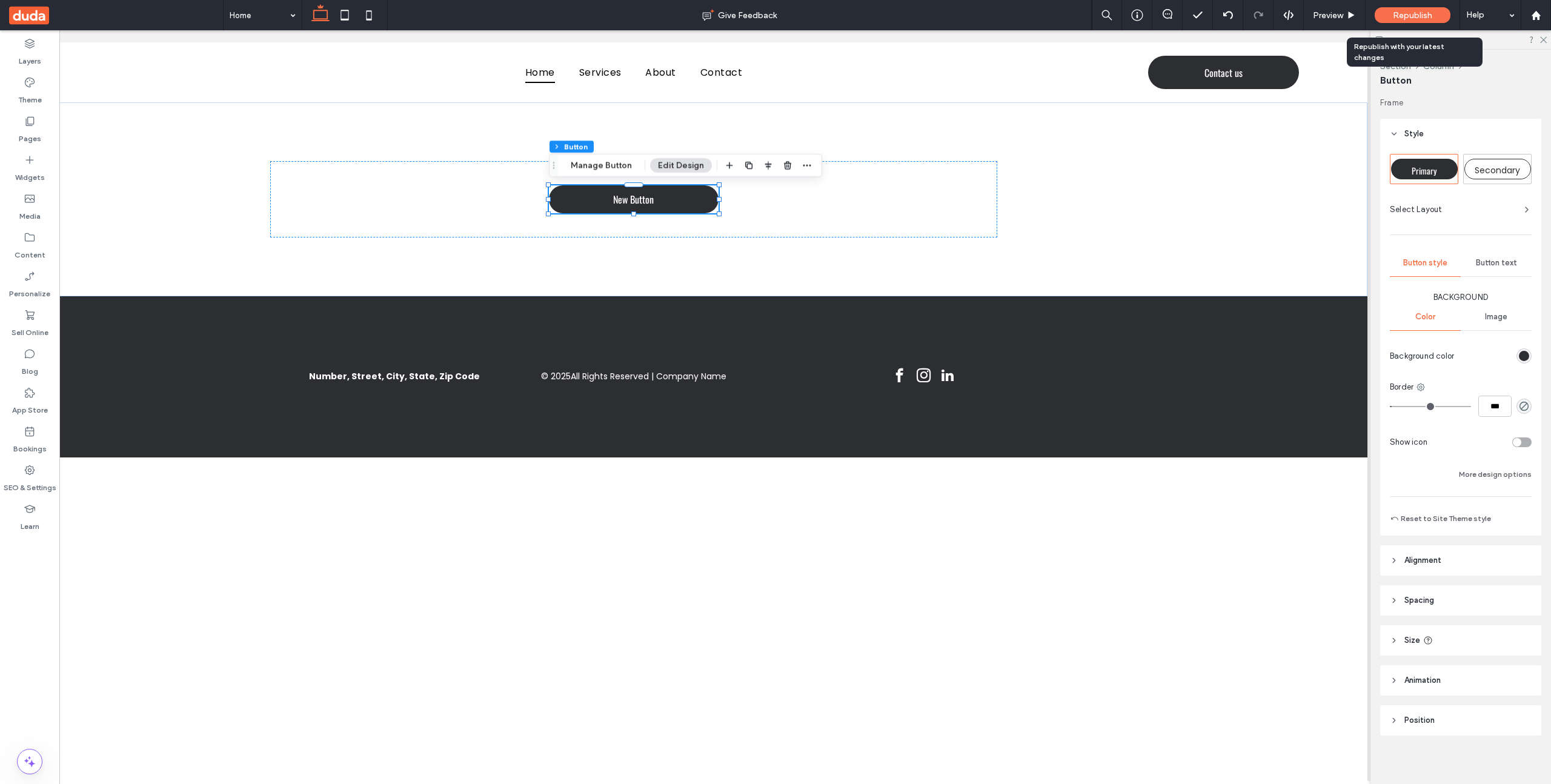
click at [1045, 17] on span "Republish" at bounding box center [1413, 15] width 39 height 11
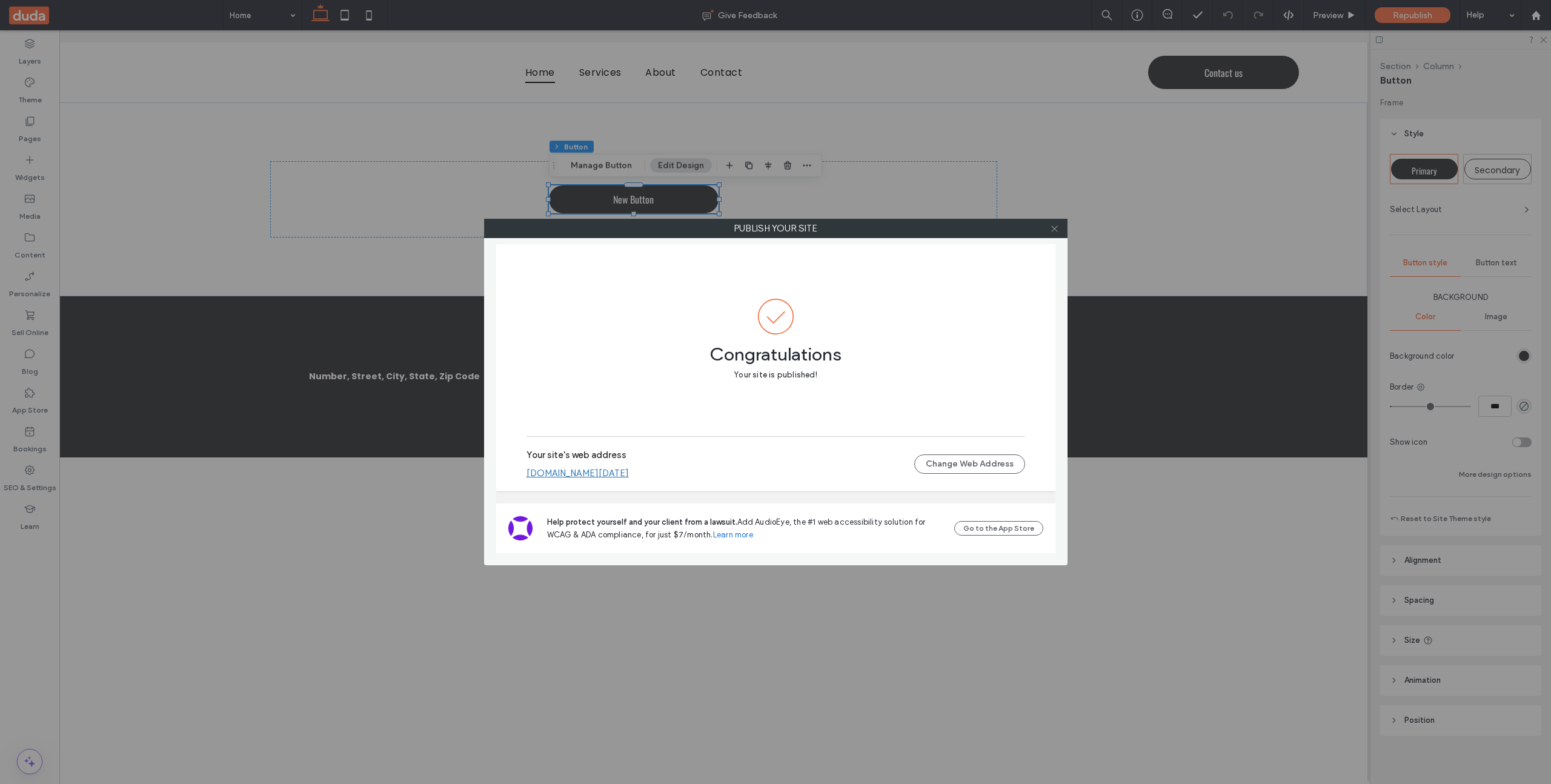
click at [1045, 232] on icon at bounding box center [1054, 228] width 9 height 9
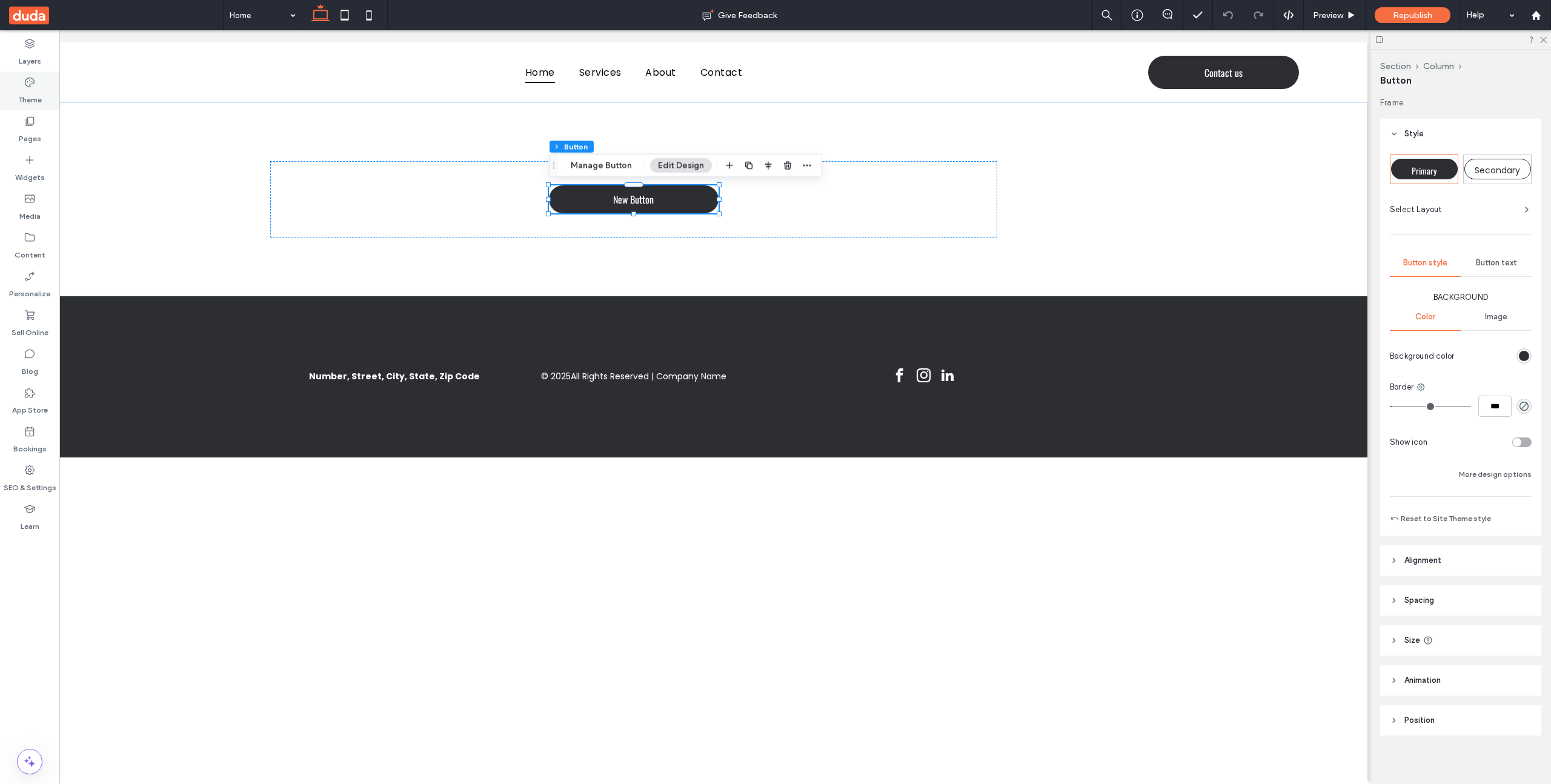
click at [25, 81] on use at bounding box center [29, 82] width 10 height 10
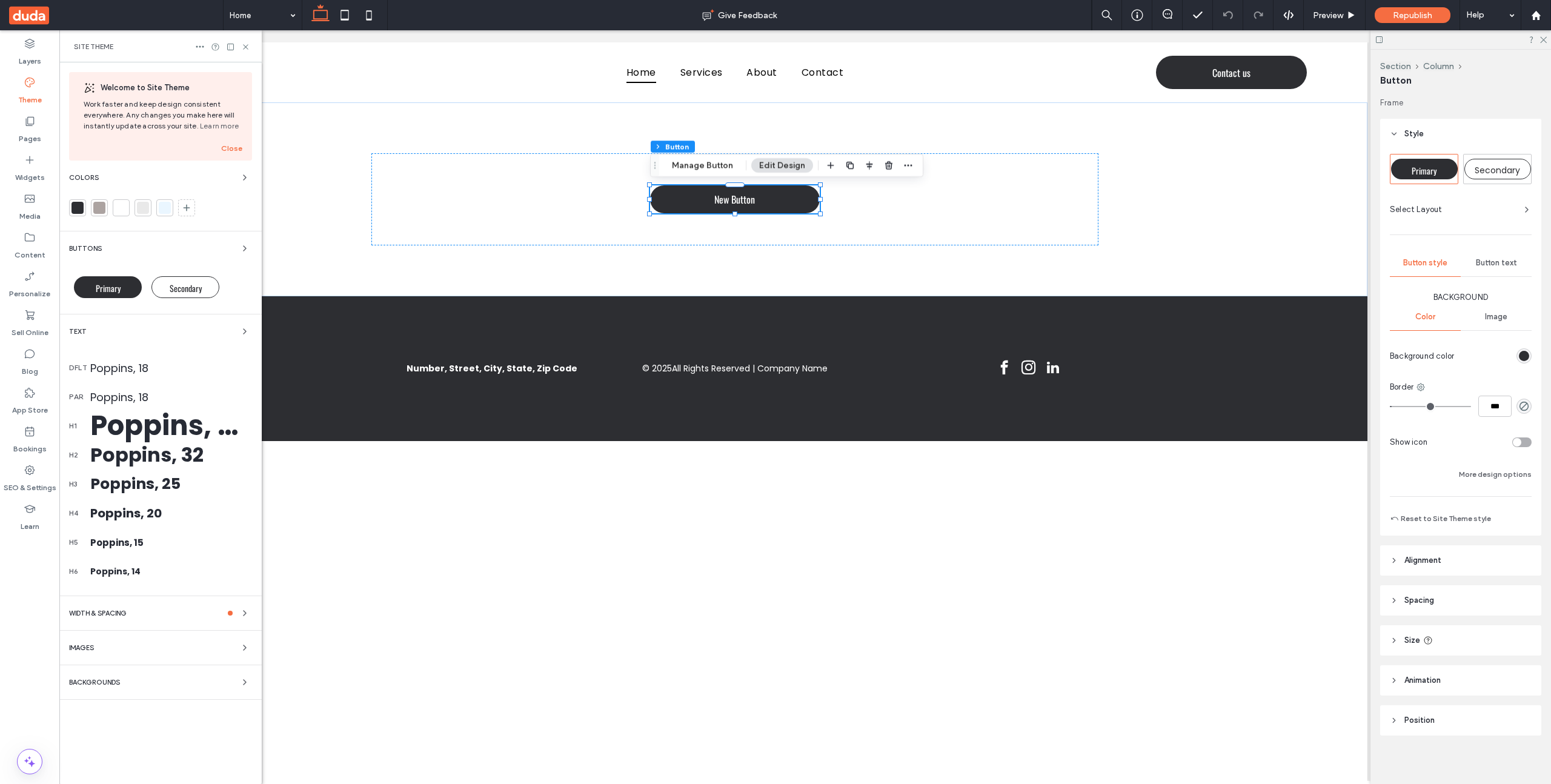
click at [226, 338] on div "Text" at bounding box center [160, 331] width 183 height 15
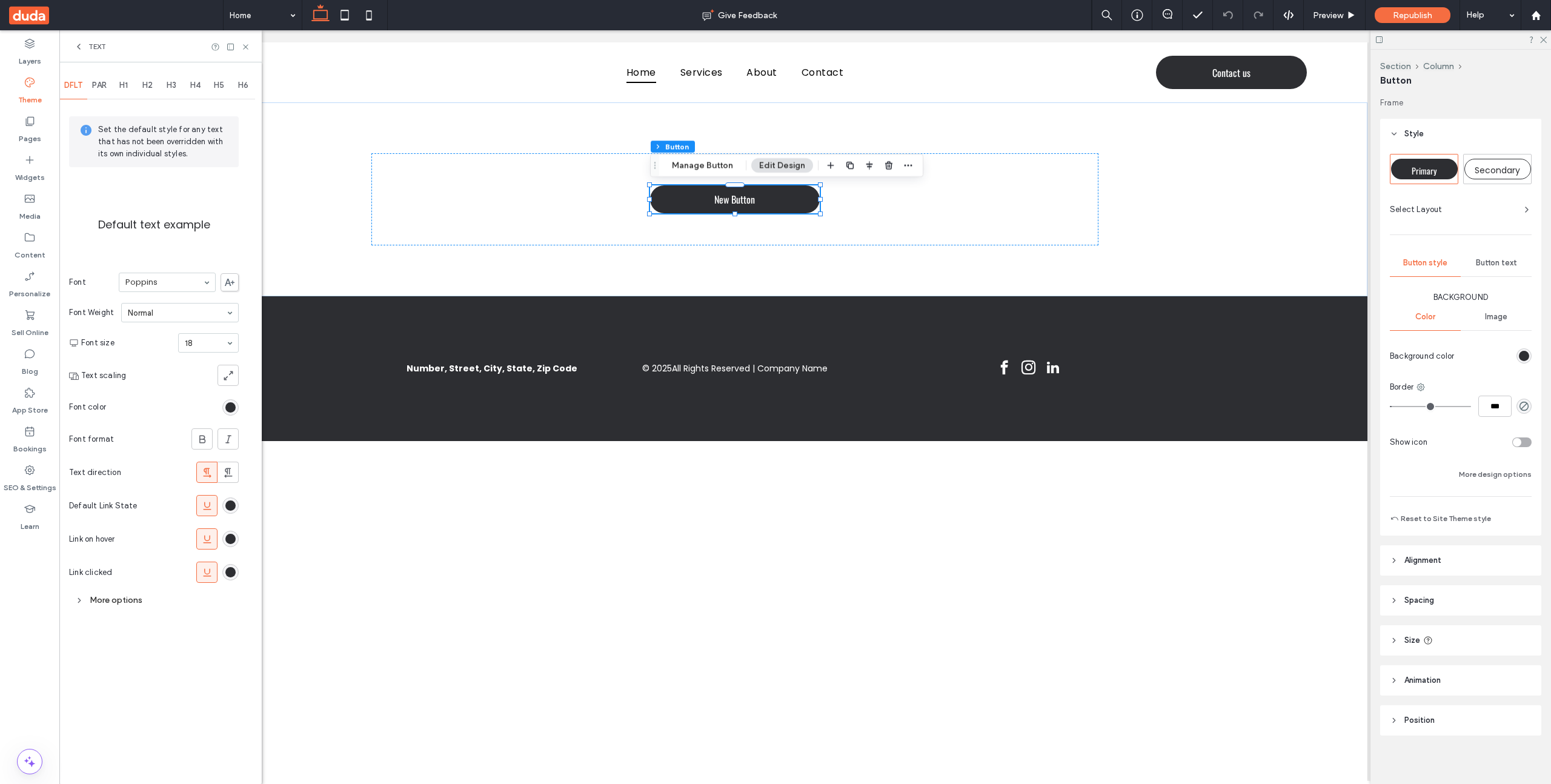
click at [80, 47] on icon at bounding box center [79, 46] width 10 height 10
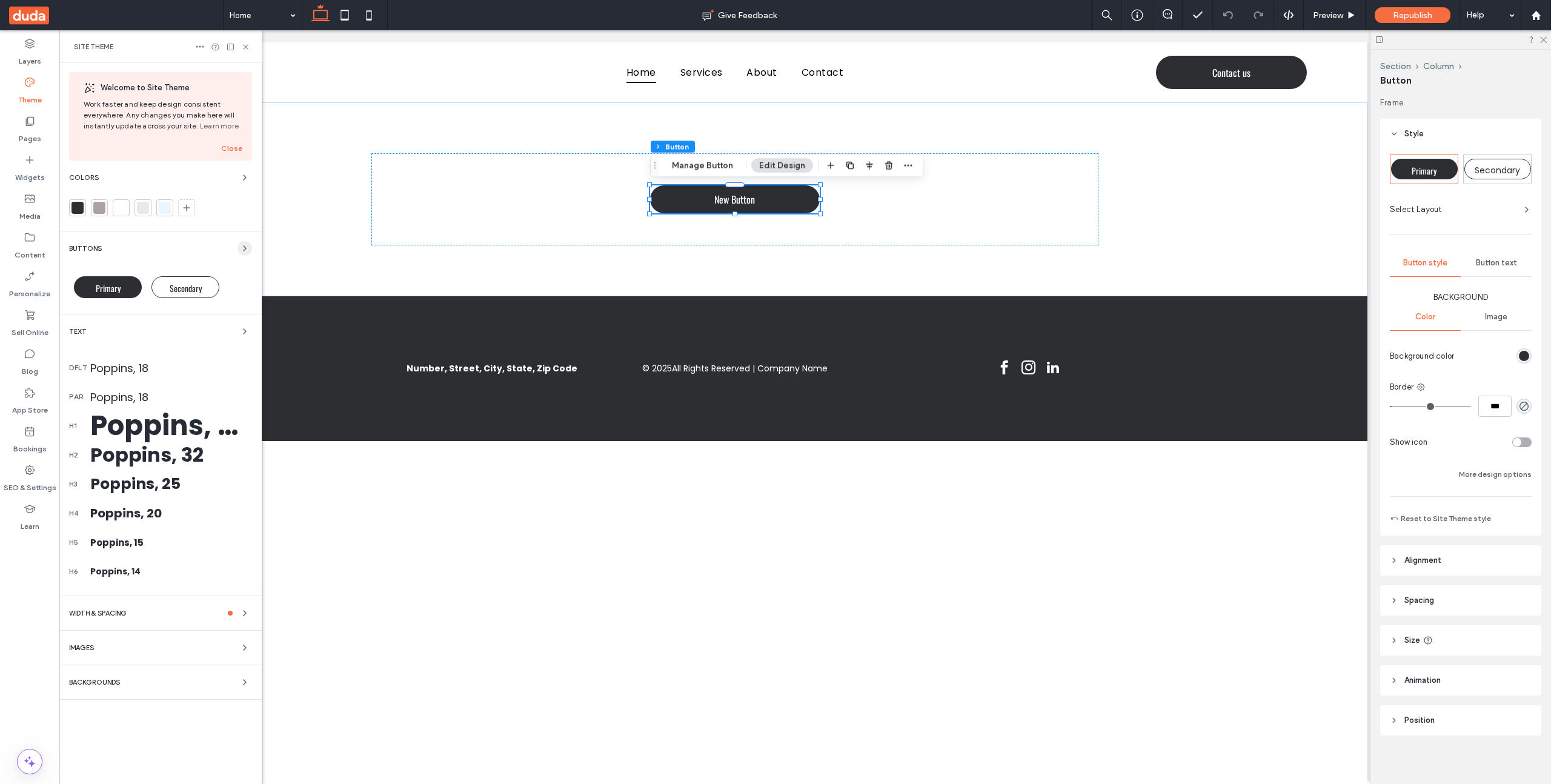
click at [240, 248] on icon "button" at bounding box center [245, 248] width 10 height 10
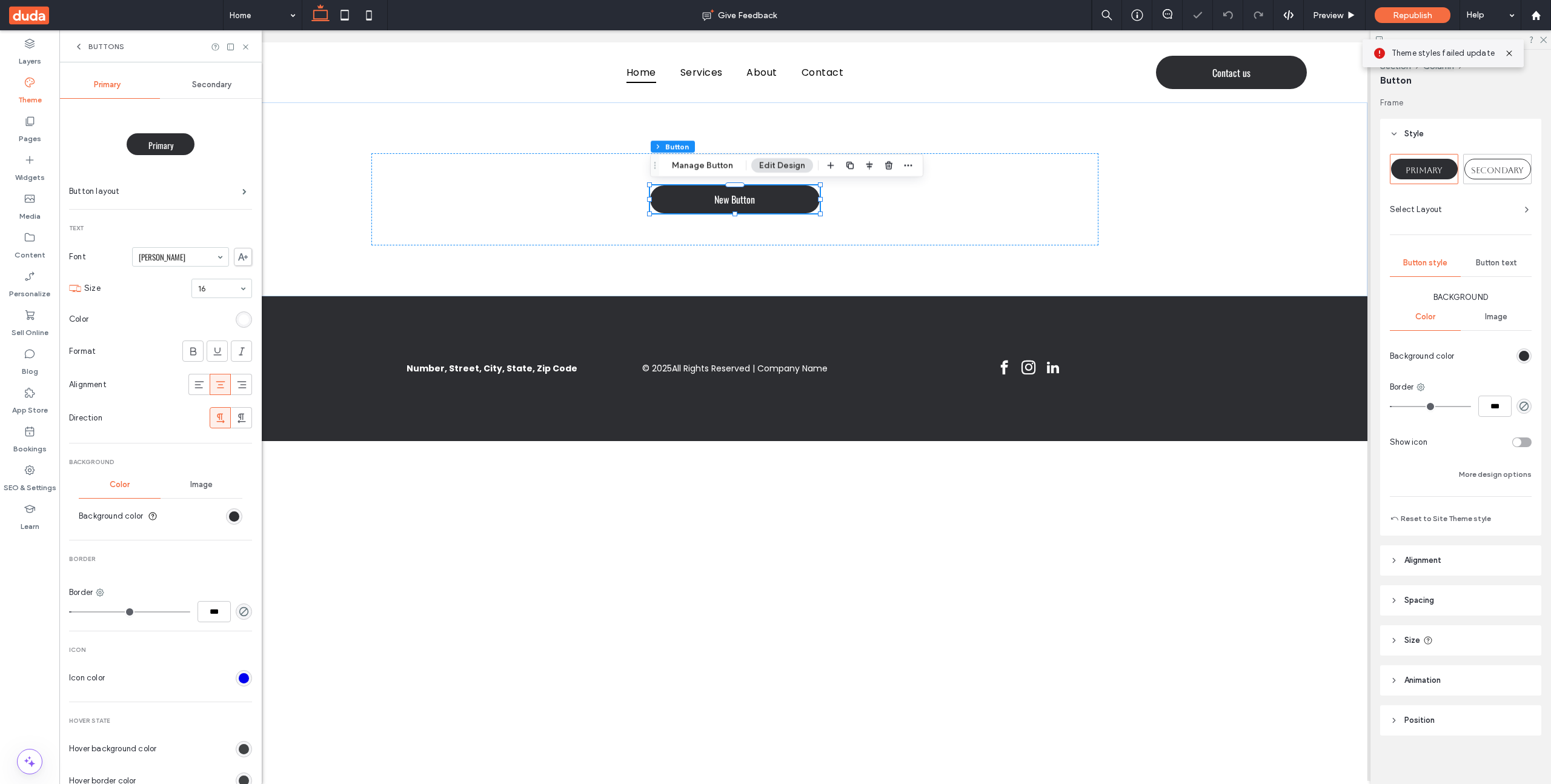
scroll to position [3, 0]
click at [161, 259] on input at bounding box center [177, 254] width 77 height 8
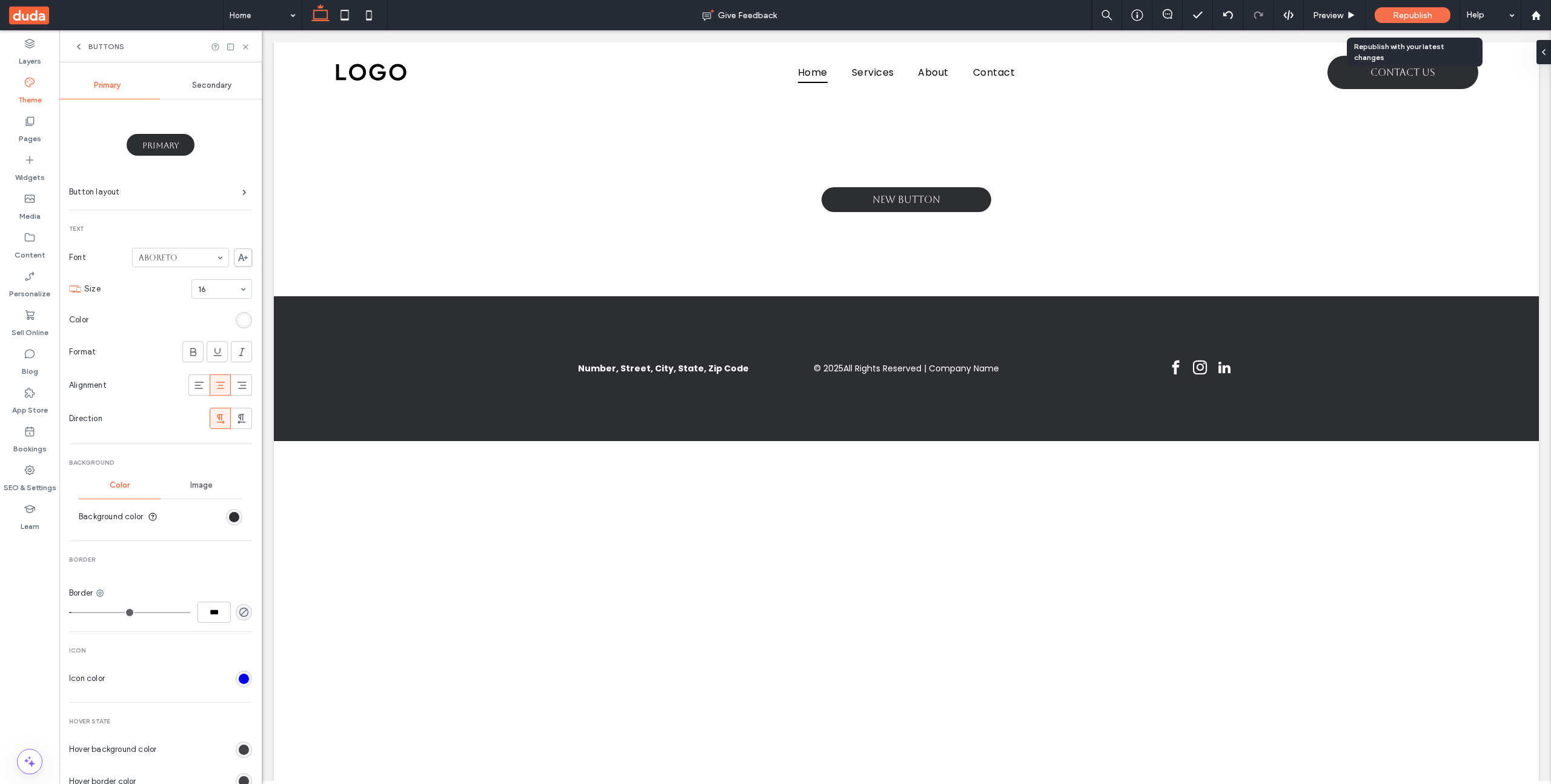
click at [1404, 11] on span "Republish" at bounding box center [1413, 15] width 39 height 11
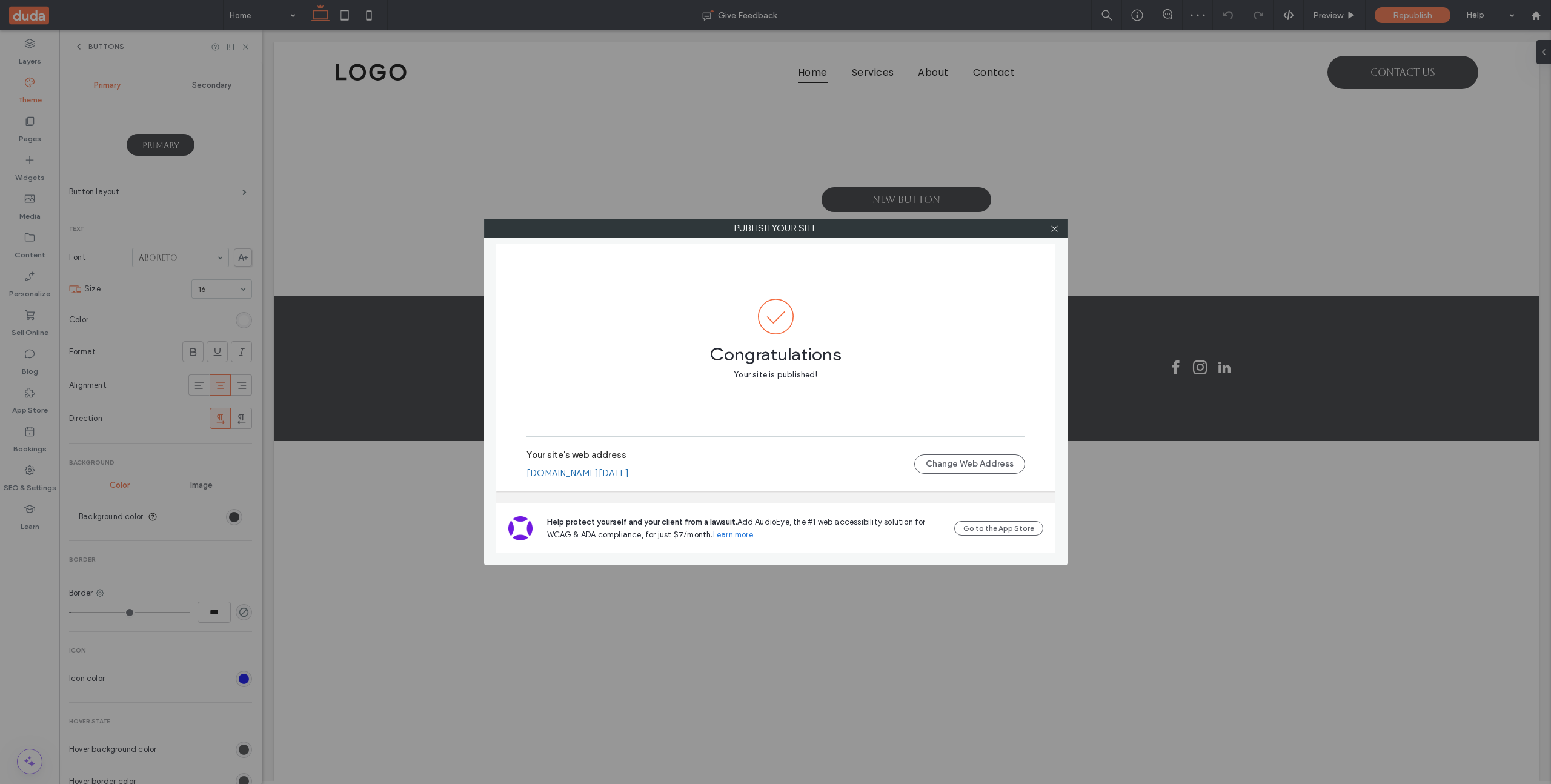
click at [626, 475] on link "[DOMAIN_NAME][DATE]" at bounding box center [578, 472] width 103 height 11
click at [1051, 222] on span at bounding box center [1054, 228] width 9 height 18
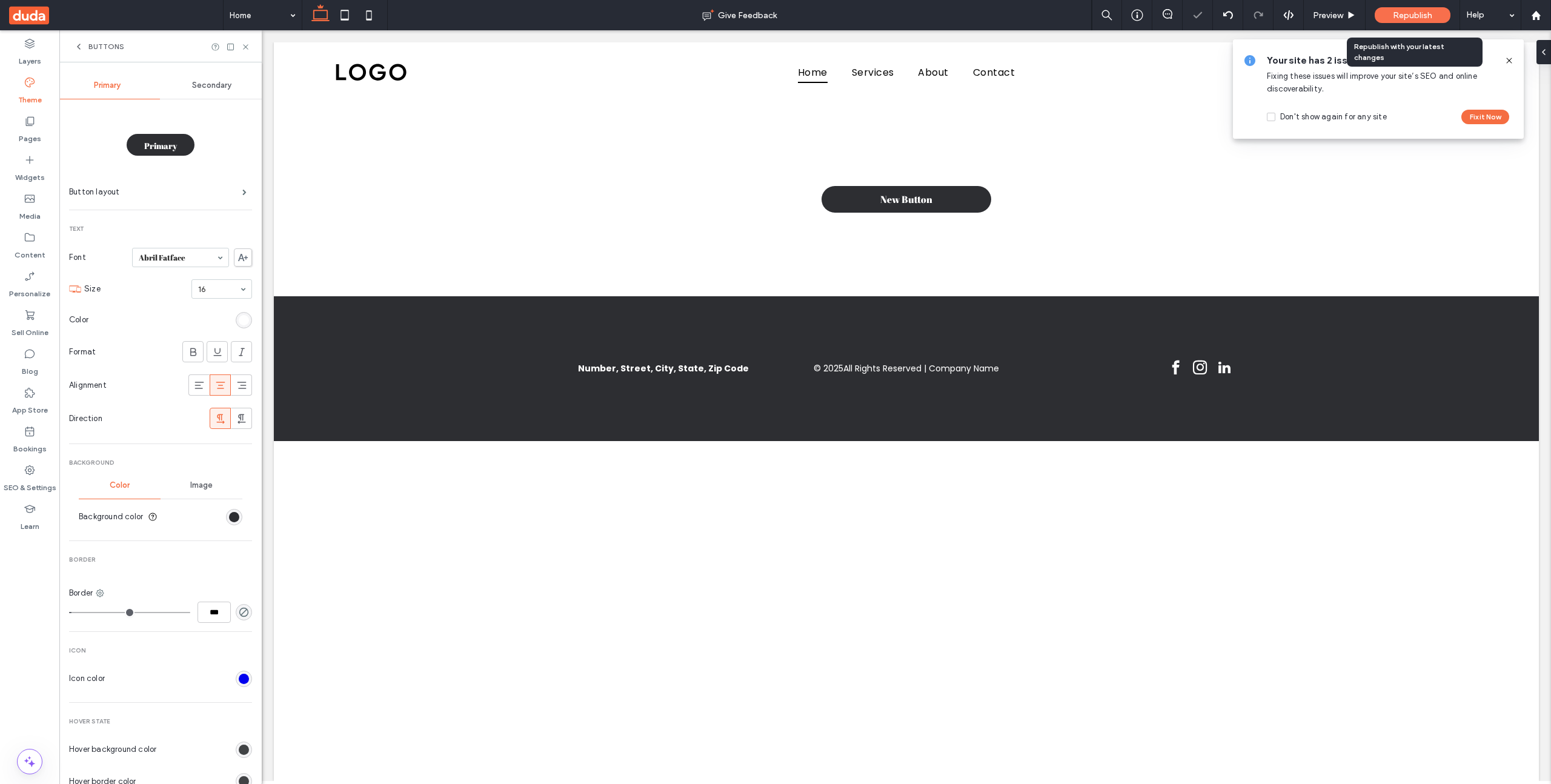
click at [1430, 13] on span "Republish" at bounding box center [1413, 15] width 39 height 11
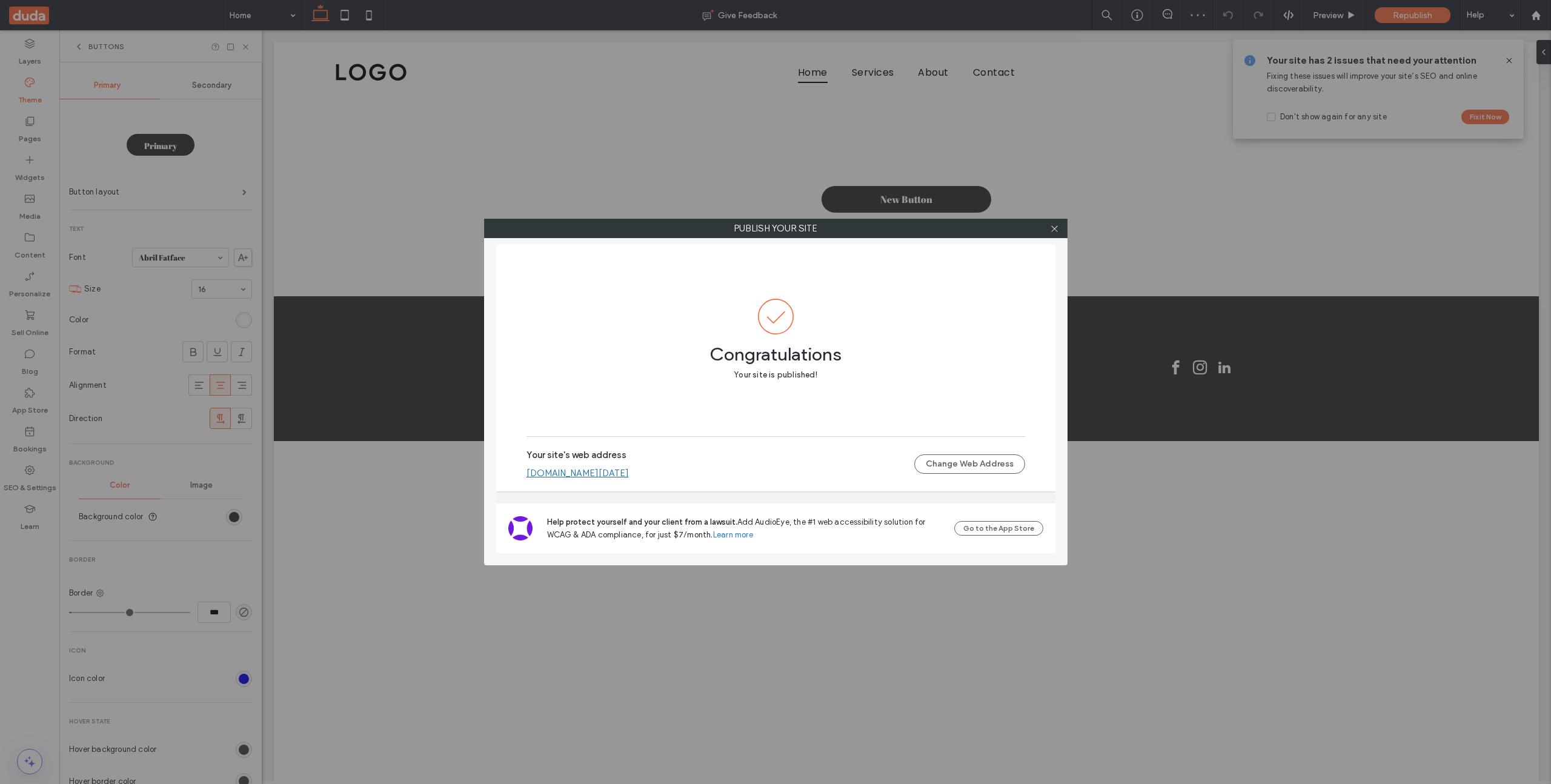
click at [606, 470] on link "[DOMAIN_NAME][DATE]" at bounding box center [578, 472] width 103 height 11
click at [188, 240] on div "Publish your site Congratulations Your site is published! Your site's web addre…" at bounding box center [776, 392] width 1551 height 784
click at [1054, 226] on icon at bounding box center [1054, 228] width 9 height 9
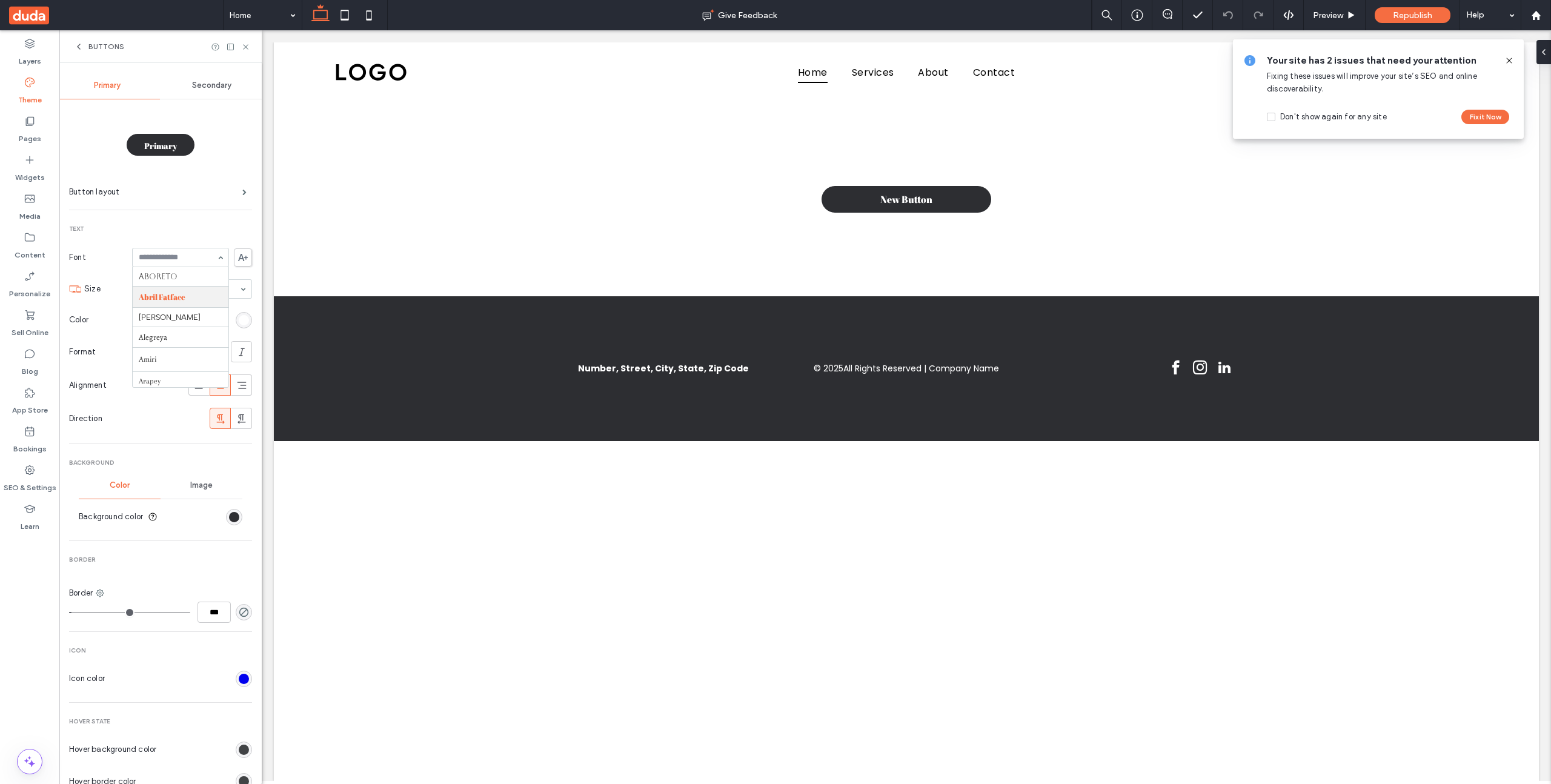
scroll to position [20, 0]
click at [1423, 20] on div "Republish" at bounding box center [1413, 15] width 76 height 15
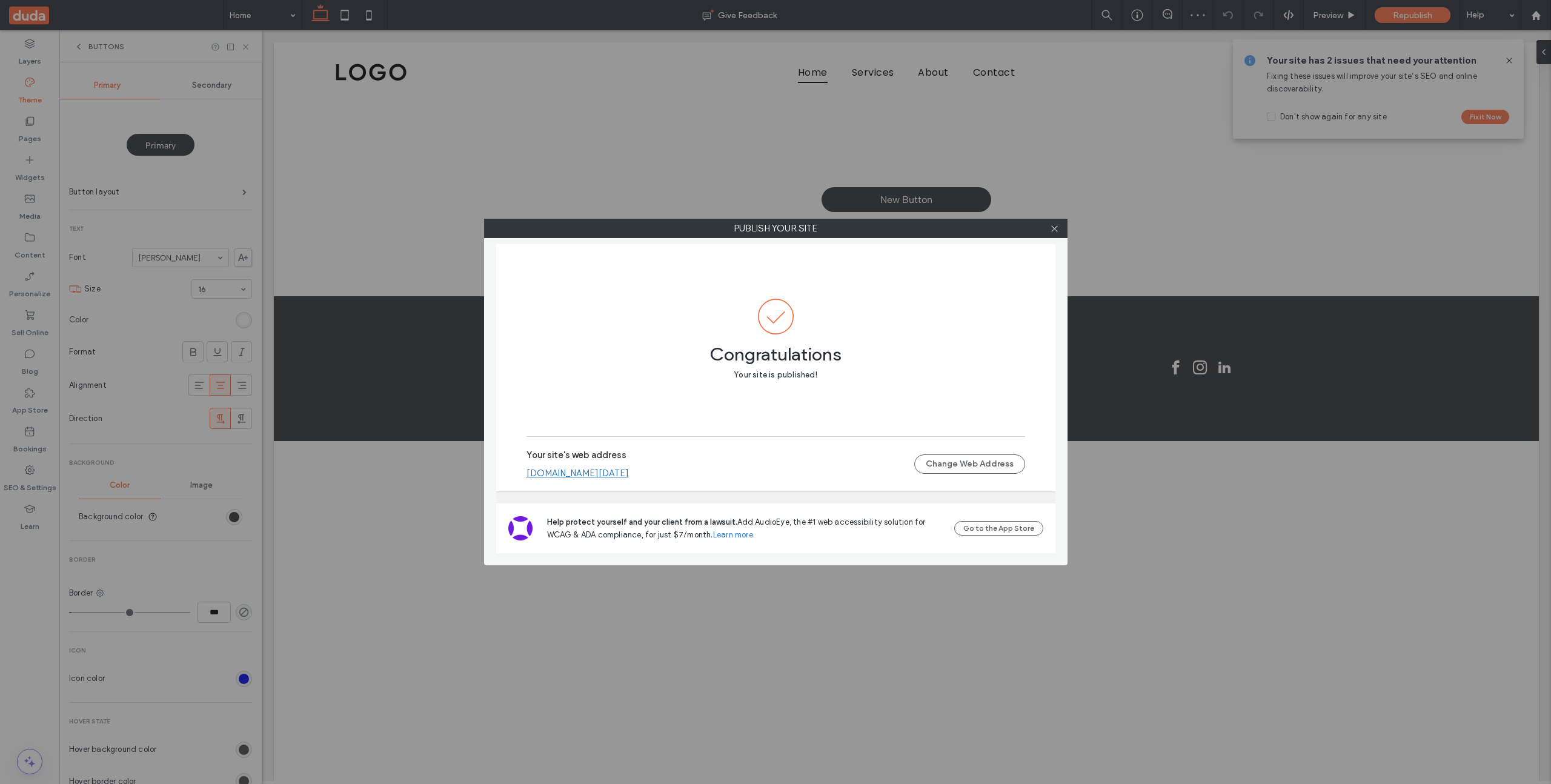
click at [593, 471] on link "[DOMAIN_NAME][DATE]" at bounding box center [578, 472] width 103 height 11
click at [200, 332] on div "Publish your site Congratulations Your site is published! Your site's web addre…" at bounding box center [776, 392] width 1551 height 784
drag, startPoint x: 1057, startPoint y: 224, endPoint x: 1050, endPoint y: 226, distance: 7.3
click at [1057, 224] on icon at bounding box center [1054, 228] width 9 height 9
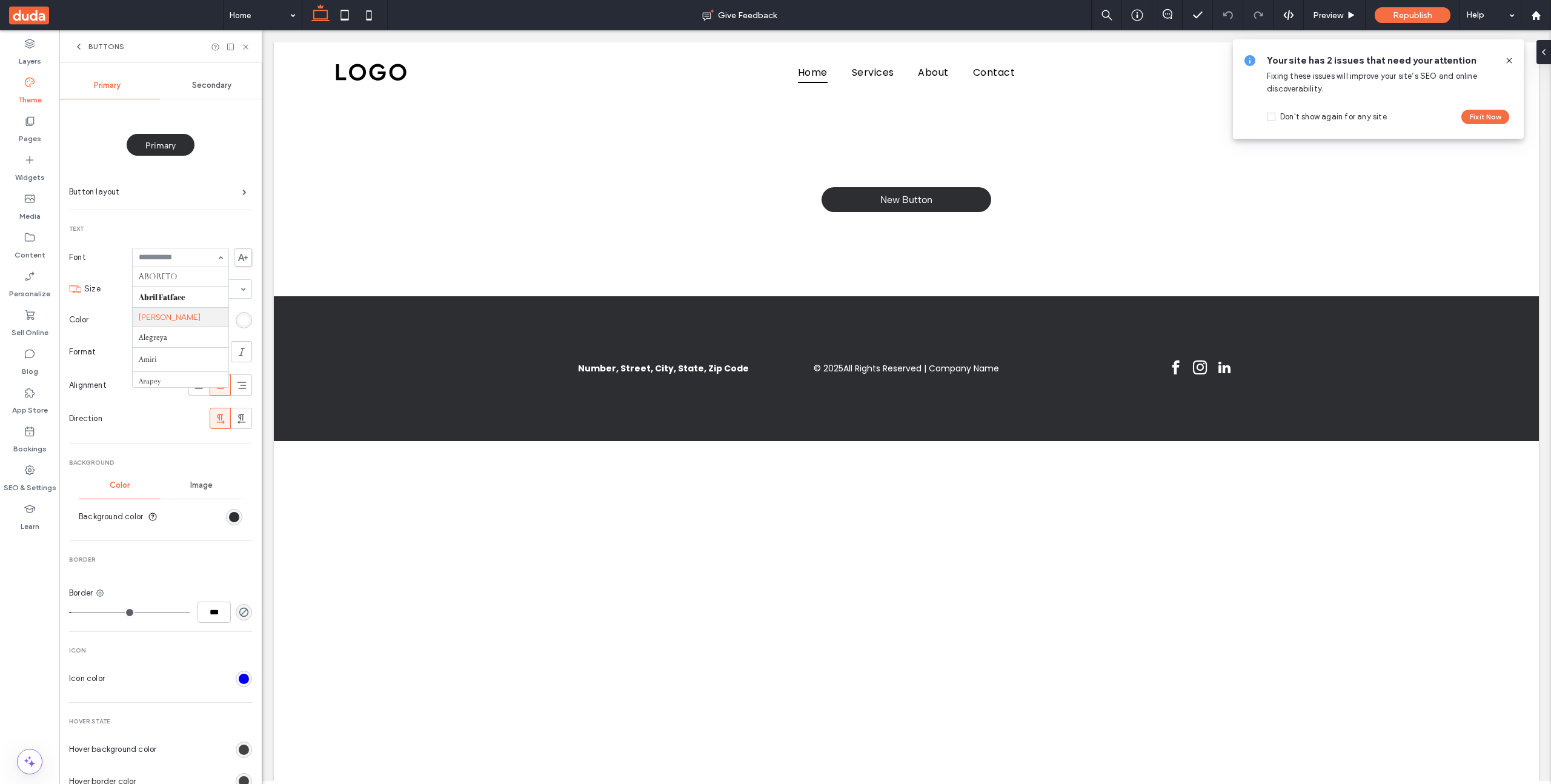
scroll to position [41, 0]
click at [1397, 23] on div "Republish" at bounding box center [1413, 15] width 76 height 30
click at [1397, 16] on span "Republish" at bounding box center [1413, 15] width 39 height 11
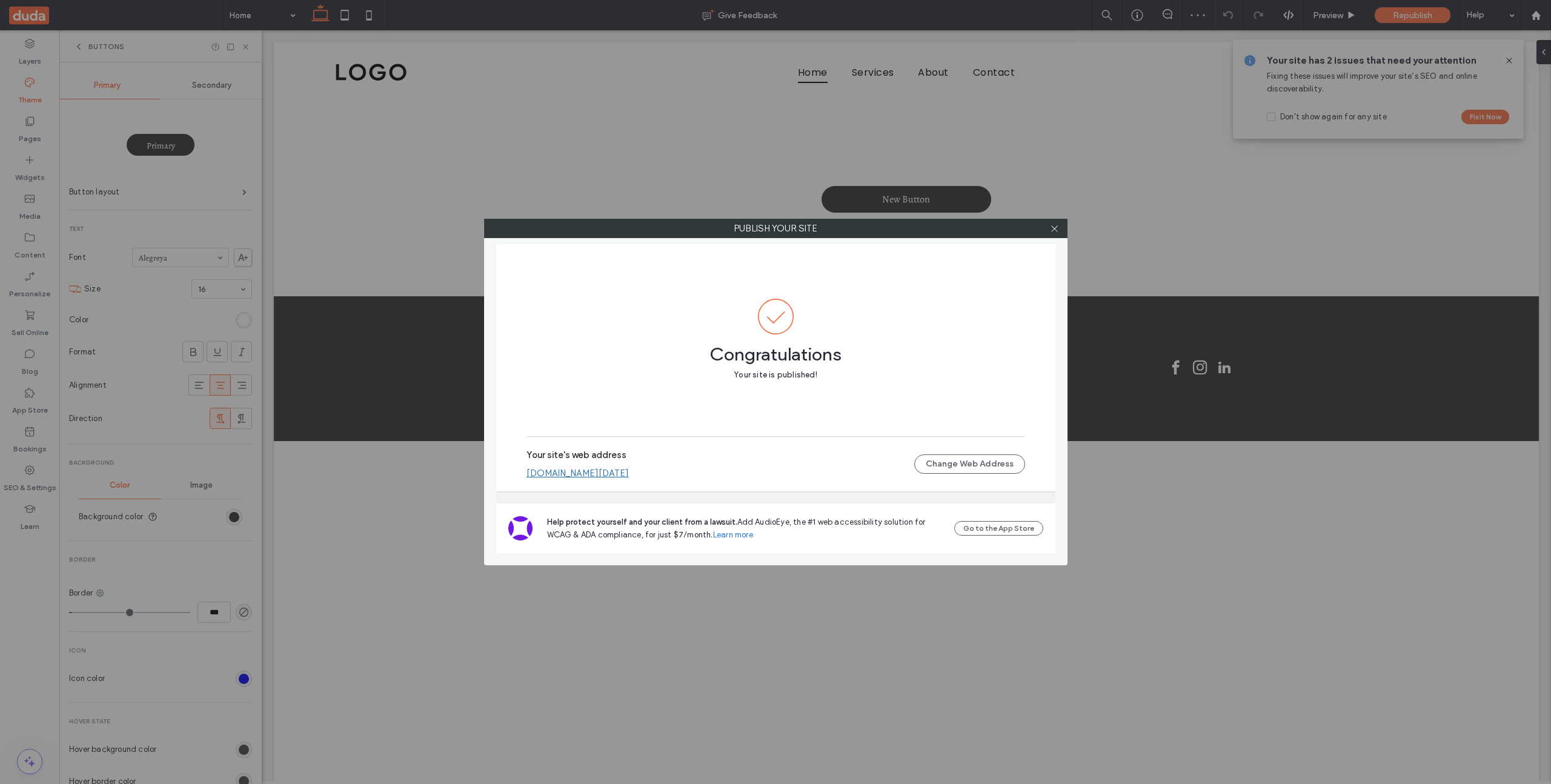
click at [604, 471] on link "[DOMAIN_NAME][DATE]" at bounding box center [578, 472] width 103 height 11
click at [1057, 228] on icon at bounding box center [1054, 228] width 9 height 9
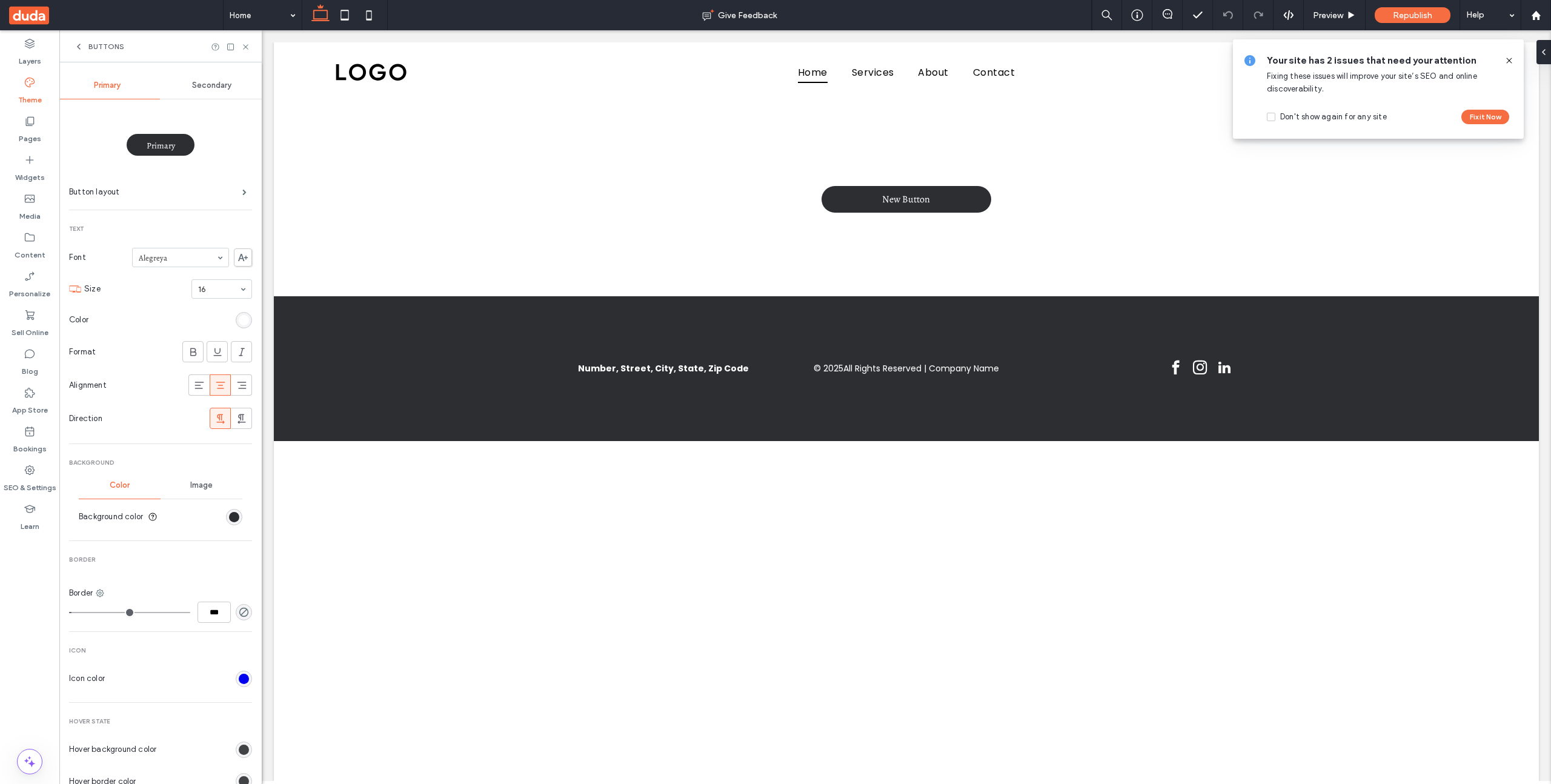
click at [1502, 55] on div at bounding box center [1505, 60] width 20 height 13
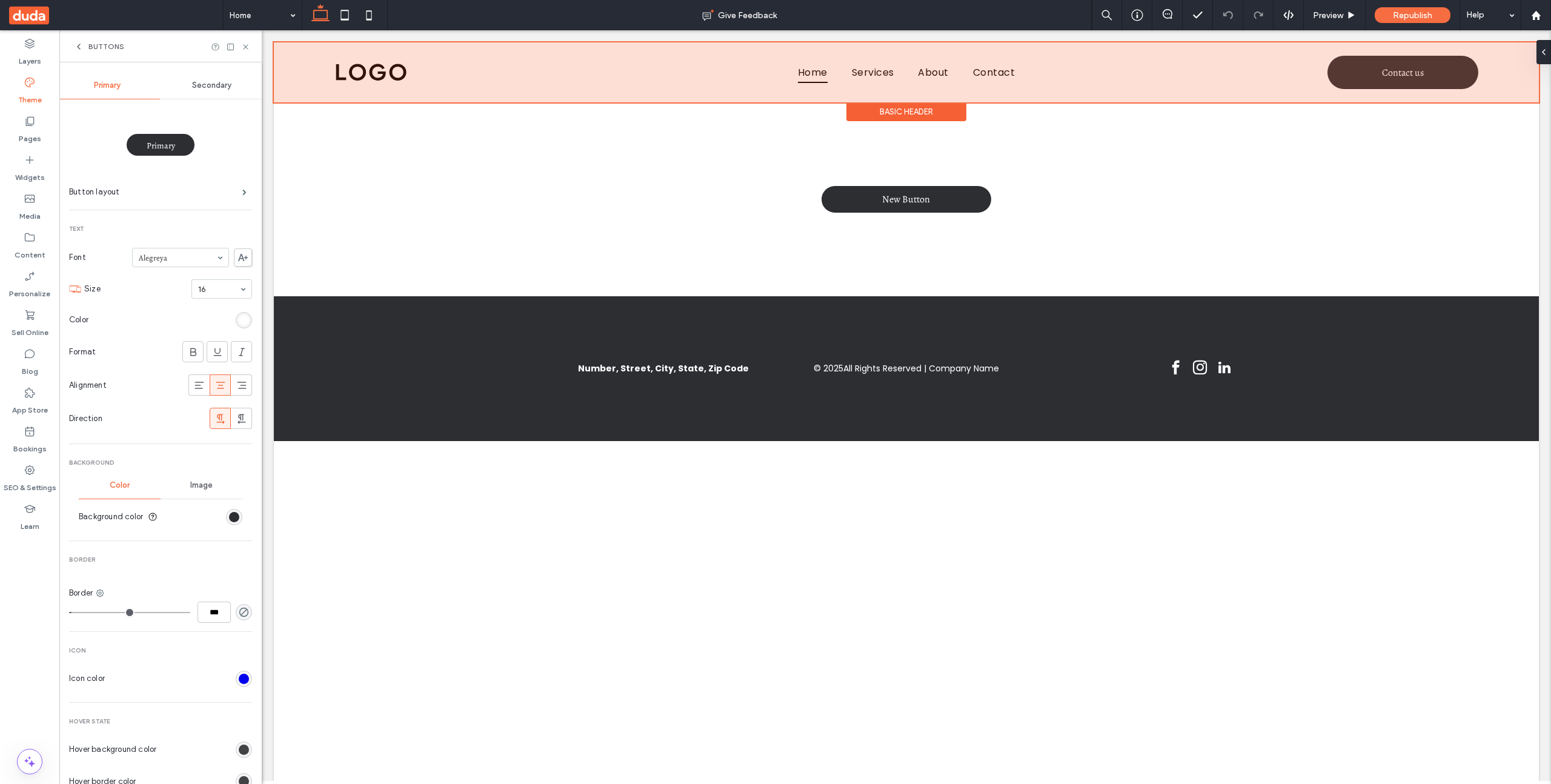
click at [1506, 55] on div at bounding box center [906, 72] width 1265 height 60
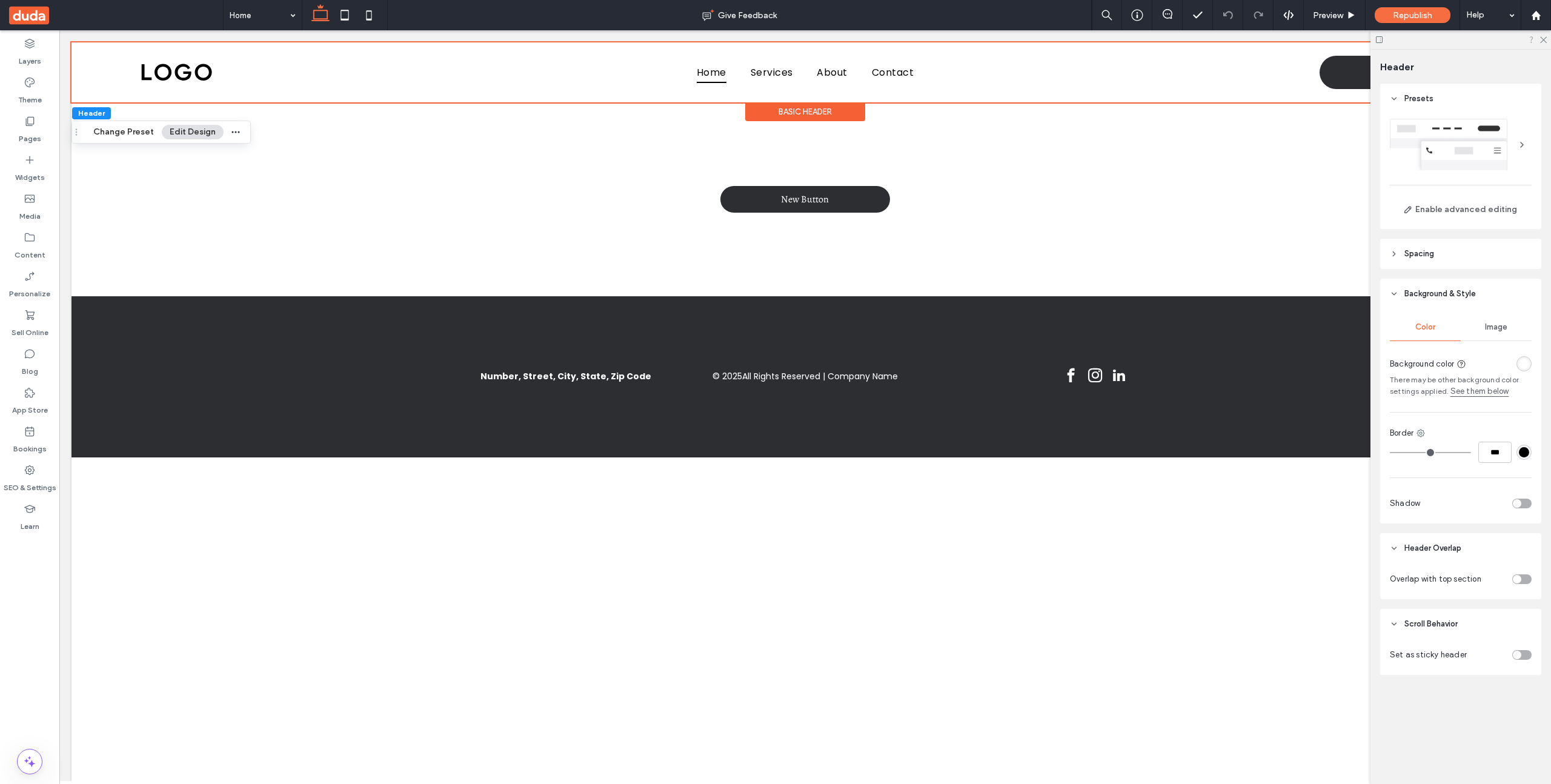
drag, startPoint x: 1543, startPoint y: 37, endPoint x: 1532, endPoint y: 40, distance: 11.4
click at [1543, 37] on icon at bounding box center [1543, 39] width 8 height 8
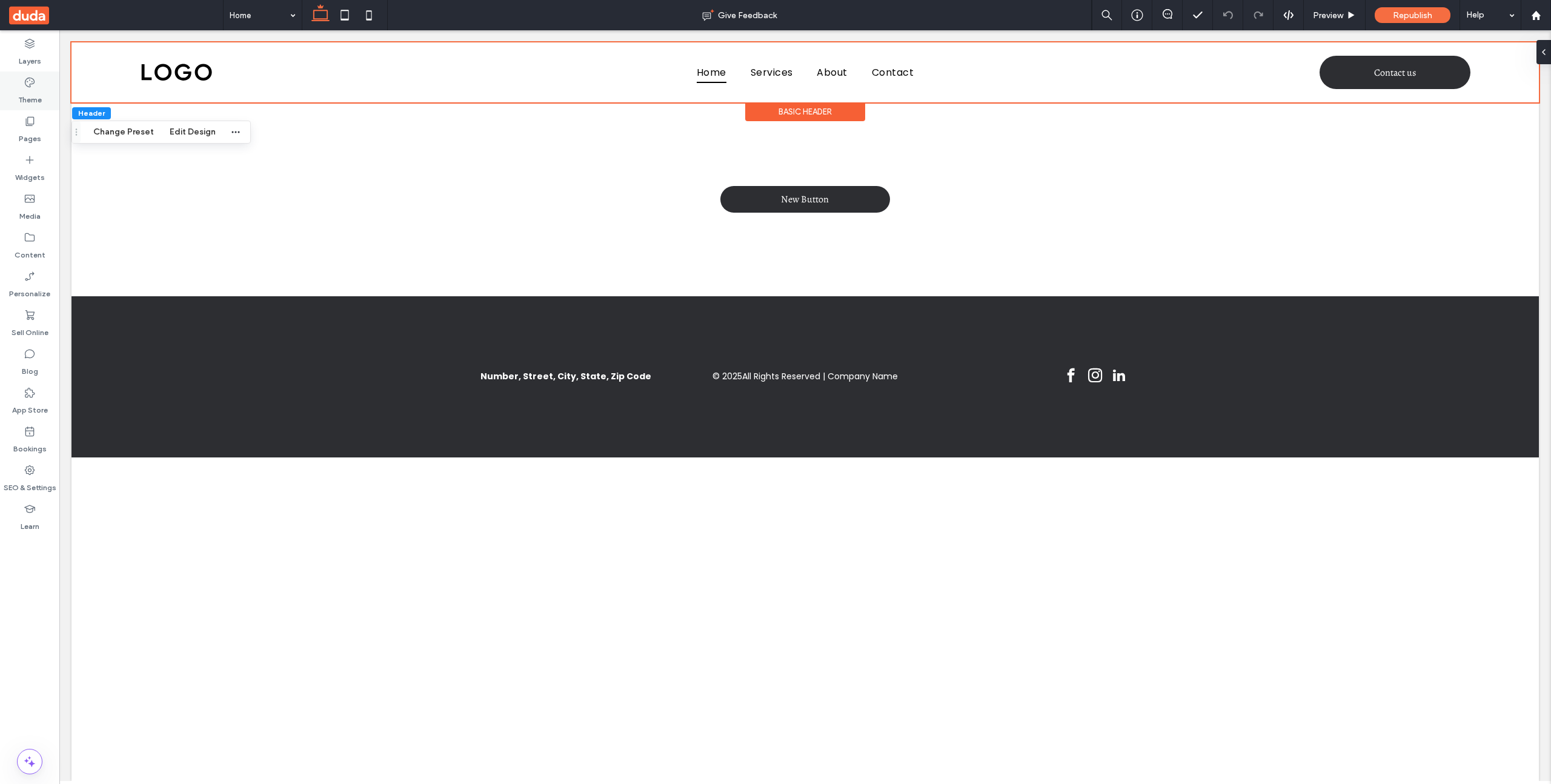
click at [38, 86] on div "Theme" at bounding box center [29, 91] width 59 height 39
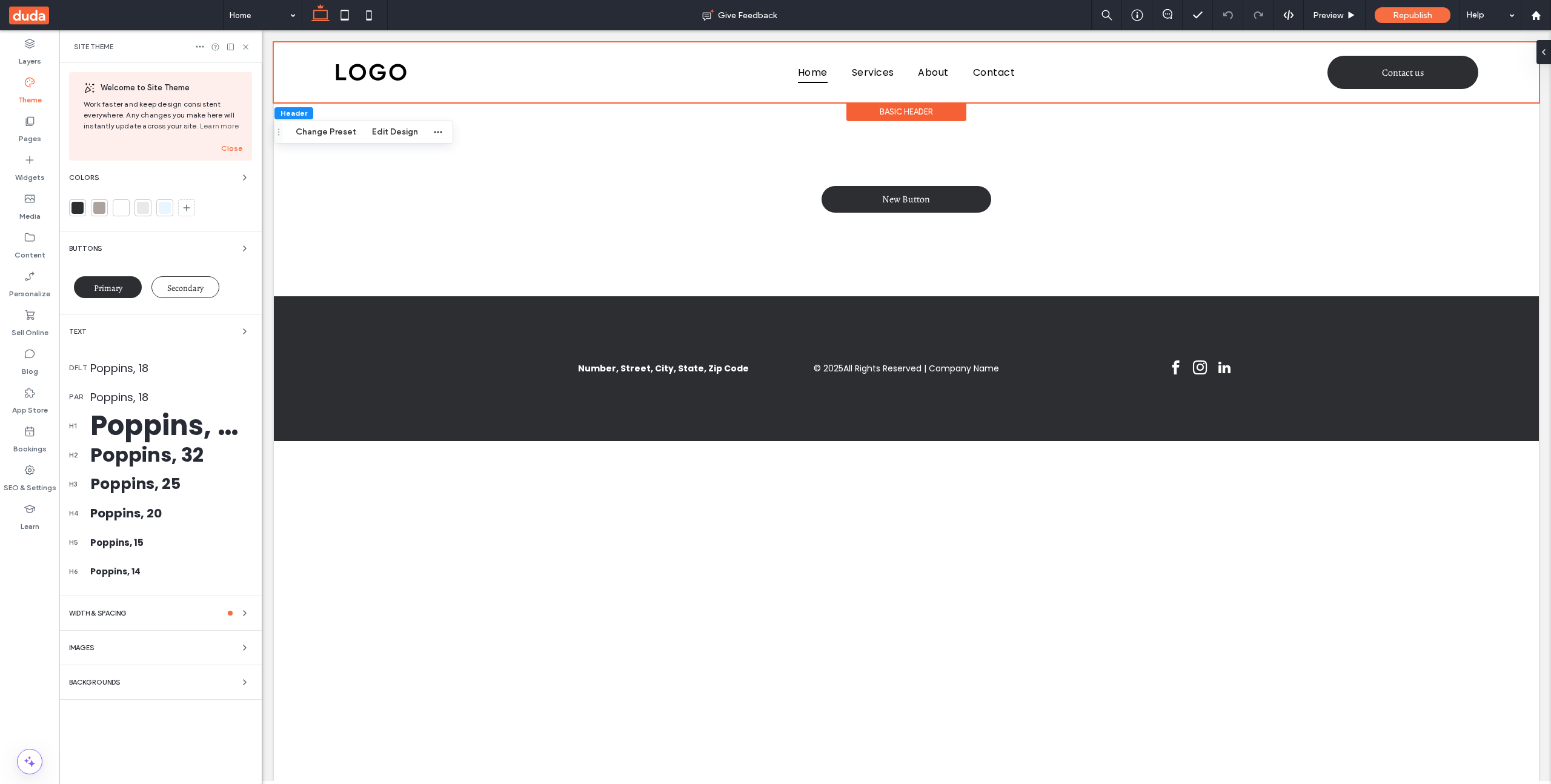
click at [196, 338] on div "Text" at bounding box center [160, 331] width 183 height 15
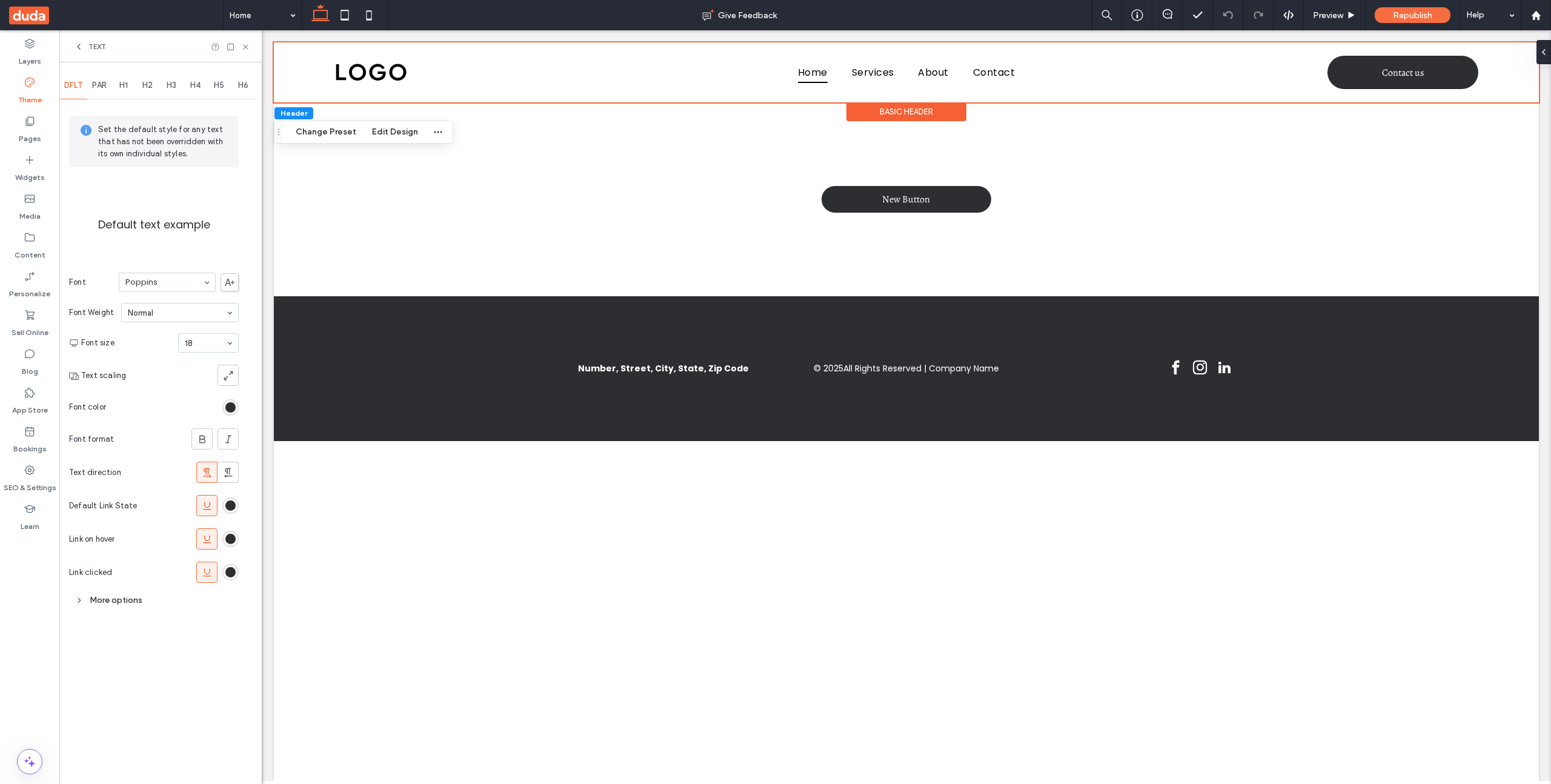
click at [86, 47] on div "Text" at bounding box center [90, 46] width 32 height 10
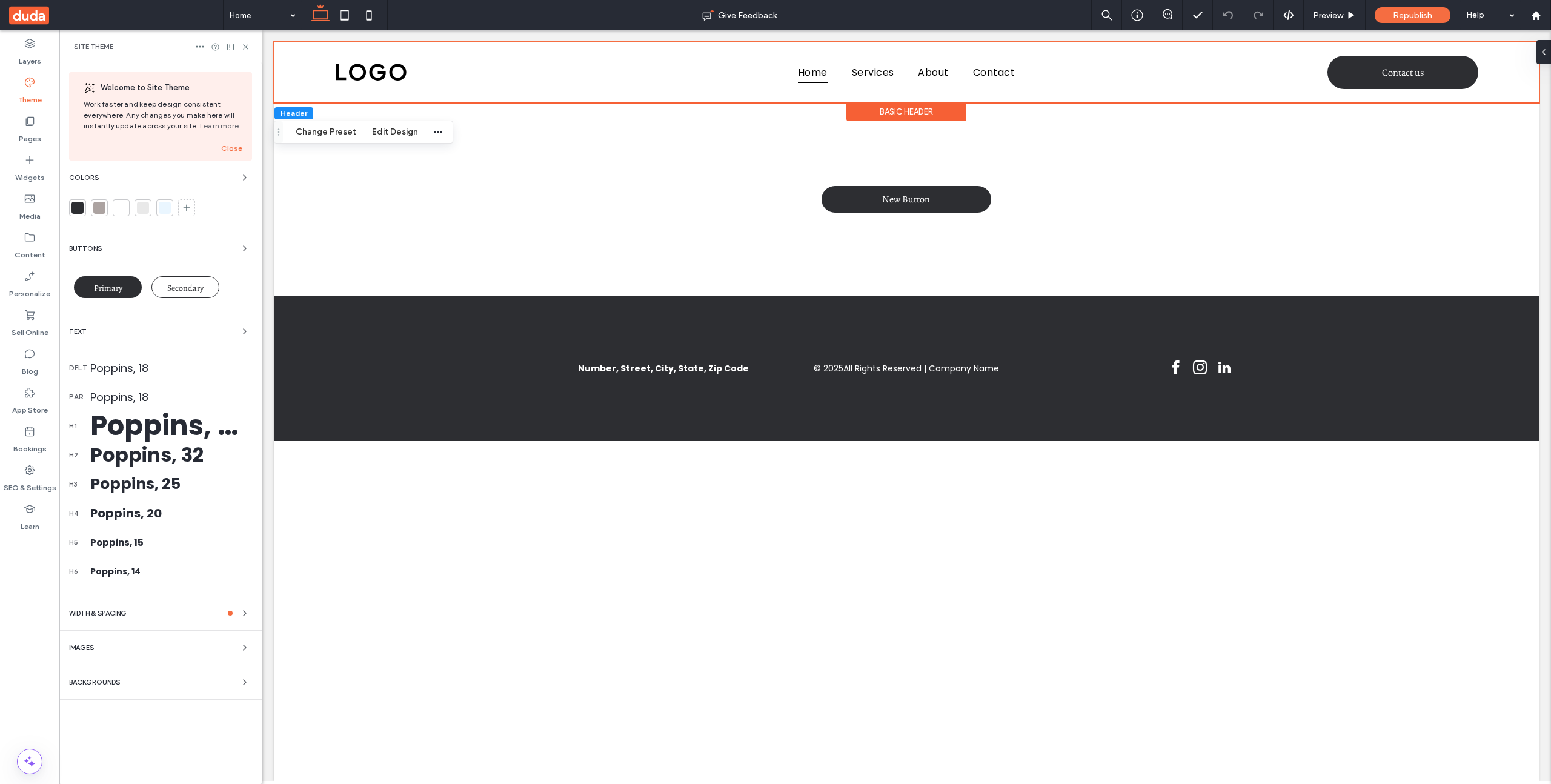
drag, startPoint x: 213, startPoint y: 252, endPoint x: 217, endPoint y: 262, distance: 10.8
click at [213, 252] on div "Buttons" at bounding box center [160, 248] width 183 height 15
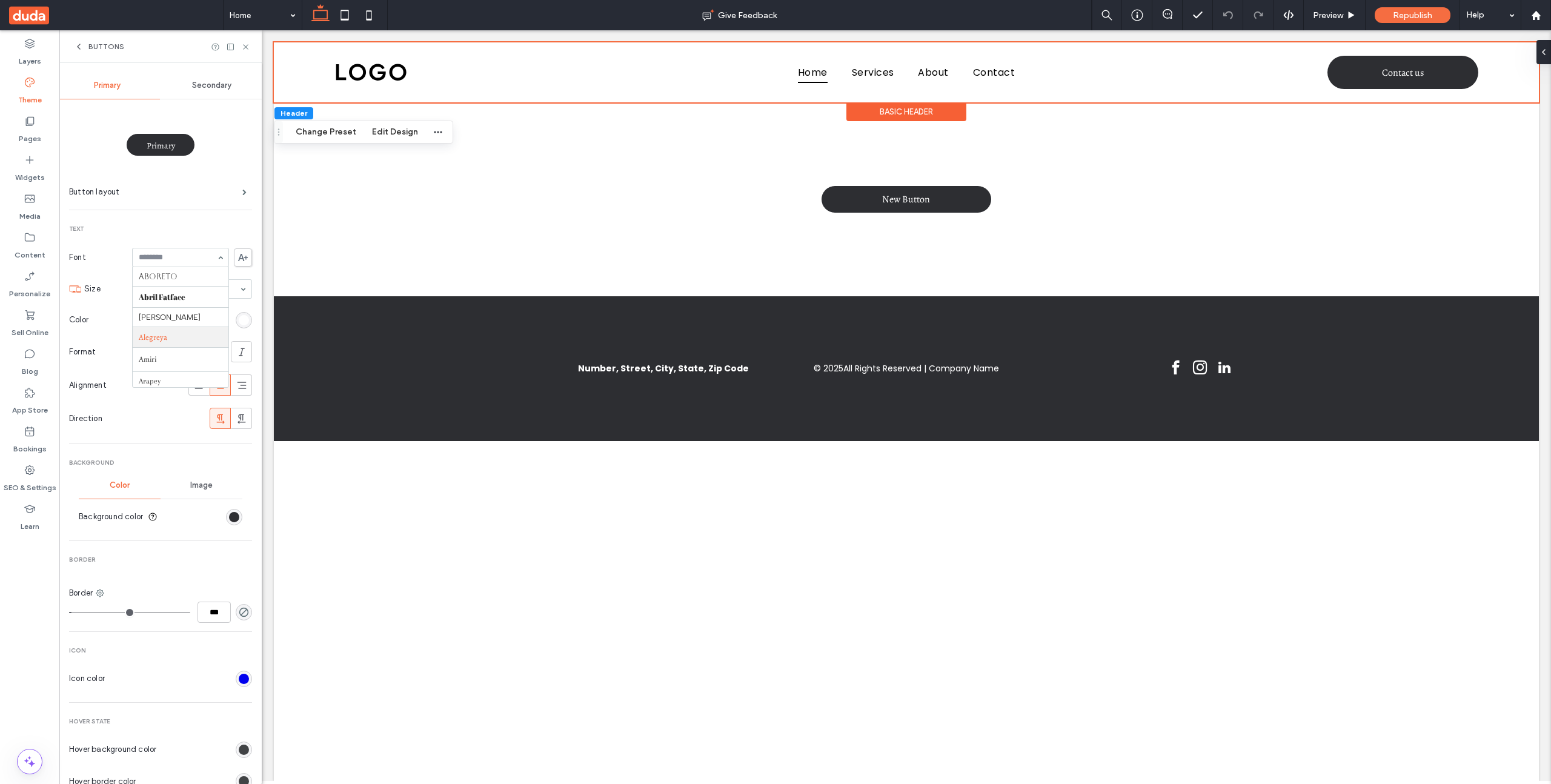
scroll to position [60, 0]
click at [1404, 20] on span "Republish" at bounding box center [1413, 15] width 39 height 11
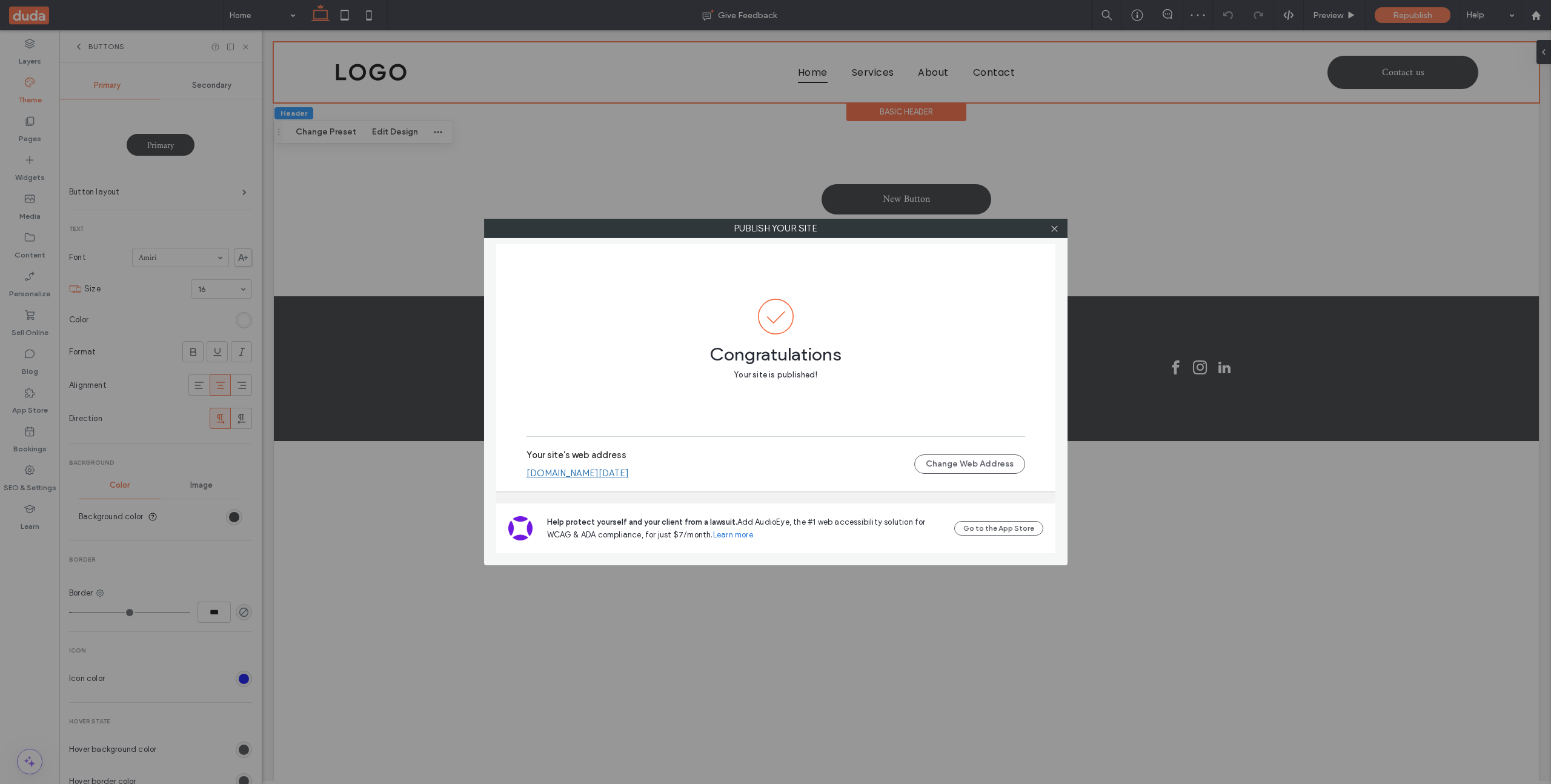
click at [604, 475] on link "[DOMAIN_NAME][DATE]" at bounding box center [578, 472] width 103 height 11
click at [1052, 229] on icon at bounding box center [1054, 228] width 9 height 9
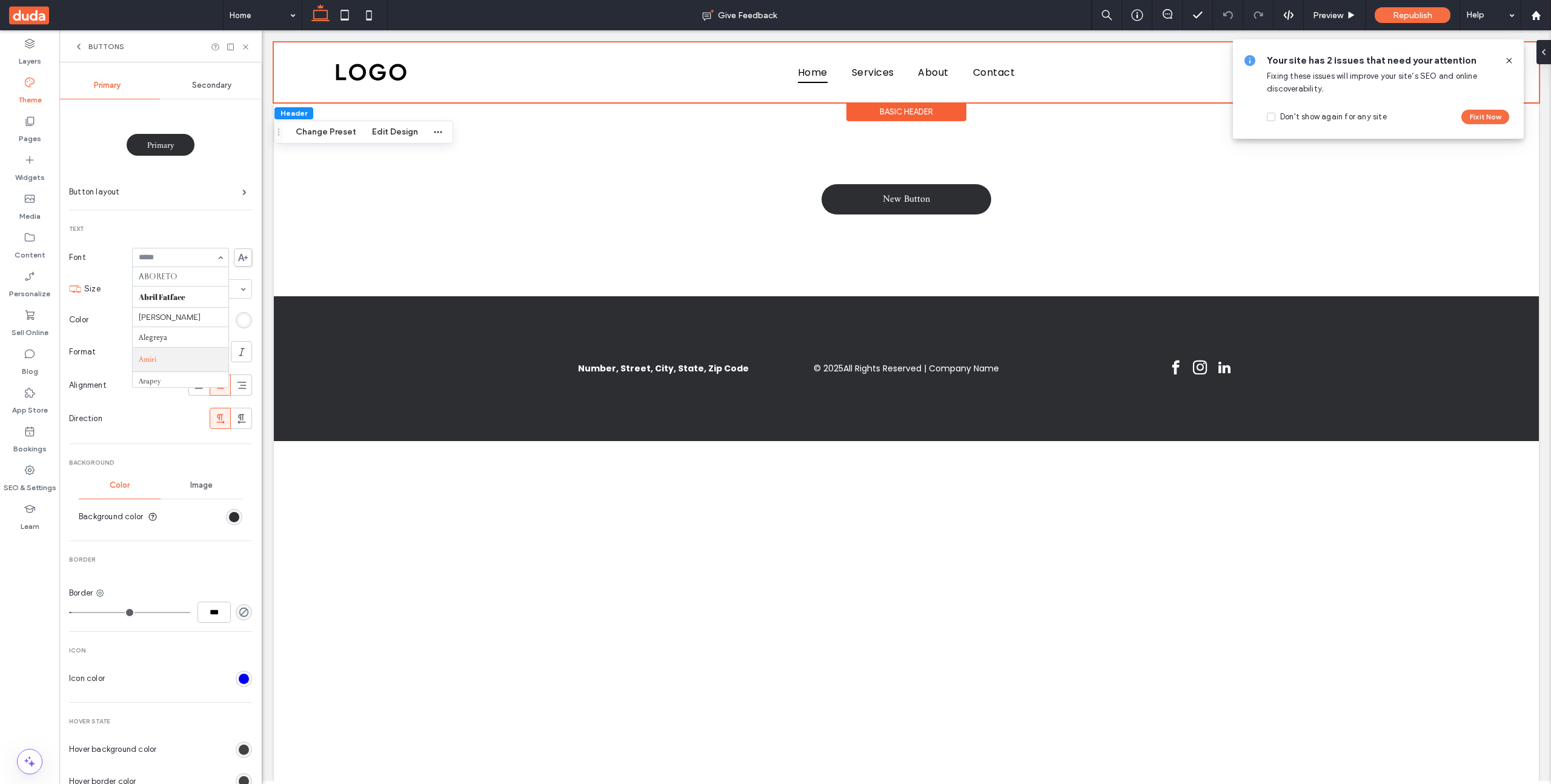
scroll to position [81, 0]
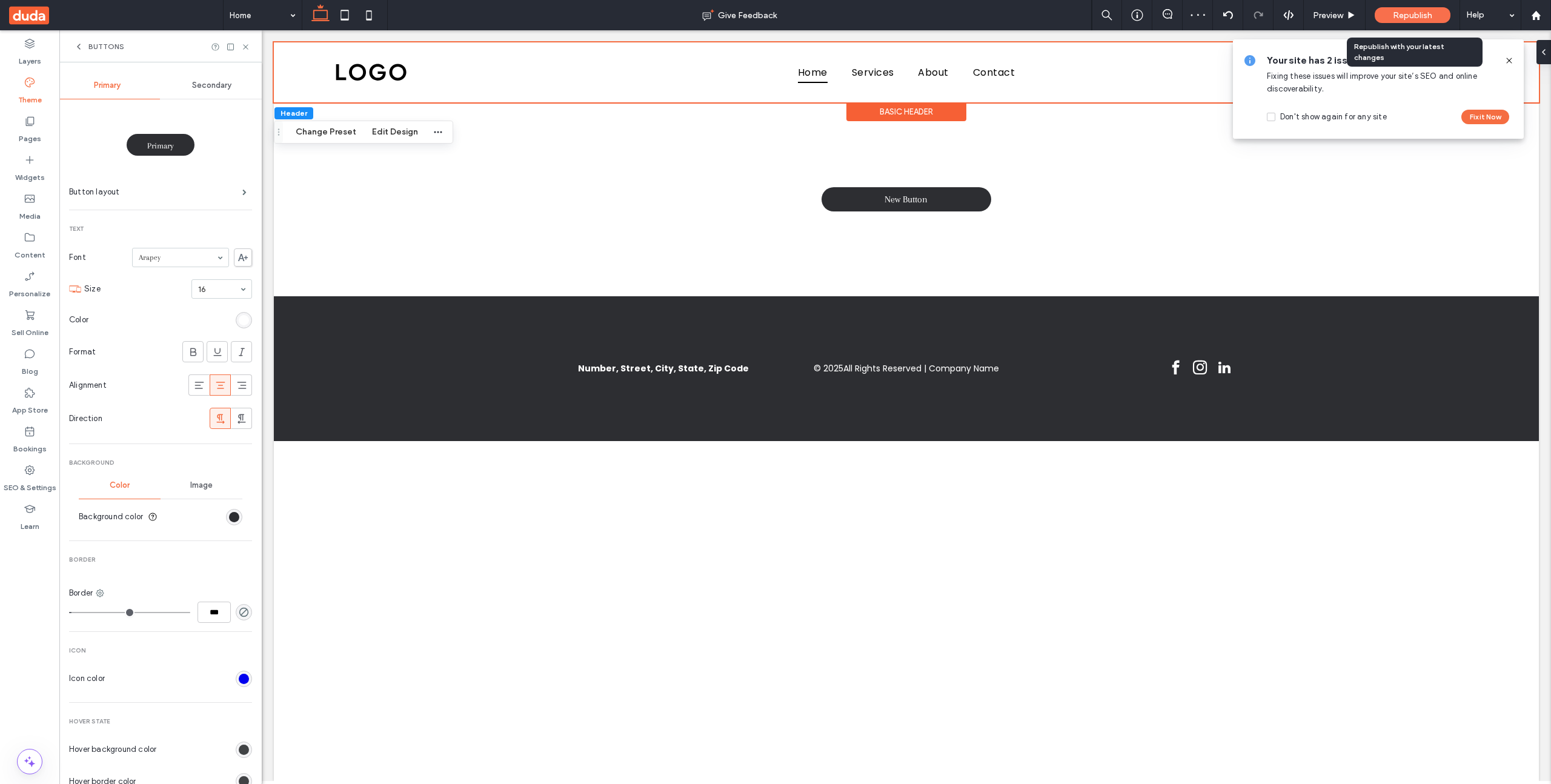
click at [1418, 20] on div "Republish" at bounding box center [1413, 15] width 76 height 15
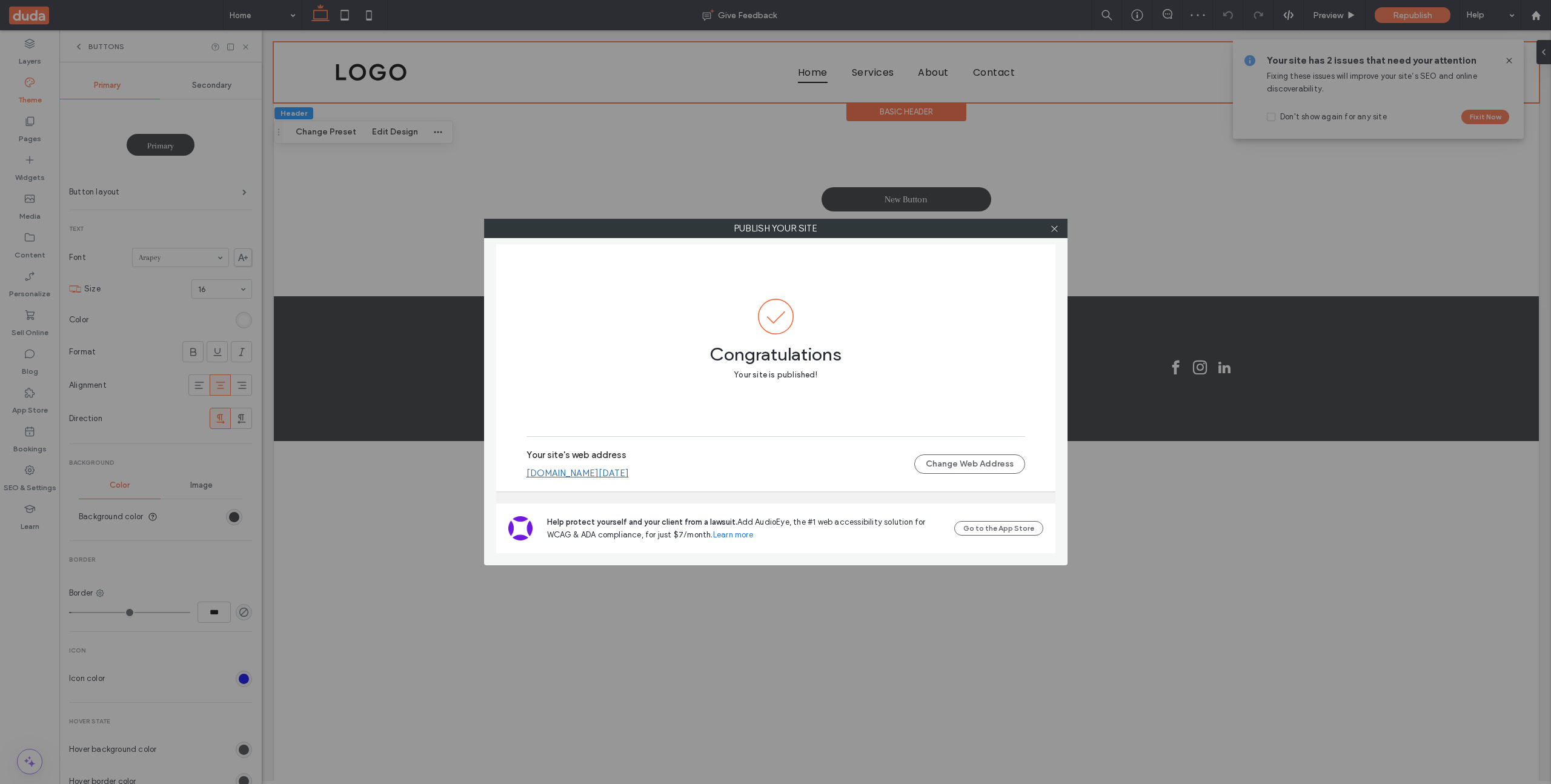
click at [619, 470] on link "[DOMAIN_NAME][DATE]" at bounding box center [578, 472] width 103 height 11
click at [215, 322] on div "Publish your site Congratulations Your site is published! Your site's web addre…" at bounding box center [776, 392] width 1551 height 784
click at [1052, 226] on icon at bounding box center [1054, 228] width 9 height 9
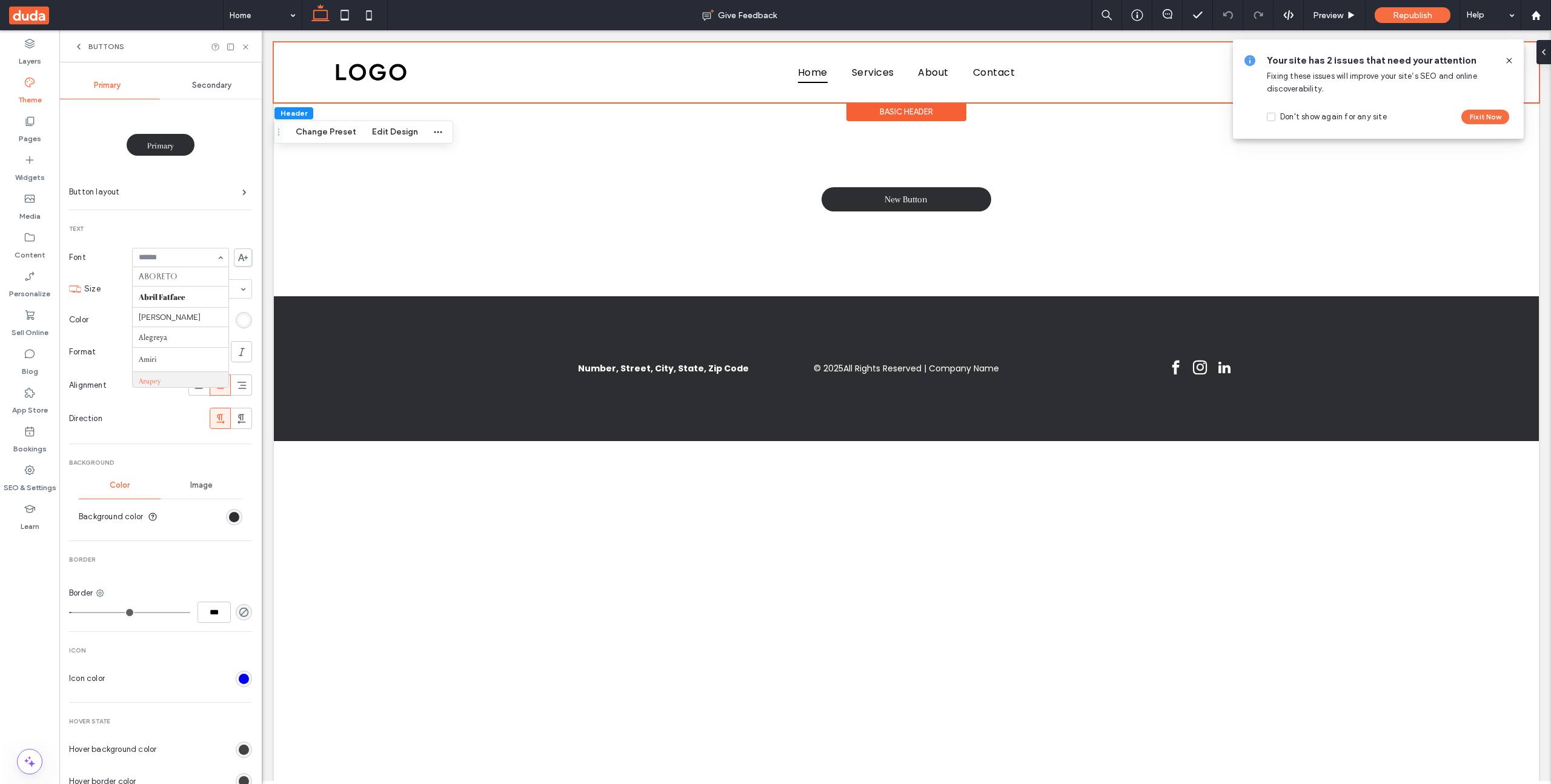
scroll to position [105, 0]
click at [1407, 21] on div "Republish" at bounding box center [1413, 15] width 76 height 15
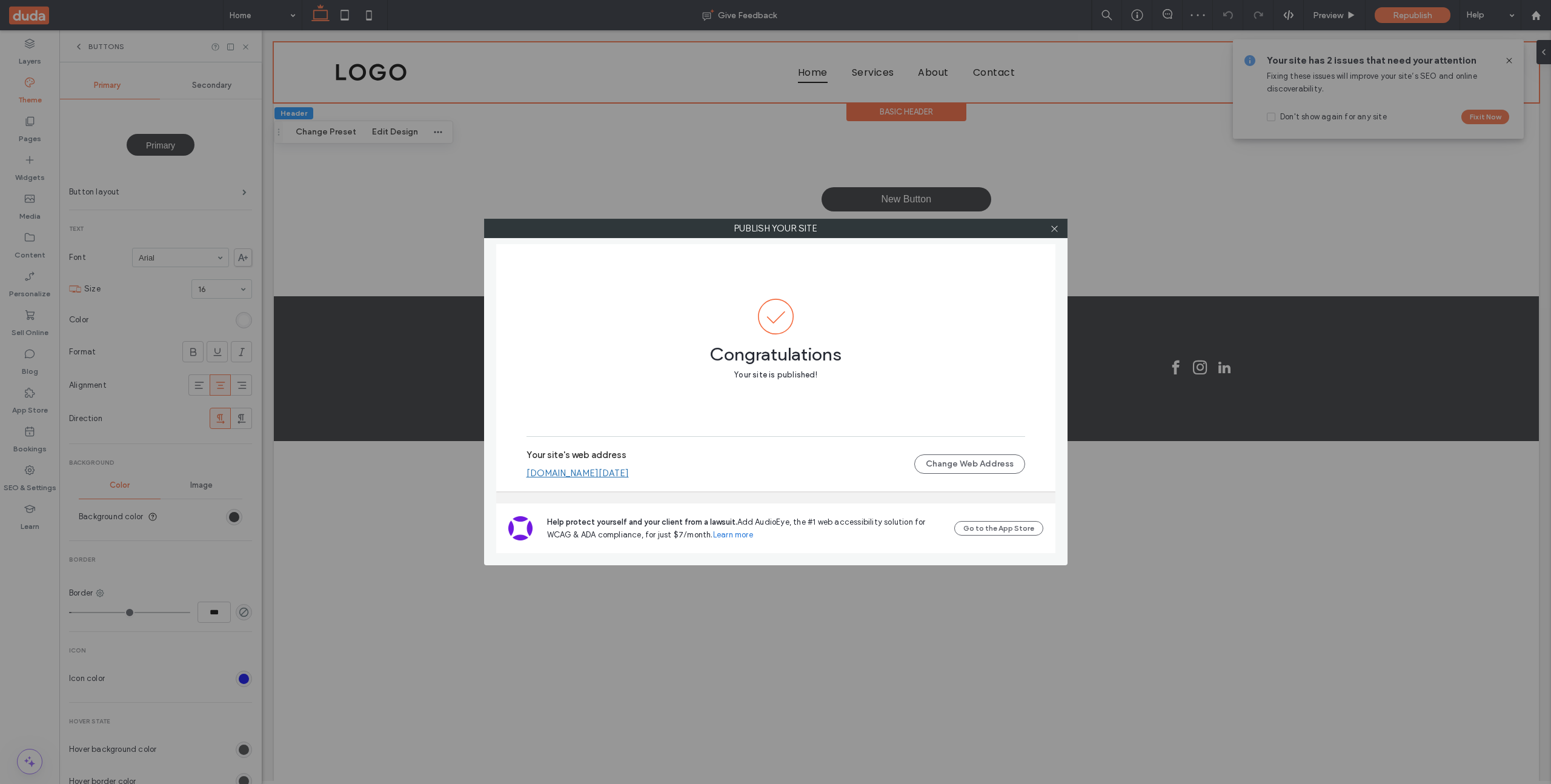
click at [608, 476] on link "[DOMAIN_NAME][DATE]" at bounding box center [578, 472] width 103 height 11
click at [204, 358] on div "Publish your site Congratulations Your site is published! Your site's web addre…" at bounding box center [776, 392] width 1551 height 784
click at [187, 282] on div "Publish your site Congratulations Your site is published! Your site's web addre…" at bounding box center [776, 392] width 1551 height 784
click at [1050, 226] on icon at bounding box center [1054, 228] width 9 height 9
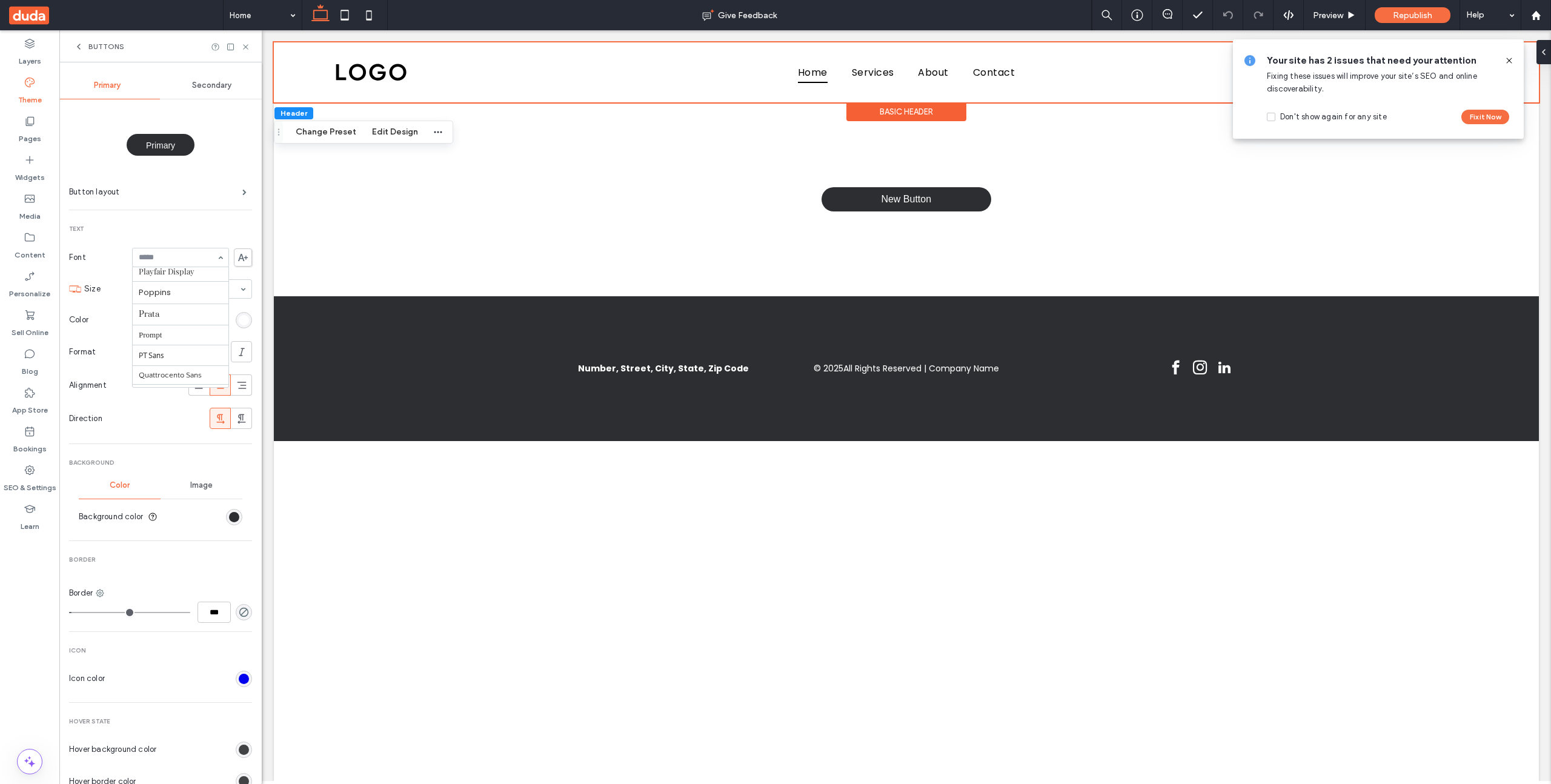
scroll to position [869, 0]
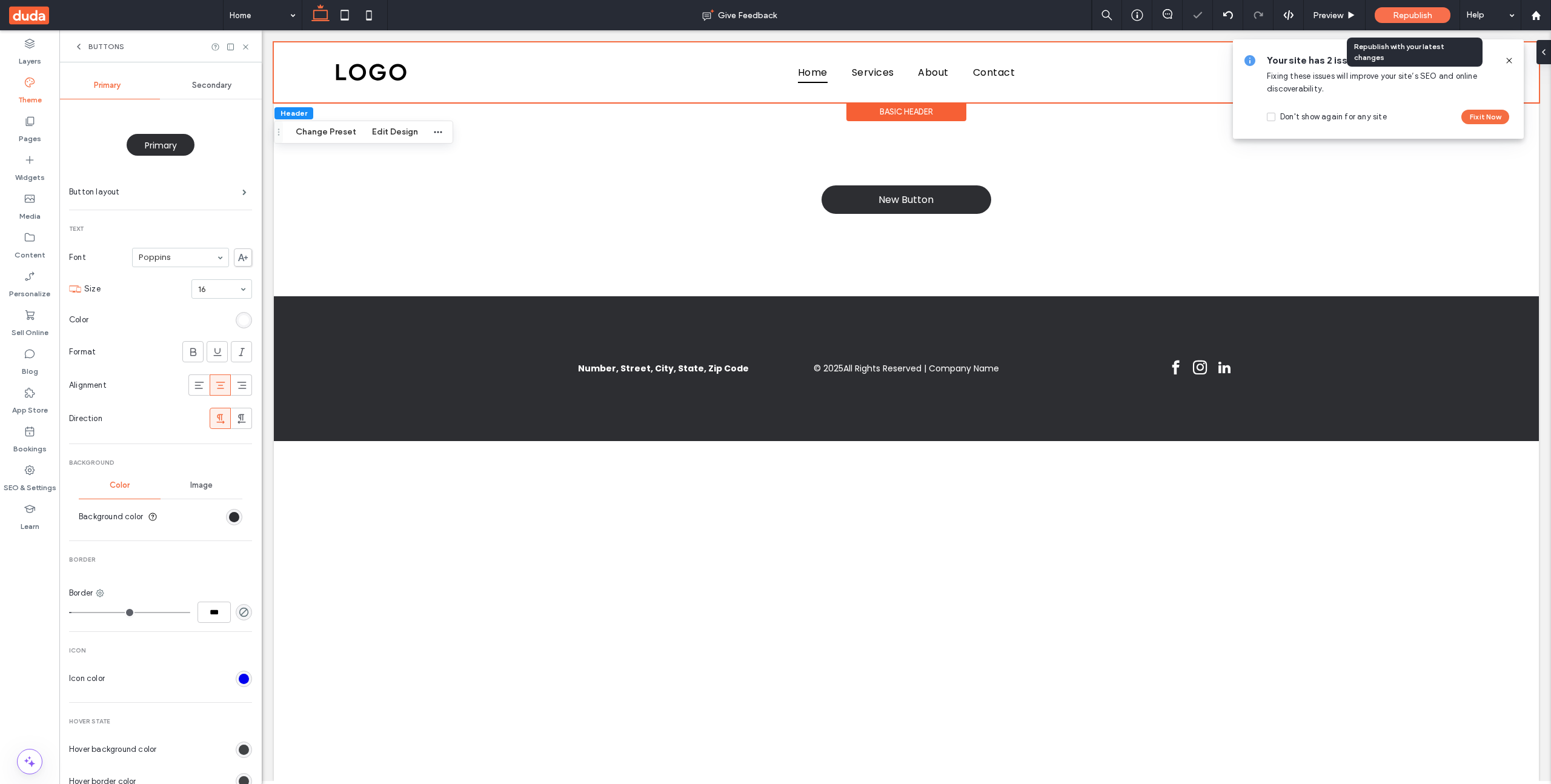
click at [1431, 15] on span "Republish" at bounding box center [1413, 15] width 39 height 11
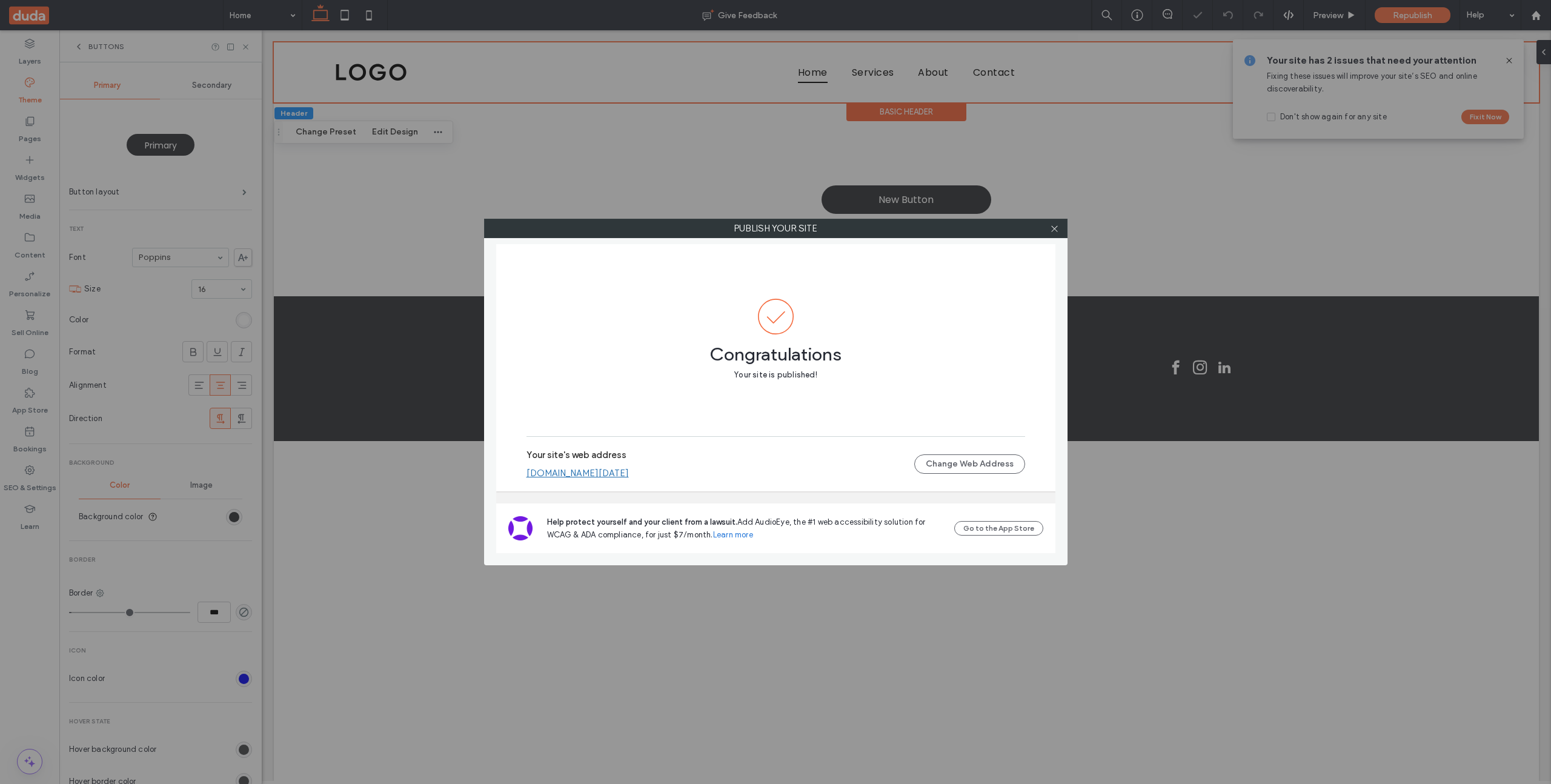
click at [602, 473] on link "[DOMAIN_NAME][DATE]" at bounding box center [578, 472] width 103 height 11
click at [1054, 227] on use at bounding box center [1054, 228] width 6 height 6
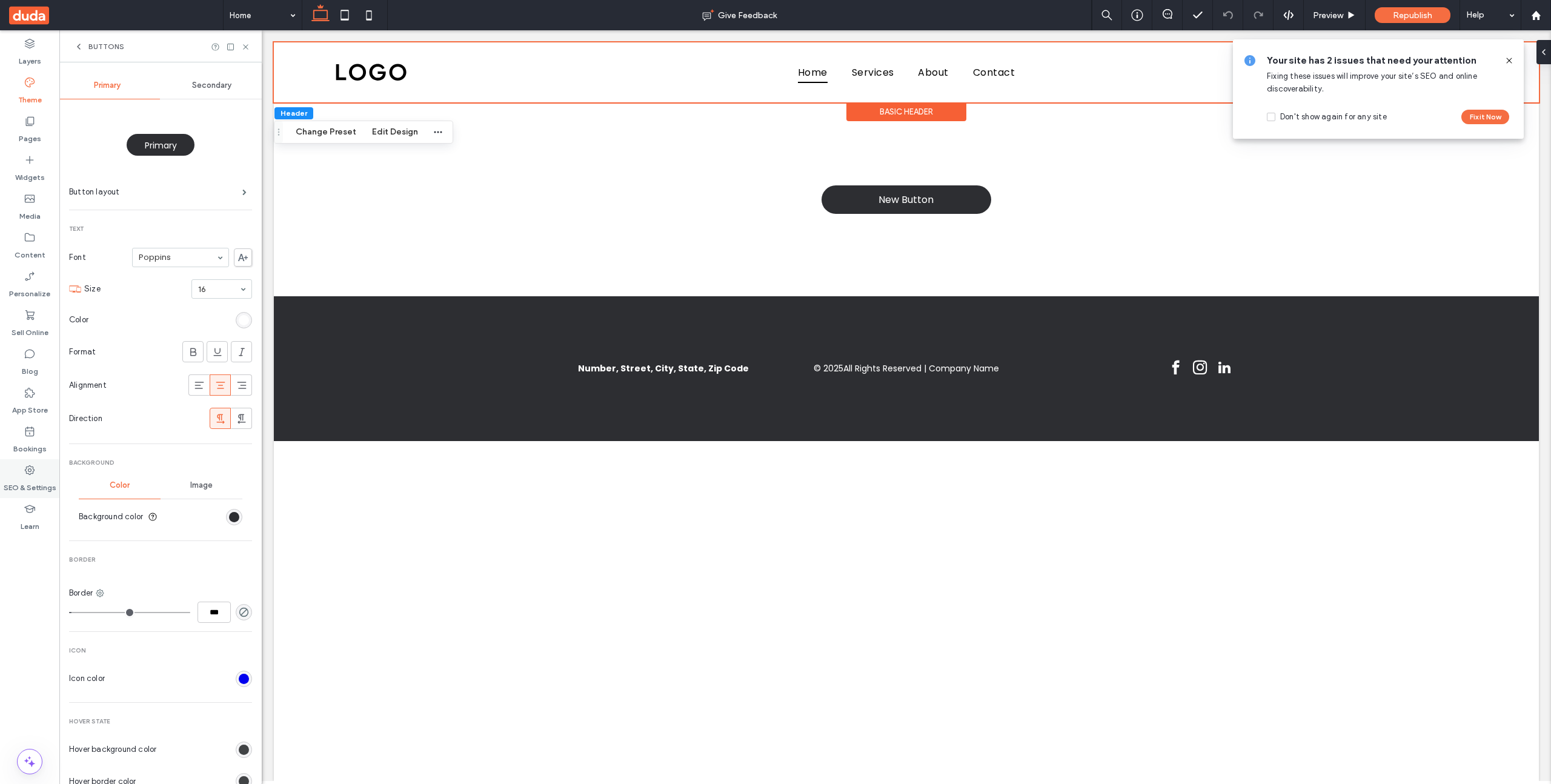
click at [29, 471] on icon at bounding box center [29, 470] width 12 height 12
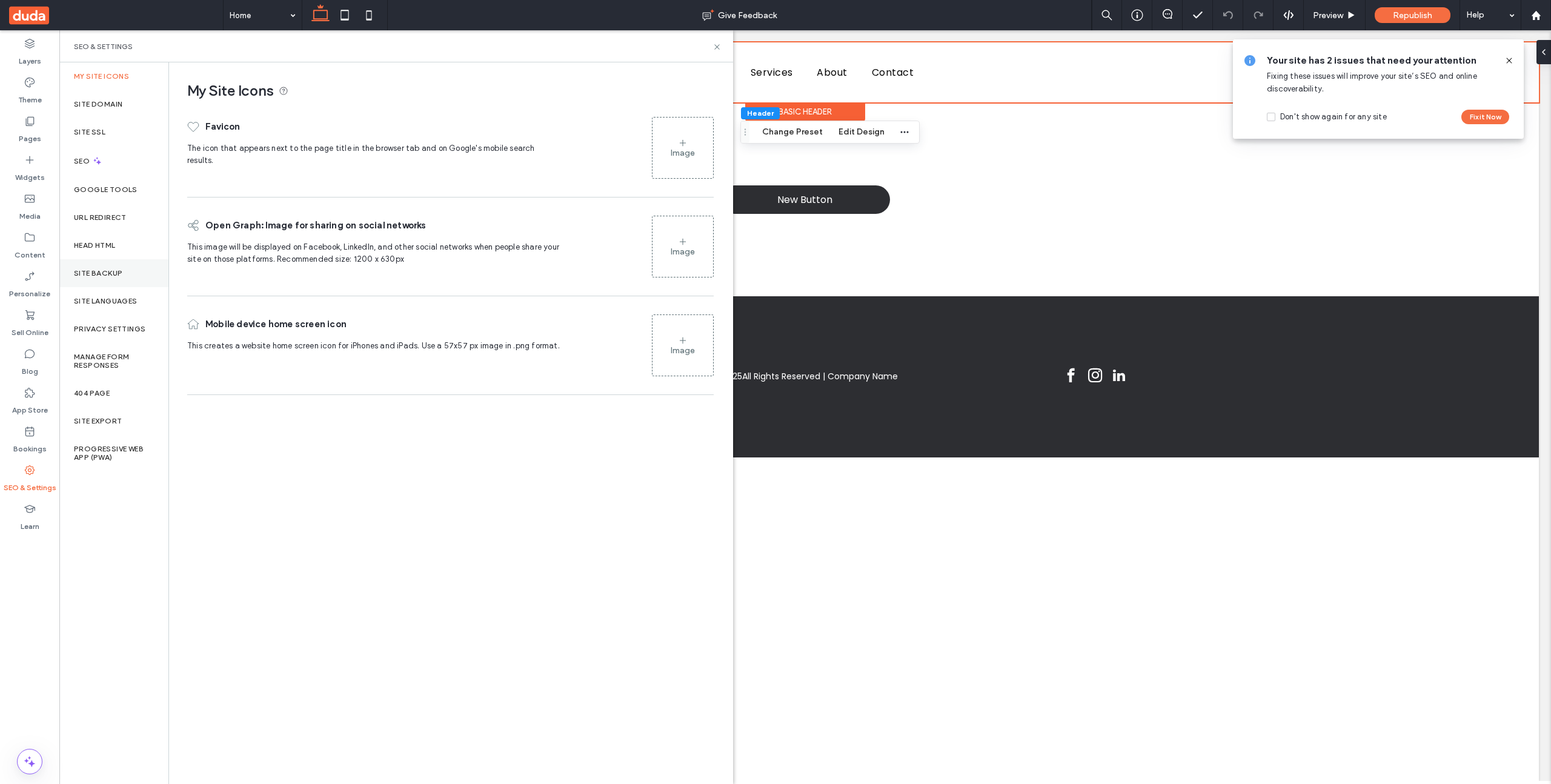
click at [91, 264] on div "Site Backup" at bounding box center [114, 273] width 109 height 28
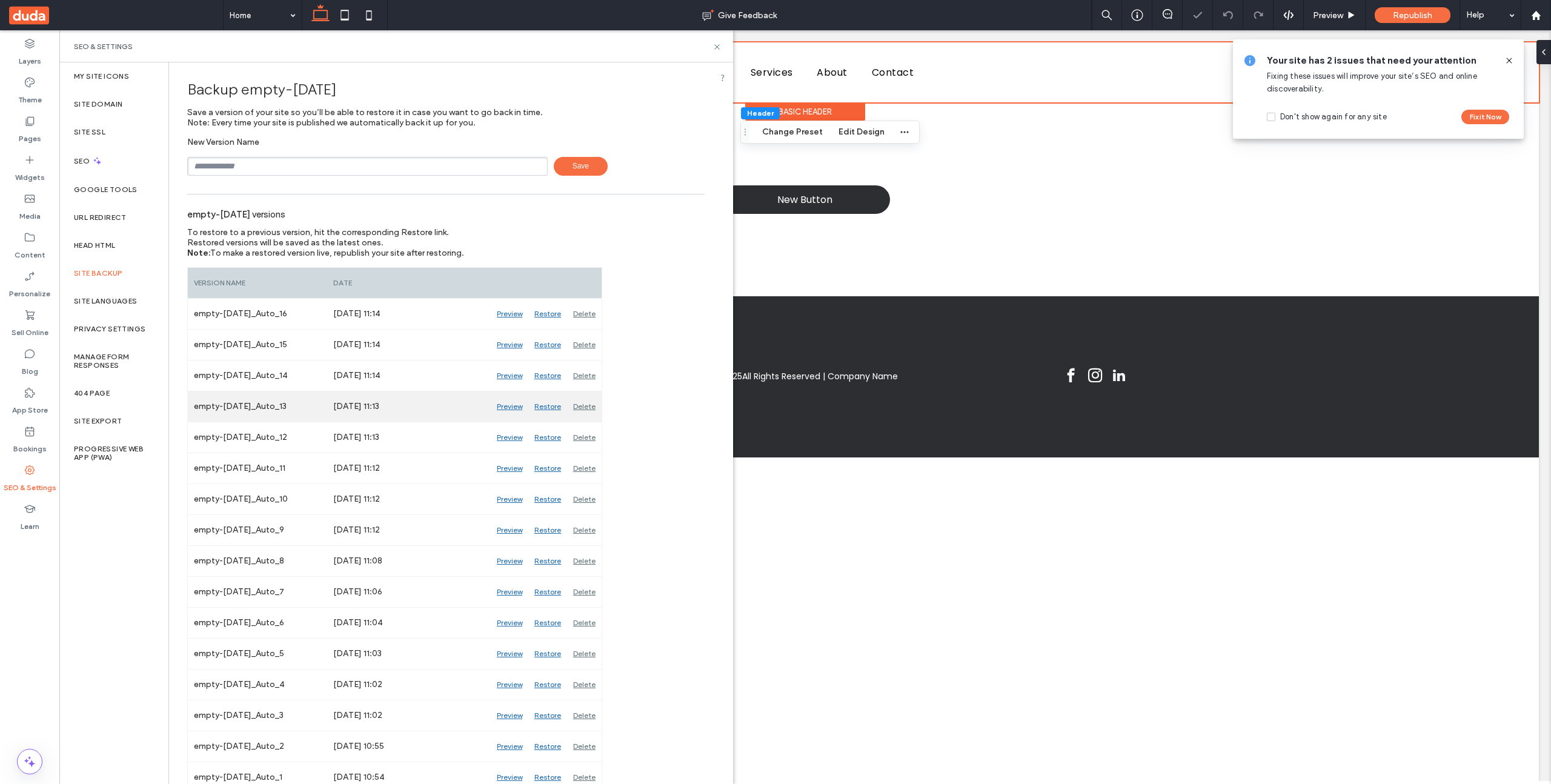
scroll to position [9, 0]
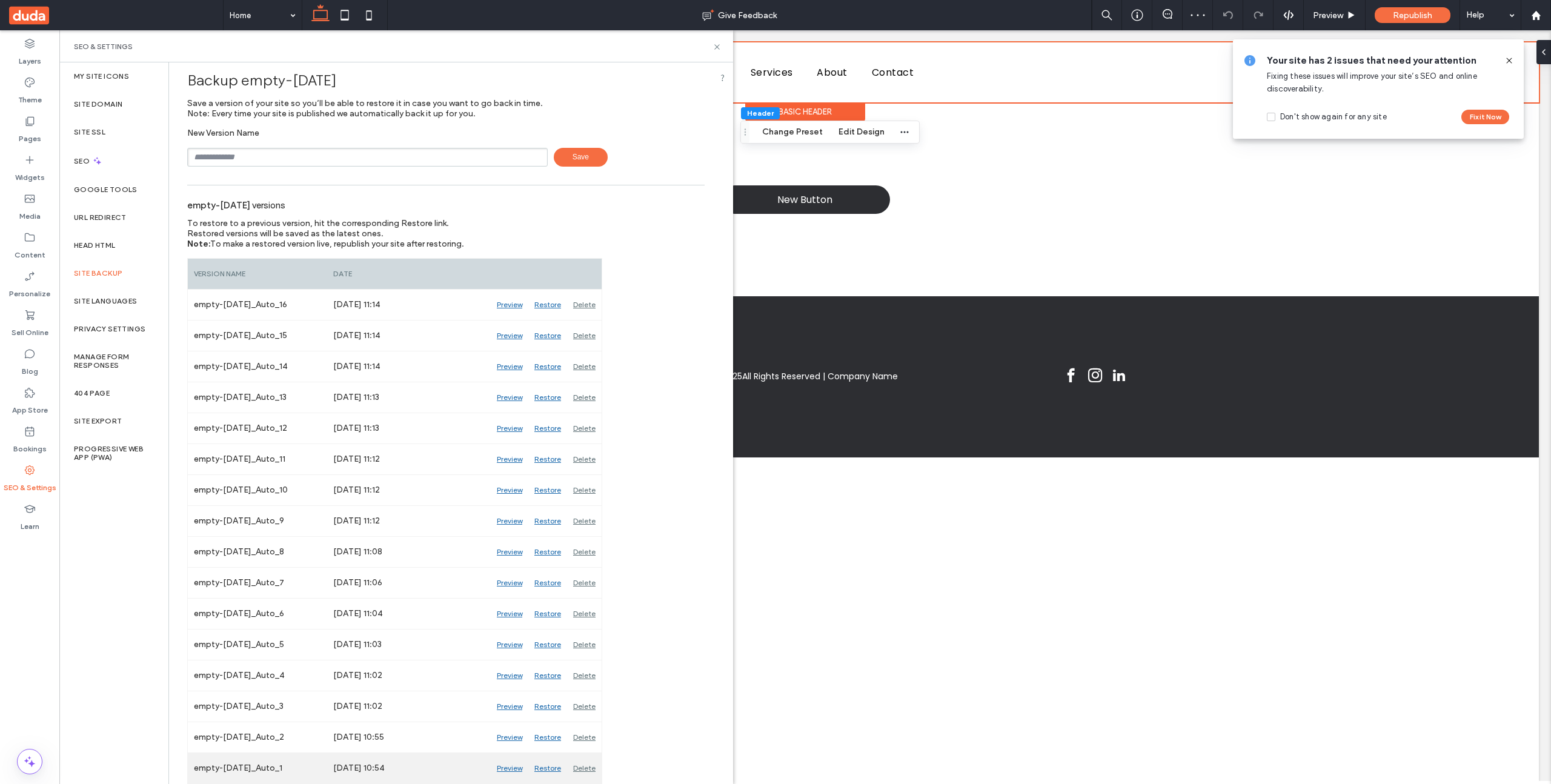
click at [547, 767] on div "Restore" at bounding box center [548, 768] width 39 height 30
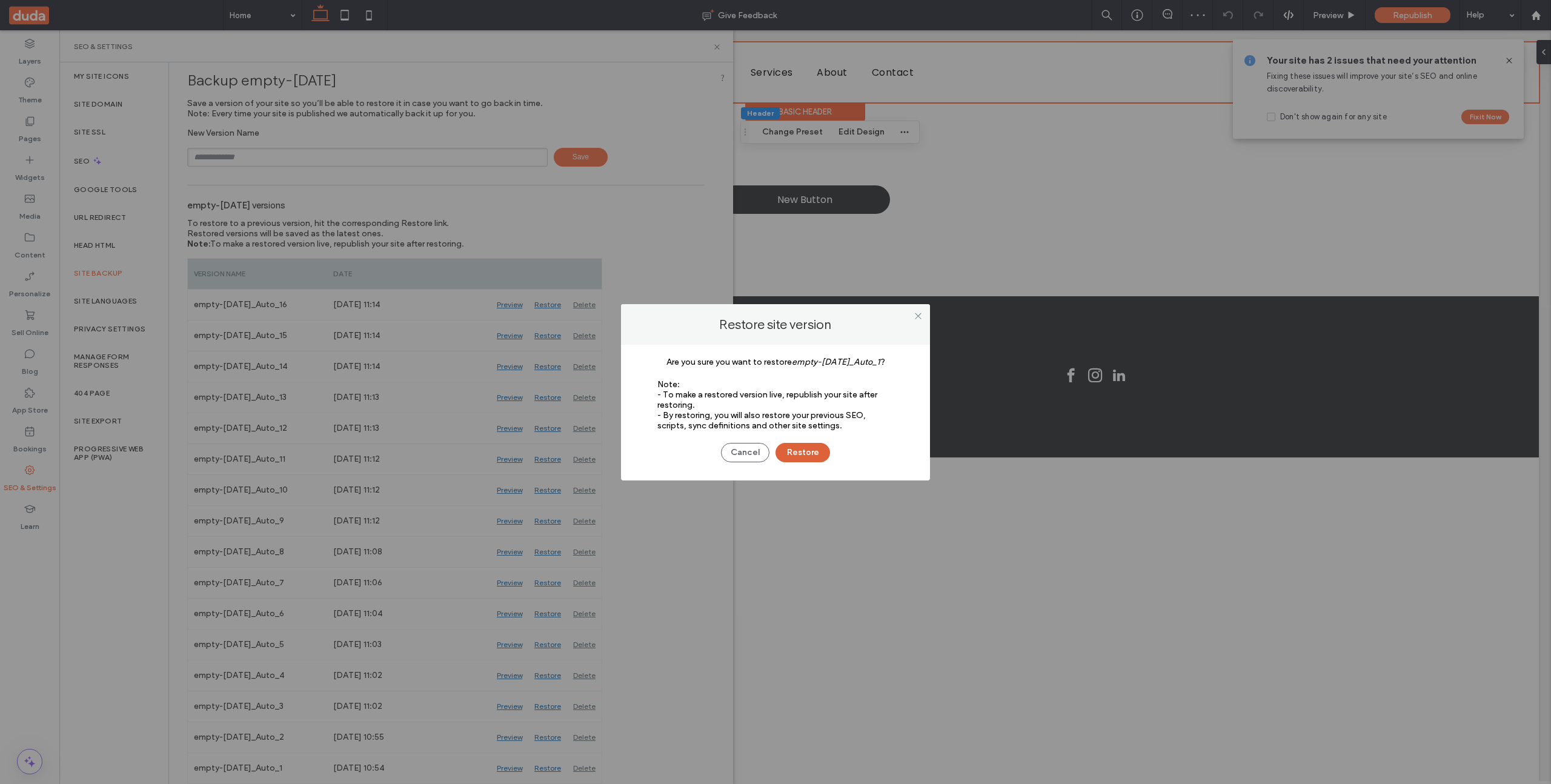
click at [813, 453] on button "Restore" at bounding box center [802, 453] width 55 height 20
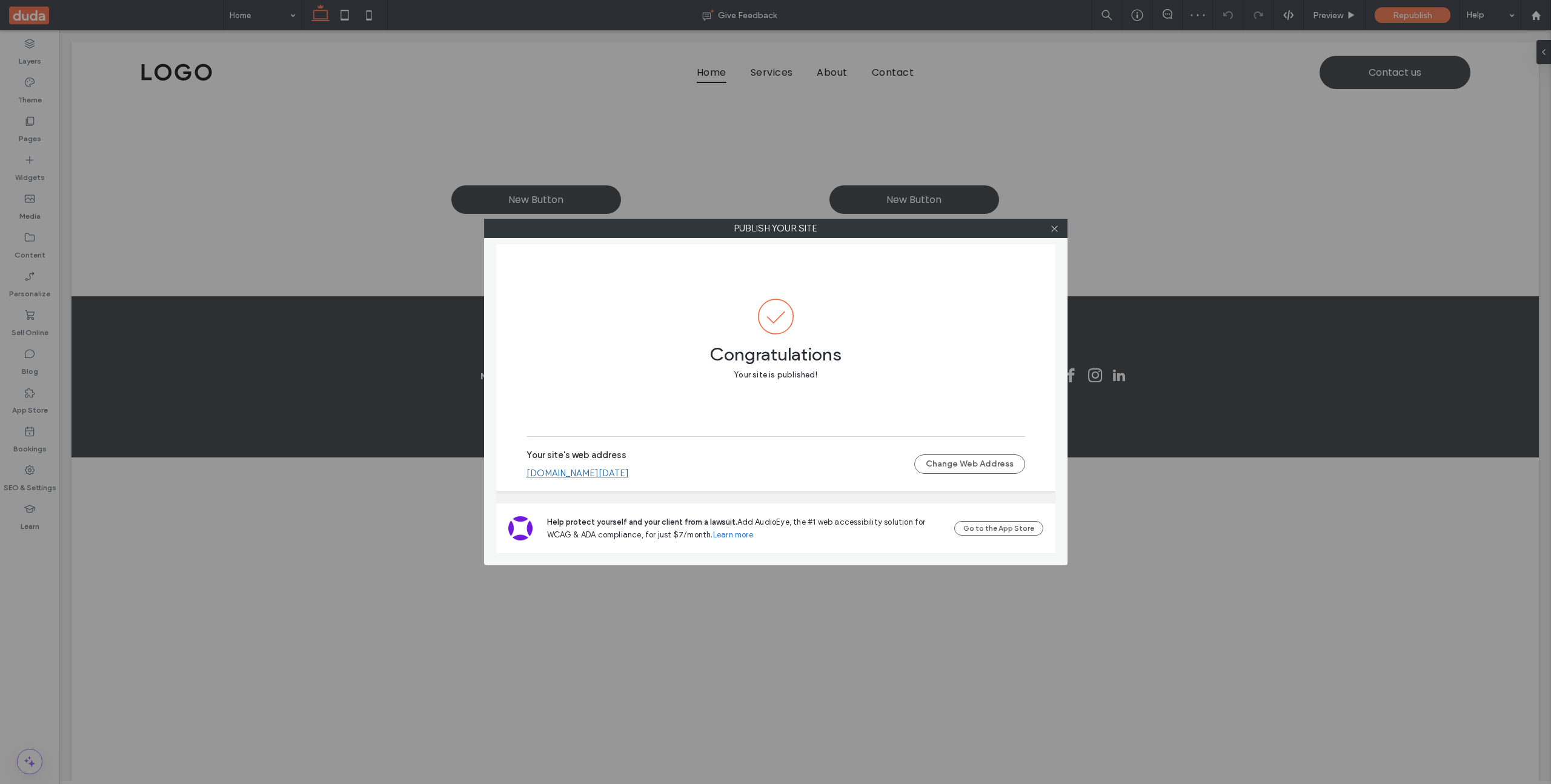
click at [608, 470] on link "[DOMAIN_NAME][DATE]" at bounding box center [578, 472] width 103 height 11
click at [1051, 233] on span at bounding box center [1054, 228] width 9 height 18
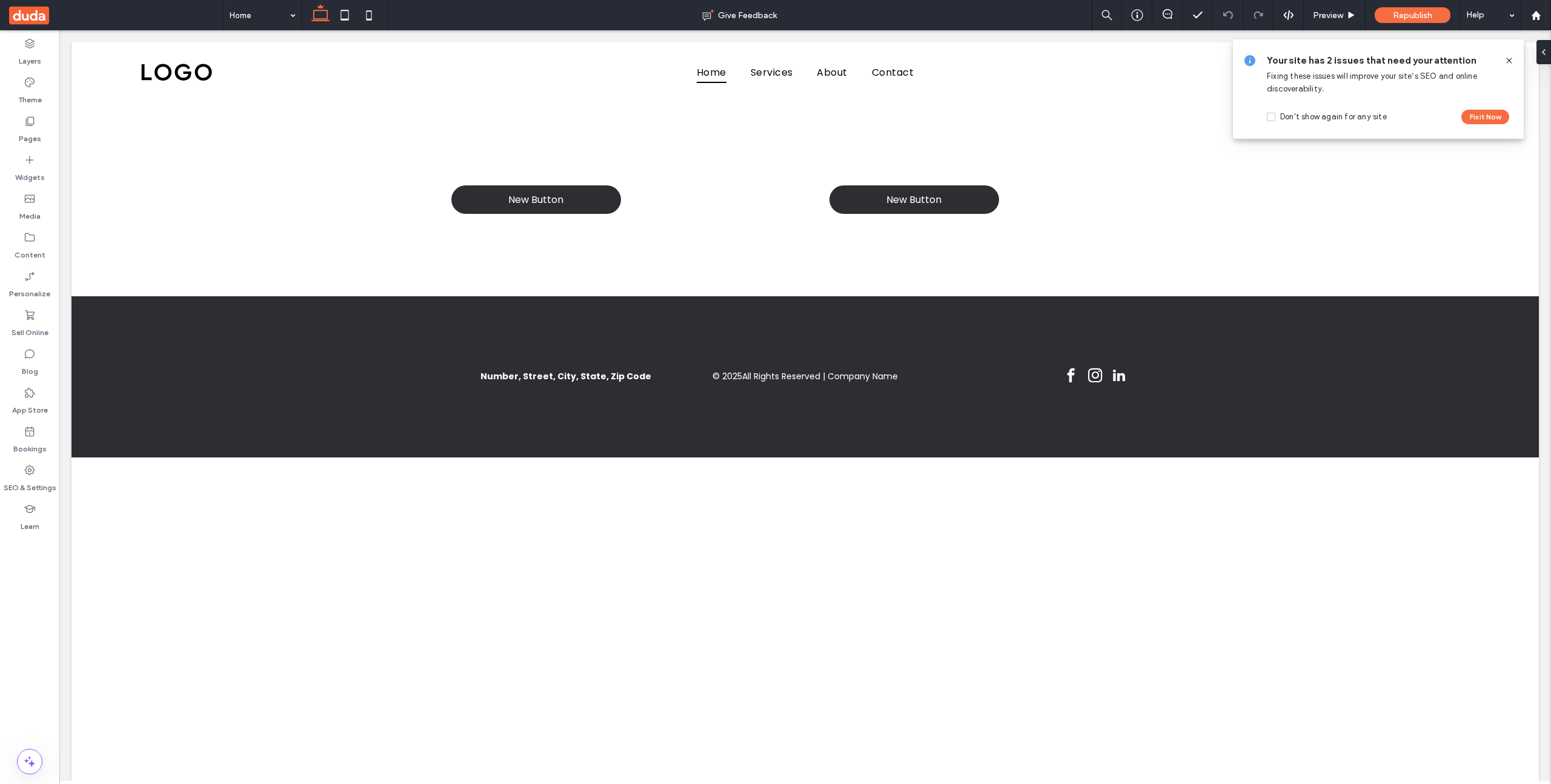
click at [1510, 60] on use at bounding box center [1509, 60] width 6 height 6
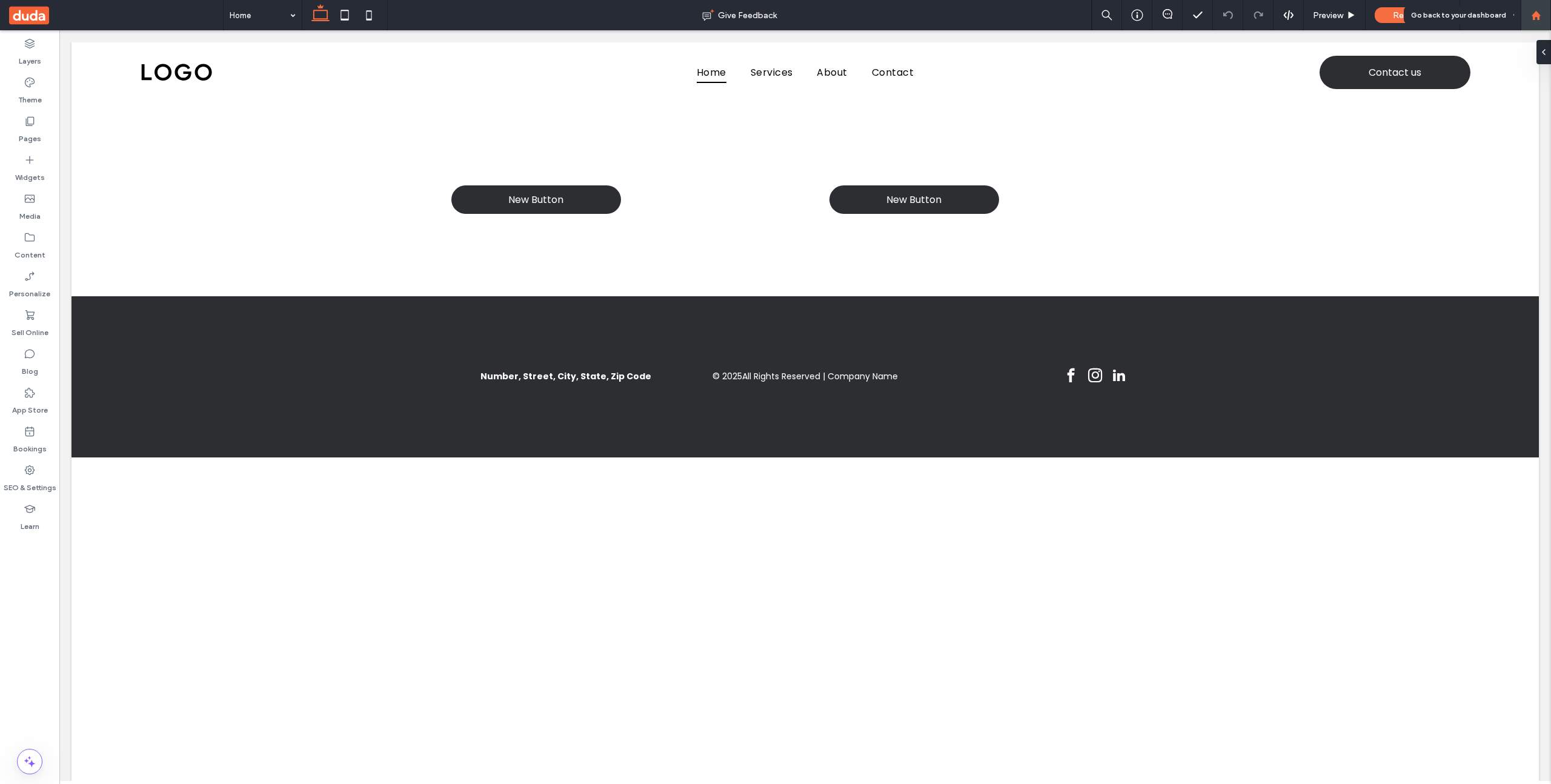
click at [1545, 23] on div at bounding box center [1536, 15] width 30 height 30
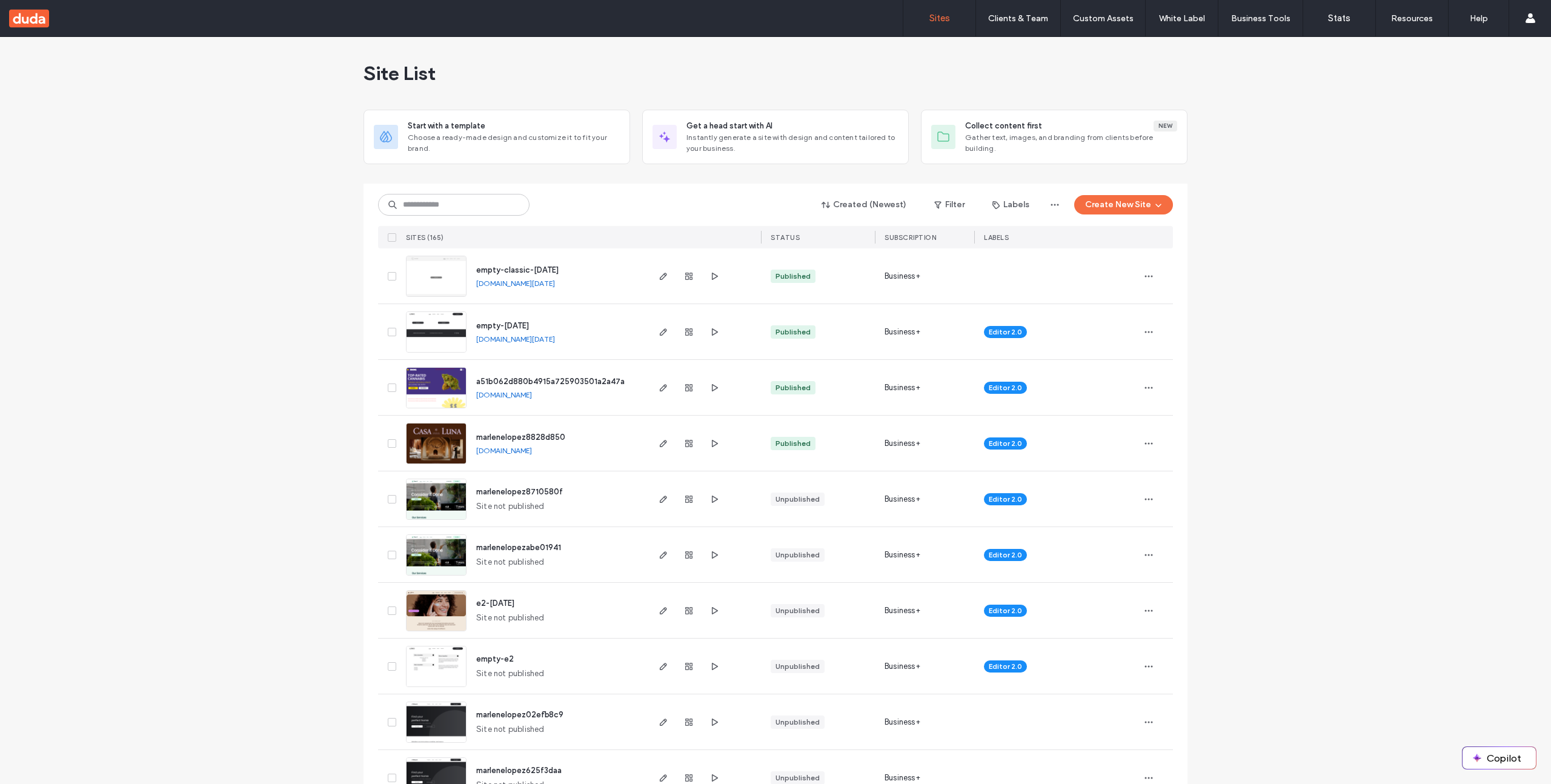
scroll to position [3723, 0]
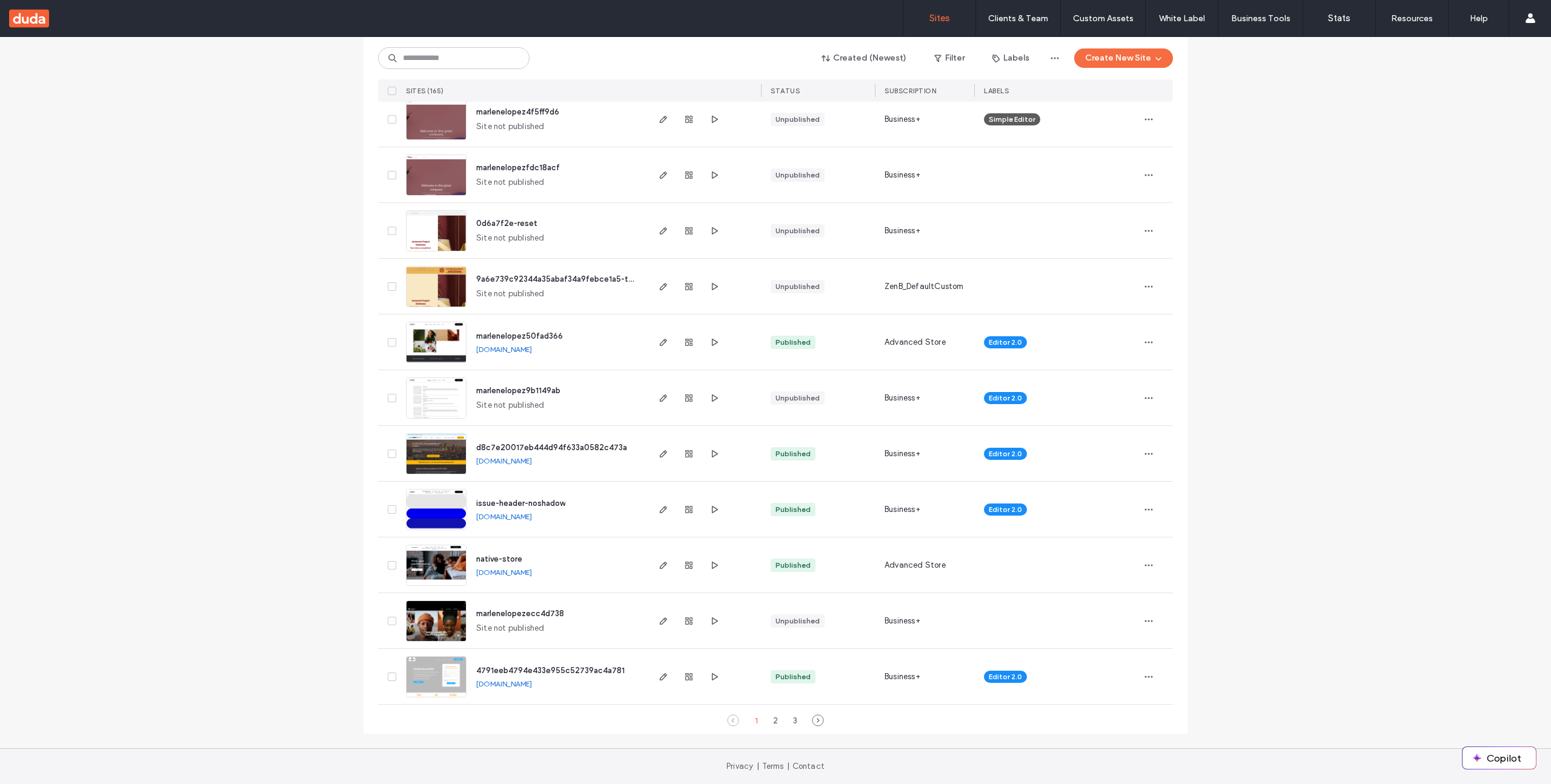
click at [532, 679] on link "[DOMAIN_NAME]" at bounding box center [504, 683] width 55 height 9
click at [529, 573] on link "[DOMAIN_NAME]" at bounding box center [504, 572] width 55 height 9
